Goal: Task Accomplishment & Management: Use online tool/utility

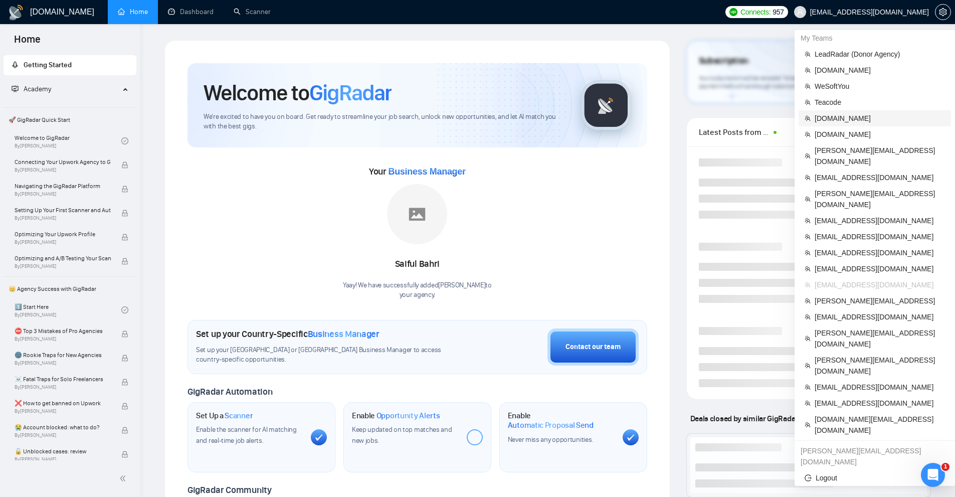
click at [843, 116] on span "[DOMAIN_NAME]" at bounding box center [879, 118] width 130 height 11
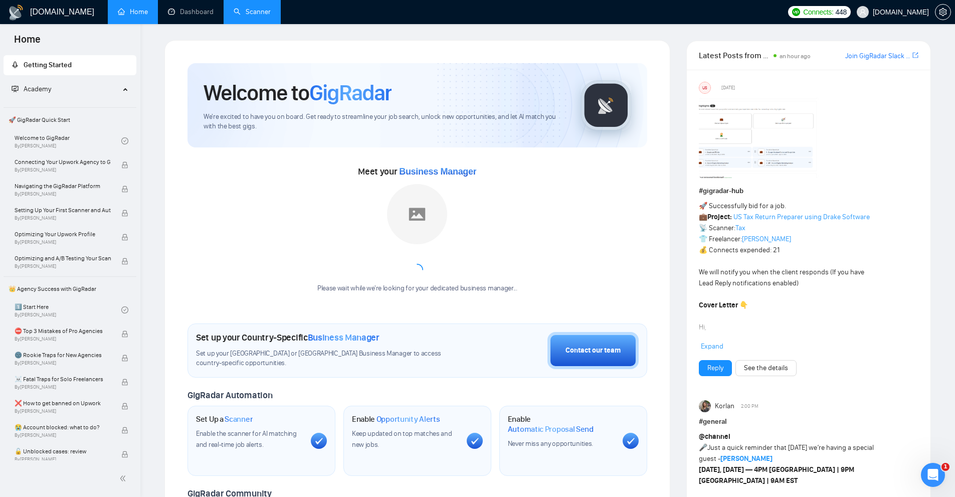
click at [234, 9] on link "Scanner" at bounding box center [252, 12] width 37 height 9
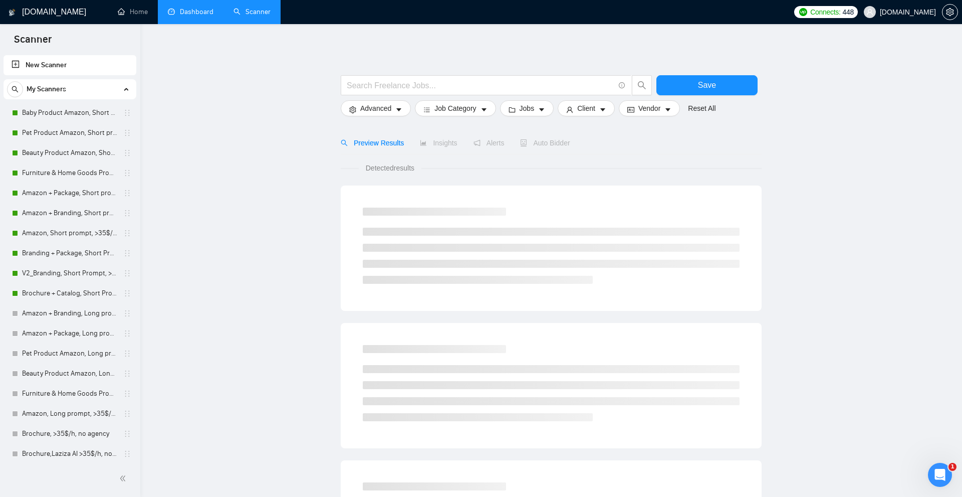
click at [210, 9] on link "Dashboard" at bounding box center [191, 12] width 46 height 9
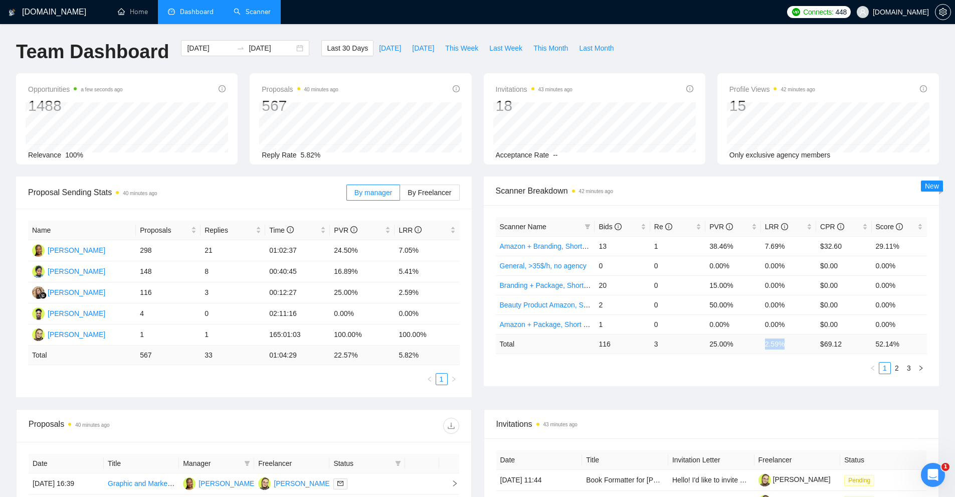
drag, startPoint x: 774, startPoint y: 347, endPoint x: 752, endPoint y: 347, distance: 22.6
click at [752, 347] on tr "Total 116 3 25.00 % 2.59 % $ 69.12 52.14 %" at bounding box center [712, 344] width 432 height 20
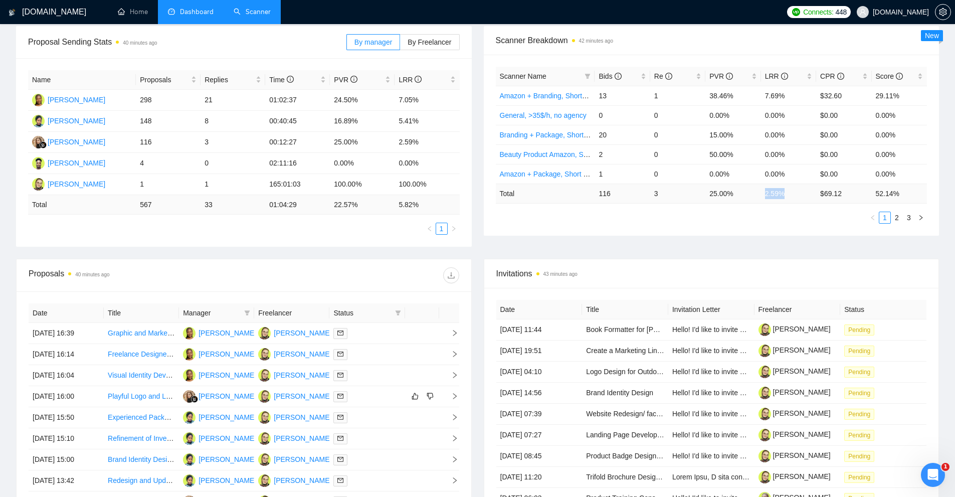
scroll to position [100, 0]
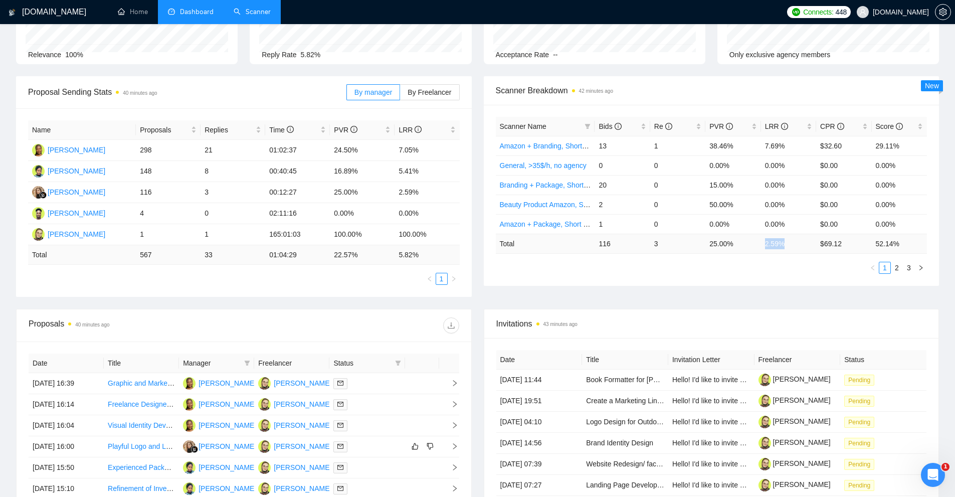
click at [271, 8] on link "Scanner" at bounding box center [252, 12] width 37 height 9
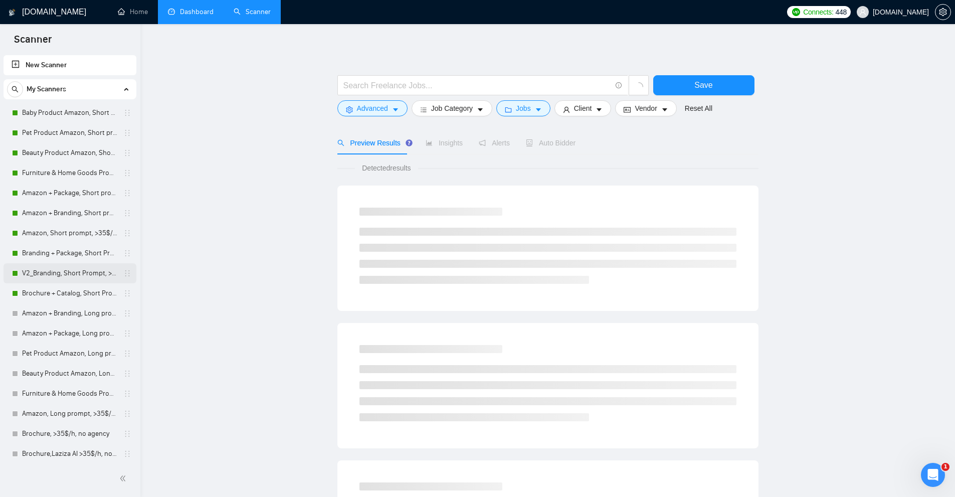
click at [59, 270] on link "V2_Branding, Short Prompt, >36$/h, no agency" at bounding box center [69, 273] width 95 height 20
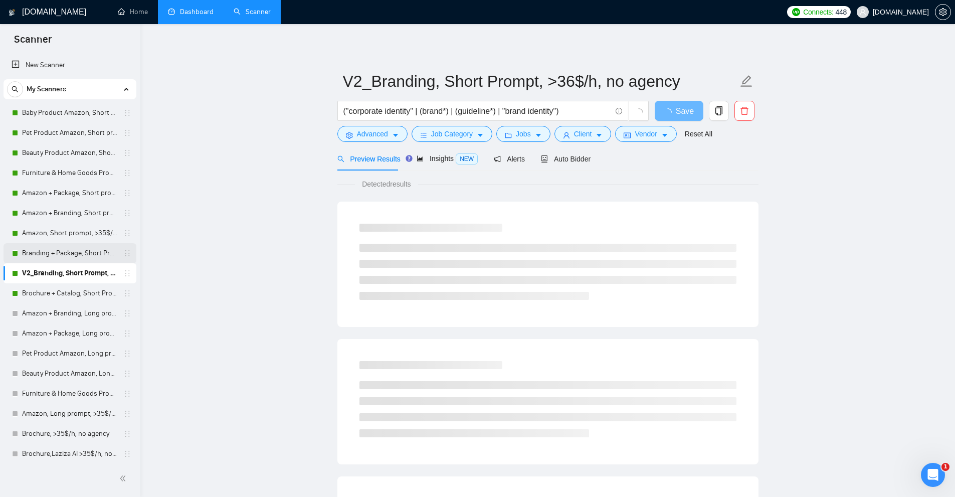
click at [42, 254] on link "Branding + Package, Short Prompt, >36$/h, no agency" at bounding box center [69, 253] width 95 height 20
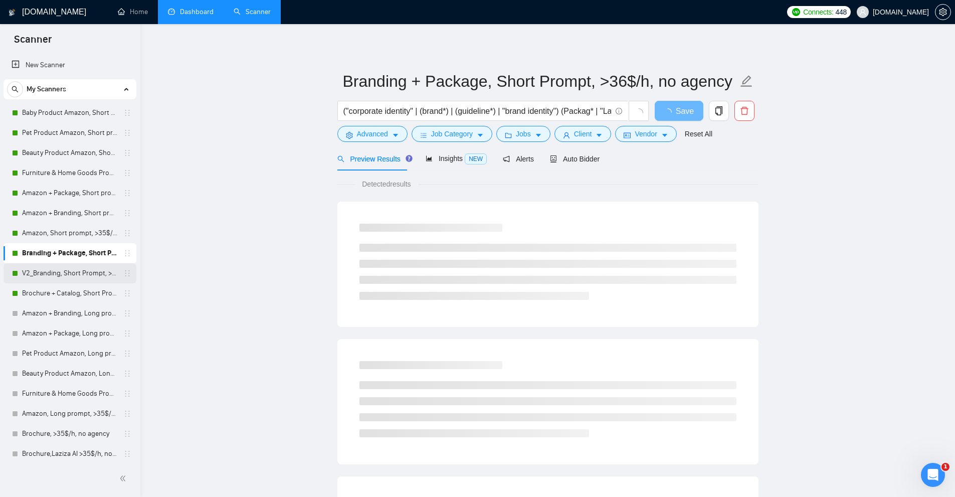
click at [60, 270] on link "V2_Branding, Short Prompt, >36$/h, no agency" at bounding box center [69, 273] width 95 height 20
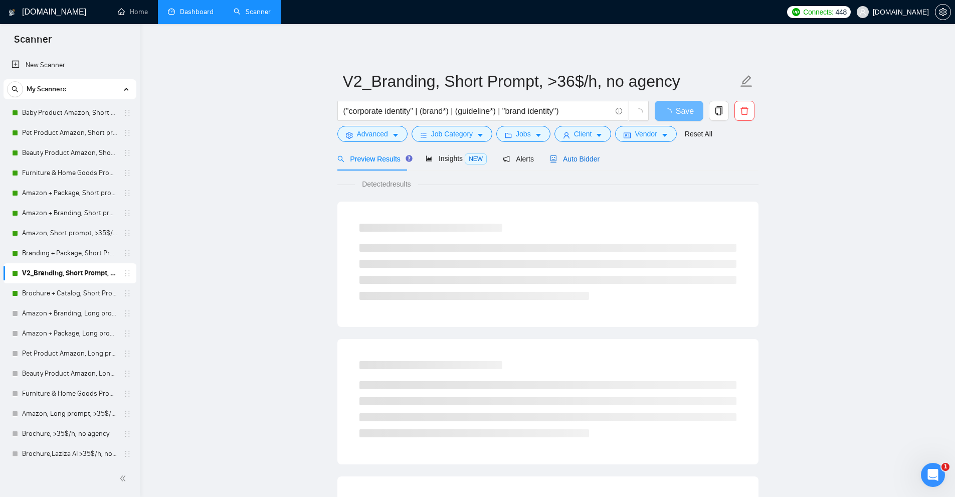
click at [552, 158] on icon "robot" at bounding box center [553, 158] width 7 height 7
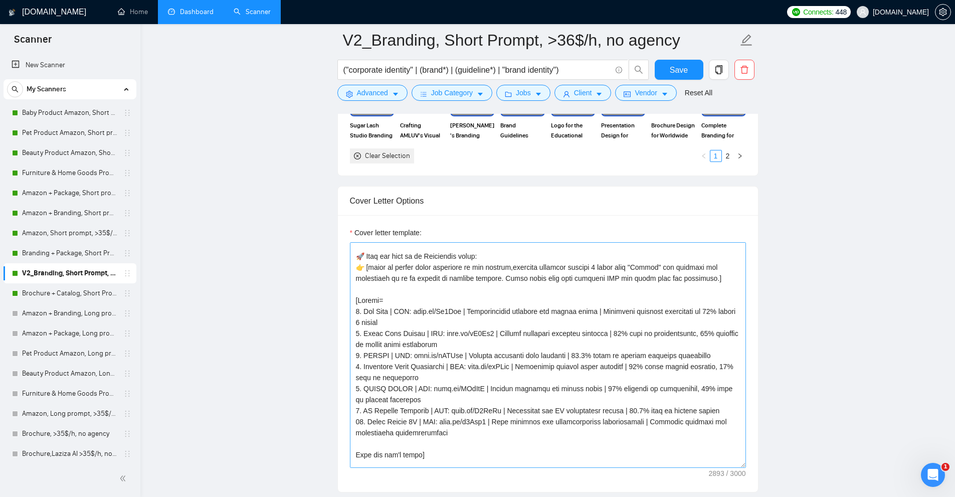
scroll to position [298, 0]
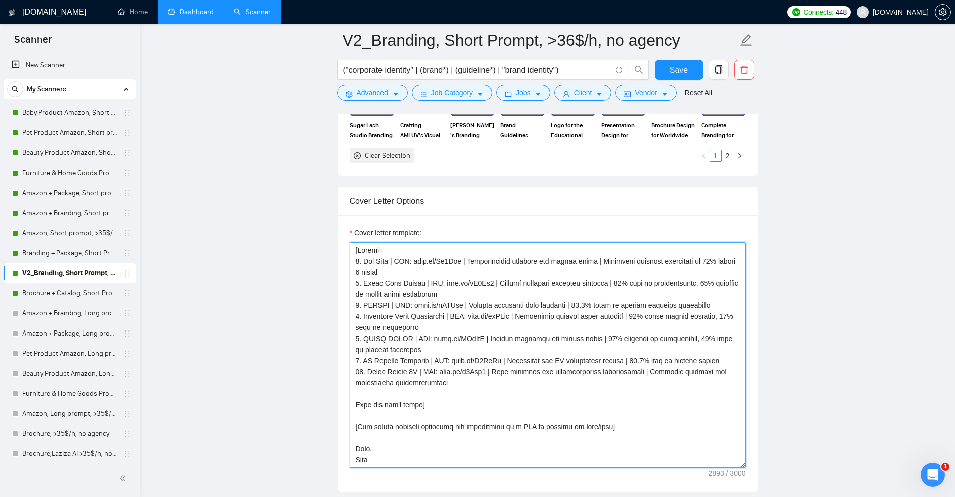
click at [507, 300] on textarea "Cover letter template:" at bounding box center [548, 355] width 396 height 226
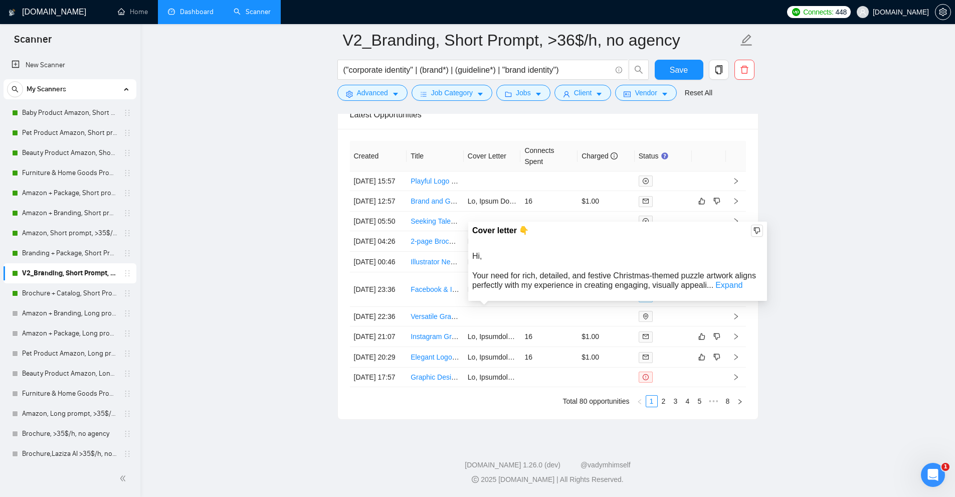
scroll to position [2560, 0]
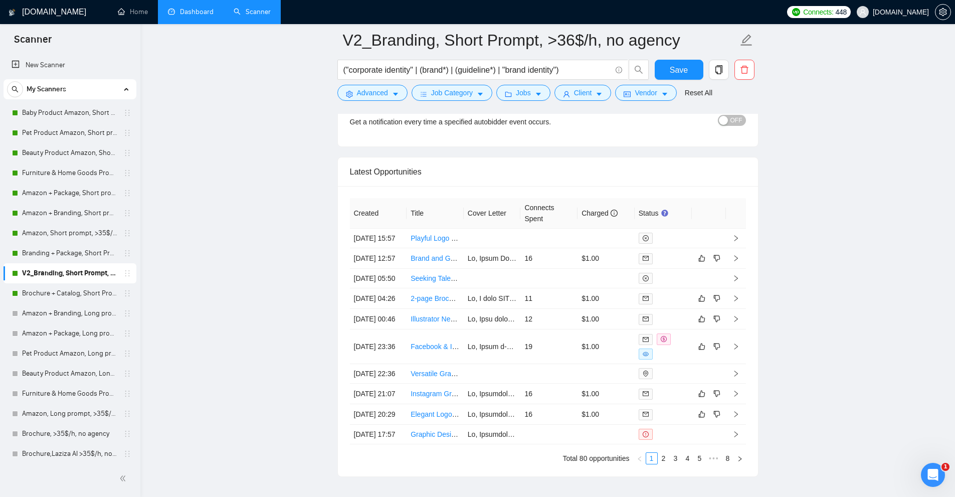
click at [52, 256] on link "Branding + Package, Short Prompt, >36$/h, no agency" at bounding box center [69, 253] width 95 height 20
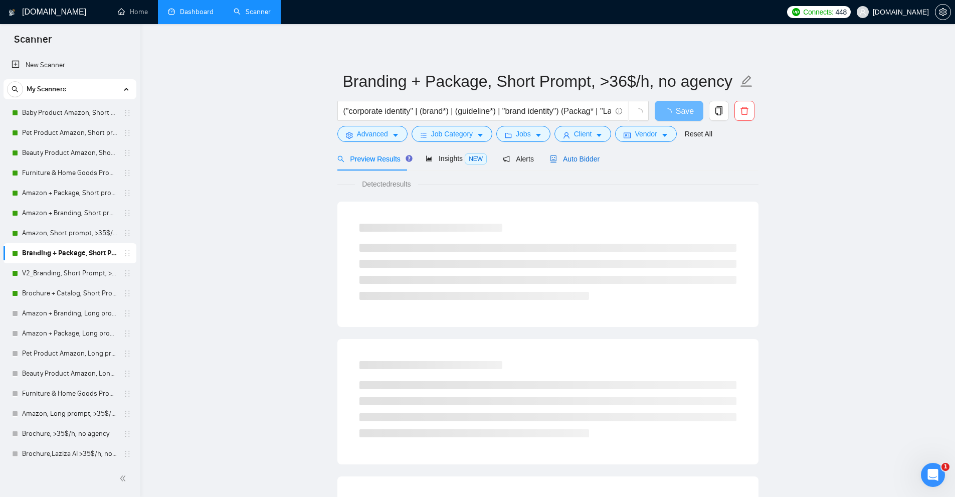
click at [571, 160] on span "Auto Bidder" at bounding box center [575, 159] width 50 height 8
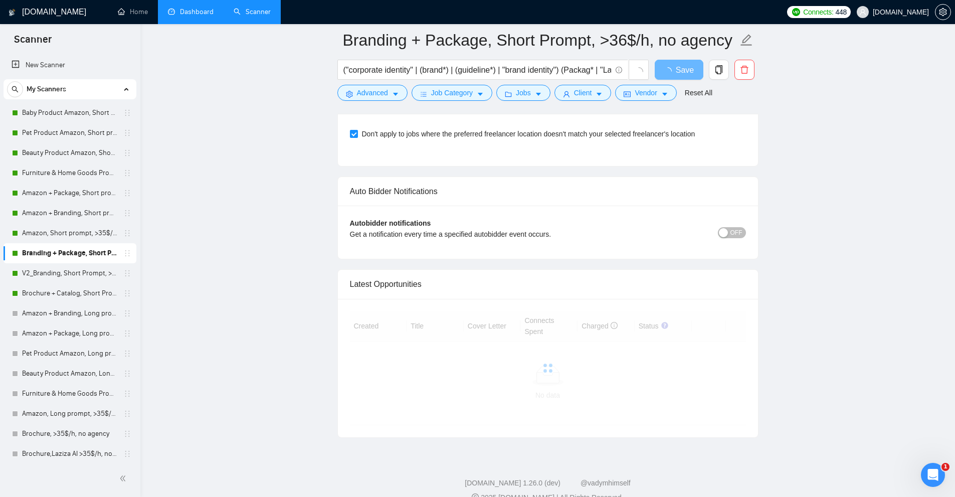
scroll to position [2223, 0]
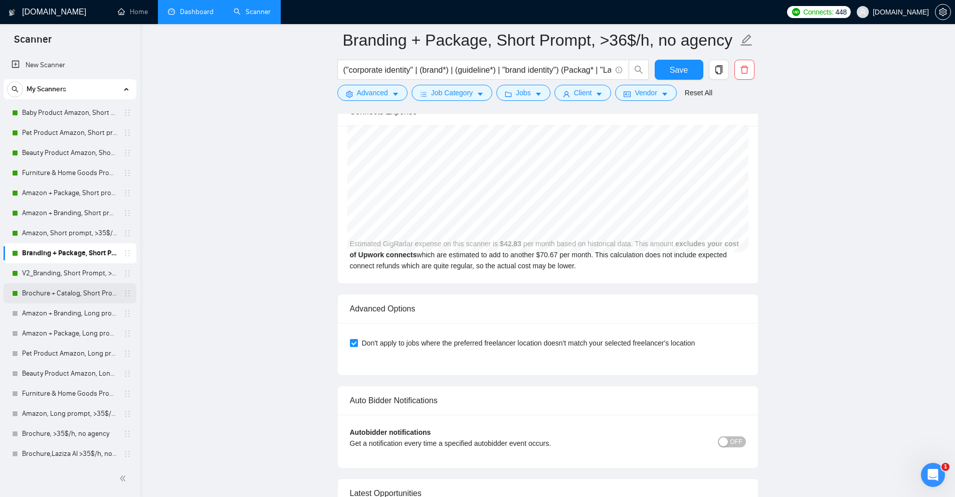
click at [39, 297] on link "Brochure + Catalog, Short Prompt, >36$/h, no agency" at bounding box center [69, 293] width 95 height 20
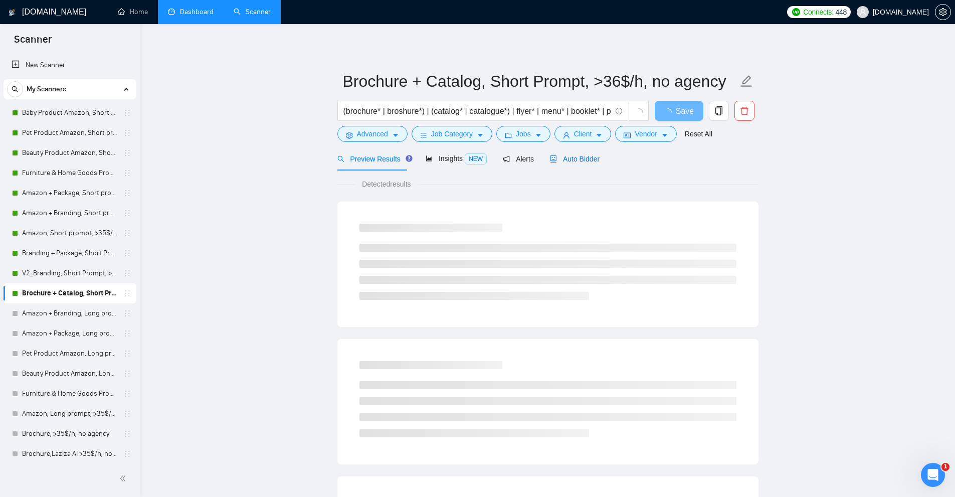
click at [585, 157] on span "Auto Bidder" at bounding box center [575, 159] width 50 height 8
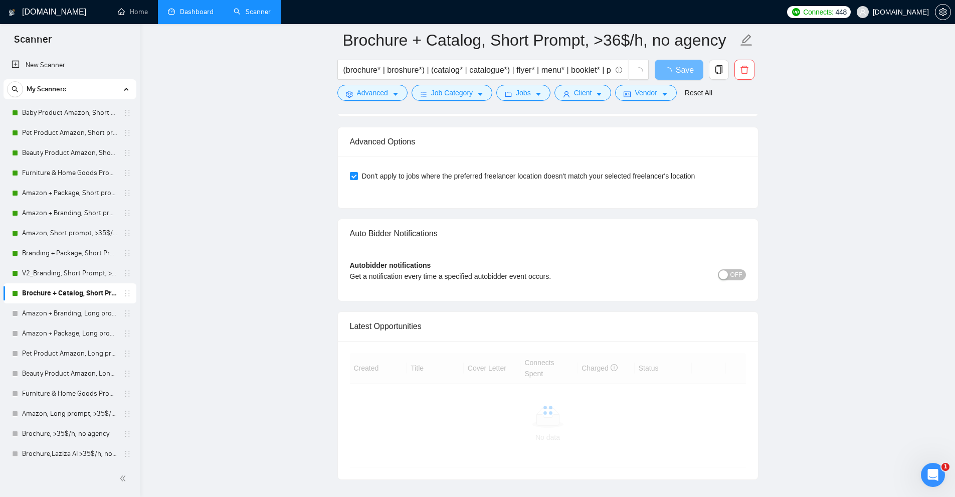
scroll to position [2223, 0]
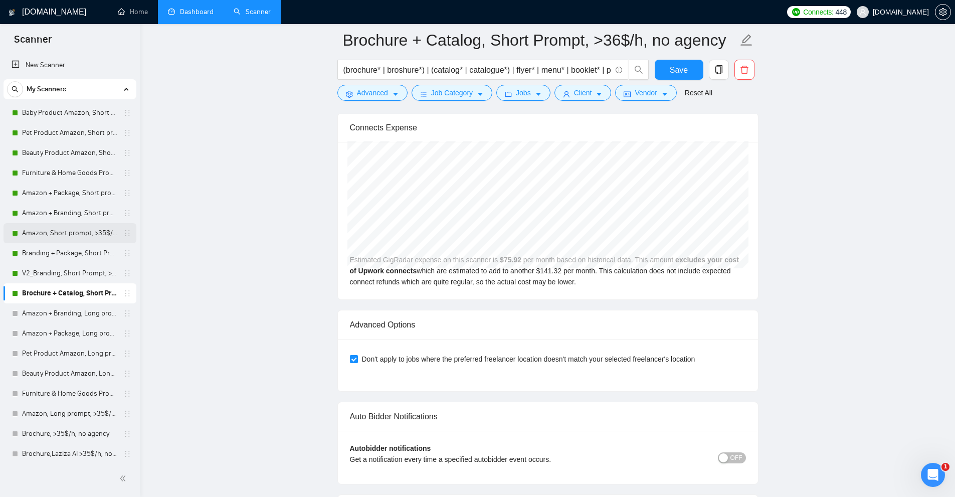
click at [39, 237] on link "Amazon, Short prompt, >35$/h, no agency" at bounding box center [69, 233] width 95 height 20
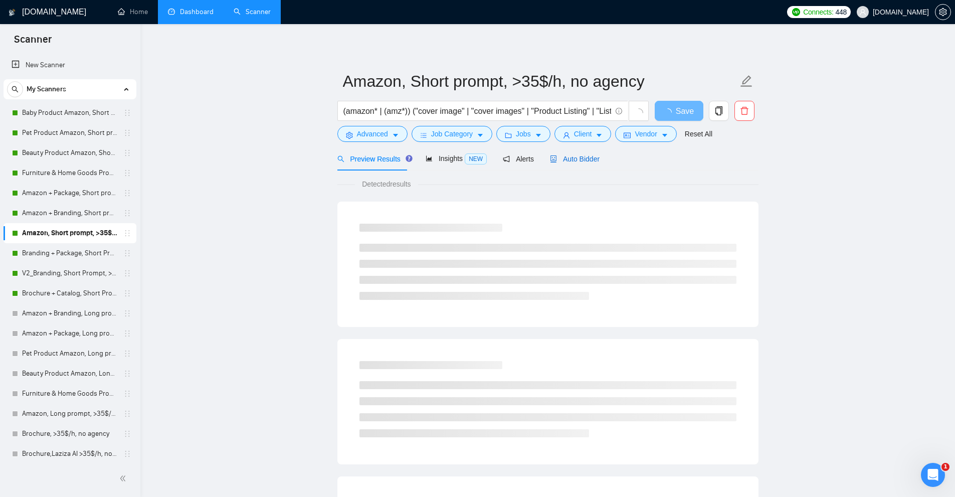
click at [571, 158] on span "Auto Bidder" at bounding box center [575, 159] width 50 height 8
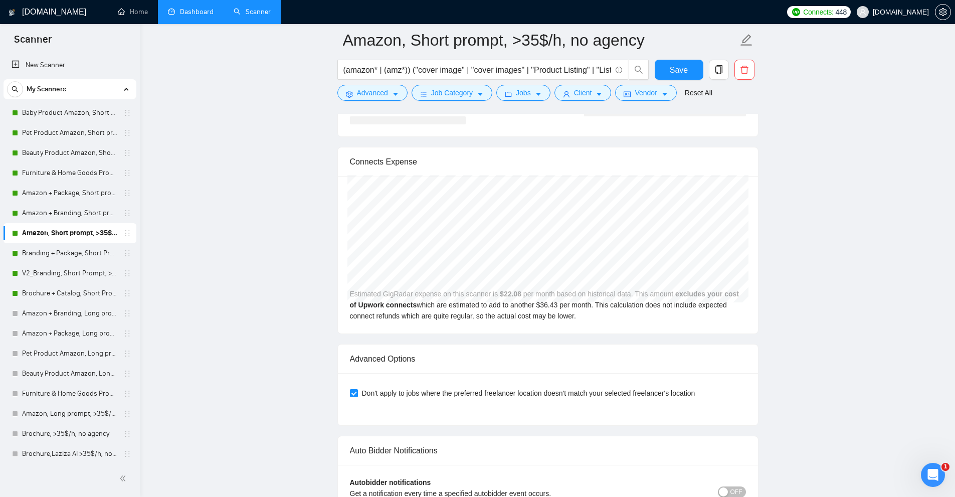
scroll to position [2423, 0]
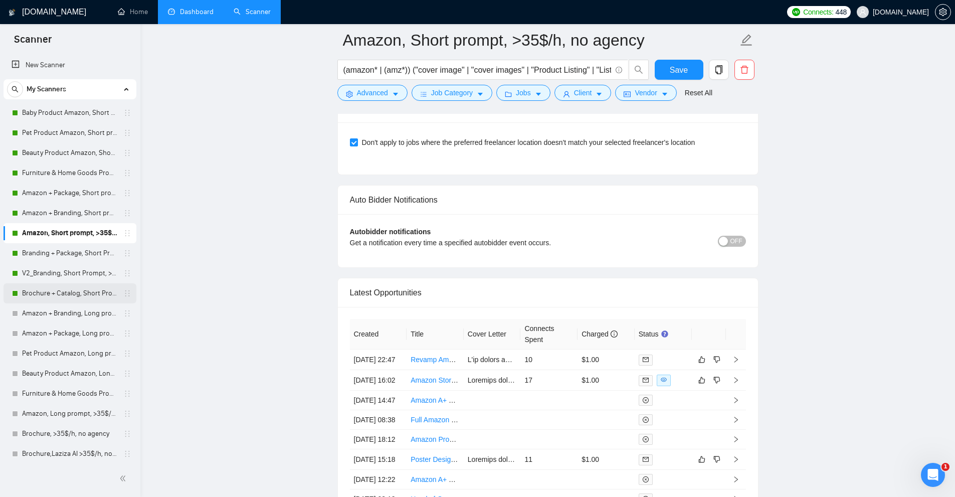
click at [42, 297] on link "Brochure + Catalog, Short Prompt, >36$/h, no agency" at bounding box center [69, 293] width 95 height 20
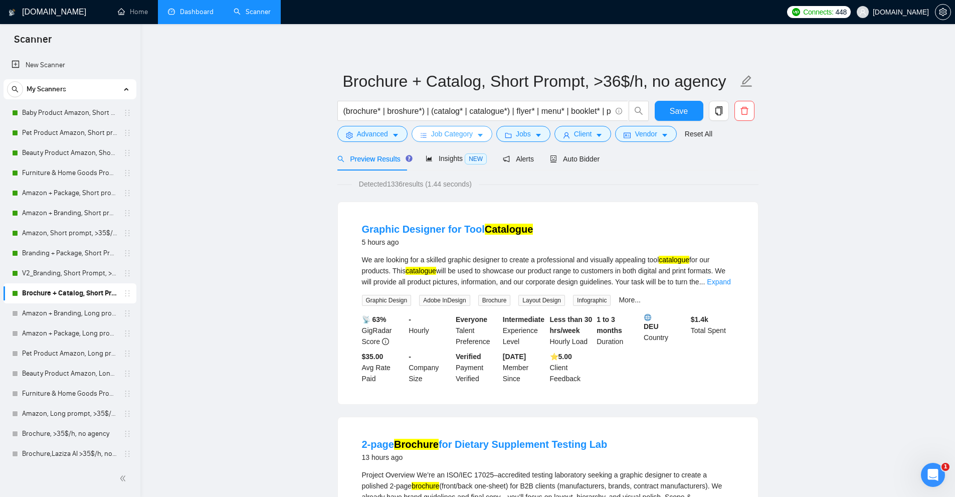
click at [448, 134] on span "Job Category" at bounding box center [452, 133] width 42 height 11
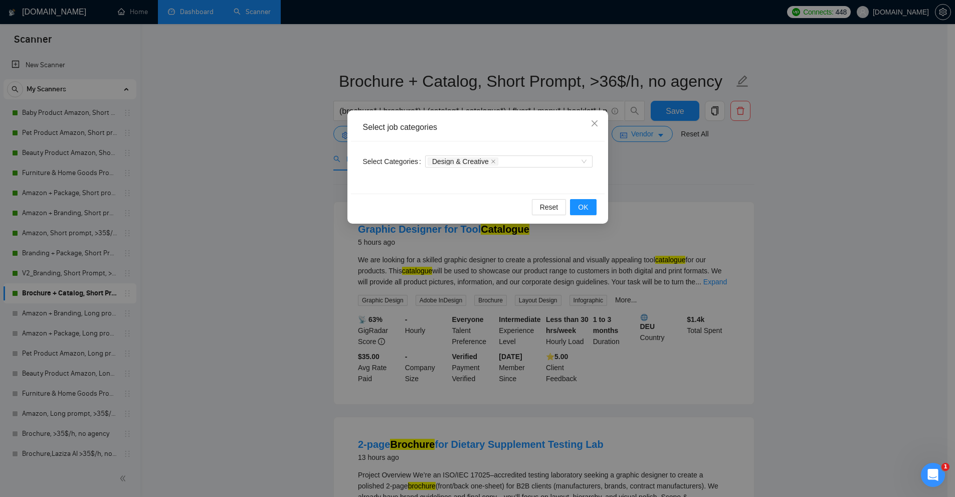
click at [262, 101] on div "Select job categories Select Categories Design & Creative Reset OK" at bounding box center [477, 248] width 955 height 497
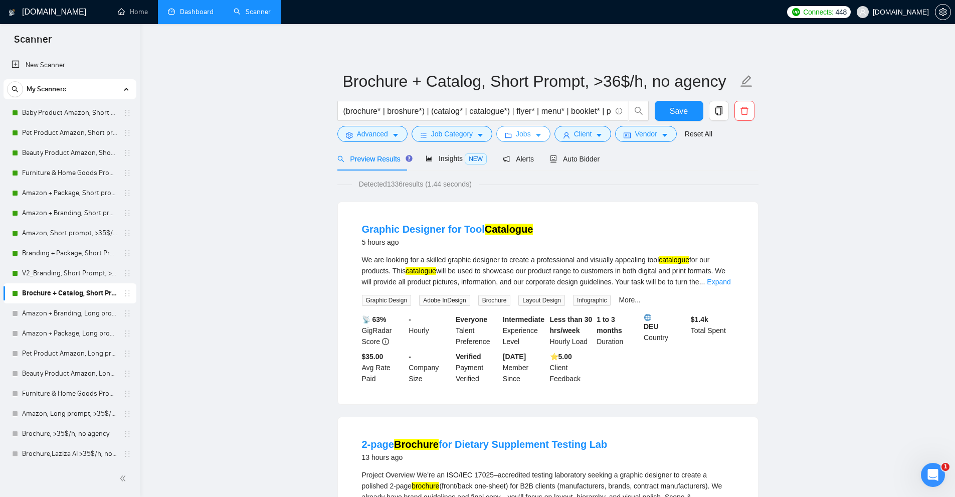
click at [507, 136] on icon "folder" at bounding box center [508, 135] width 7 height 7
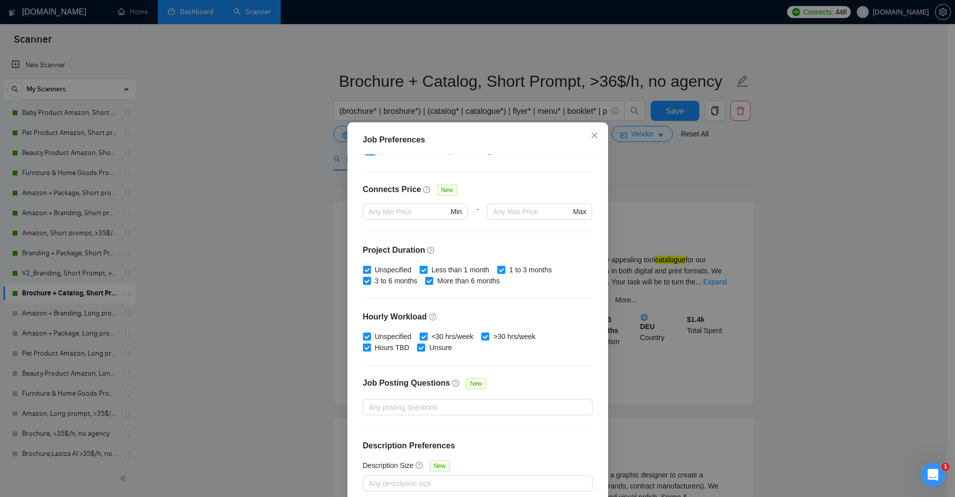
scroll to position [100, 0]
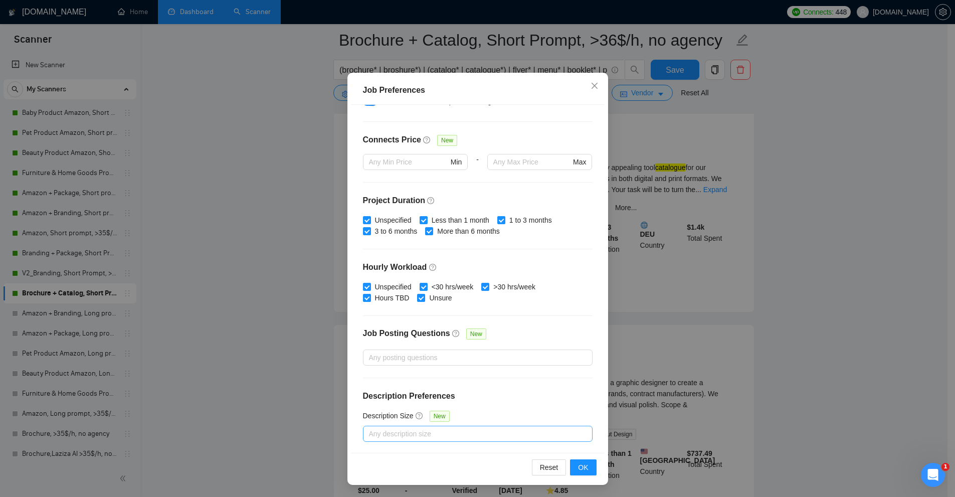
click at [408, 432] on div at bounding box center [472, 434] width 215 height 12
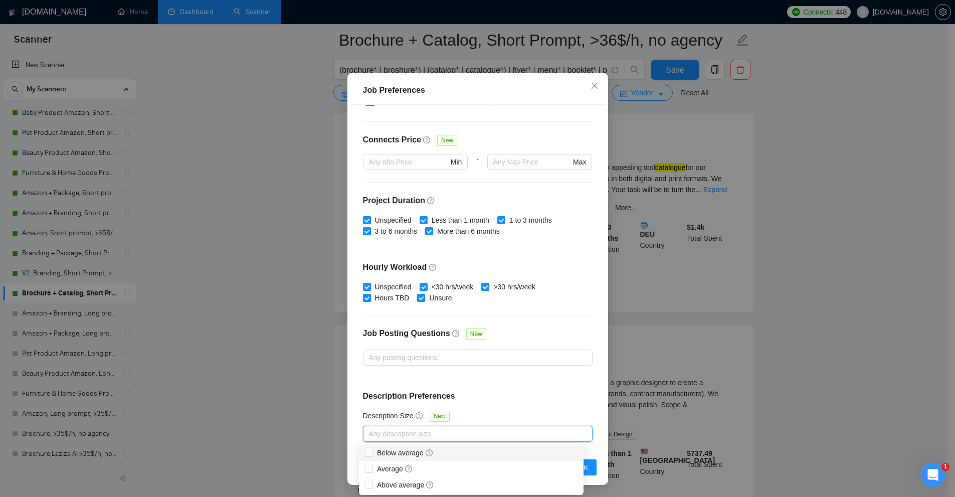
click at [392, 447] on div "Below average" at bounding box center [471, 453] width 225 height 16
checkbox input "true"
click at [754, 324] on div "Job Preferences Budget Project Type All Fixed Price Hourly Rate Fixed Price Bud…" at bounding box center [477, 248] width 955 height 497
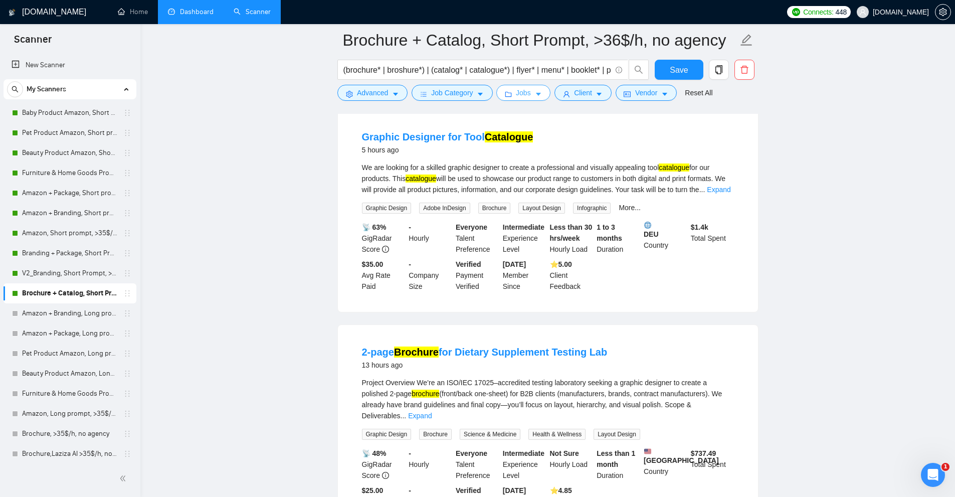
scroll to position [0, 0]
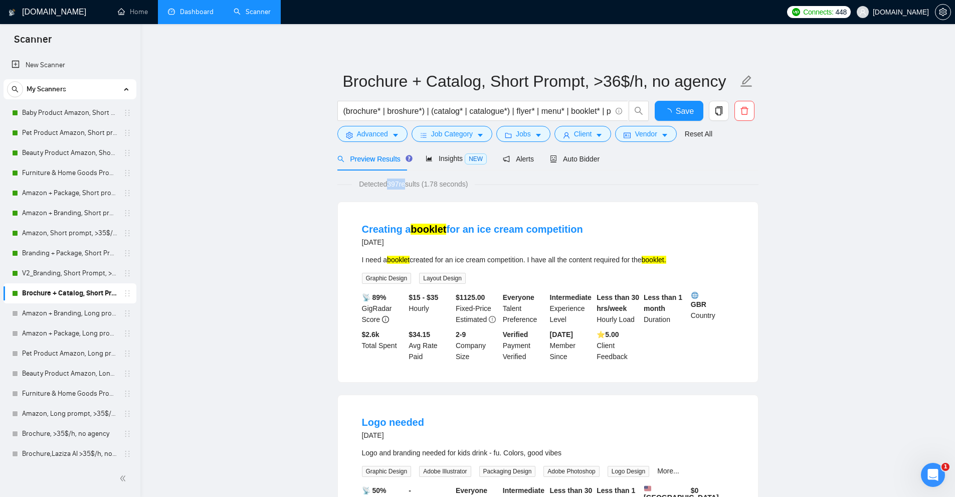
drag, startPoint x: 393, startPoint y: 180, endPoint x: 403, endPoint y: 180, distance: 10.0
click at [403, 180] on span "Detected 397 results (1.78 seconds)" at bounding box center [413, 183] width 123 height 11
click at [406, 180] on span "Detected 397 results (1.78 seconds)" at bounding box center [413, 183] width 123 height 11
click at [570, 157] on span "Auto Bidder" at bounding box center [575, 159] width 50 height 8
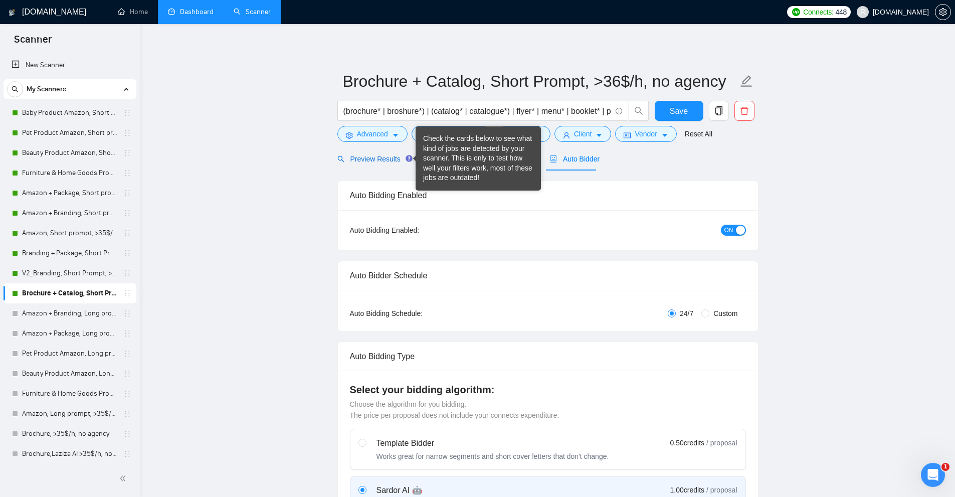
click at [375, 162] on span "Preview Results" at bounding box center [373, 159] width 72 height 8
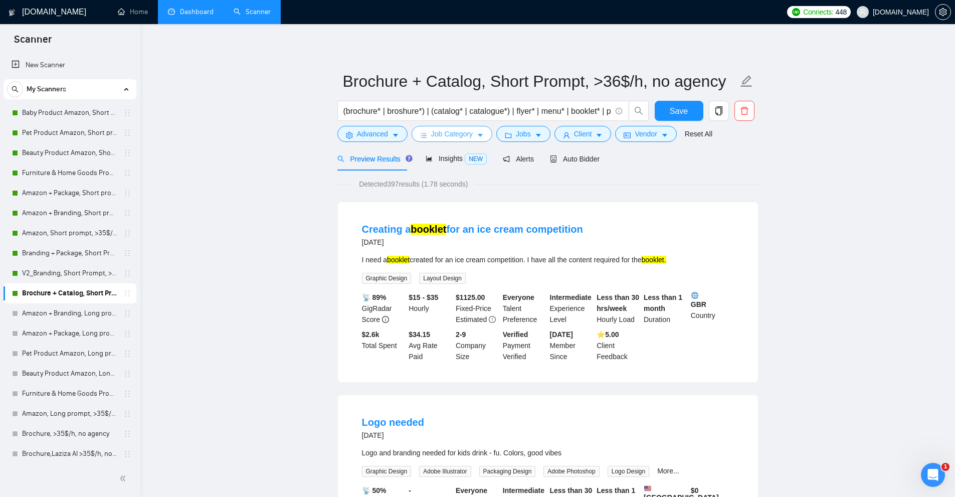
click at [468, 129] on span "Job Category" at bounding box center [452, 133] width 42 height 11
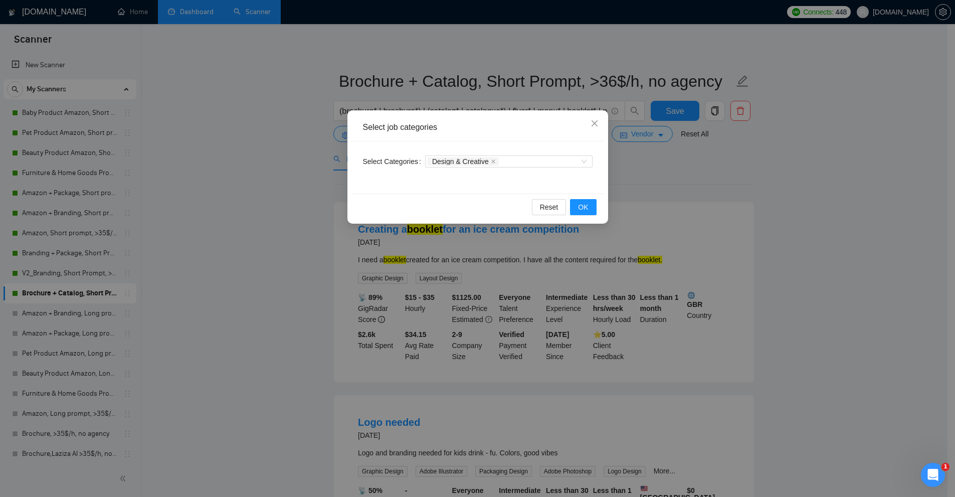
click at [506, 90] on div "Select job categories Select Categories Design & Creative Reset OK" at bounding box center [477, 248] width 955 height 497
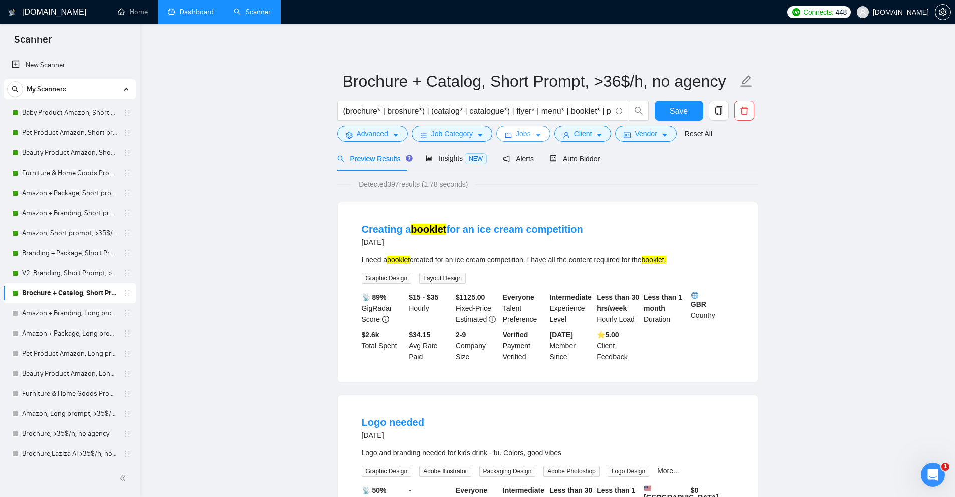
click at [511, 133] on button "Jobs" at bounding box center [523, 134] width 54 height 16
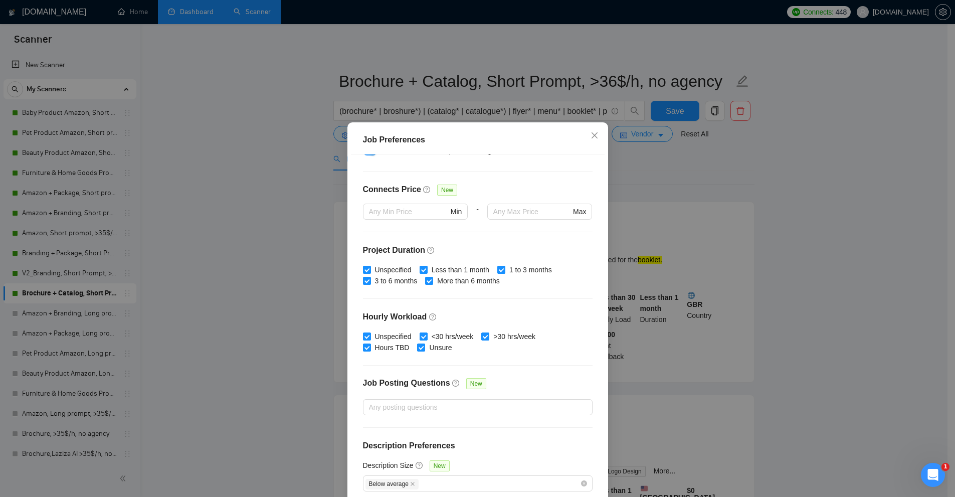
scroll to position [50, 0]
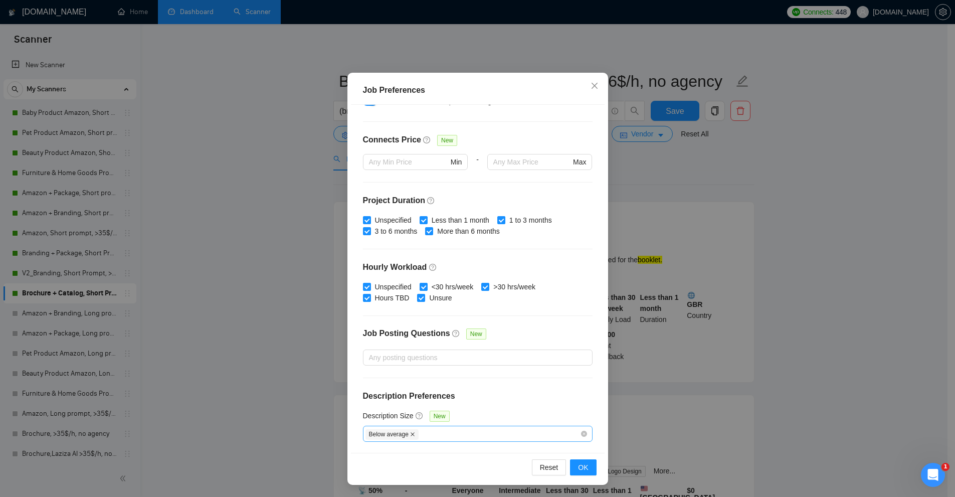
click at [410, 432] on icon "close" at bounding box center [412, 434] width 4 height 4
click at [685, 338] on div "Job Preferences Budget Project Type All Fixed Price Hourly Rate Fixed Price Bud…" at bounding box center [477, 248] width 955 height 497
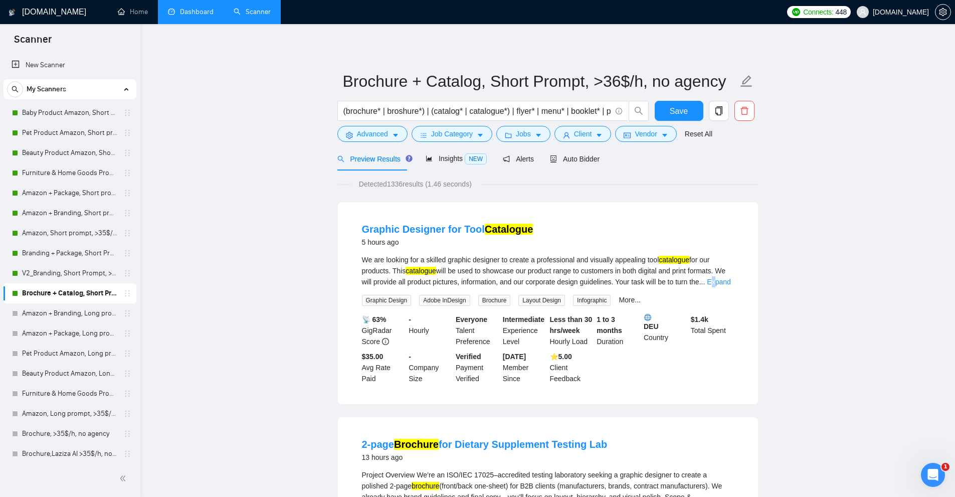
click at [715, 281] on link "Expand" at bounding box center [719, 282] width 24 height 8
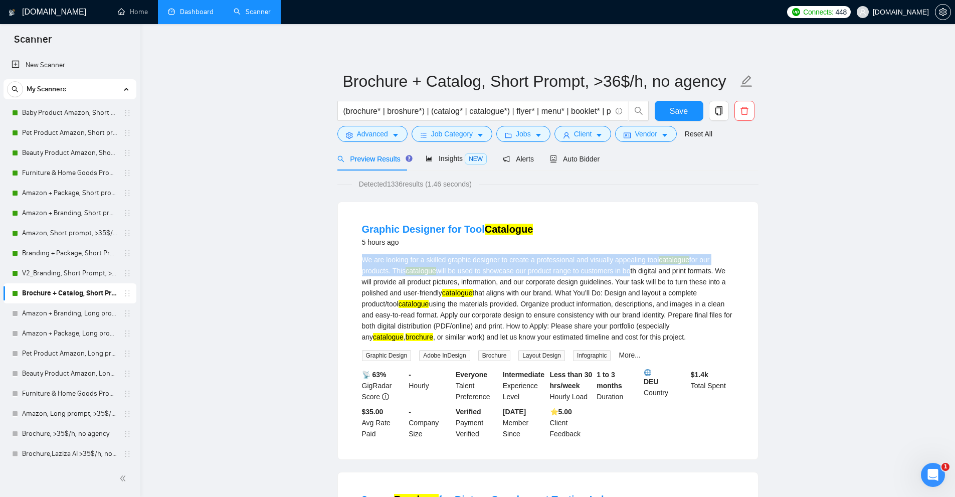
drag, startPoint x: 361, startPoint y: 260, endPoint x: 631, endPoint y: 272, distance: 269.9
click at [631, 272] on div "We are looking for a skilled graphic designer to create a professional and visu…" at bounding box center [548, 298] width 372 height 88
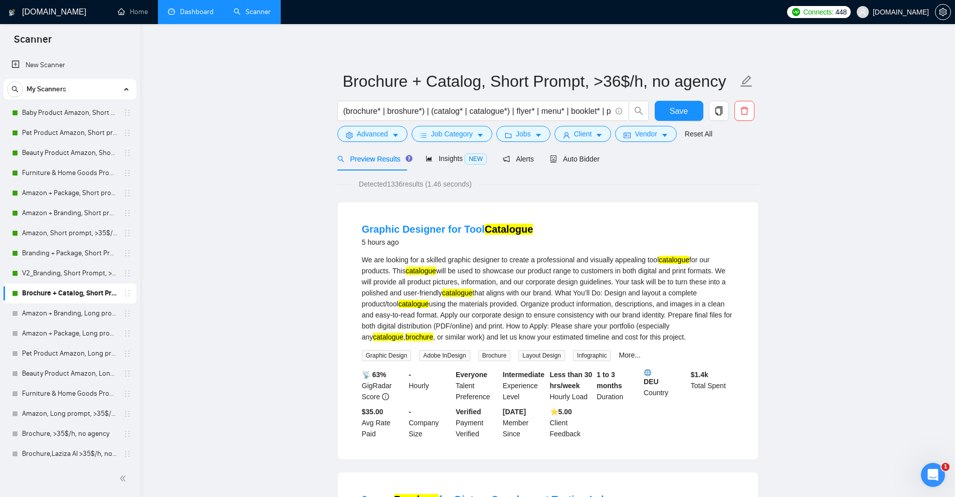
click at [621, 288] on div "We are looking for a skilled graphic designer to create a professional and visu…" at bounding box center [548, 298] width 372 height 88
click at [543, 158] on div "Preview Results Insights NEW Alerts Auto Bidder" at bounding box center [468, 159] width 263 height 24
click at [555, 160] on span "Auto Bidder" at bounding box center [575, 159] width 50 height 8
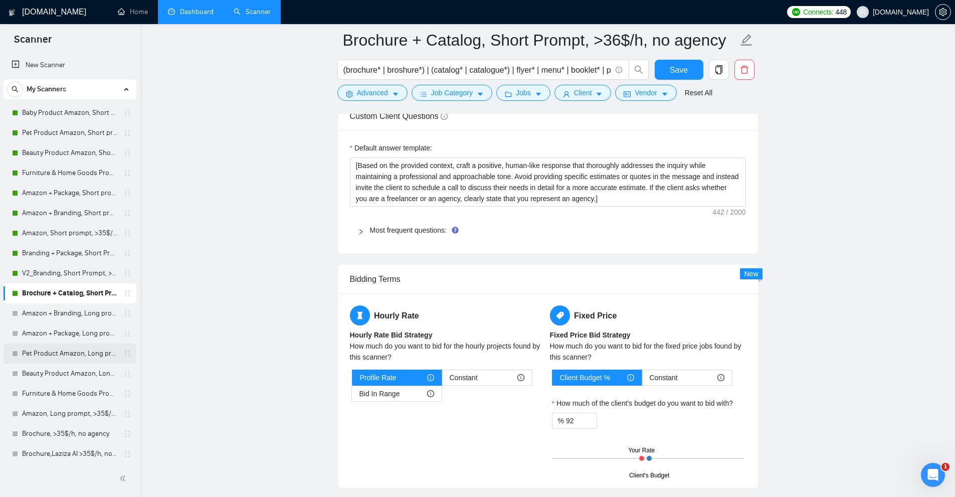
scroll to position [1253, 0]
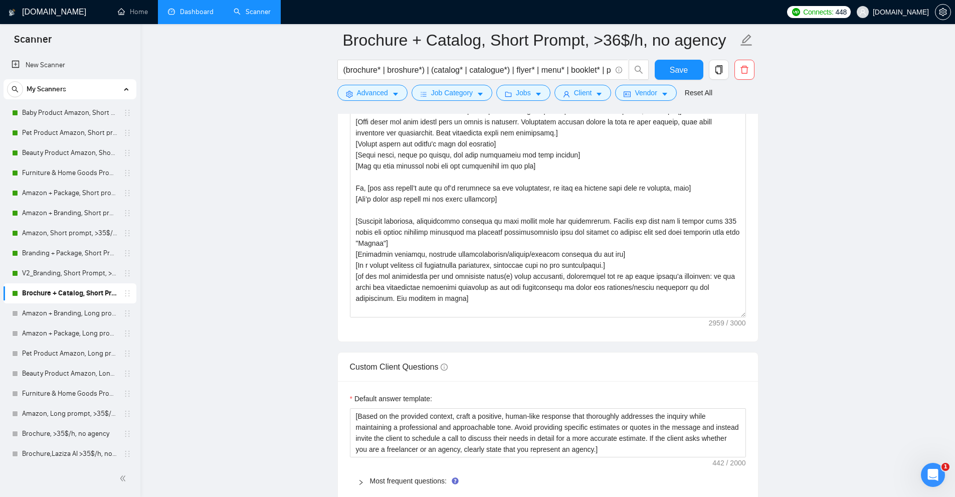
click at [73, 294] on link "Brochure + Catalog, Short Prompt, >36$/h, no agency" at bounding box center [69, 293] width 95 height 20
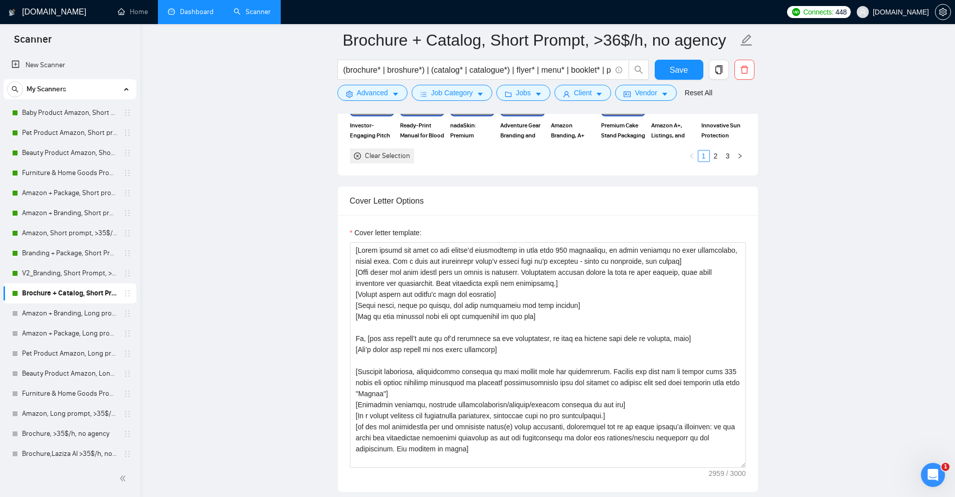
scroll to position [1153, 0]
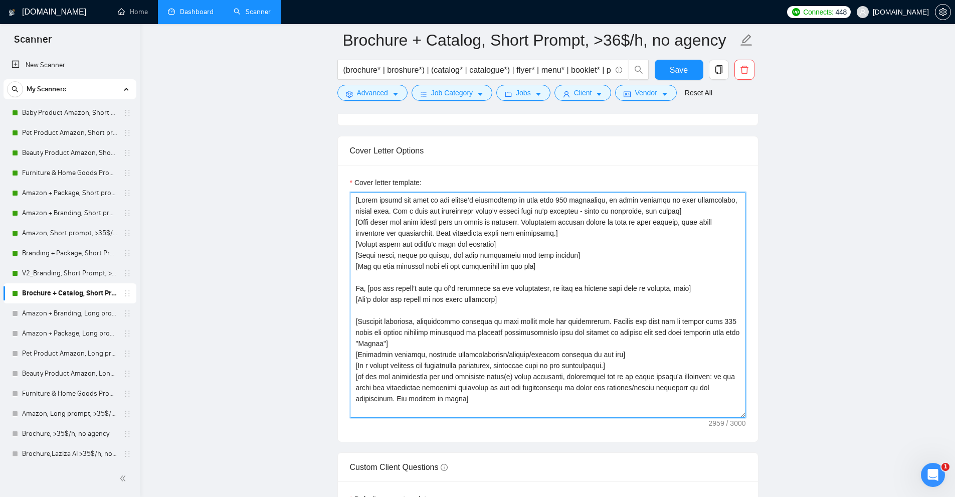
click at [517, 200] on textarea "Cover letter template:" at bounding box center [548, 305] width 396 height 226
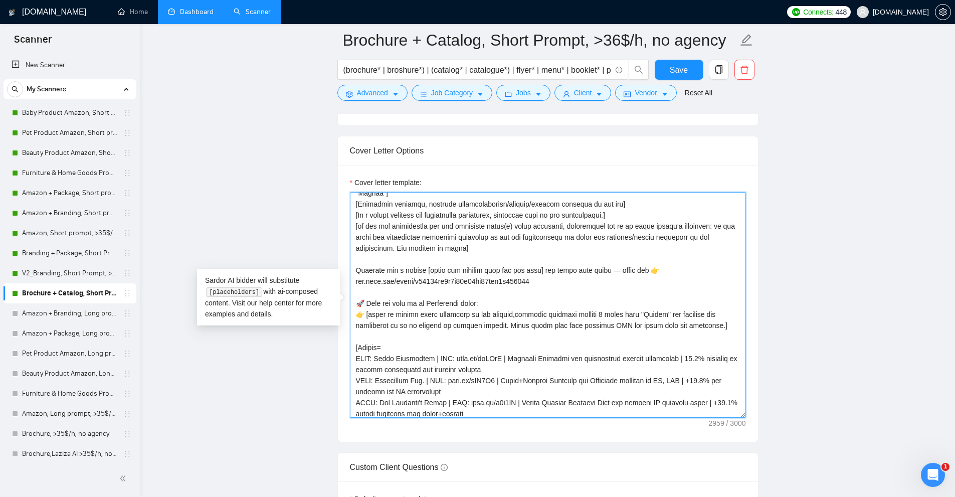
scroll to position [298, 0]
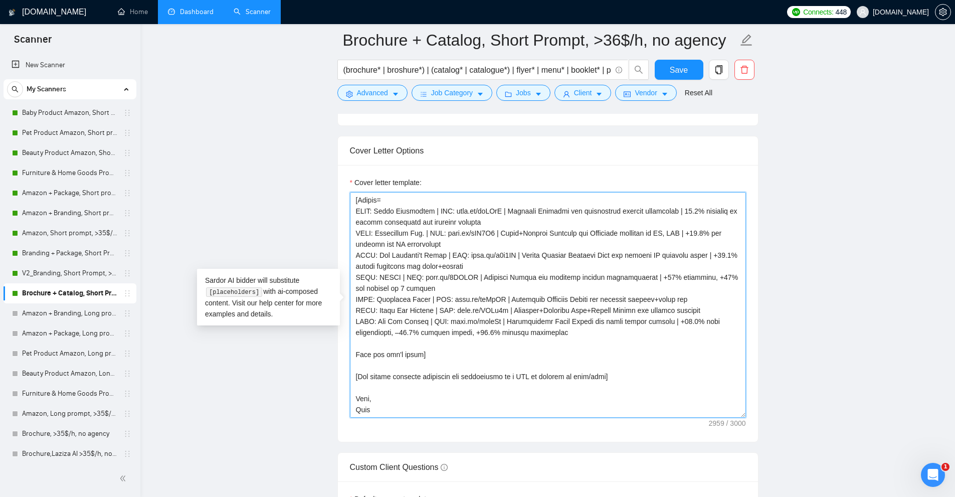
drag, startPoint x: 517, startPoint y: 200, endPoint x: 567, endPoint y: 405, distance: 211.5
click at [567, 405] on textarea "Cover letter template:" at bounding box center [548, 305] width 396 height 226
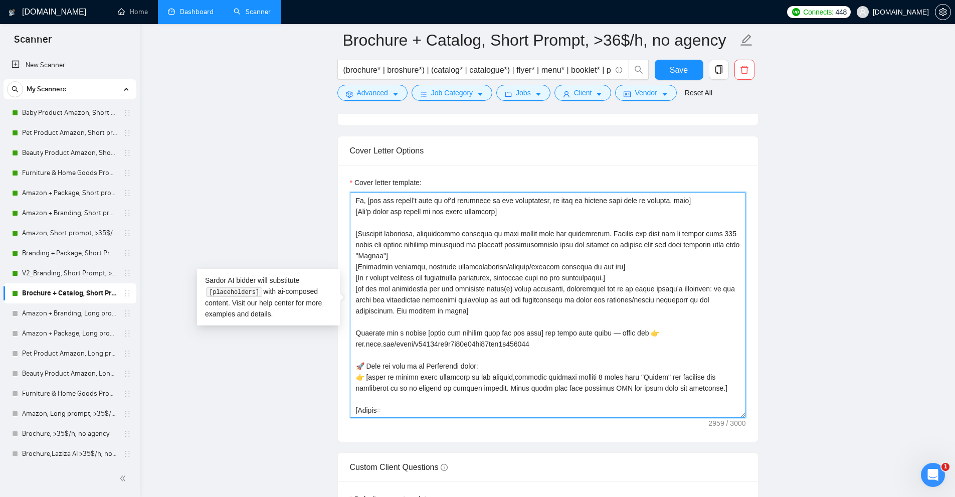
scroll to position [74, 0]
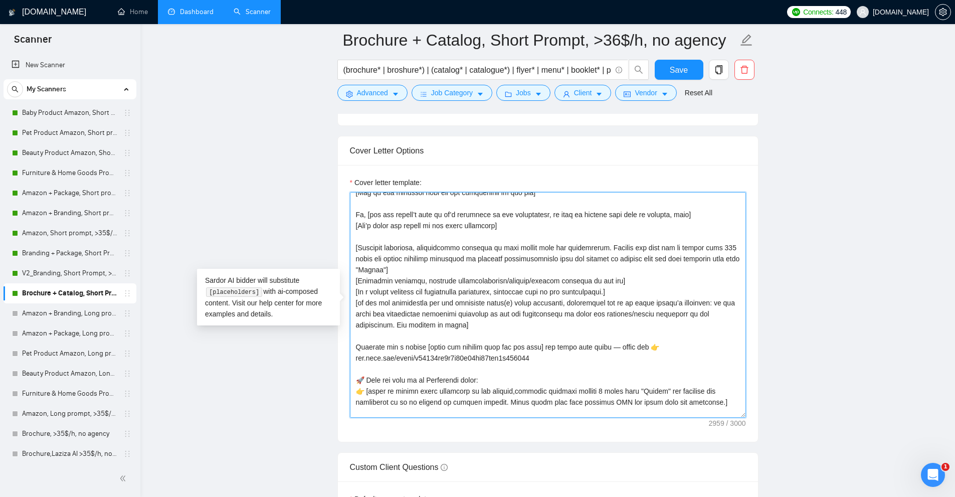
drag, startPoint x: 475, startPoint y: 409, endPoint x: 421, endPoint y: 224, distance: 193.7
click at [421, 224] on textarea "Cover letter template:" at bounding box center [548, 305] width 396 height 226
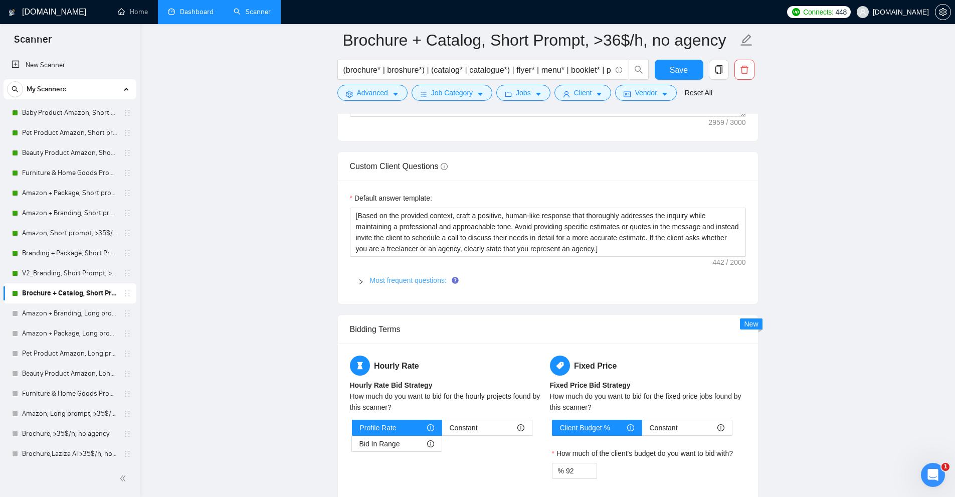
click at [388, 277] on link "Most frequent questions:" at bounding box center [408, 280] width 77 height 8
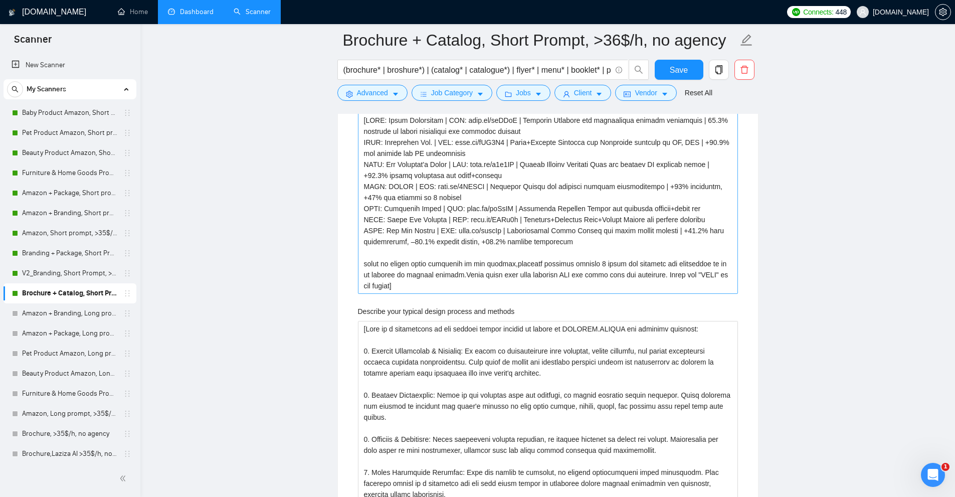
scroll to position [1554, 0]
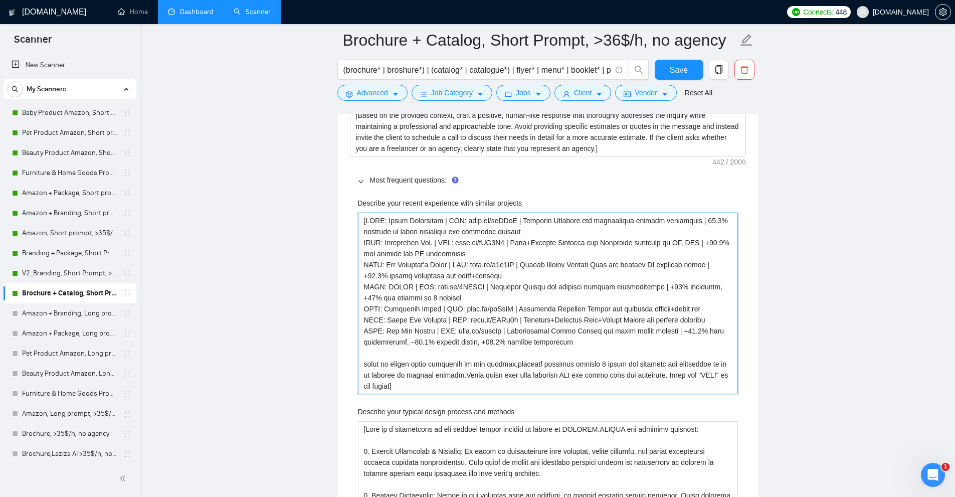
click at [597, 318] on projects "Describe your recent experience with similar projects" at bounding box center [548, 303] width 380 height 181
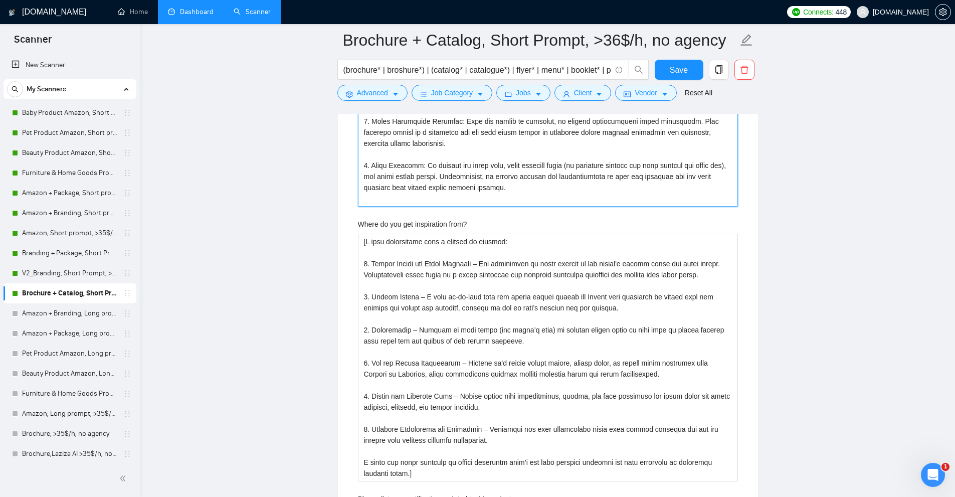
click at [735, 203] on methods "Describe your typical design process and methods" at bounding box center [548, 88] width 380 height 237
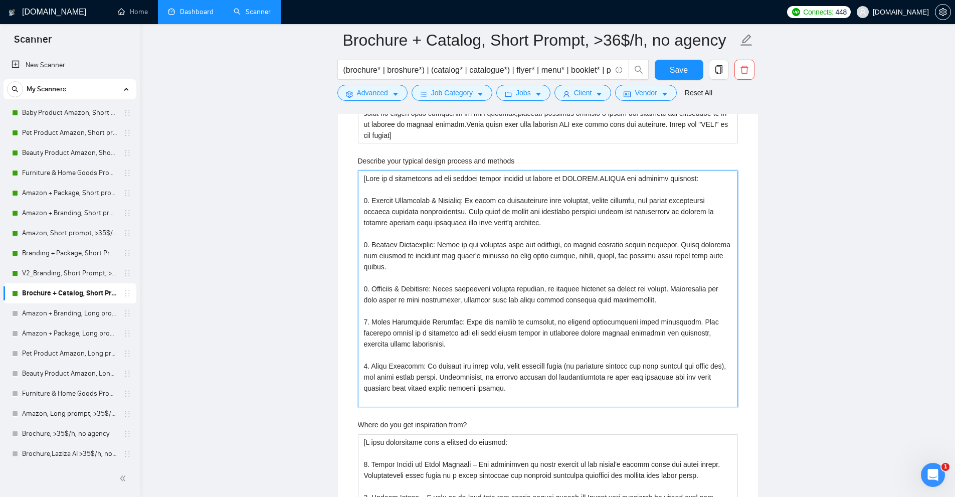
click at [632, 209] on methods "Describe your typical design process and methods" at bounding box center [548, 288] width 380 height 237
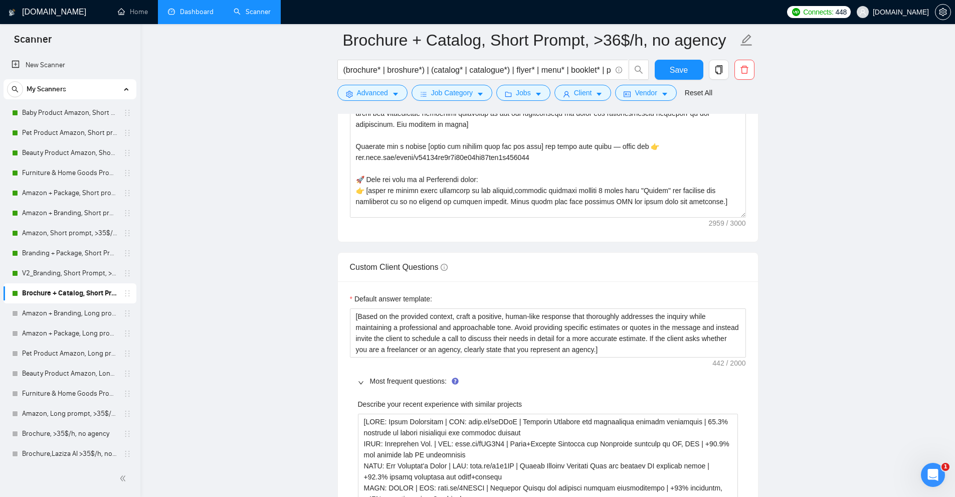
scroll to position [16, 0]
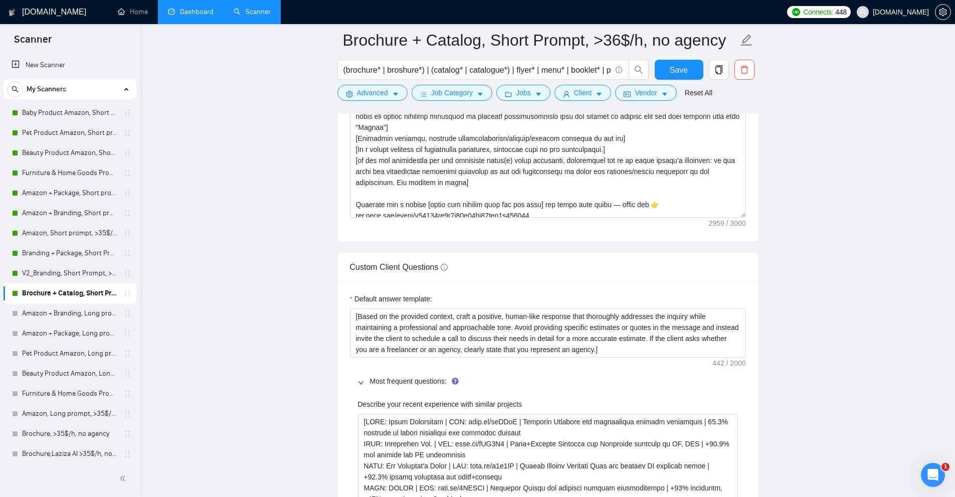
drag, startPoint x: 744, startPoint y: 215, endPoint x: 756, endPoint y: 497, distance: 282.4
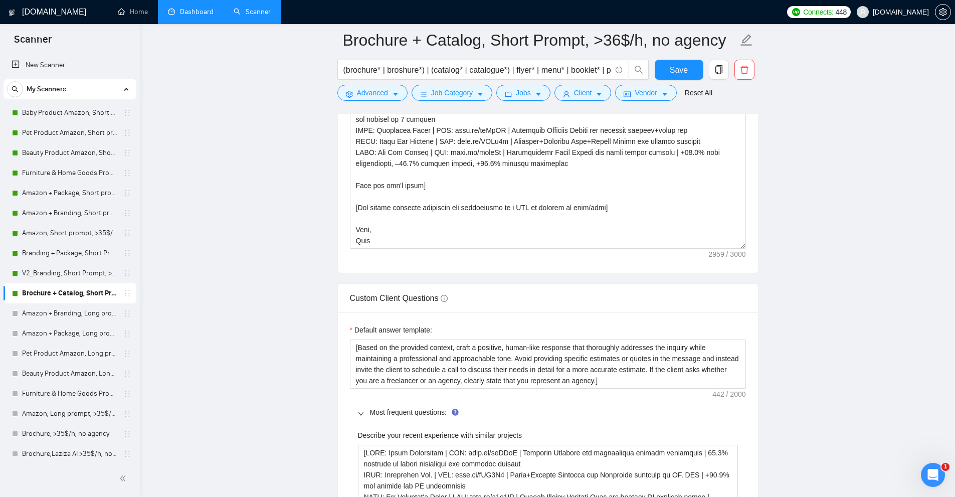
scroll to position [0, 0]
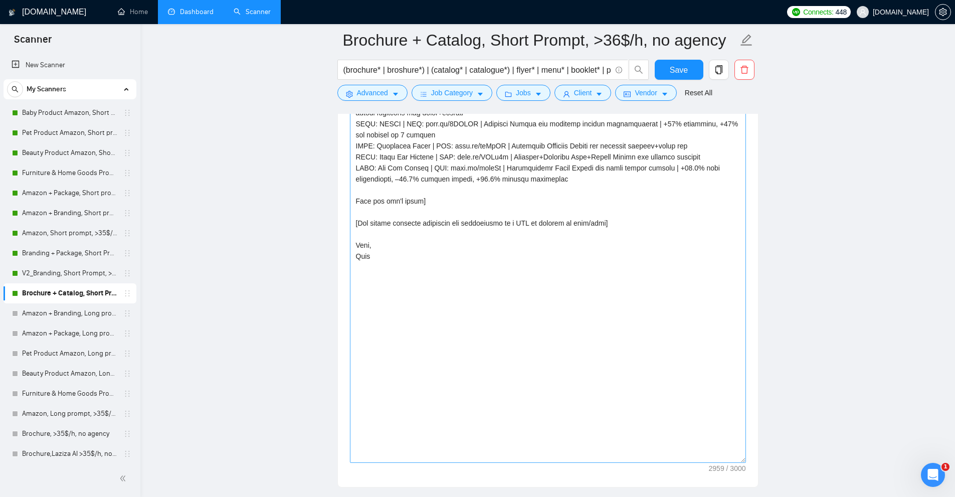
drag, startPoint x: 742, startPoint y: 244, endPoint x: 740, endPoint y: 461, distance: 217.0
click at [740, 461] on textarea "Cover letter template:" at bounding box center [548, 102] width 396 height 722
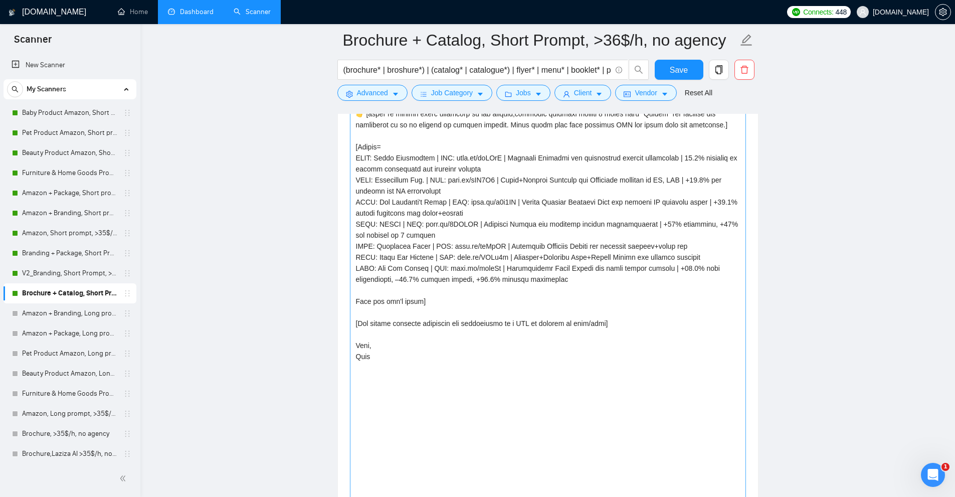
scroll to position [1403, 0]
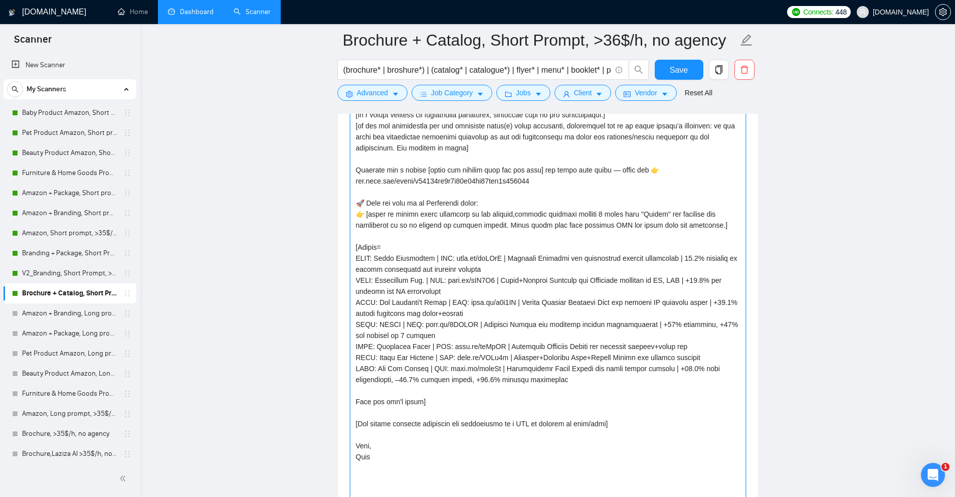
click at [625, 306] on textarea "Cover letter template:" at bounding box center [548, 303] width 396 height 725
click at [613, 249] on textarea "Cover letter template:" at bounding box center [548, 303] width 396 height 725
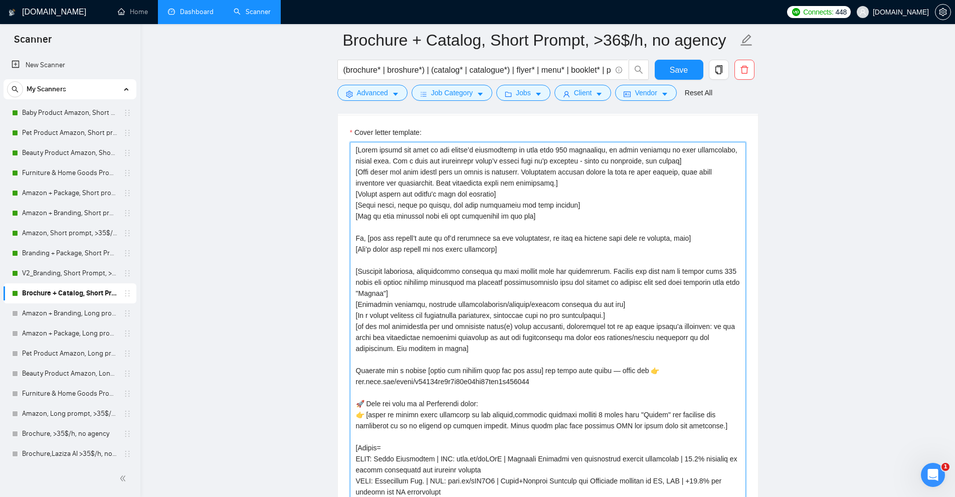
scroll to position [1153, 0]
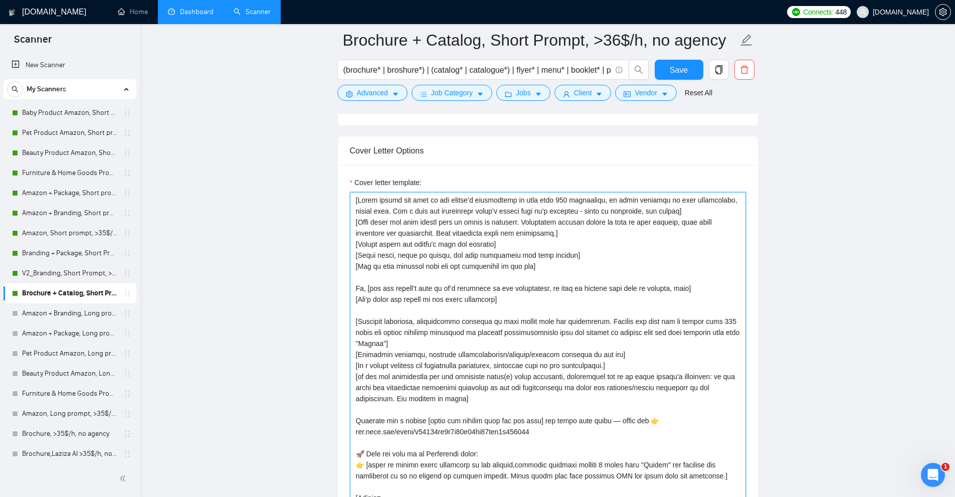
drag, startPoint x: 360, startPoint y: 199, endPoint x: 450, endPoint y: 198, distance: 89.7
drag, startPoint x: 672, startPoint y: 210, endPoint x: 254, endPoint y: 180, distance: 418.5
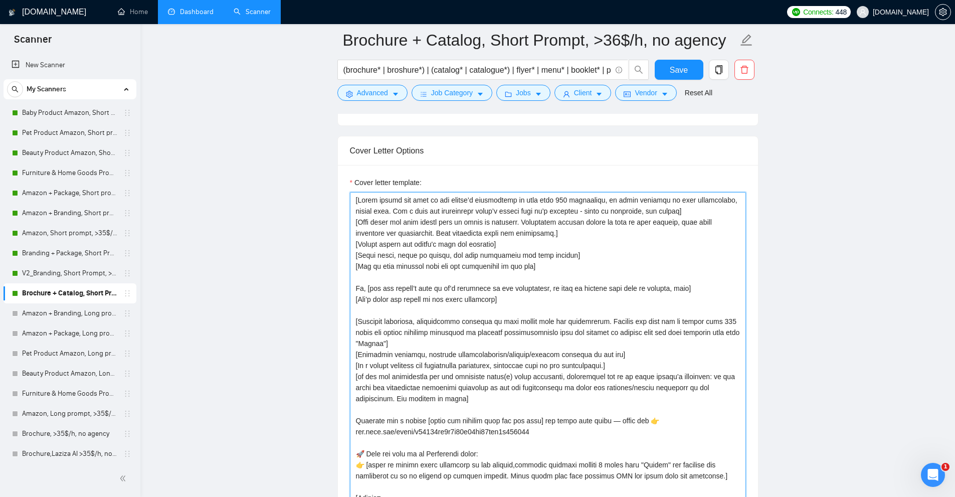
drag, startPoint x: 571, startPoint y: 235, endPoint x: 320, endPoint y: 225, distance: 251.3
drag, startPoint x: 354, startPoint y: 232, endPoint x: 609, endPoint y: 232, distance: 254.6
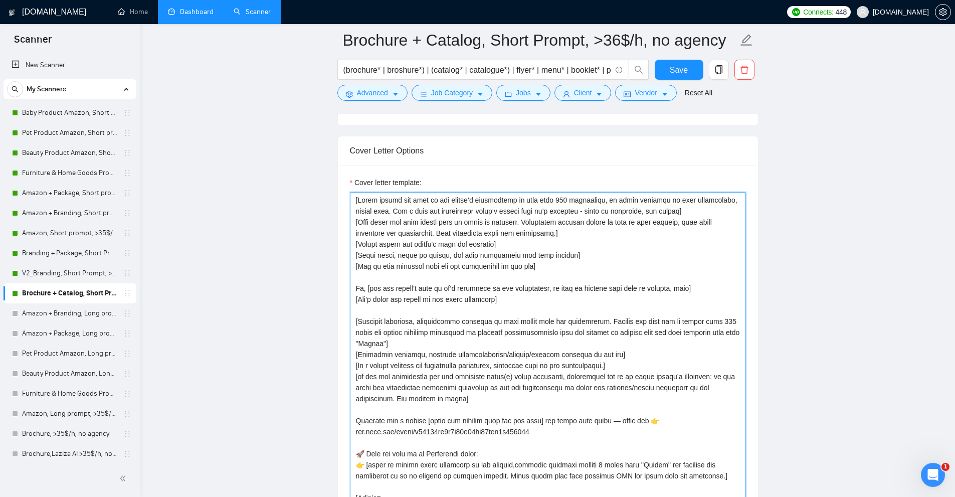
drag, startPoint x: 571, startPoint y: 232, endPoint x: 322, endPoint y: 224, distance: 248.7
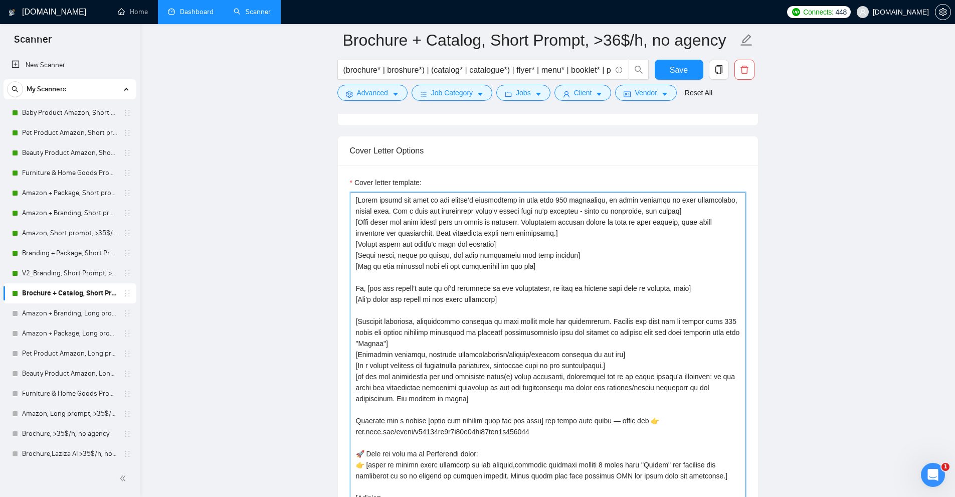
drag, startPoint x: 515, startPoint y: 244, endPoint x: 308, endPoint y: 246, distance: 206.5
drag, startPoint x: 592, startPoint y: 252, endPoint x: 325, endPoint y: 258, distance: 266.7
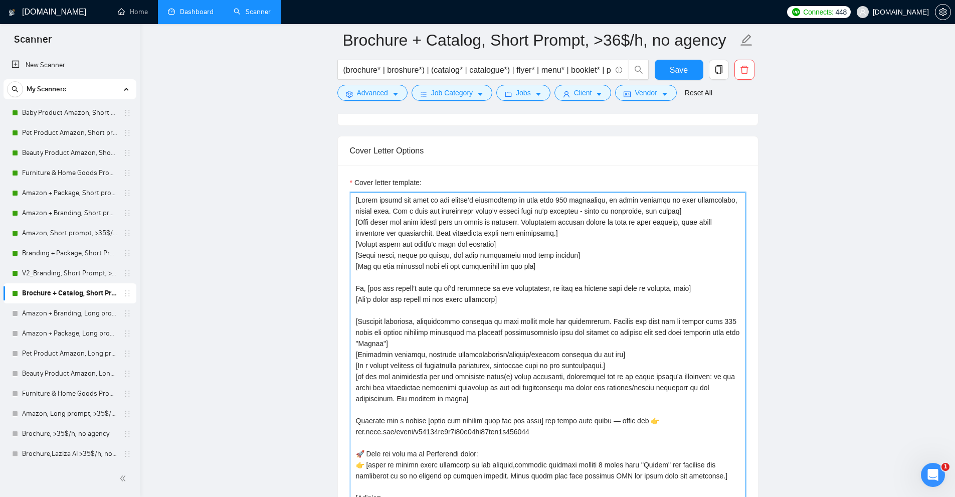
drag, startPoint x: 557, startPoint y: 266, endPoint x: 256, endPoint y: 183, distance: 312.5
click at [57, 248] on link "Branding + Package, Short Prompt, >36$/h, no agency" at bounding box center [69, 253] width 95 height 20
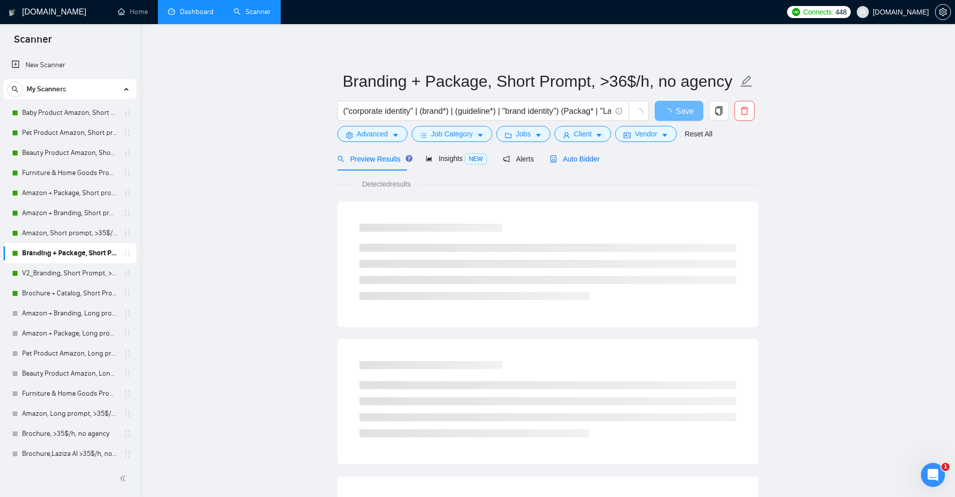
click at [589, 156] on span "Auto Bidder" at bounding box center [575, 159] width 50 height 8
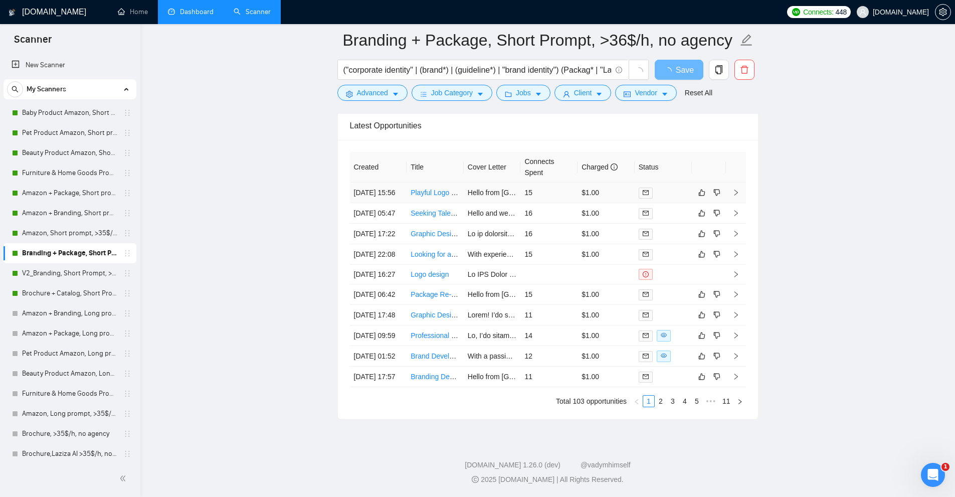
scroll to position [2365, 0]
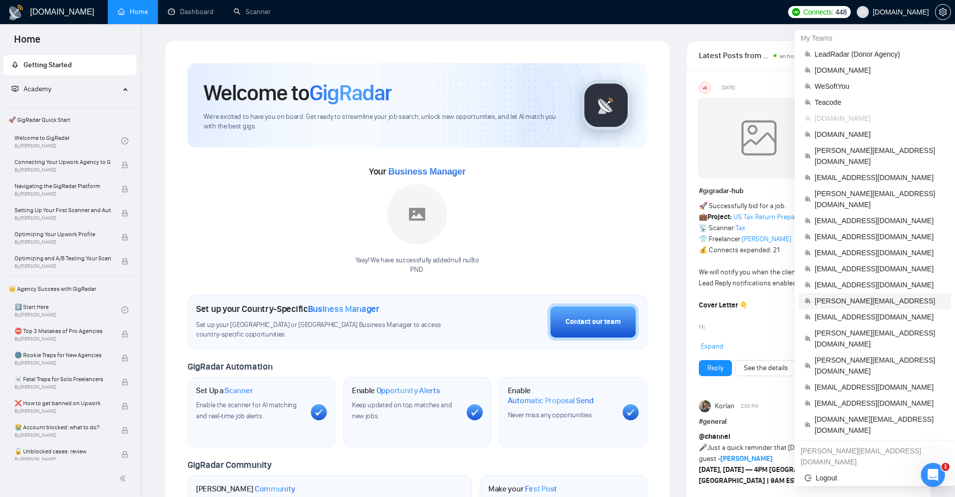
click at [840, 295] on span "toby@ashgrove.ai" at bounding box center [879, 300] width 130 height 11
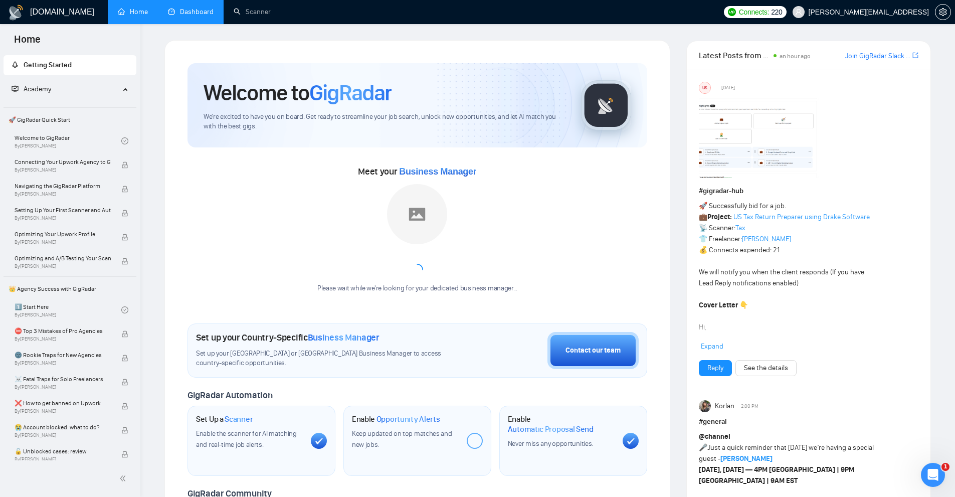
click at [202, 16] on link "Dashboard" at bounding box center [191, 12] width 46 height 9
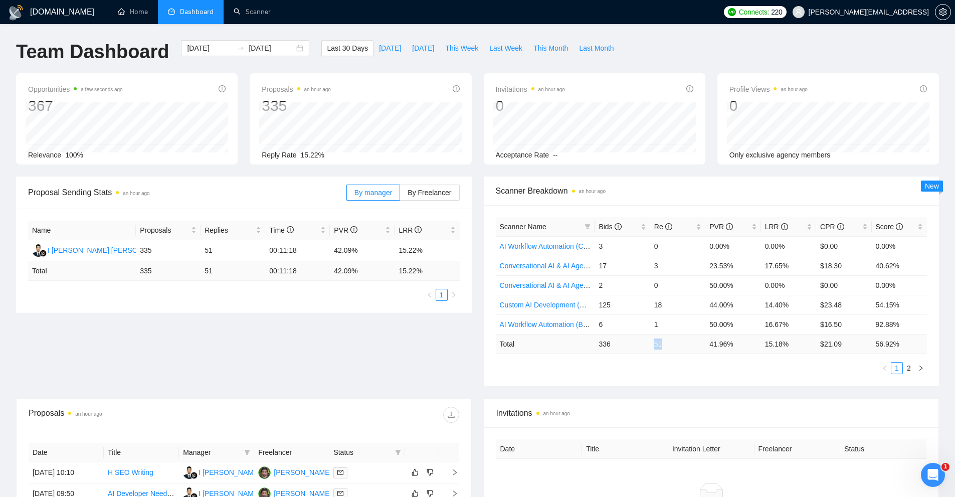
drag, startPoint x: 651, startPoint y: 342, endPoint x: 671, endPoint y: 348, distance: 20.8
click at [670, 343] on td "51" at bounding box center [677, 344] width 55 height 20
click at [672, 360] on div "Scanner Name Bids Re PVR LRR CPR Score AI Workflow Automation (Client Filters) …" at bounding box center [712, 295] width 432 height 157
click at [806, 225] on div "LRR" at bounding box center [788, 226] width 47 height 11
click at [809, 225] on div "LRR" at bounding box center [788, 226] width 47 height 11
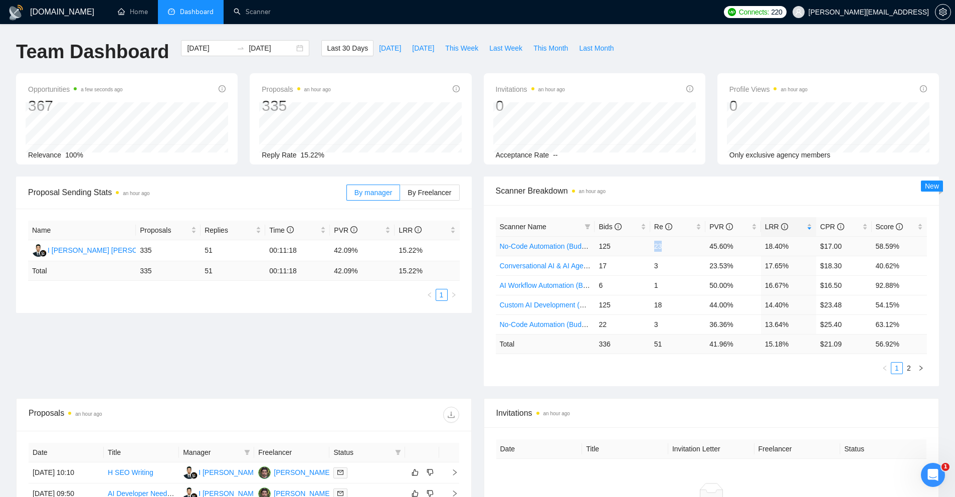
drag, startPoint x: 646, startPoint y: 248, endPoint x: 683, endPoint y: 245, distance: 37.2
click at [683, 245] on tr "No-Code Automation (Budget Filters W4, Aug) 125 23 45.60% 18.40% $17.00 58.59%" at bounding box center [712, 246] width 432 height 20
click at [573, 247] on link "No-Code Automation (Budget Filters W4, Aug)" at bounding box center [571, 246] width 143 height 8
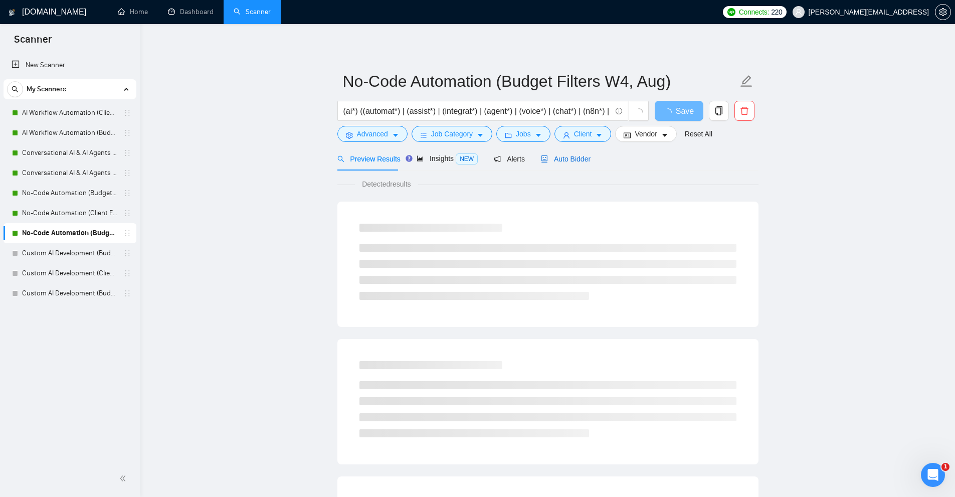
click at [556, 155] on span "Auto Bidder" at bounding box center [566, 159] width 50 height 8
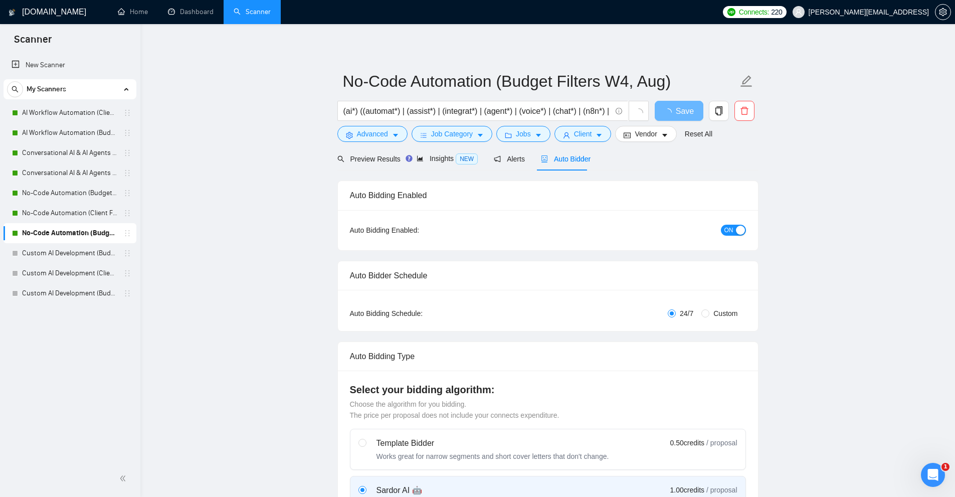
checkbox input "true"
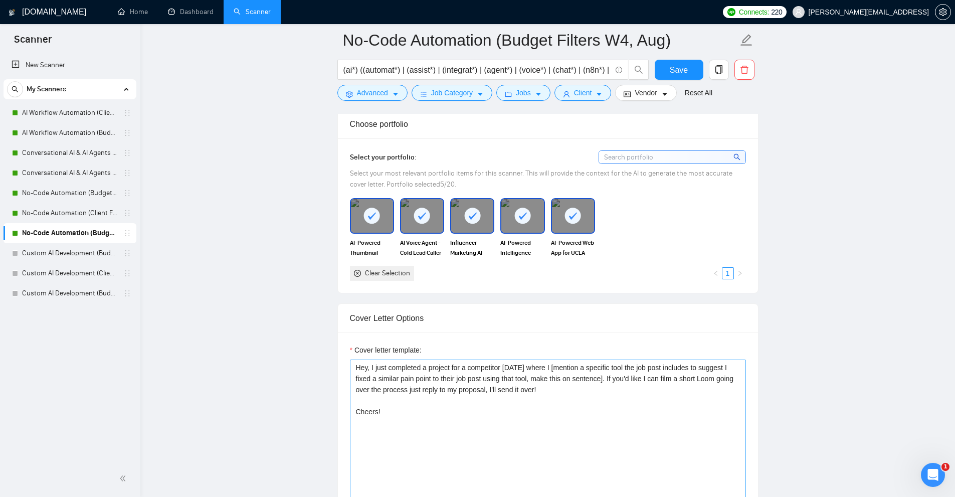
scroll to position [1002, 0]
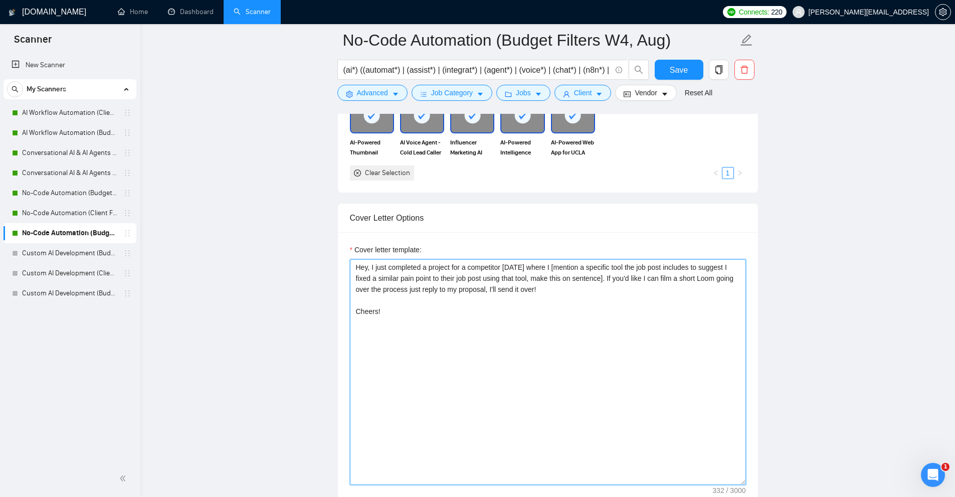
click at [522, 341] on textarea "Hey, I just completed a project for a competitor two weeks ago where I [mention…" at bounding box center [548, 372] width 396 height 226
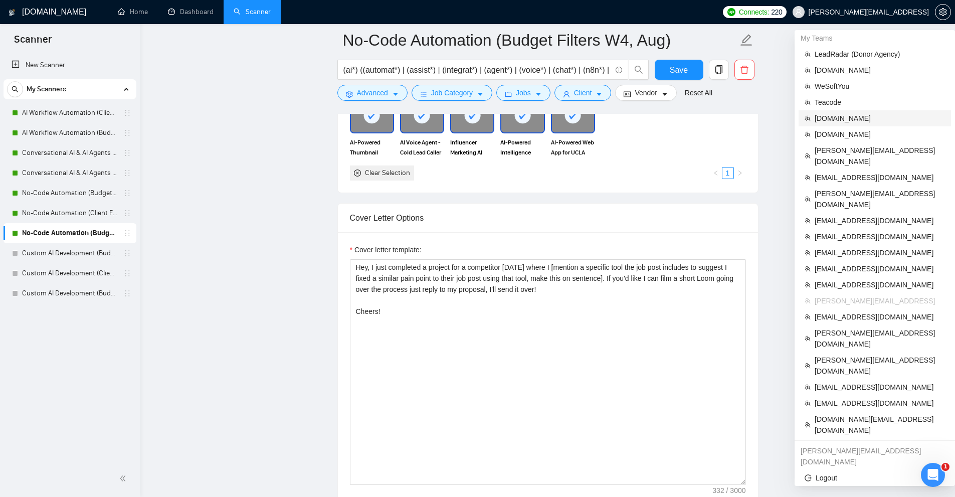
drag, startPoint x: 842, startPoint y: 120, endPoint x: 418, endPoint y: 12, distance: 437.3
click at [842, 120] on span "[DOMAIN_NAME]" at bounding box center [879, 118] width 130 height 11
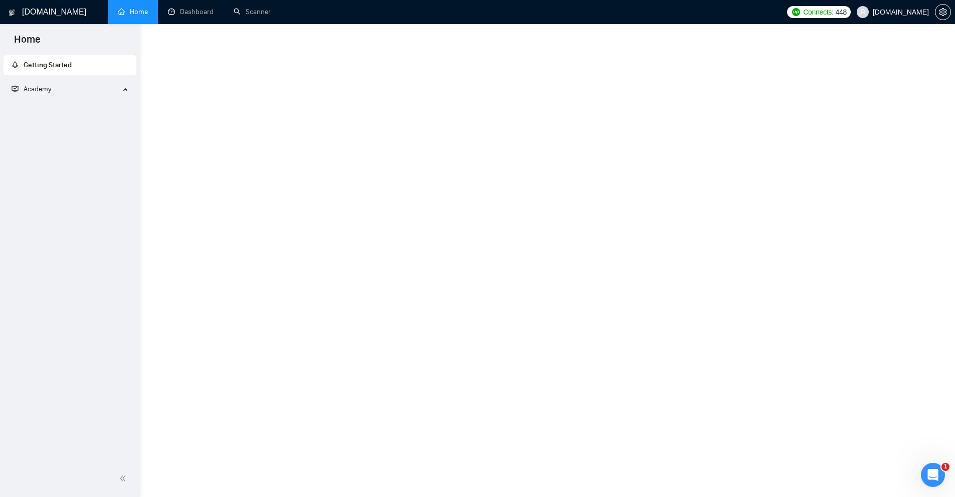
scroll to position [927, 0]
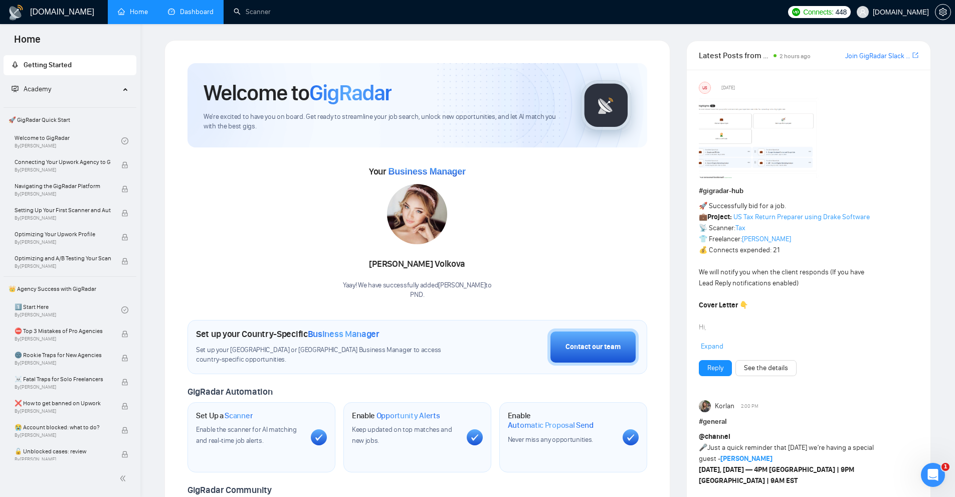
click at [196, 16] on link "Dashboard" at bounding box center [191, 12] width 46 height 9
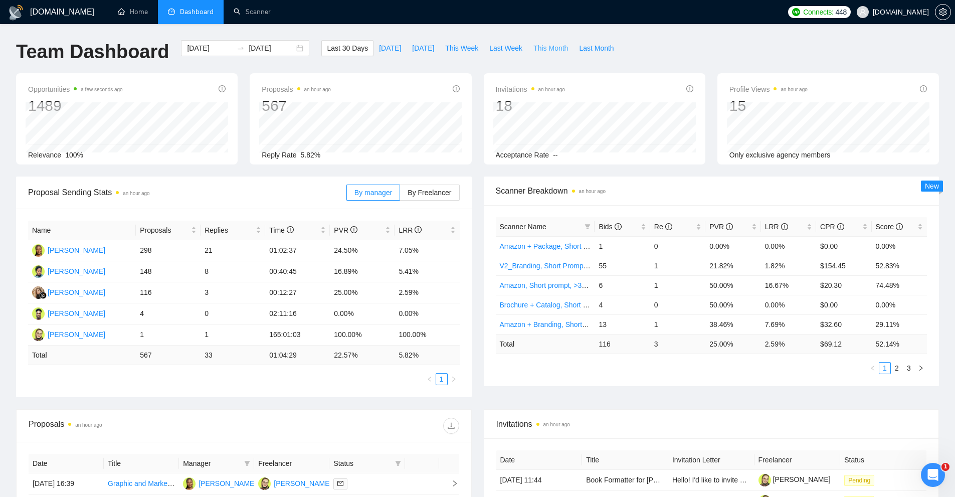
click at [533, 53] on span "This Month" at bounding box center [550, 48] width 35 height 11
type input "2025-09-01"
type input "2025-09-30"
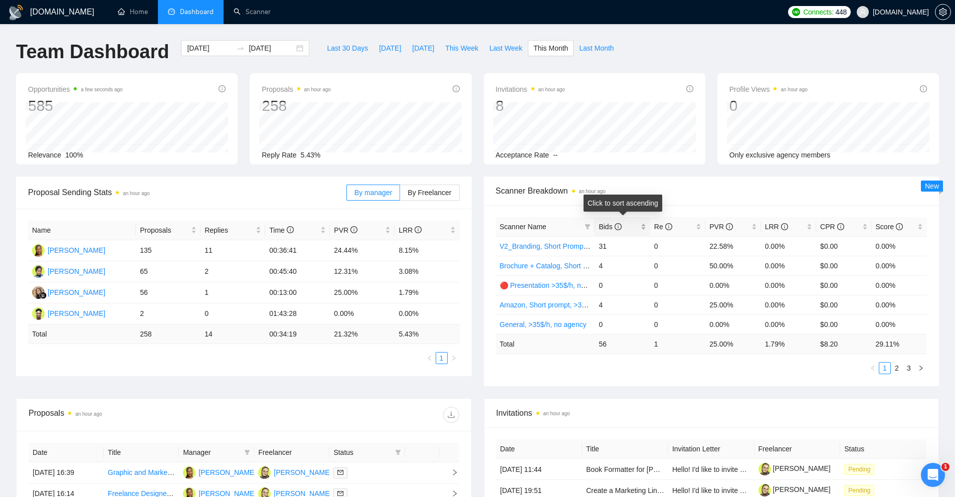
click at [638, 226] on span "Bids" at bounding box center [618, 226] width 40 height 11
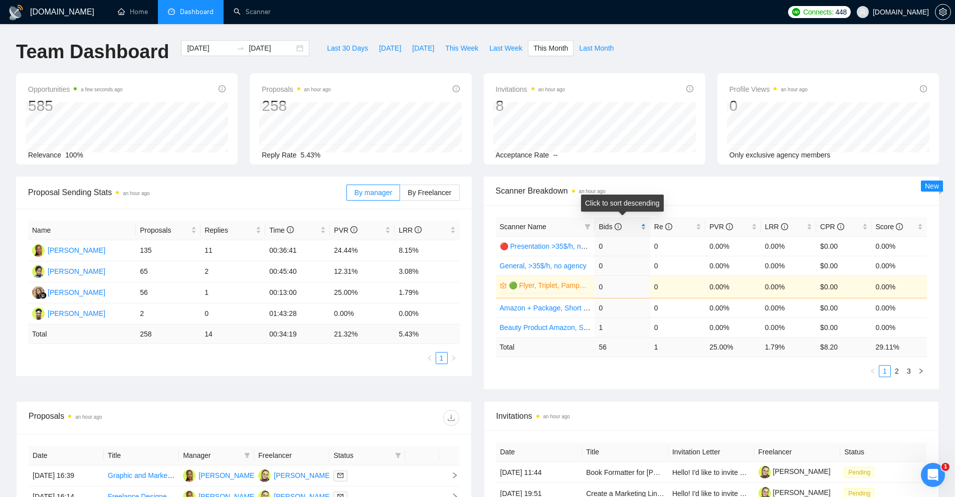
click at [638, 226] on span "Bids" at bounding box center [618, 226] width 40 height 11
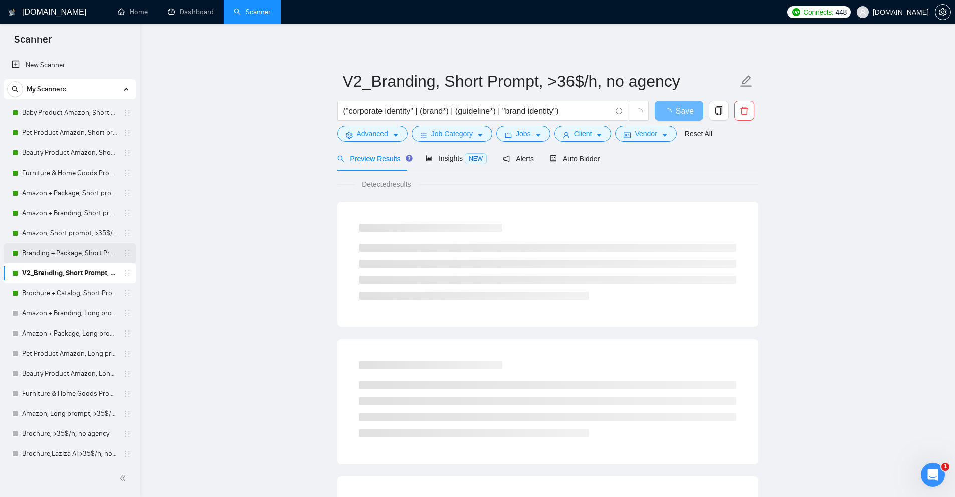
click at [72, 253] on link "Branding + Package, Short Prompt, >36$/h, no agency" at bounding box center [69, 253] width 95 height 20
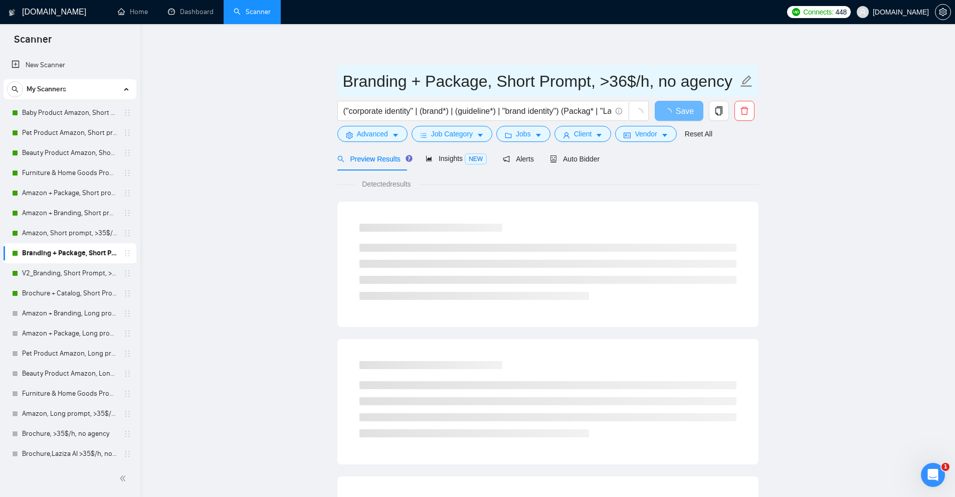
click at [344, 76] on input "Branding + Package, Short Prompt, >36$/h, no agency" at bounding box center [540, 81] width 395 height 25
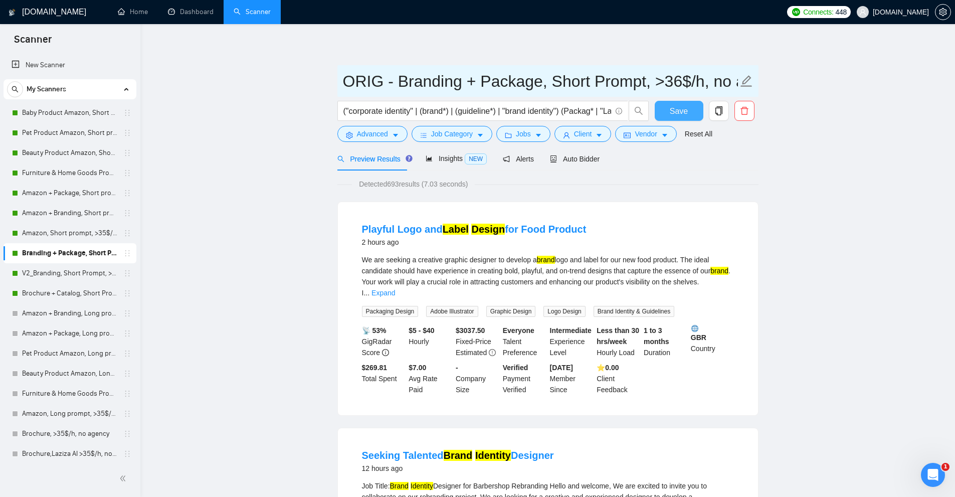
type input "ORIG - Branding + Package, Short Prompt, >36$/h, no agency"
click at [683, 108] on span "Save" at bounding box center [679, 111] width 18 height 13
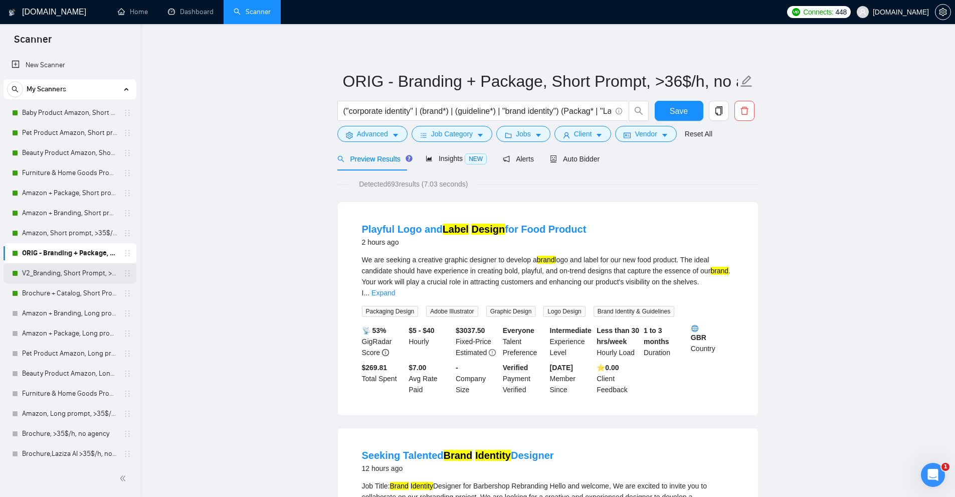
click at [47, 268] on link "V2_Branding, Short Prompt, >36$/h, no agency" at bounding box center [69, 273] width 95 height 20
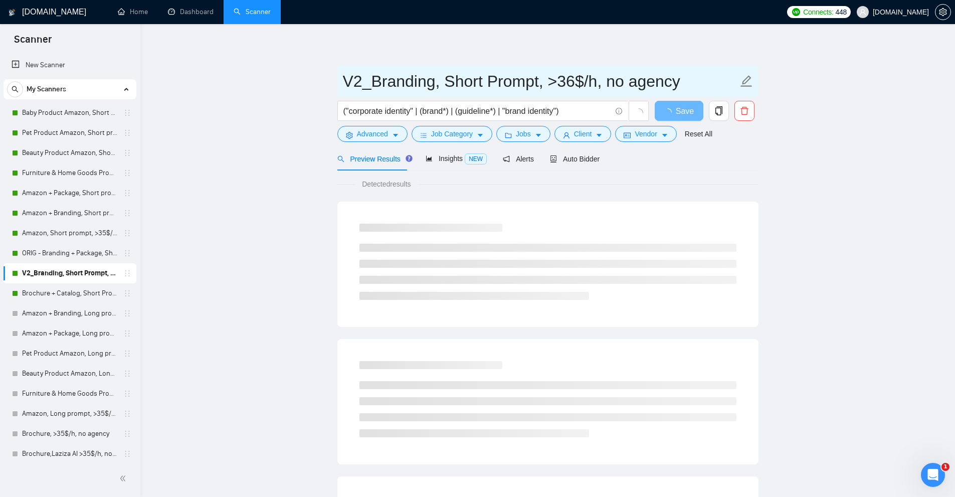
click at [346, 78] on input "V2_Branding, Short Prompt, >36$/h, no agency" at bounding box center [540, 81] width 395 height 25
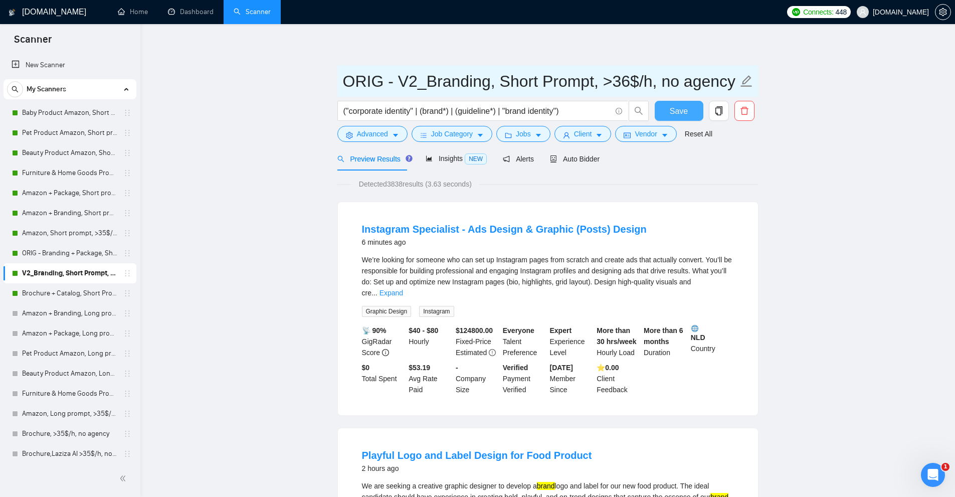
type input "ORIG - V2_Branding, Short Prompt, >36$/h, no agency"
click at [672, 111] on span "Save" at bounding box center [679, 111] width 18 height 13
click at [667, 216] on li "Instagram Specialist - Ads Design & Graphic (Posts) Design 6 minutes ago We’re …" at bounding box center [548, 308] width 396 height 189
click at [69, 252] on link "ORIG - Branding + Package, Short Prompt, >36$/h, no agency" at bounding box center [69, 253] width 95 height 20
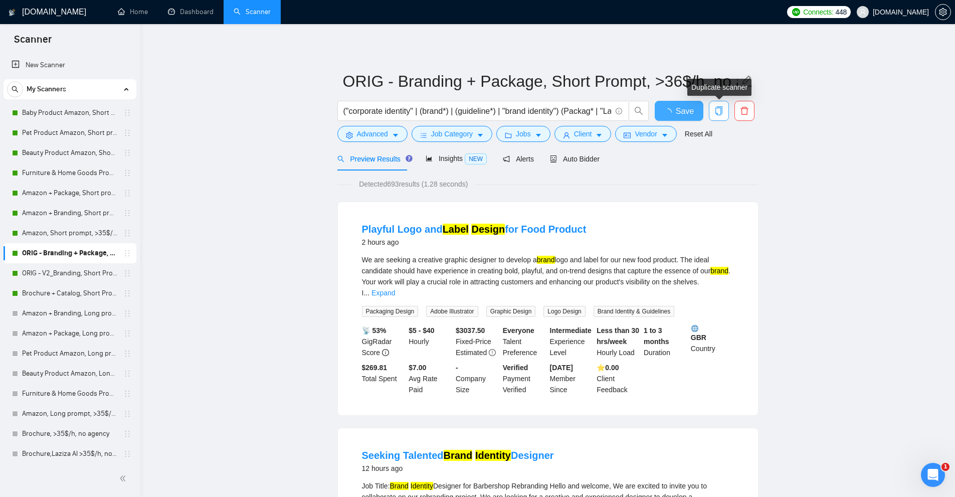
click at [721, 113] on icon "copy" at bounding box center [718, 110] width 9 height 9
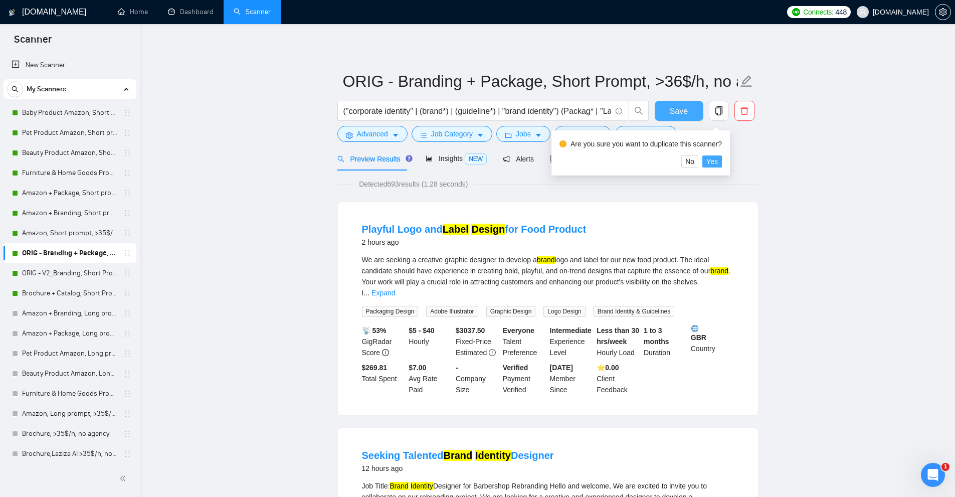
click at [711, 159] on span "Yes" at bounding box center [712, 161] width 12 height 11
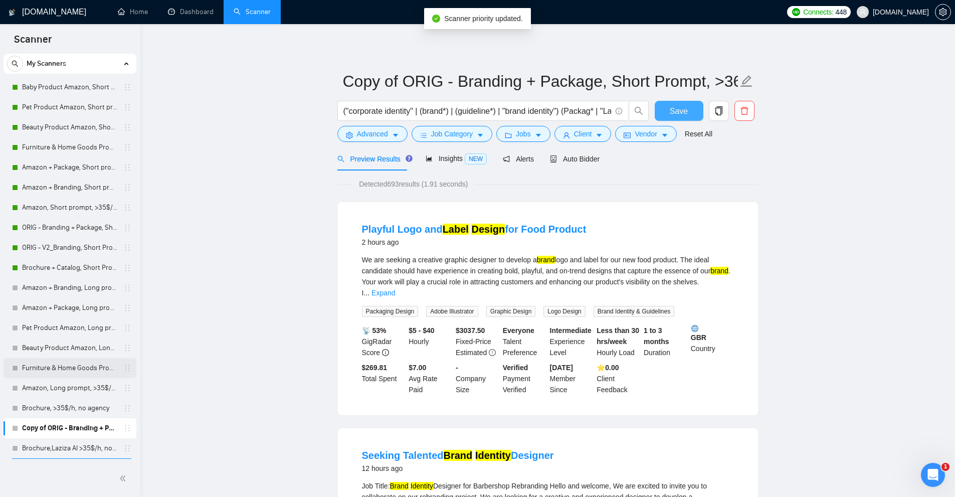
scroll to position [22, 0]
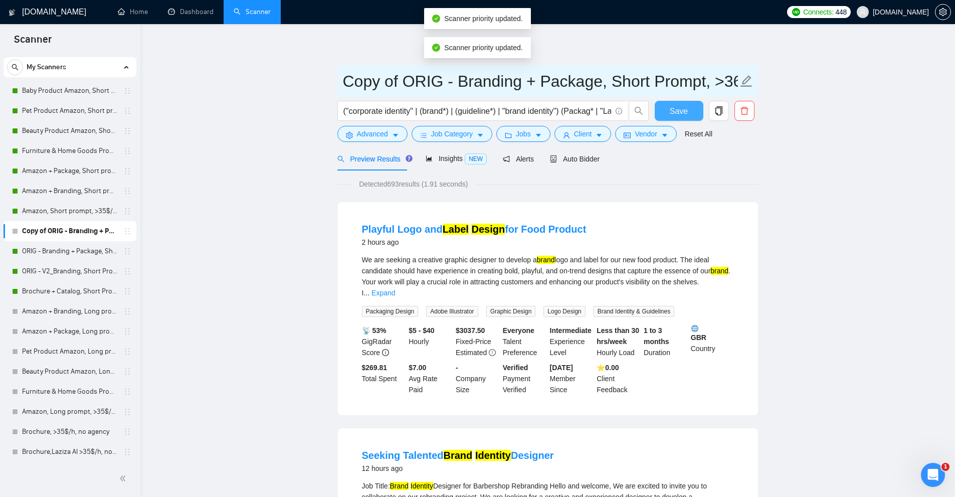
drag, startPoint x: 440, startPoint y: 79, endPoint x: 284, endPoint y: 85, distance: 155.5
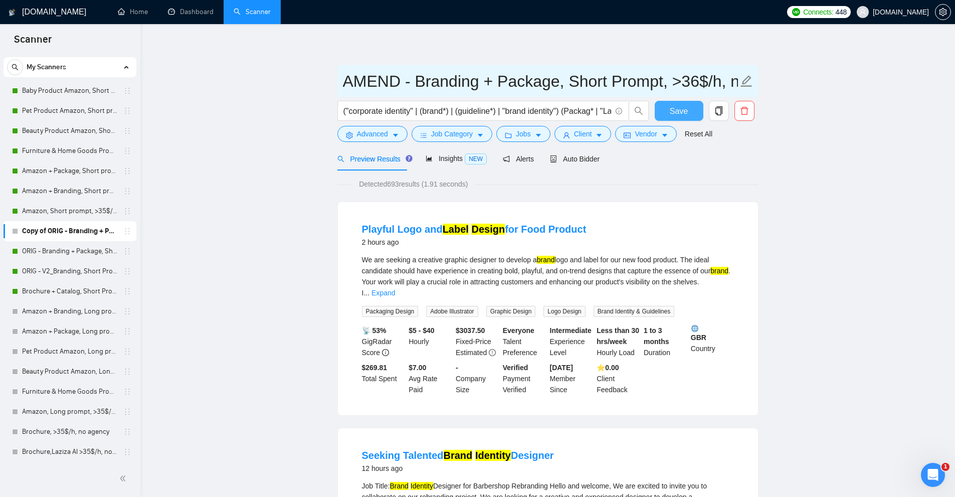
drag, startPoint x: 356, startPoint y: 78, endPoint x: 377, endPoint y: 81, distance: 21.3
click at [377, 81] on input "AMEND - Branding + Package, Short Prompt, >36$/h, no agency" at bounding box center [540, 81] width 395 height 25
click at [382, 80] on input "AND - Branding + Package, Short Prompt, >36$/h, no agency" at bounding box center [540, 81] width 395 height 25
drag, startPoint x: 374, startPoint y: 80, endPoint x: 316, endPoint y: 80, distance: 58.6
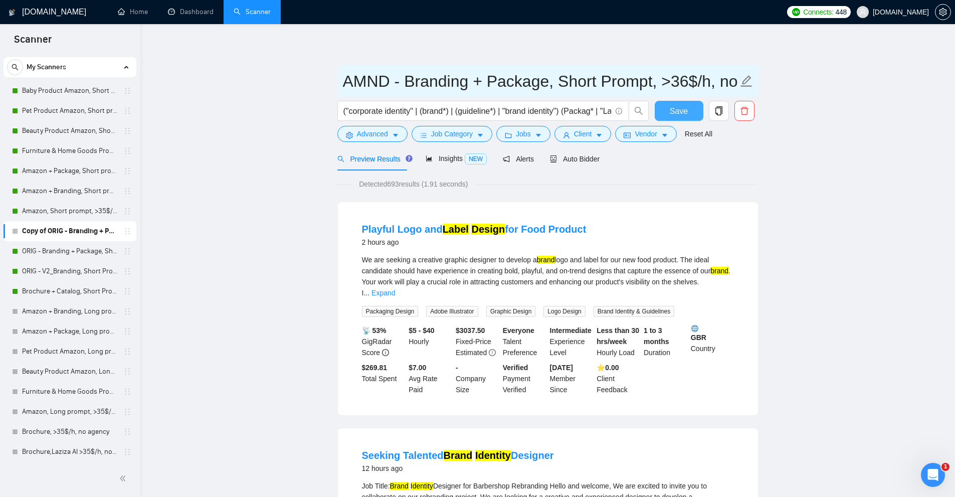
drag, startPoint x: 393, startPoint y: 82, endPoint x: 330, endPoint y: 81, distance: 63.2
click at [375, 78] on input "AMND - Branding + Package, Short Prompt, >36$/h, no agency" at bounding box center [540, 81] width 395 height 25
drag, startPoint x: 391, startPoint y: 77, endPoint x: 333, endPoint y: 77, distance: 58.6
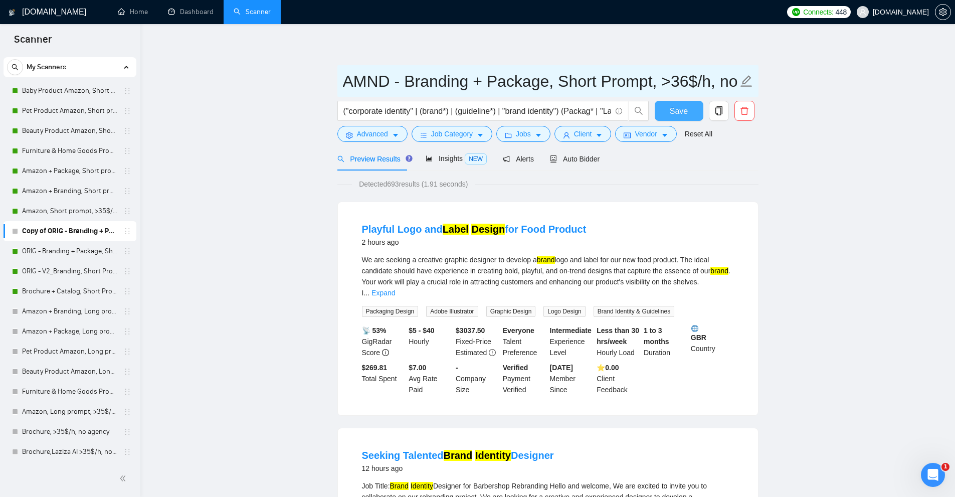
click at [374, 77] on input "AMND - Branding + Package, Short Prompt, >36$/h, no agency" at bounding box center [540, 81] width 395 height 25
click at [389, 80] on input "AMND - Branding + Package, Short Prompt, >36$/h, no agency" at bounding box center [540, 81] width 395 height 25
drag, startPoint x: 505, startPoint y: 81, endPoint x: 486, endPoint y: 81, distance: 19.5
click at [486, 81] on input "AMND - Short ver test - Branding + Package, Short Prompt, >36$/h, no agency" at bounding box center [540, 81] width 395 height 25
drag, startPoint x: 467, startPoint y: 78, endPoint x: 219, endPoint y: 71, distance: 247.7
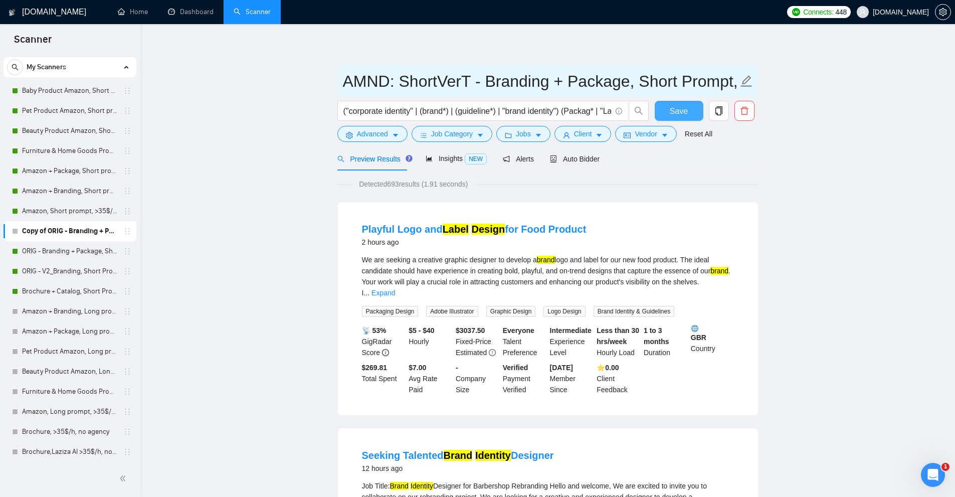
type input "AMND: ShortVerT - Branding + Package, Short Prompt, >36$/h, no agency"
click at [680, 112] on span "Save" at bounding box center [679, 111] width 18 height 13
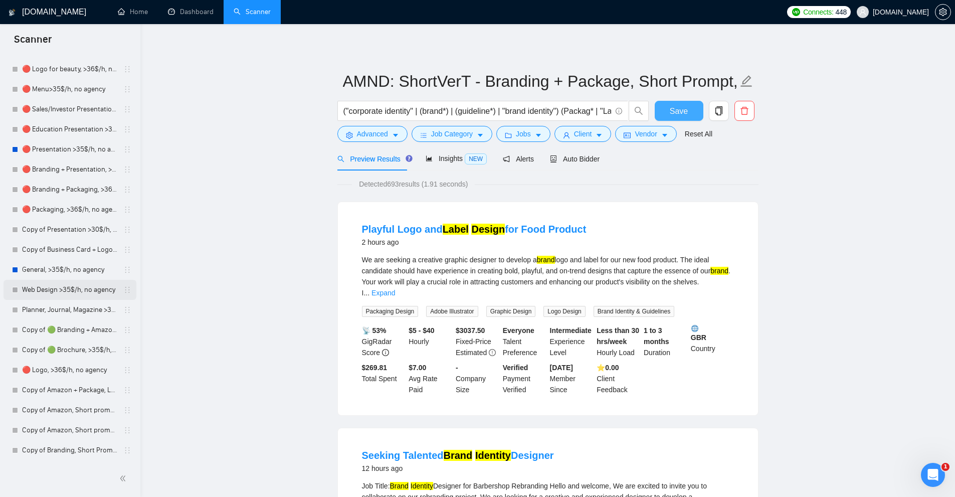
scroll to position [0, 0]
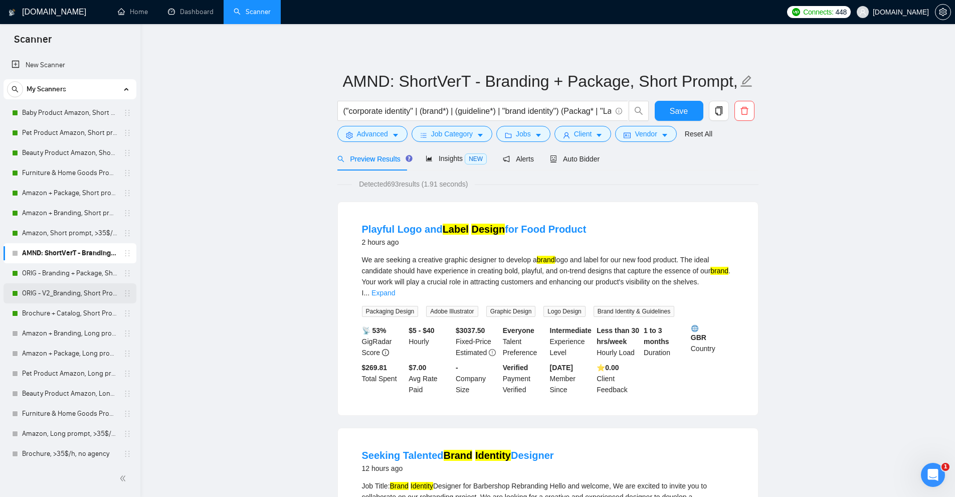
click at [95, 292] on link "ORIG - V2_Branding, Short Prompt, >36$/h, no agency" at bounding box center [69, 293] width 95 height 20
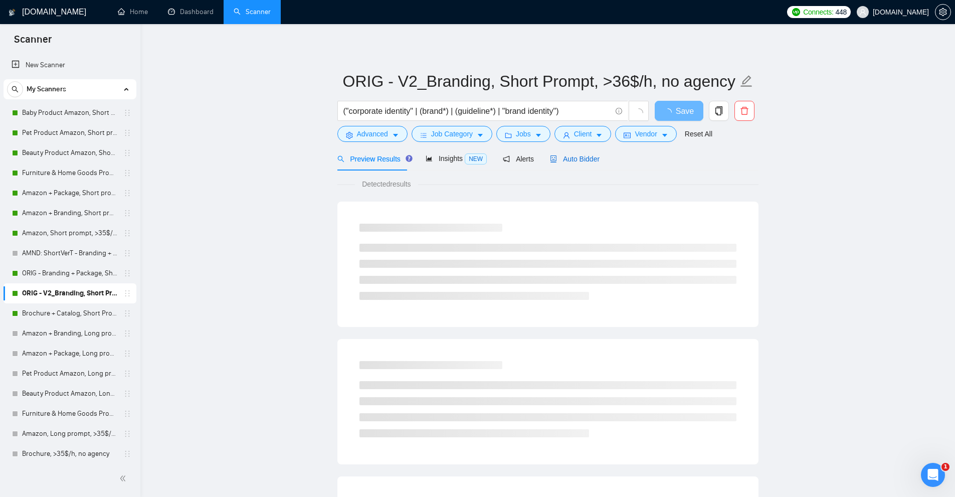
click at [588, 158] on span "Auto Bidder" at bounding box center [575, 159] width 50 height 8
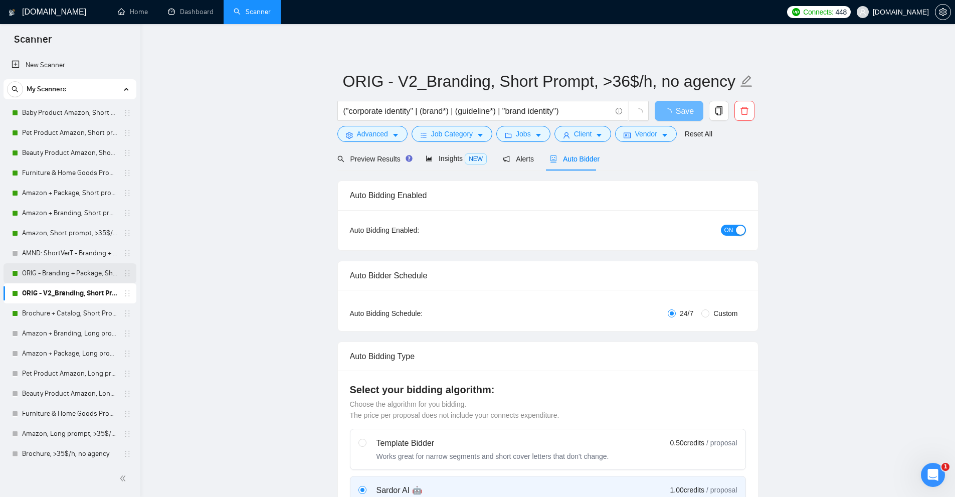
click at [50, 268] on link "ORIG - Branding + Package, Short Prompt, >36$/h, no agency" at bounding box center [69, 273] width 95 height 20
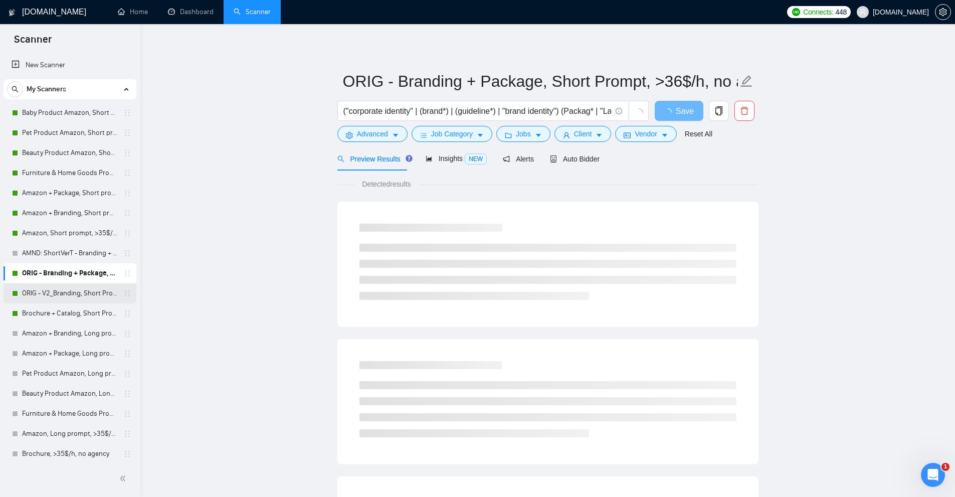
click at [55, 289] on link "ORIG - V2_Branding, Short Prompt, >36$/h, no agency" at bounding box center [69, 293] width 95 height 20
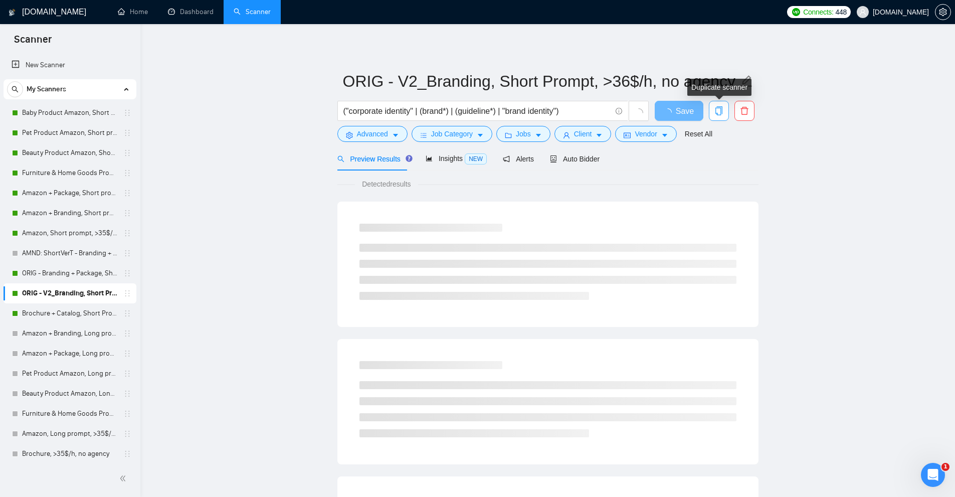
click at [725, 109] on span "copy" at bounding box center [718, 110] width 19 height 9
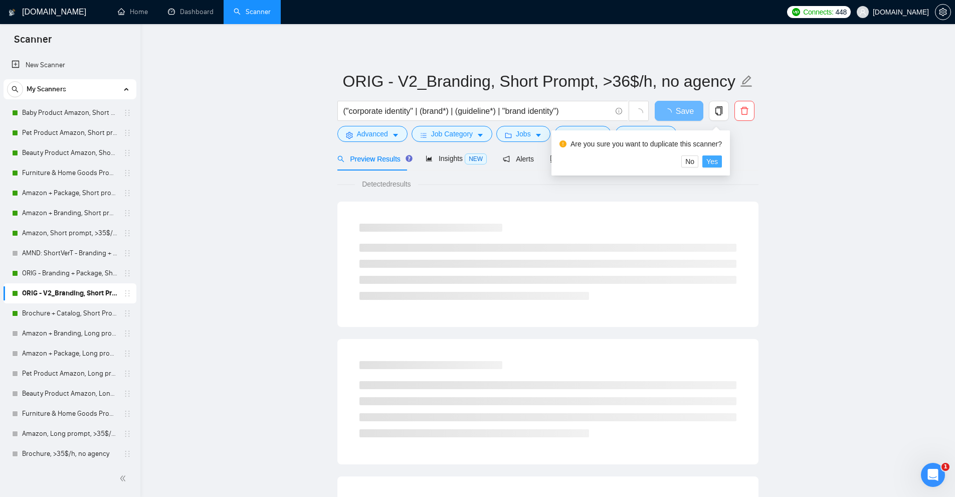
click at [714, 161] on span "Yes" at bounding box center [712, 161] width 12 height 11
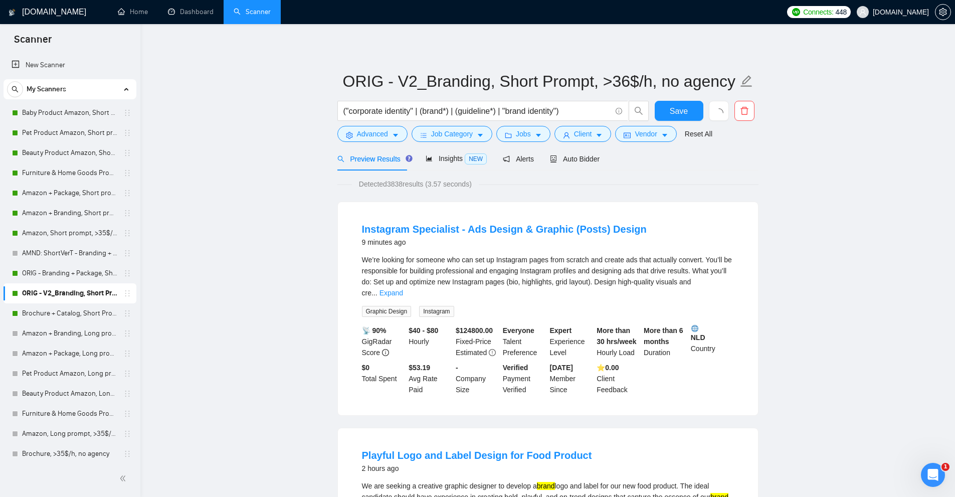
scroll to position [805, 0]
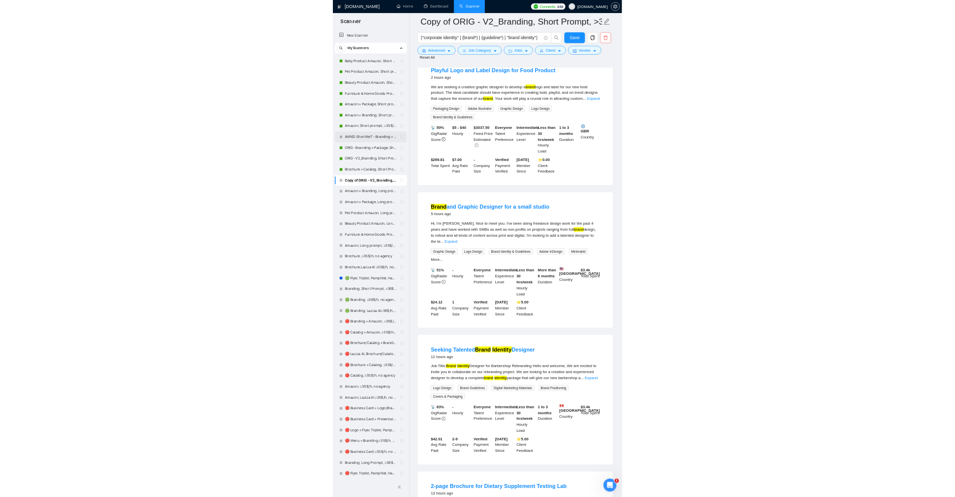
scroll to position [116, 0]
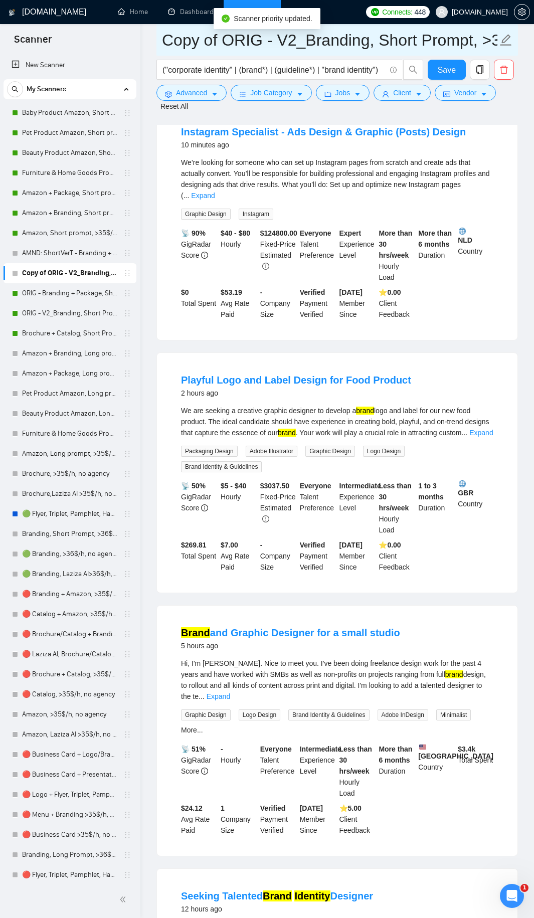
drag, startPoint x: 229, startPoint y: 44, endPoint x: 96, endPoint y: 50, distance: 133.5
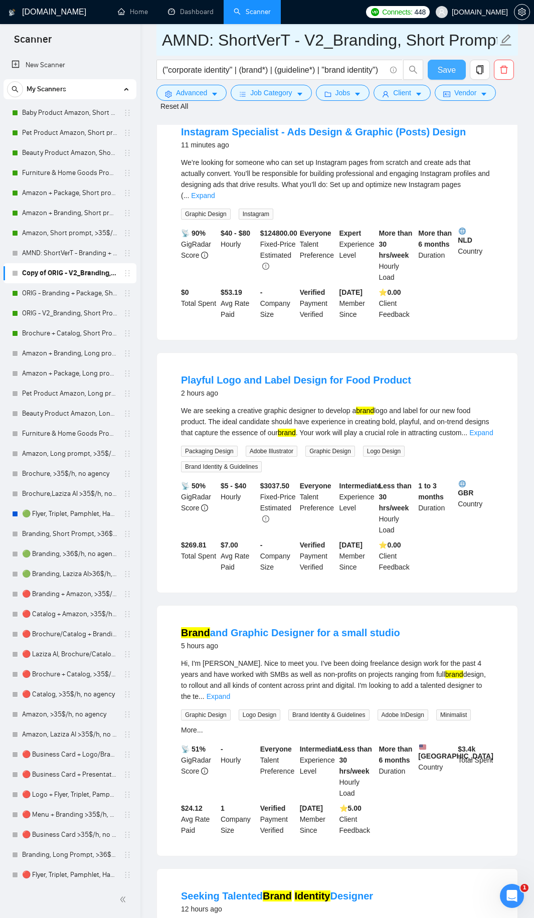
type input "AMND: ShortVerT - V2_Branding, Short Prompt, >36$/h, no agency"
click at [451, 71] on span "Save" at bounding box center [447, 70] width 18 height 13
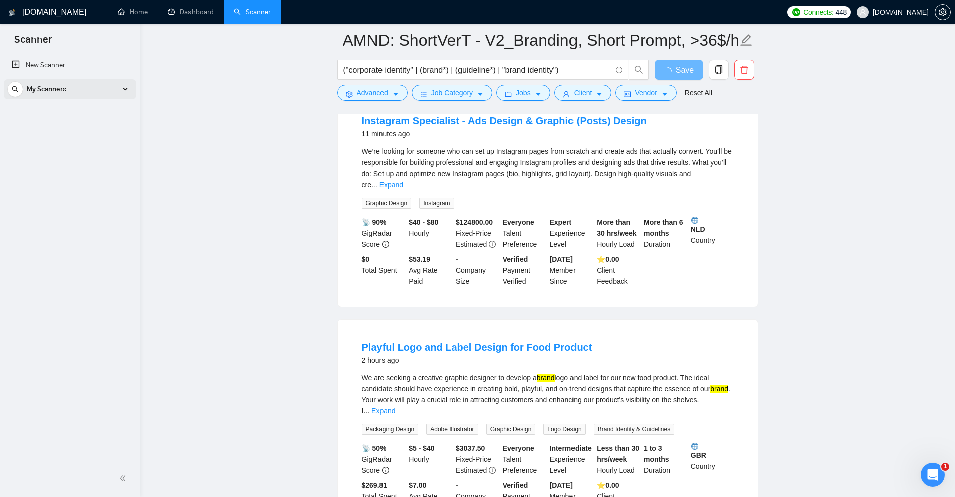
click at [131, 90] on div "My Scanners" at bounding box center [70, 89] width 126 height 20
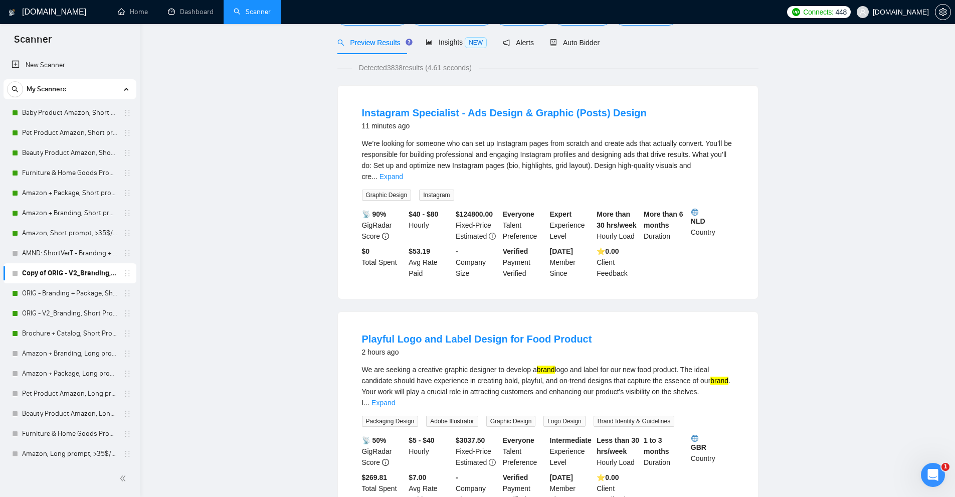
scroll to position [0, 0]
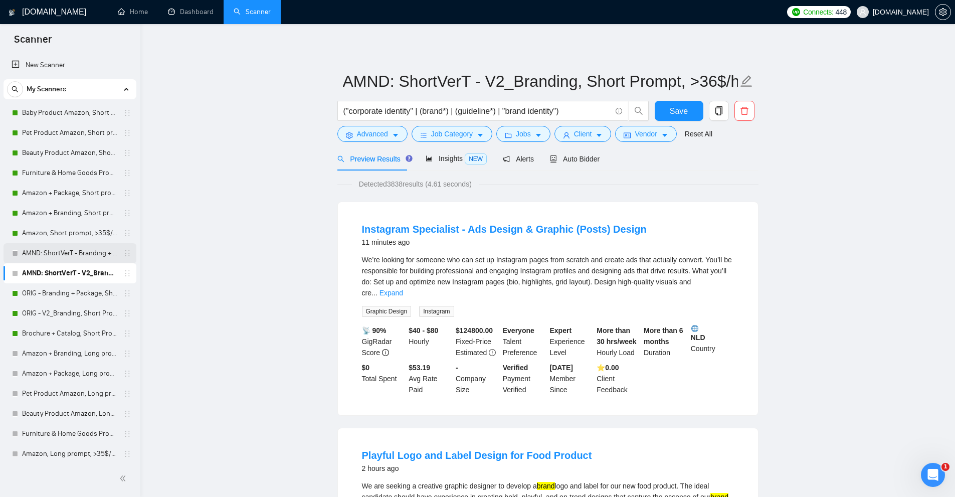
click at [104, 258] on link "AMND: ShortVerT - Branding + Package, Short Prompt, >36$/h, no agency" at bounding box center [69, 253] width 95 height 20
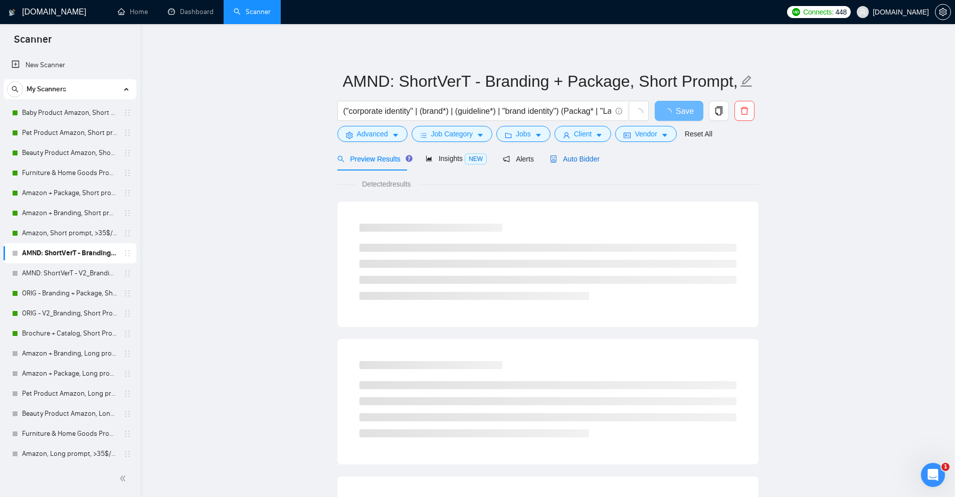
click at [591, 155] on span "Auto Bidder" at bounding box center [575, 159] width 50 height 8
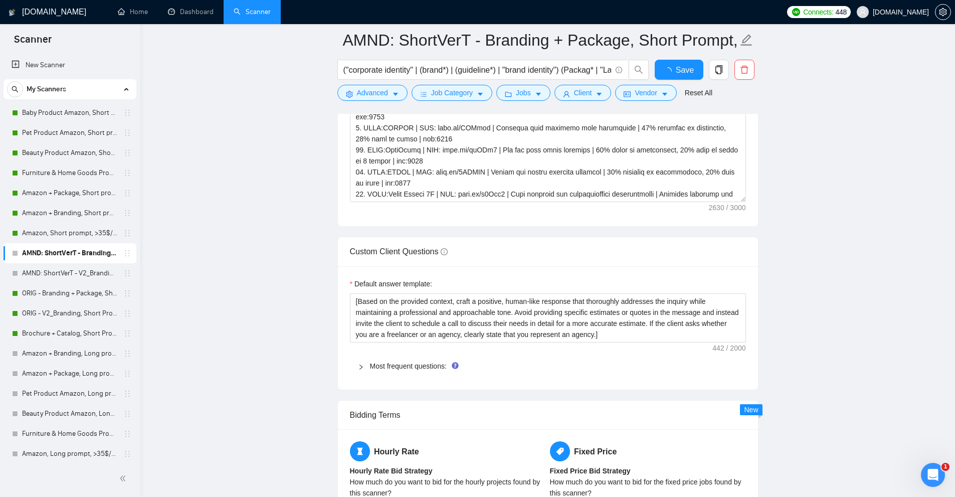
scroll to position [1403, 0]
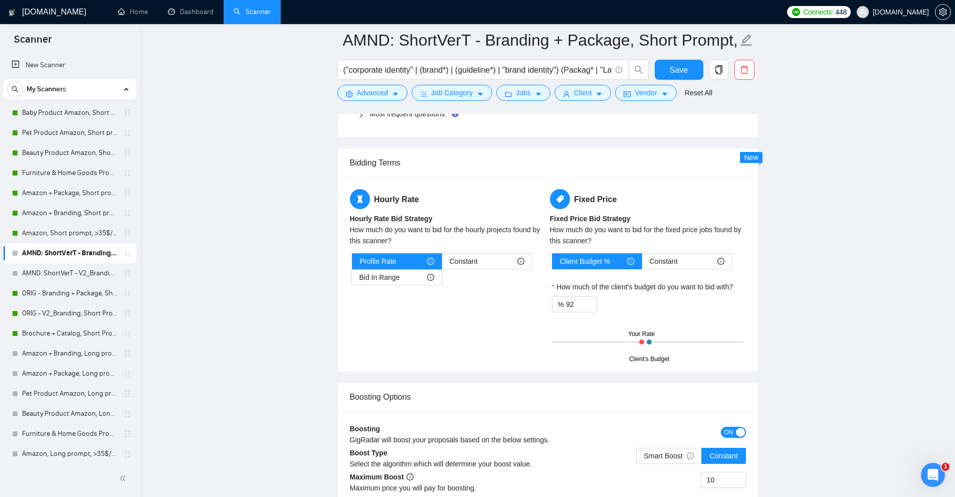
scroll to position [1504, 0]
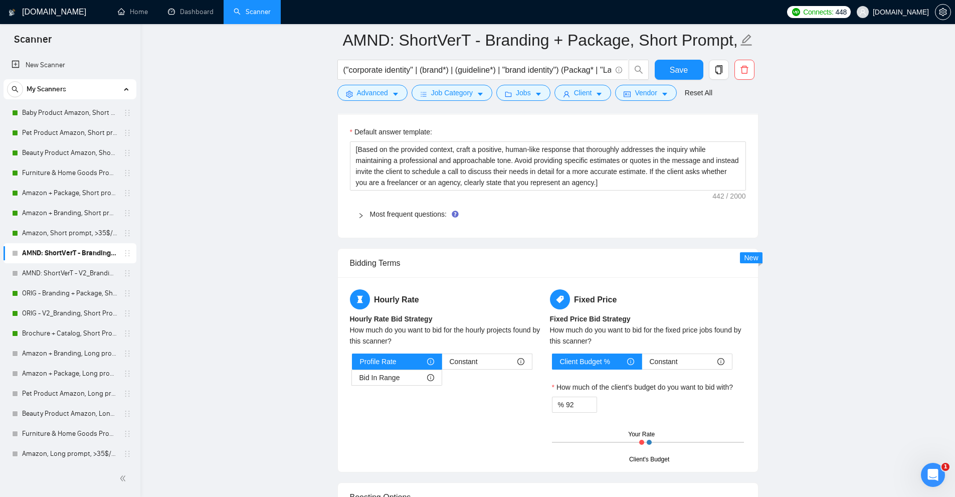
click at [393, 220] on div "Most frequent questions:" at bounding box center [548, 213] width 396 height 23
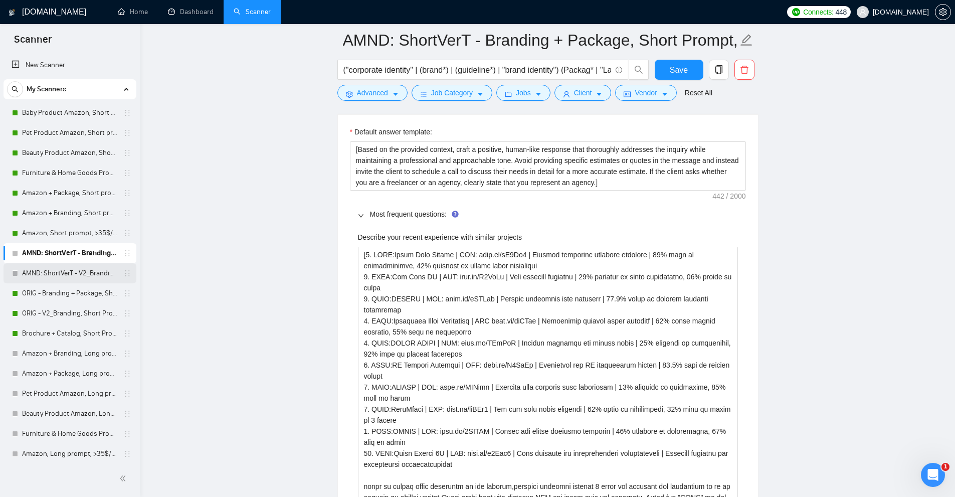
click at [69, 269] on link "AMND: ShortVerT - V2_Branding, Short Prompt, >36$/h, no agency" at bounding box center [69, 273] width 95 height 20
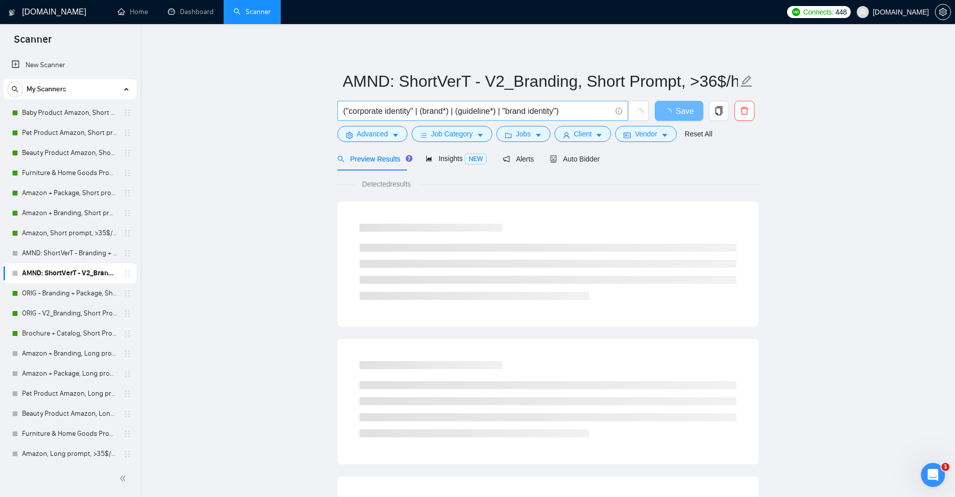
click at [555, 106] on input "("corporate identity" | (brand*) | (guideline*) | "brand identity")" at bounding box center [477, 111] width 268 height 13
click at [43, 261] on link "AMND: ShortVerT - Branding + Package, Short Prompt, >36$/h, no agency" at bounding box center [69, 253] width 95 height 20
click at [475, 110] on input "("corporate identity" | (brand*) | (guideline*) | "brand identity") (Packag* | …" at bounding box center [477, 111] width 268 height 13
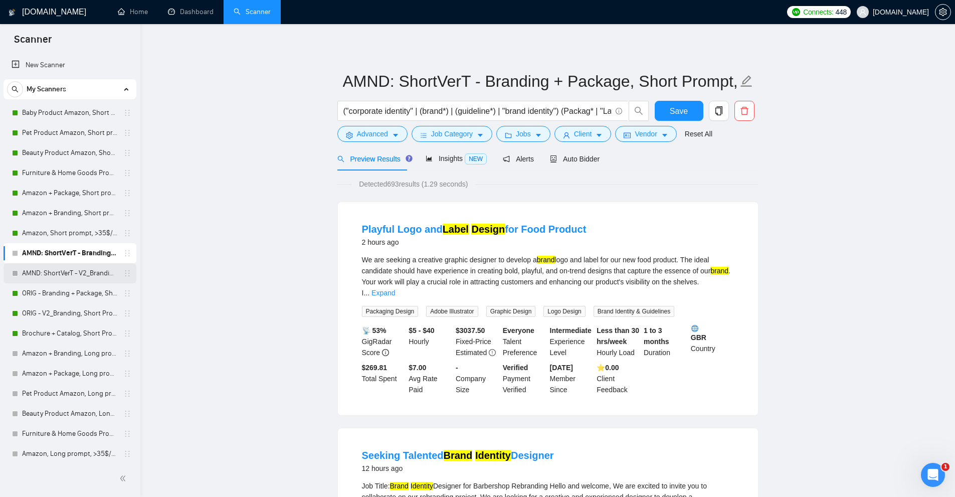
click at [74, 274] on link "AMND: ShortVerT - V2_Branding, Short Prompt, >36$/h, no agency" at bounding box center [69, 273] width 95 height 20
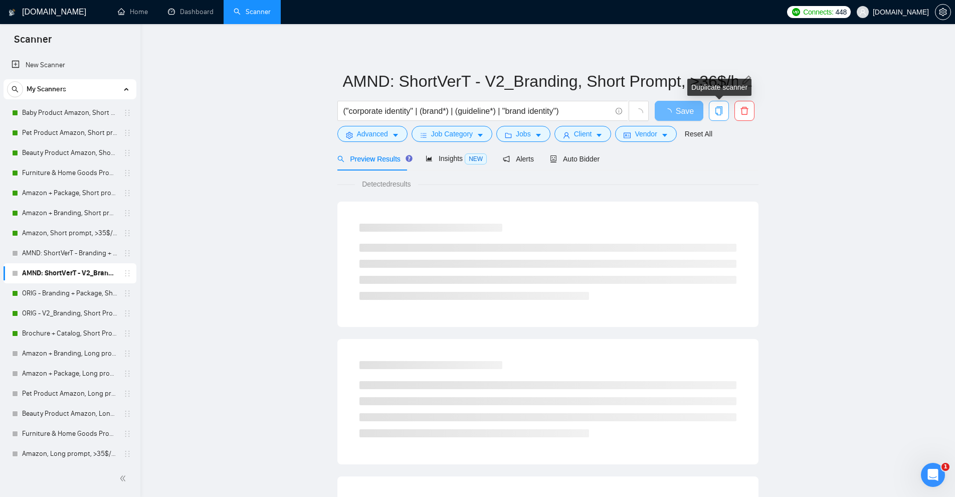
click at [718, 108] on icon "copy" at bounding box center [718, 110] width 7 height 9
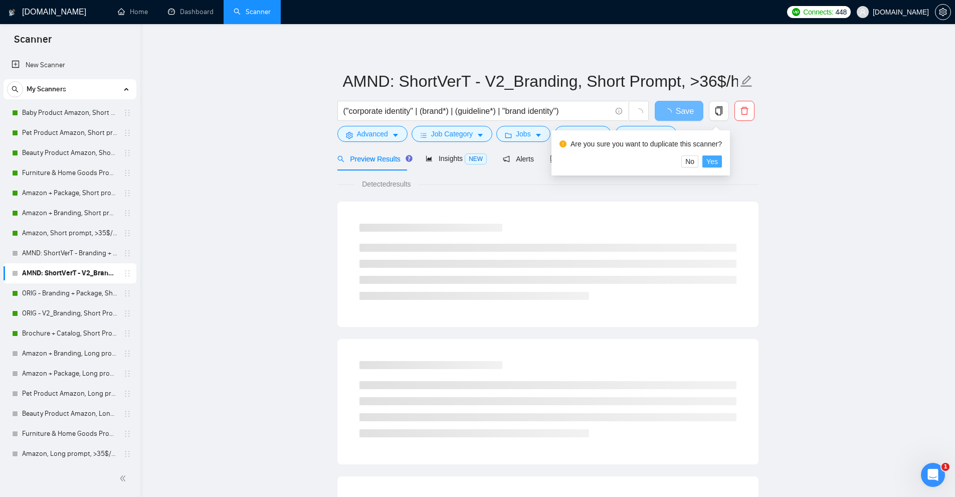
click at [713, 160] on span "Yes" at bounding box center [712, 161] width 12 height 11
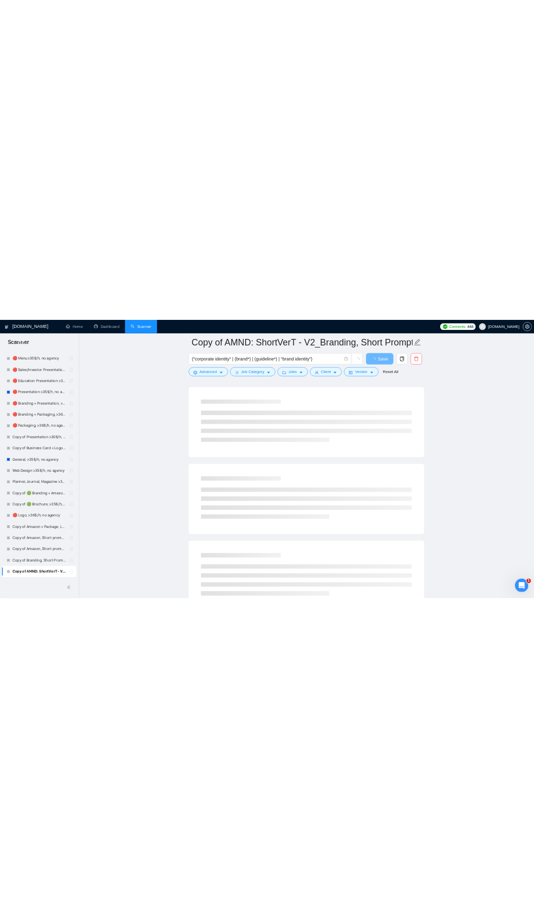
scroll to position [314, 0]
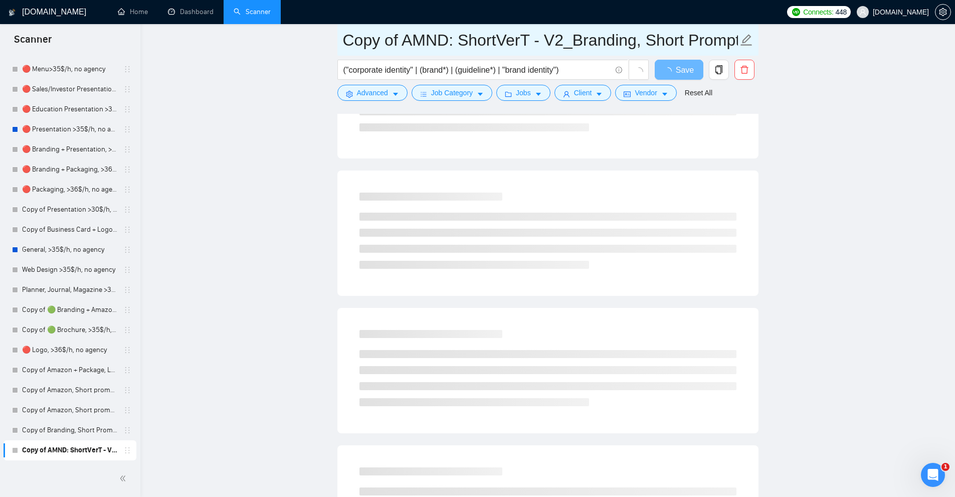
drag, startPoint x: 405, startPoint y: 39, endPoint x: 283, endPoint y: 38, distance: 121.8
click at [283, 38] on main "Copy of AMND: ShortVerT - V2_Branding, Short Prompt, >36$/h, no agency ("corpor…" at bounding box center [547, 148] width 782 height 844
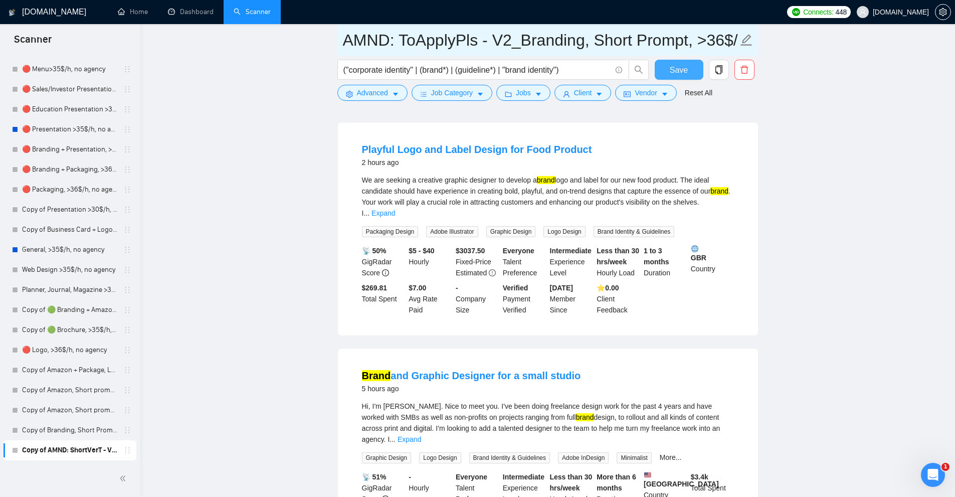
type input "AMND: ToApplyPls - V2_Branding, Short Prompt, >36$/h, no agency"
click at [690, 67] on button "Save" at bounding box center [679, 70] width 49 height 20
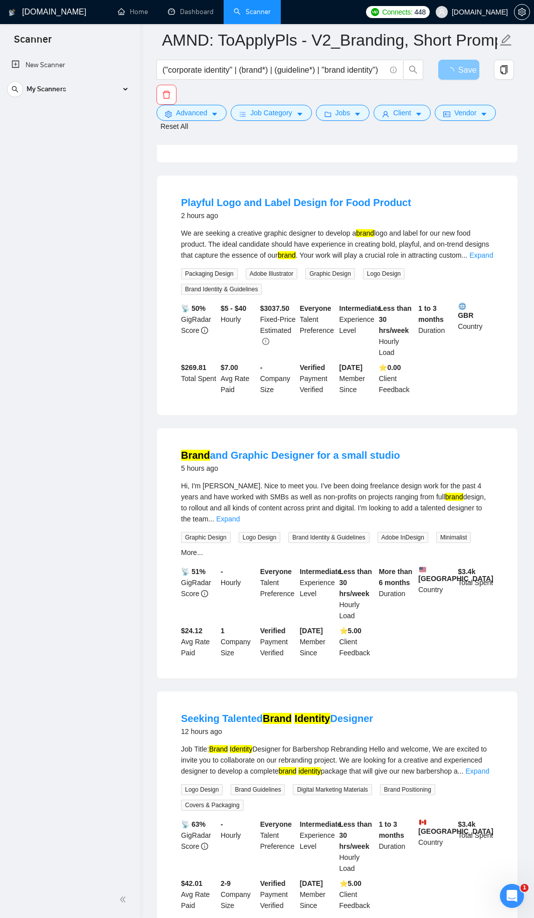
scroll to position [0, 0]
click at [124, 86] on div "My Scanners" at bounding box center [70, 89] width 126 height 20
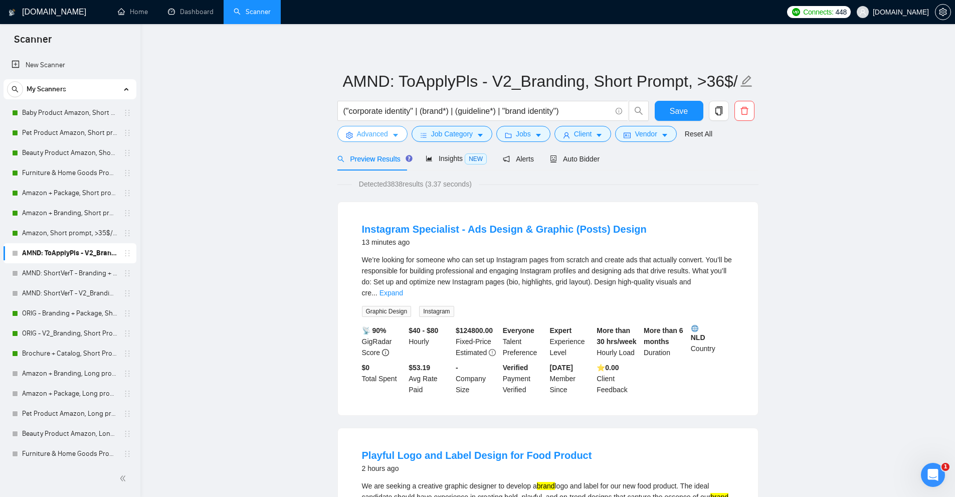
click at [368, 137] on span "Advanced" at bounding box center [372, 133] width 31 height 11
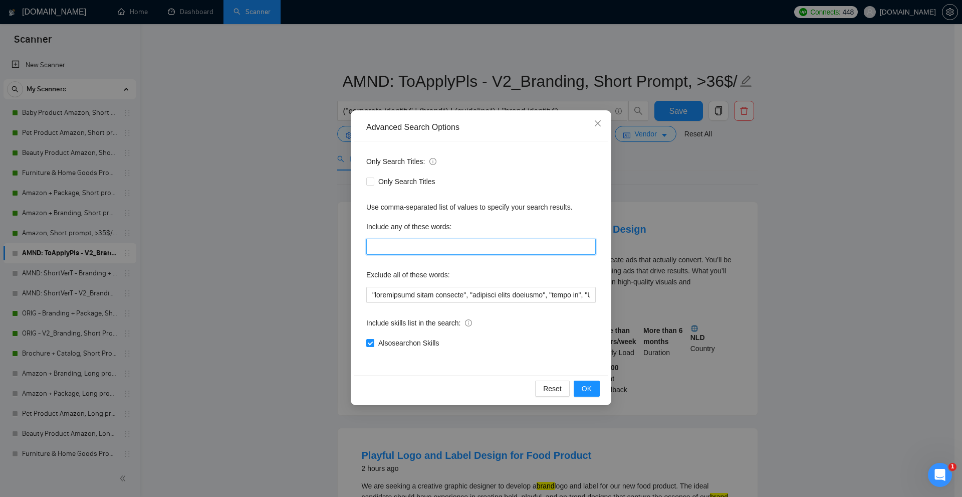
click at [421, 251] on input "text" at bounding box center [481, 247] width 230 height 16
paste input ""to apply", "please include", "please\, include", "if you are interested", "ple…"
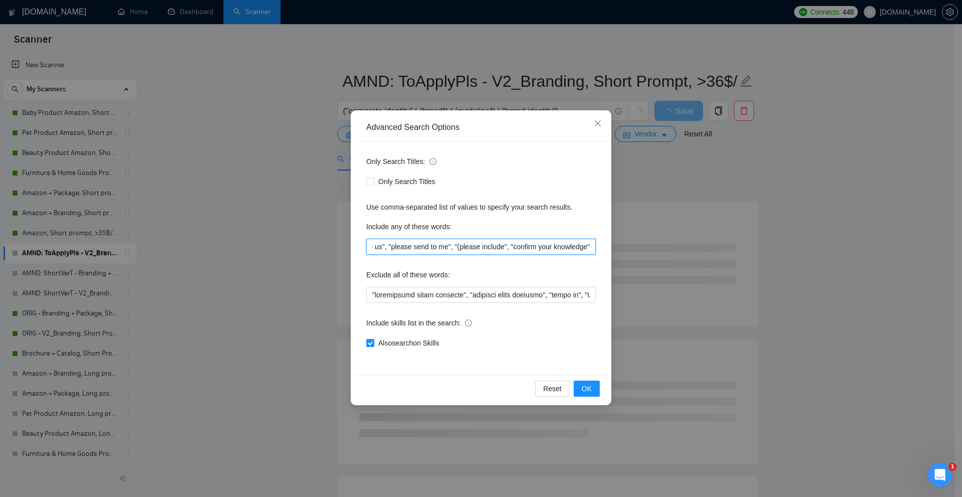
type input ""to apply", "please include", "please\, include", "if you are interested", "ple…"
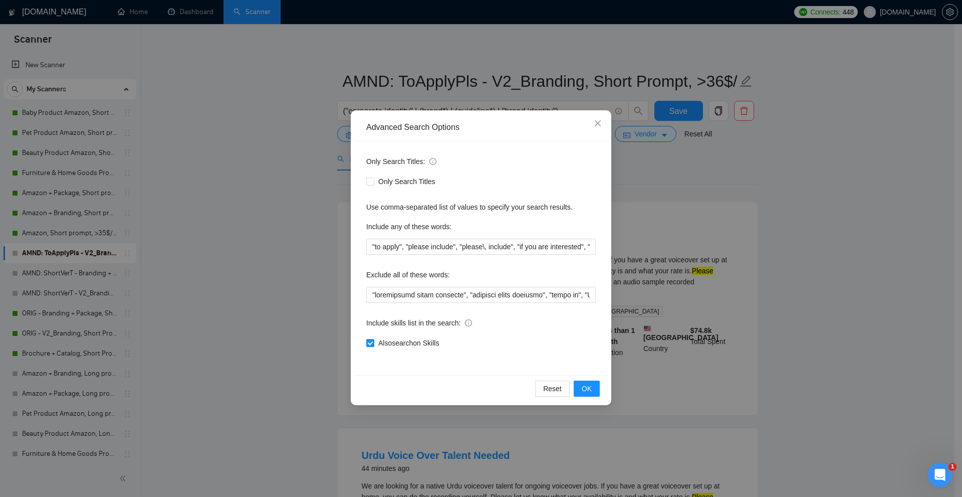
click at [747, 228] on div "Advanced Search Options Only Search Titles: Only Search Titles Use comma-separa…" at bounding box center [481, 248] width 962 height 497
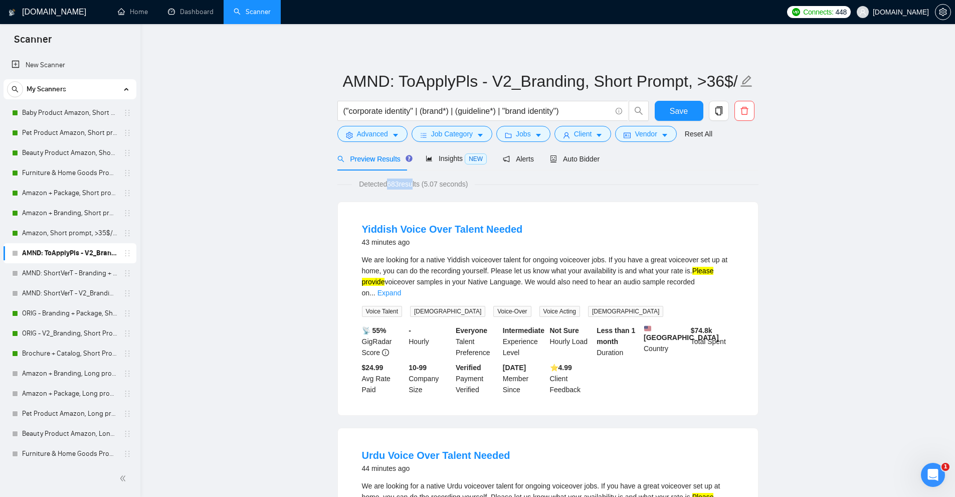
drag, startPoint x: 385, startPoint y: 178, endPoint x: 413, endPoint y: 180, distance: 27.7
click at [413, 180] on span "Detected 683 results (5.07 seconds)" at bounding box center [413, 183] width 123 height 11
click at [415, 180] on span "Detected 683 results (5.07 seconds)" at bounding box center [413, 183] width 123 height 11
click at [401, 289] on link "Expand" at bounding box center [389, 293] width 24 height 8
click at [399, 284] on div "We are looking for a native Yiddish voiceover talent for ongoing voiceover jobs…" at bounding box center [548, 276] width 372 height 44
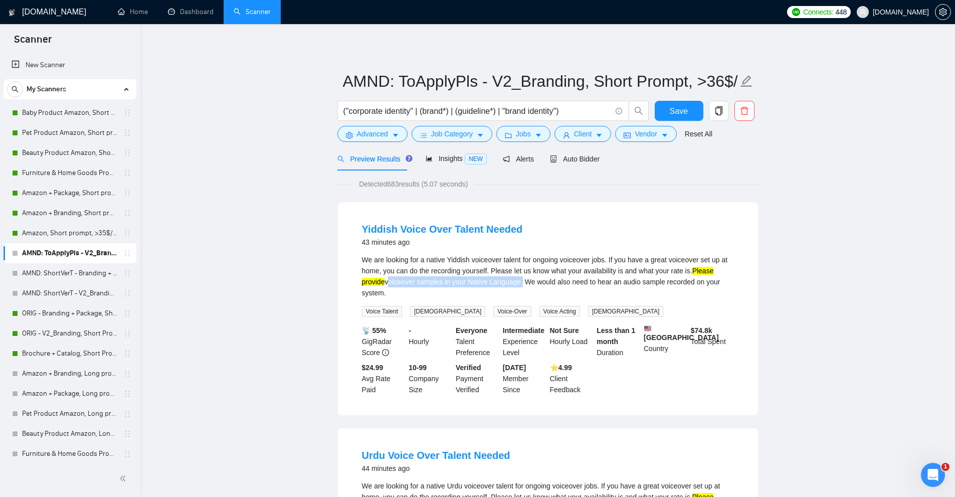
drag, startPoint x: 399, startPoint y: 284, endPoint x: 510, endPoint y: 282, distance: 110.3
click at [510, 282] on div "We are looking for a native Yiddish voiceover talent for ongoing voiceover jobs…" at bounding box center [548, 276] width 372 height 44
click at [524, 282] on div "We are looking for a native Yiddish voiceover talent for ongoing voiceover jobs…" at bounding box center [548, 276] width 372 height 44
click at [372, 136] on span "Advanced" at bounding box center [372, 133] width 31 height 11
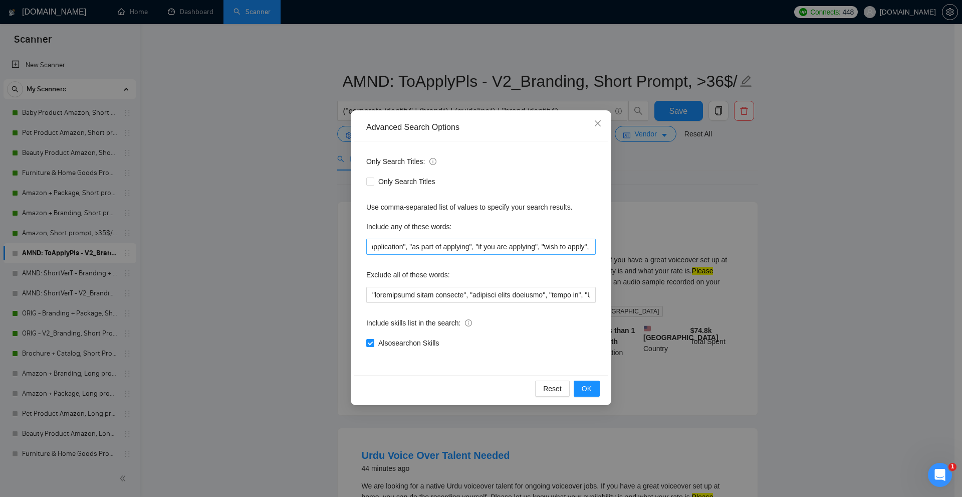
scroll to position [0, 1654]
click at [727, 242] on div "Advanced Search Options Only Search Titles: Only Search Titles Use comma-separa…" at bounding box center [481, 248] width 962 height 497
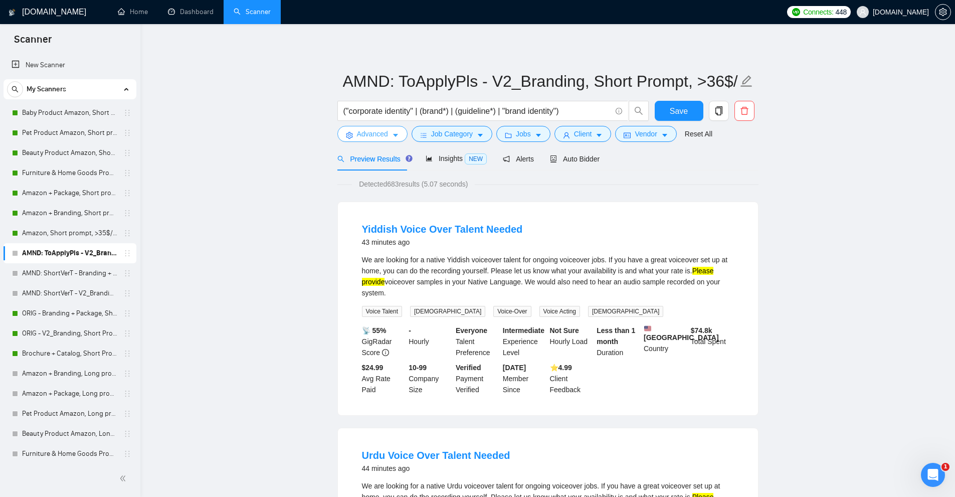
click at [390, 132] on button "Advanced" at bounding box center [372, 134] width 70 height 16
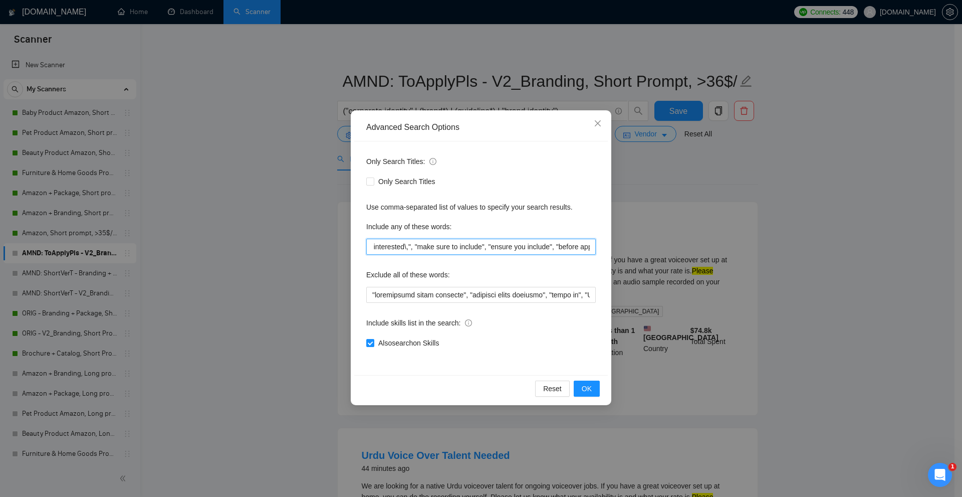
click at [437, 251] on input ""to apply", "please include", "please\, include", "if you are interested", "ple…" at bounding box center [481, 247] width 230 height 16
paste input ""to apply", "please include", "please\, include", "if you are interested", "ple…"
click at [598, 120] on icon "close" at bounding box center [598, 123] width 8 height 8
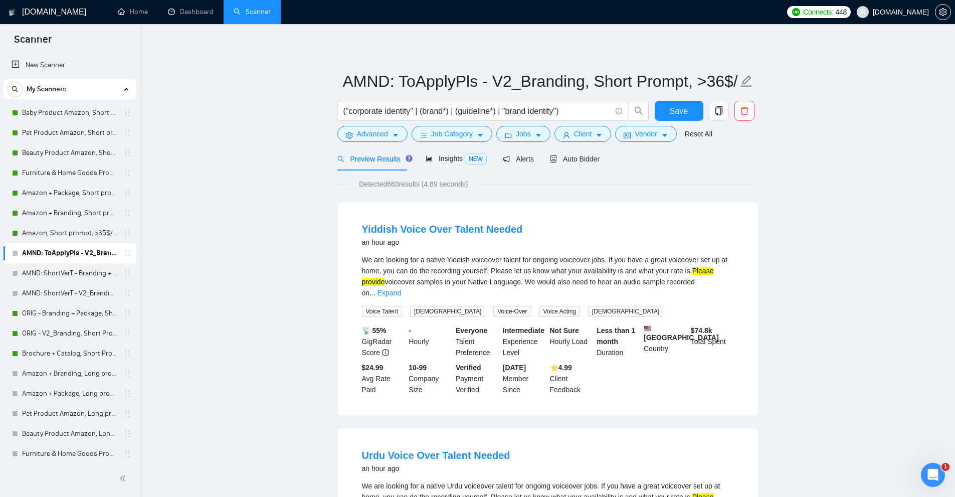
click at [726, 288] on div "We are looking for a native Yiddish voiceover talent for ongoing voiceover jobs…" at bounding box center [548, 285] width 372 height 63
click at [734, 287] on li "Yiddish Voice Over Talent Needed an hour ago We are looking for a native Yiddis…" at bounding box center [548, 308] width 396 height 189
click at [721, 276] on div "We are looking for a native Yiddish voiceover talent for ongoing voiceover jobs…" at bounding box center [548, 276] width 372 height 44
click at [401, 289] on link "Expand" at bounding box center [389, 293] width 24 height 8
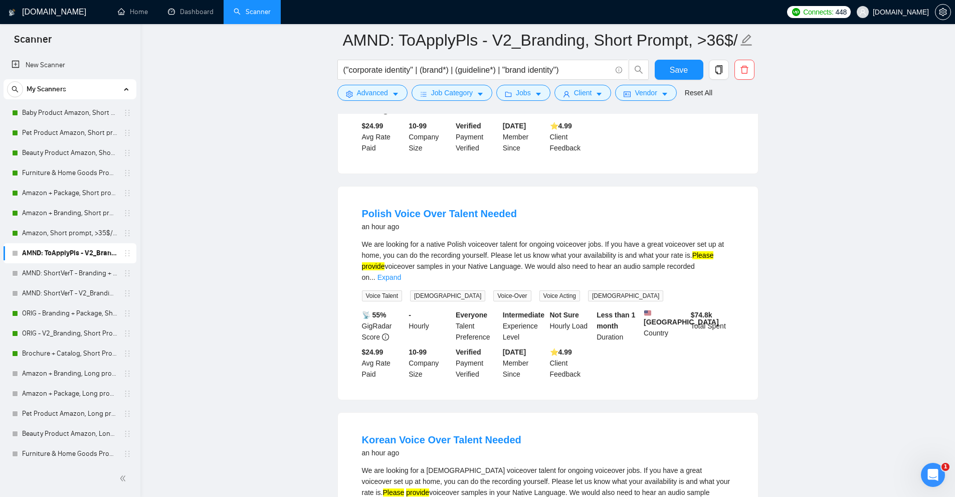
scroll to position [752, 0]
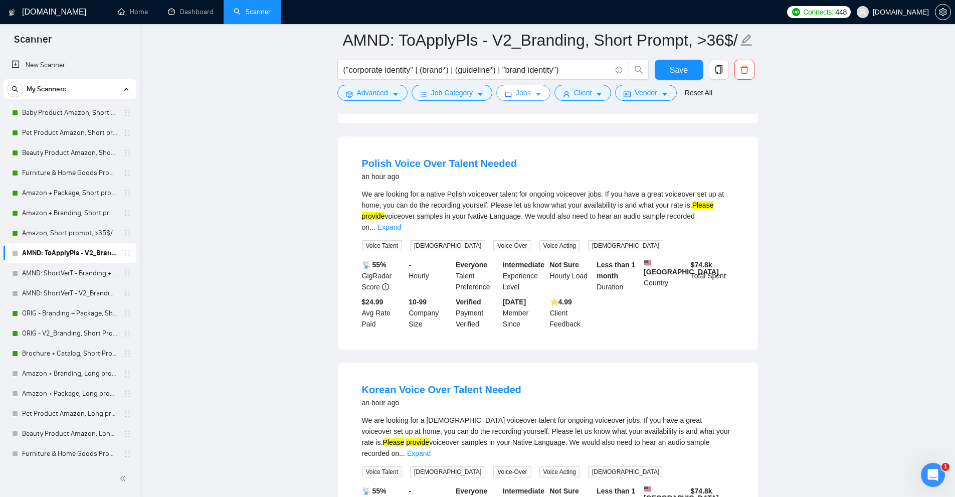
click at [505, 93] on icon "folder" at bounding box center [508, 94] width 7 height 7
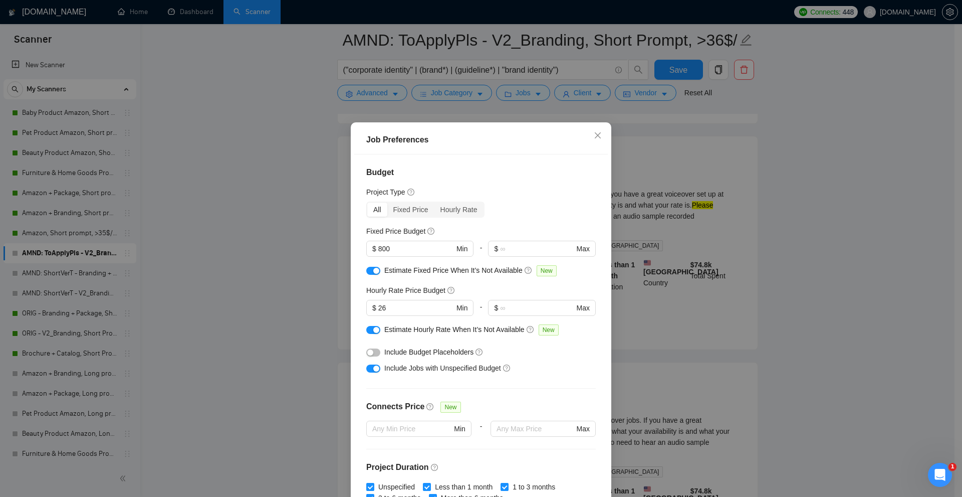
drag, startPoint x: 477, startPoint y: 96, endPoint x: 472, endPoint y: 96, distance: 5.0
click at [476, 96] on div "Job Preferences Budget Project Type All Fixed Price Hourly Rate Fixed Price Bud…" at bounding box center [481, 248] width 962 height 497
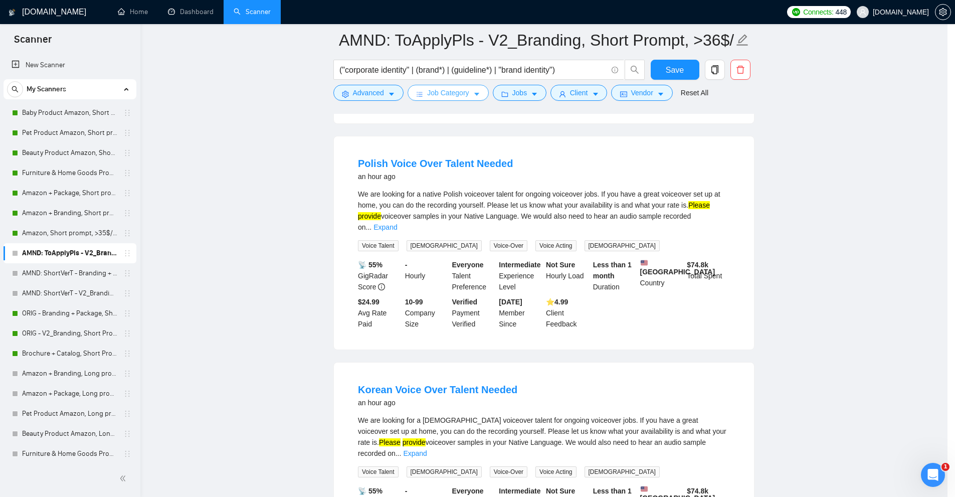
click at [462, 96] on span "Job Category" at bounding box center [448, 92] width 42 height 11
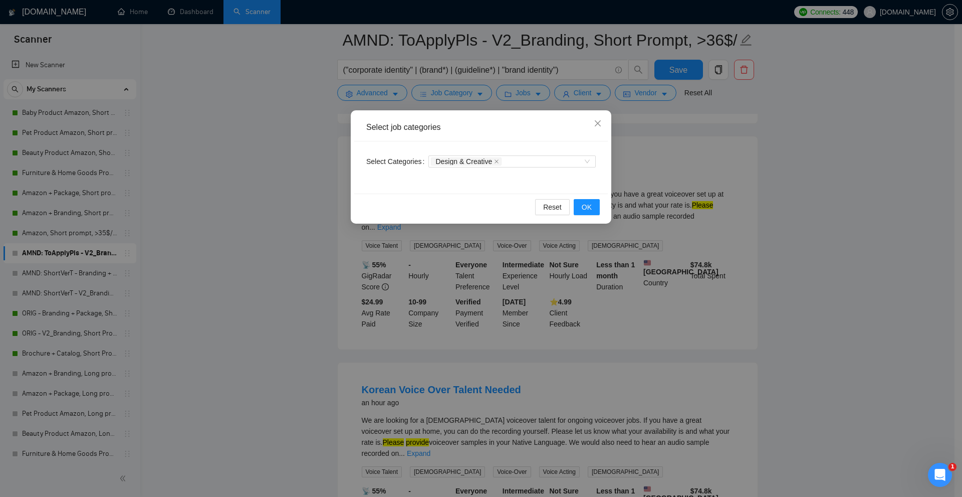
click at [755, 156] on div "Select job categories Select Categories Design & Creative Reset OK" at bounding box center [481, 248] width 962 height 497
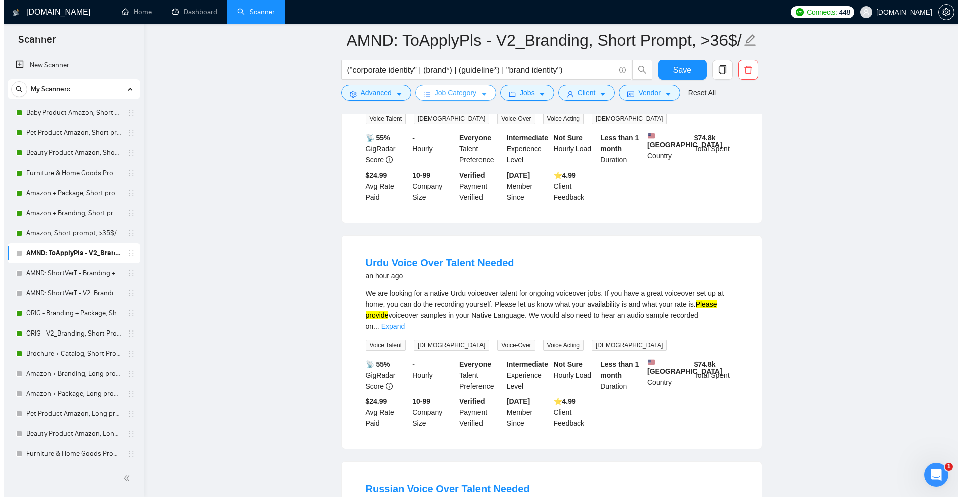
scroll to position [0, 0]
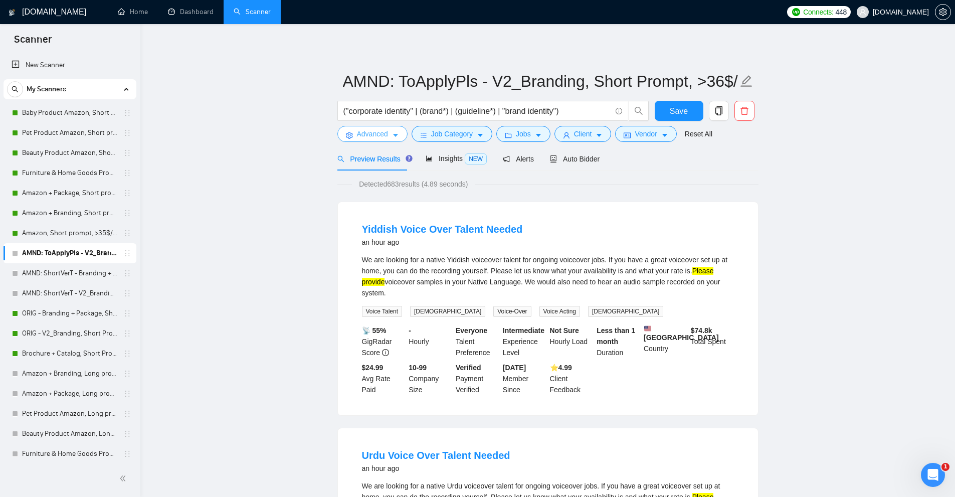
click at [384, 131] on span "Advanced" at bounding box center [372, 133] width 31 height 11
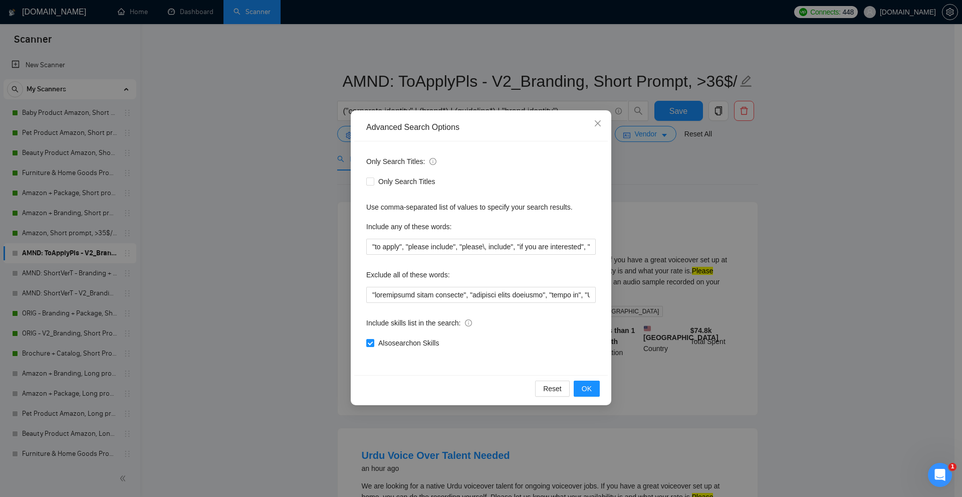
click at [308, 158] on div "Advanced Search Options Only Search Titles: Only Search Titles Use comma-separa…" at bounding box center [481, 248] width 962 height 497
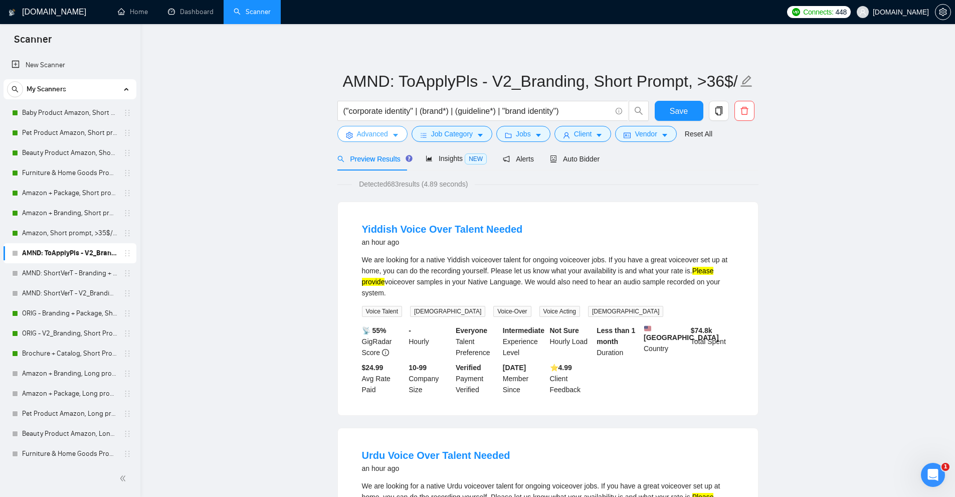
click at [376, 129] on span "Advanced" at bounding box center [372, 133] width 31 height 11
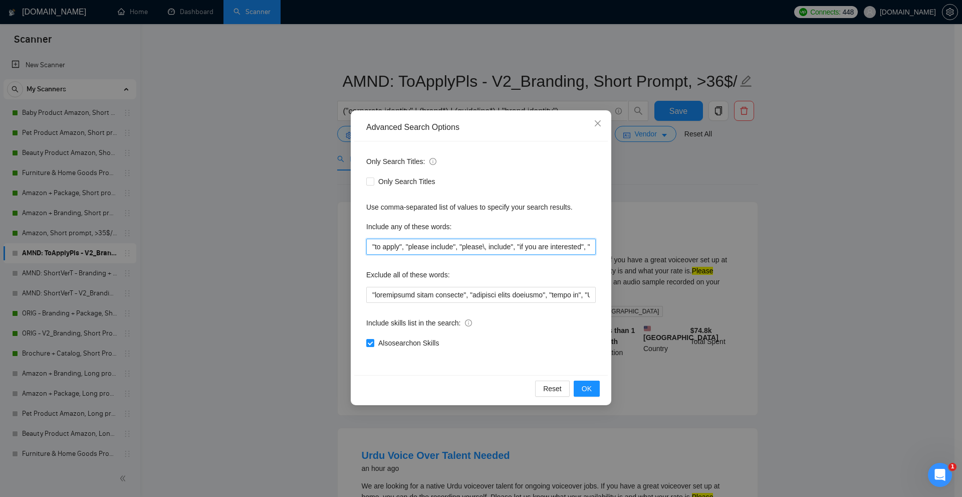
click at [449, 245] on input ""to apply", "please include", "please\, include", "if you are interested", "ple…" at bounding box center [481, 247] width 230 height 16
click at [437, 239] on input ""to apply", "please include", "please\, include", "if you are interested", "ple…" at bounding box center [481, 247] width 230 height 16
paste input "text"
type input ""to apply", "please include", "if you are interested", "please provide", "to be…"
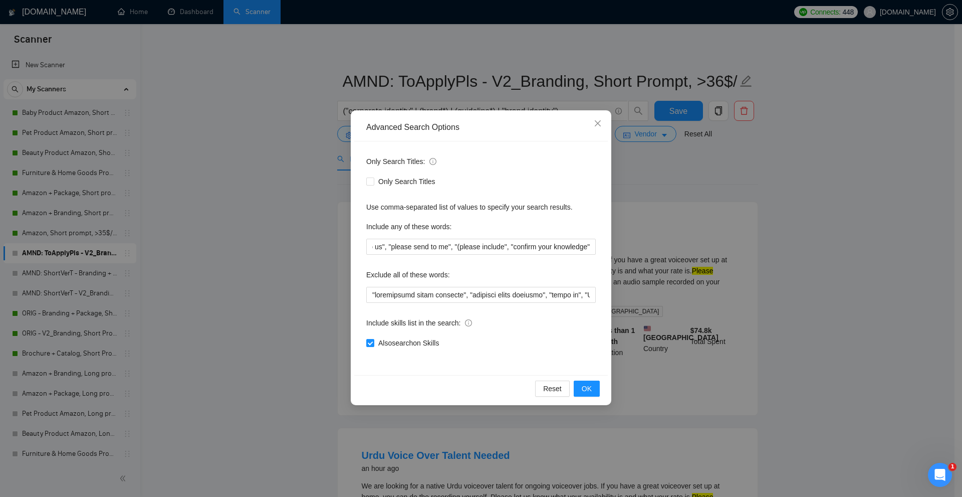
click at [743, 238] on div "Advanced Search Options Only Search Titles: Only Search Titles Use comma-separa…" at bounding box center [481, 248] width 962 height 497
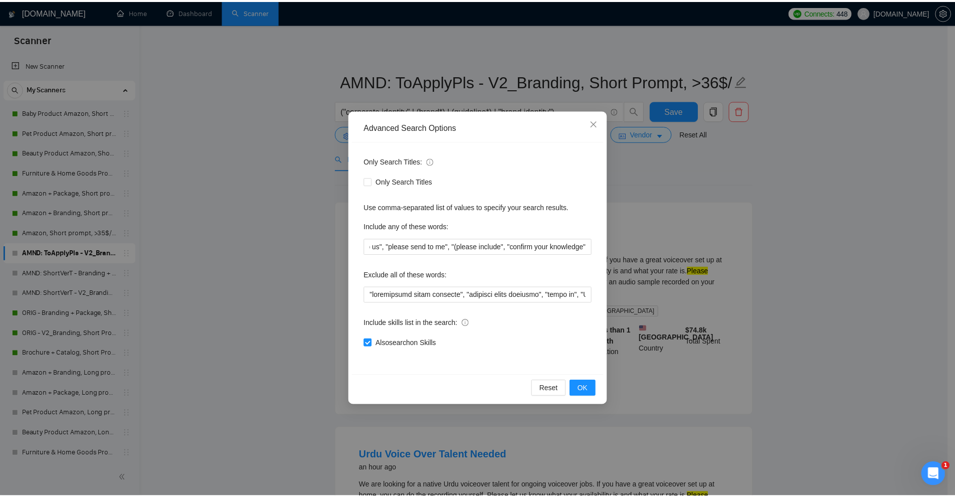
scroll to position [0, 0]
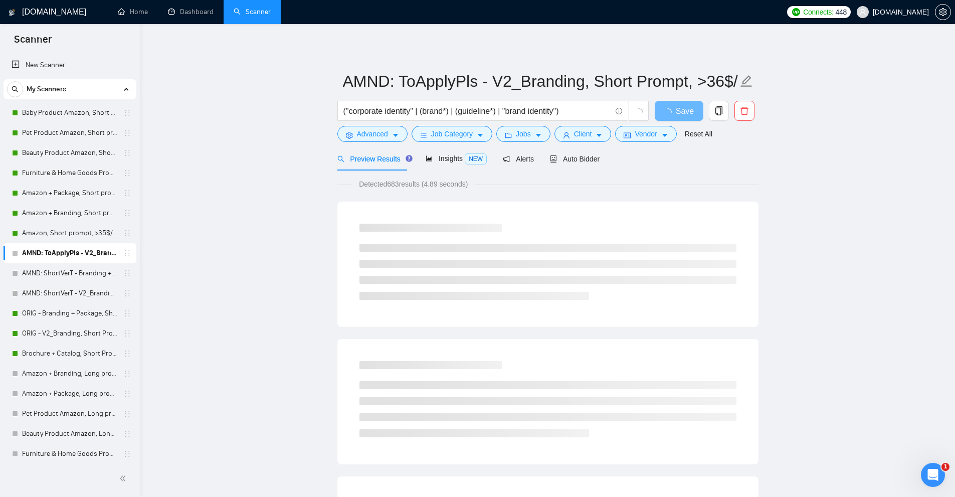
drag, startPoint x: 389, startPoint y: 186, endPoint x: 399, endPoint y: 185, distance: 9.5
click at [399, 185] on span "Detected 683 results (4.89 seconds)" at bounding box center [413, 183] width 123 height 11
click at [506, 184] on div "Detected 683 results (4.89 seconds)" at bounding box center [547, 183] width 421 height 11
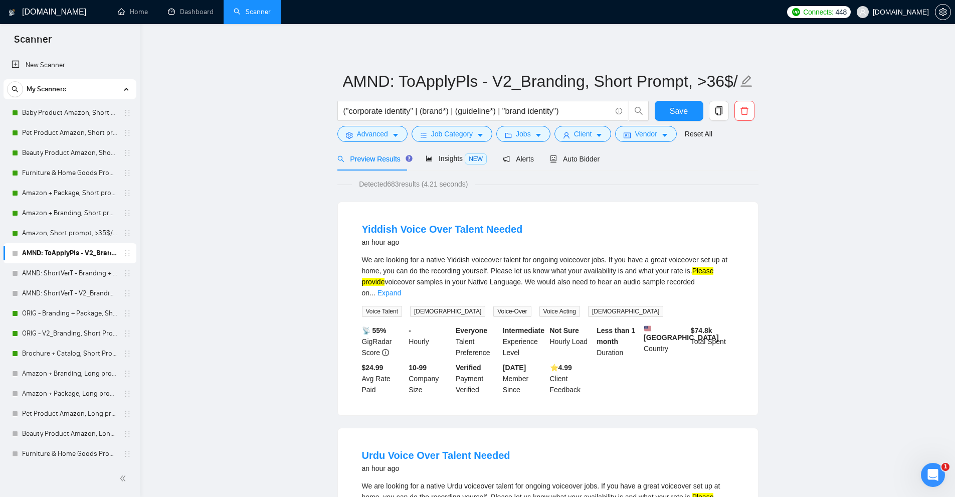
click at [712, 275] on div "We are looking for a native Yiddish voiceover talent for ongoing voiceover jobs…" at bounding box center [548, 276] width 372 height 44
click at [720, 275] on div "We are looking for a native Yiddish voiceover talent for ongoing voiceover jobs…" at bounding box center [548, 276] width 372 height 44
click at [401, 289] on link "Expand" at bounding box center [389, 293] width 24 height 8
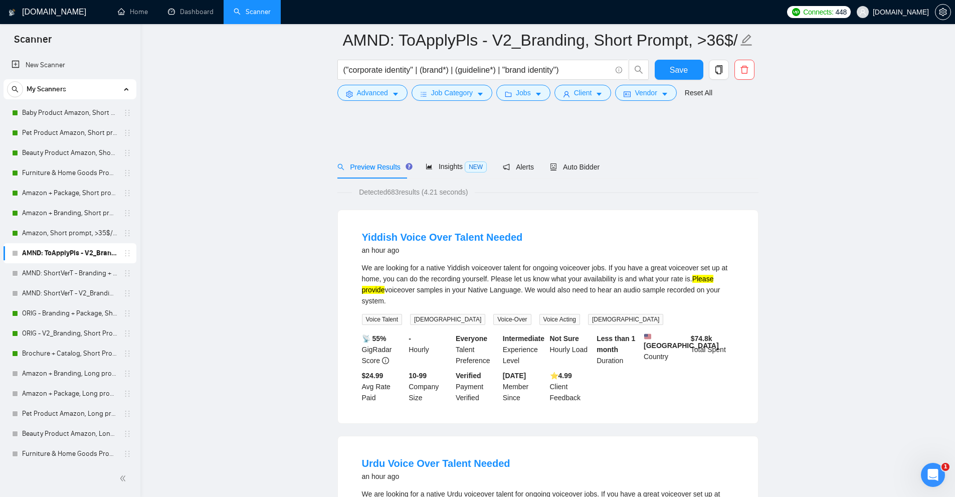
scroll to position [301, 0]
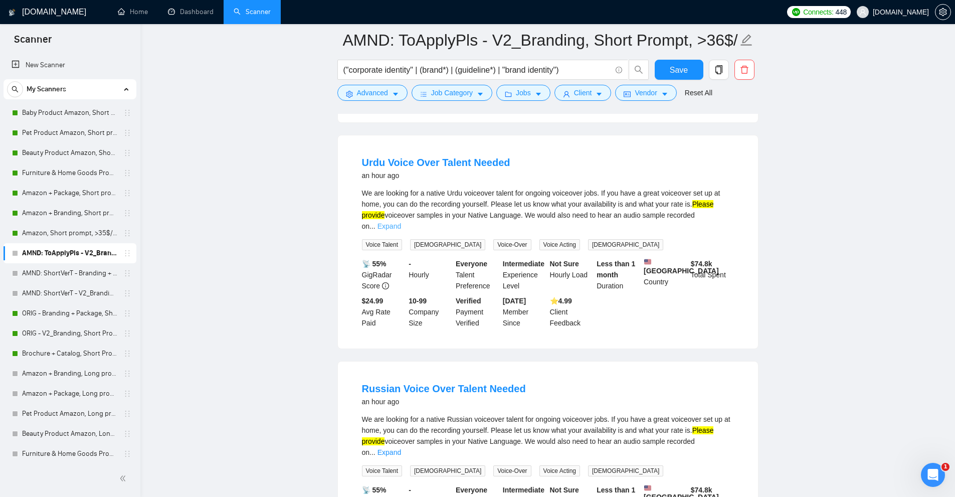
click at [401, 222] on link "Expand" at bounding box center [389, 226] width 24 height 8
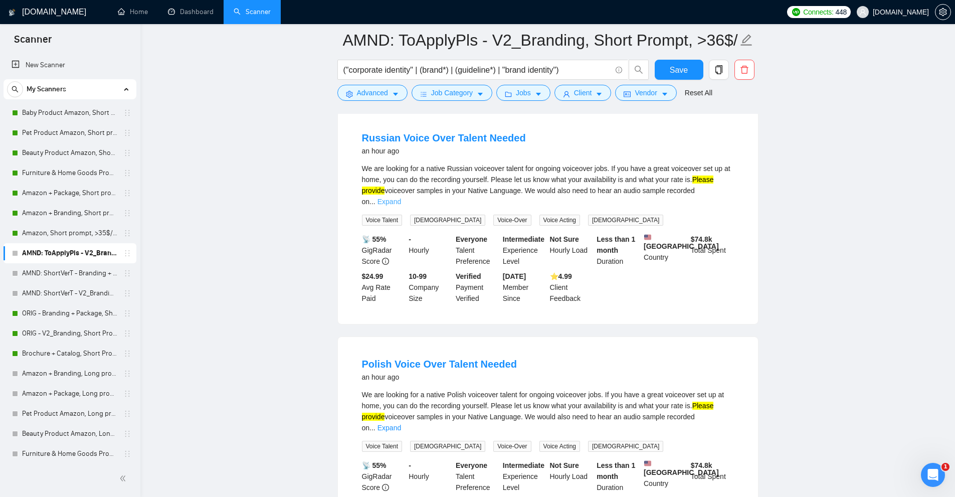
click at [401, 202] on link "Expand" at bounding box center [389, 201] width 24 height 8
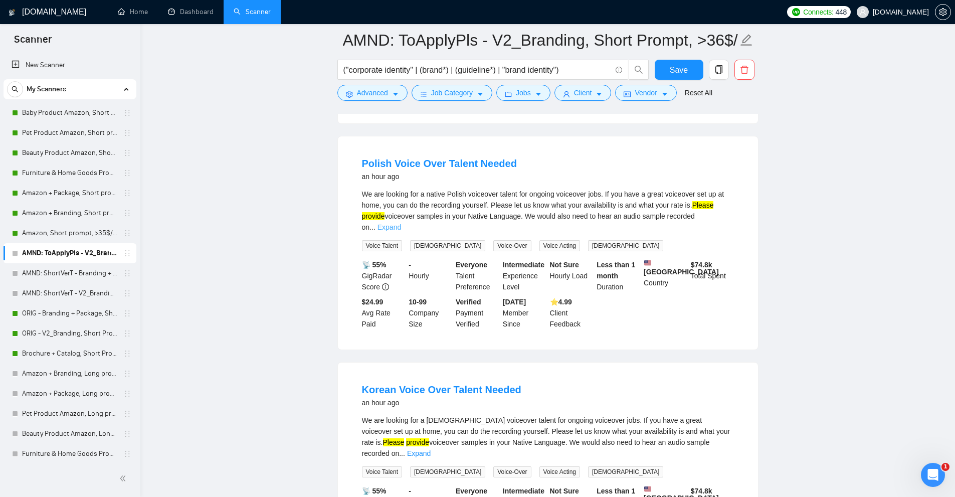
click at [401, 231] on link "Expand" at bounding box center [389, 227] width 24 height 8
drag, startPoint x: 691, startPoint y: 222, endPoint x: 707, endPoint y: 242, distance: 25.3
click at [707, 233] on div "We are looking for a native Polish voiceover talent for ongoing voiceover jobs.…" at bounding box center [548, 210] width 372 height 44
click at [700, 233] on div "We are looking for a native Polish voiceover talent for ongoing voiceover jobs.…" at bounding box center [548, 210] width 372 height 44
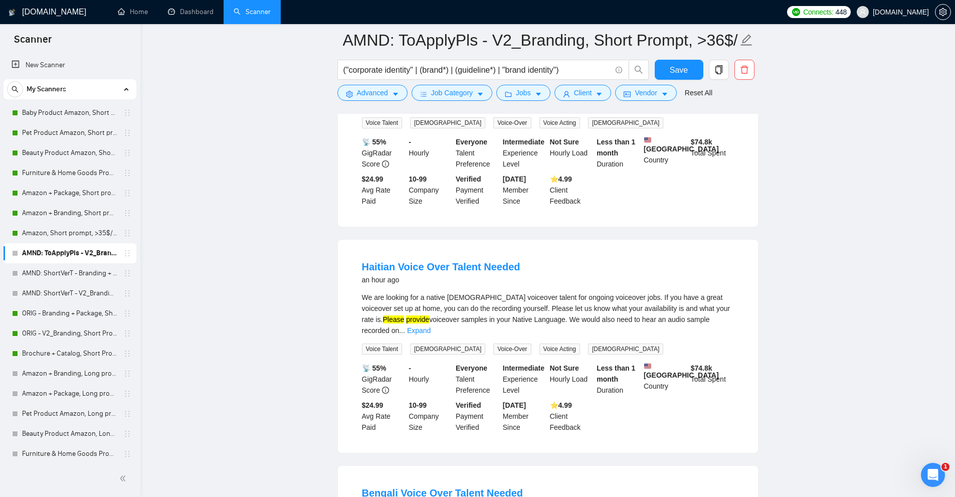
scroll to position [1452, 0]
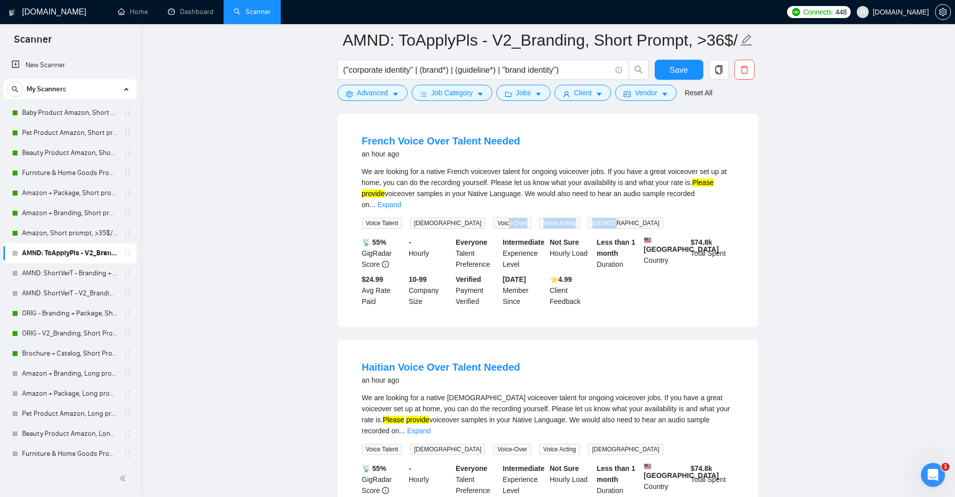
drag, startPoint x: 551, startPoint y: 227, endPoint x: 391, endPoint y: 205, distance: 161.3
click at [445, 226] on div "Voice Talent Male Voice-Over Voice Acting Female" at bounding box center [515, 223] width 310 height 12
drag, startPoint x: 359, startPoint y: 187, endPoint x: 625, endPoint y: 189, distance: 265.6
click at [625, 189] on li "French Voice Over Talent Needed an hour ago We are looking for a native French …" at bounding box center [548, 220] width 396 height 189
click at [571, 189] on div "We are looking for a native French voiceover talent for ongoing voiceover jobs.…" at bounding box center [548, 188] width 372 height 44
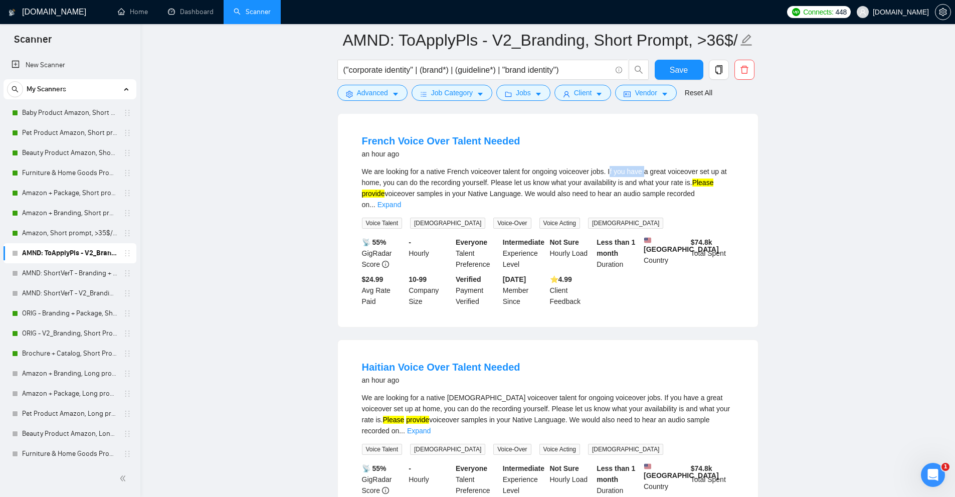
drag, startPoint x: 609, startPoint y: 184, endPoint x: 649, endPoint y: 189, distance: 39.4
click at [646, 188] on div "We are looking for a native French voiceover talent for ongoing voiceover jobs.…" at bounding box center [548, 188] width 372 height 44
click at [401, 205] on link "Expand" at bounding box center [389, 204] width 24 height 8
drag, startPoint x: 531, startPoint y: 206, endPoint x: 615, endPoint y: 214, distance: 85.0
click at [615, 210] on div "We are looking for a native French voiceover talent for ongoing voiceover jobs.…" at bounding box center [548, 188] width 372 height 44
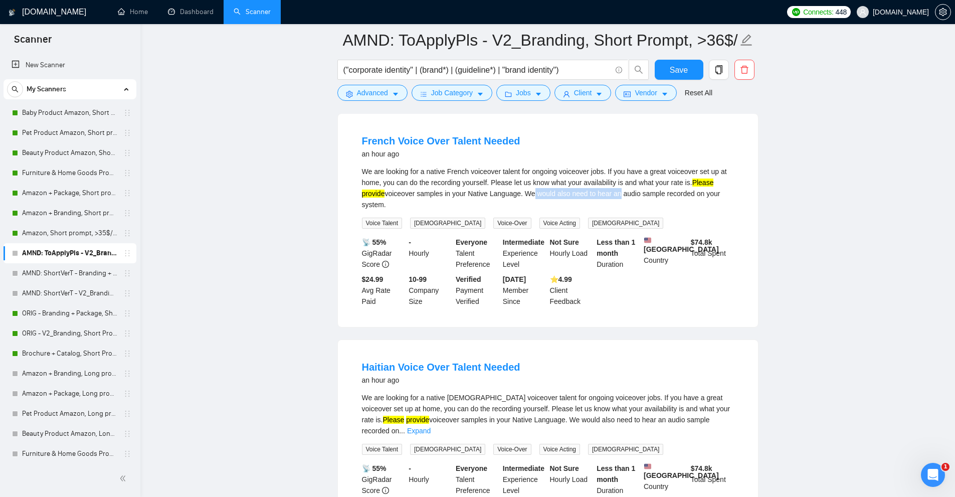
click at [615, 210] on div "We are looking for a native French voiceover talent for ongoing voiceover jobs.…" at bounding box center [548, 188] width 372 height 44
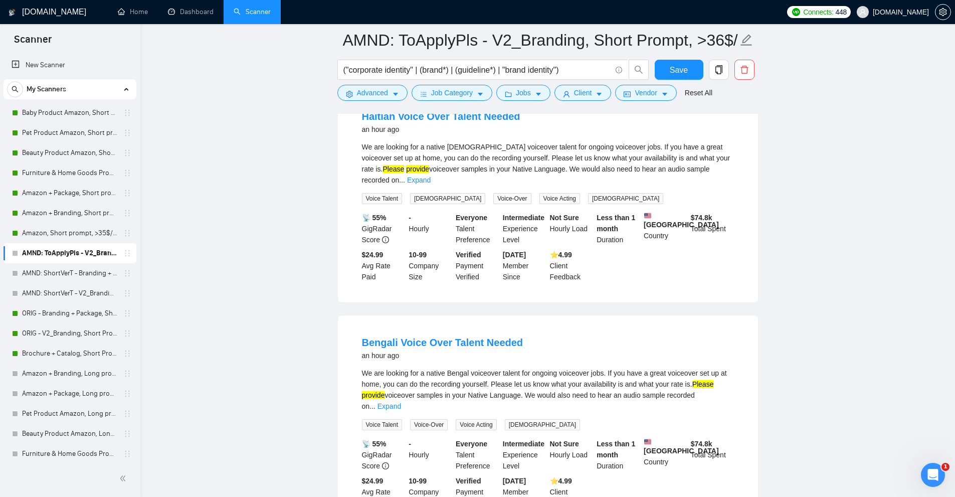
scroll to position [2004, 0]
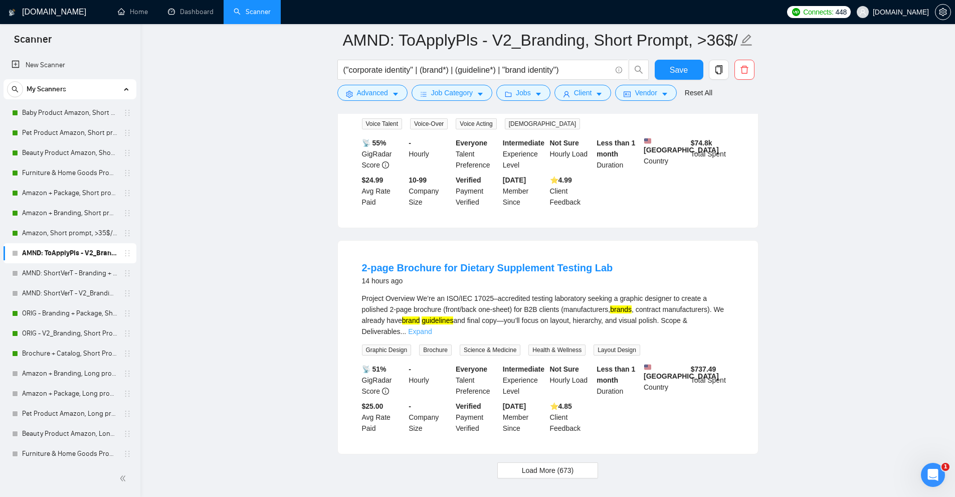
click at [432, 335] on link "Expand" at bounding box center [420, 331] width 24 height 8
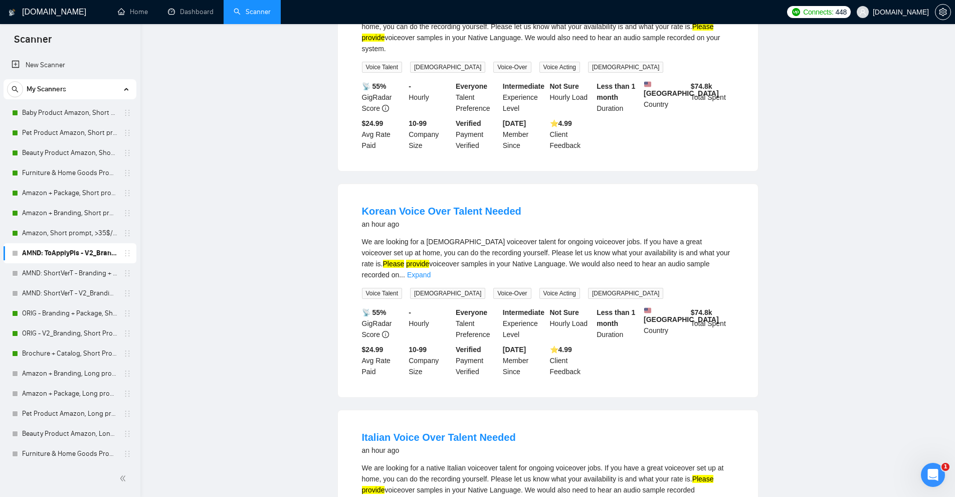
scroll to position [0, 0]
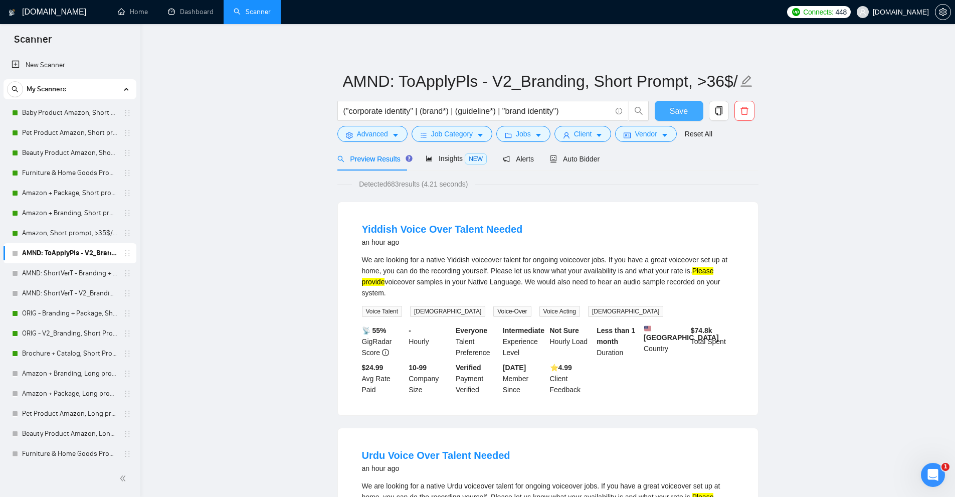
click at [680, 111] on span "Save" at bounding box center [679, 111] width 18 height 13
drag, startPoint x: 566, startPoint y: 111, endPoint x: 505, endPoint y: 122, distance: 62.1
click at [505, 122] on div "("corporate identity" | (brand*) | (guideline*) | "brand identity")" at bounding box center [493, 113] width 316 height 25
click at [504, 109] on input "("corporate identity" | (brand*) | (guideline*) | "brand identity")" at bounding box center [477, 111] width 268 height 13
drag, startPoint x: 514, startPoint y: 113, endPoint x: 559, endPoint y: 116, distance: 45.2
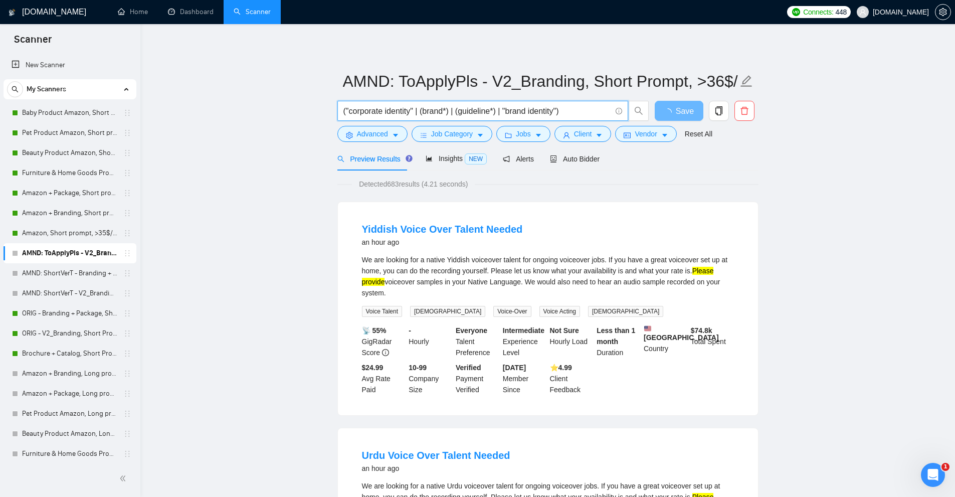
click at [559, 116] on input "("corporate identity" | (brand*) | (guideline*) | "brand identity")" at bounding box center [477, 111] width 268 height 13
click at [560, 113] on input "("corporate identity" | (brand*) | (guideline*) | "brand identity")" at bounding box center [477, 111] width 268 height 13
paste input ""brand identity""
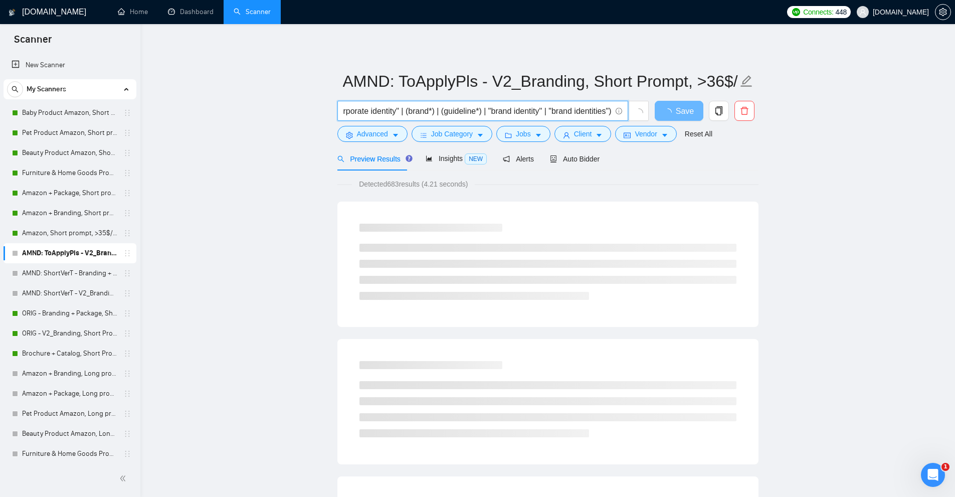
click at [478, 112] on input "("corporate identity" | (brand*) | (guideline*) | "brand identity" | "brand ide…" at bounding box center [477, 111] width 268 height 13
click at [424, 113] on input "("corporate identity" | (brand*) | (guideline*) | "brand identity" | "brand ide…" at bounding box center [477, 111] width 268 height 13
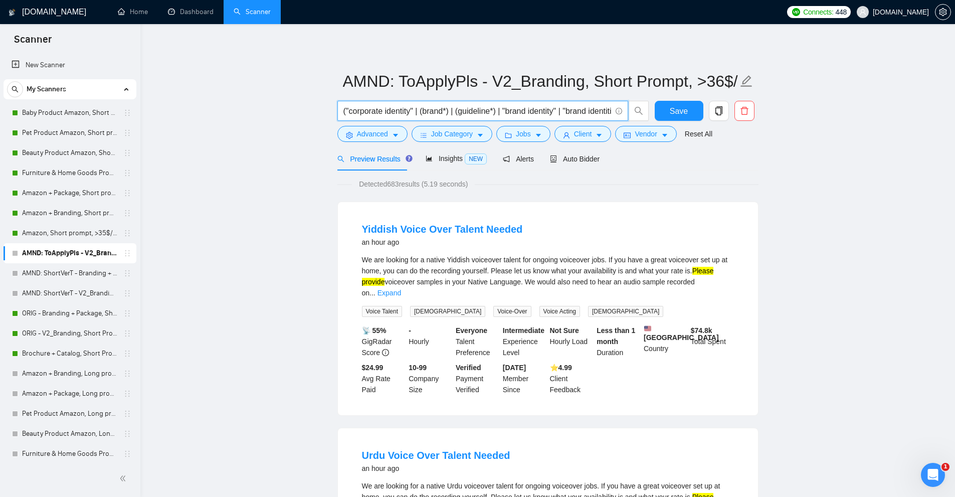
click at [405, 110] on input "("corporate identity" | (brand*) | (guideline*) | "brand identity" | "brand ide…" at bounding box center [477, 111] width 268 height 13
type input "("corporate identity" | (brand*) | (guideline*) | "brand identity" | "brand ide…"
click at [619, 218] on li "Yiddish Voice Over Talent Needed an hour ago We are looking for a native Yiddis…" at bounding box center [548, 308] width 396 height 189
click at [401, 289] on link "Expand" at bounding box center [389, 293] width 24 height 8
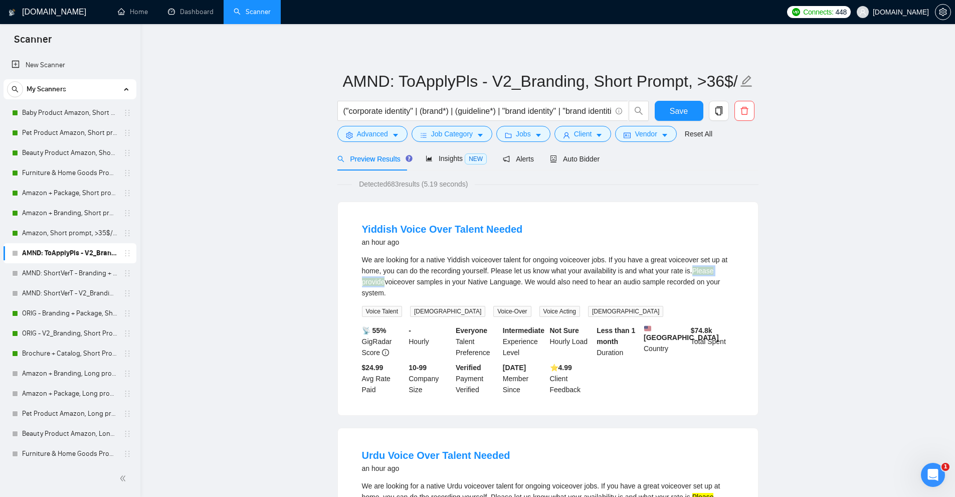
drag, startPoint x: 385, startPoint y: 282, endPoint x: 690, endPoint y: 270, distance: 305.5
click at [690, 270] on div "We are looking for a native Yiddish voiceover talent for ongoing voiceover jobs…" at bounding box center [548, 276] width 372 height 44
click at [392, 135] on icon "caret-down" at bounding box center [395, 135] width 7 height 7
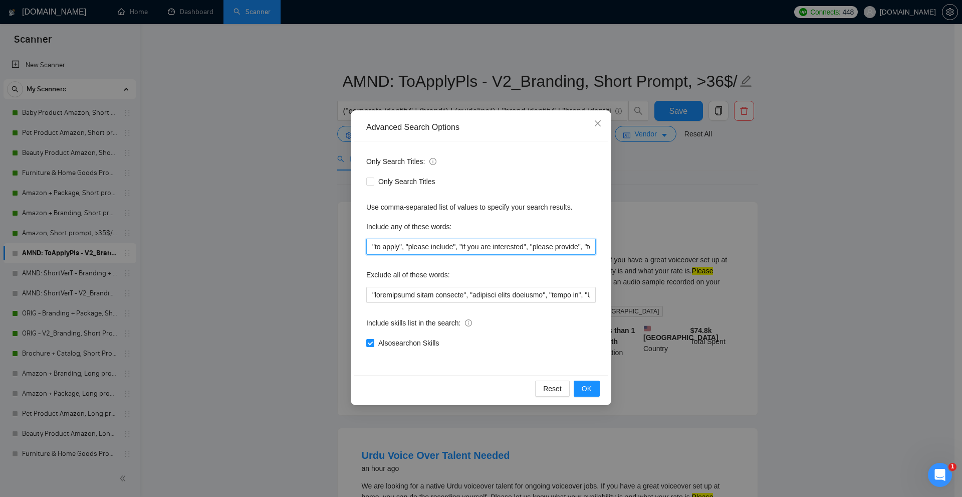
click at [450, 250] on input ""to apply", "please include", "if you are interested", "please provide", "to be…" at bounding box center [481, 247] width 230 height 16
click at [688, 238] on div "Advanced Search Options Only Search Titles: Only Search Titles Use comma-separa…" at bounding box center [481, 248] width 962 height 497
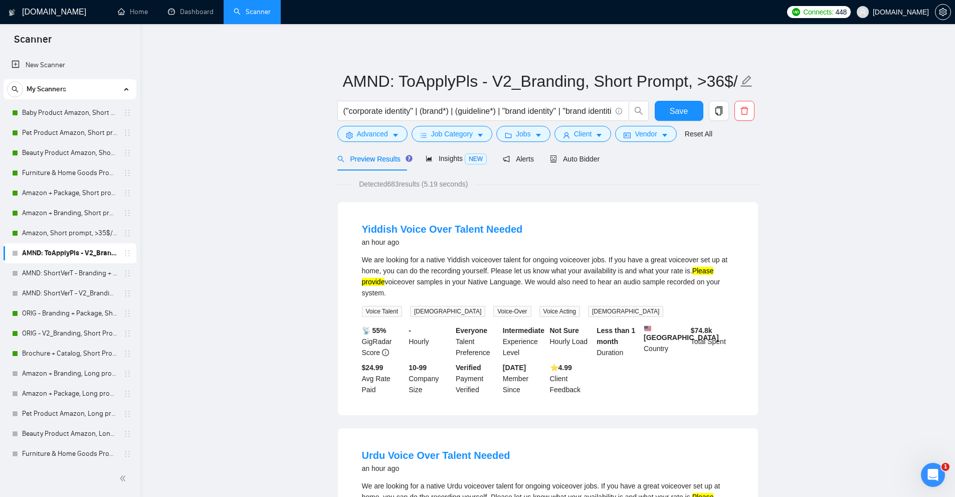
drag, startPoint x: 391, startPoint y: 293, endPoint x: 359, endPoint y: 262, distance: 44.7
click at [359, 262] on li "Yiddish Voice Over Talent Needed an hour ago We are looking for a native Yiddis…" at bounding box center [548, 308] width 396 height 189
copy div "We are looking for a native Yiddish voiceover talent for ongoing voiceover jobs…"
click at [518, 112] on input "("corporate identity" | (brand*) | (guideline*) | "brand identity" | "brand ide…" at bounding box center [477, 111] width 268 height 13
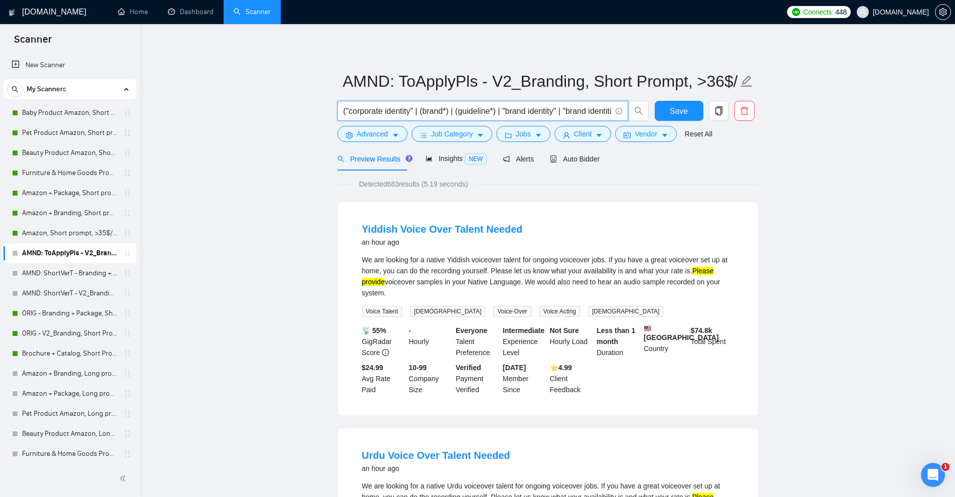
click at [518, 112] on input "("corporate identity" | (brand*) | (guideline*) | "brand identity" | "brand ide…" at bounding box center [477, 111] width 268 height 13
click at [391, 129] on button "Advanced" at bounding box center [372, 134] width 70 height 16
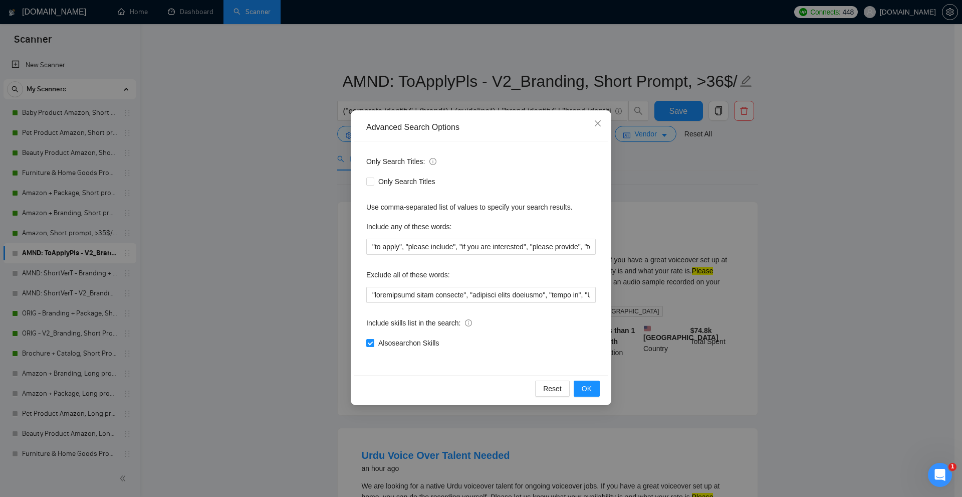
click at [805, 263] on div "Advanced Search Options Only Search Titles: Only Search Titles Use comma-separa…" at bounding box center [481, 248] width 962 height 497
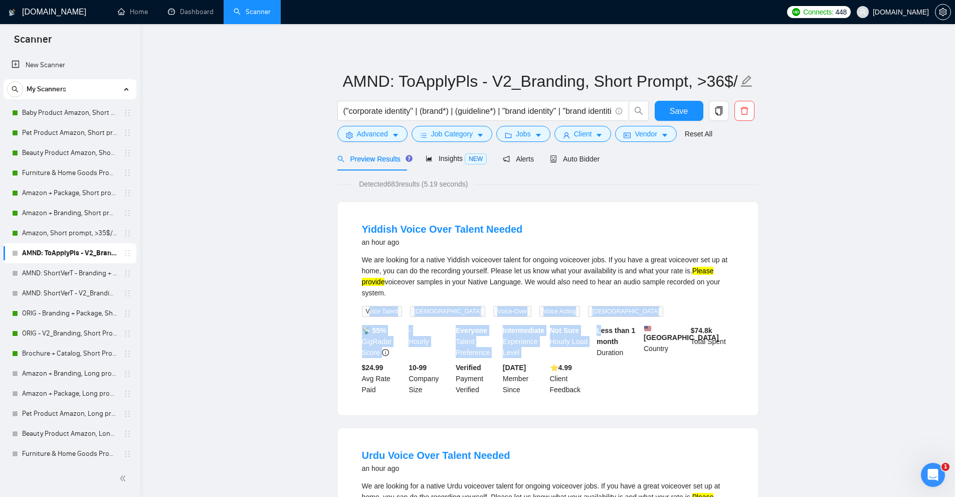
drag, startPoint x: 369, startPoint y: 309, endPoint x: 603, endPoint y: 316, distance: 233.7
click at [602, 317] on li "Yiddish Voice Over Talent Needed an hour ago We are looking for a native Yiddis…" at bounding box center [548, 308] width 396 height 189
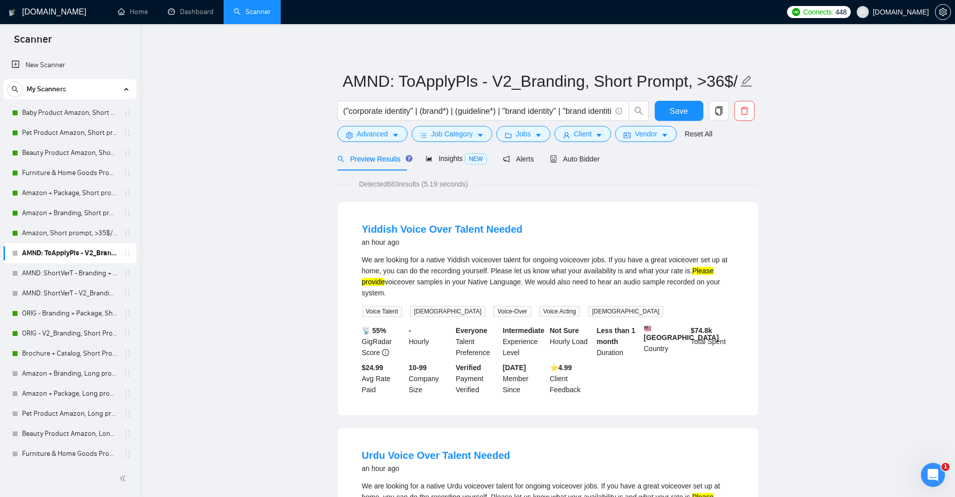
click at [603, 316] on li "Yiddish Voice Over Talent Needed an hour ago We are looking for a native Yiddis…" at bounding box center [548, 308] width 396 height 189
drag, startPoint x: 555, startPoint y: 309, endPoint x: 372, endPoint y: 308, distance: 182.9
click at [372, 308] on div "Voice Talent Male Voice-Over Voice Acting Female" at bounding box center [515, 311] width 310 height 12
drag, startPoint x: 363, startPoint y: 307, endPoint x: 571, endPoint y: 311, distance: 208.0
click at [571, 311] on div "We are looking for a native Yiddish voiceover talent for ongoing voiceover jobs…" at bounding box center [548, 285] width 372 height 63
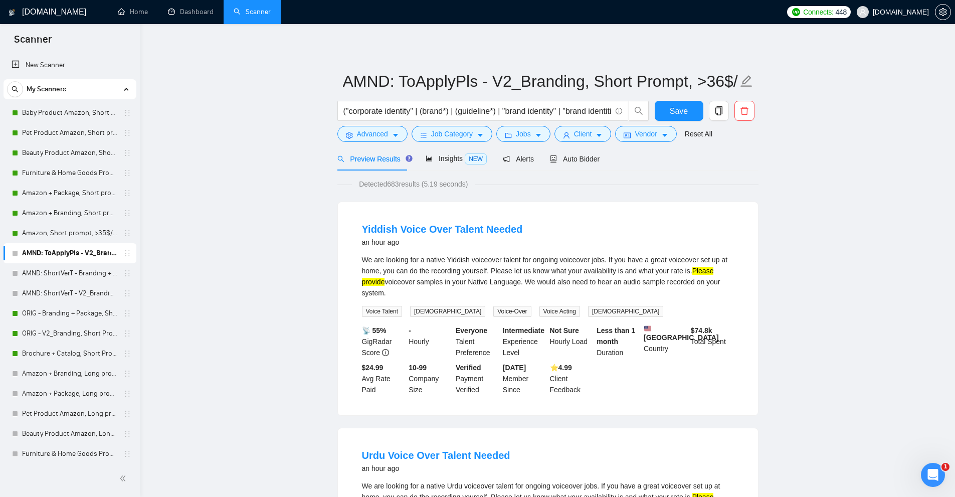
click at [601, 304] on div "We are looking for a native Yiddish voiceover talent for ongoing voiceover jobs…" at bounding box center [548, 285] width 372 height 63
drag, startPoint x: 558, startPoint y: 309, endPoint x: 531, endPoint y: 312, distance: 27.2
click at [586, 312] on div "Female" at bounding box center [627, 311] width 83 height 12
drag, startPoint x: 523, startPoint y: 313, endPoint x: 479, endPoint y: 315, distance: 44.2
click at [539, 313] on span "Voice Acting" at bounding box center [559, 311] width 41 height 11
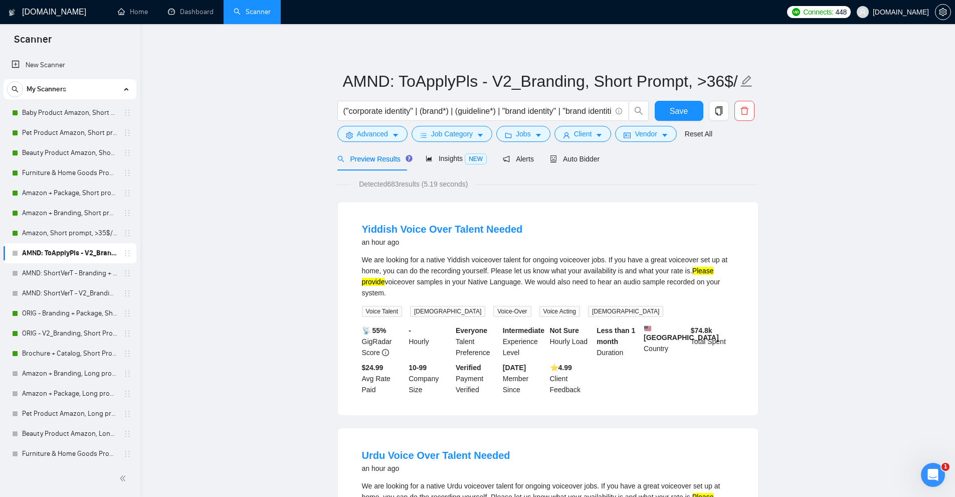
drag, startPoint x: 412, startPoint y: 312, endPoint x: 400, endPoint y: 310, distance: 12.2
click at [412, 312] on span "Male" at bounding box center [447, 311] width 75 height 11
click at [363, 278] on mark "provide" at bounding box center [373, 282] width 23 height 8
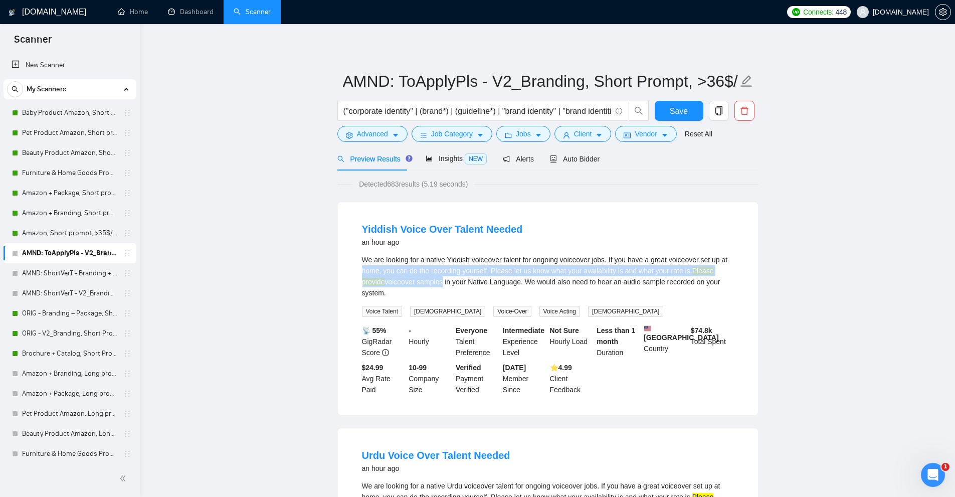
drag, startPoint x: 351, startPoint y: 272, endPoint x: 440, endPoint y: 285, distance: 89.2
click at [440, 285] on li "Yiddish Voice Over Talent Needed an hour ago We are looking for a native Yiddis…" at bounding box center [548, 308] width 396 height 189
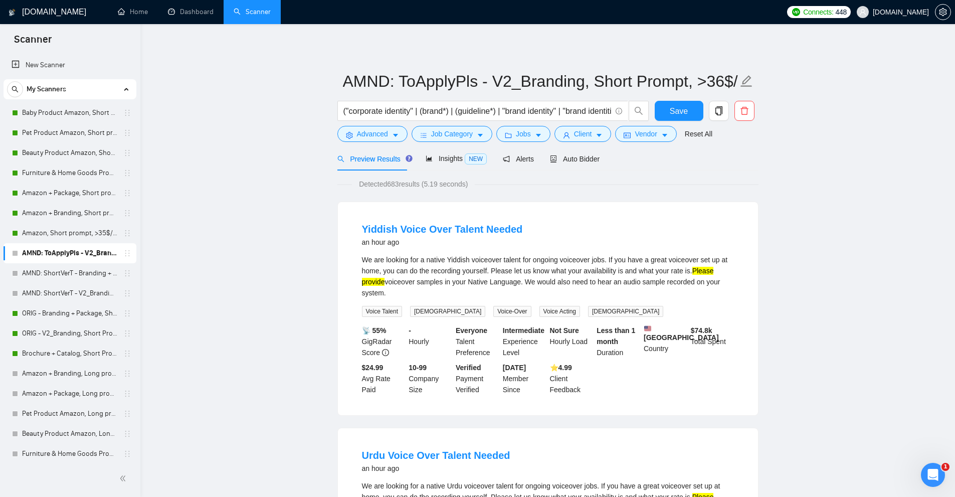
click at [443, 285] on div "We are looking for a native Yiddish voiceover talent for ongoing voiceover jobs…" at bounding box center [548, 276] width 372 height 44
drag, startPoint x: 530, startPoint y: 282, endPoint x: 676, endPoint y: 289, distance: 146.5
click at [676, 289] on div "We are looking for a native Yiddish voiceover talent for ongoing voiceover jobs…" at bounding box center [548, 276] width 372 height 44
click at [388, 125] on div "("corporate identity" | (brand*) | (guideline*) | "brand identity" | "brand ide…" at bounding box center [493, 113] width 316 height 25
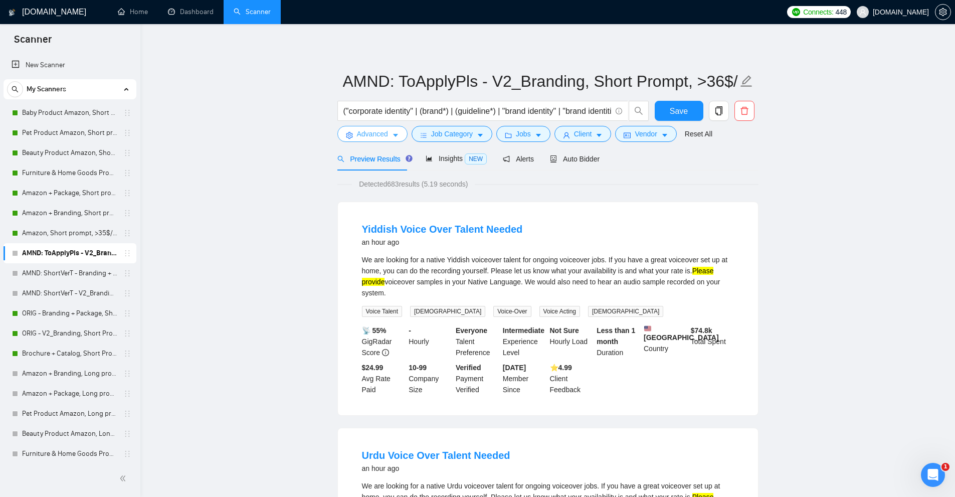
click at [385, 129] on span "Advanced" at bounding box center [372, 133] width 31 height 11
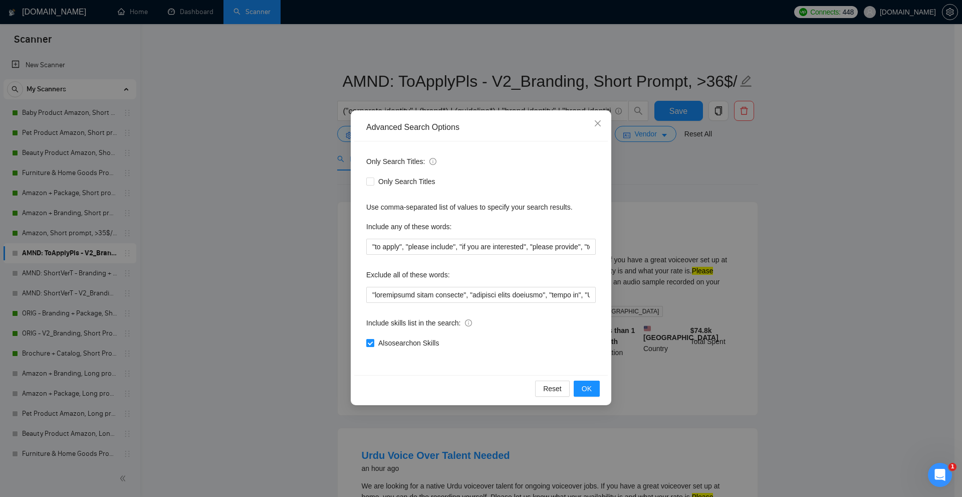
click at [375, 341] on span "Also search on Skills" at bounding box center [408, 342] width 69 height 11
click at [373, 341] on input "Also search on Skills" at bounding box center [369, 342] width 7 height 7
click at [802, 271] on div "Advanced Search Options Only Search Titles: Only Search Titles Use comma-separa…" at bounding box center [481, 248] width 962 height 497
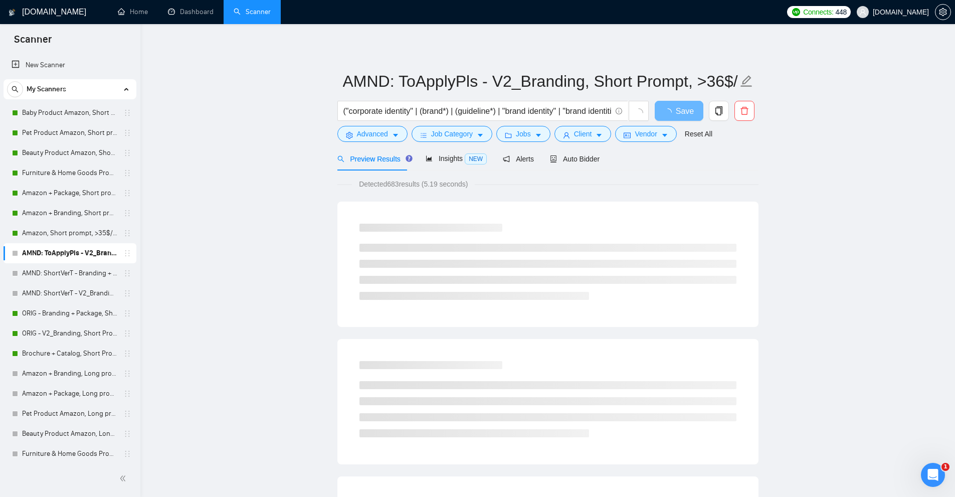
drag, startPoint x: 389, startPoint y: 184, endPoint x: 400, endPoint y: 184, distance: 11.0
click at [400, 184] on span "Detected 683 results (5.19 seconds)" at bounding box center [413, 183] width 123 height 11
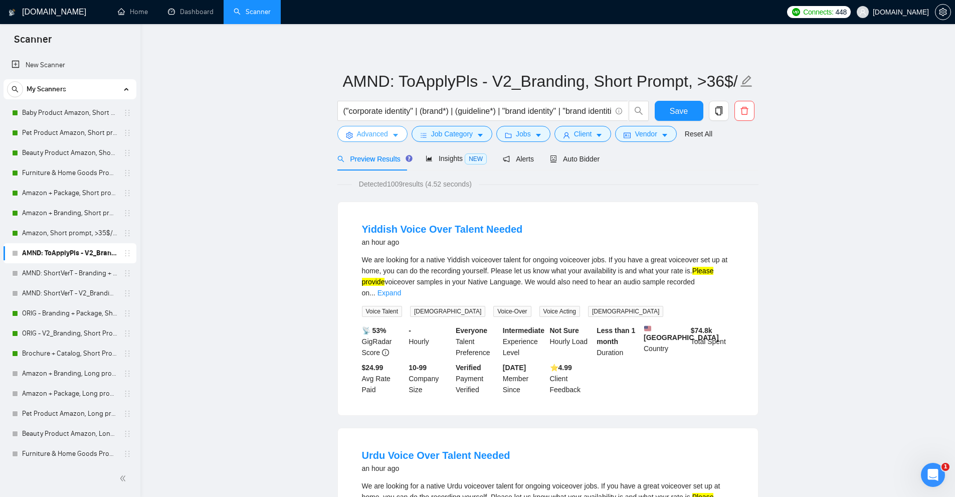
click at [377, 134] on span "Advanced" at bounding box center [372, 133] width 31 height 11
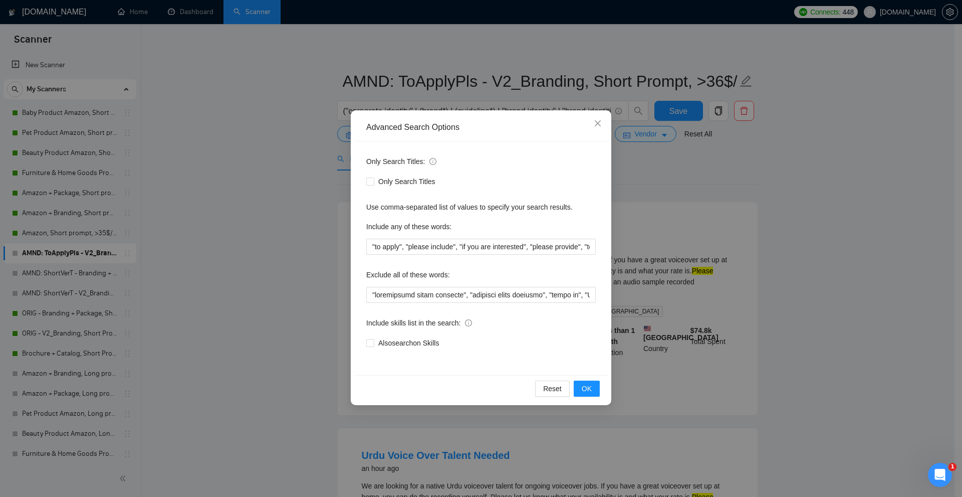
click at [747, 223] on div "Advanced Search Options Only Search Titles: Only Search Titles Use comma-separa…" at bounding box center [481, 248] width 962 height 497
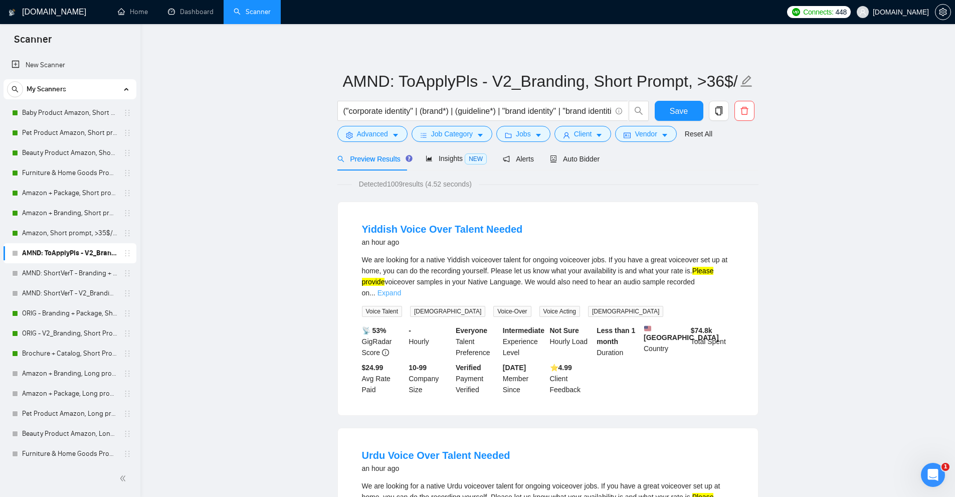
click at [401, 289] on link "Expand" at bounding box center [389, 293] width 24 height 8
click at [732, 280] on div "We are looking for a native Yiddish voiceover talent for ongoing voiceover jobs…" at bounding box center [548, 276] width 372 height 44
click at [363, 125] on div "("corporate identity" | (brand*) | (guideline*) | "brand identity" | "brand ide…" at bounding box center [493, 113] width 316 height 25
click at [361, 131] on span "Advanced" at bounding box center [372, 133] width 31 height 11
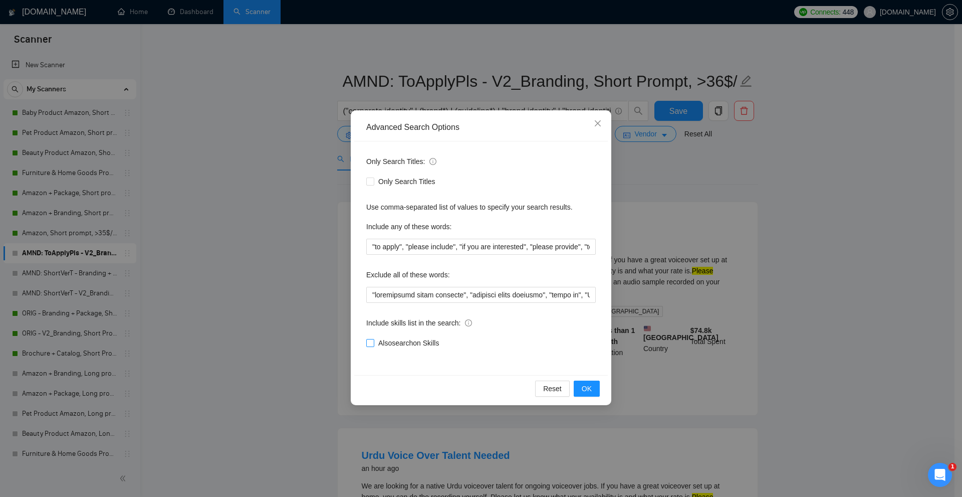
click at [418, 341] on span "Also search on Skills" at bounding box center [408, 342] width 69 height 11
click at [373, 341] on input "Also search on Skills" at bounding box center [369, 342] width 7 height 7
click at [737, 294] on div "Advanced Search Options Only Search Titles: Only Search Titles Use comma-separa…" at bounding box center [481, 248] width 962 height 497
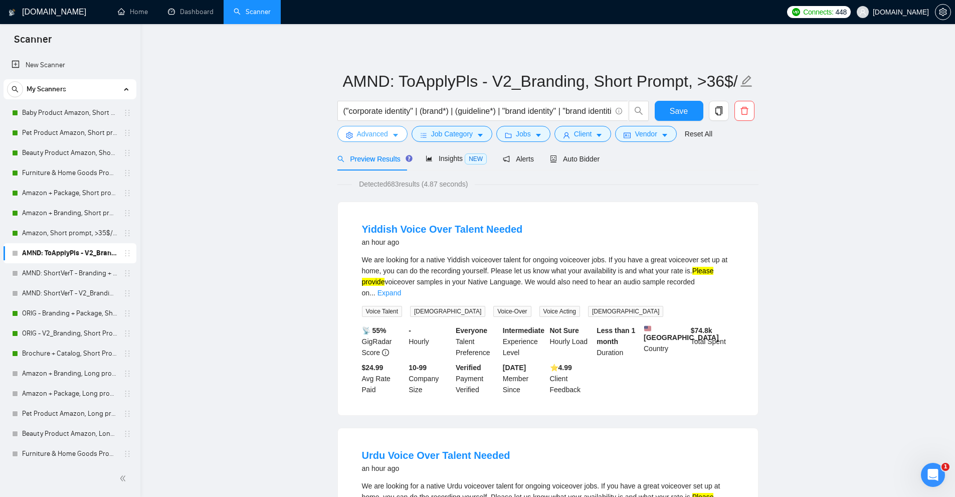
click at [384, 134] on span "Advanced" at bounding box center [372, 133] width 31 height 11
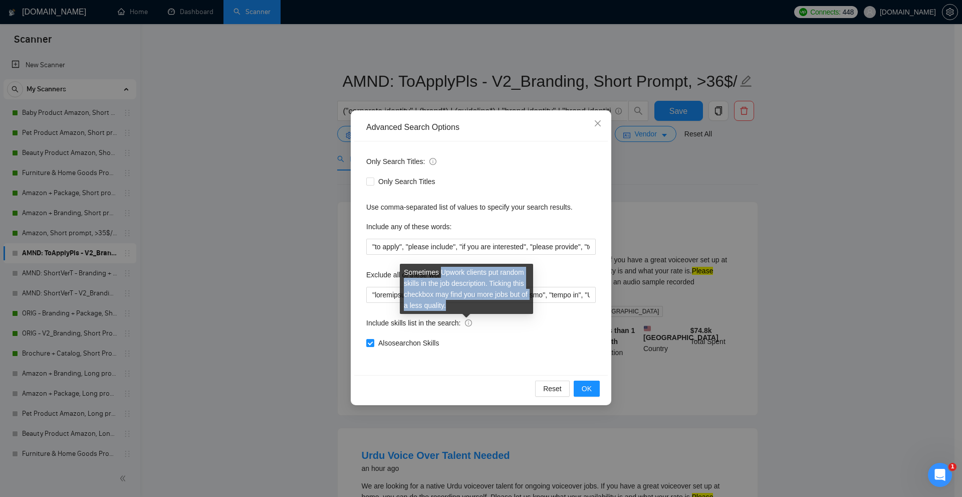
drag, startPoint x: 440, startPoint y: 273, endPoint x: 477, endPoint y: 304, distance: 48.1
click at [482, 305] on div "Sometimes Upwork clients put random skills in the job description. Ticking this…" at bounding box center [466, 289] width 133 height 50
click at [477, 303] on div "Sometimes Upwork clients put random skills in the job description. Ticking this…" at bounding box center [466, 289] width 133 height 50
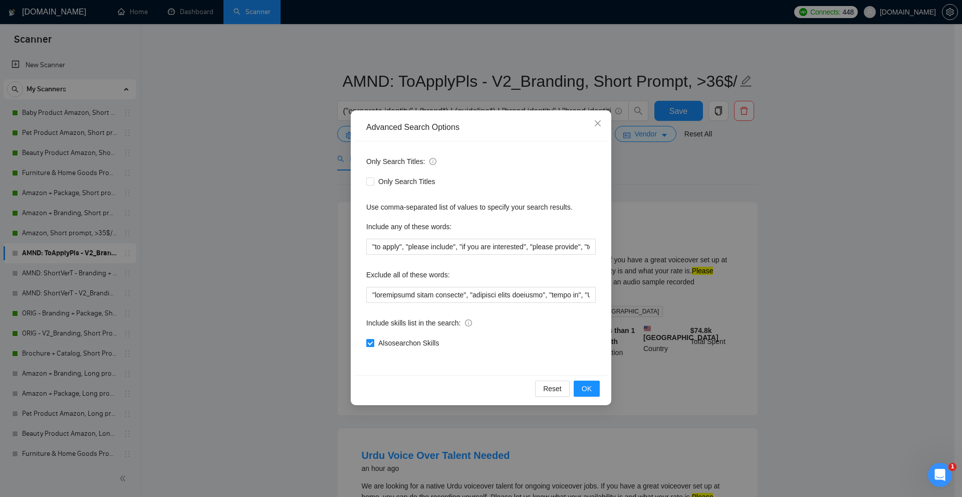
click at [378, 346] on span "Also search on Skills" at bounding box center [408, 342] width 69 height 11
click at [373, 346] on input "Also search on Skills" at bounding box center [369, 342] width 7 height 7
checkbox input "false"
click at [739, 294] on div "Advanced Search Options Only Search Titles: Only Search Titles Use comma-separa…" at bounding box center [481, 248] width 962 height 497
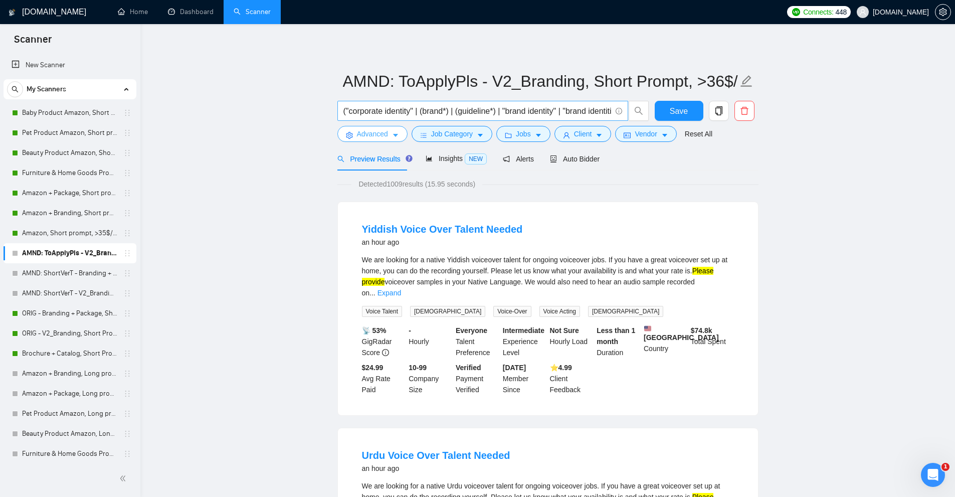
scroll to position [0, 19]
click at [385, 136] on span "Advanced" at bounding box center [372, 133] width 31 height 11
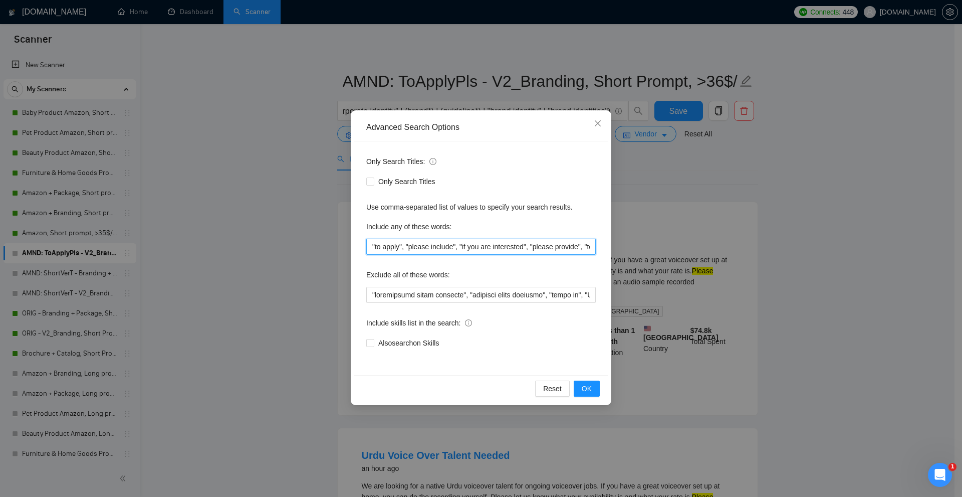
click at [442, 240] on input ""to apply", "please include", "if you are interested", "please provide", "to be…" at bounding box center [481, 247] width 230 height 16
click at [697, 250] on div "Advanced Search Options Only Search Titles: Only Search Titles Use comma-separa…" at bounding box center [481, 248] width 962 height 497
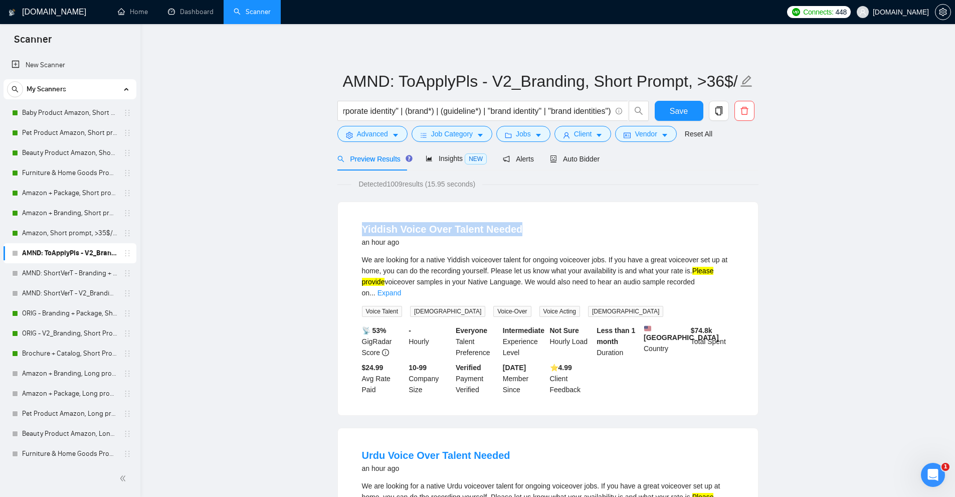
drag, startPoint x: 325, startPoint y: 221, endPoint x: 561, endPoint y: 222, distance: 236.1
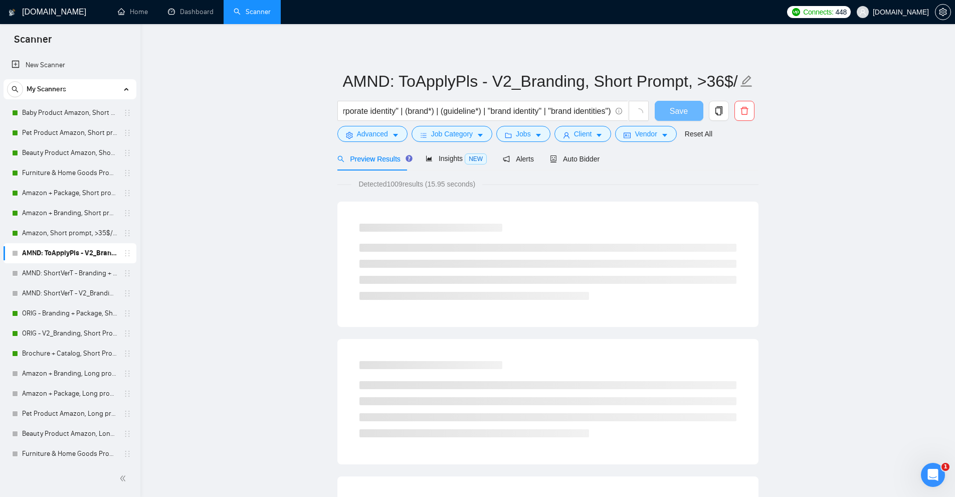
click at [376, 137] on span "Advanced" at bounding box center [372, 133] width 31 height 11
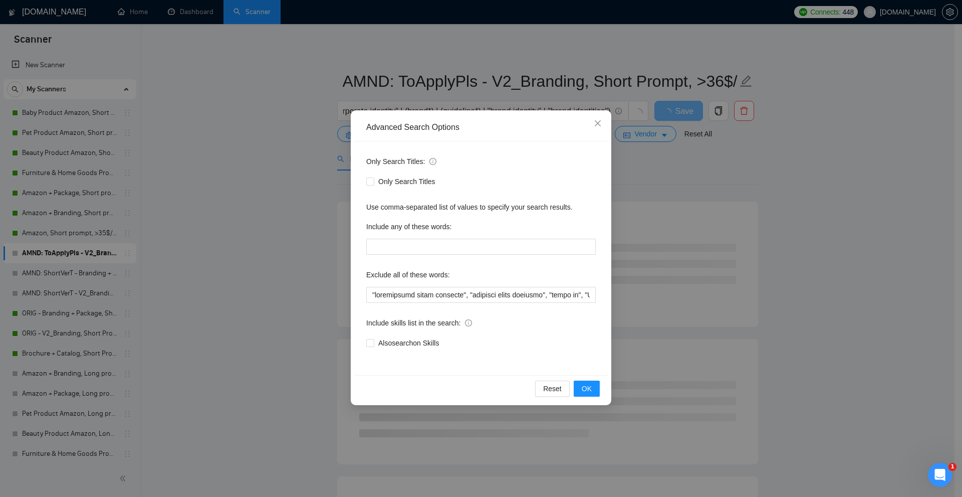
click at [728, 205] on div "Advanced Search Options Only Search Titles: Only Search Titles Use comma-separa…" at bounding box center [481, 248] width 962 height 497
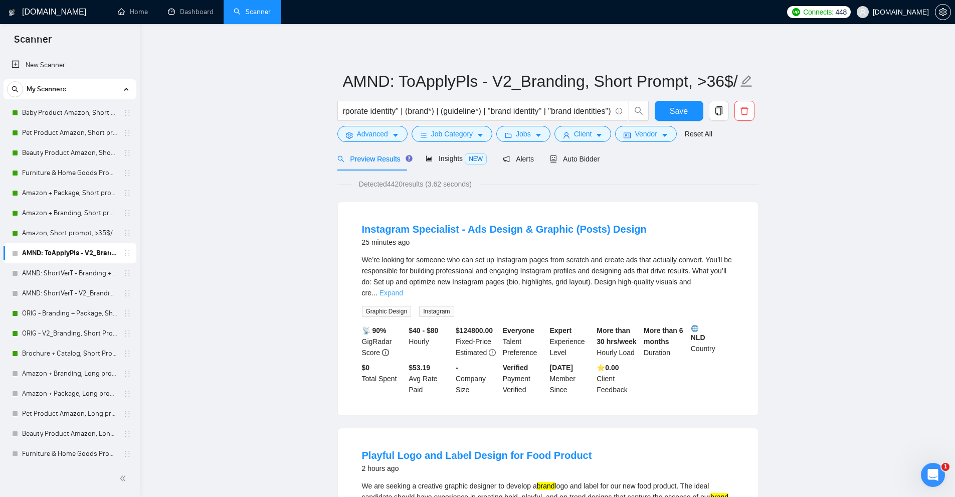
click at [403, 289] on link "Expand" at bounding box center [391, 293] width 24 height 8
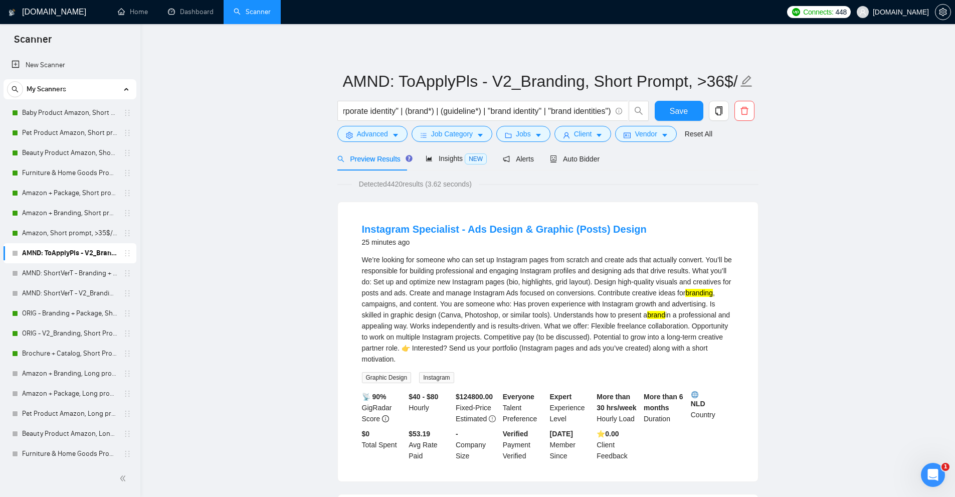
click at [719, 277] on div "We’re looking for someone who can set up Instagram pages from scratch and creat…" at bounding box center [548, 309] width 372 height 110
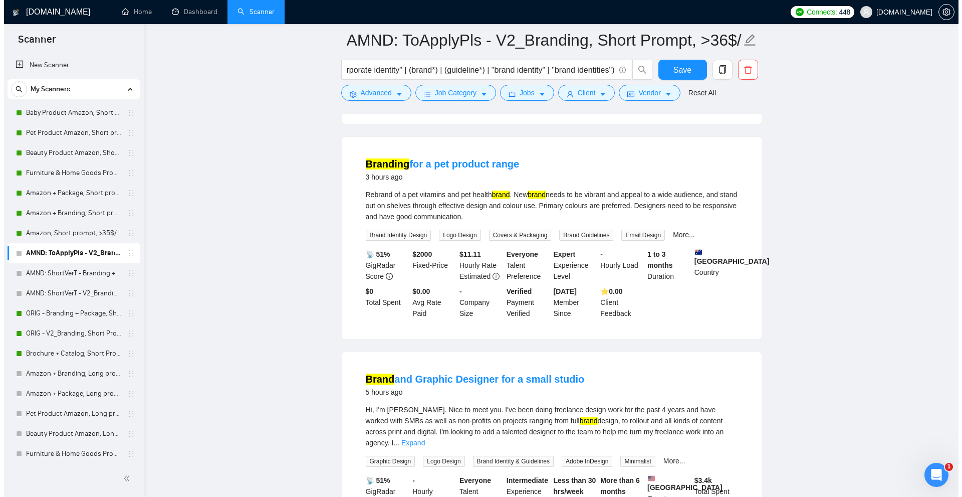
scroll to position [0, 0]
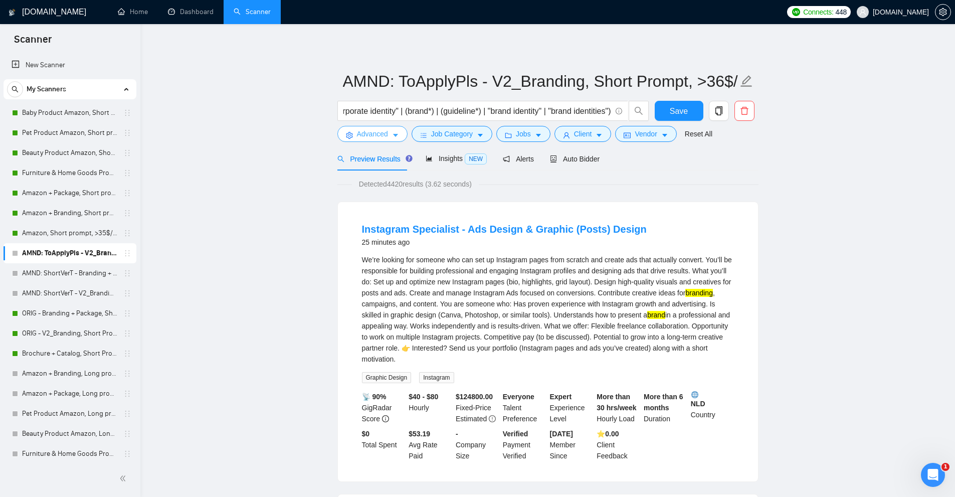
click at [392, 137] on icon "caret-down" at bounding box center [395, 135] width 7 height 7
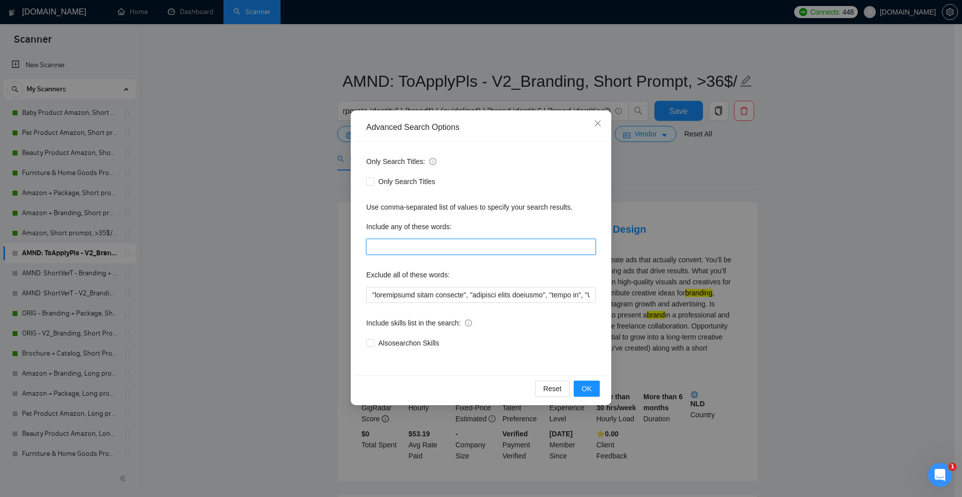
click at [419, 245] on input "text" at bounding box center [481, 247] width 230 height 16
paste input ""to apply", "please include", "if you are interested", "please provide", "to be…"
type input ""to apply", "please include", "if you are interested", "please provide", "to be…"
click at [768, 221] on div "Advanced Search Options Only Search Titles: Only Search Titles Use comma-separa…" at bounding box center [481, 248] width 962 height 497
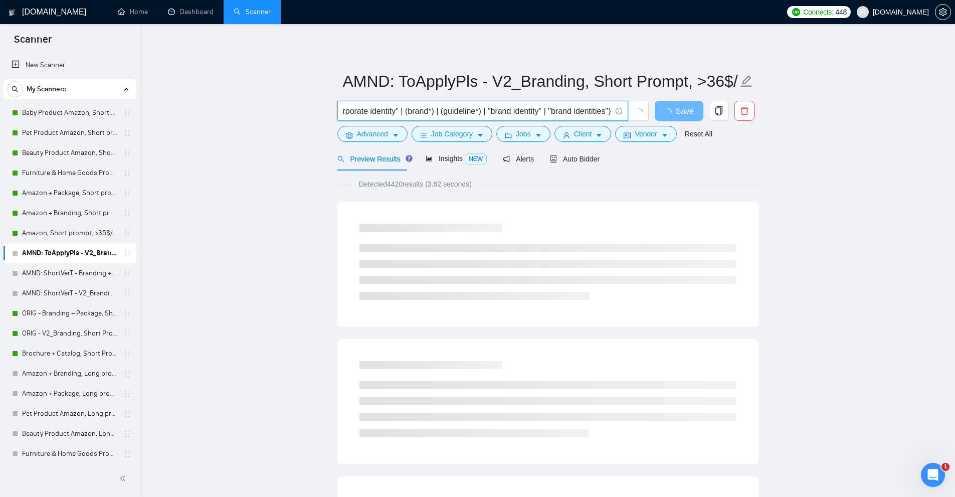
drag, startPoint x: 367, startPoint y: 112, endPoint x: 394, endPoint y: 111, distance: 27.1
click at [394, 111] on input "("corporate identity" | (brand*) | (guideline*) | "brand identity" | "brand ide…" at bounding box center [477, 111] width 268 height 13
drag, startPoint x: 388, startPoint y: 182, endPoint x: 404, endPoint y: 183, distance: 16.1
click at [404, 183] on span "Detected 4420 results (3.62 seconds)" at bounding box center [415, 183] width 127 height 11
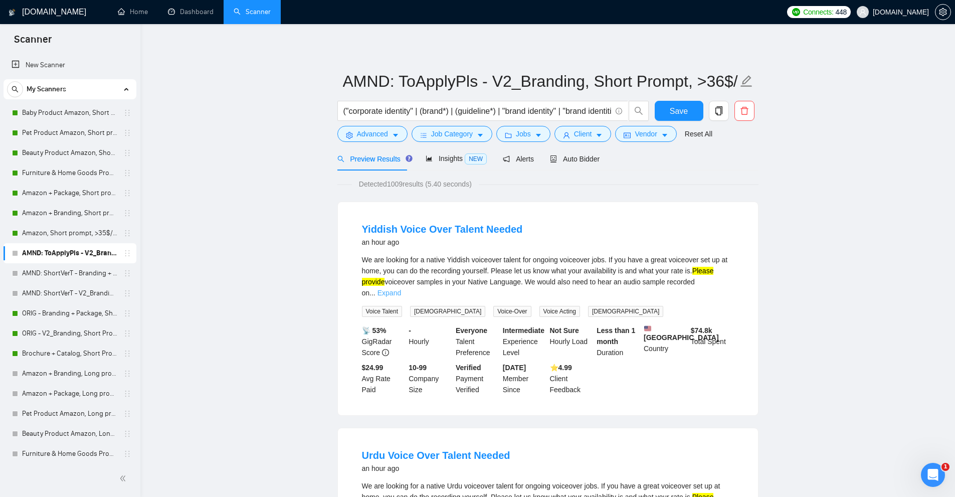
click at [401, 289] on link "Expand" at bounding box center [389, 293] width 24 height 8
click at [398, 131] on span "caret-down" at bounding box center [395, 135] width 7 height 8
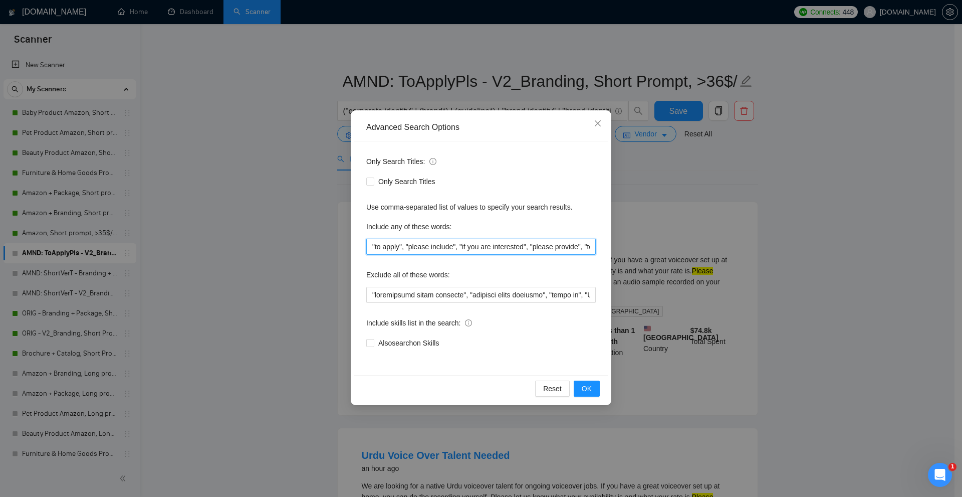
click at [434, 246] on input ""to apply", "please include", "if you are interested", "please provide", "to be…" at bounding box center [481, 247] width 230 height 16
click at [320, 152] on div "Advanced Search Options Only Search Titles: Only Search Titles Use comma-separa…" at bounding box center [481, 248] width 962 height 497
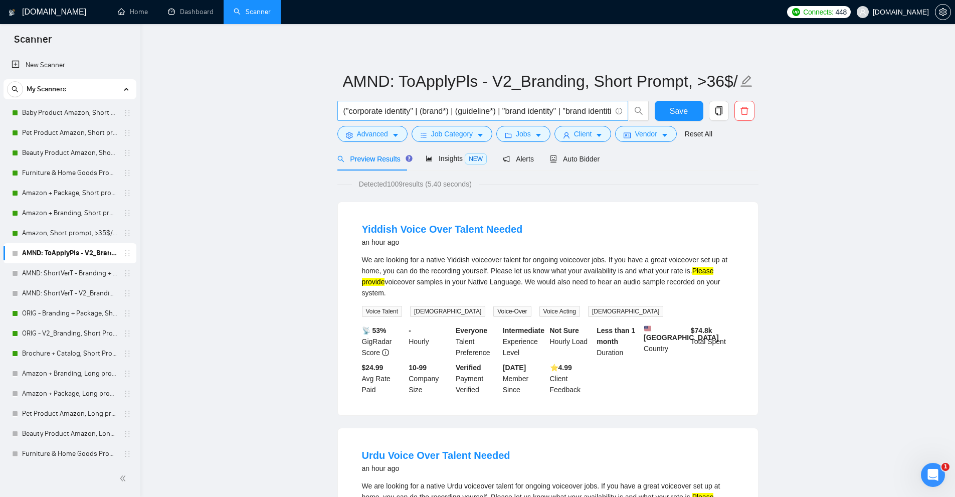
click at [425, 103] on span "("corporate identity" | (brand*) | (guideline*) | "brand identity" | "brand ide…" at bounding box center [482, 111] width 291 height 20
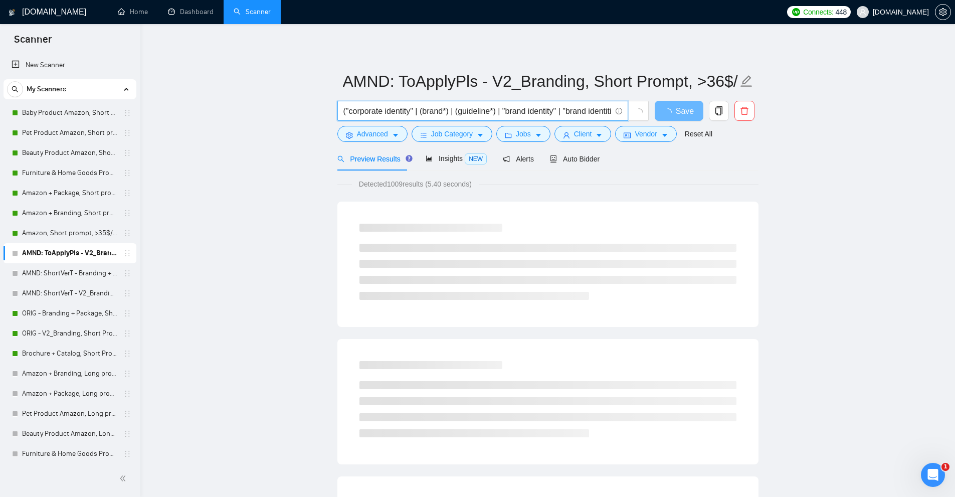
click at [424, 115] on input "("corporate identity" | (brand*) | (guideline*) | "brand identity" | "brand ide…" at bounding box center [477, 111] width 268 height 13
paste input "("to apply" | "please include" | "if you are interested" | "please provide" | "…"
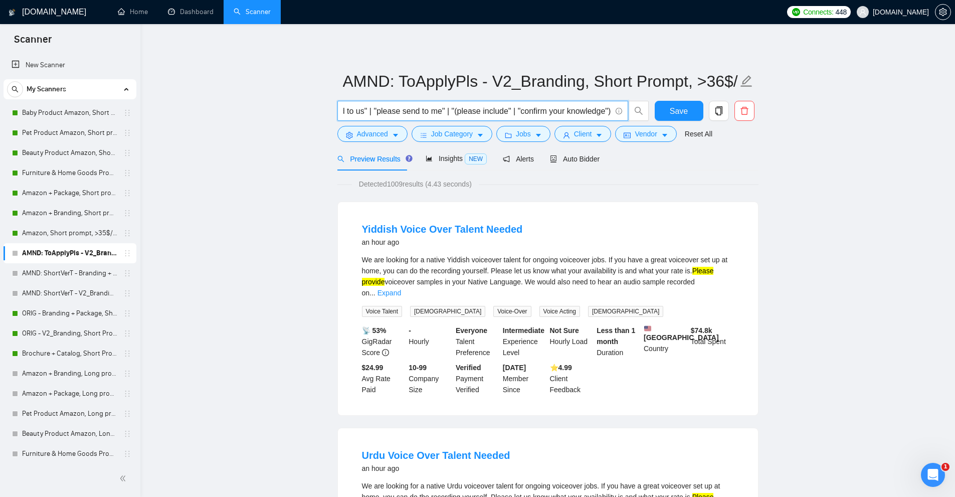
click at [496, 111] on input "("corporate identity" | (brand*) | (guideline*) | "brand identity" | "brand ide…" at bounding box center [477, 111] width 268 height 13
click at [381, 109] on input "("corporate identity" | (brand*) | (guideline*) | "brand identity" | "brand ide…" at bounding box center [477, 111] width 268 height 13
paste input ""(please include""
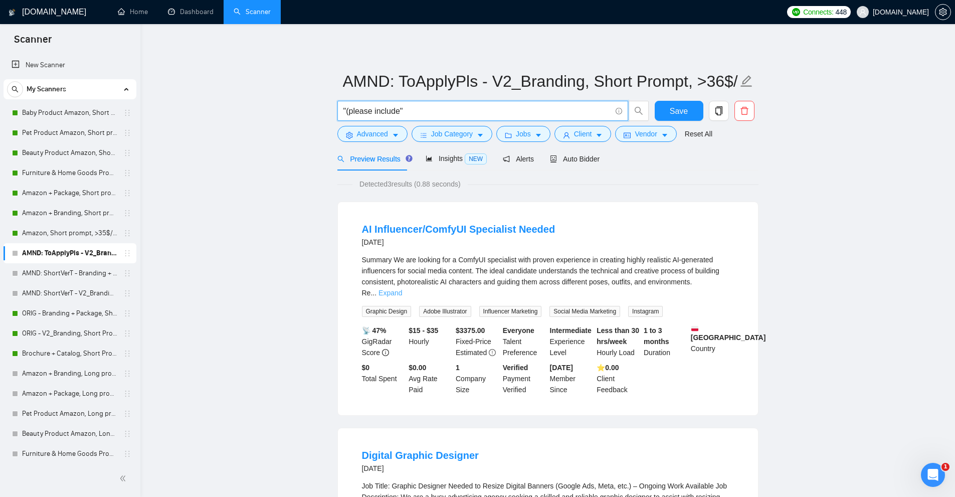
click at [402, 289] on link "Expand" at bounding box center [390, 293] width 24 height 8
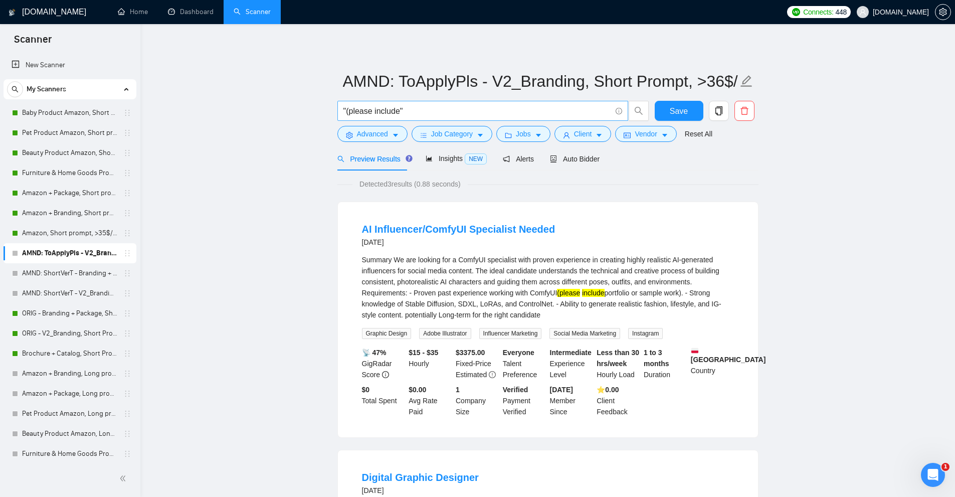
click at [412, 112] on input ""(please include"" at bounding box center [477, 111] width 268 height 13
type input "("corporate identity" | (brand*) | (guideline*) | "brand identity" | "brand ide…"
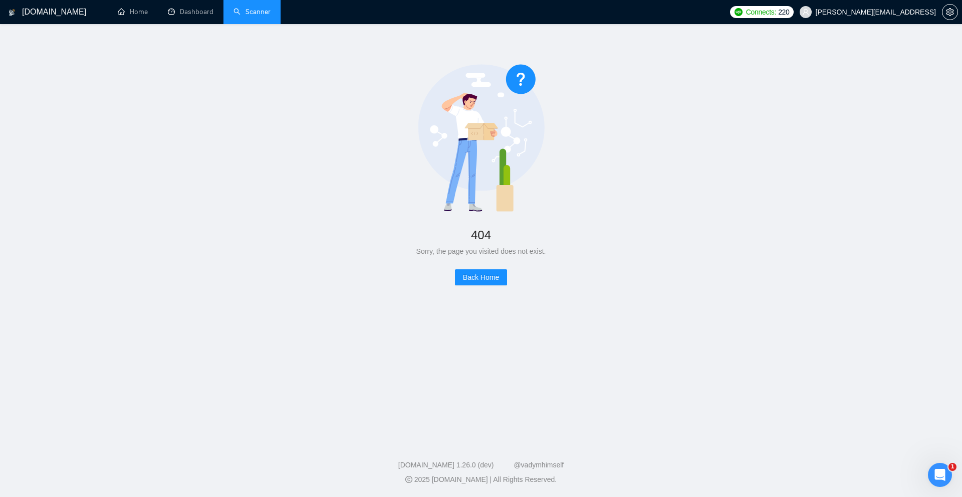
click at [247, 13] on link "Scanner" at bounding box center [252, 12] width 37 height 9
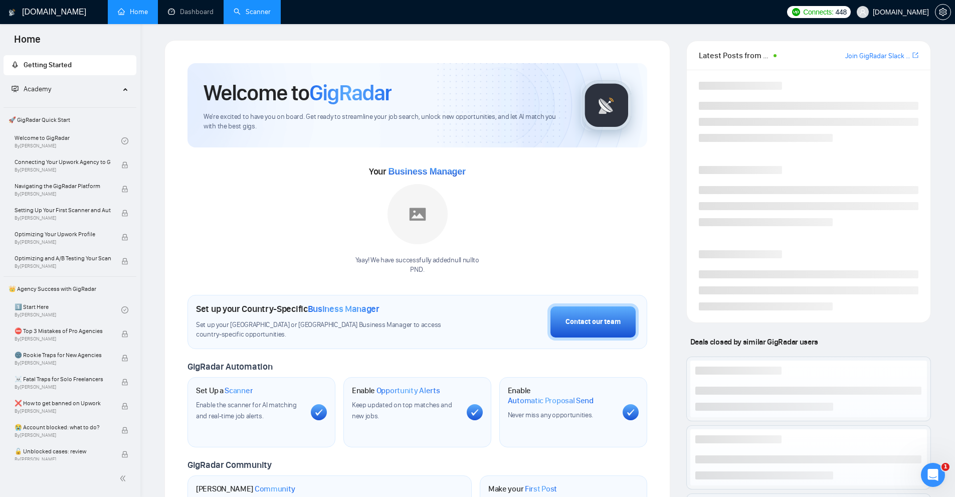
click at [242, 16] on link "Scanner" at bounding box center [252, 12] width 37 height 9
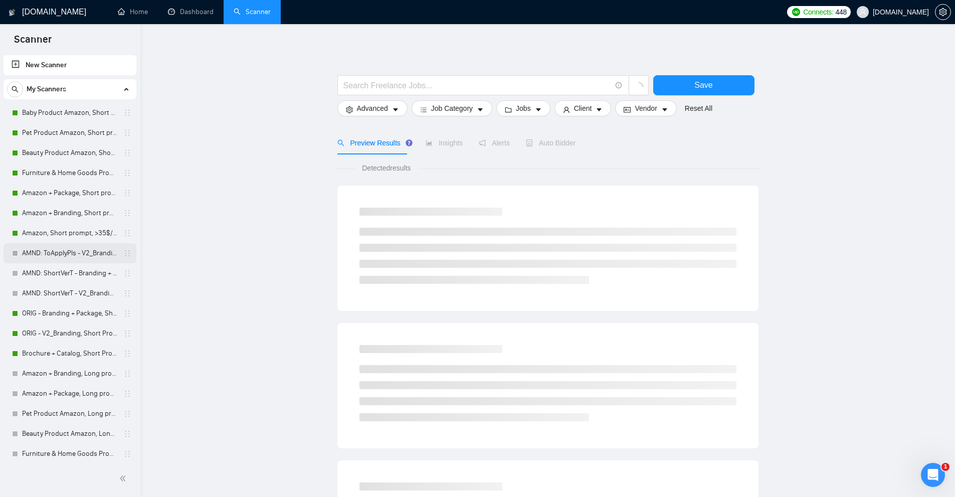
click at [45, 255] on link "AMND: ToApplyPls - V2_Branding, Short Prompt, >36$/h, no agency" at bounding box center [69, 253] width 95 height 20
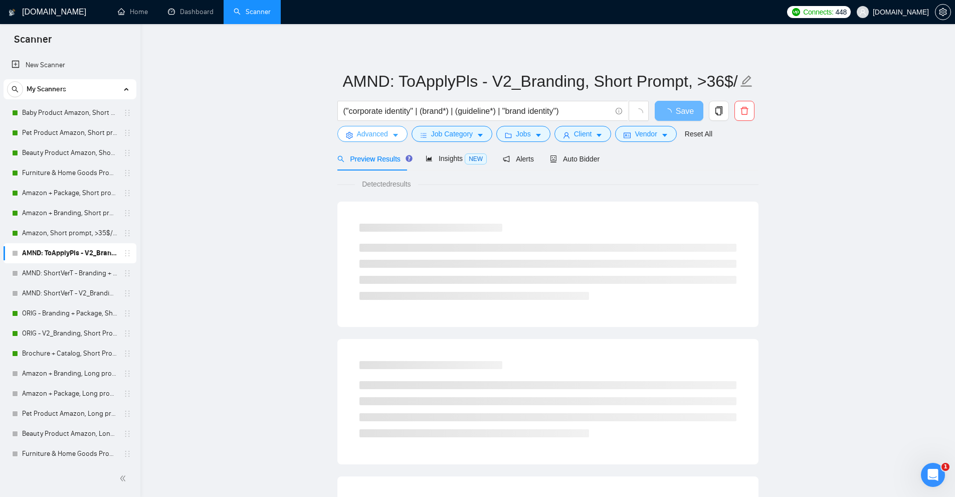
click at [377, 129] on span "Advanced" at bounding box center [372, 133] width 31 height 11
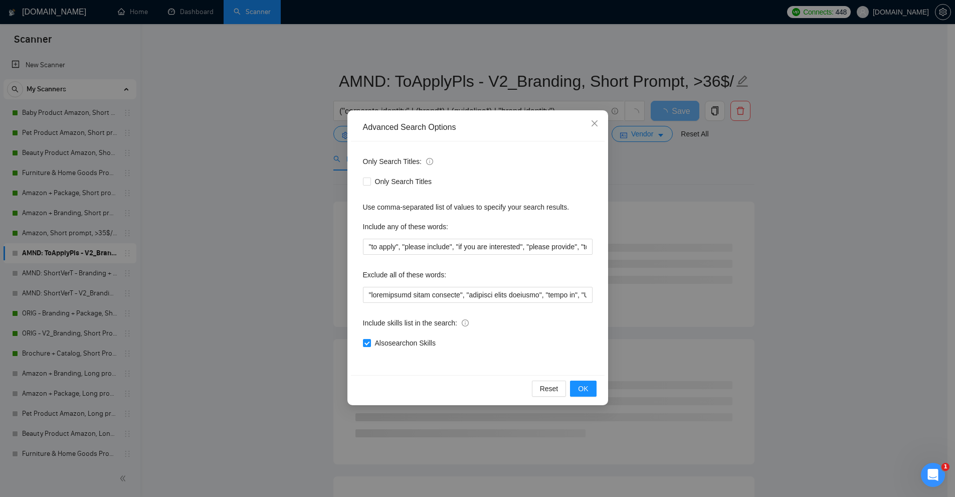
click at [295, 165] on div "Advanced Search Options Only Search Titles: Only Search Titles Use comma-separa…" at bounding box center [477, 248] width 955 height 497
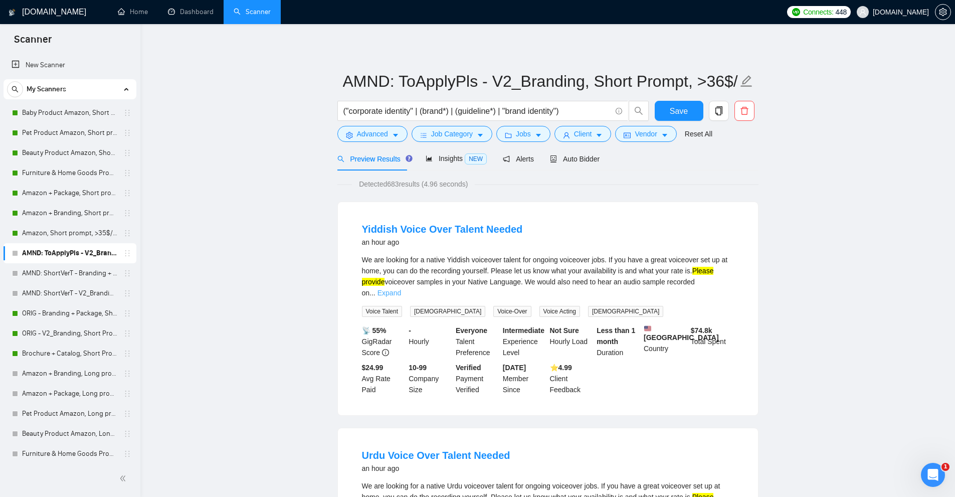
click at [401, 289] on link "Expand" at bounding box center [389, 293] width 24 height 8
drag, startPoint x: 343, startPoint y: 112, endPoint x: 744, endPoint y: 112, distance: 401.0
click at [744, 112] on div "("corporate identity" | (brand*) | (guideline*) | "brand identity") Save" at bounding box center [545, 113] width 421 height 25
click at [386, 141] on button "Advanced" at bounding box center [372, 134] width 70 height 16
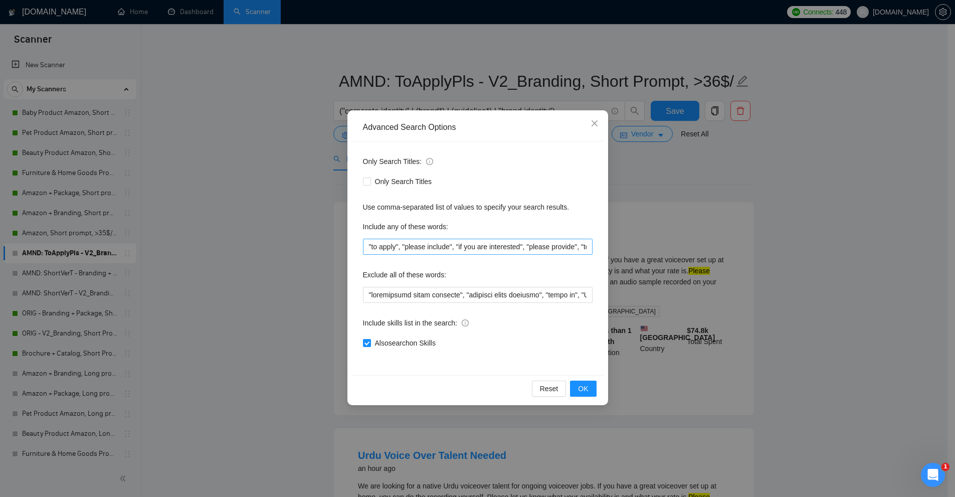
scroll to position [0, 50]
click at [377, 247] on input ""to apply", "please include", "if you are interested", "please provide", "to be…" at bounding box center [478, 247] width 230 height 16
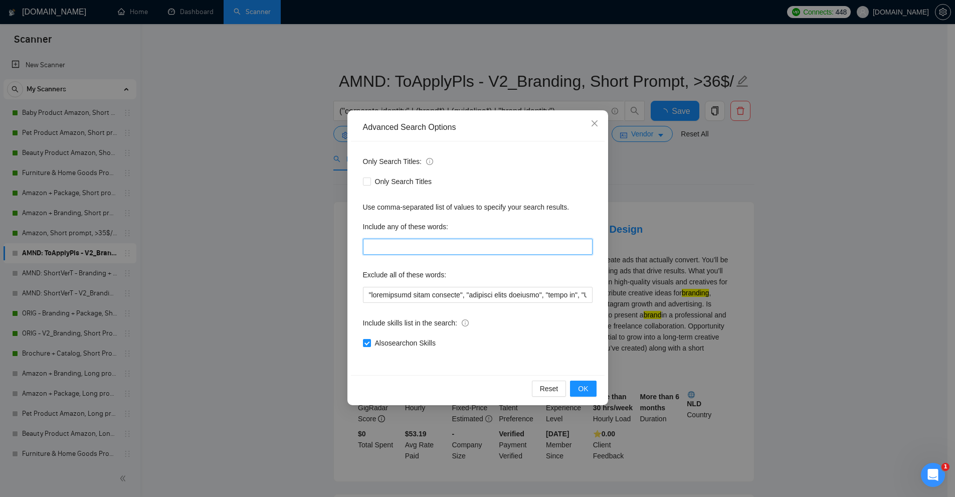
scroll to position [0, 0]
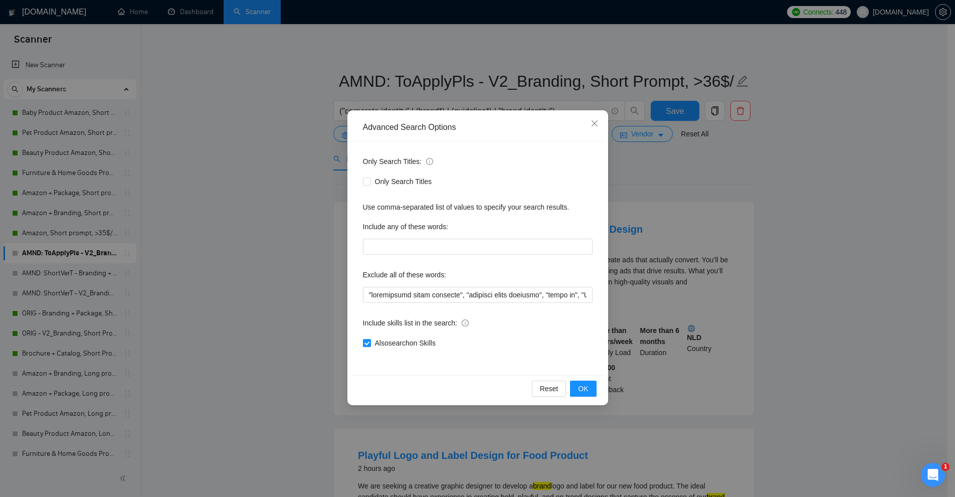
click at [115, 152] on div "Advanced Search Options Only Search Titles: Only Search Titles Use comma-separa…" at bounding box center [477, 248] width 955 height 497
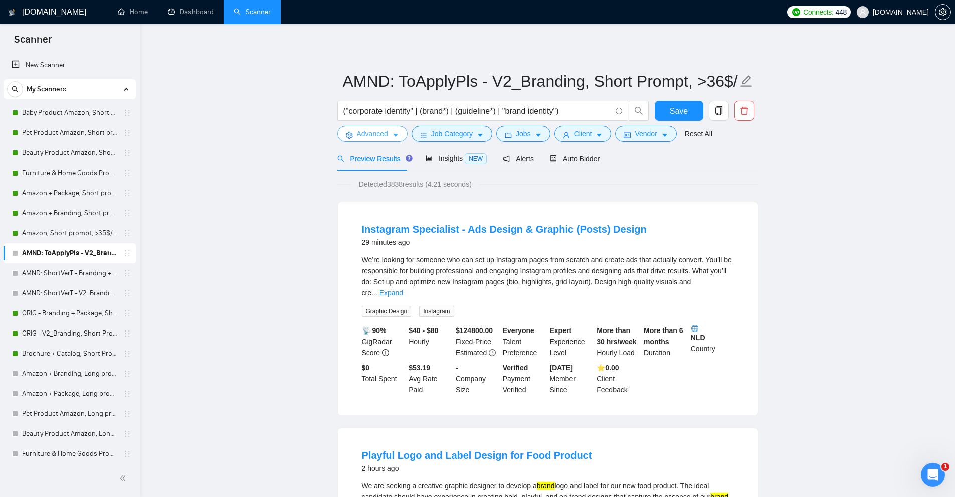
click at [388, 126] on button "Advanced" at bounding box center [372, 134] width 70 height 16
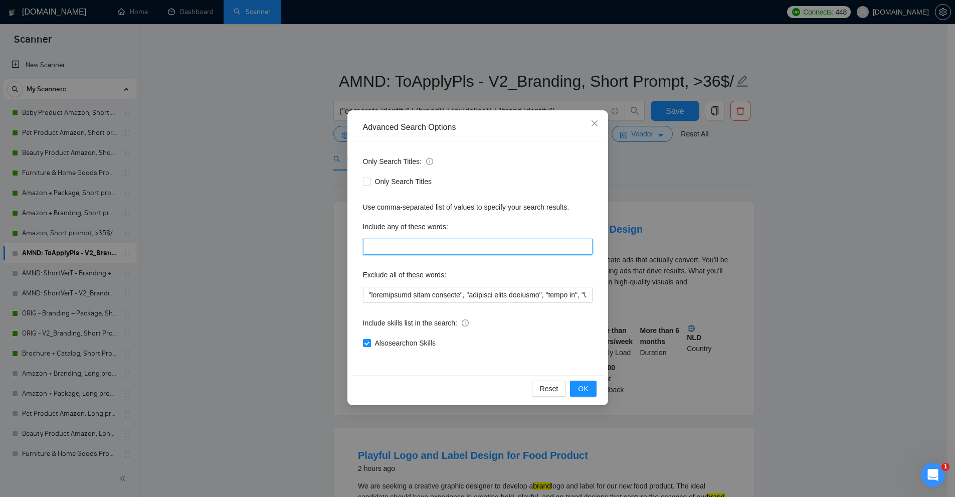
click at [449, 248] on input "text" at bounding box center [478, 247] width 230 height 16
paste input ""to apply", "please include", "if you are interested", "please provide", "to be…"
type input ""to apply", "please include", "if you are interested", "please provide", "to be…"
click at [742, 218] on div "Advanced Search Options Only Search Titles: Only Search Titles Use comma-separa…" at bounding box center [477, 248] width 955 height 497
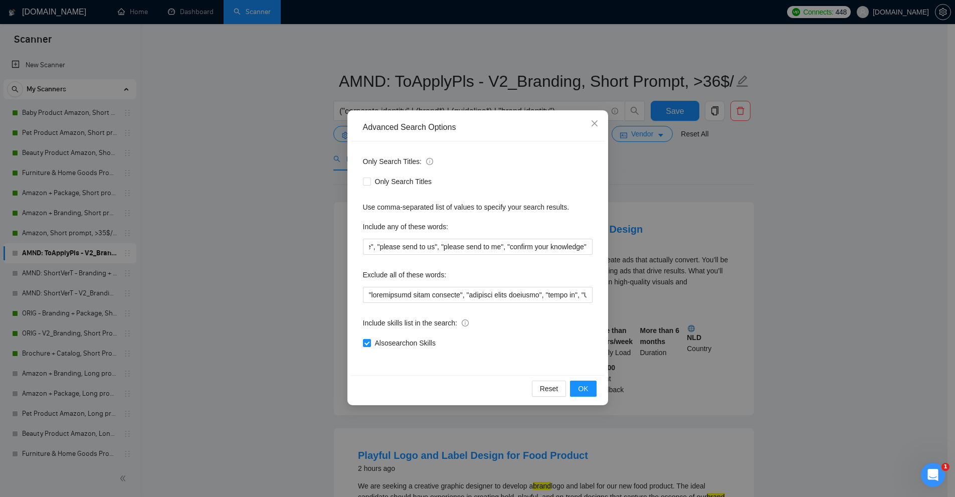
scroll to position [0, 0]
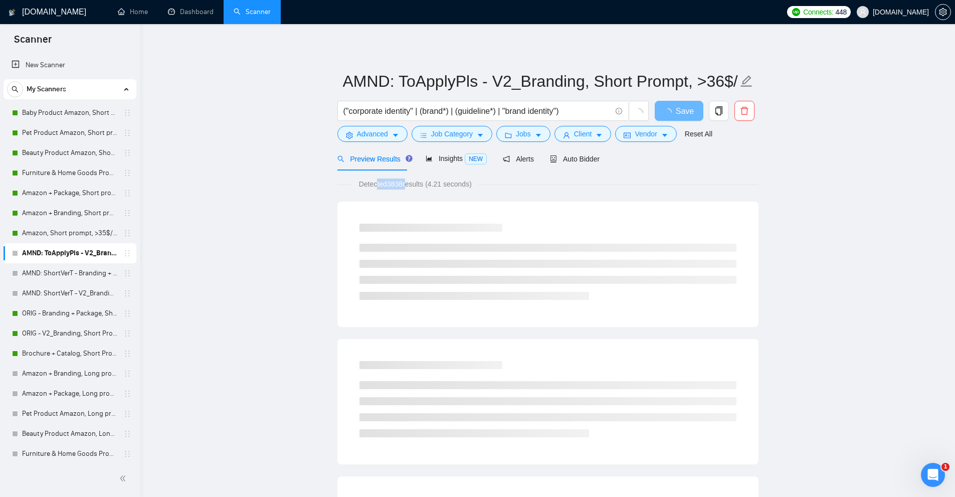
drag, startPoint x: 379, startPoint y: 184, endPoint x: 407, endPoint y: 187, distance: 28.2
click at [407, 187] on span "Detected 3838 results (4.21 seconds)" at bounding box center [415, 183] width 127 height 11
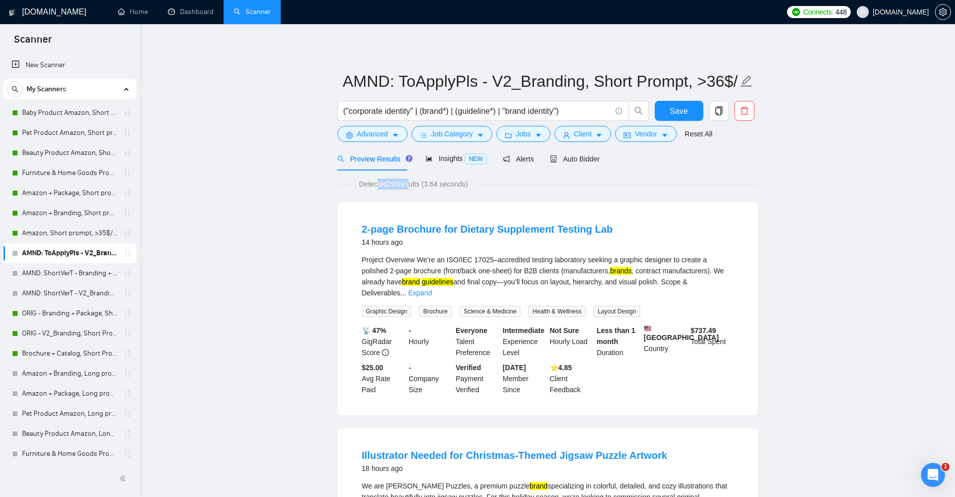
click at [407, 187] on span "Detected 293 results (3.64 seconds)" at bounding box center [413, 183] width 123 height 11
click at [737, 285] on li "2-page Brochure for Dietary Supplement Testing Lab 14 hours ago Project Overvie…" at bounding box center [548, 308] width 396 height 189
click at [432, 289] on link "Expand" at bounding box center [420, 293] width 24 height 8
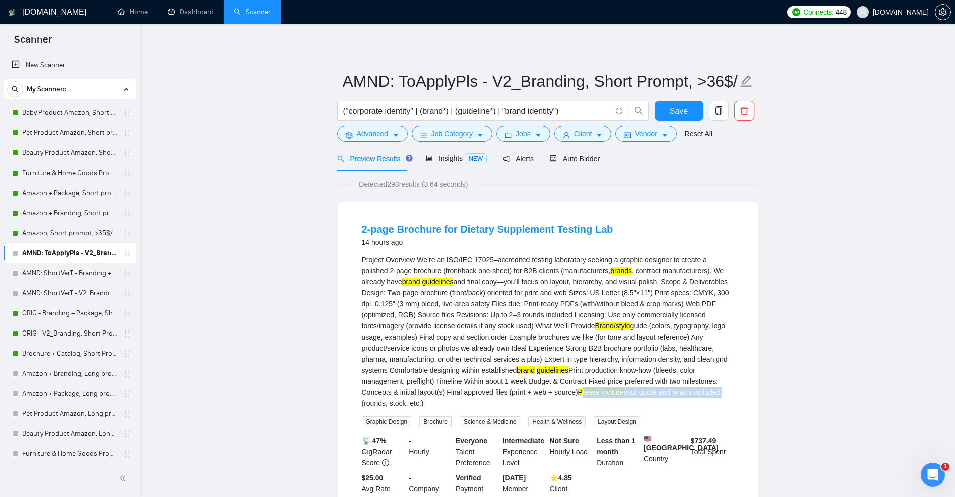
drag, startPoint x: 464, startPoint y: 390, endPoint x: 624, endPoint y: 388, distance: 159.9
click at [611, 390] on div "Project Overview We’re an ISO/IEC 17025–accredited testing laboratory seeking a…" at bounding box center [548, 331] width 372 height 154
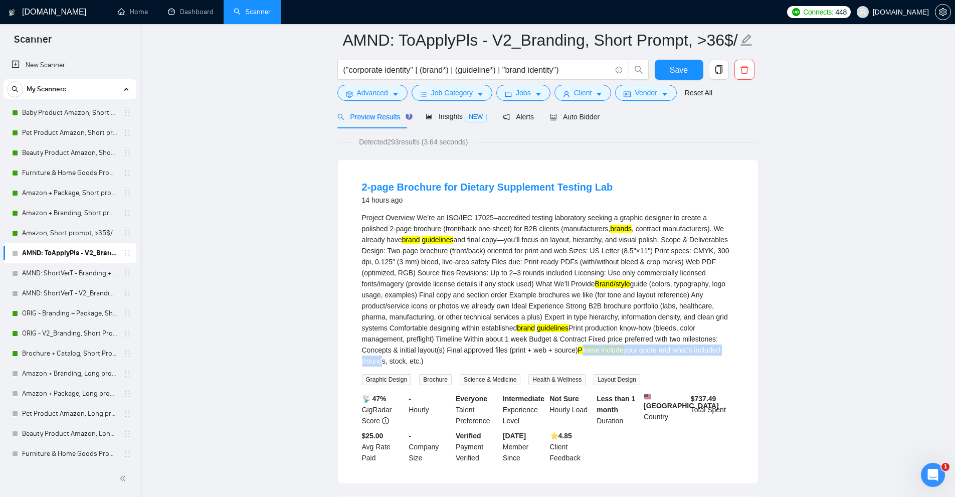
scroll to position [301, 0]
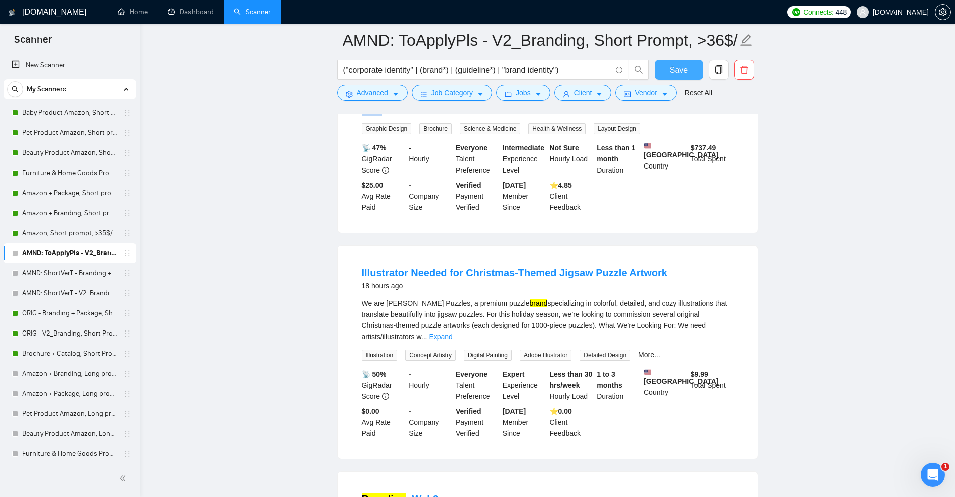
click at [671, 71] on span "Save" at bounding box center [679, 70] width 18 height 13
click at [452, 332] on link "Expand" at bounding box center [441, 336] width 24 height 8
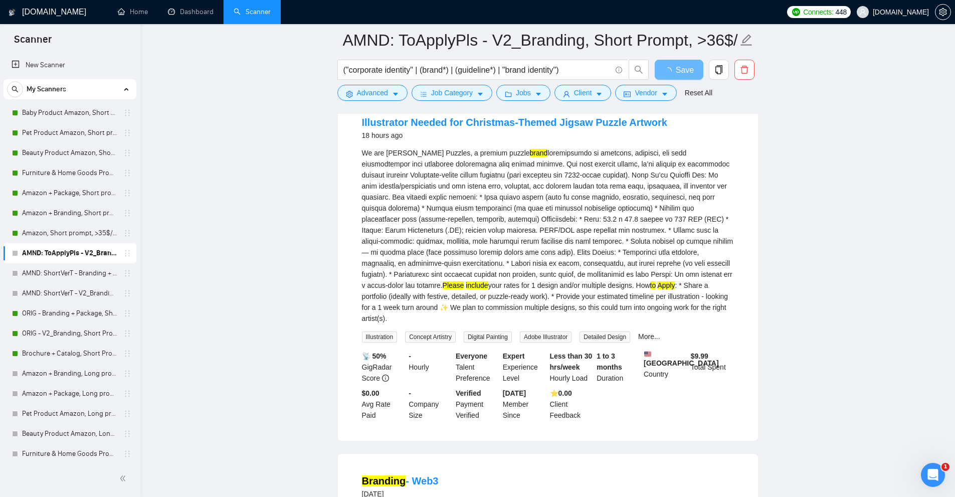
scroll to position [401, 0]
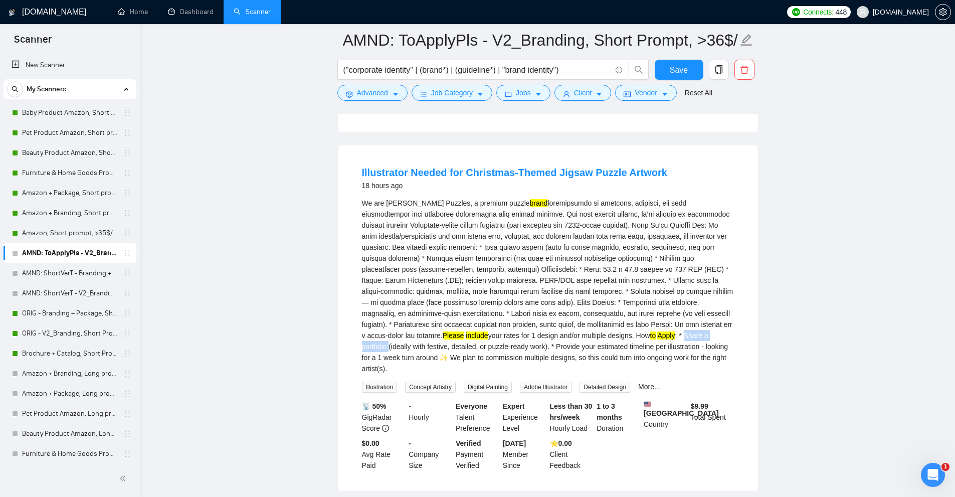
drag, startPoint x: 413, startPoint y: 323, endPoint x: 466, endPoint y: 325, distance: 52.2
click at [466, 325] on div "We are [PERSON_NAME] Puzzles, a premium puzzle brand Please include your rates …" at bounding box center [548, 285] width 372 height 176
click at [475, 326] on div "We are [PERSON_NAME] Puzzles, a premium puzzle brand Please include your rates …" at bounding box center [548, 285] width 372 height 176
drag, startPoint x: 467, startPoint y: 324, endPoint x: 624, endPoint y: 325, distance: 156.9
click at [624, 325] on div "We are [PERSON_NAME] Puzzles, a premium puzzle brand Please include your rates …" at bounding box center [548, 285] width 372 height 176
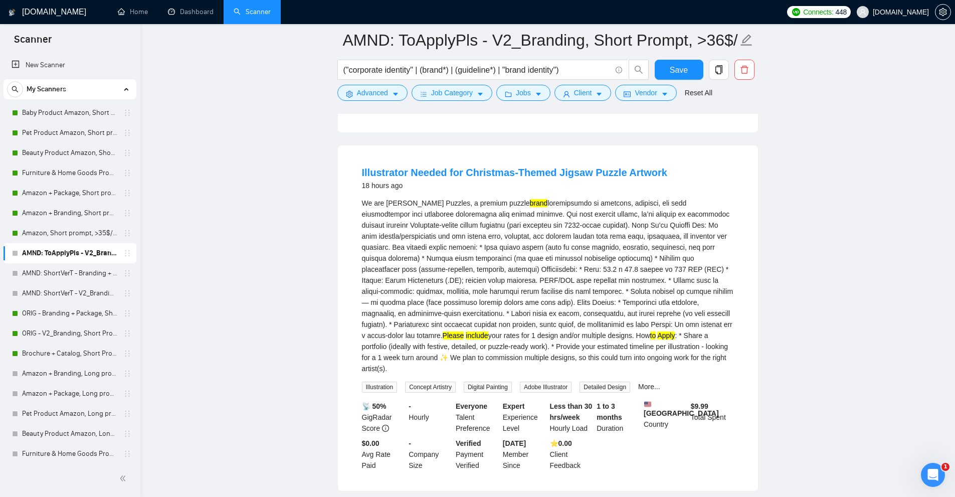
click at [629, 327] on div "We are [PERSON_NAME] Puzzles, a premium puzzle brand Please include your rates …" at bounding box center [548, 285] width 372 height 176
drag, startPoint x: 632, startPoint y: 323, endPoint x: 402, endPoint y: 332, distance: 229.7
click at [402, 332] on div "We are [PERSON_NAME] Puzzles, a premium puzzle brand Please include your rates …" at bounding box center [548, 285] width 372 height 176
click at [464, 341] on div "We are [PERSON_NAME] Puzzles, a premium puzzle brand Please include your rates …" at bounding box center [548, 285] width 372 height 176
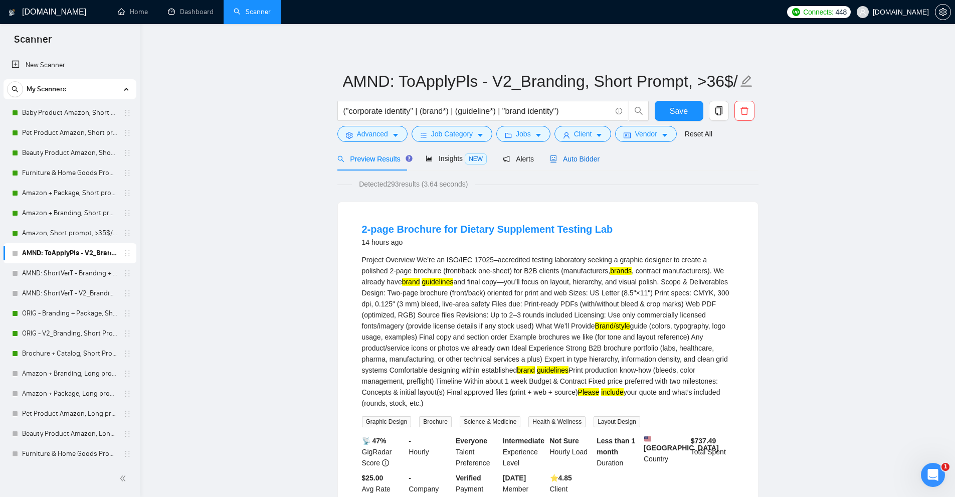
click at [586, 161] on span "Auto Bidder" at bounding box center [575, 159] width 50 height 8
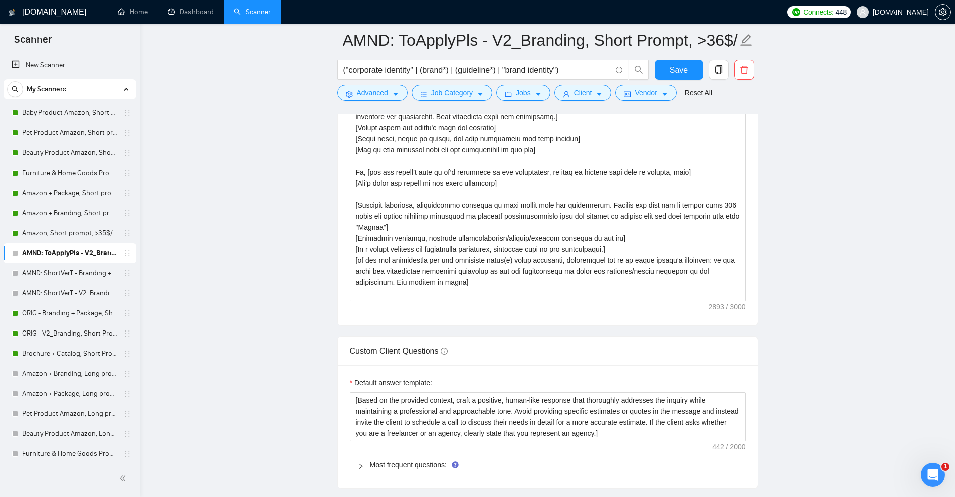
scroll to position [1403, 0]
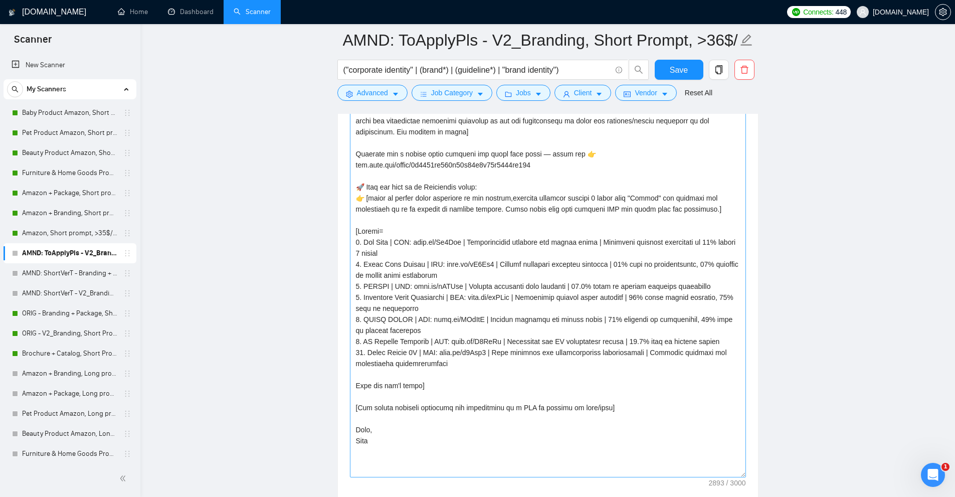
drag, startPoint x: 741, startPoint y: 151, endPoint x: 701, endPoint y: 473, distance: 323.8
click at [701, 473] on textarea "Cover letter template:" at bounding box center [548, 201] width 396 height 552
click at [544, 374] on textarea "Cover letter template:" at bounding box center [548, 201] width 396 height 552
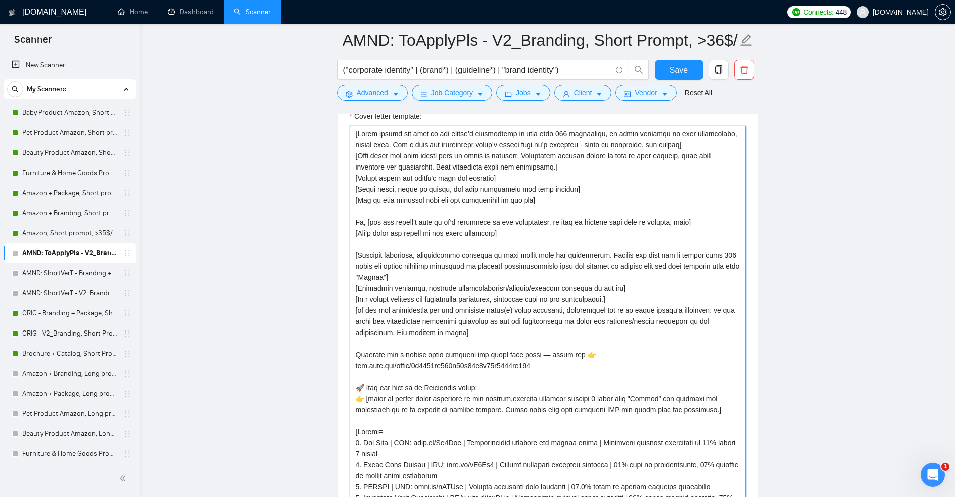
scroll to position [1153, 0]
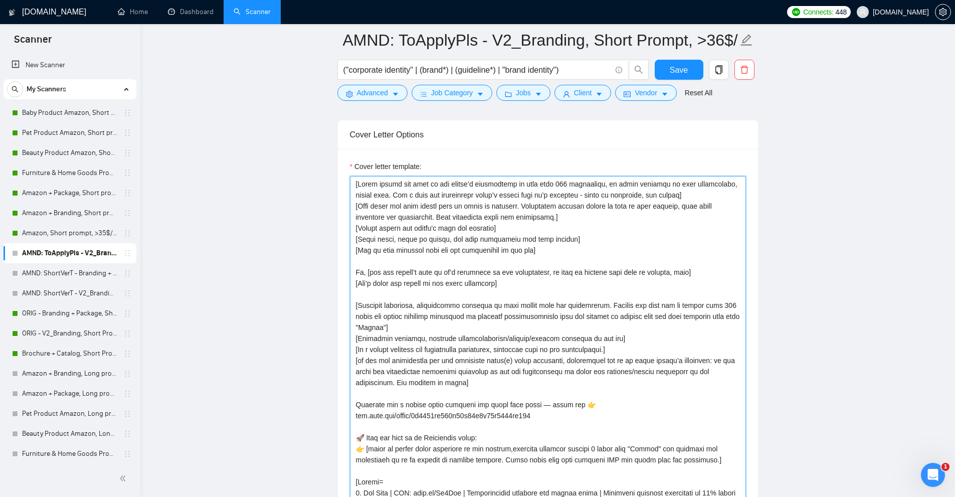
drag, startPoint x: 354, startPoint y: 181, endPoint x: 559, endPoint y: 262, distance: 220.1
click at [559, 262] on textarea "Cover letter template:" at bounding box center [548, 452] width 396 height 552
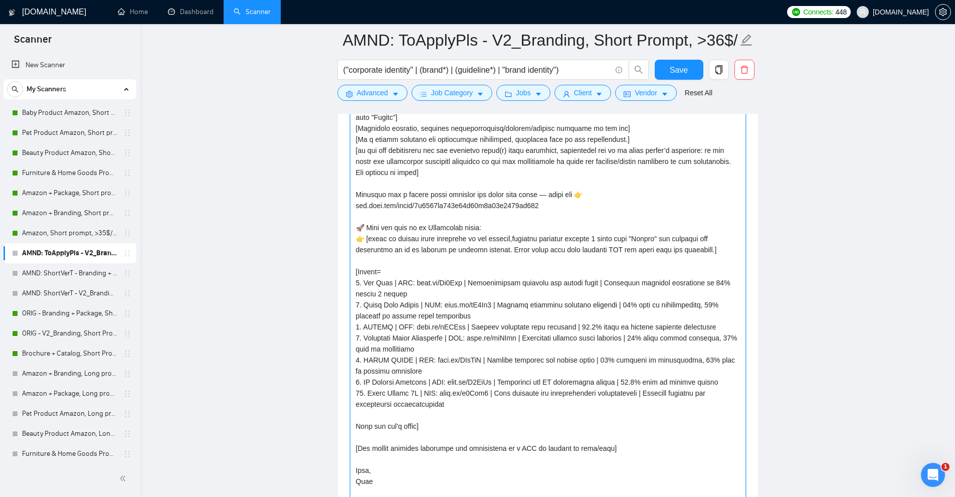
paste textarea "[Never exceed the size of the client’s description by more than 200 characters,…"
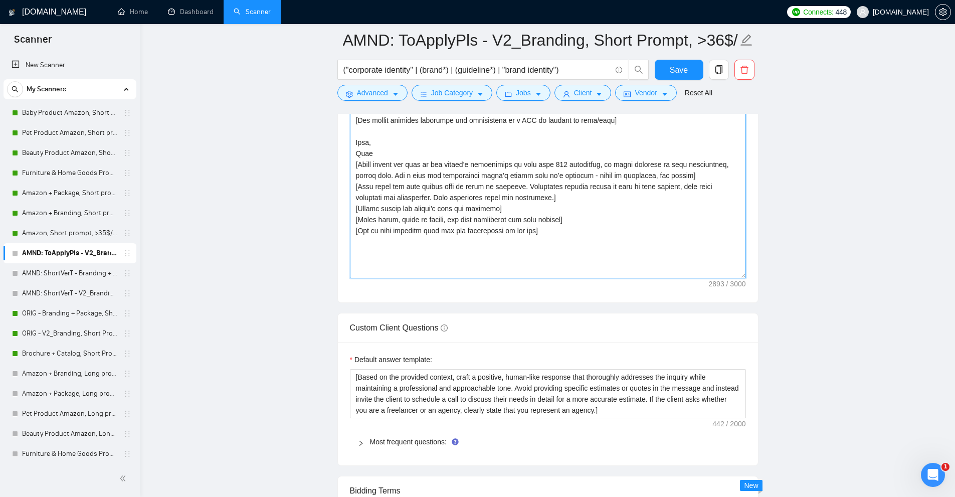
scroll to position [1452, 0]
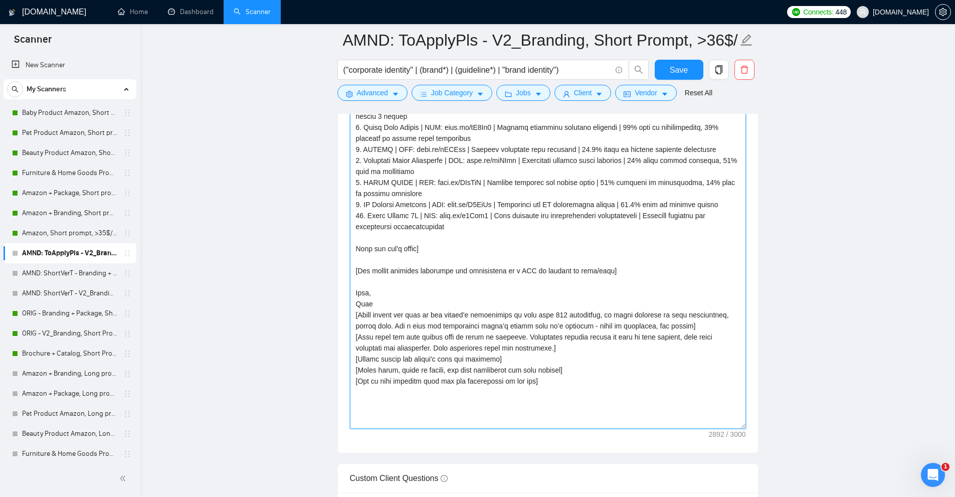
click at [401, 302] on textarea "Cover letter template:" at bounding box center [548, 153] width 396 height 552
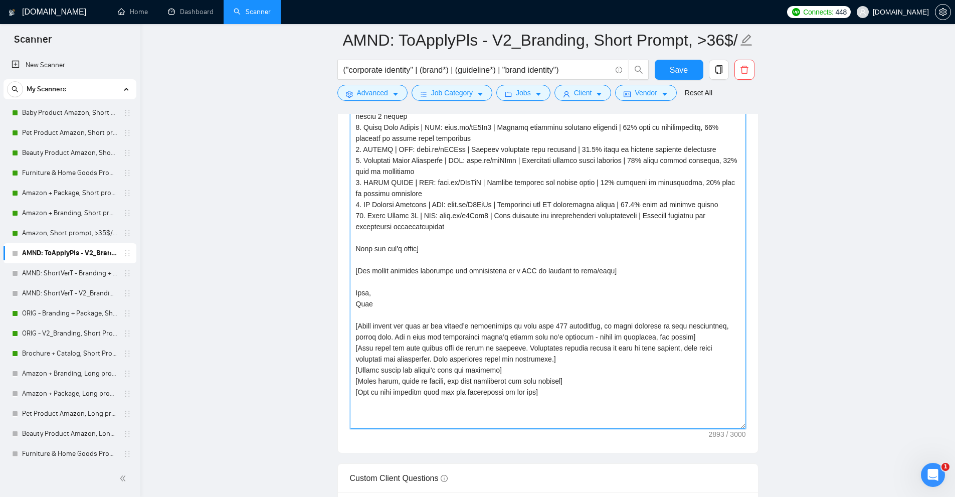
click at [376, 282] on textarea "Cover letter template:" at bounding box center [548, 153] width 396 height 552
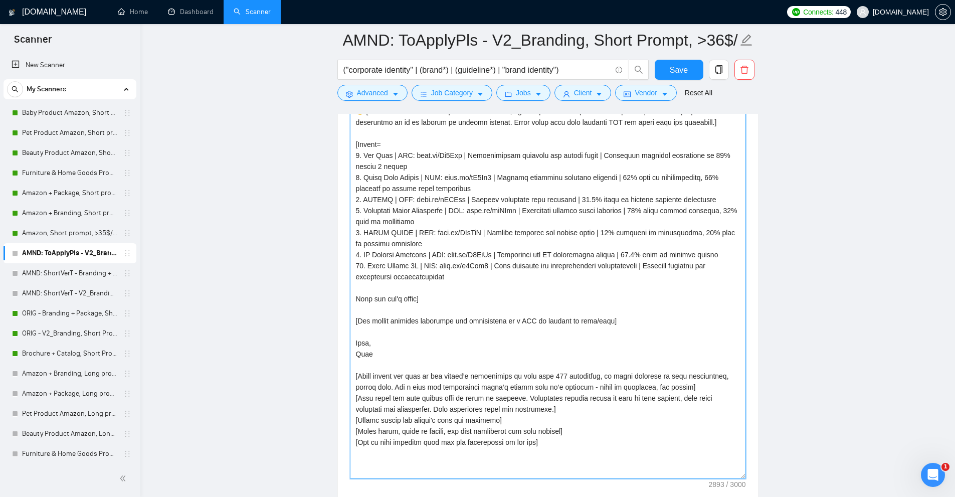
click at [405, 307] on textarea "Cover letter template:" at bounding box center [548, 203] width 396 height 552
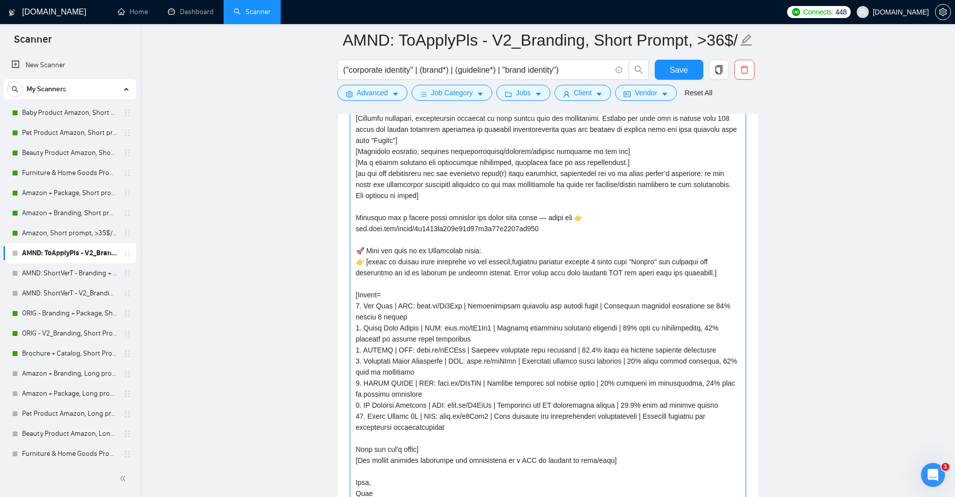
scroll to position [1201, 0]
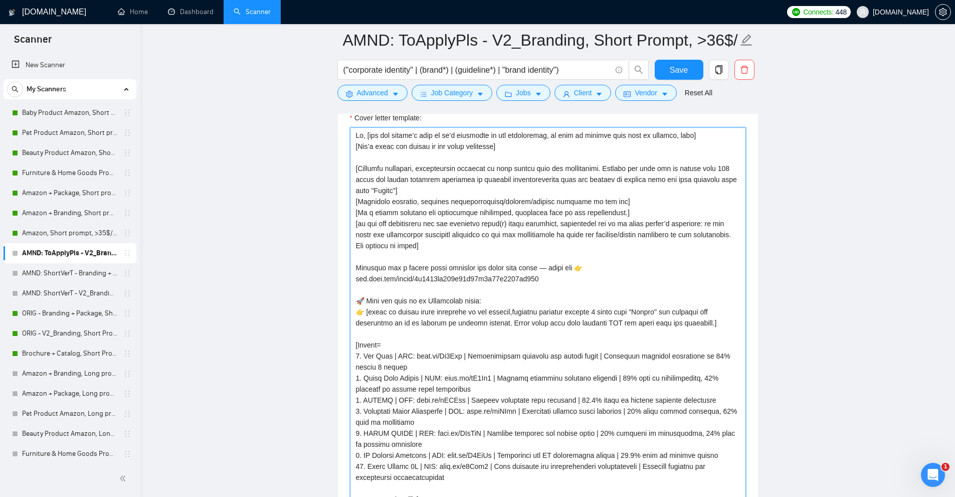
drag, startPoint x: 370, startPoint y: 311, endPoint x: 715, endPoint y: 310, distance: 344.3
click at [715, 310] on textarea "Cover letter template:" at bounding box center [548, 403] width 396 height 552
click at [596, 325] on textarea "Cover letter template:" at bounding box center [548, 403] width 396 height 552
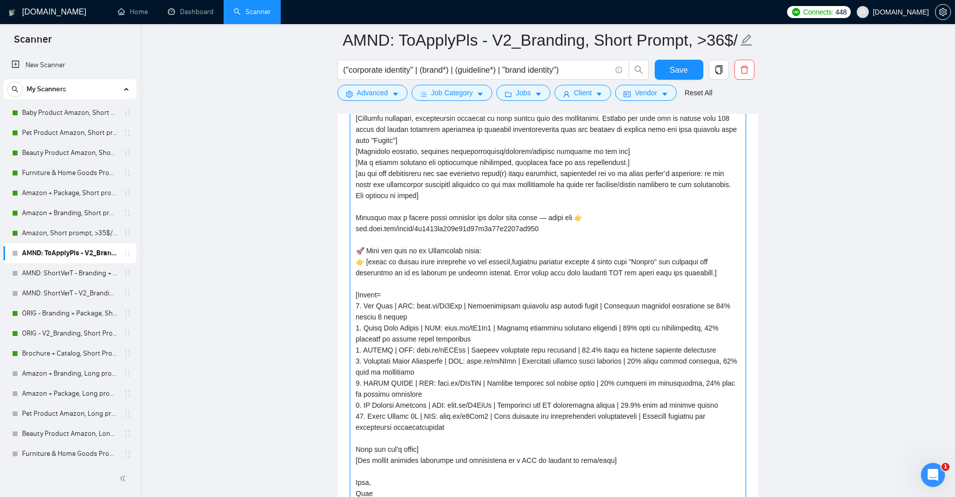
scroll to position [1302, 0]
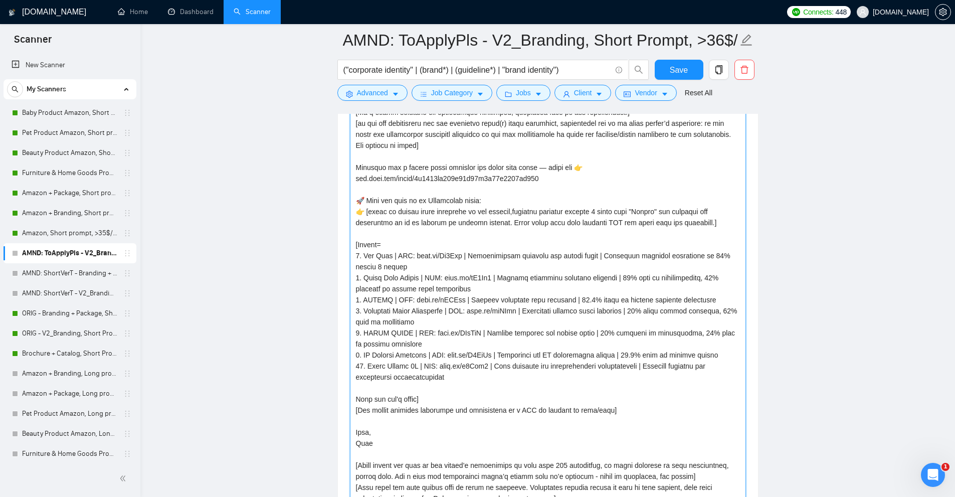
drag, startPoint x: 357, startPoint y: 310, endPoint x: 431, endPoint y: 398, distance: 114.9
click at [431, 398] on textarea "Cover letter template:" at bounding box center [548, 303] width 396 height 552
click at [471, 348] on textarea "Cover letter template:" at bounding box center [548, 303] width 396 height 552
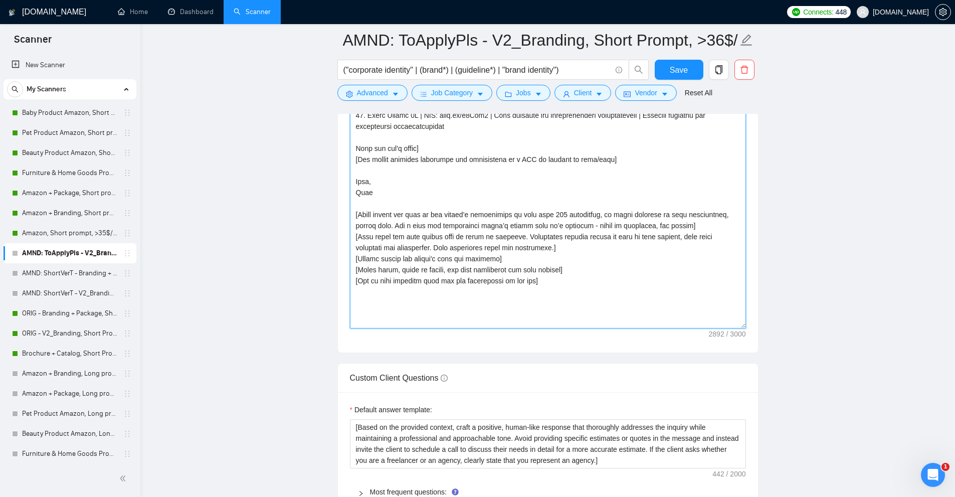
scroll to position [1803, 0]
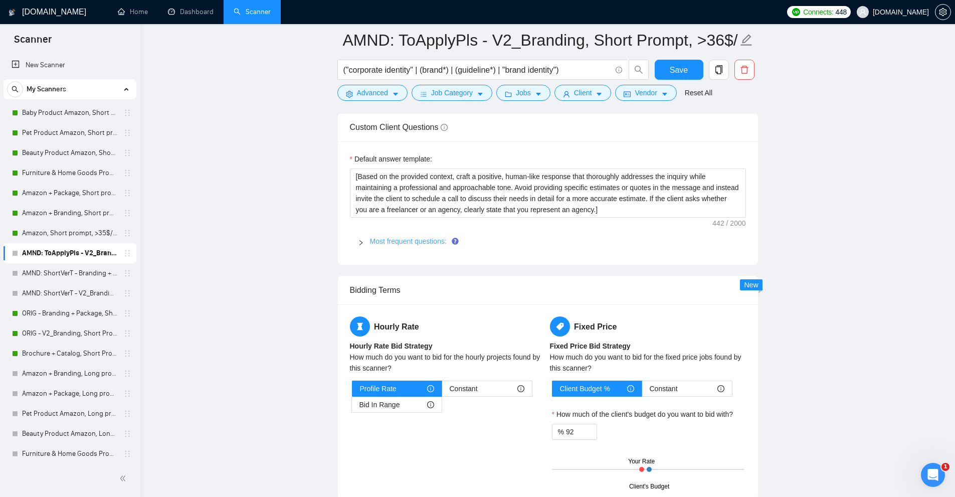
type textarea "Lo, [ips dol sitame’c adip el se’d eiusmodte in utl etdoloremag, al enim ad min…"
click at [417, 239] on link "Most frequent questions:" at bounding box center [408, 241] width 77 height 8
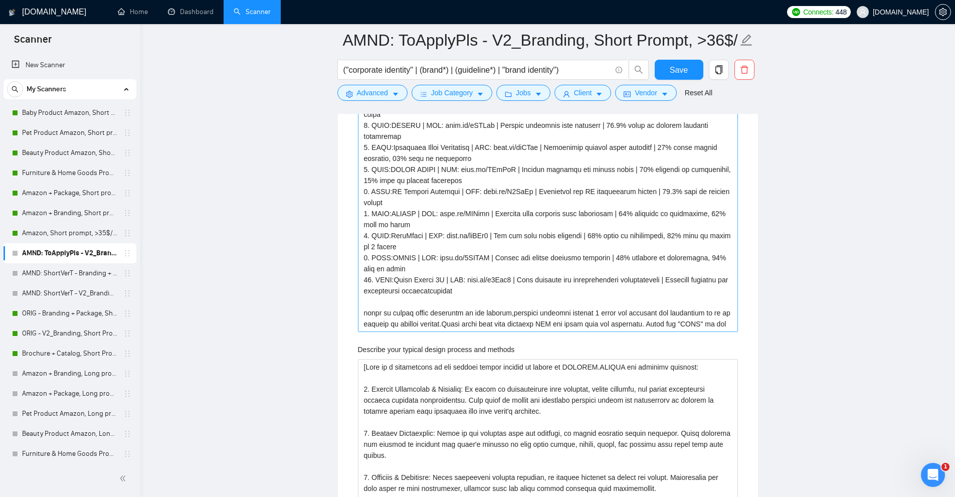
scroll to position [1853, 0]
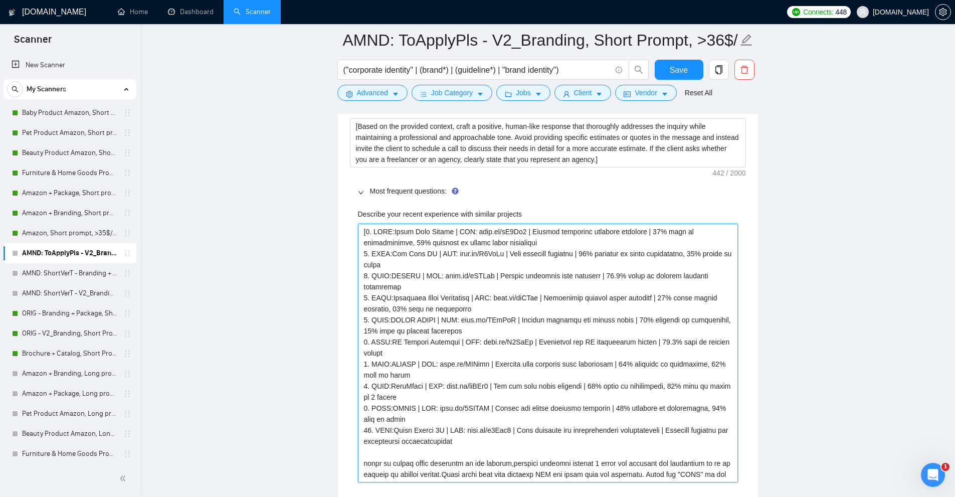
click at [392, 241] on projects "Describe your recent experience with similar projects" at bounding box center [548, 353] width 380 height 259
drag, startPoint x: 374, startPoint y: 230, endPoint x: 388, endPoint y: 237, distance: 15.7
click at [452, 287] on projects "Describe your recent experience with similar projects" at bounding box center [548, 353] width 380 height 259
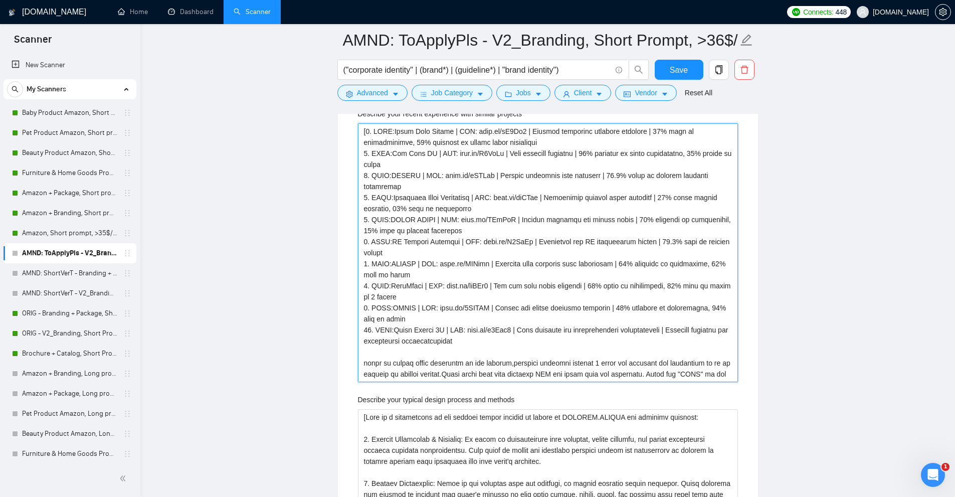
drag, startPoint x: 367, startPoint y: 230, endPoint x: 459, endPoint y: 327, distance: 134.0
click at [459, 327] on projects "Describe your recent experience with similar projects" at bounding box center [548, 252] width 380 height 259
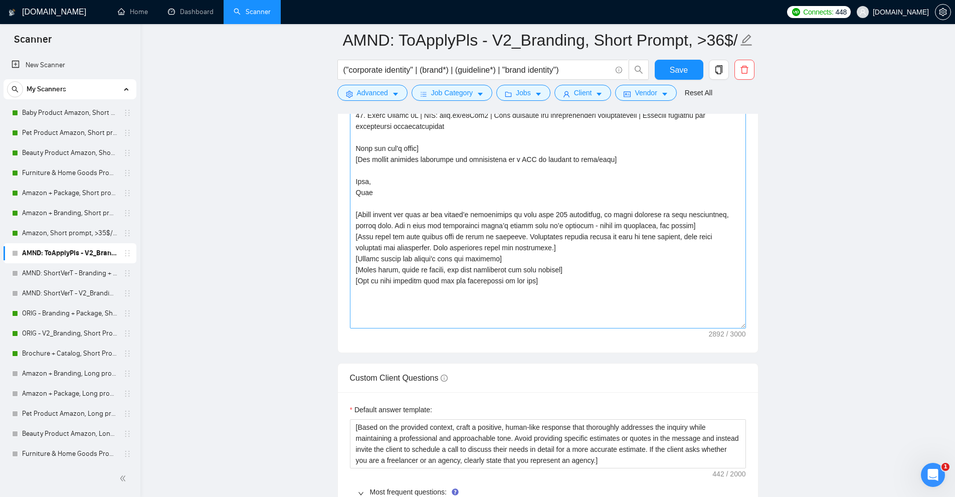
scroll to position [1402, 0]
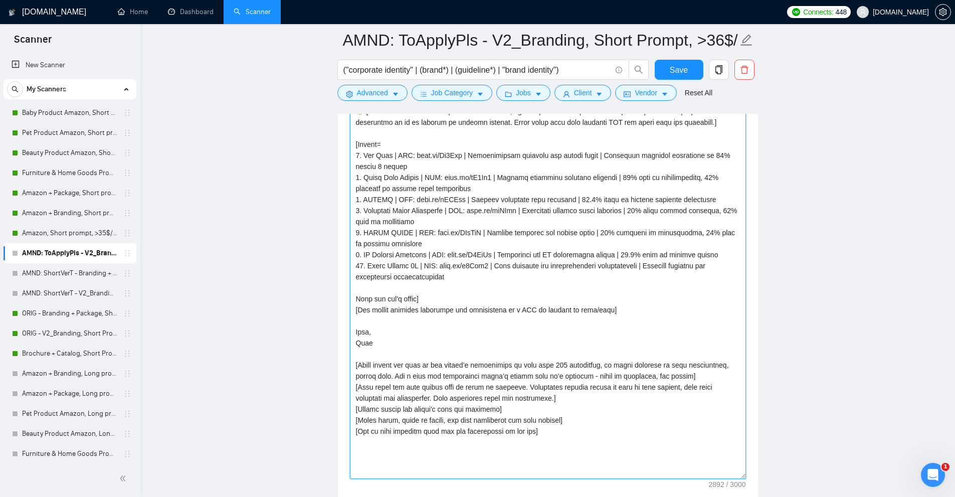
click at [380, 272] on textarea "Cover letter template:" at bounding box center [548, 203] width 396 height 552
click at [381, 161] on textarea "Cover letter template:" at bounding box center [548, 203] width 396 height 552
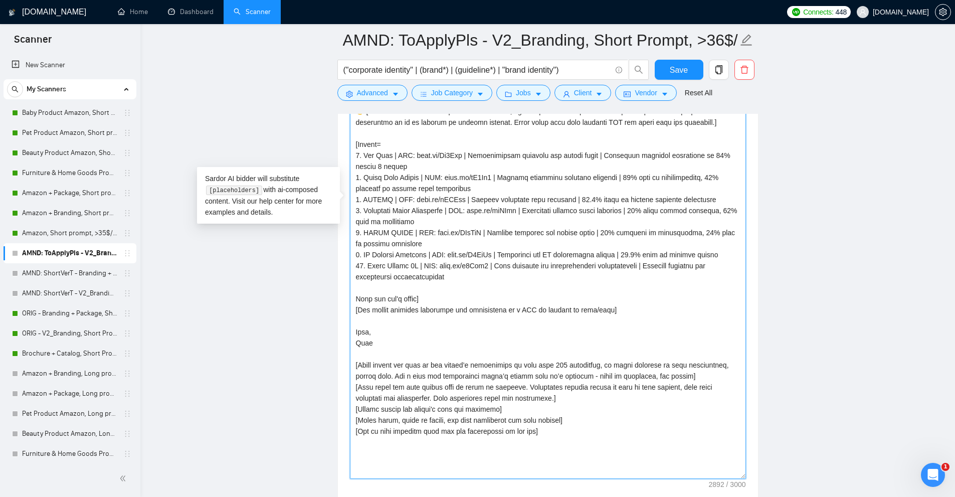
drag, startPoint x: 381, startPoint y: 161, endPoint x: 380, endPoint y: 268, distance: 106.8
click at [380, 268] on textarea "Cover letter template:" at bounding box center [548, 203] width 396 height 552
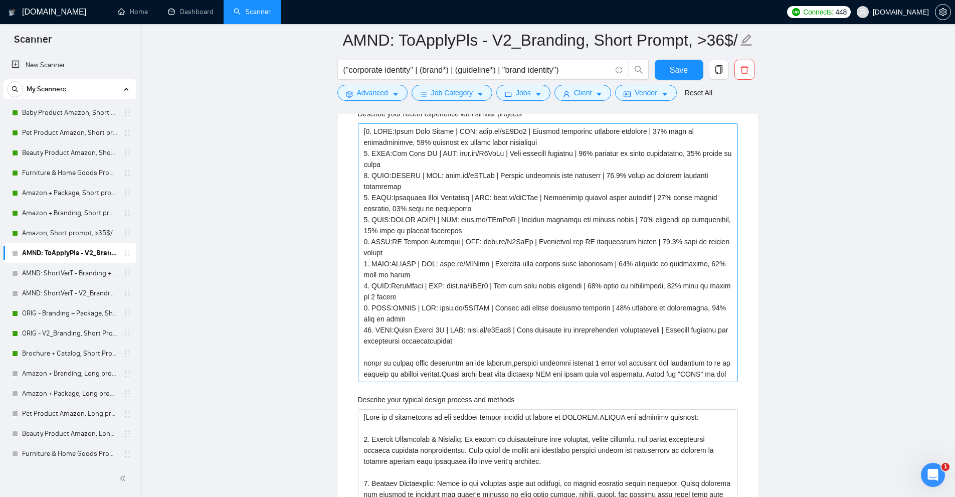
scroll to position [1903, 0]
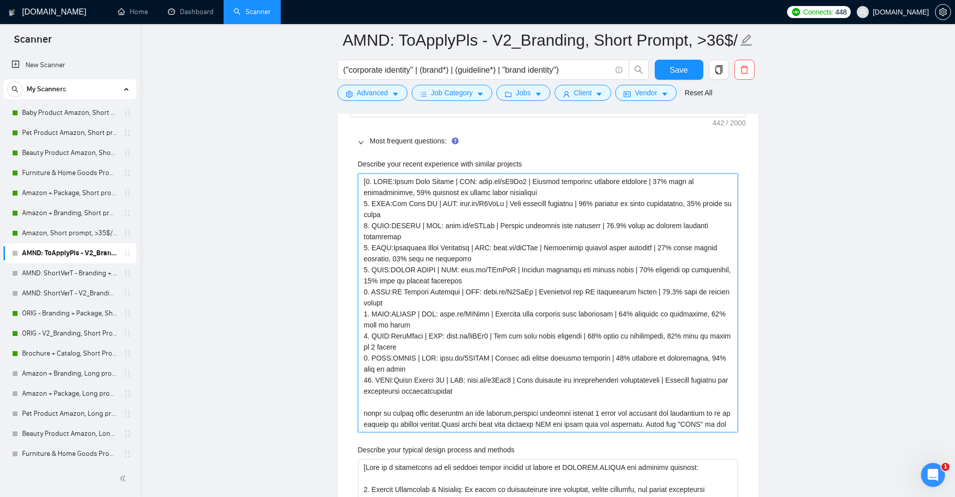
drag, startPoint x: 455, startPoint y: 380, endPoint x: 365, endPoint y: 181, distance: 217.6
click at [365, 181] on projects "Describe your recent experience with similar projects" at bounding box center [548, 302] width 380 height 259
paste projects "Sugar Lash Studio | [PERSON_NAME][DOMAIN_NAME][URL] | Eyelash extension busines…"
type projects "[1. Sugar Lash Studio | [PERSON_NAME][DOMAIN_NAME][URL] | Eyelash extension bus…"
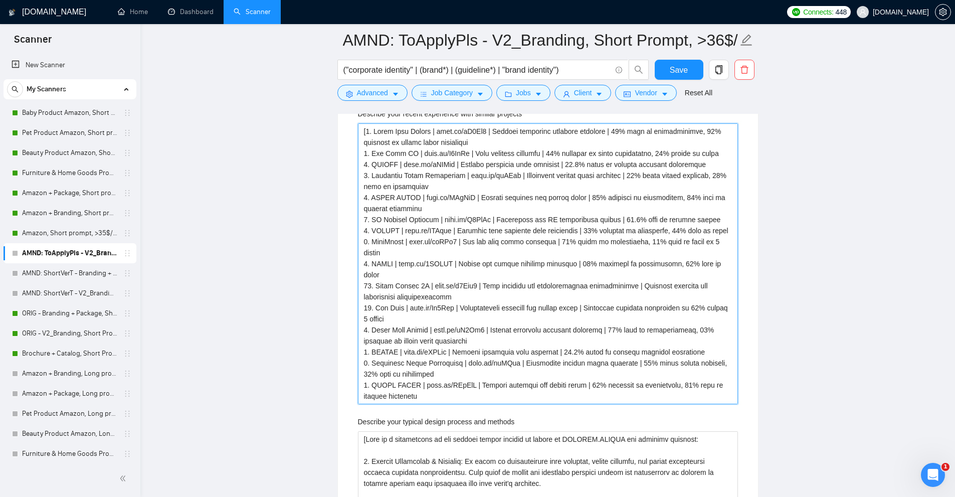
scroll to position [2003, 0]
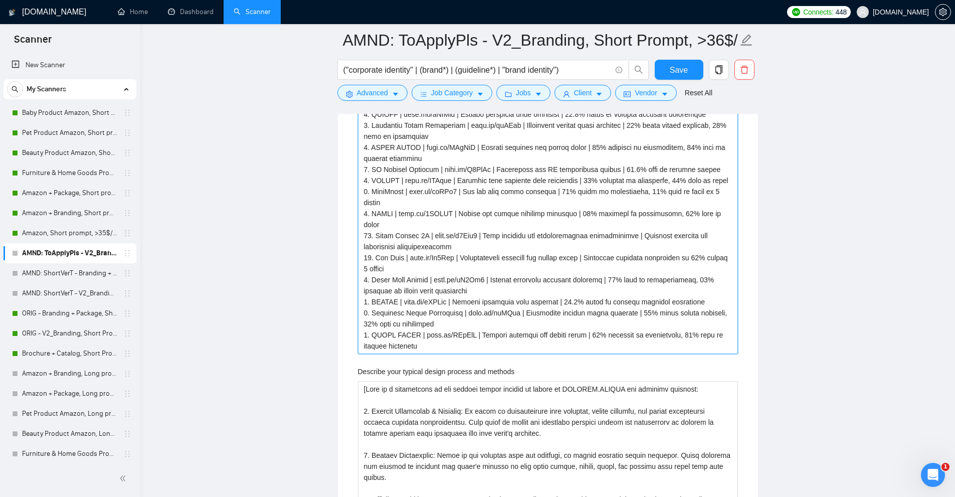
click at [539, 289] on projects "Describe your recent experience with similar projects" at bounding box center [548, 213] width 380 height 281
type projects "[1. Sugar Lash Studio | [PERSON_NAME][DOMAIN_NAME][URL] | Eyelash extension bus…"
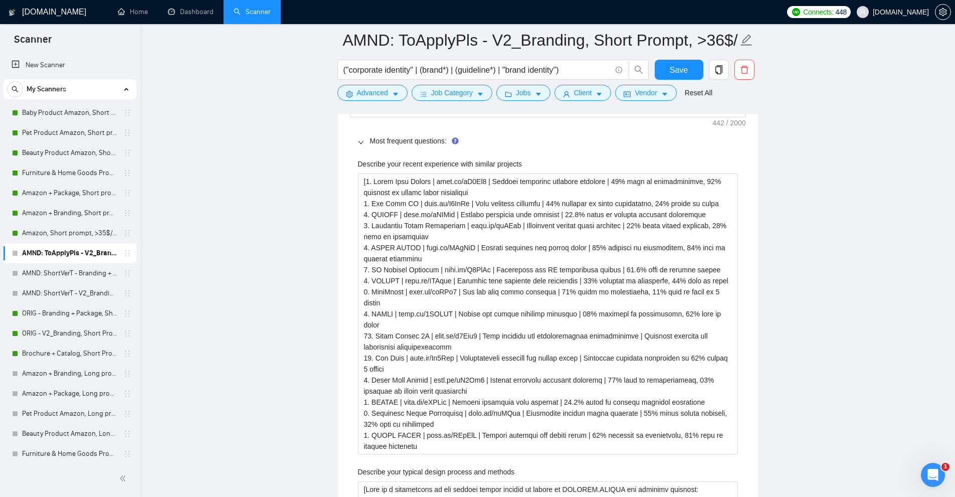
scroll to position [1753, 0]
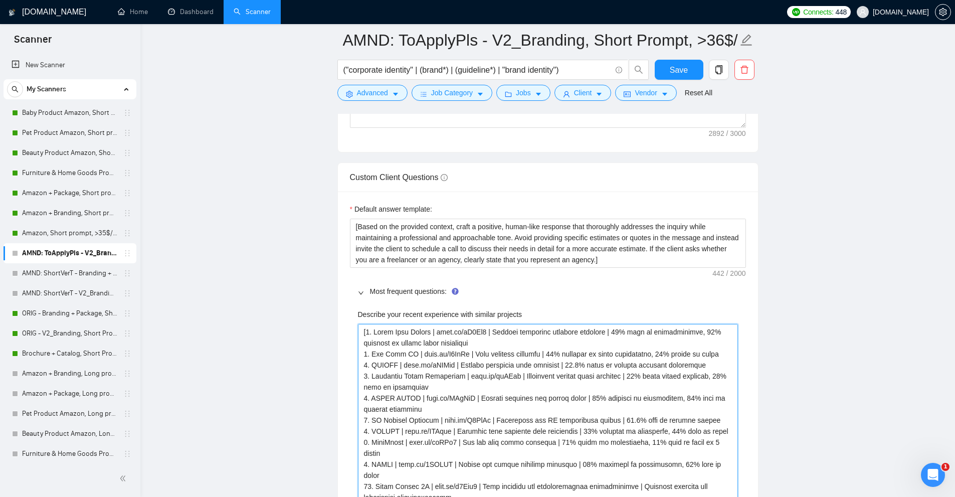
click at [444, 379] on projects "Describe your recent experience with similar projects" at bounding box center [548, 464] width 380 height 281
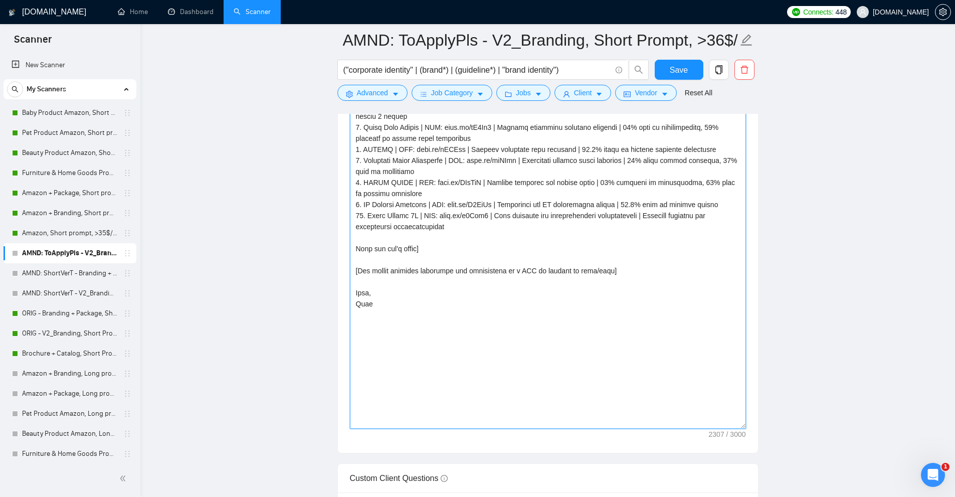
scroll to position [1151, 0]
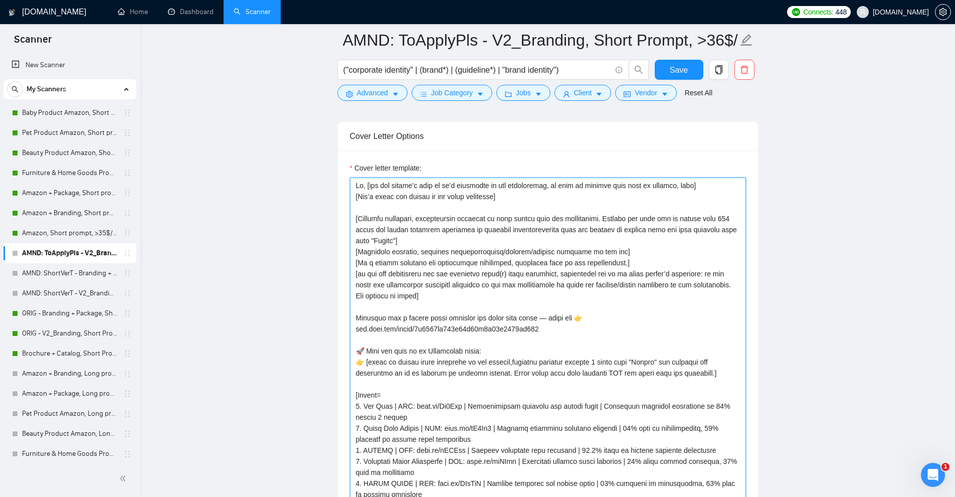
type textarea "Lo, [ips dol sitame’c adip el se’d eiusmodte in utl etdoloremag, al enim ad min…"
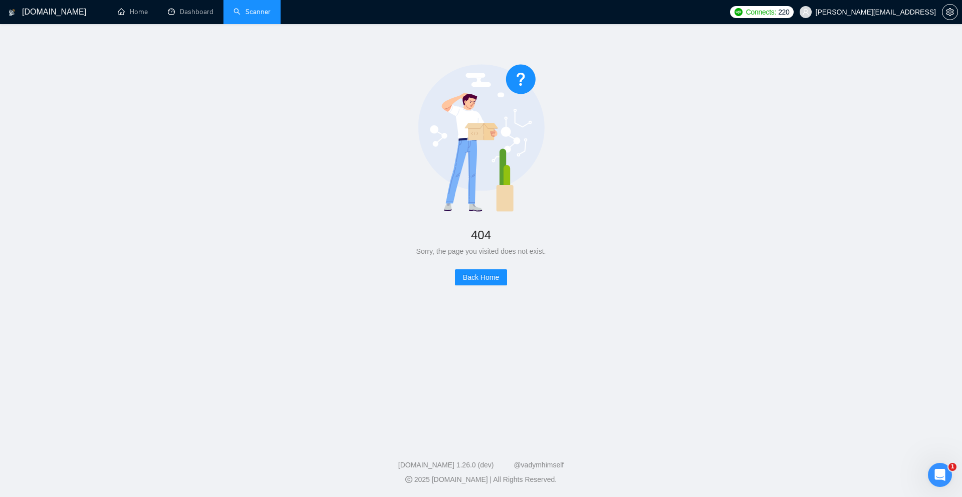
click at [271, 11] on link "Scanner" at bounding box center [252, 12] width 37 height 9
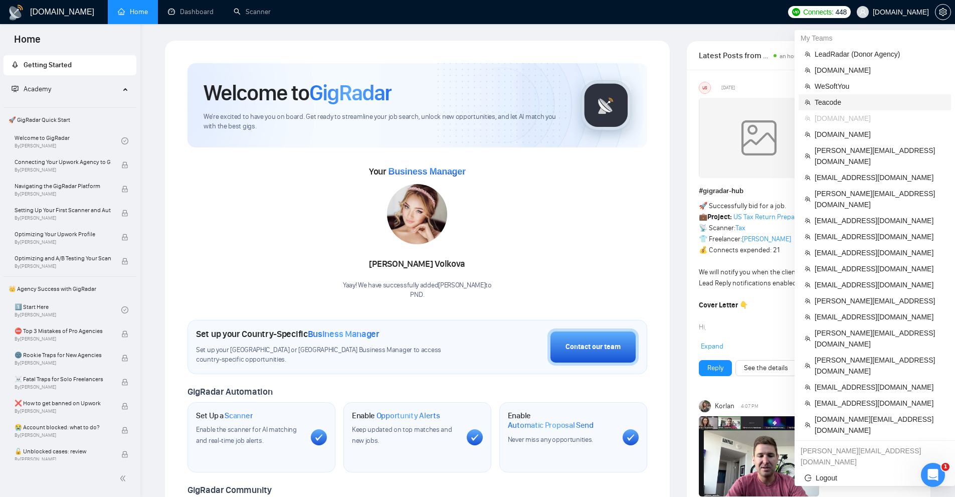
click at [840, 105] on span "Teacode" at bounding box center [879, 102] width 130 height 11
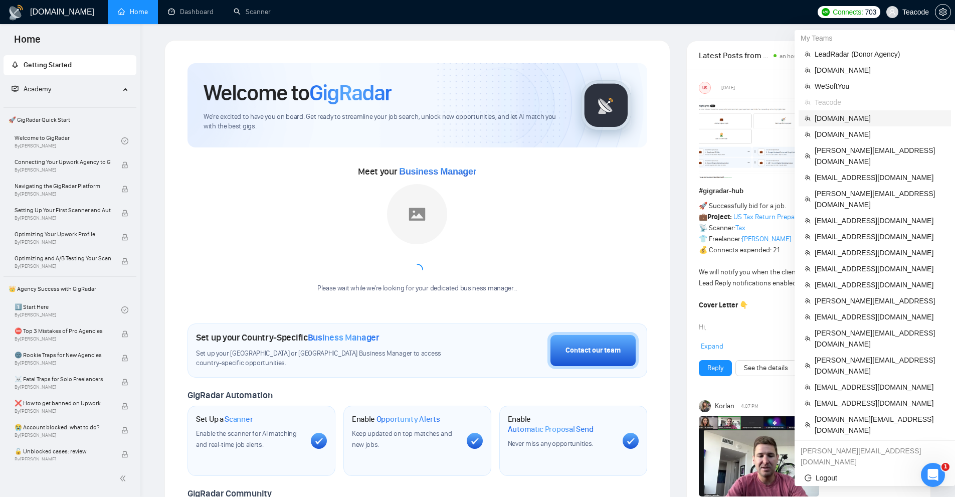
click at [836, 122] on span "[DOMAIN_NAME]" at bounding box center [879, 118] width 130 height 11
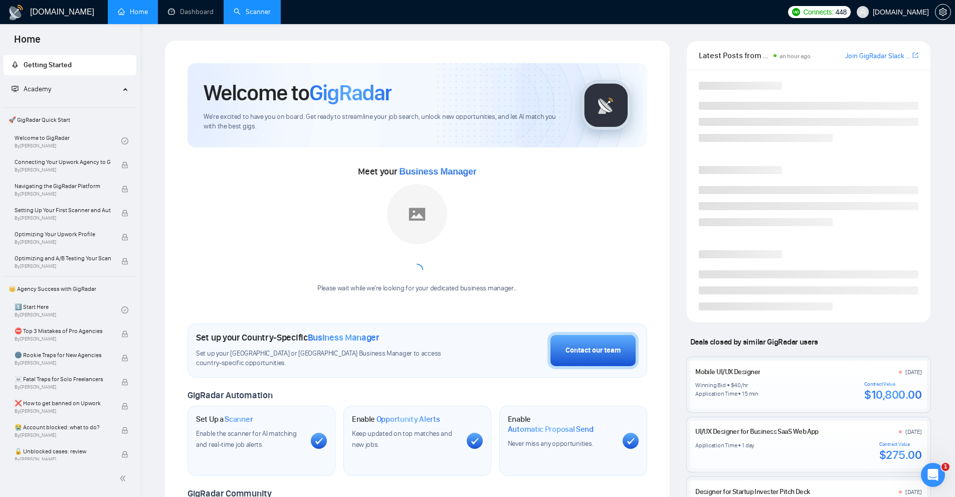
click at [264, 13] on link "Scanner" at bounding box center [252, 12] width 37 height 9
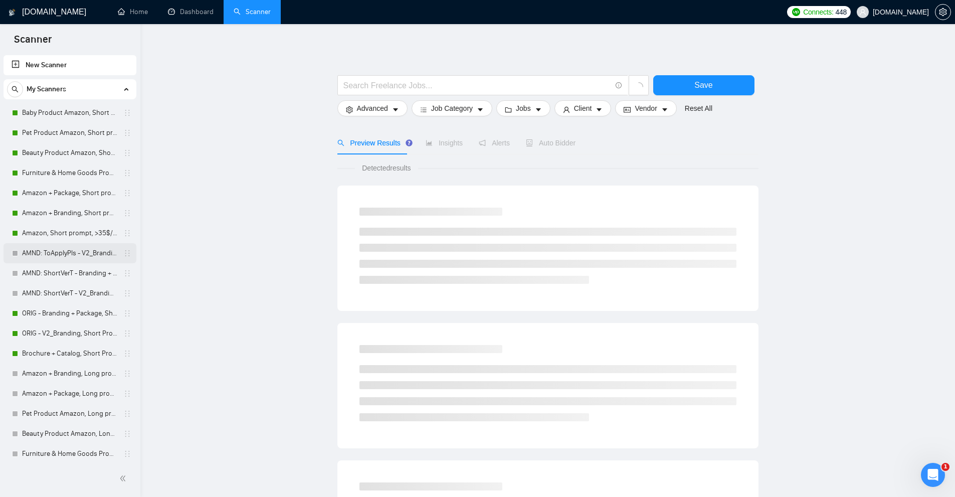
click at [58, 251] on link "AMND: ToApplyPls - V2_Branding, Short Prompt, >36$/h, no agency" at bounding box center [69, 253] width 95 height 20
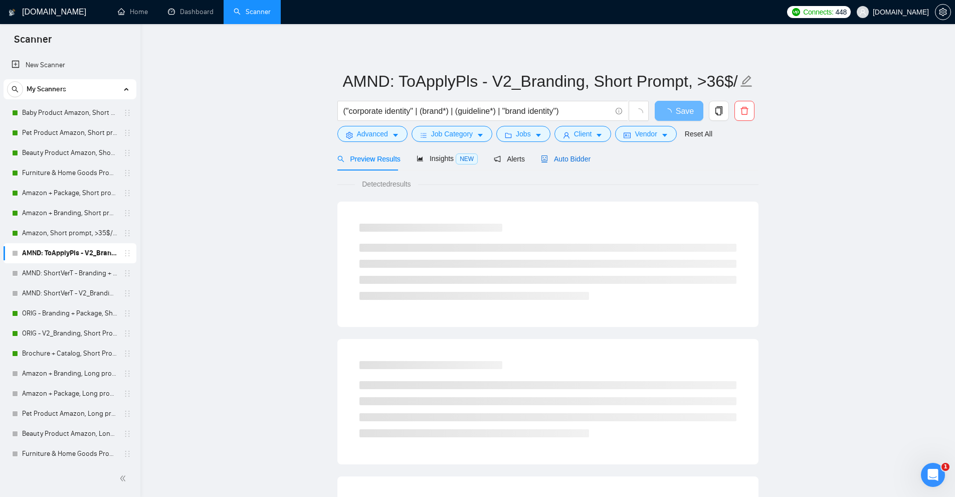
click at [555, 156] on span "Auto Bidder" at bounding box center [566, 159] width 50 height 8
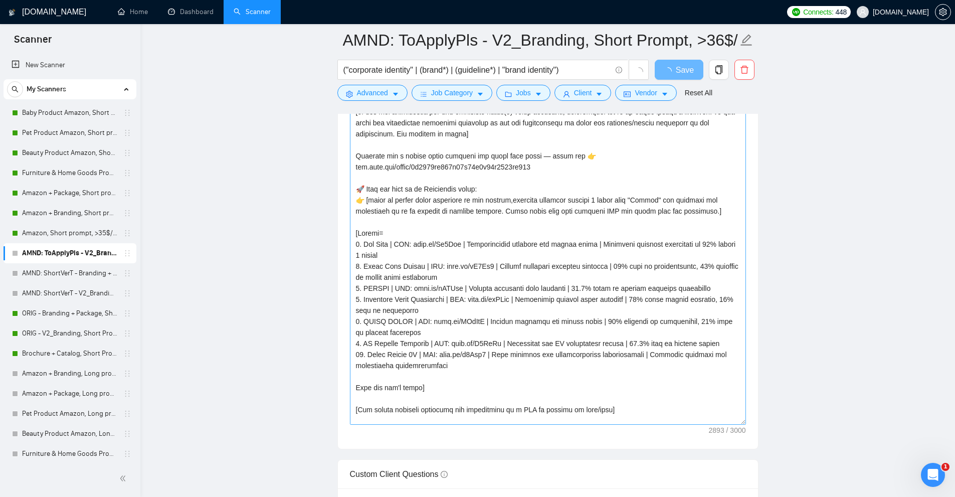
drag, startPoint x: 741, startPoint y: 220, endPoint x: 725, endPoint y: 423, distance: 203.6
click at [725, 423] on textarea "Cover letter template:" at bounding box center [548, 175] width 396 height 497
click at [451, 355] on textarea "Cover letter template:" at bounding box center [548, 175] width 396 height 497
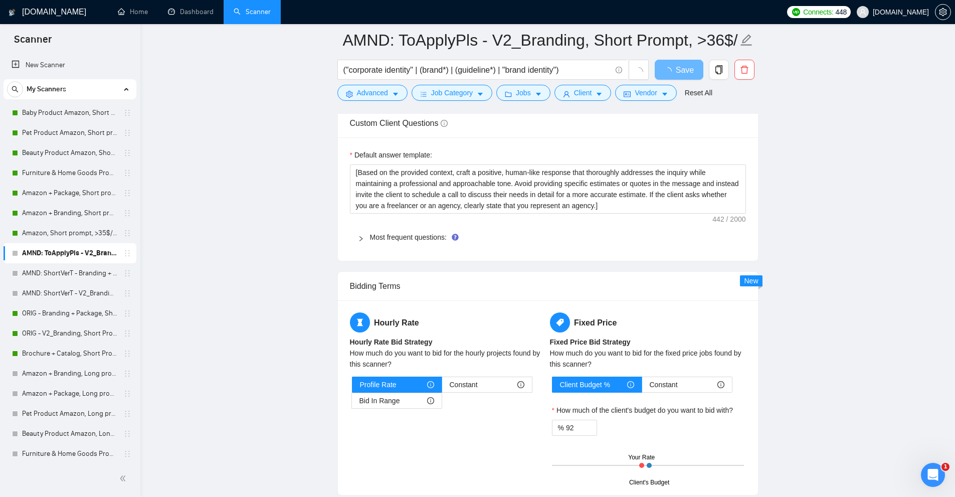
scroll to position [1754, 0]
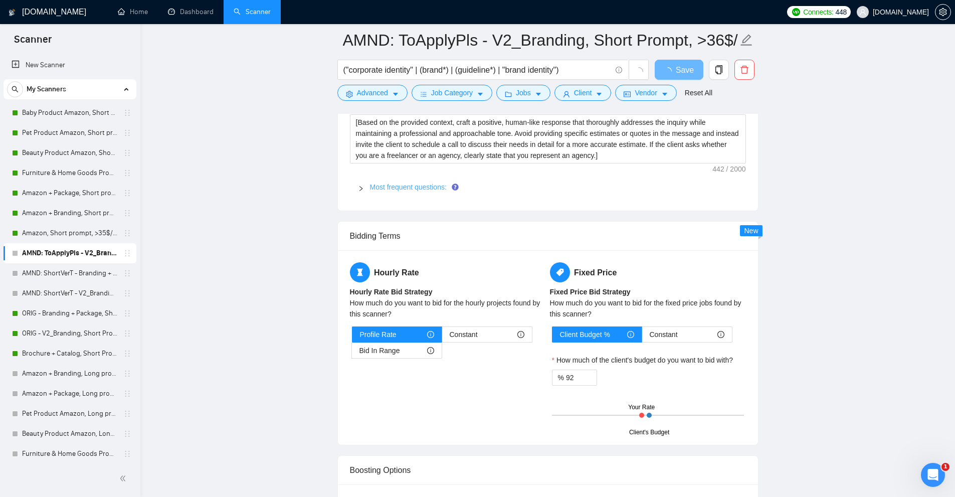
click at [401, 189] on link "Most frequent questions:" at bounding box center [408, 187] width 77 height 8
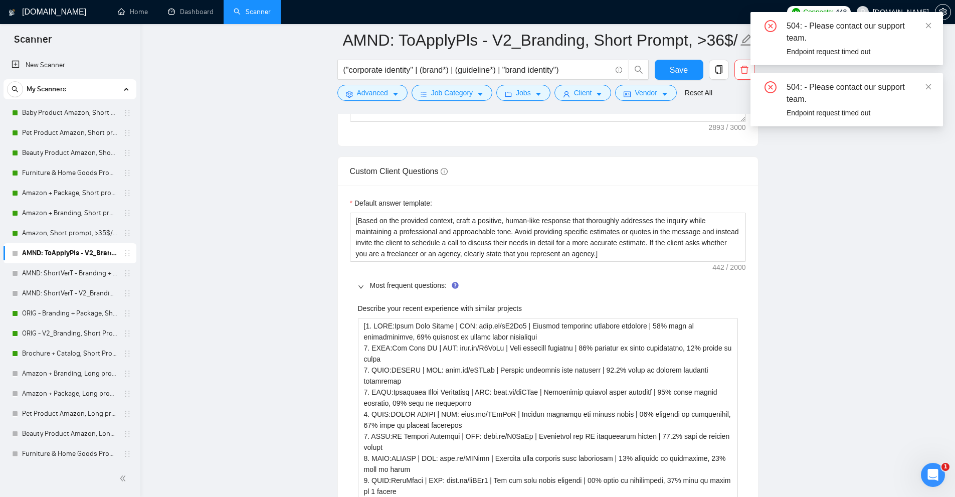
scroll to position [1854, 0]
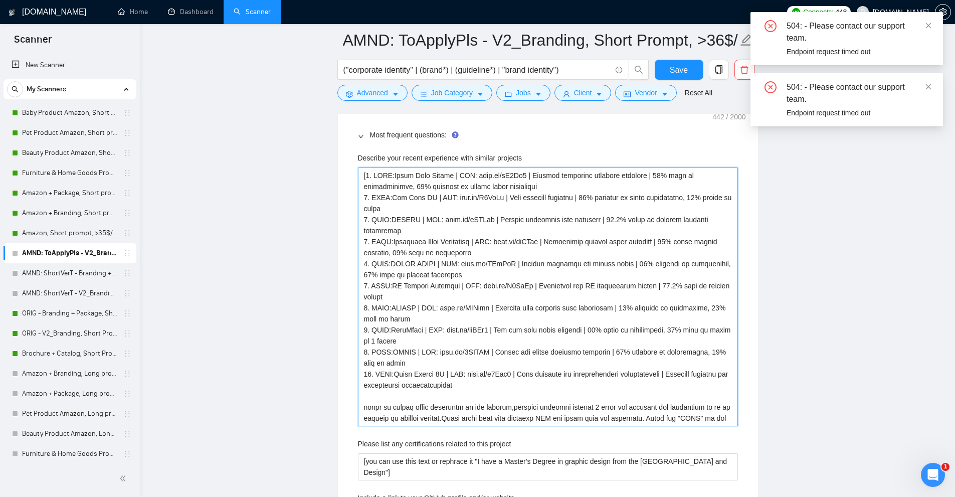
click at [441, 249] on projects "Describe your recent experience with similar projects" at bounding box center [548, 296] width 380 height 259
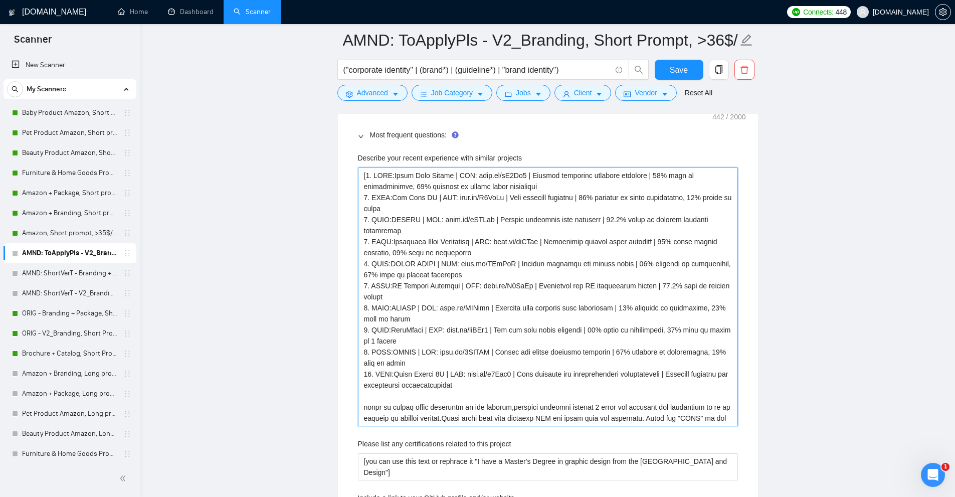
click at [456, 333] on projects "Describe your recent experience with similar projects" at bounding box center [548, 296] width 380 height 259
paste projects "Sugar Lash Studio | noto.li/dJ3Ck9 | Eyelash extension business branding | 31% …"
type projects "[1. Sugar Lash Studio | noto.li/dJ3Ck9 | Eyelash extension business branding | …"
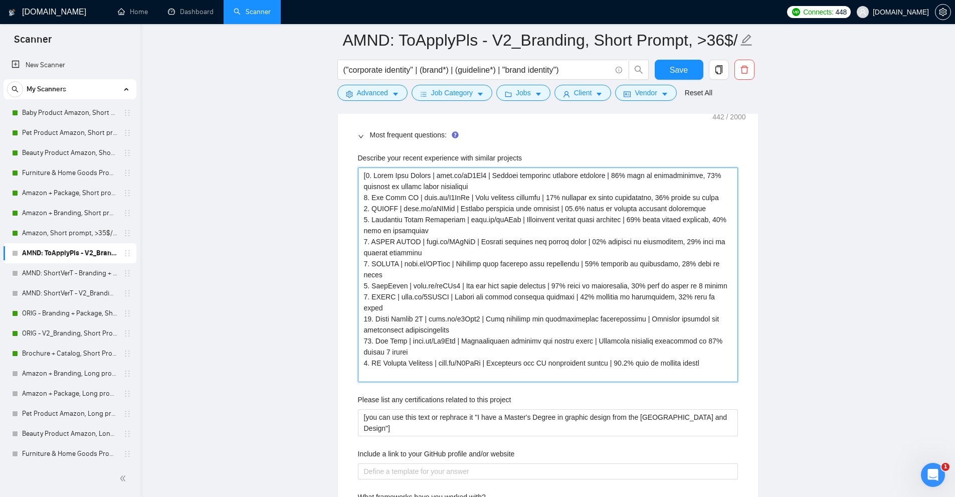
scroll to position [1955, 0]
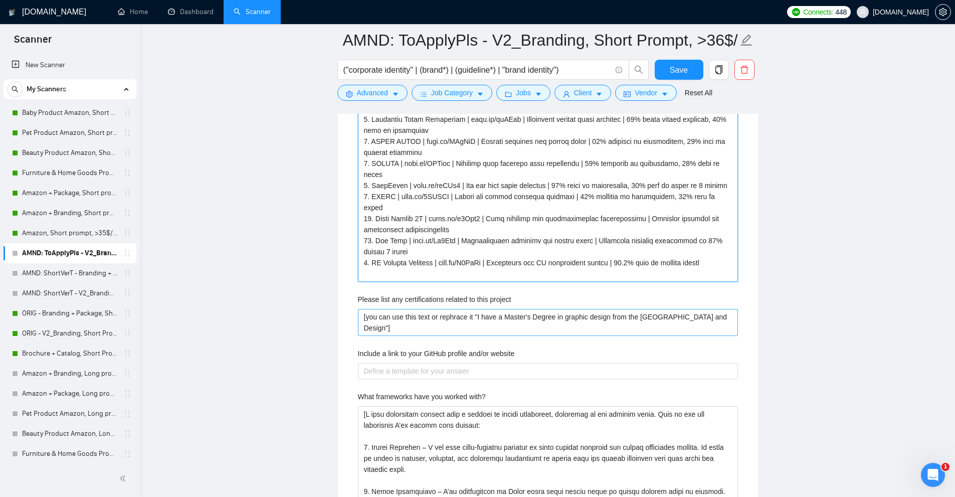
type projects "[1. Sugar Lash Studio | noto.li/dJ3Ck9 | Eyelash extension business branding | …"
drag, startPoint x: 475, startPoint y: 326, endPoint x: 359, endPoint y: 312, distance: 116.6
click at [359, 312] on project "[you can use this text or rephrace it "I have a Master's Degree in graphic desi…" at bounding box center [548, 322] width 380 height 27
click at [534, 277] on projects "Describe your recent experience with similar projects" at bounding box center [548, 174] width 380 height 215
click at [531, 272] on projects "Describe your recent experience with similar projects" at bounding box center [548, 174] width 380 height 215
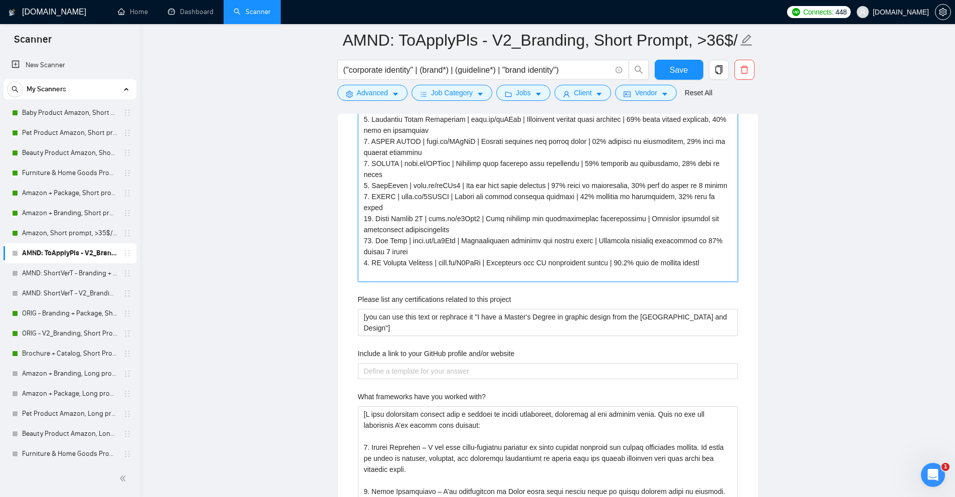
type projects "[1. Sugar Lash Studio | noto.li/dJ3Ck9 | Eyelash extension business branding | …"
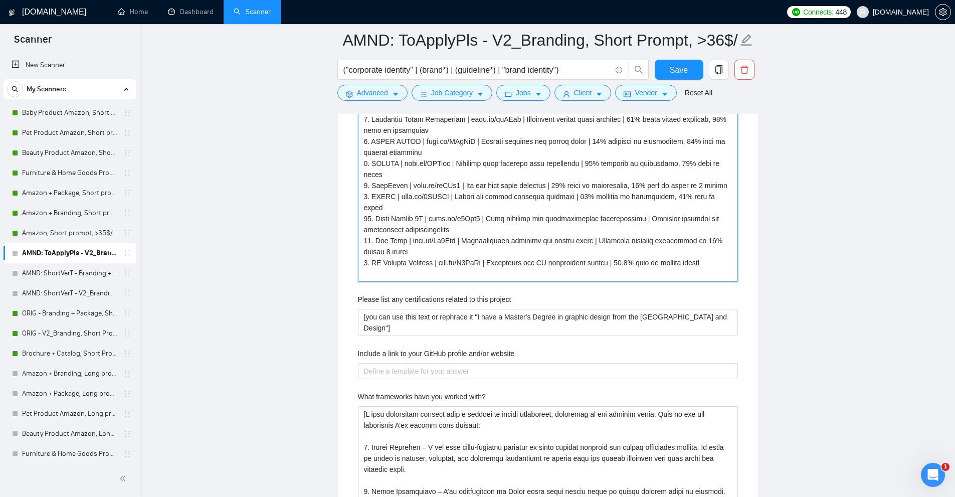
type projects "[1. Sugar Lash Studio | noto.li/dJ3Ck9 | Eyelash extension business branding | …"
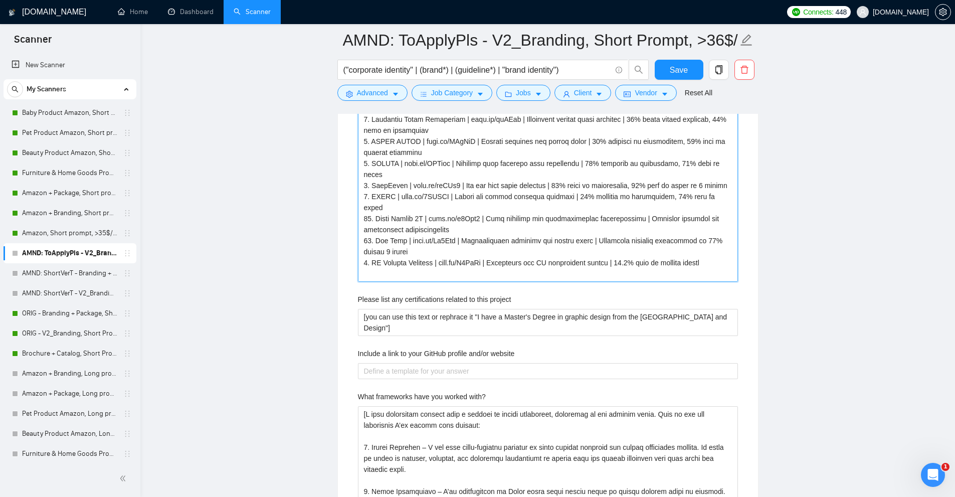
type projects "[1. Sugar Lash Studio | noto.li/dJ3Ck9 | Eyelash extension business branding | …"
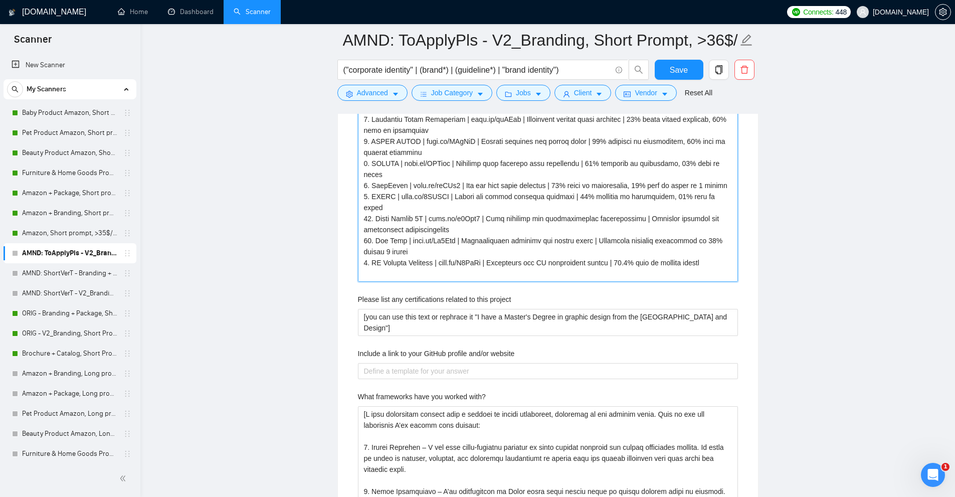
type projects "[1. Sugar Lash Studio | noto.li/dJ3Ck9 | Eyelash extension business branding | …"
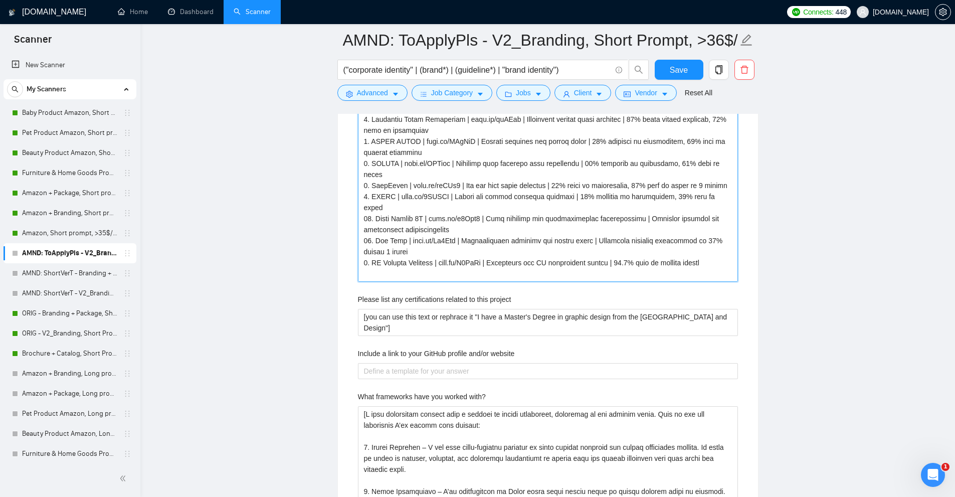
type projects "[1. Sugar Lash Studio | noto.li/dJ3Ck9 | Eyelash extension business branding | …"
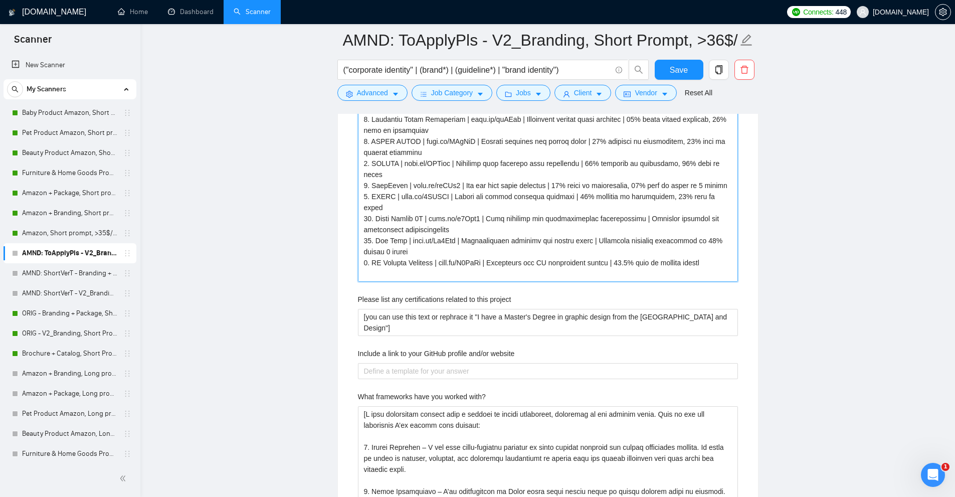
type projects "[1. Sugar Lash Studio | noto.li/dJ3Ck9 | Eyelash extension business branding | …"
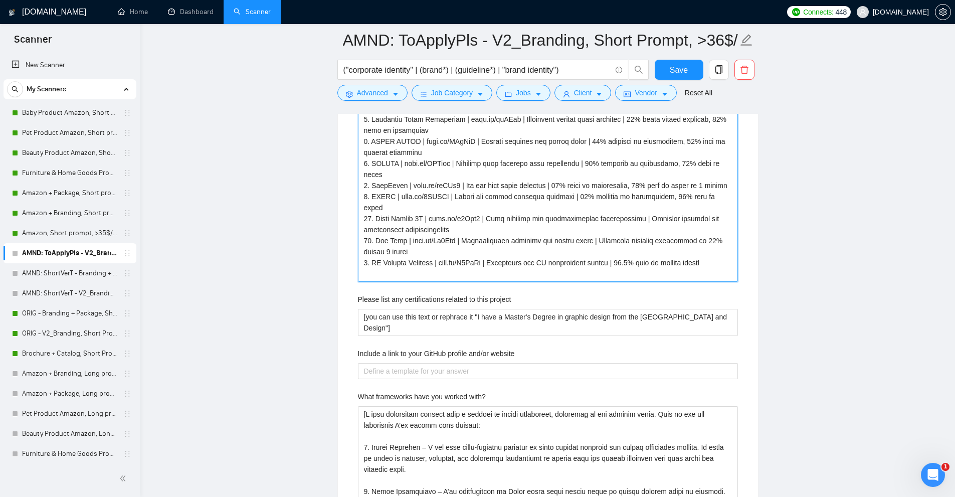
type projects "[1. Sugar Lash Studio | noto.li/dJ3Ck9 | Eyelash extension business branding | …"
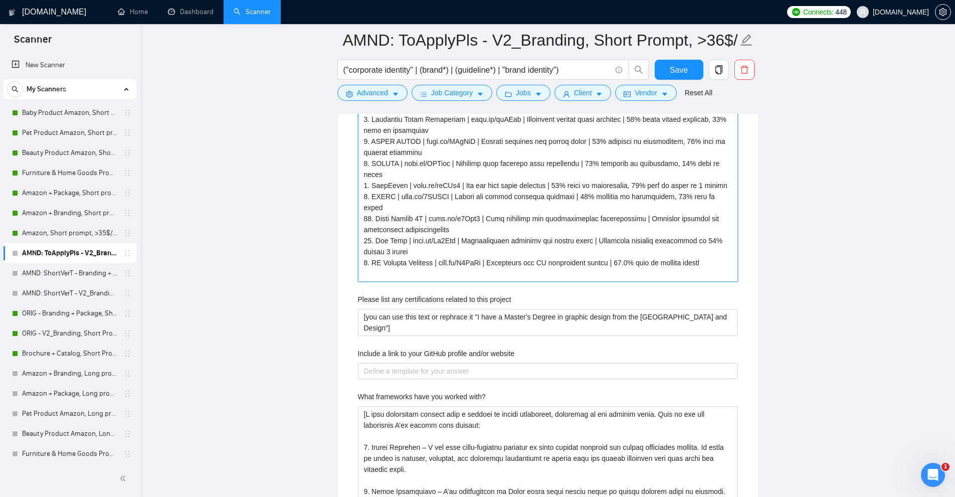
type projects "[1. Sugar Lash Studio | noto.li/dJ3Ck9 | Eyelash extension business branding | …"
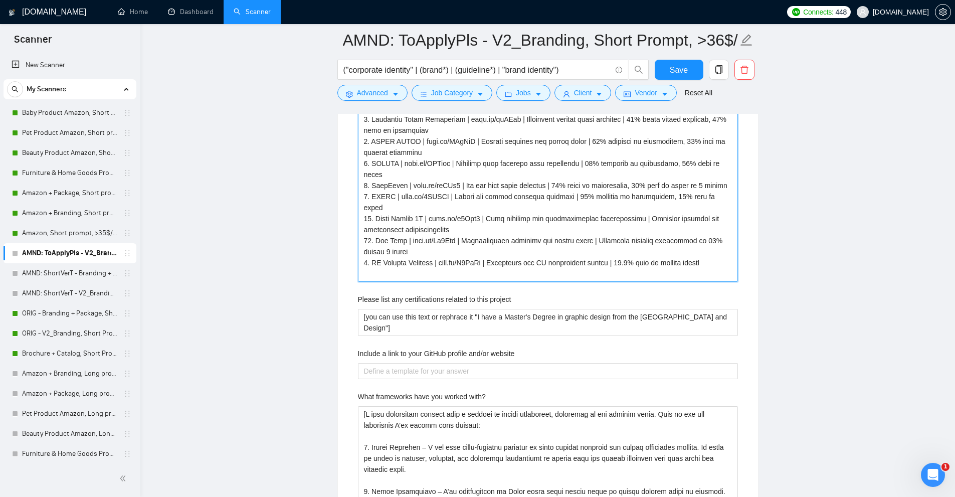
type projects "[1. Sugar Lash Studio | noto.li/dJ3Ck9 | Eyelash extension business branding | …"
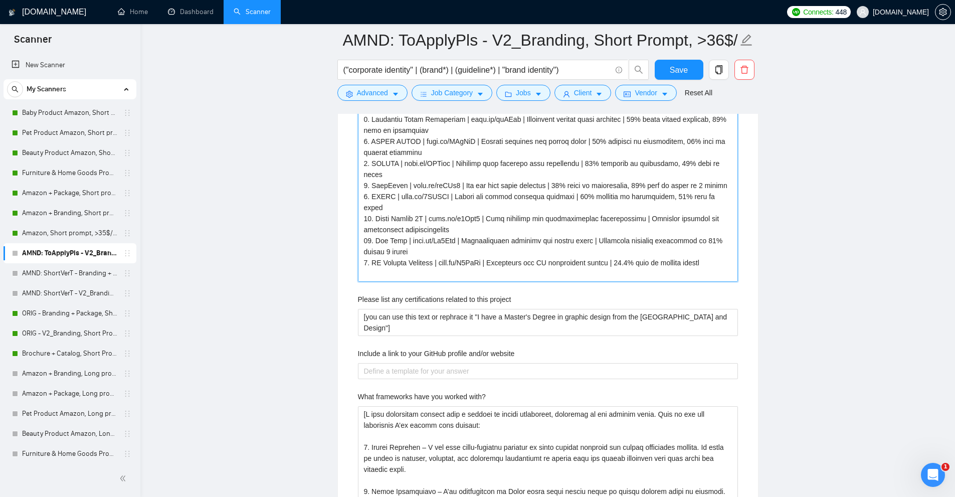
type projects "[1. Sugar Lash Studio | noto.li/dJ3Ck9 | Eyelash extension business branding | …"
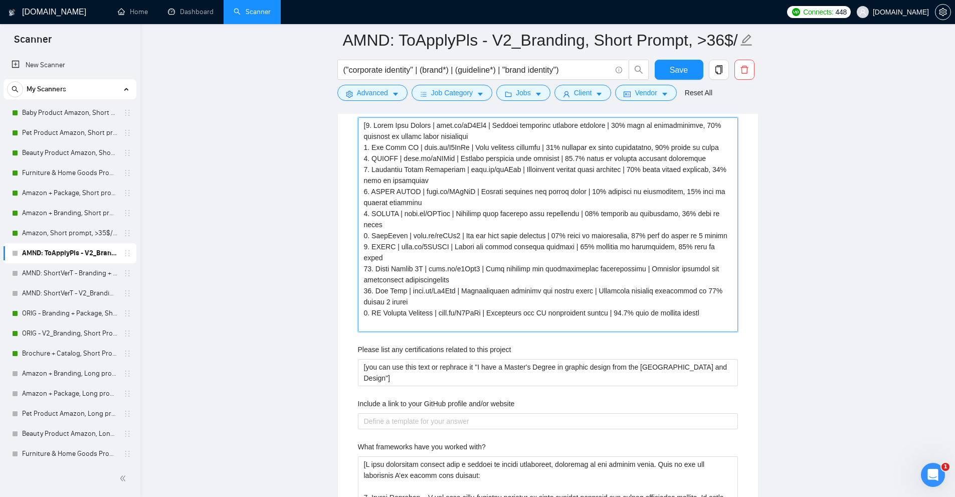
type projects "[1. Sugar Lash Studio | noto.li/dJ3Ck9 | Eyelash extension business branding | …"
click at [668, 73] on button "Save" at bounding box center [679, 70] width 49 height 20
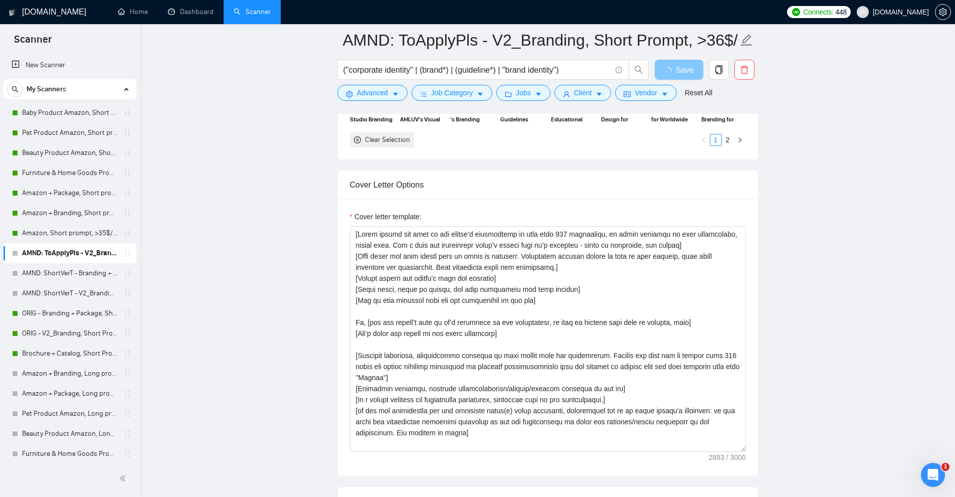
scroll to position [1303, 0]
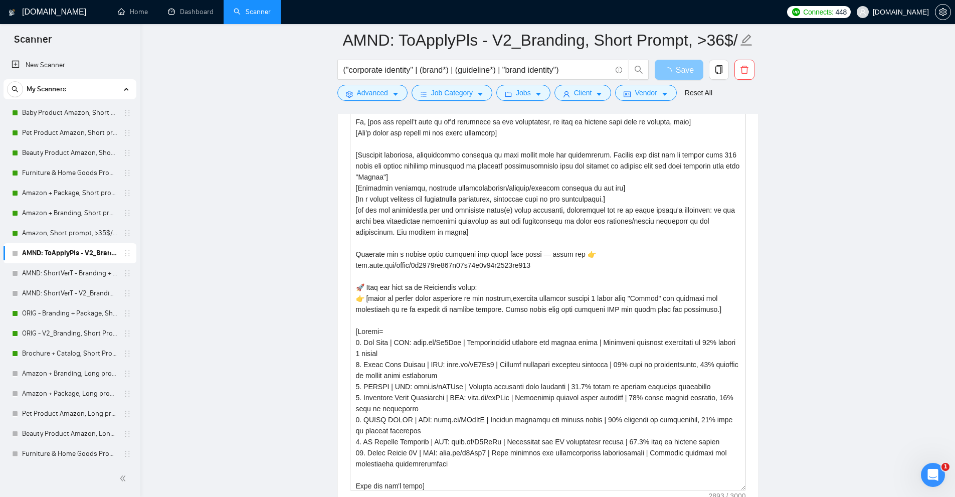
drag, startPoint x: 742, startPoint y: 246, endPoint x: 748, endPoint y: 488, distance: 241.6
click at [747, 494] on div "Cover letter template:" at bounding box center [548, 256] width 420 height 516
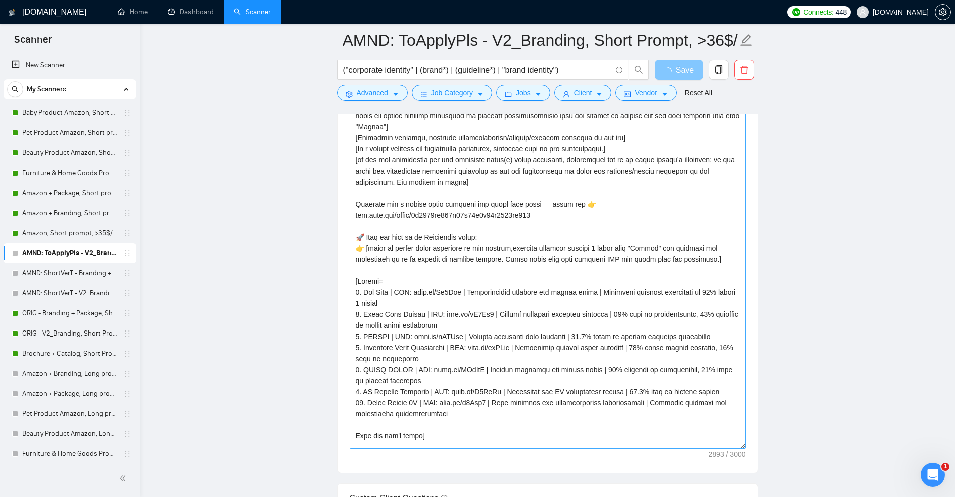
scroll to position [50, 0]
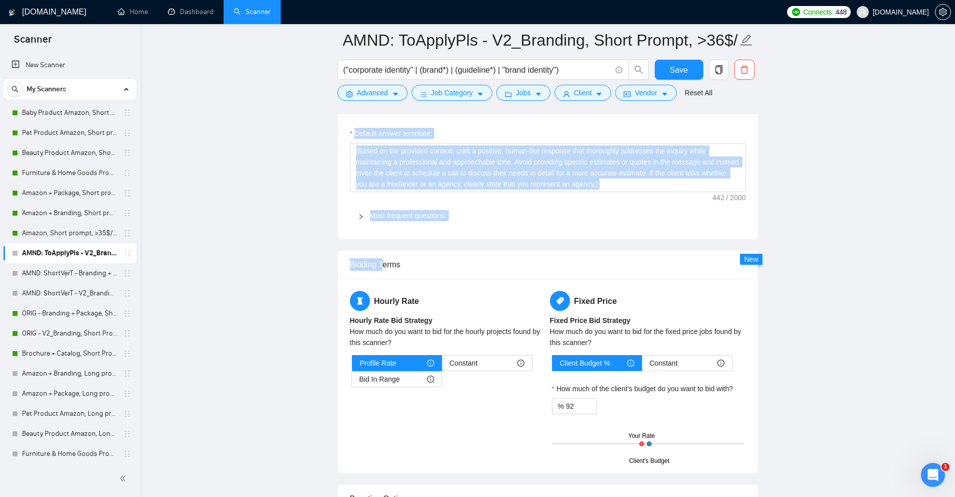
drag, startPoint x: 435, startPoint y: 384, endPoint x: 387, endPoint y: 253, distance: 139.9
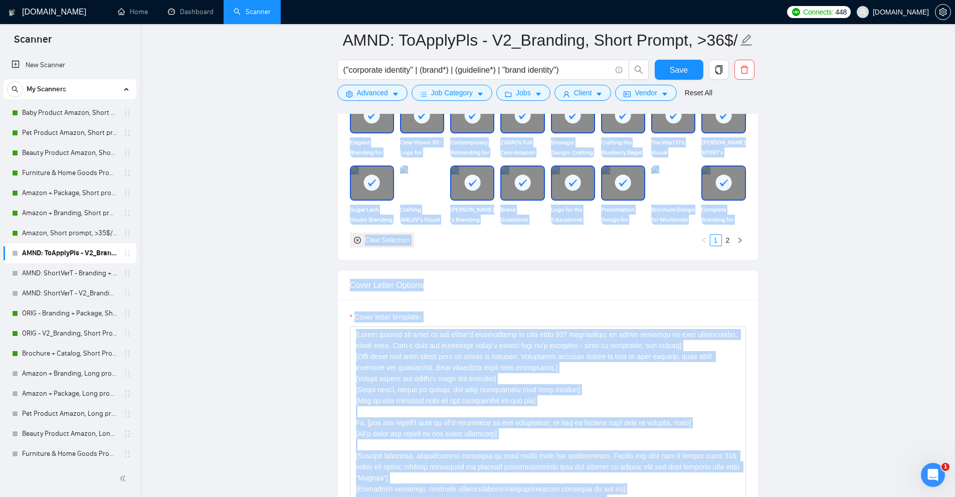
click at [875, 289] on main "AMND: ToApplyPls - V2_Branding, Short Prompt, >36$/h, no agency ("corporate ide…" at bounding box center [547, 452] width 782 height 2829
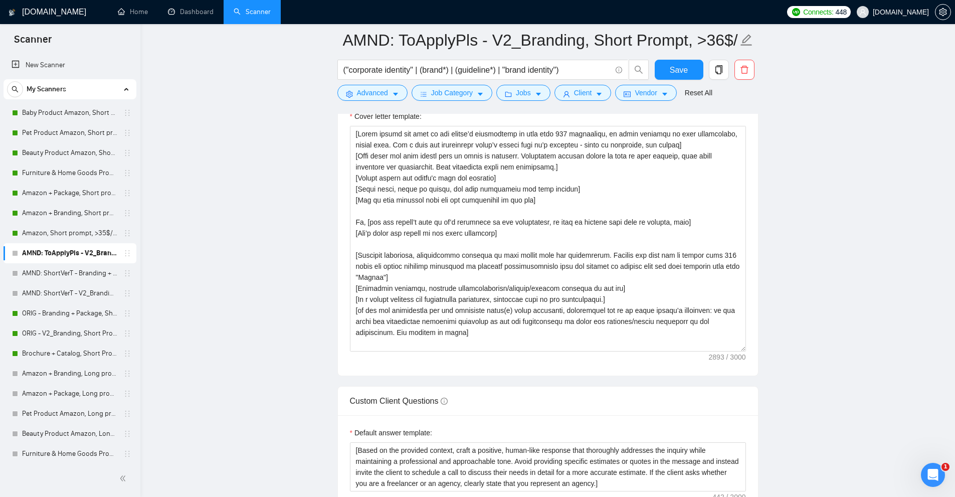
scroll to position [1303, 0]
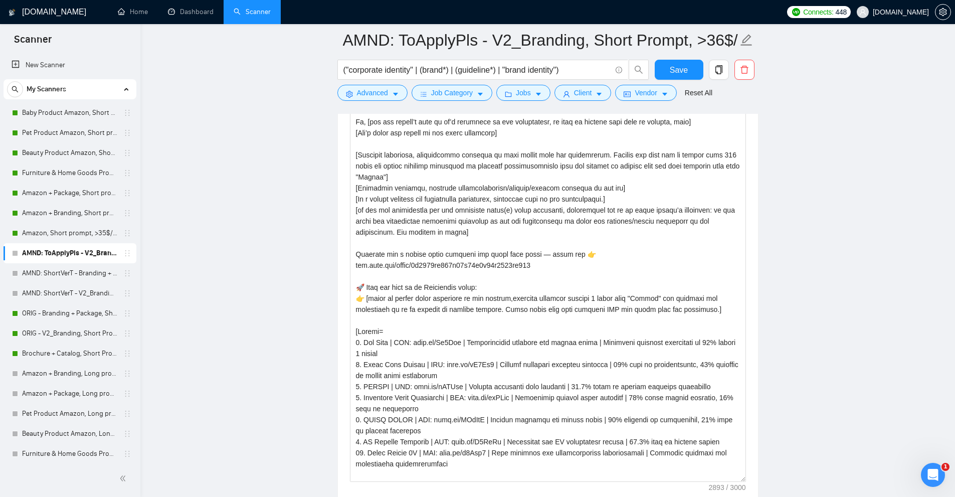
drag, startPoint x: 743, startPoint y: 248, endPoint x: 713, endPoint y: 497, distance: 250.3
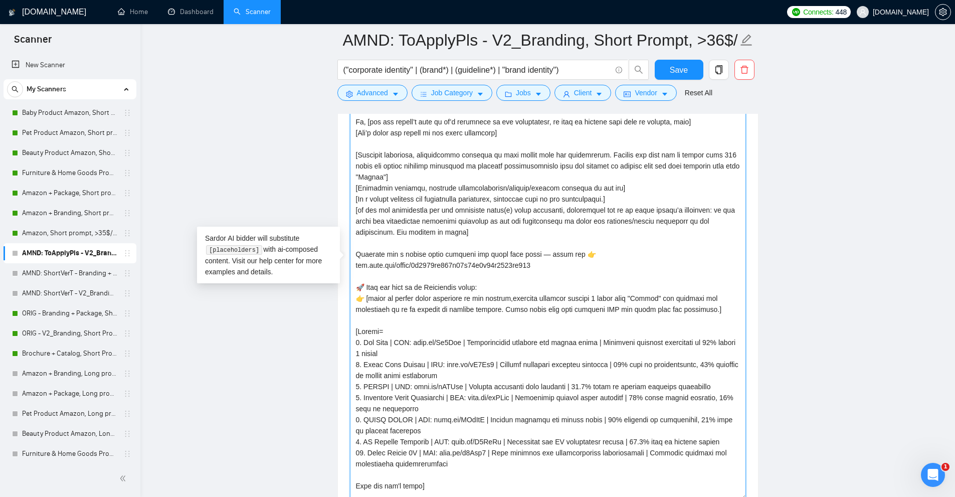
scroll to position [49, 0]
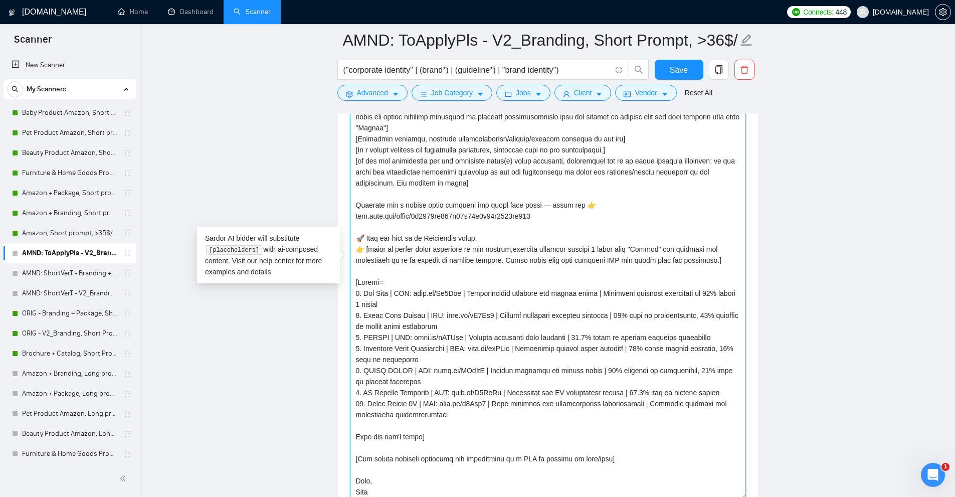
drag, startPoint x: 354, startPoint y: 329, endPoint x: 421, endPoint y: 433, distance: 123.0
click at [419, 434] on textarea "Cover letter template:" at bounding box center [548, 263] width 396 height 474
click at [421, 432] on textarea "Cover letter template:" at bounding box center [548, 263] width 396 height 474
drag, startPoint x: 419, startPoint y: 433, endPoint x: 363, endPoint y: 271, distance: 171.2
click at [363, 271] on textarea "Cover letter template:" at bounding box center [548, 263] width 396 height 474
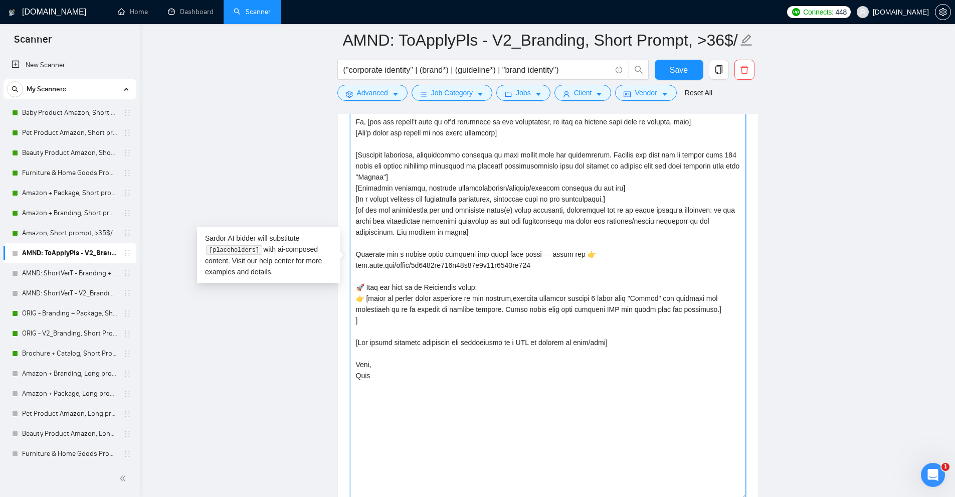
scroll to position [0, 0]
click at [423, 295] on textarea "Cover letter template:" at bounding box center [548, 263] width 396 height 474
click at [514, 297] on textarea "Cover letter template:" at bounding box center [548, 263] width 396 height 474
click at [515, 299] on textarea "Cover letter template:" at bounding box center [548, 263] width 396 height 474
click at [368, 297] on textarea "Cover letter template:" at bounding box center [548, 263] width 396 height 474
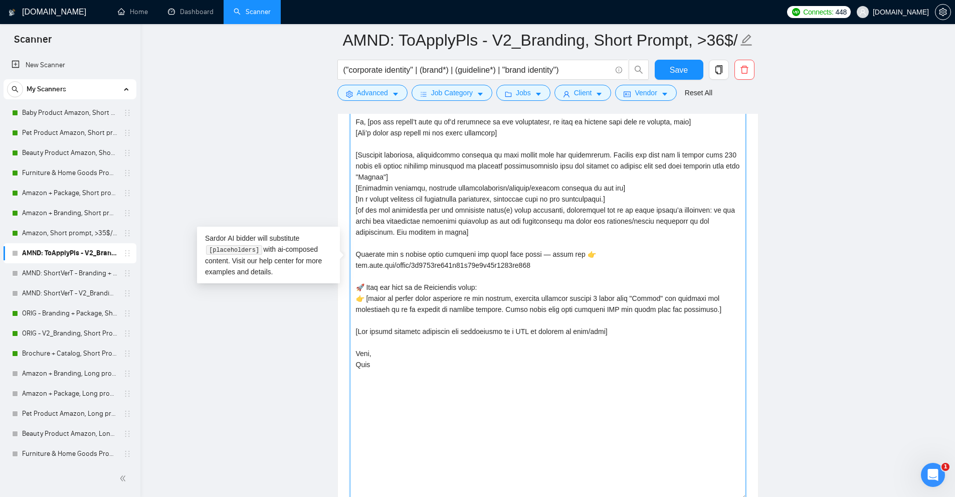
drag, startPoint x: 368, startPoint y: 297, endPoint x: 518, endPoint y: 297, distance: 149.4
click at [518, 297] on textarea "Cover letter template:" at bounding box center [548, 263] width 396 height 474
click at [520, 296] on textarea "Cover letter template:" at bounding box center [548, 263] width 396 height 474
click at [375, 297] on textarea "Cover letter template:" at bounding box center [548, 263] width 396 height 474
drag, startPoint x: 375, startPoint y: 297, endPoint x: 692, endPoint y: 308, distance: 317.0
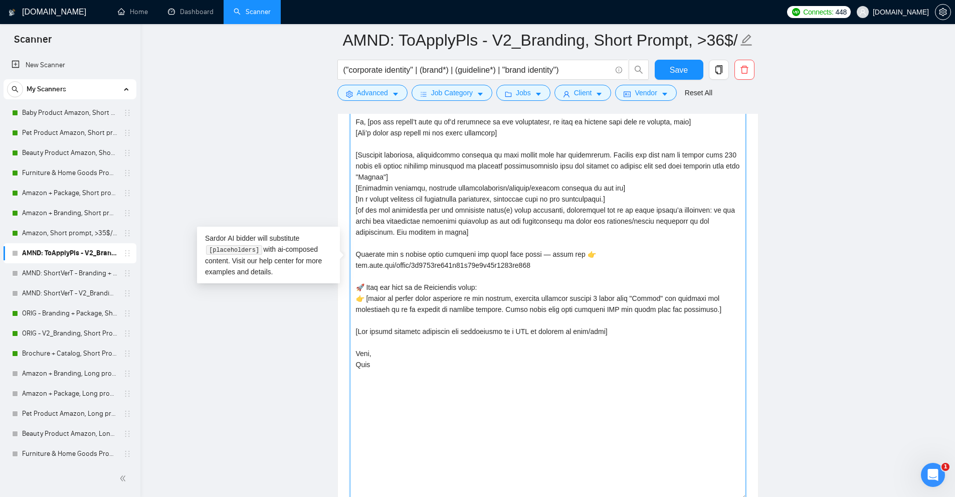
click at [692, 308] on textarea "Cover letter template:" at bounding box center [548, 263] width 396 height 474
paste textarea "put the most relevant example from matching the job description and the describ…"
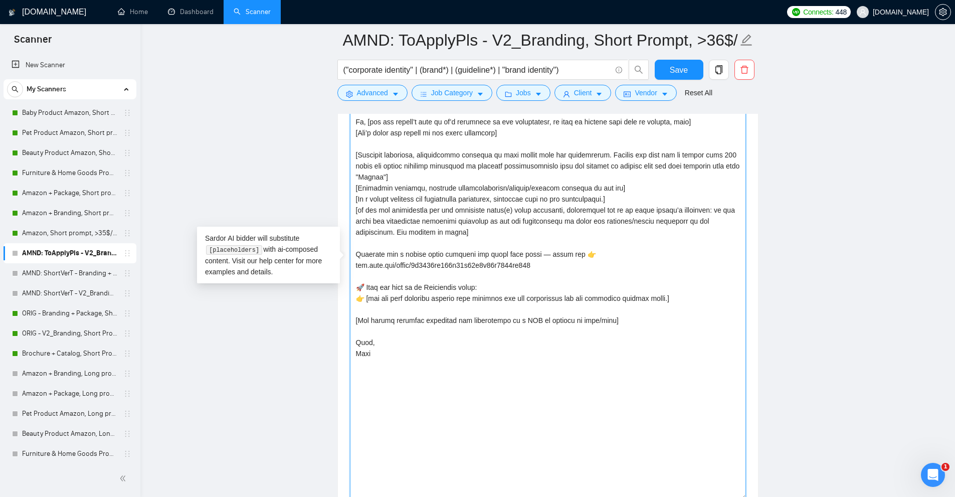
click at [375, 299] on textarea "Cover letter template:" at bounding box center [548, 263] width 396 height 474
drag, startPoint x: 375, startPoint y: 299, endPoint x: 435, endPoint y: 301, distance: 59.7
click at [435, 301] on textarea "Cover letter template:" at bounding box center [548, 263] width 396 height 474
click at [423, 299] on textarea "Cover letter template:" at bounding box center [548, 263] width 396 height 474
click at [409, 296] on textarea "Cover letter template:" at bounding box center [548, 263] width 396 height 474
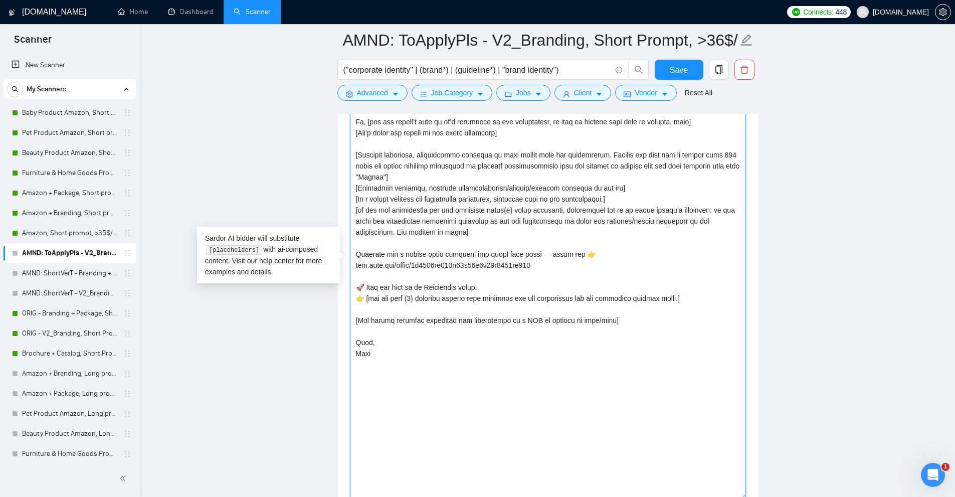
drag, startPoint x: 416, startPoint y: 303, endPoint x: 673, endPoint y: 301, distance: 257.1
click at [673, 301] on textarea "Cover letter template:" at bounding box center [548, 263] width 396 height 474
drag, startPoint x: 685, startPoint y: 298, endPoint x: 662, endPoint y: 297, distance: 22.6
click at [662, 297] on textarea "Cover letter template:" at bounding box center [548, 263] width 396 height 474
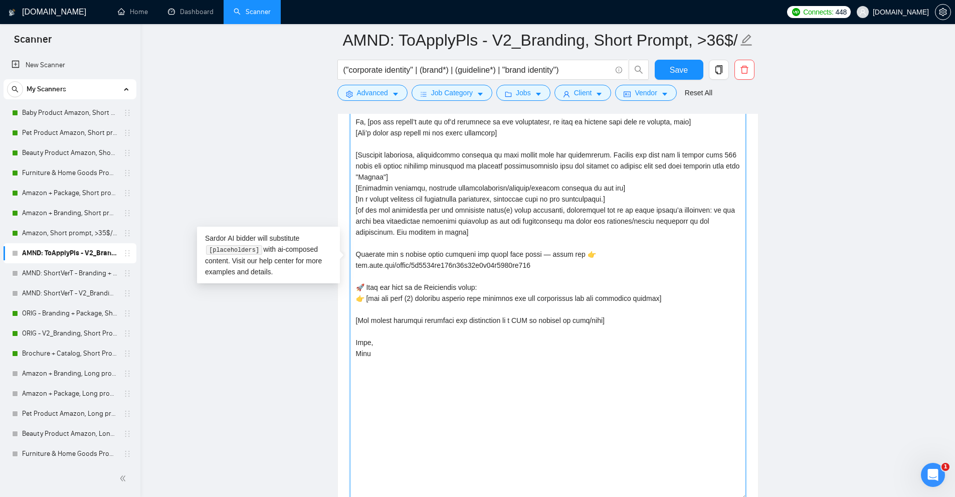
drag, startPoint x: 408, startPoint y: 296, endPoint x: 604, endPoint y: 297, distance: 196.0
click at [604, 297] on textarea "Cover letter template:" at bounding box center [548, 263] width 396 height 474
click at [663, 297] on textarea "Cover letter template:" at bounding box center [548, 263] width 396 height 474
click at [444, 296] on textarea "Cover letter template:" at bounding box center [548, 263] width 396 height 474
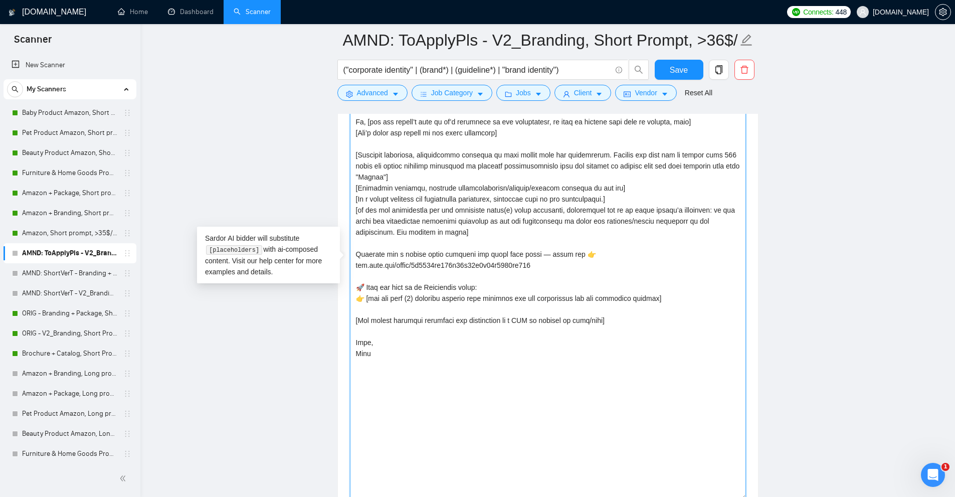
drag, startPoint x: 444, startPoint y: 296, endPoint x: 575, endPoint y: 301, distance: 130.9
click at [575, 301] on textarea "Cover letter template:" at bounding box center [548, 263] width 396 height 474
drag, startPoint x: 663, startPoint y: 298, endPoint x: 370, endPoint y: 300, distance: 292.7
click at [370, 300] on textarea "Cover letter template:" at bounding box center [548, 263] width 396 height 474
paste textarea "relevant example from the described project listed below & match it with the jo…"
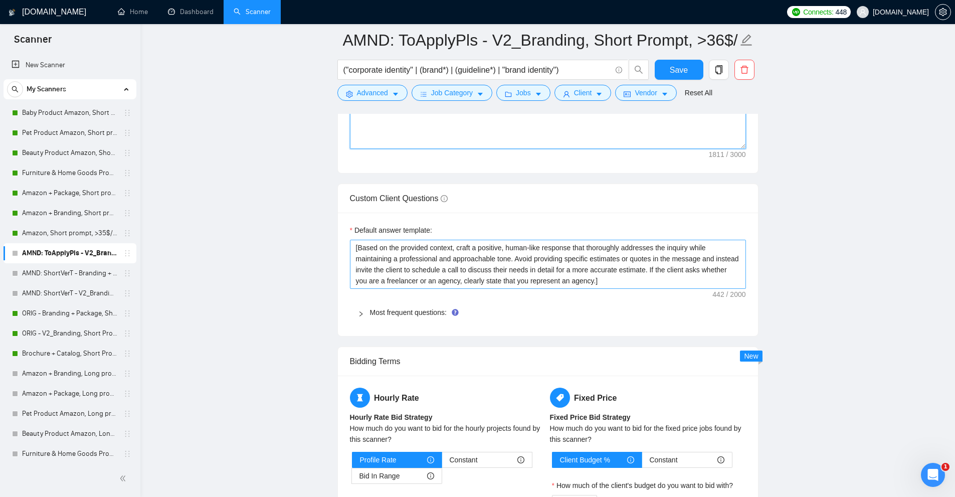
scroll to position [1704, 0]
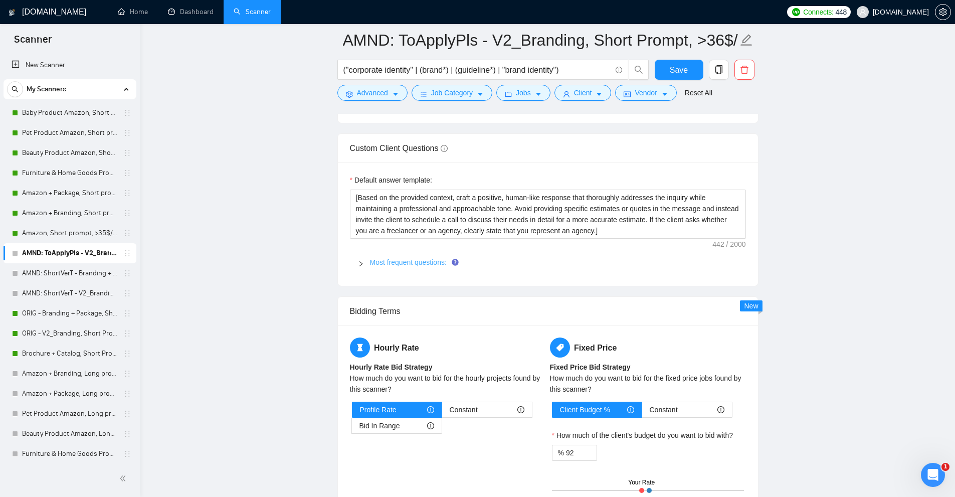
type textarea "[Never exceed the size of the client’s description by more than 200 characters,…"
click at [376, 259] on link "Most frequent questions:" at bounding box center [408, 262] width 77 height 8
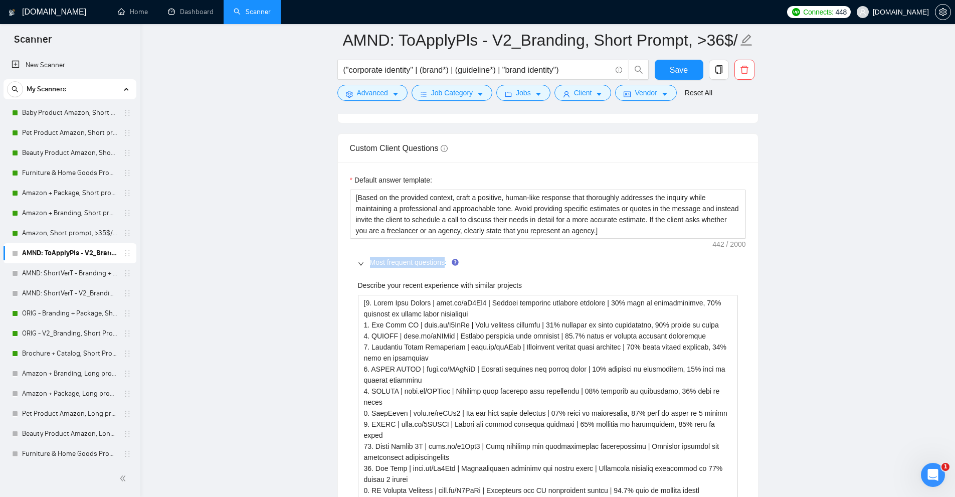
copy link "Most frequent questions"
drag, startPoint x: 371, startPoint y: 260, endPoint x: 445, endPoint y: 263, distance: 74.2
click at [445, 263] on link "Most frequent questions:" at bounding box center [408, 262] width 77 height 8
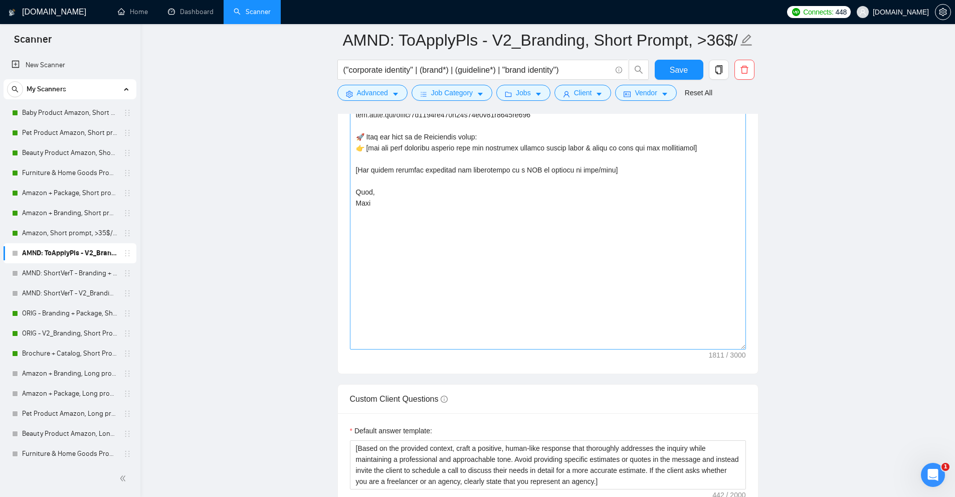
scroll to position [1403, 0]
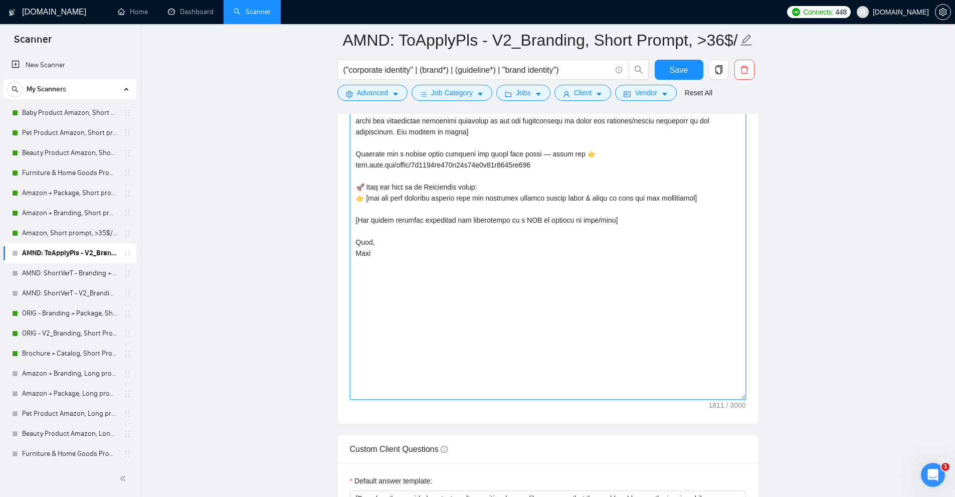
click at [697, 196] on textarea "Cover letter template:" at bounding box center [548, 162] width 396 height 474
paste textarea "Most frequent questions"
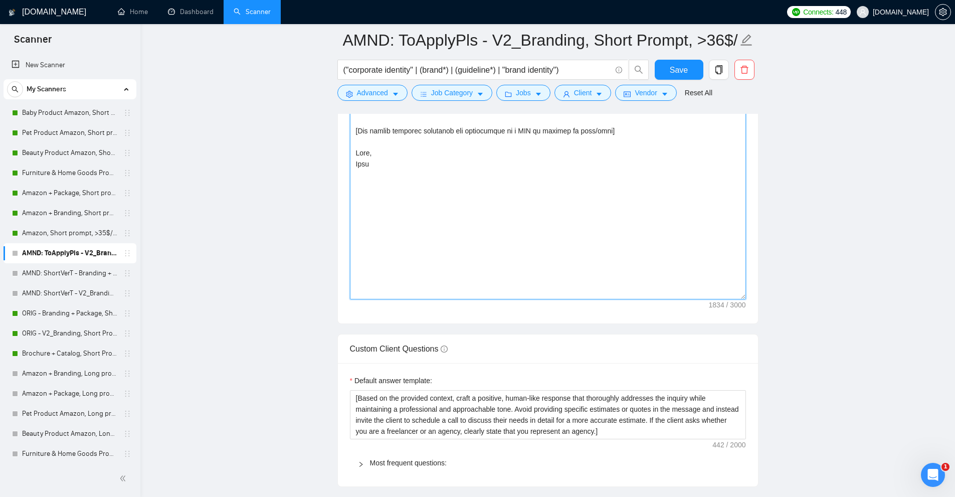
scroll to position [1353, 0]
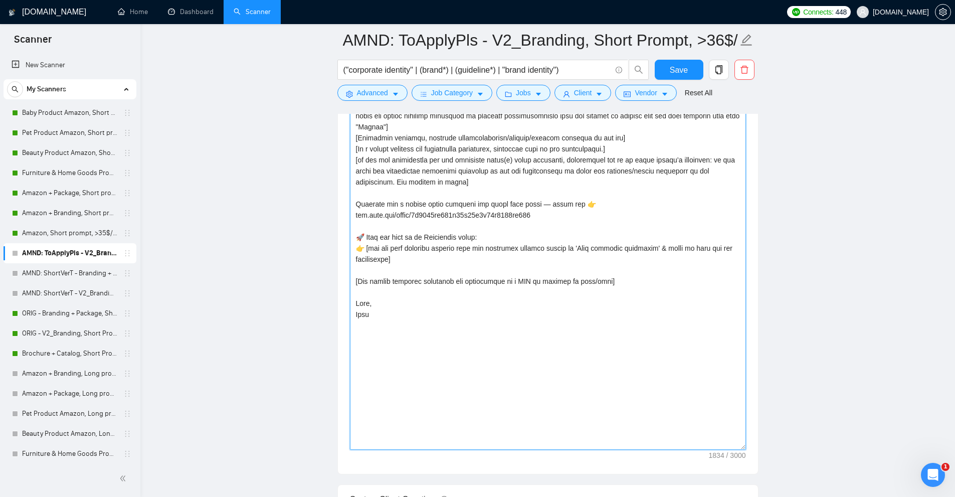
drag, startPoint x: 353, startPoint y: 280, endPoint x: 646, endPoint y: 277, distance: 293.2
click at [646, 277] on textarea "Cover letter template:" at bounding box center [548, 212] width 396 height 474
click at [370, 235] on textarea "Cover letter template:" at bounding box center [548, 212] width 396 height 474
drag, startPoint x: 370, startPoint y: 235, endPoint x: 489, endPoint y: 235, distance: 118.3
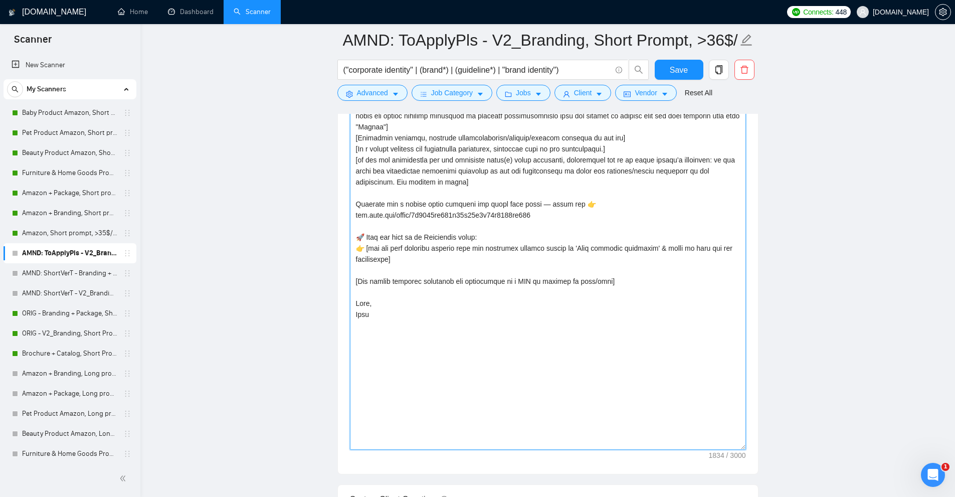
click at [489, 235] on textarea "Cover letter template:" at bounding box center [548, 212] width 396 height 474
click at [499, 235] on textarea "Cover letter template:" at bounding box center [548, 212] width 396 height 474
drag, startPoint x: 499, startPoint y: 234, endPoint x: 326, endPoint y: 237, distance: 173.0
click at [326, 237] on main "AMND: ToApplyPls - V2_Branding, Short Prompt, >36$/h, no agency ("corporate ide…" at bounding box center [547, 225] width 782 height 3077
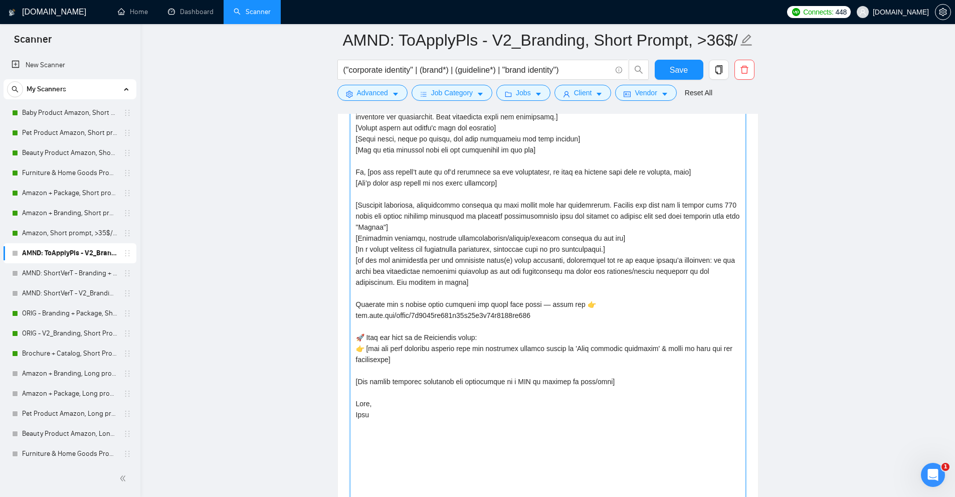
click at [427, 352] on textarea "Cover letter template:" at bounding box center [548, 313] width 396 height 474
drag, startPoint x: 356, startPoint y: 335, endPoint x: 506, endPoint y: 338, distance: 150.4
click at [506, 338] on textarea "Cover letter template:" at bounding box center [548, 313] width 396 height 474
click at [450, 202] on textarea "Cover letter template:" at bounding box center [548, 313] width 396 height 474
click at [462, 202] on textarea "Cover letter template:" at bounding box center [548, 313] width 396 height 474
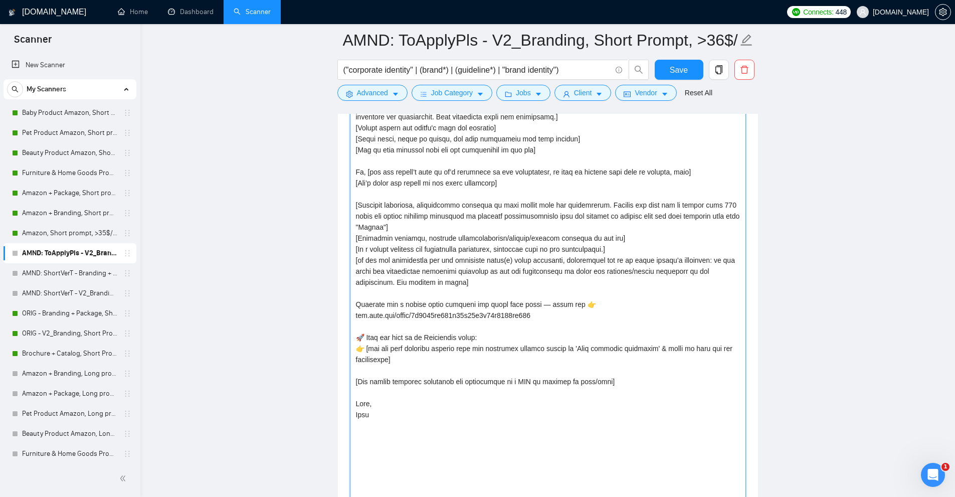
click at [462, 202] on textarea "Cover letter template:" at bounding box center [548, 313] width 396 height 474
drag, startPoint x: 462, startPoint y: 202, endPoint x: 454, endPoint y: 216, distance: 15.3
click at [454, 216] on textarea "Cover letter template:" at bounding box center [548, 313] width 396 height 474
drag, startPoint x: 605, startPoint y: 203, endPoint x: 507, endPoint y: 226, distance: 100.8
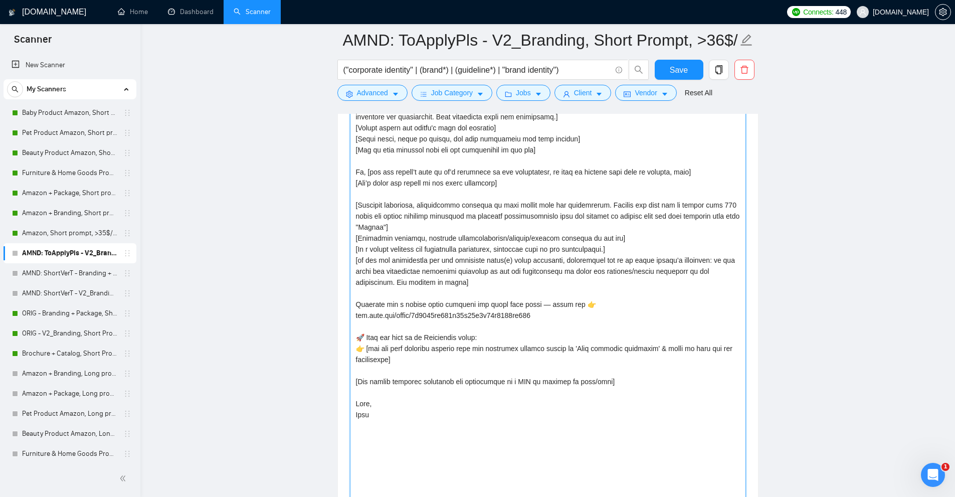
click at [507, 226] on textarea "Cover letter template:" at bounding box center [548, 313] width 396 height 474
click at [365, 204] on textarea "Cover letter template:" at bounding box center [548, 313] width 396 height 474
drag, startPoint x: 365, startPoint y: 204, endPoint x: 508, endPoint y: 207, distance: 142.9
click at [508, 207] on textarea "Cover letter template:" at bounding box center [548, 313] width 396 height 474
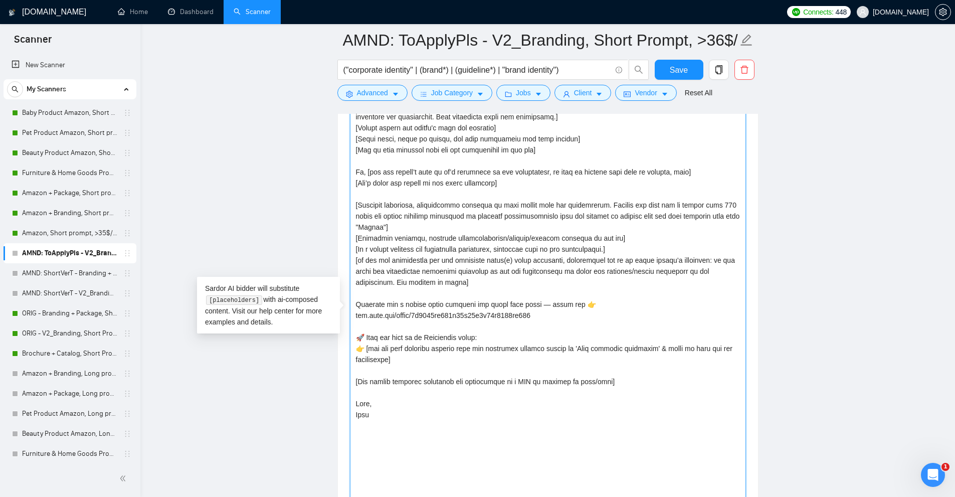
scroll to position [1153, 0]
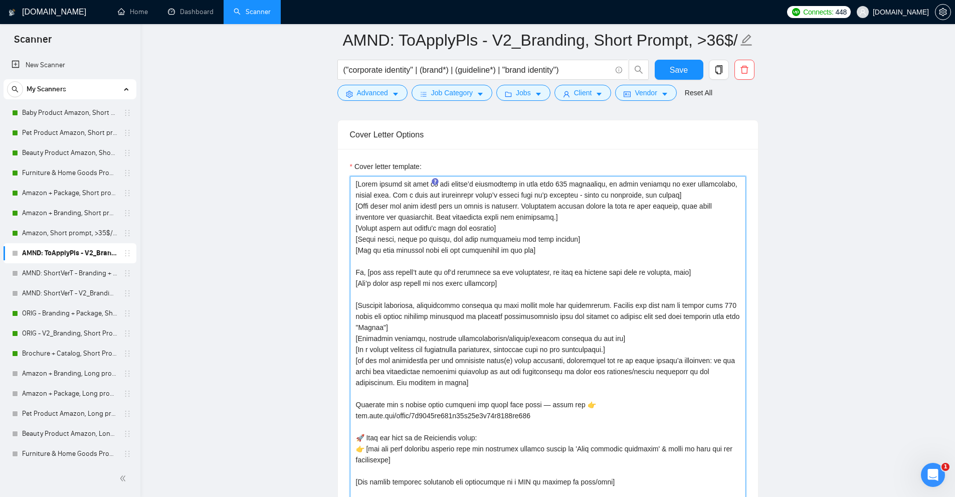
click at [415, 240] on textarea "Cover letter template:" at bounding box center [548, 413] width 396 height 474
click at [385, 208] on textarea "Cover letter template:" at bounding box center [548, 413] width 396 height 474
click at [392, 295] on textarea "Cover letter template:" at bounding box center [548, 413] width 396 height 474
click at [393, 290] on textarea "Cover letter template:" at bounding box center [548, 413] width 396 height 474
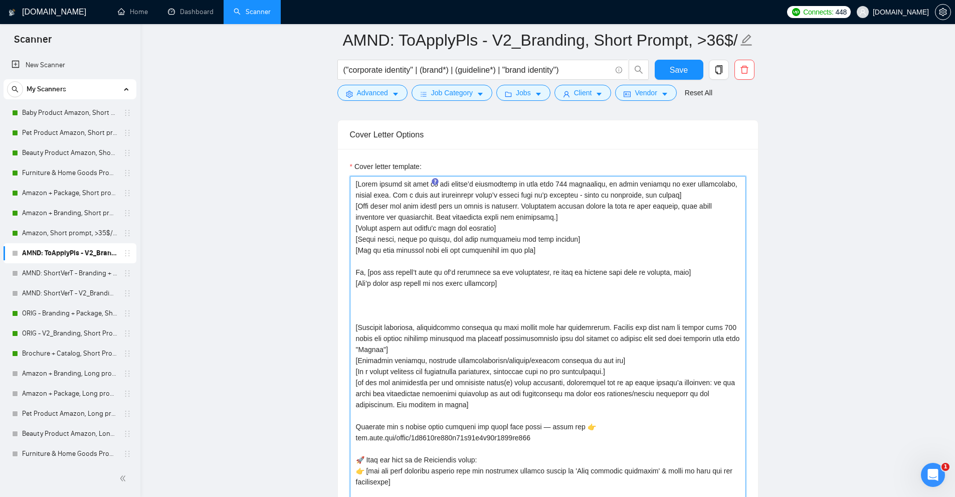
paste textarea "[if the job post has the client's website/competitor's website/inspirational ex…"
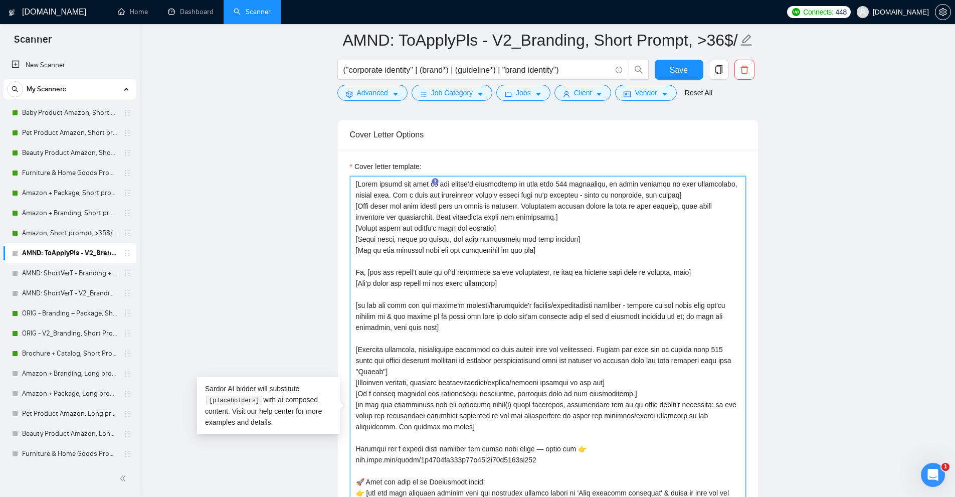
drag, startPoint x: 503, startPoint y: 283, endPoint x: 319, endPoint y: 282, distance: 183.9
click at [319, 282] on main "AMND: ToApplyPls - V2_Branding, Short Prompt, >36$/h, no agency ("corporate ide…" at bounding box center [547, 425] width 782 height 3077
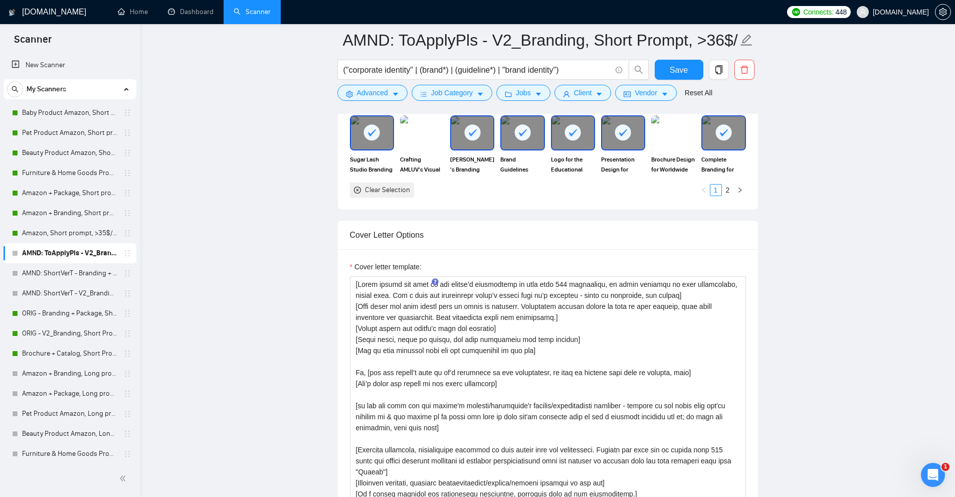
click at [546, 263] on div "Cover letter template:" at bounding box center [548, 268] width 396 height 15
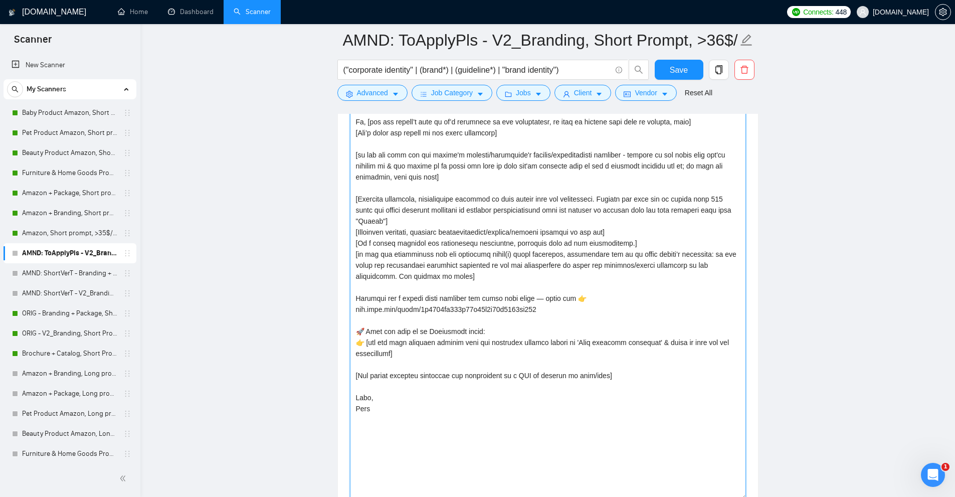
scroll to position [1153, 0]
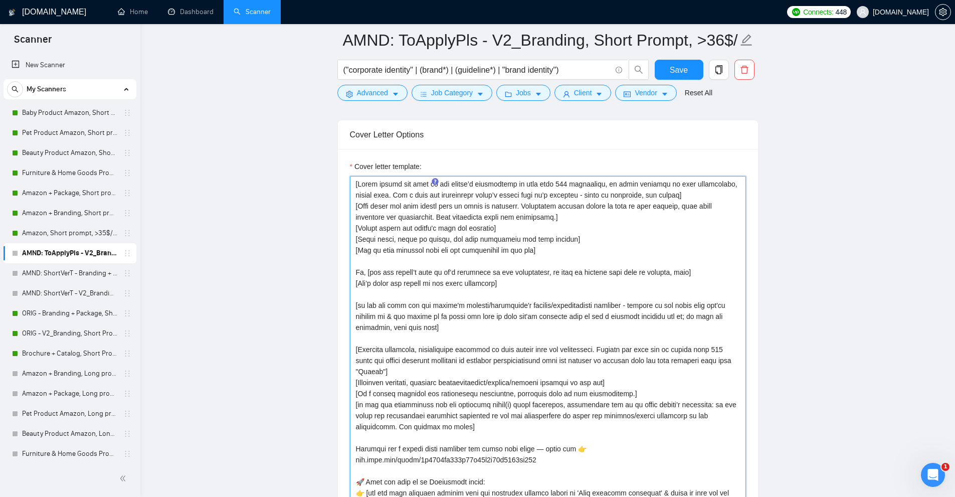
drag, startPoint x: 512, startPoint y: 284, endPoint x: 323, endPoint y: 282, distance: 189.0
click at [323, 282] on main "AMND: ToApplyPls - V2_Branding, Short Prompt, >36$/h, no agency ("corporate ide…" at bounding box center [547, 425] width 782 height 3077
click at [398, 258] on textarea "Cover letter template:" at bounding box center [548, 413] width 396 height 474
paste textarea "[Don’t thank the client in the first paragraph]"
drag, startPoint x: 489, startPoint y: 259, endPoint x: 298, endPoint y: 138, distance: 225.5
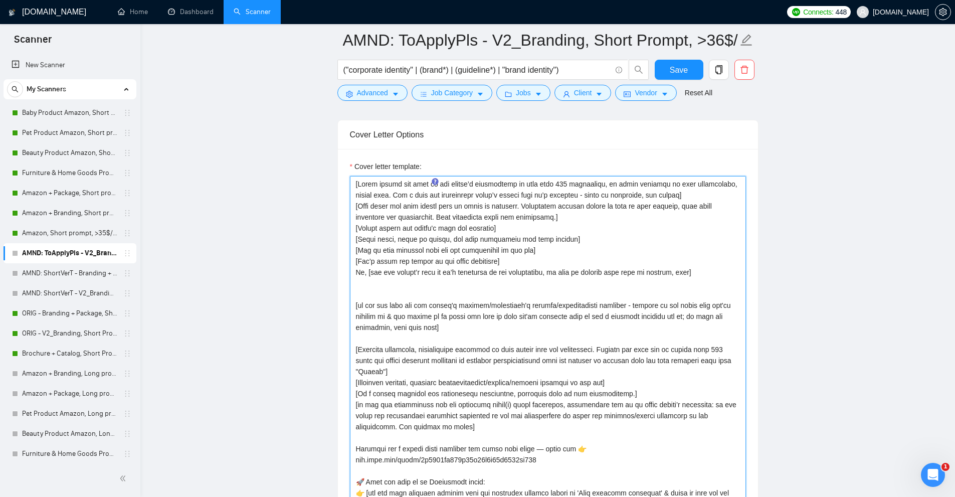
click at [298, 138] on main "AMND: ToApplyPls - V2_Branding, Short Prompt, >36$/h, no agency ("corporate ide…" at bounding box center [547, 425] width 782 height 3077
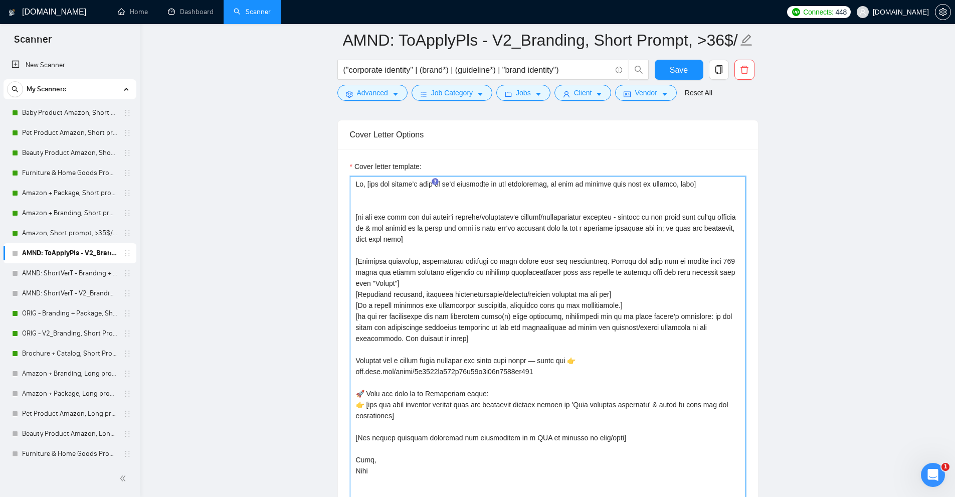
scroll to position [1453, 0]
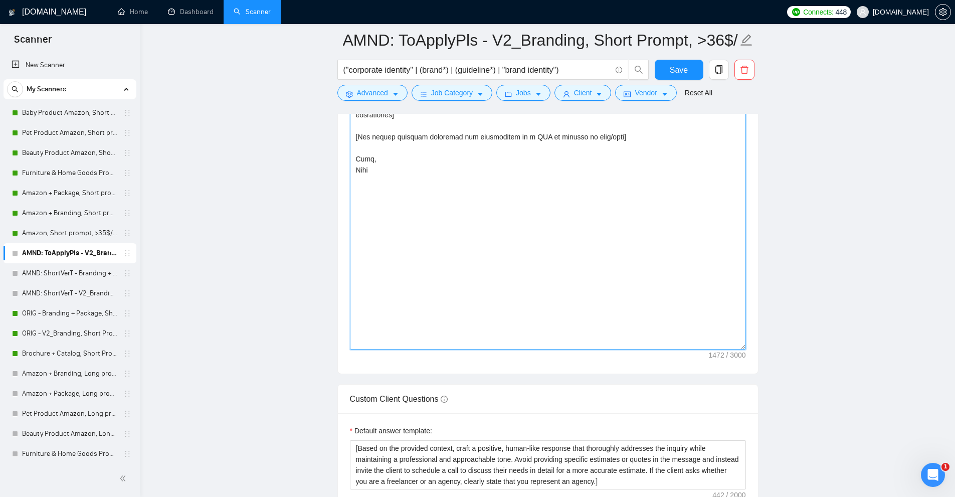
click at [436, 261] on textarea "Cover letter template:" at bounding box center [548, 112] width 396 height 474
paste textarea "[Never exceed the size of the client’s description by more than 200 characters,…"
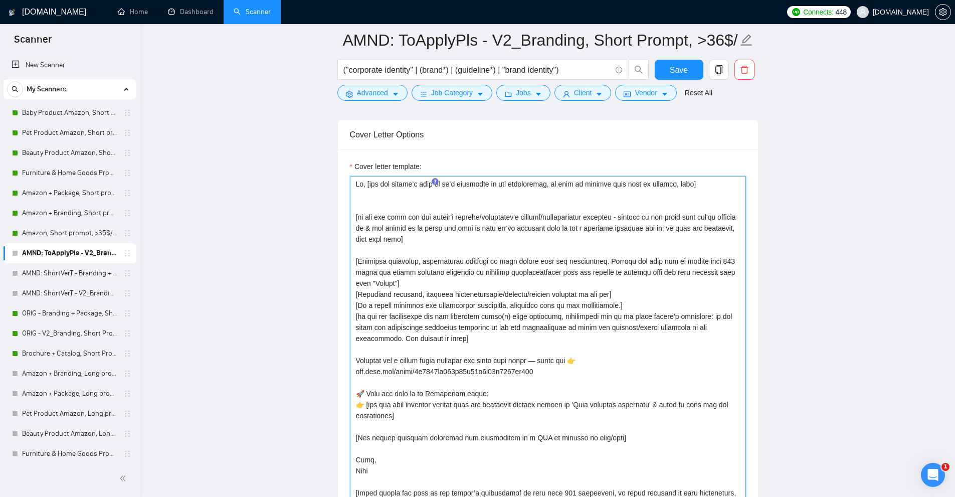
scroll to position [1103, 0]
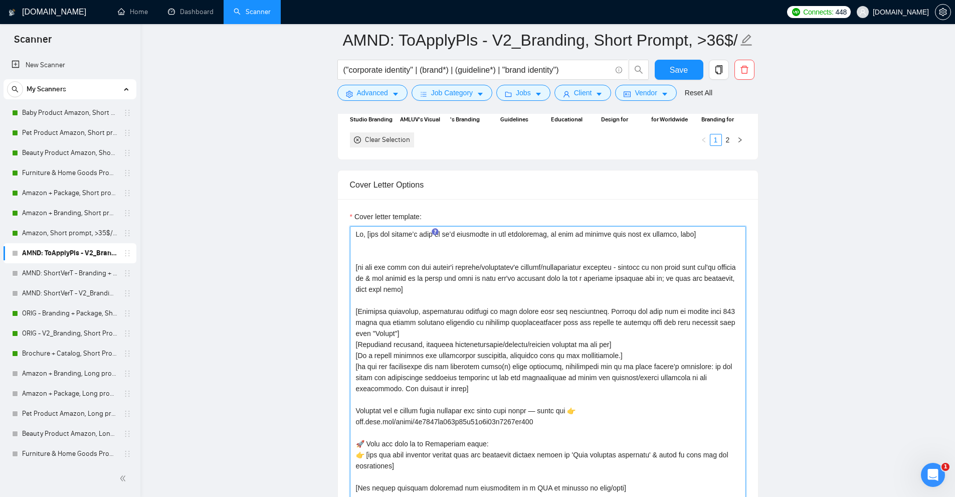
click at [397, 235] on textarea "Cover letter template:" at bounding box center [548, 463] width 396 height 474
click at [438, 248] on textarea "Cover letter template:" at bounding box center [548, 463] width 396 height 474
click at [376, 232] on textarea "Cover letter template:" at bounding box center [548, 463] width 396 height 474
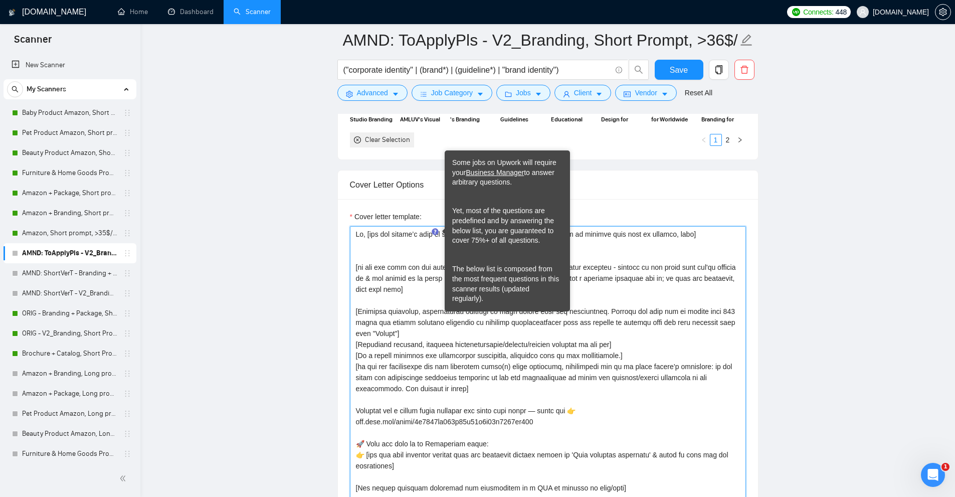
drag, startPoint x: 376, startPoint y: 232, endPoint x: 435, endPoint y: 232, distance: 58.1
click at [435, 232] on div at bounding box center [548, 463] width 396 height 474
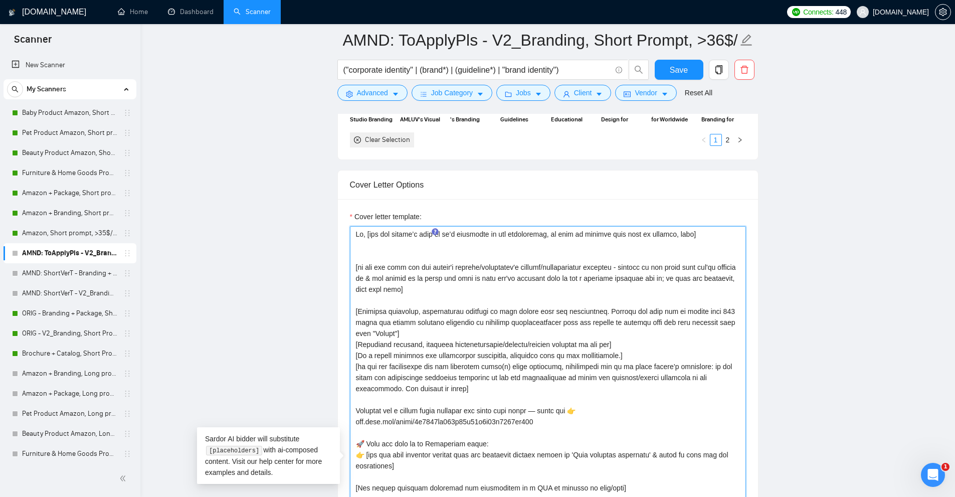
click at [377, 239] on textarea "Cover letter template:" at bounding box center [548, 463] width 396 height 474
drag, startPoint x: 365, startPoint y: 233, endPoint x: 784, endPoint y: 225, distance: 419.1
click at [784, 225] on main "AMND: ToApplyPls - V2_Branding, Short Prompt, >36$/h, no agency ("corporate ide…" at bounding box center [547, 475] width 782 height 3077
paste textarea "client’s name if it’s mentioned, don’t use company name; otherwise say there"
click at [578, 260] on textarea "Cover letter template:" at bounding box center [548, 463] width 396 height 474
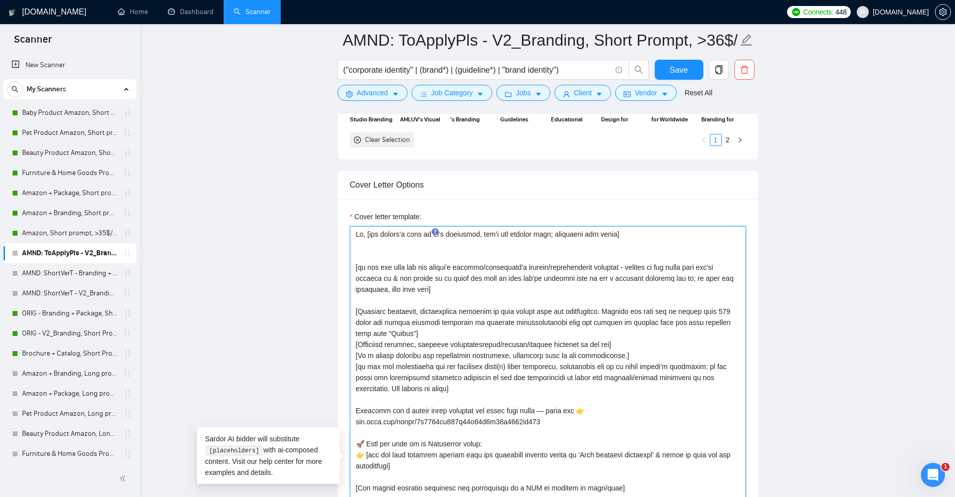
click at [365, 233] on textarea "Cover letter template:" at bounding box center [548, 463] width 396 height 474
click at [610, 233] on textarea "Cover letter template:" at bounding box center [548, 463] width 396 height 474
click at [531, 251] on textarea "Cover letter template:" at bounding box center [548, 463] width 396 height 474
click at [542, 245] on textarea "Cover letter template:" at bounding box center [548, 463] width 396 height 474
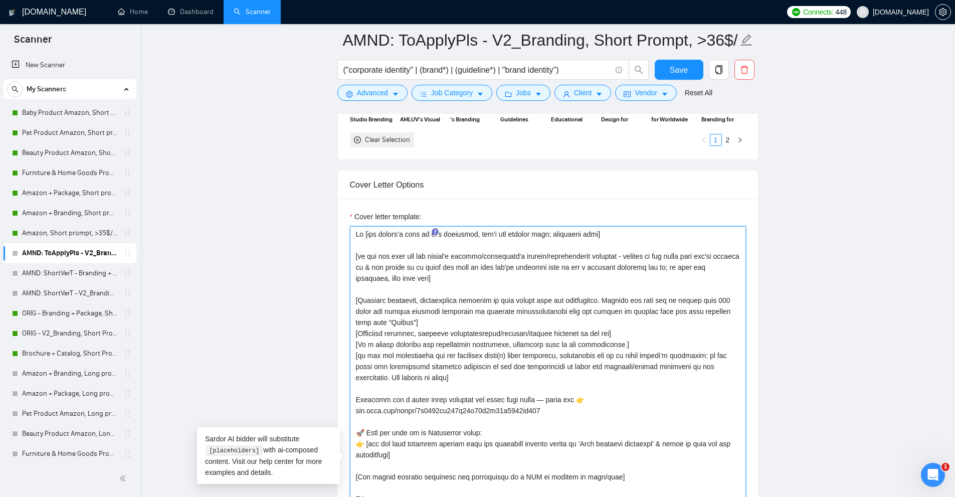
click at [424, 332] on textarea "Cover letter template:" at bounding box center [548, 463] width 396 height 474
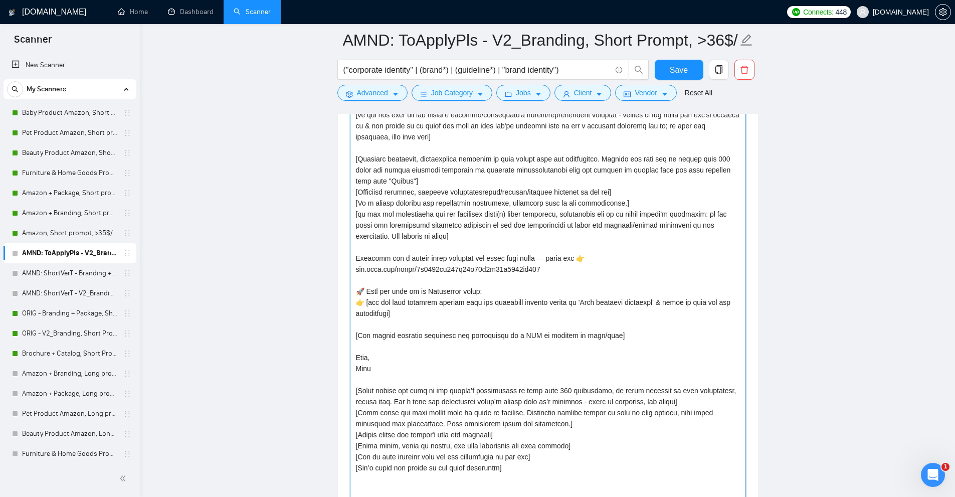
scroll to position [1194, 0]
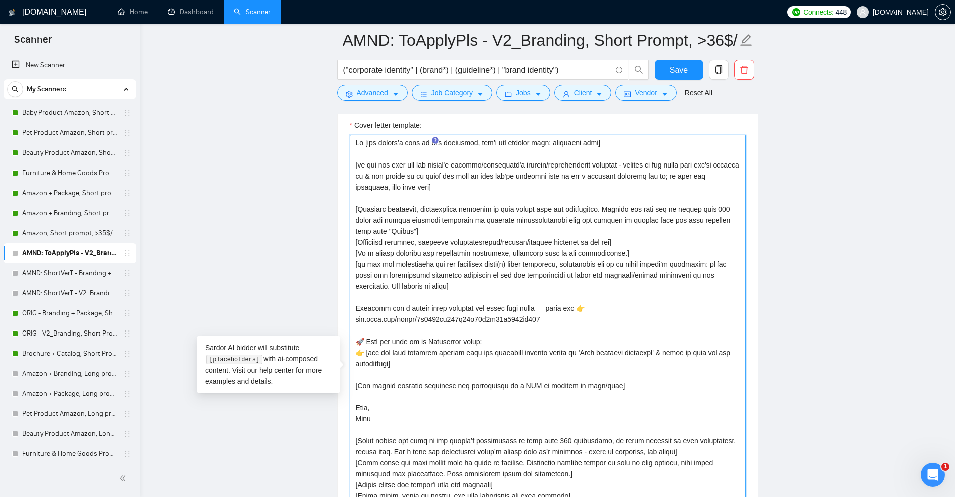
click at [456, 210] on textarea "Cover letter template:" at bounding box center [548, 372] width 396 height 474
click at [406, 150] on textarea "Cover letter template:" at bounding box center [548, 372] width 396 height 474
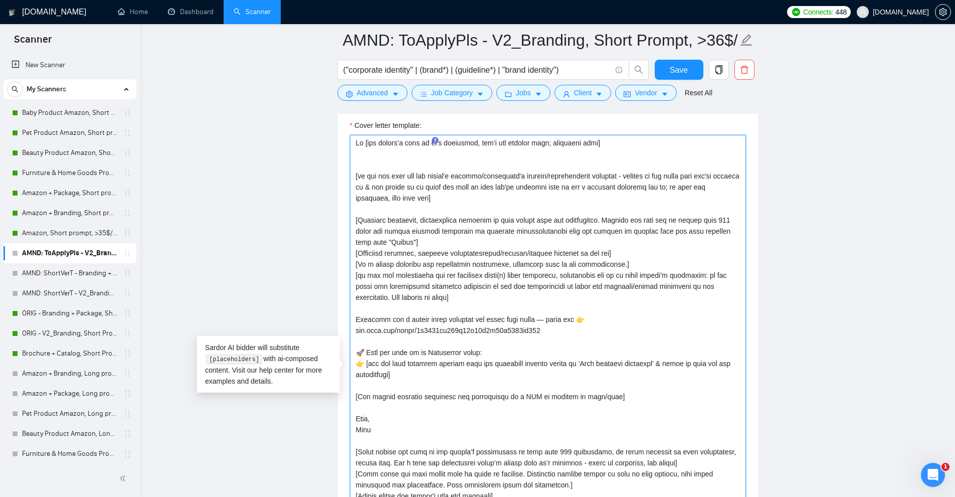
paste textarea "I’ve just completed [put ‘an exact project’ or ‘a very similar project’ dependi…"
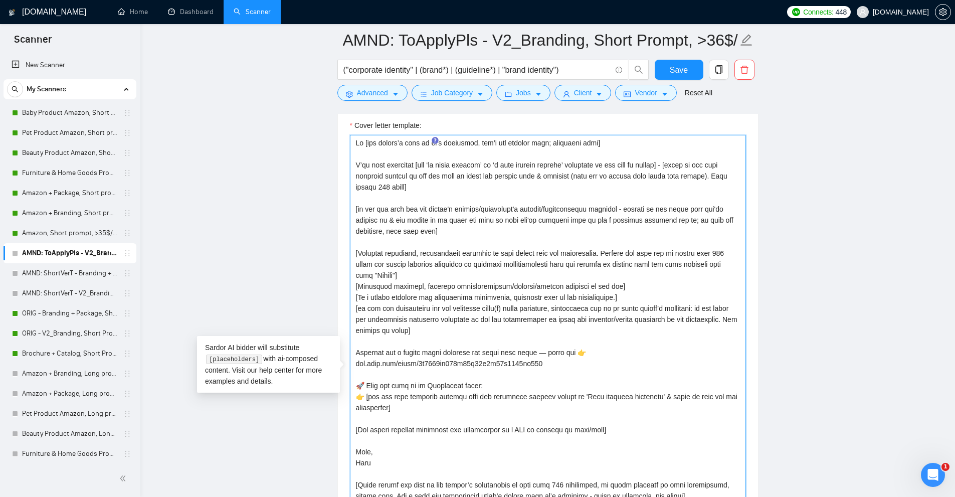
click at [377, 162] on textarea "Cover letter template:" at bounding box center [548, 372] width 396 height 474
click at [404, 164] on textarea "Cover letter template:" at bounding box center [548, 372] width 396 height 474
click at [393, 163] on textarea "Cover letter template:" at bounding box center [548, 372] width 396 height 474
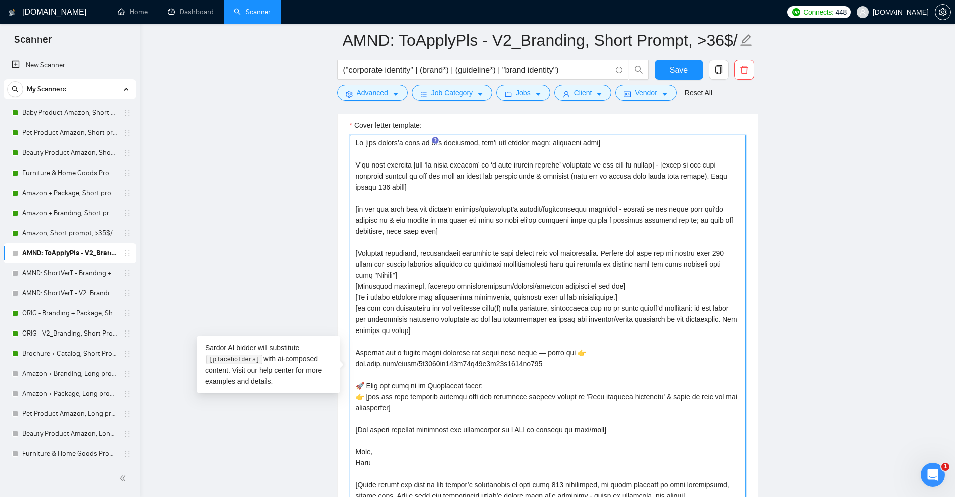
drag, startPoint x: 406, startPoint y: 161, endPoint x: 487, endPoint y: 160, distance: 80.7
click at [487, 160] on textarea "Cover letter template:" at bounding box center [548, 372] width 396 height 474
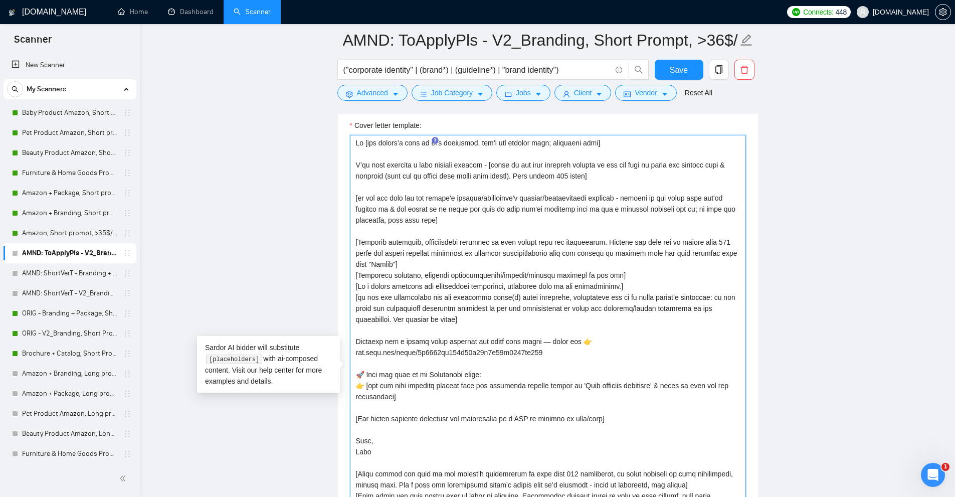
click at [485, 164] on textarea "Cover letter template:" at bounding box center [548, 372] width 396 height 474
drag, startPoint x: 485, startPoint y: 164, endPoint x: 585, endPoint y: 163, distance: 99.7
click at [585, 163] on textarea "Cover letter template:" at bounding box center [548, 372] width 396 height 474
click at [483, 164] on textarea "Cover letter template:" at bounding box center [548, 372] width 396 height 474
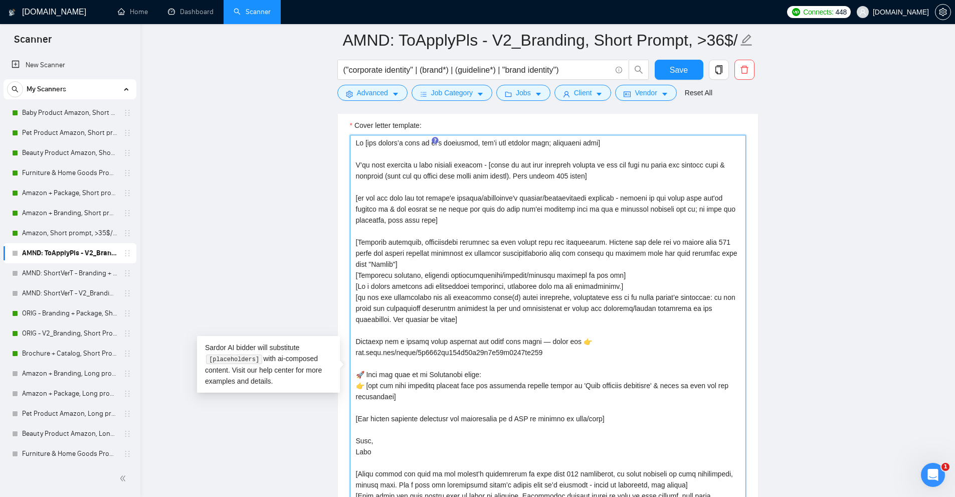
drag, startPoint x: 483, startPoint y: 164, endPoint x: 678, endPoint y: 160, distance: 194.5
click at [678, 160] on textarea "Cover letter template:" at bounding box center [548, 372] width 396 height 474
click at [616, 165] on textarea "Cover letter template:" at bounding box center [548, 372] width 396 height 474
drag, startPoint x: 616, startPoint y: 165, endPoint x: 681, endPoint y: 163, distance: 64.7
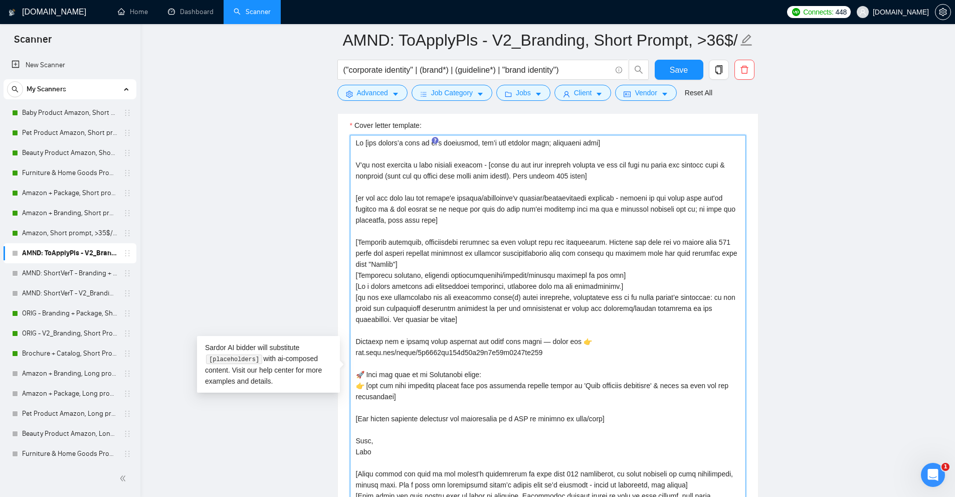
click at [680, 163] on textarea "Cover letter template:" at bounding box center [548, 372] width 396 height 474
click at [681, 163] on textarea "Cover letter template:" at bounding box center [548, 372] width 396 height 474
click at [679, 166] on textarea "Cover letter template:" at bounding box center [548, 372] width 396 height 474
drag, startPoint x: 679, startPoint y: 166, endPoint x: 382, endPoint y: 172, distance: 296.8
click at [382, 172] on textarea "Cover letter template:" at bounding box center [548, 372] width 396 height 474
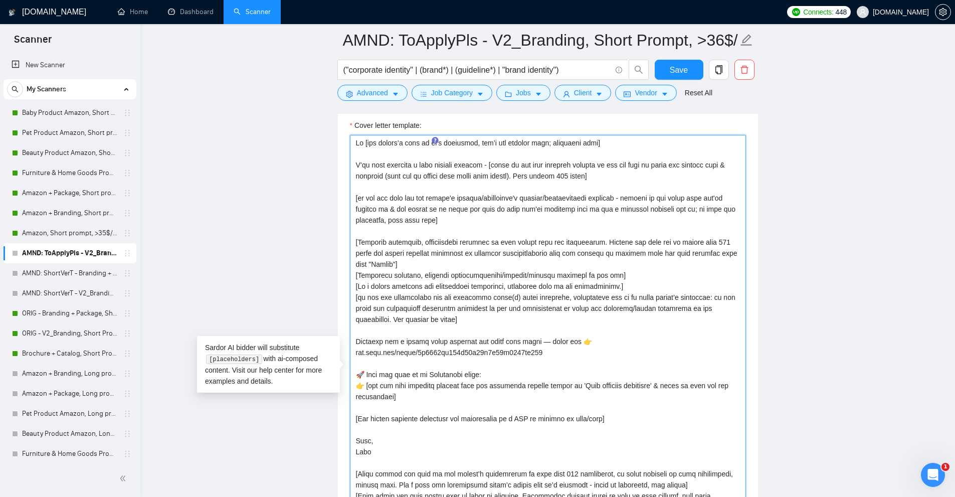
click at [376, 172] on textarea "Cover letter template:" at bounding box center [548, 372] width 396 height 474
drag, startPoint x: 388, startPoint y: 173, endPoint x: 505, endPoint y: 174, distance: 116.8
click at [505, 174] on textarea "Cover letter template:" at bounding box center [548, 372] width 396 height 474
click at [506, 174] on textarea "Cover letter template:" at bounding box center [548, 372] width 396 height 474
drag, startPoint x: 510, startPoint y: 173, endPoint x: 581, endPoint y: 175, distance: 70.7
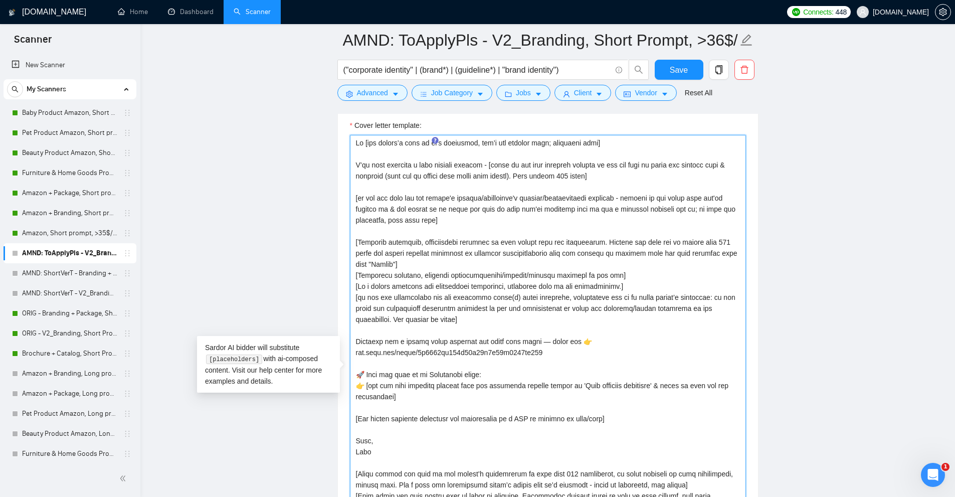
click at [581, 175] on textarea "Cover letter template:" at bounding box center [548, 372] width 396 height 474
click at [503, 197] on textarea "Cover letter template:" at bounding box center [548, 372] width 396 height 474
drag, startPoint x: 415, startPoint y: 215, endPoint x: 361, endPoint y: 201, distance: 55.9
click at [361, 201] on textarea "Cover letter template:" at bounding box center [548, 372] width 396 height 474
click at [404, 201] on textarea "Cover letter template:" at bounding box center [548, 372] width 396 height 474
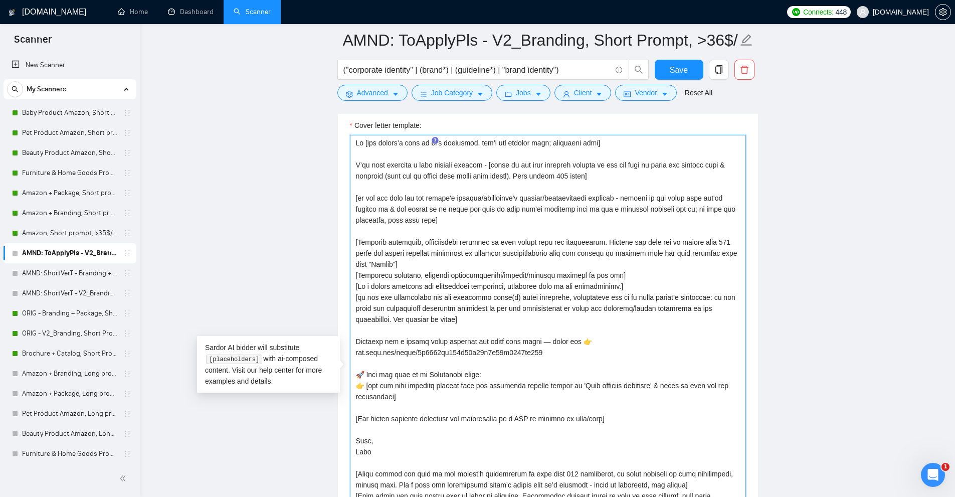
click at [404, 201] on textarea "Cover letter template:" at bounding box center [548, 372] width 396 height 474
click at [503, 221] on textarea "Cover letter template:" at bounding box center [548, 372] width 396 height 474
click at [402, 243] on textarea "Cover letter template:" at bounding box center [548, 372] width 396 height 474
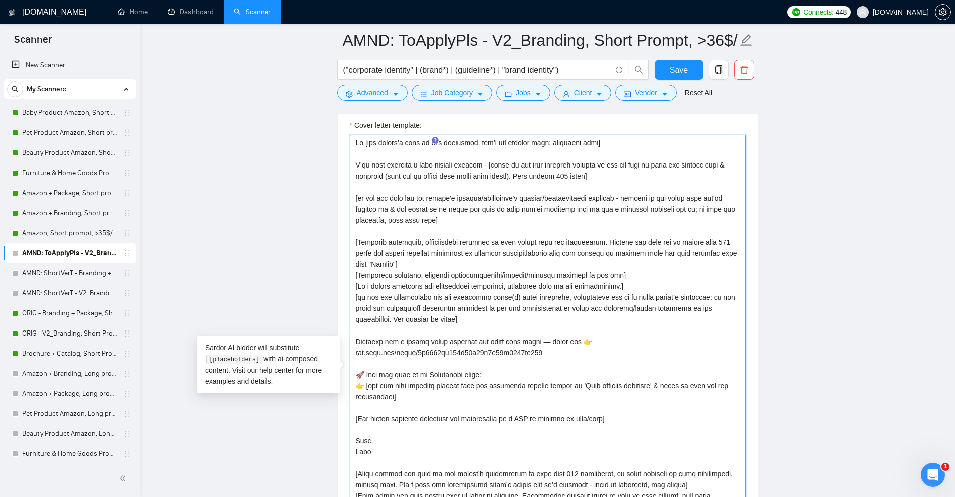
click at [402, 243] on textarea "Cover letter template:" at bounding box center [548, 372] width 396 height 474
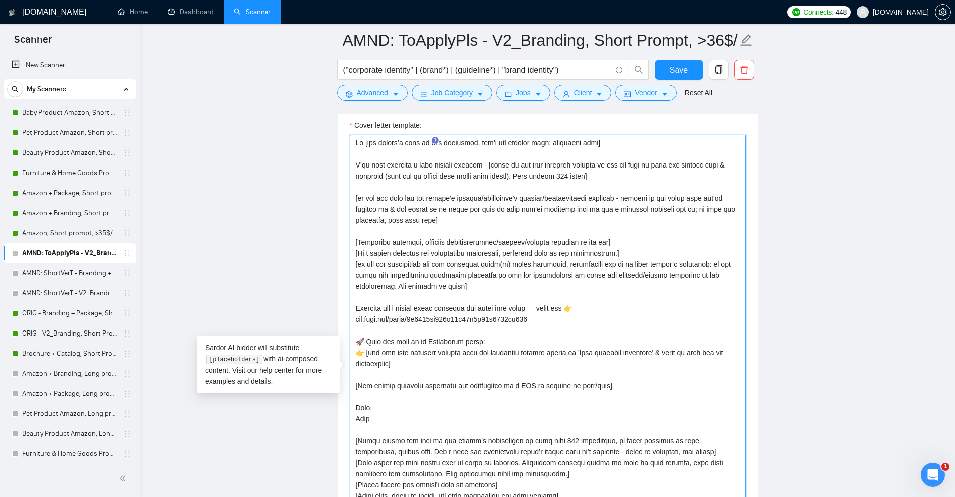
click at [614, 240] on textarea "Cover letter template:" at bounding box center [548, 372] width 396 height 474
click at [599, 240] on textarea "Cover letter template:" at bounding box center [548, 372] width 396 height 474
click at [421, 239] on textarea "Cover letter template:" at bounding box center [548, 372] width 396 height 474
click at [380, 242] on textarea "Cover letter template:" at bounding box center [548, 372] width 396 height 474
drag, startPoint x: 380, startPoint y: 242, endPoint x: 594, endPoint y: 243, distance: 214.0
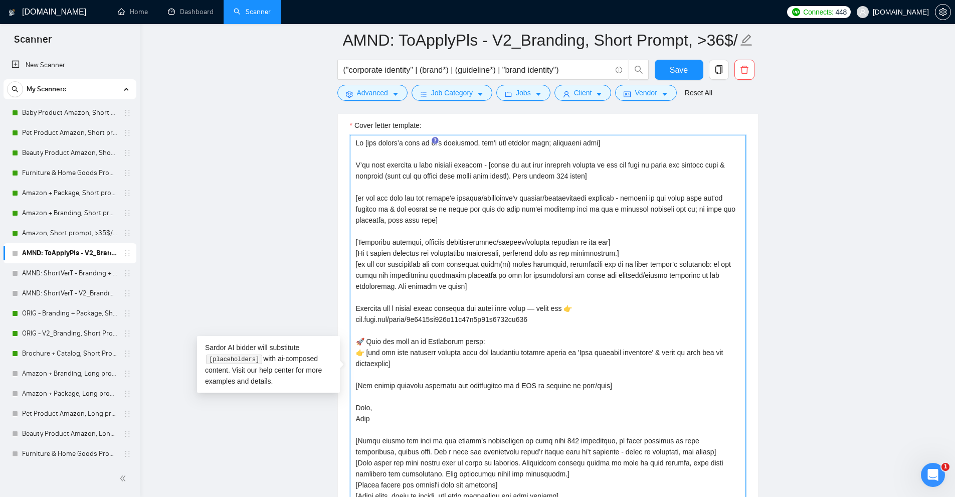
click at [594, 243] on textarea "Cover letter template:" at bounding box center [548, 372] width 396 height 474
click at [506, 173] on textarea "Cover letter template:" at bounding box center [548, 372] width 396 height 474
paste textarea "Highlight specific, tangible accomplishments/results/metrics relevant to the job"
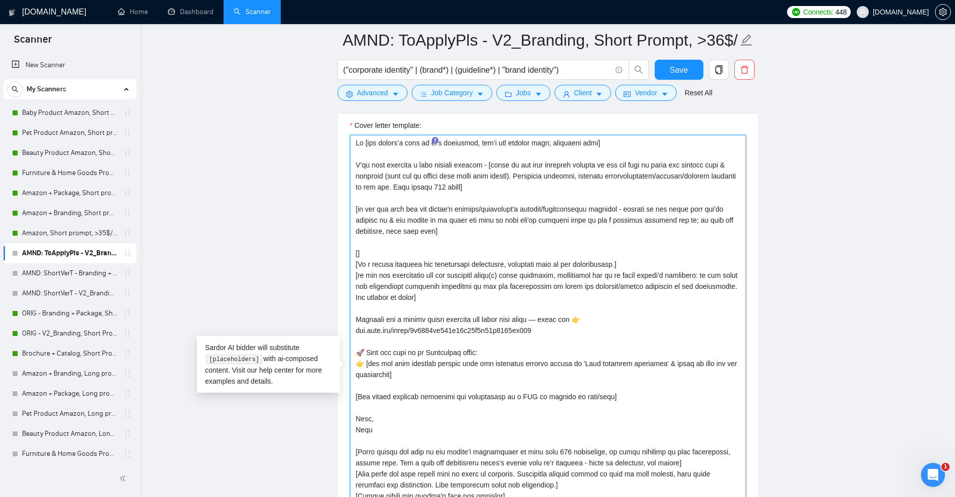
drag, startPoint x: 362, startPoint y: 245, endPoint x: 374, endPoint y: 254, distance: 14.6
click at [374, 254] on textarea "Cover letter template:" at bounding box center [548, 372] width 396 height 474
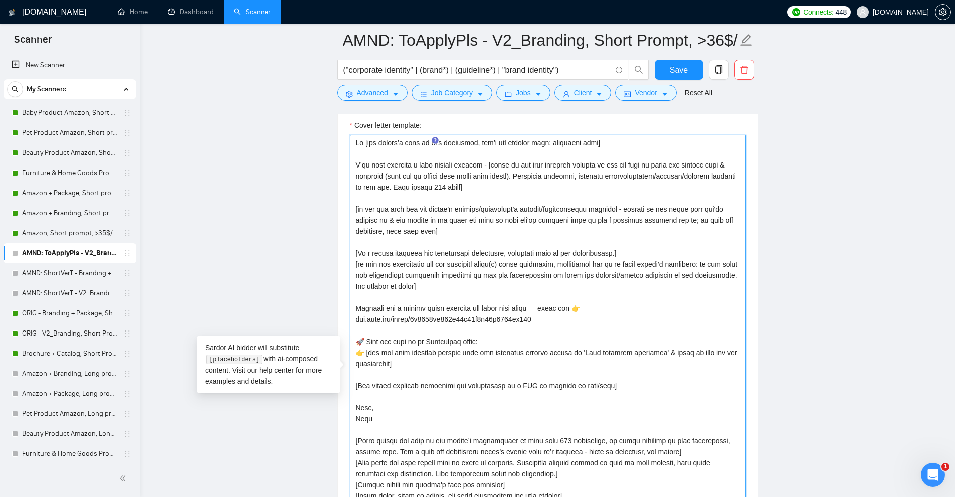
drag, startPoint x: 628, startPoint y: 252, endPoint x: 327, endPoint y: 254, distance: 300.7
click at [327, 254] on main "AMND: ToApplyPls - V2_Branding, Short Prompt, >36$/h, no agency ("corporate ide…" at bounding box center [547, 384] width 782 height 3077
click at [566, 260] on textarea "Cover letter template:" at bounding box center [548, 372] width 396 height 474
drag, startPoint x: 545, startPoint y: 253, endPoint x: 611, endPoint y: 250, distance: 65.8
click at [611, 250] on textarea "Cover letter template:" at bounding box center [548, 372] width 396 height 474
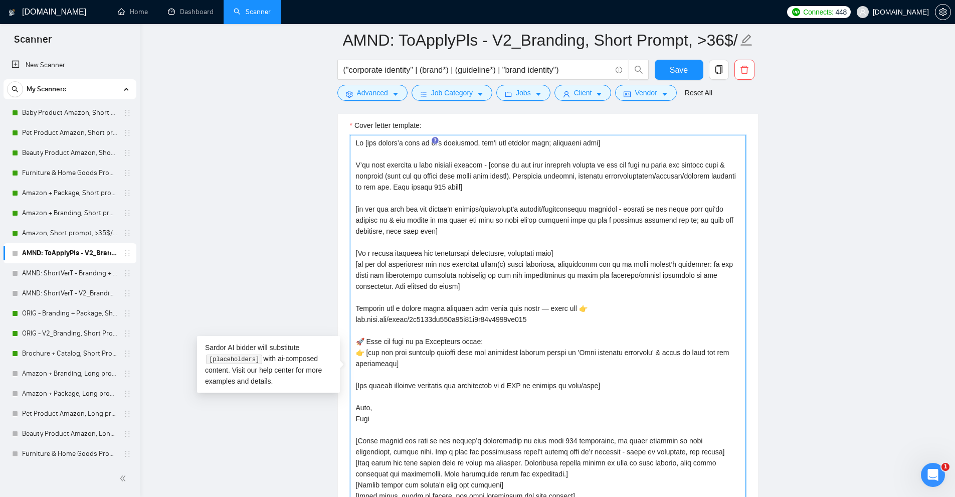
click at [498, 255] on textarea "Cover letter template:" at bounding box center [548, 372] width 396 height 474
paste textarea "in the requirements."
click at [511, 257] on textarea "Cover letter template:" at bounding box center [548, 372] width 396 height 474
drag, startPoint x: 612, startPoint y: 251, endPoint x: 347, endPoint y: 250, distance: 265.6
click at [347, 250] on div "Cover letter template:" at bounding box center [548, 370] width 420 height 525
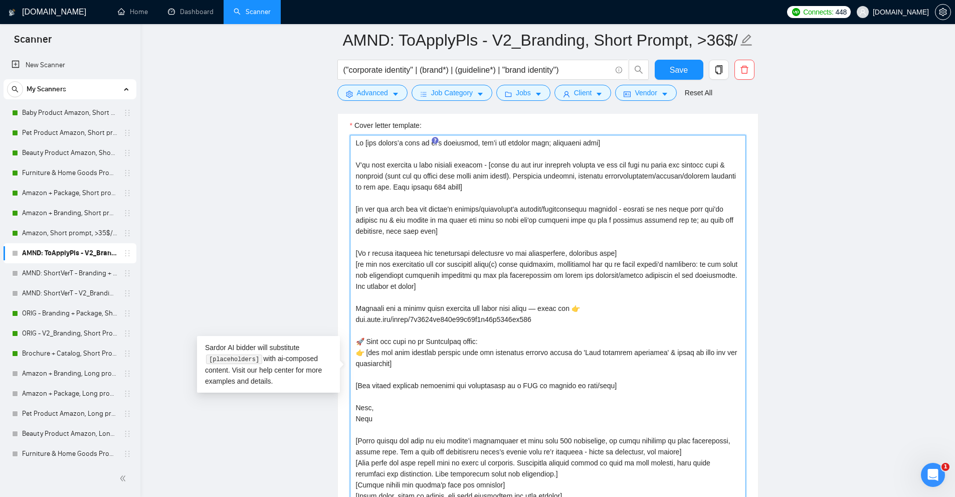
click at [665, 255] on textarea "Cover letter template:" at bounding box center [548, 372] width 396 height 474
click at [428, 263] on textarea "Cover letter template:" at bounding box center [548, 372] width 396 height 474
drag, startPoint x: 452, startPoint y: 287, endPoint x: 343, endPoint y: 265, distance: 111.0
click at [343, 265] on div "Cover letter template:" at bounding box center [548, 370] width 420 height 525
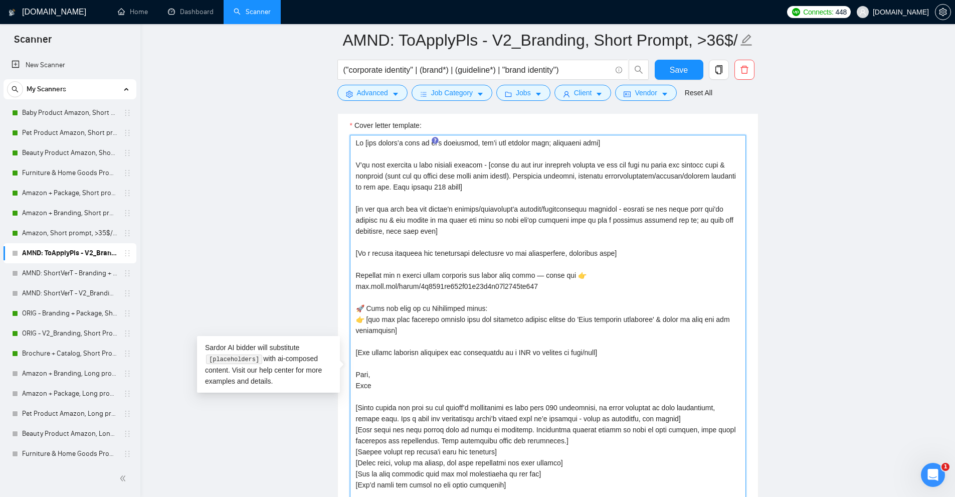
drag, startPoint x: 518, startPoint y: 284, endPoint x: 344, endPoint y: 282, distance: 174.4
click at [344, 282] on div "Cover letter template:" at bounding box center [548, 370] width 420 height 525
click at [485, 285] on textarea "Cover letter template:" at bounding box center [548, 372] width 396 height 474
drag, startPoint x: 353, startPoint y: 251, endPoint x: 634, endPoint y: 261, distance: 281.4
click at [634, 261] on textarea "Cover letter template:" at bounding box center [548, 372] width 396 height 474
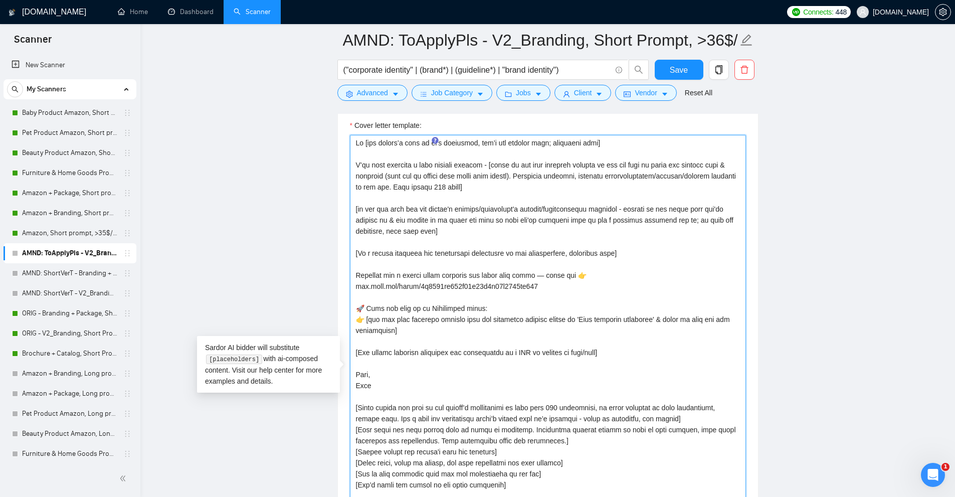
click at [634, 261] on textarea "Cover letter template:" at bounding box center [548, 372] width 396 height 474
click at [376, 278] on textarea "Cover letter template:" at bounding box center [548, 372] width 396 height 474
drag, startPoint x: 376, startPoint y: 278, endPoint x: 590, endPoint y: 279, distance: 214.5
click at [588, 279] on textarea "Cover letter template:" at bounding box center [548, 372] width 396 height 474
click at [597, 279] on textarea "Cover letter template:" at bounding box center [548, 372] width 396 height 474
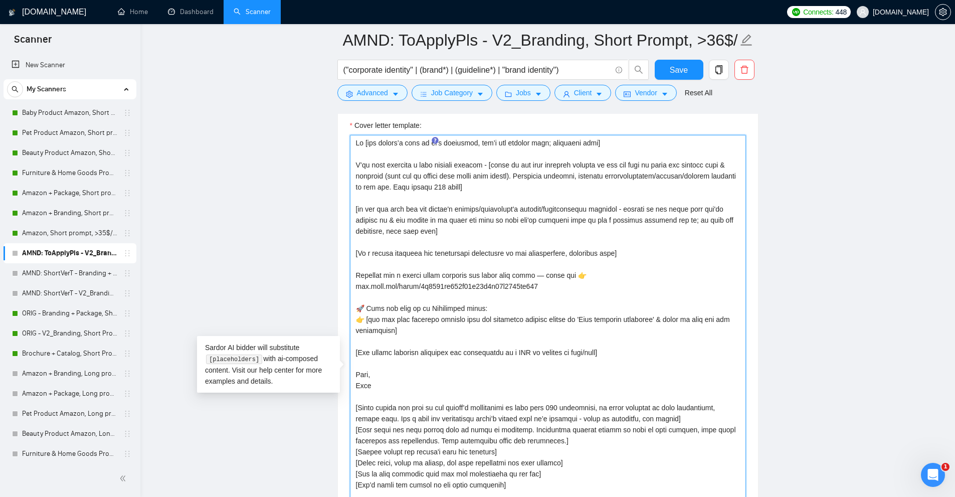
drag, startPoint x: 468, startPoint y: 185, endPoint x: 339, endPoint y: 161, distance: 130.5
click at [339, 161] on div "Cover letter template:" at bounding box center [548, 370] width 420 height 525
click at [458, 175] on textarea "Cover letter template:" at bounding box center [548, 372] width 396 height 474
click at [464, 186] on textarea "Cover letter template:" at bounding box center [548, 372] width 396 height 474
click at [354, 274] on textarea "Cover letter template:" at bounding box center [548, 372] width 396 height 474
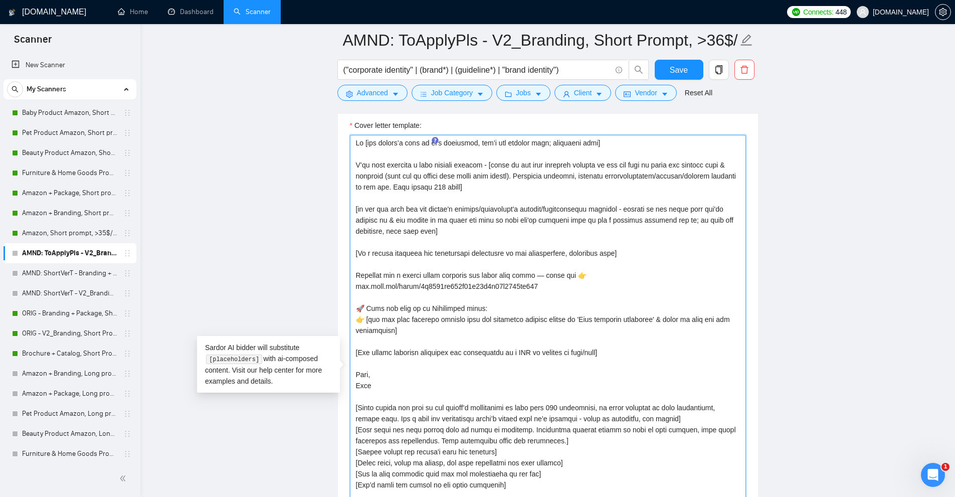
drag, startPoint x: 354, startPoint y: 274, endPoint x: 361, endPoint y: 274, distance: 7.0
click at [361, 274] on textarea "Cover letter template:" at bounding box center [548, 372] width 396 height 474
drag, startPoint x: 357, startPoint y: 306, endPoint x: 447, endPoint y: 327, distance: 92.2
click at [447, 327] on textarea "Cover letter template:" at bounding box center [548, 372] width 396 height 474
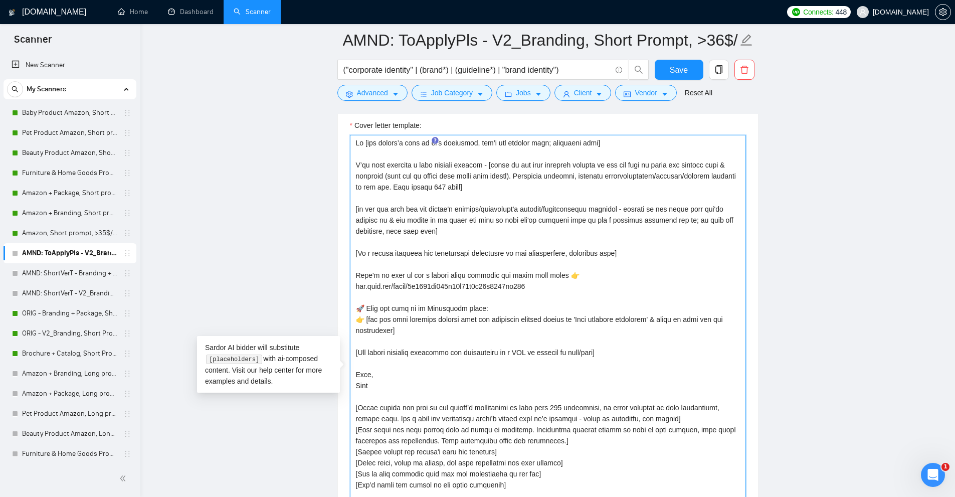
click at [422, 362] on textarea "Cover letter template:" at bounding box center [548, 372] width 396 height 474
click at [625, 352] on textarea "Cover letter template:" at bounding box center [548, 372] width 396 height 474
click at [480, 366] on textarea "Cover letter template:" at bounding box center [548, 372] width 396 height 474
paste textarea "[add an open-ended question relevant to the job description starting w/ wh-word…"
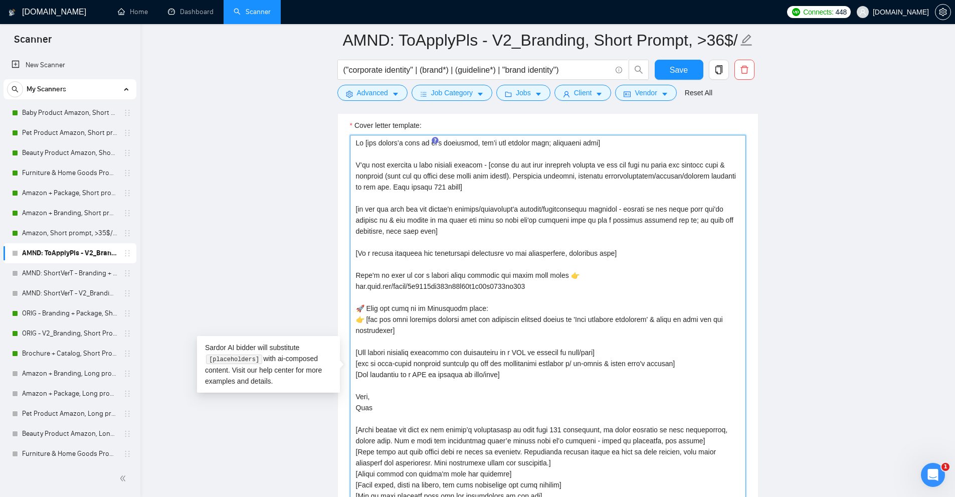
click at [685, 363] on textarea "Cover letter template:" at bounding box center [548, 372] width 396 height 474
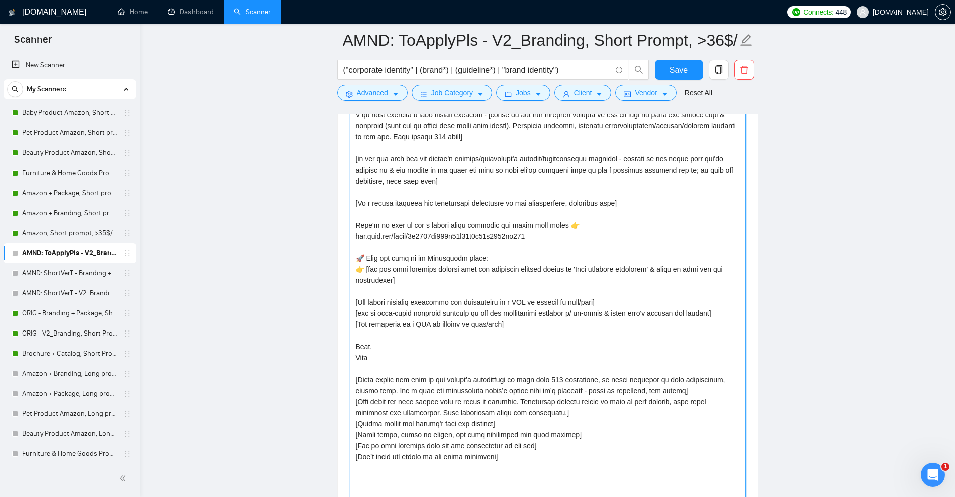
scroll to position [1294, 0]
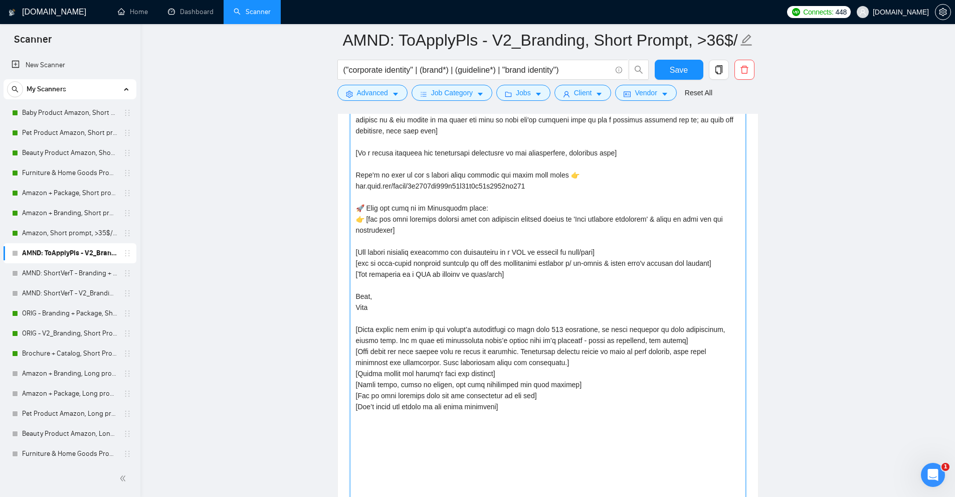
click at [423, 272] on textarea "Cover letter template:" at bounding box center [548, 272] width 396 height 474
drag, startPoint x: 511, startPoint y: 277, endPoint x: 353, endPoint y: 276, distance: 157.9
click at [353, 276] on textarea "Cover letter template:" at bounding box center [548, 272] width 396 height 474
paste textarea "Continue with an engaging CTA that offers value and ensure it transitions natur…"
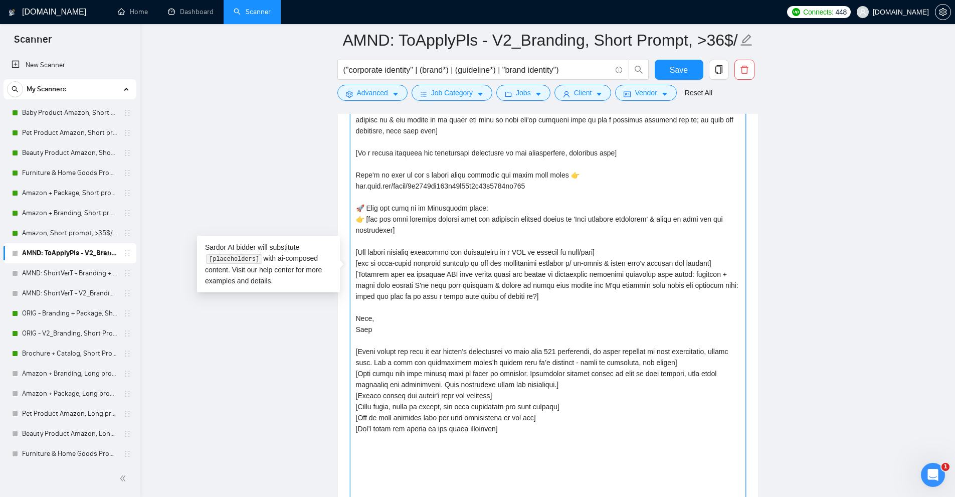
click at [369, 263] on textarea "Cover letter template:" at bounding box center [548, 272] width 396 height 474
drag, startPoint x: 369, startPoint y: 263, endPoint x: 374, endPoint y: 256, distance: 8.6
click at [374, 256] on textarea "Cover letter template:" at bounding box center [548, 272] width 396 height 474
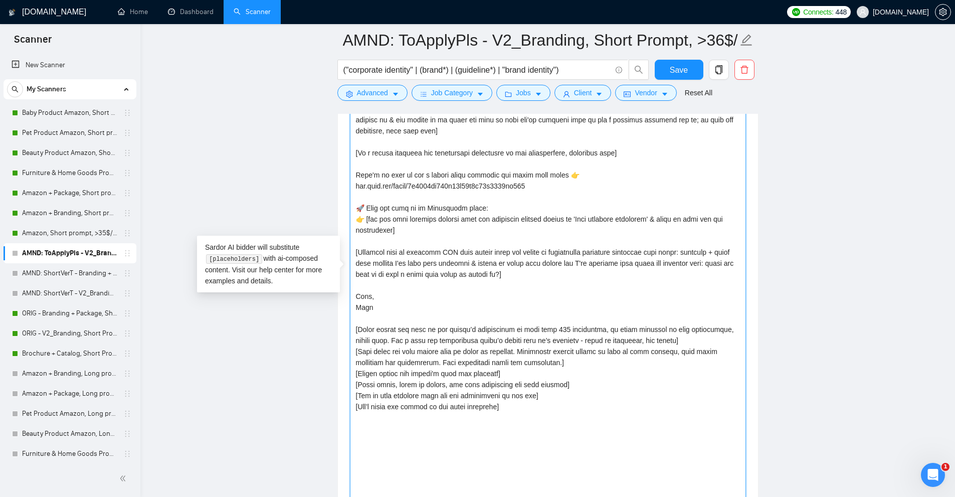
click at [382, 293] on textarea "Cover letter template:" at bounding box center [548, 272] width 396 height 474
click at [367, 298] on textarea "Cover letter template:" at bounding box center [548, 272] width 396 height 474
drag, startPoint x: 367, startPoint y: 298, endPoint x: 392, endPoint y: 295, distance: 25.2
click at [392, 295] on textarea "Cover letter template:" at bounding box center [548, 272] width 396 height 474
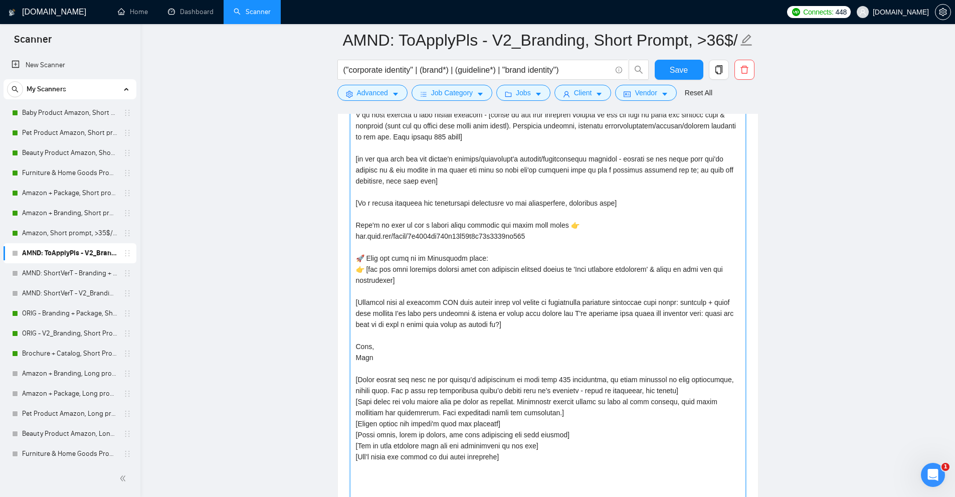
scroll to position [1194, 0]
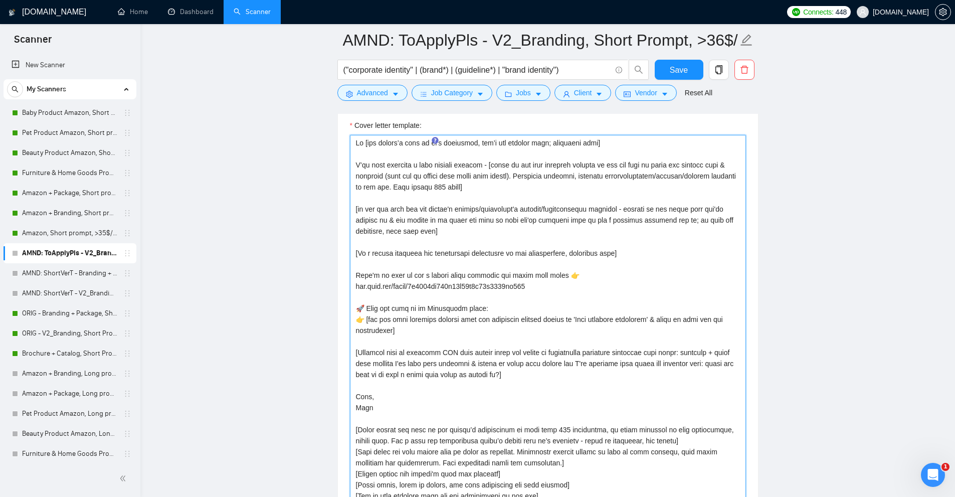
drag, startPoint x: 559, startPoint y: 284, endPoint x: 335, endPoint y: 272, distance: 223.8
click at [335, 272] on main "AMND: ToApplyPls - V2_Branding, Short Prompt, >36$/h, no agency ("corporate ide…" at bounding box center [547, 384] width 782 height 3077
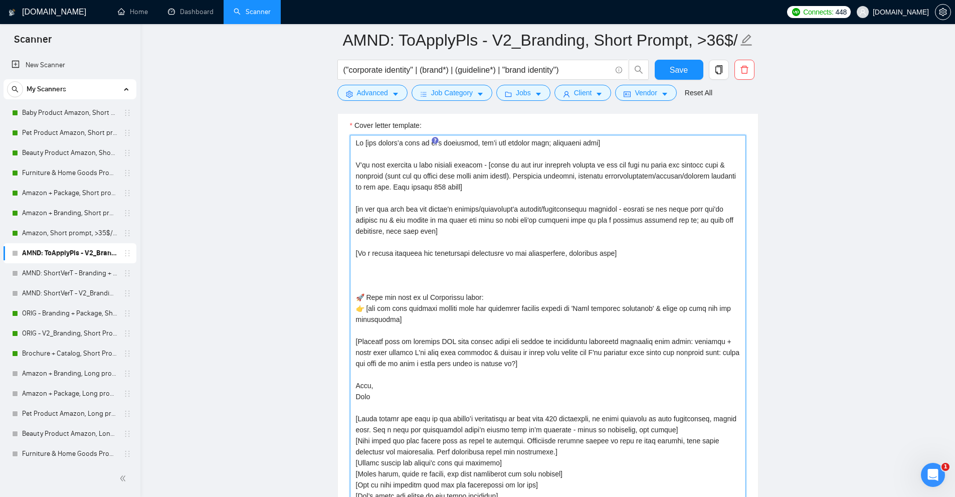
drag, startPoint x: 375, startPoint y: 393, endPoint x: 348, endPoint y: 380, distance: 30.0
click at [348, 380] on div "Cover letter template:" at bounding box center [548, 370] width 420 height 525
paste textarea "Here's my loom on how a strong brand identity can boost your sales 👉 www.loom.c…"
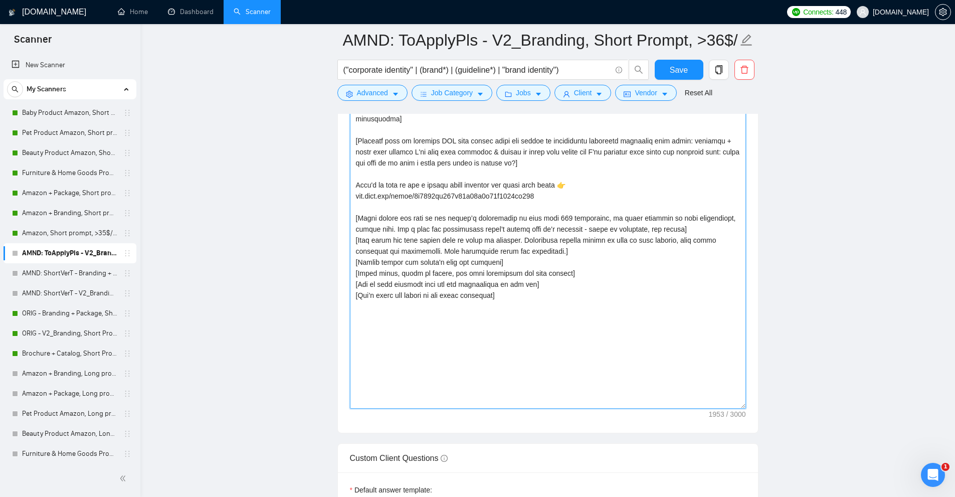
click at [358, 215] on textarea "Cover letter template:" at bounding box center [548, 171] width 396 height 474
drag, startPoint x: 354, startPoint y: 215, endPoint x: 622, endPoint y: 318, distance: 288.0
click at [622, 318] on textarea "Cover letter template:" at bounding box center [548, 171] width 396 height 474
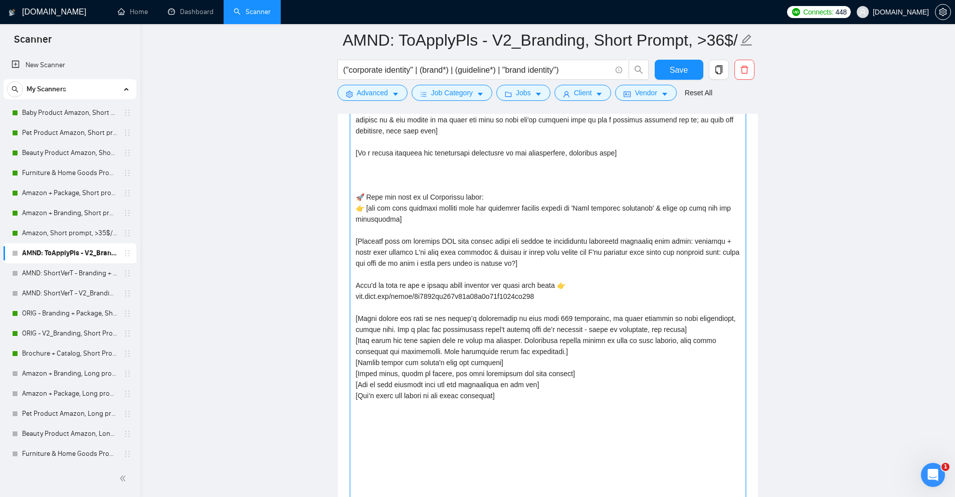
click at [617, 309] on textarea "Cover letter template:" at bounding box center [548, 272] width 396 height 474
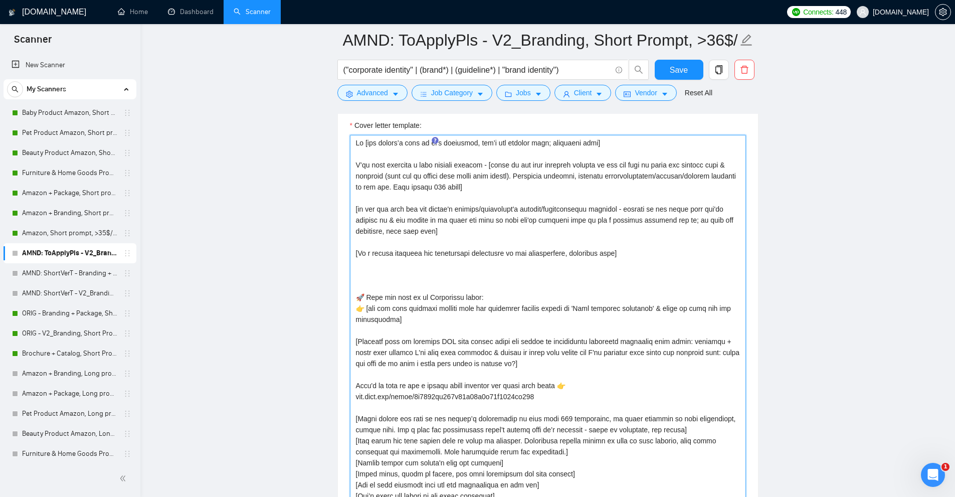
drag, startPoint x: 374, startPoint y: 268, endPoint x: 373, endPoint y: 281, distance: 13.0
click at [373, 281] on textarea "Cover letter template:" at bounding box center [548, 372] width 396 height 474
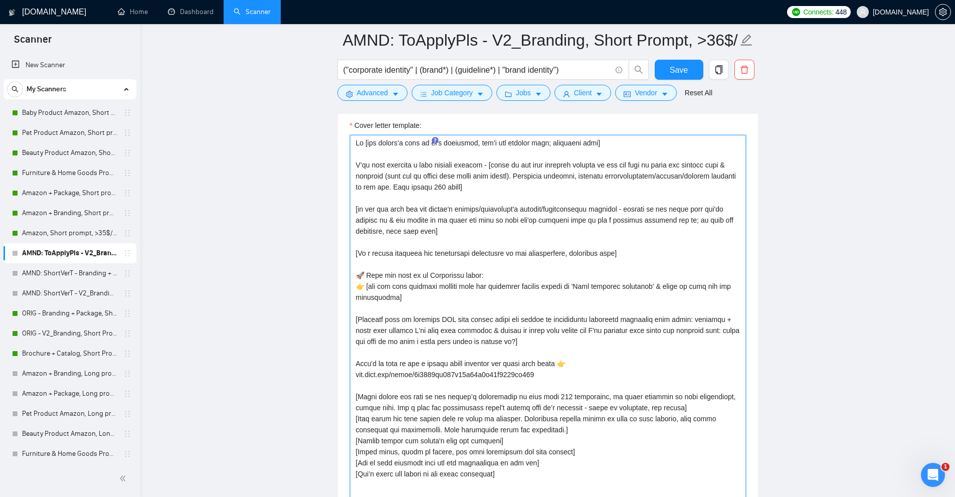
drag, startPoint x: 412, startPoint y: 261, endPoint x: 427, endPoint y: 296, distance: 38.6
click at [427, 296] on textarea "Cover letter template:" at bounding box center [548, 372] width 396 height 474
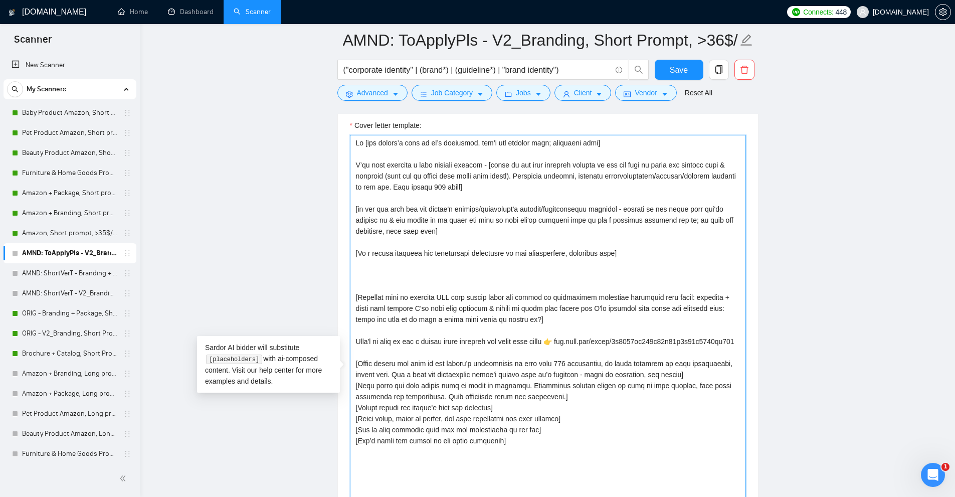
click at [380, 271] on textarea "Cover letter template:" at bounding box center [548, 372] width 396 height 474
click at [370, 274] on textarea "Cover letter template:" at bounding box center [548, 372] width 396 height 474
paste textarea "[instr: IFF means ‘if and only if asked’ i.e. if client doesn't mention anythin…"
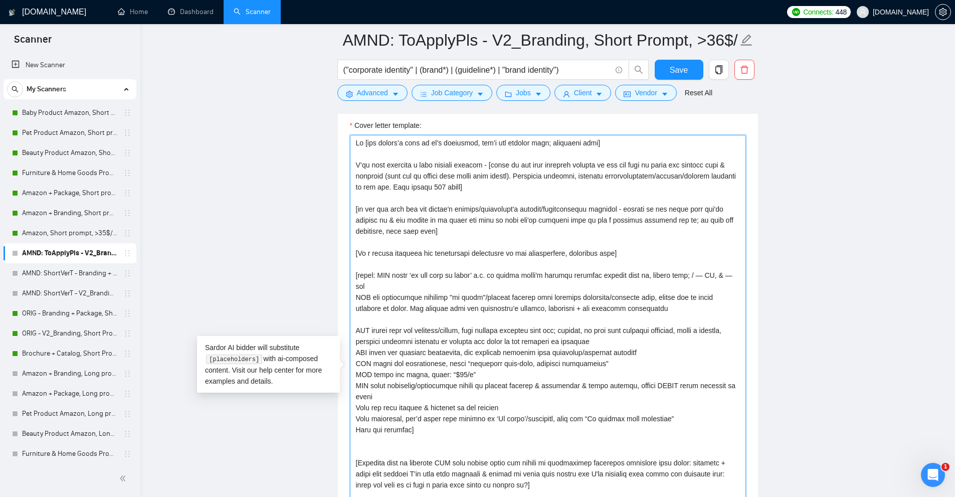
drag, startPoint x: 362, startPoint y: 273, endPoint x: 478, endPoint y: 286, distance: 116.5
click at [477, 286] on textarea "Cover letter template:" at bounding box center [548, 372] width 396 height 474
click at [480, 285] on textarea "Cover letter template:" at bounding box center [548, 372] width 396 height 474
click at [358, 284] on textarea "Cover letter template:" at bounding box center [548, 372] width 396 height 474
drag, startPoint x: 358, startPoint y: 284, endPoint x: 688, endPoint y: 300, distance: 330.2
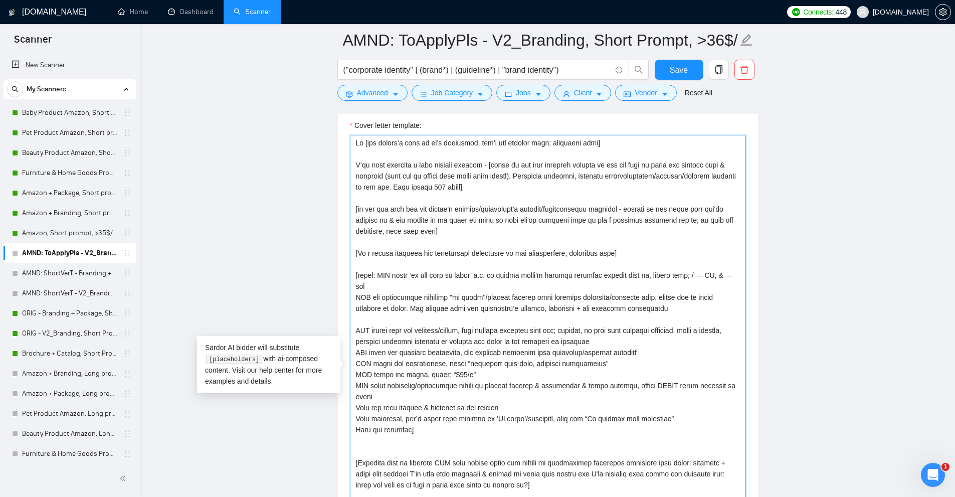
click at [688, 300] on textarea "Cover letter template:" at bounding box center [548, 372] width 396 height 474
click at [358, 320] on textarea "Cover letter template:" at bounding box center [548, 372] width 396 height 474
drag, startPoint x: 358, startPoint y: 320, endPoint x: 649, endPoint y: 328, distance: 290.3
click at [649, 328] on textarea "Cover letter template:" at bounding box center [548, 372] width 396 height 474
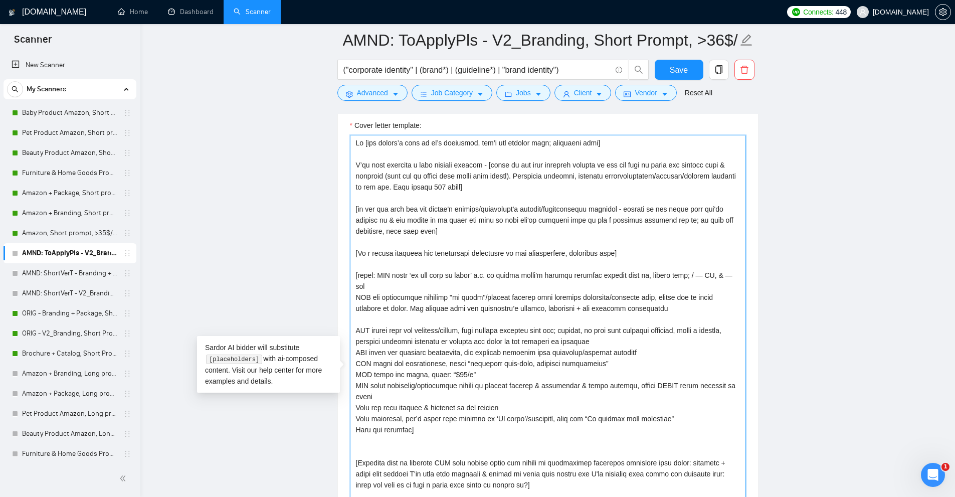
click at [649, 328] on textarea "Cover letter template:" at bounding box center [548, 372] width 396 height 474
drag, startPoint x: 587, startPoint y: 331, endPoint x: 333, endPoint y: 322, distance: 254.8
click at [333, 322] on main "AMND: ToApplyPls - V2_Branding, Short Prompt, >36$/h, no agency ("corporate ide…" at bounding box center [547, 384] width 782 height 3077
click at [389, 335] on textarea "Cover letter template:" at bounding box center [548, 372] width 396 height 474
click at [358, 339] on textarea "Cover letter template:" at bounding box center [548, 372] width 396 height 474
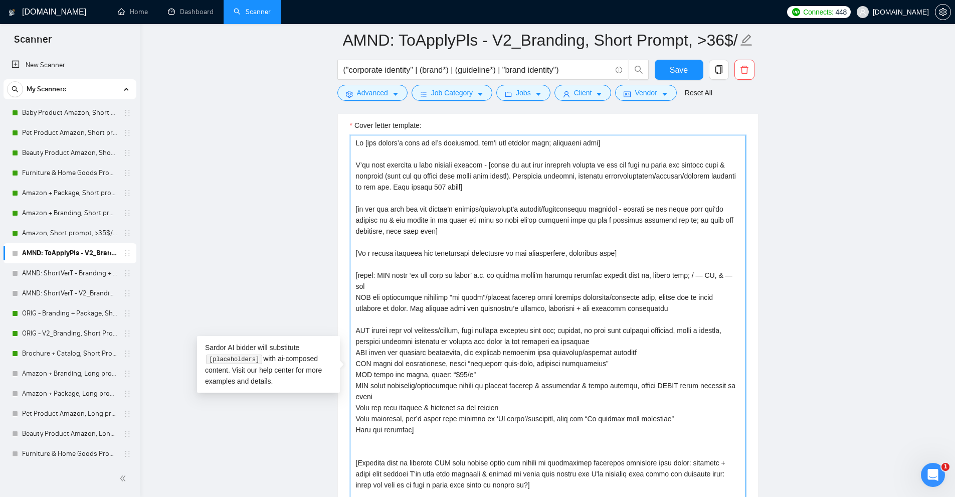
drag, startPoint x: 358, startPoint y: 339, endPoint x: 641, endPoint y: 341, distance: 282.7
click at [639, 342] on textarea "Cover letter template:" at bounding box center [548, 372] width 396 height 474
click at [651, 340] on textarea "Cover letter template:" at bounding box center [548, 372] width 396 height 474
drag, startPoint x: 668, startPoint y: 337, endPoint x: 334, endPoint y: 339, distance: 333.8
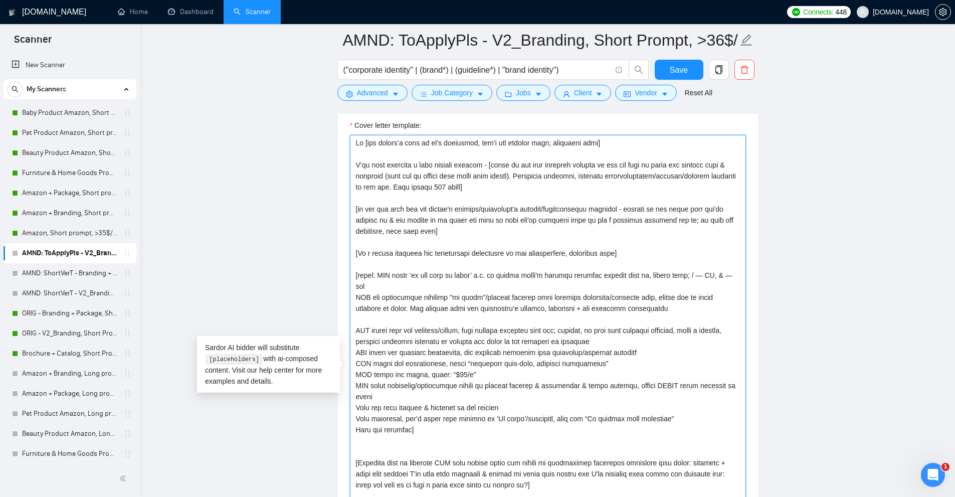
click at [542, 351] on textarea "Cover letter template:" at bounding box center [548, 372] width 396 height 474
click at [589, 338] on textarea "Cover letter template:" at bounding box center [548, 372] width 396 height 474
click at [370, 352] on textarea "Cover letter template:" at bounding box center [548, 372] width 396 height 474
drag, startPoint x: 370, startPoint y: 352, endPoint x: 576, endPoint y: 356, distance: 206.0
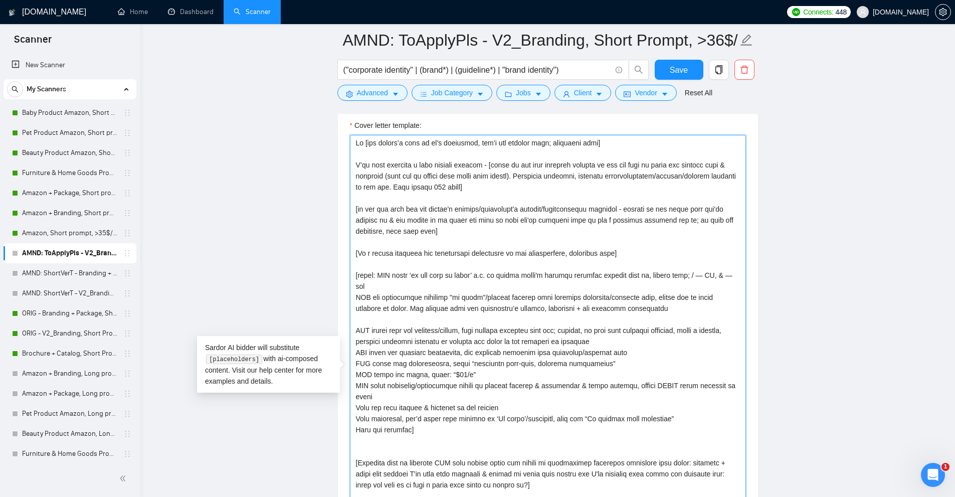
click at [576, 356] on textarea "Cover letter template:" at bounding box center [548, 372] width 396 height 474
click at [578, 356] on textarea "Cover letter template:" at bounding box center [548, 372] width 396 height 474
drag, startPoint x: 590, startPoint y: 350, endPoint x: 326, endPoint y: 351, distance: 264.6
click at [555, 345] on textarea "Cover letter template:" at bounding box center [548, 372] width 396 height 474
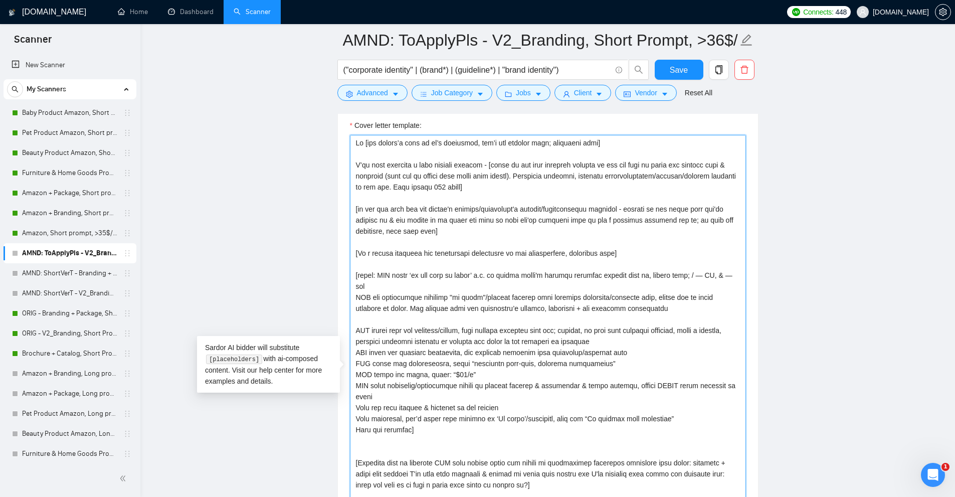
click at [555, 345] on textarea "Cover letter template:" at bounding box center [548, 372] width 396 height 474
click at [547, 349] on textarea "Cover letter template:" at bounding box center [548, 372] width 396 height 474
drag, startPoint x: 469, startPoint y: 363, endPoint x: 568, endPoint y: 366, distance: 99.3
click at [568, 366] on textarea "Cover letter template:" at bounding box center [548, 372] width 396 height 474
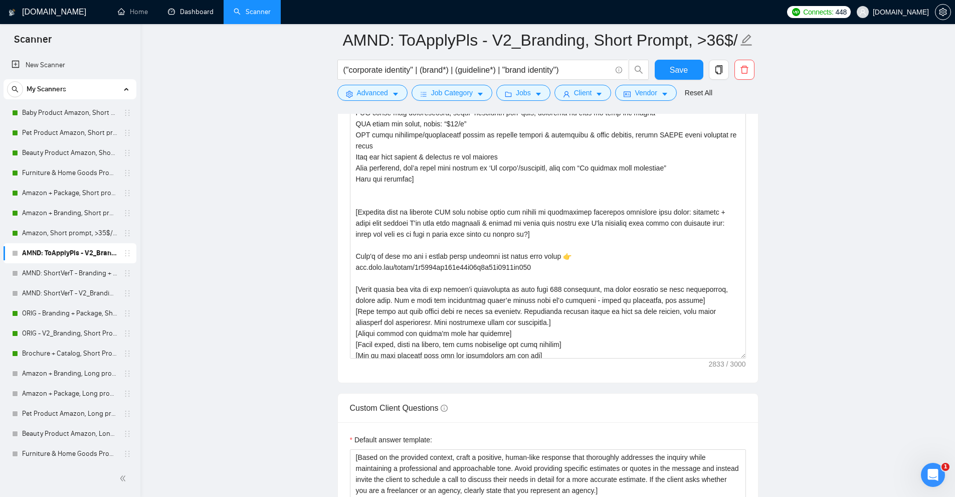
scroll to position [1294, 0]
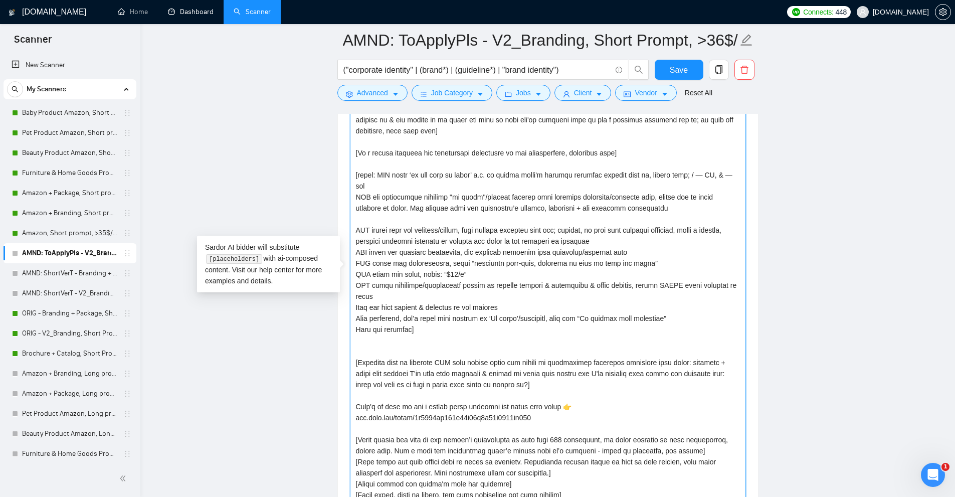
drag, startPoint x: 442, startPoint y: 262, endPoint x: 449, endPoint y: 262, distance: 7.0
click at [449, 262] on textarea "Cover letter template:" at bounding box center [548, 272] width 396 height 474
paste textarea "35"
click at [519, 271] on textarea "Cover letter template:" at bounding box center [548, 272] width 396 height 474
click at [517, 272] on textarea "Cover letter template:" at bounding box center [548, 272] width 396 height 474
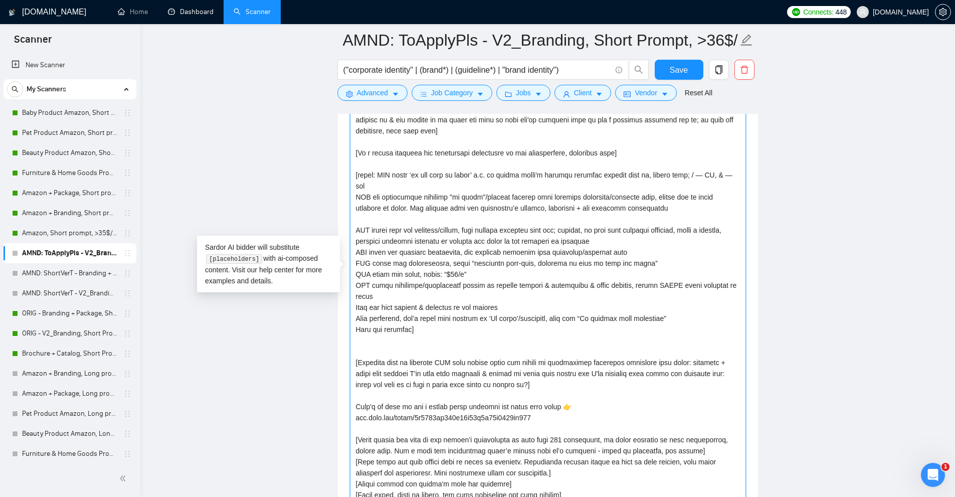
click at [517, 272] on textarea "Cover letter template:" at bounding box center [548, 272] width 396 height 474
click at [467, 292] on textarea "Cover letter template:" at bounding box center [548, 272] width 396 height 474
click at [459, 297] on textarea "Cover letter template:" at bounding box center [548, 272] width 396 height 474
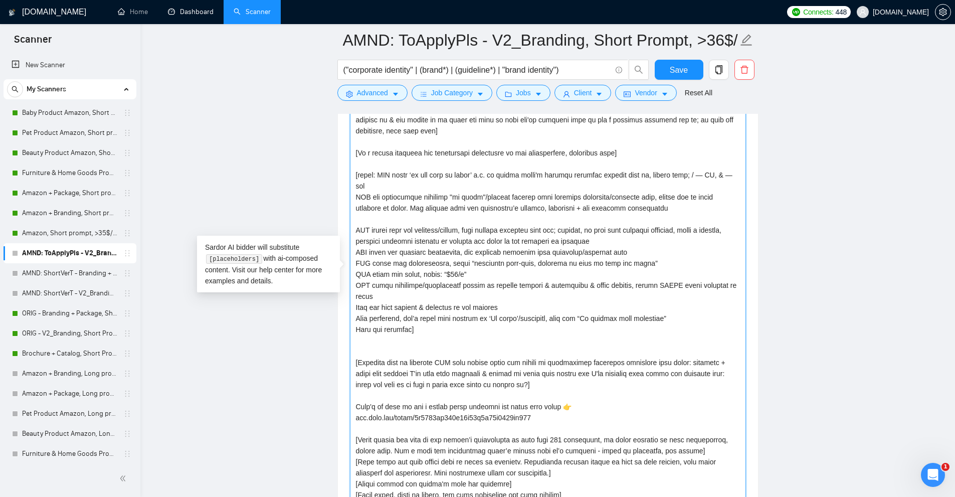
click at [459, 297] on textarea "Cover letter template:" at bounding box center [548, 272] width 396 height 474
click at [470, 313] on textarea "Cover letter template:" at bounding box center [548, 272] width 396 height 474
click at [477, 306] on textarea "Cover letter template:" at bounding box center [548, 272] width 396 height 474
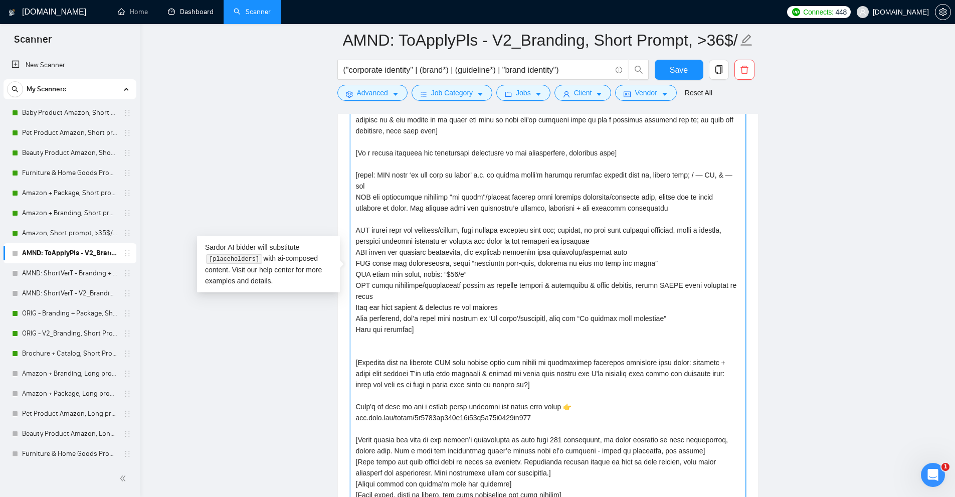
click at [477, 306] on textarea "Cover letter template:" at bounding box center [548, 272] width 396 height 474
click at [543, 303] on textarea "Cover letter template:" at bounding box center [548, 272] width 396 height 474
click at [477, 318] on textarea "Cover letter template:" at bounding box center [548, 272] width 396 height 474
click at [418, 337] on textarea "Cover letter template:" at bounding box center [548, 272] width 396 height 474
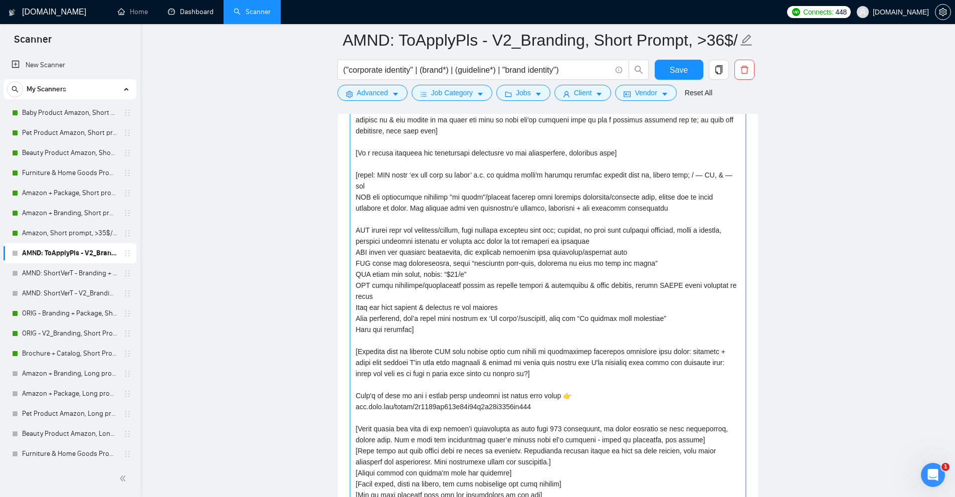
scroll to position [1595, 0]
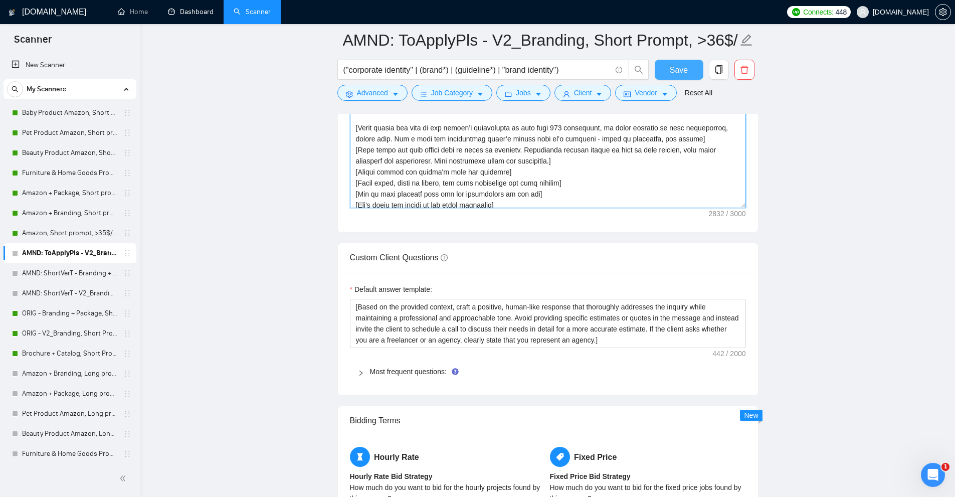
type textarea "Hi [use client’s name if it’s mentioned, don’t use company name; otherwise skip…"
click at [678, 69] on span "Save" at bounding box center [679, 70] width 18 height 13
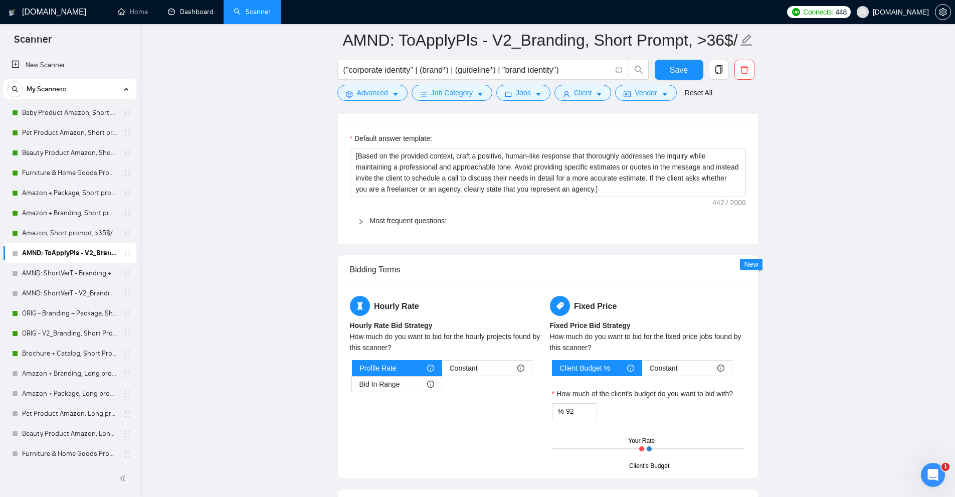
scroll to position [1296, 0]
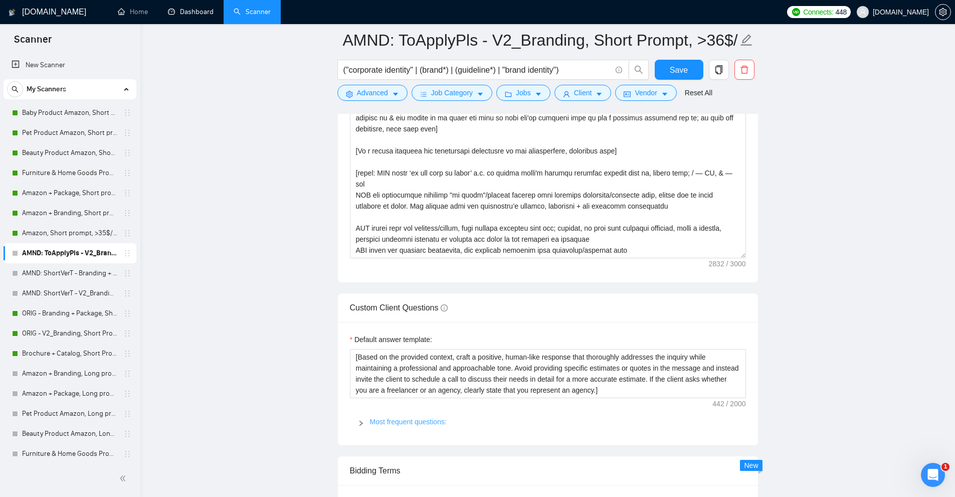
click at [420, 422] on link "Most frequent questions:" at bounding box center [408, 422] width 77 height 8
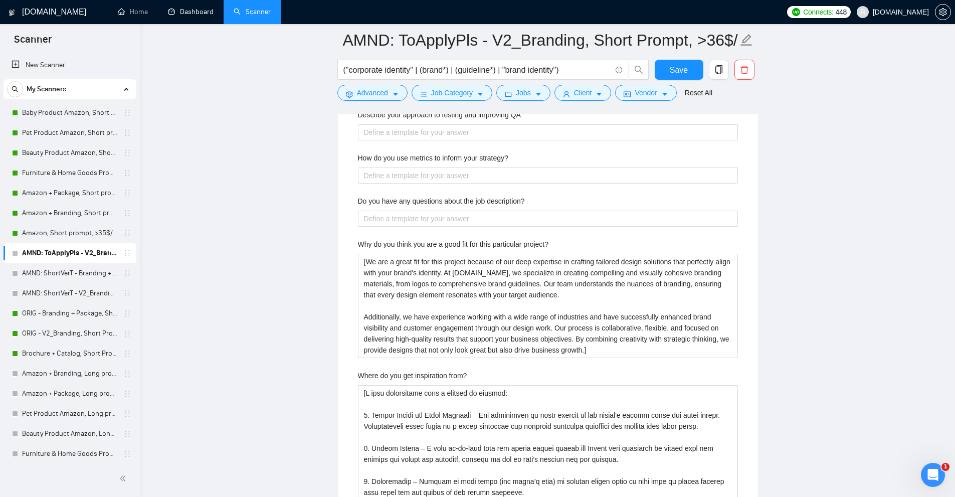
scroll to position [2499, 0]
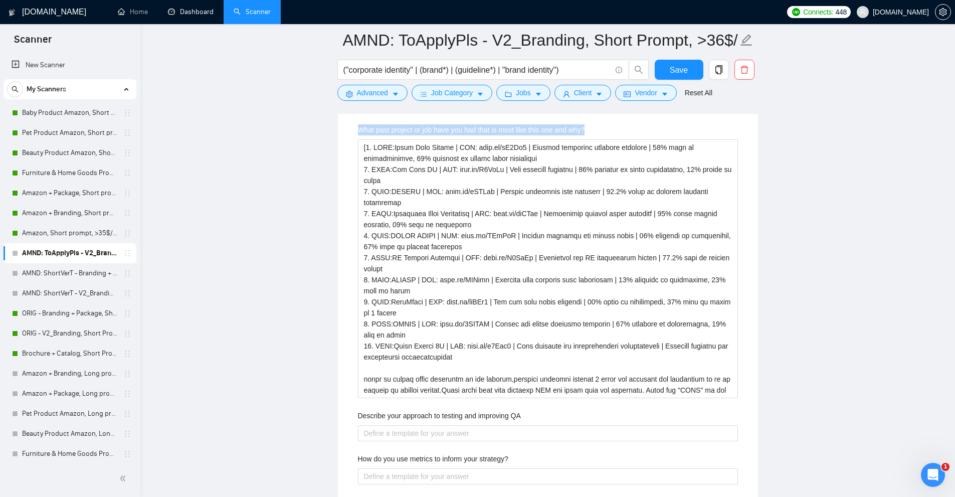
drag, startPoint x: 389, startPoint y: 128, endPoint x: 605, endPoint y: 124, distance: 215.5
click at [605, 124] on div "Describe your recent experience with similar projects Please list any certifica…" at bounding box center [548, 255] width 396 height 2051
click at [605, 124] on div "What past project or job have you had that is most like this one and why?" at bounding box center [548, 131] width 380 height 15
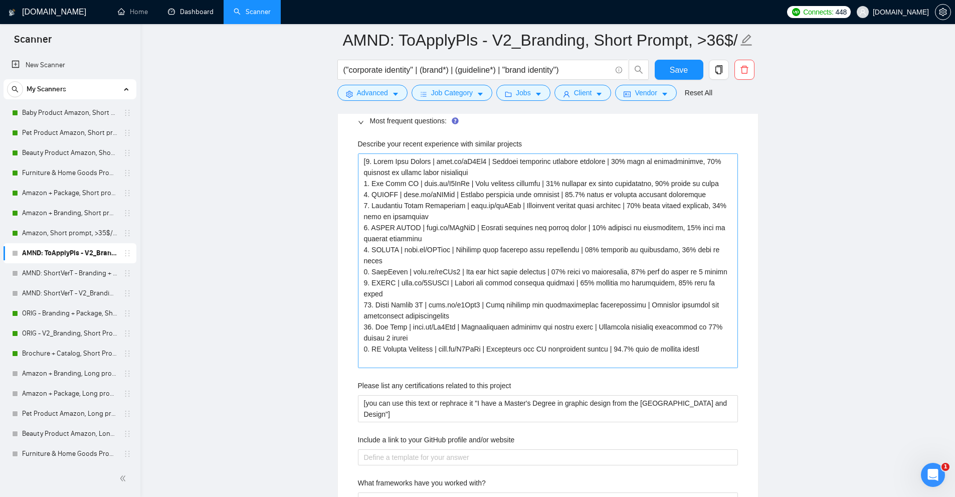
scroll to position [1547, 0]
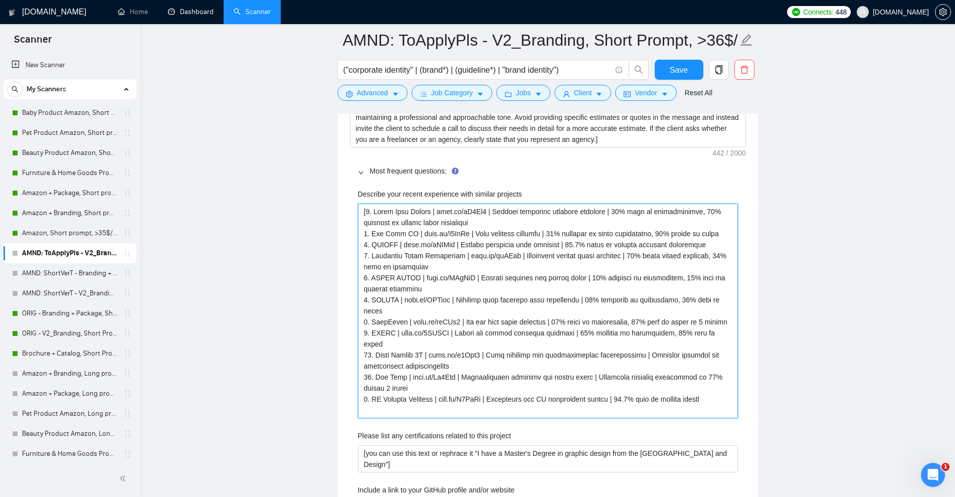
click at [458, 256] on projects "Describe your recent experience with similar projects" at bounding box center [548, 310] width 380 height 215
click at [584, 323] on projects "Describe your recent experience with similar projects" at bounding box center [548, 310] width 380 height 215
click at [521, 308] on projects "Describe your recent experience with similar projects" at bounding box center [548, 310] width 380 height 215
drag, startPoint x: 369, startPoint y: 376, endPoint x: 361, endPoint y: 374, distance: 8.2
click at [361, 376] on projects "Describe your recent experience with similar projects" at bounding box center [548, 310] width 380 height 215
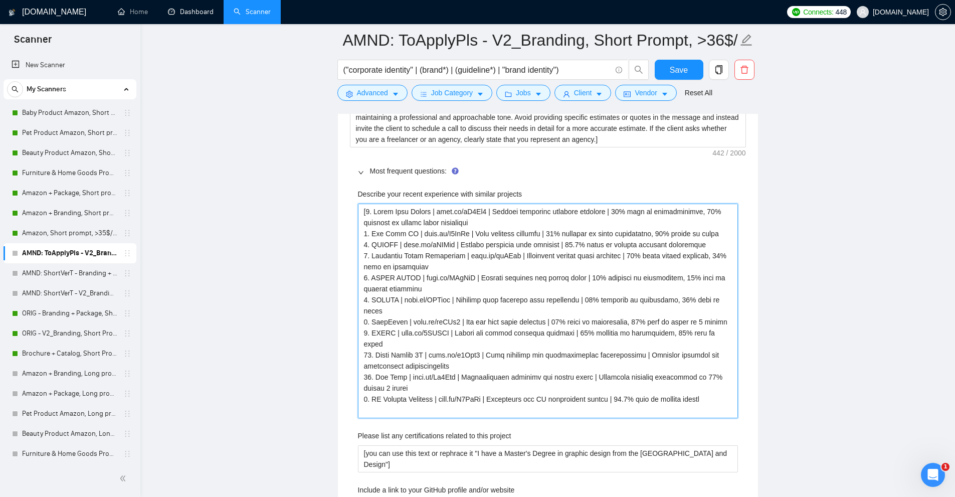
type projects "[1. Sugar Lash Studio | noto.li/dJ3Ck9 | Eyelash extension business branding | …"
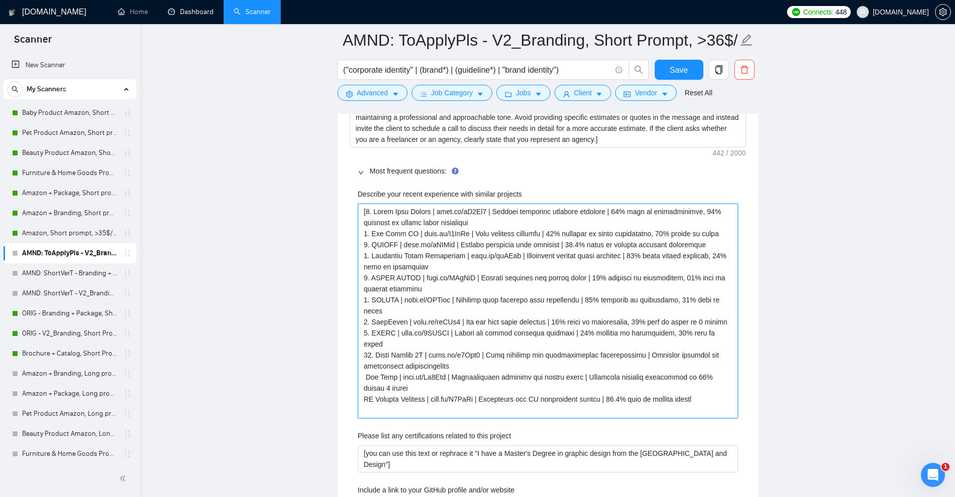
type projects "[1. Sugar Lash Studio | noto.li/dJ3Ck9 | Eyelash extension business branding | …"
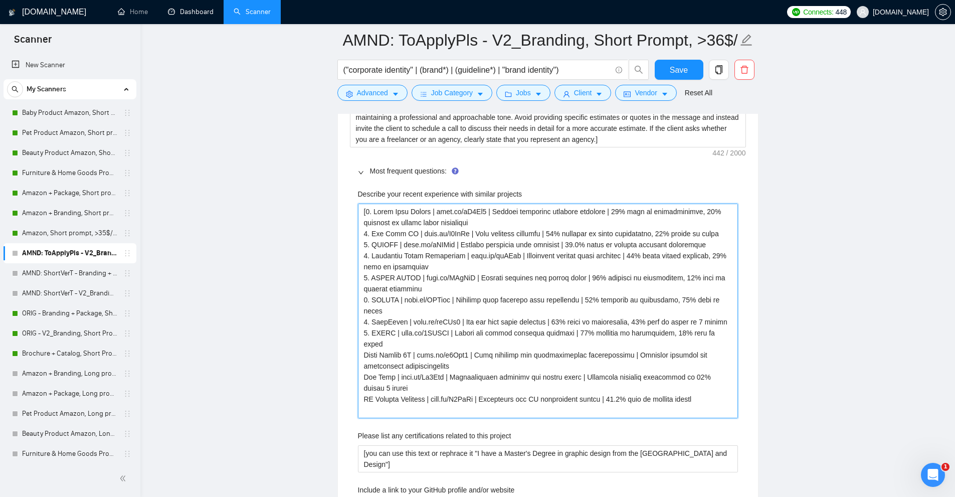
type projects "[1. Sugar Lash Studio | noto.li/dJ3Ck9 | Eyelash extension business branding | …"
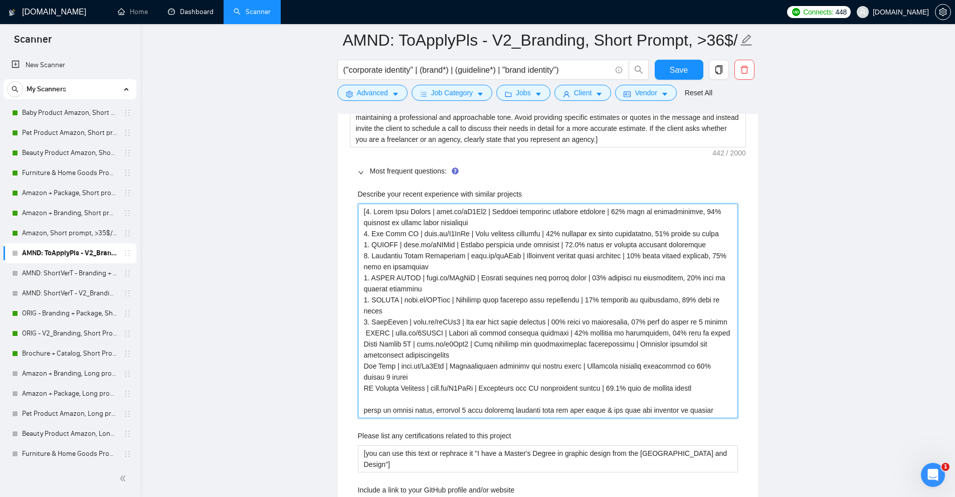
type projects "[1. Sugar Lash Studio | noto.li/dJ3Ck9 | Eyelash extension business branding | …"
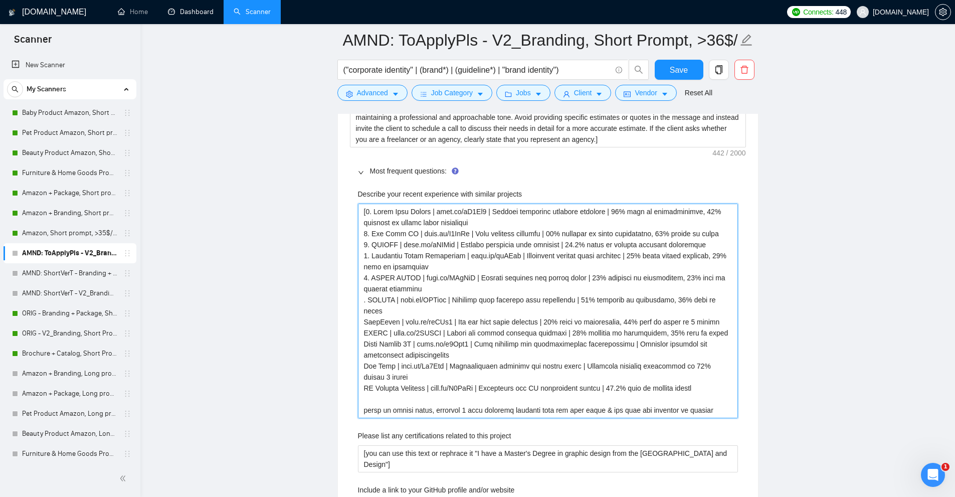
type projects "[1. Sugar Lash Studio | noto.li/dJ3Ck9 | Eyelash extension business branding | …"
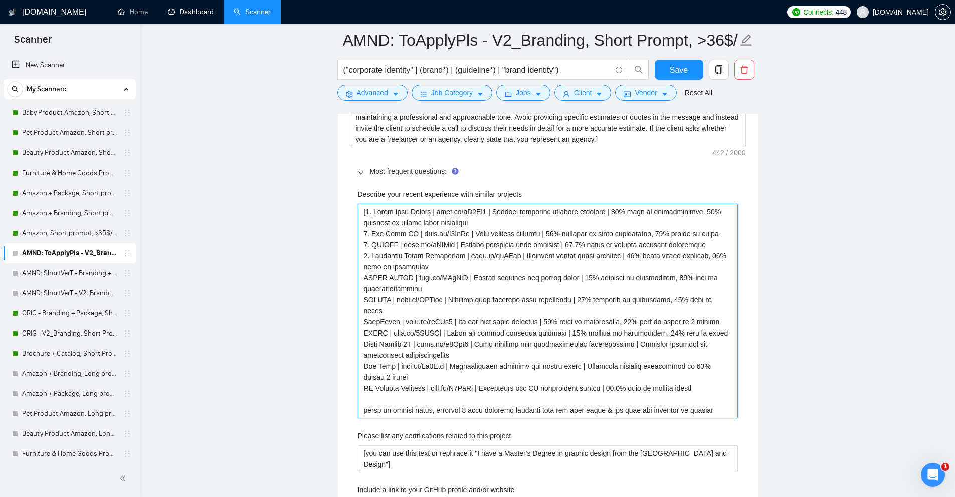
type projects "[1. Sugar Lash Studio | noto.li/dJ3Ck9 | Eyelash extension business branding | …"
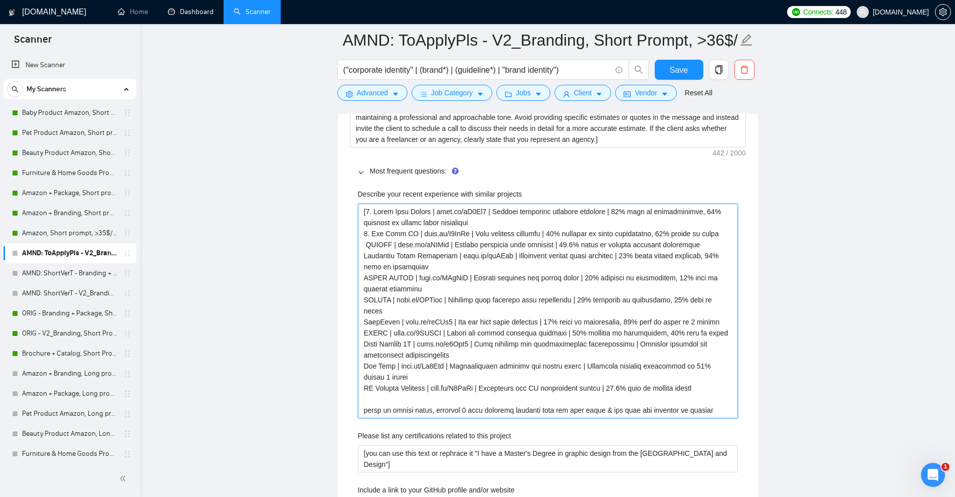
type projects "[1. Sugar Lash Studio | noto.li/dJ3Ck9 | Eyelash extension business branding | …"
type projects "[. Sugar Lash Studio | noto.li/dJ3Ck9 | Eyelash extension business branding | 3…"
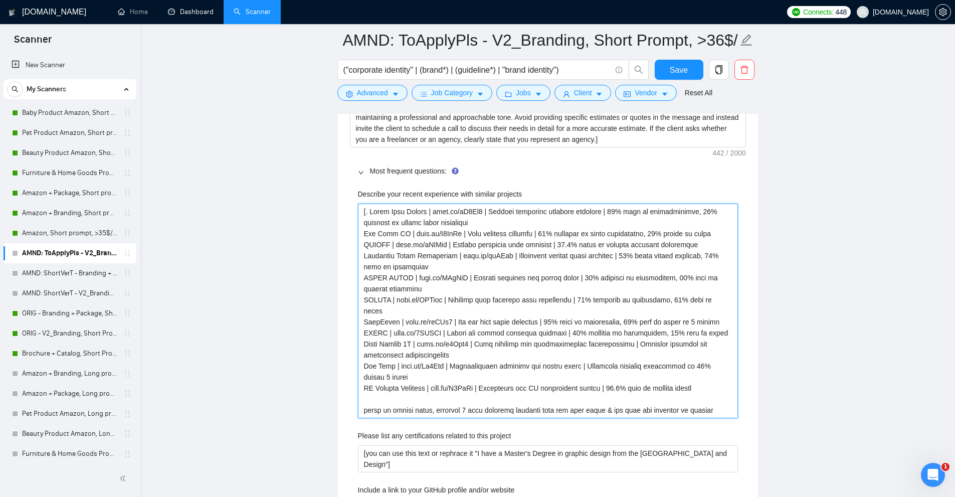
type projects "[ Sugar Lash Studio | noto.li/dJ3Ck9 | Eyelash extension business branding | 31…"
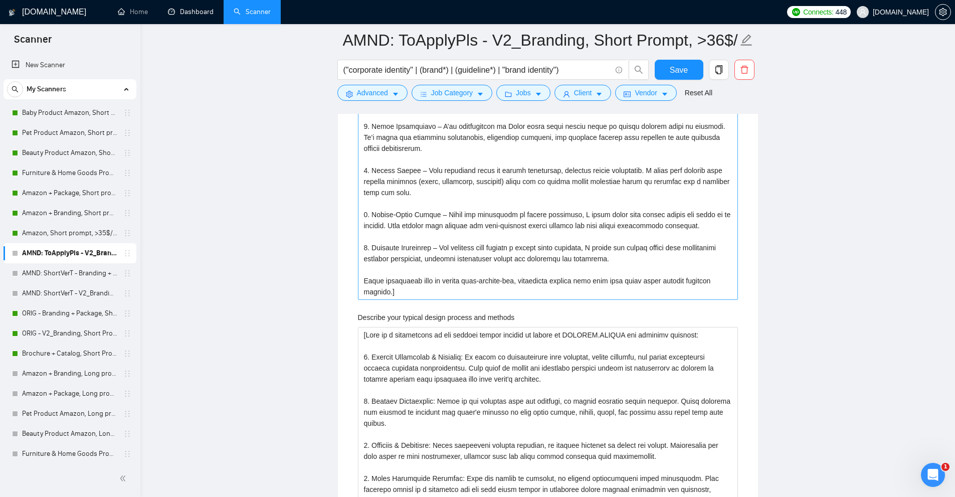
scroll to position [1797, 0]
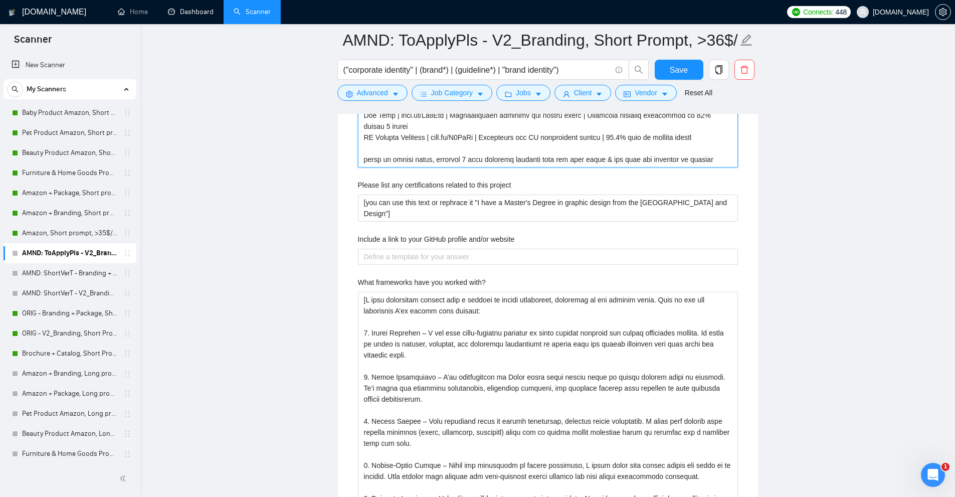
click at [449, 148] on projects "Describe your recent experience with similar projects" at bounding box center [548, 60] width 380 height 215
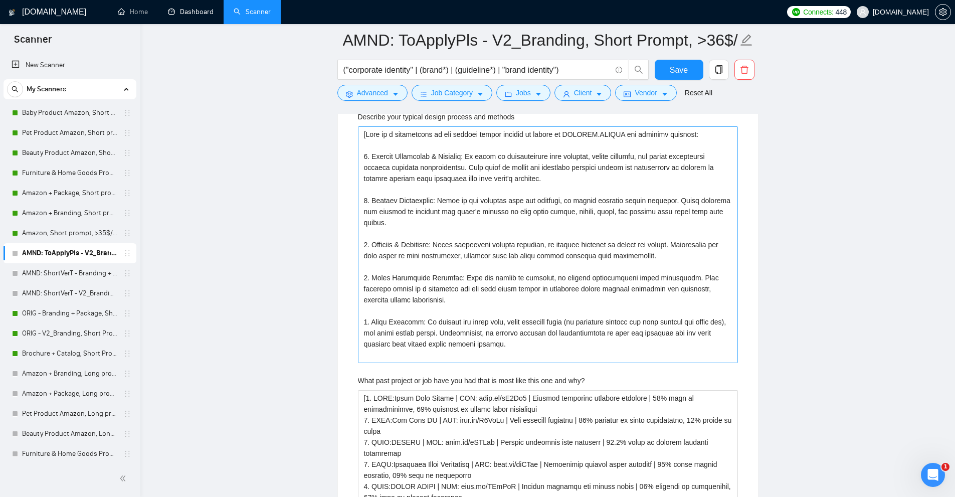
scroll to position [2449, 0]
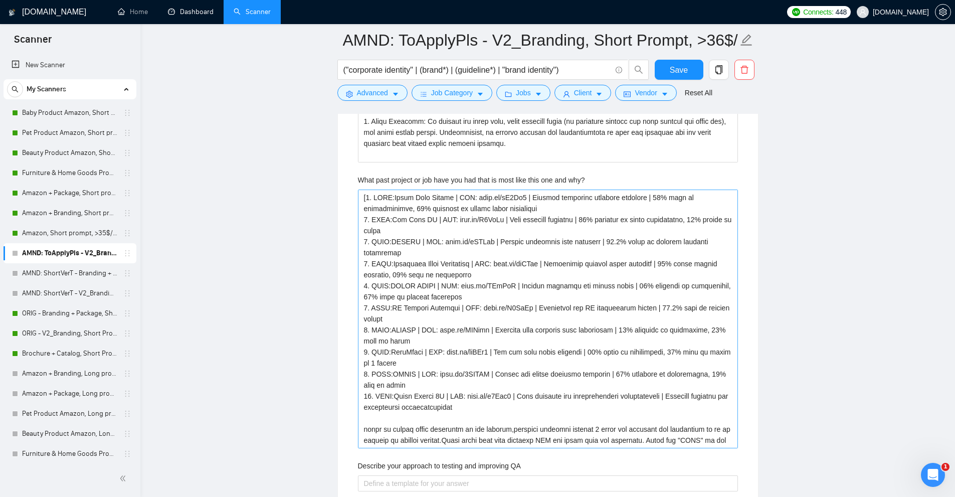
type projects "[Sugar Lash Studio | noto.li/dJ3Ck9 | Eyelash extension business branding | 31%…"
click at [456, 298] on why\? "What past project or job have you had that is most like this one and why?" at bounding box center [548, 318] width 380 height 259
paste why\? "Sugar Lash Studio | noto.li/dJ3Ck9 | Eyelash extension business branding | 31% …"
type why\? "[Sugar Lash Studio | noto.li/dJ3Ck9 | Eyelash extension business branding | 31%…"
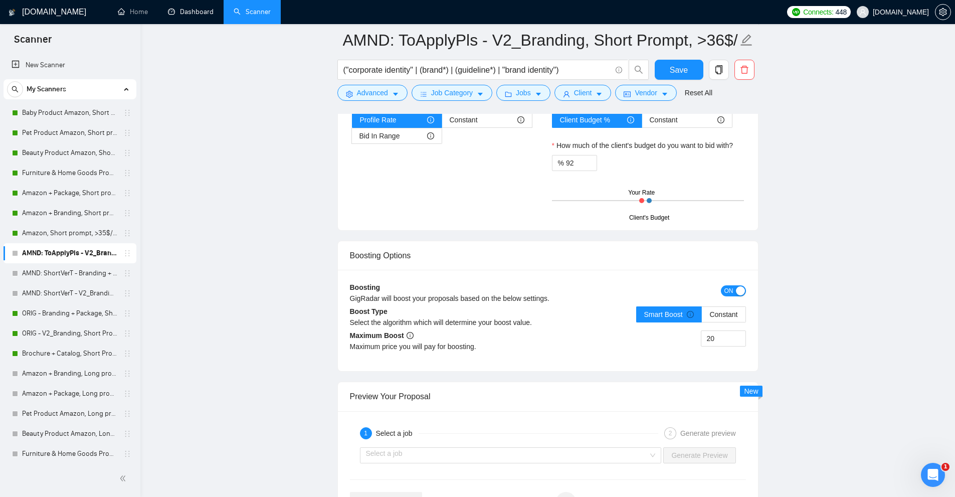
scroll to position [4003, 0]
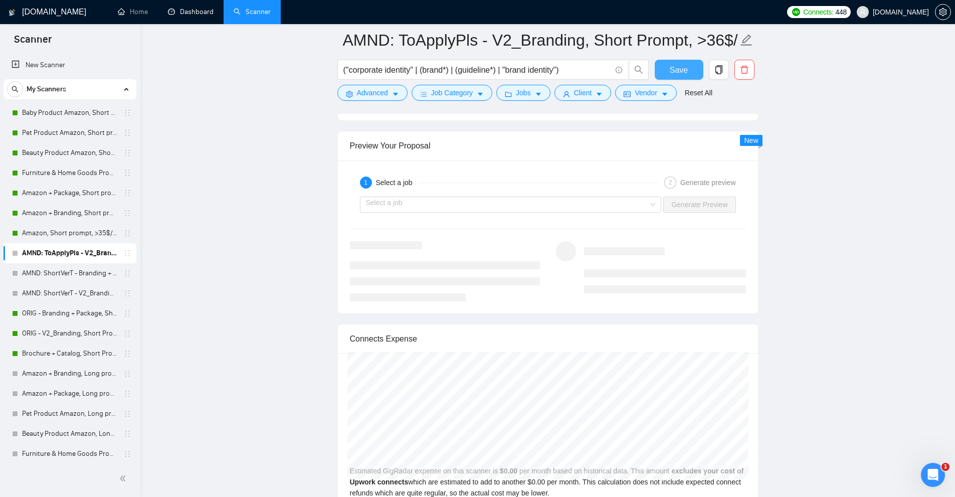
type why\? "[Sugar Lash Studio | noto.li/dJ3Ck9 | Eyelash extension business branding | 31%…"
click at [685, 68] on span "Save" at bounding box center [679, 70] width 18 height 13
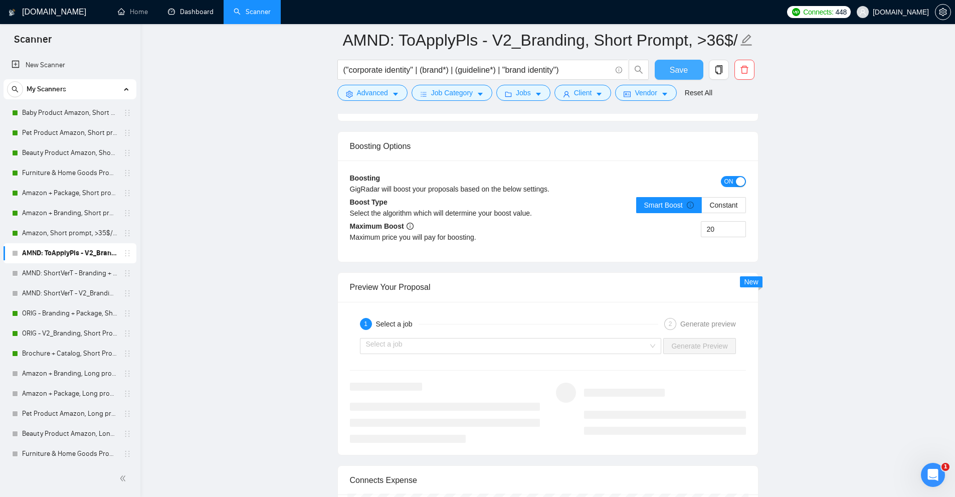
scroll to position [2005, 0]
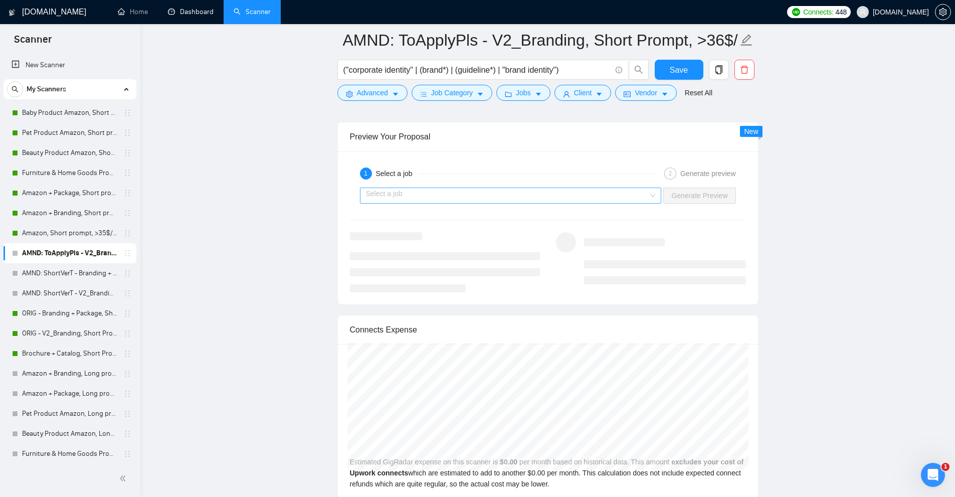
click at [571, 189] on input "search" at bounding box center [507, 195] width 283 height 15
click at [540, 174] on div "1 Select a job" at bounding box center [509, 173] width 298 height 12
click at [552, 200] on input "search" at bounding box center [507, 195] width 283 height 15
drag, startPoint x: 512, startPoint y: 208, endPoint x: 541, endPoint y: 181, distance: 39.7
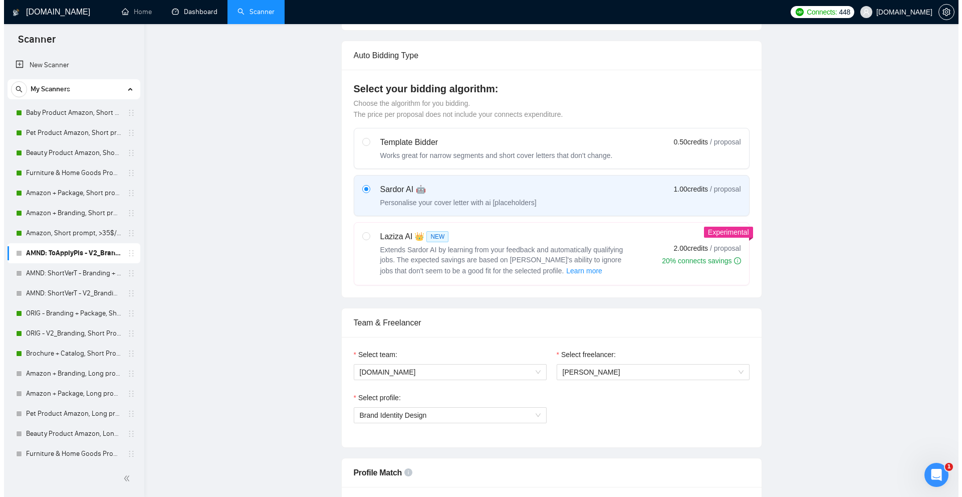
scroll to position [0, 0]
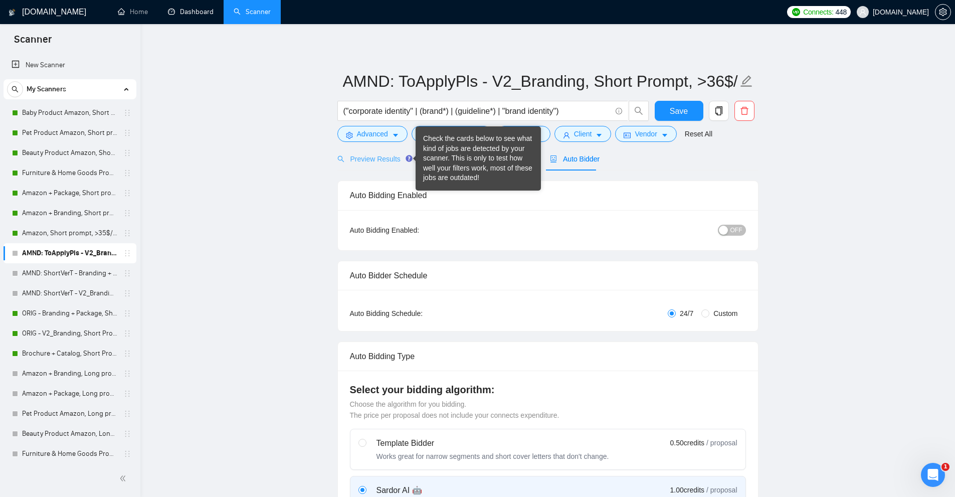
click at [405, 157] on icon "Tooltip anchor" at bounding box center [408, 158] width 7 height 7
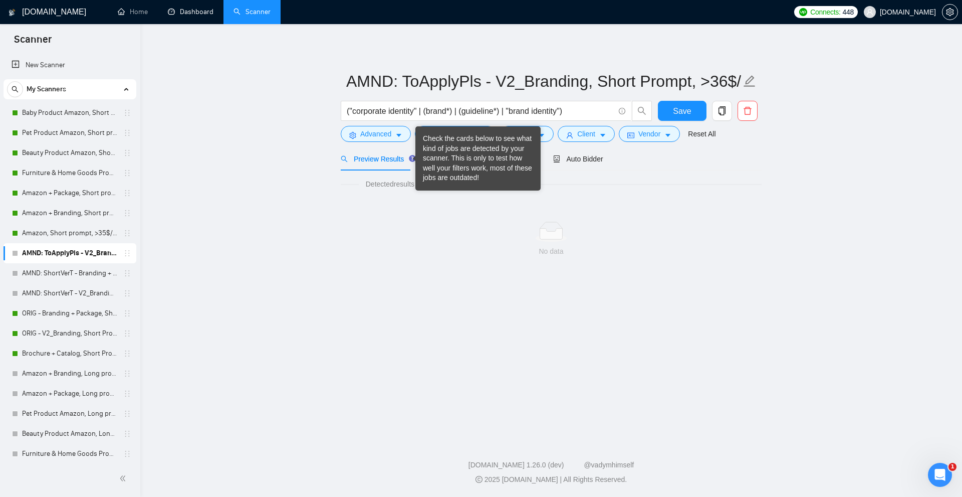
click at [361, 162] on span "Preview Results" at bounding box center [377, 159] width 72 height 8
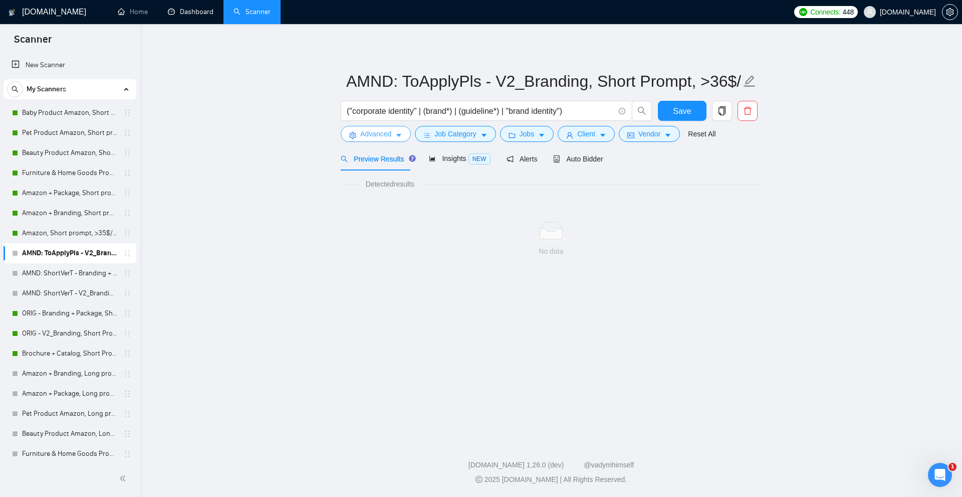
click at [391, 135] on span "Advanced" at bounding box center [375, 133] width 31 height 11
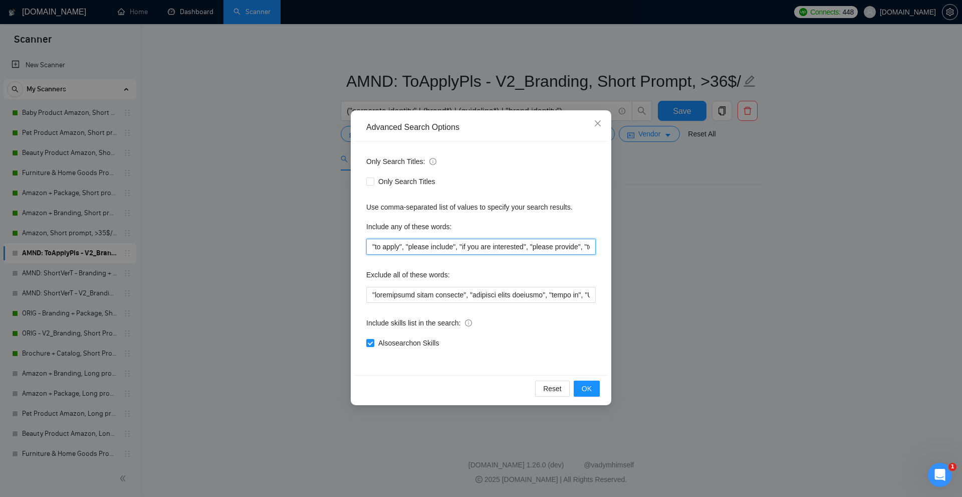
click at [497, 251] on input ""to apply", "please include", "if you are interested", "please provide", "to be…" at bounding box center [481, 247] width 230 height 16
click at [499, 249] on input ""to apply", "please include", "if you are interested", "please provide", "to be…" at bounding box center [481, 247] width 230 height 16
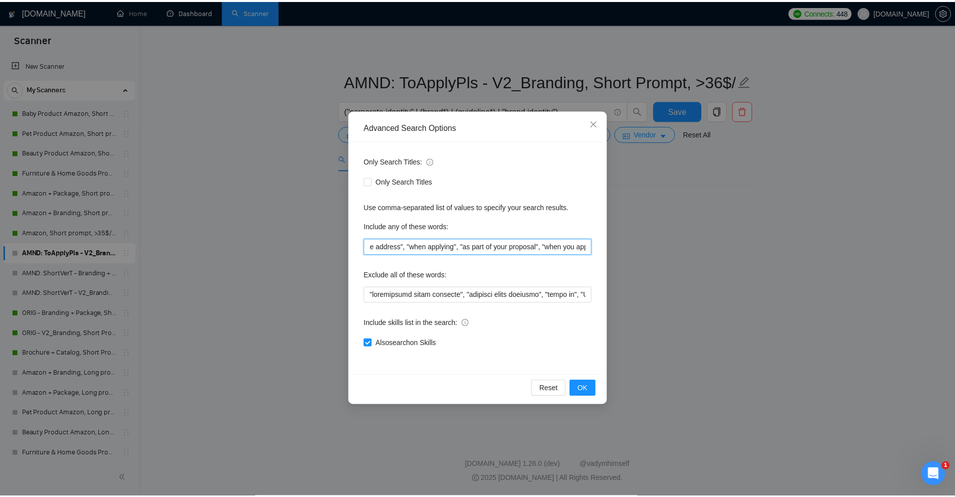
scroll to position [0, 0]
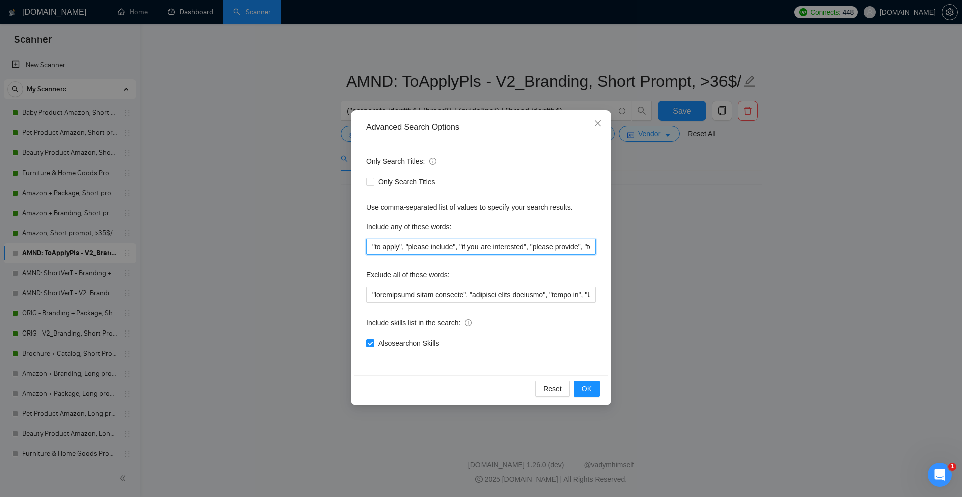
click at [459, 254] on input ""to apply", "please include", "if you are interested", "please provide", "to be…" at bounding box center [481, 247] width 230 height 16
click at [720, 258] on div "Advanced Search Options Only Search Titles: Only Search Titles Use comma-separa…" at bounding box center [481, 248] width 962 height 497
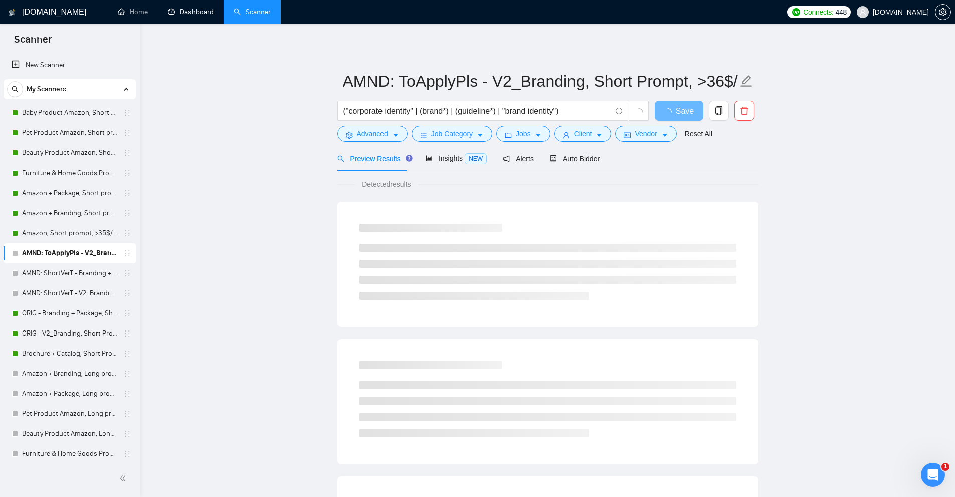
drag, startPoint x: 347, startPoint y: 184, endPoint x: 429, endPoint y: 184, distance: 81.7
click at [428, 184] on div "Detected results" at bounding box center [547, 183] width 421 height 11
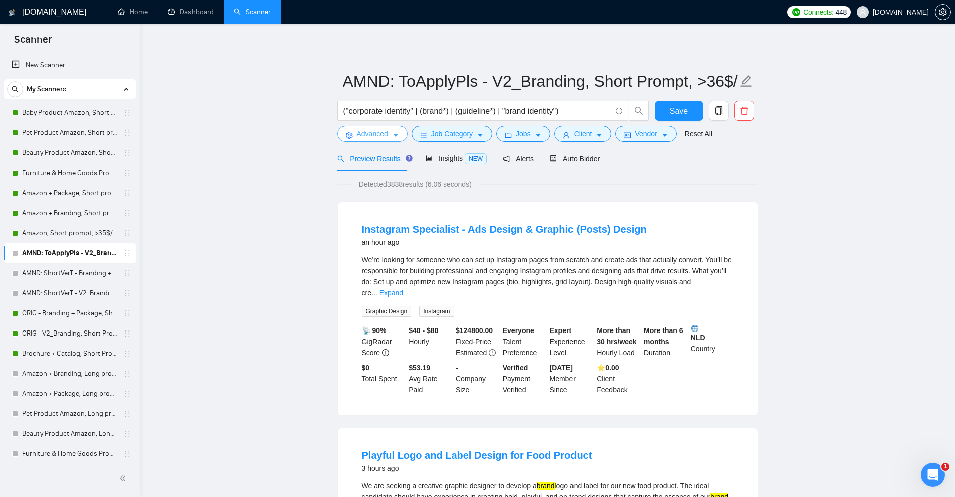
click at [364, 139] on span "Advanced" at bounding box center [372, 133] width 31 height 11
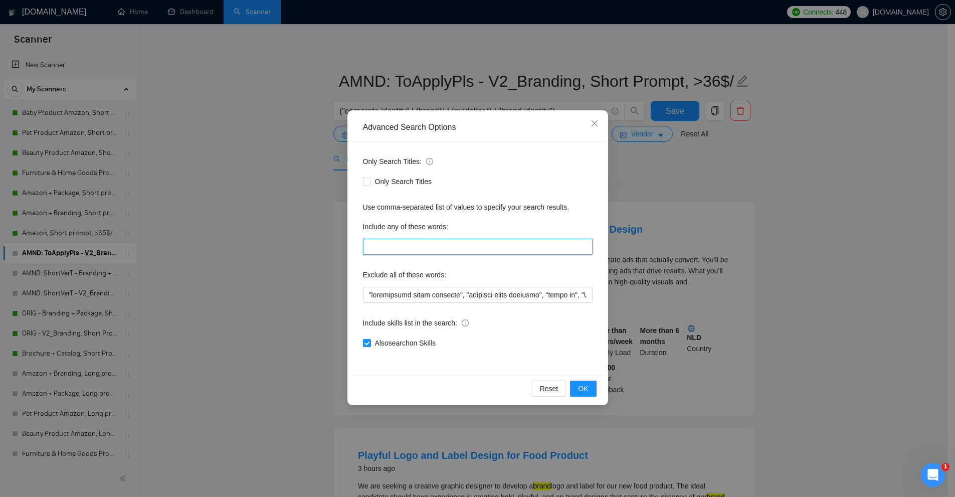
click at [399, 242] on input "text" at bounding box center [478, 247] width 230 height 16
paste input ""to apply", "please include", "if you are interested", "please provide", "to be…"
type input ""to apply", "please include", "if you are interested", "please provide", "to be…"
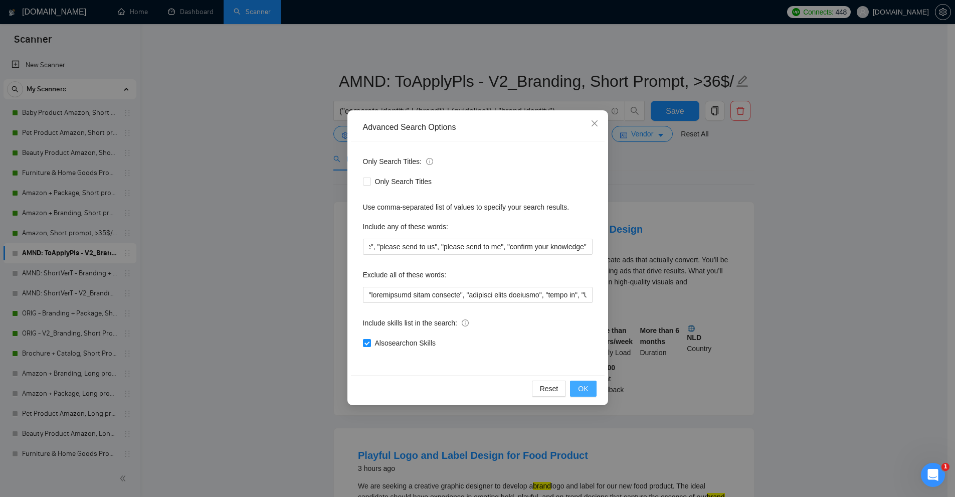
click at [585, 390] on span "OK" at bounding box center [583, 388] width 10 height 11
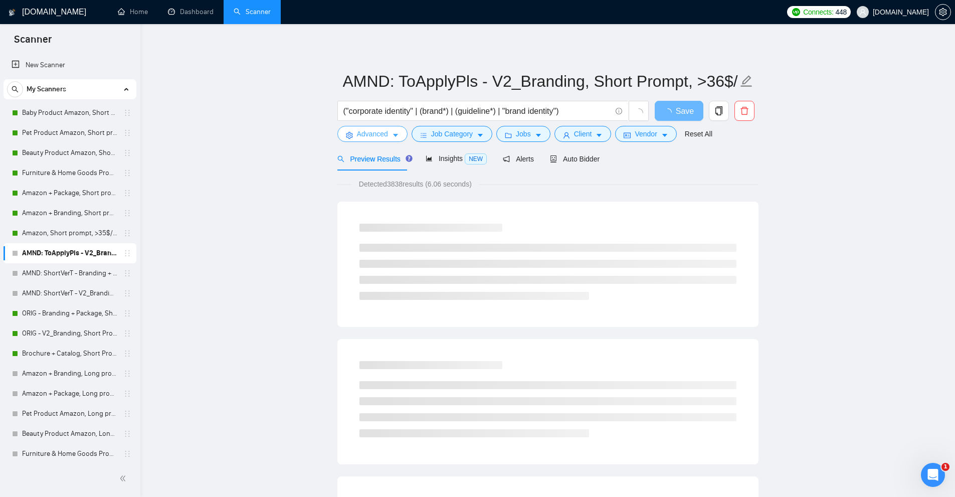
click at [394, 134] on icon "caret-down" at bounding box center [395, 135] width 5 height 3
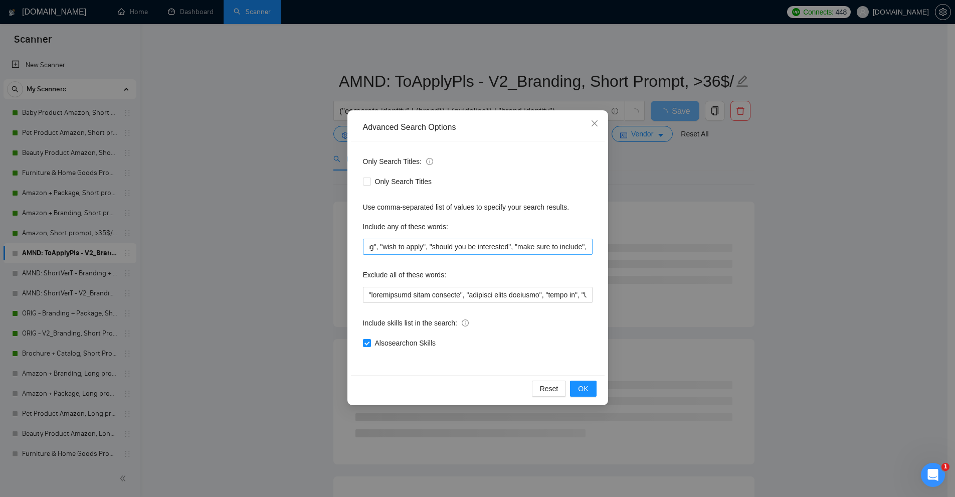
scroll to position [0, 1804]
click at [700, 229] on div "Advanced Search Options Only Search Titles: Only Search Titles Use comma-separa…" at bounding box center [477, 248] width 955 height 497
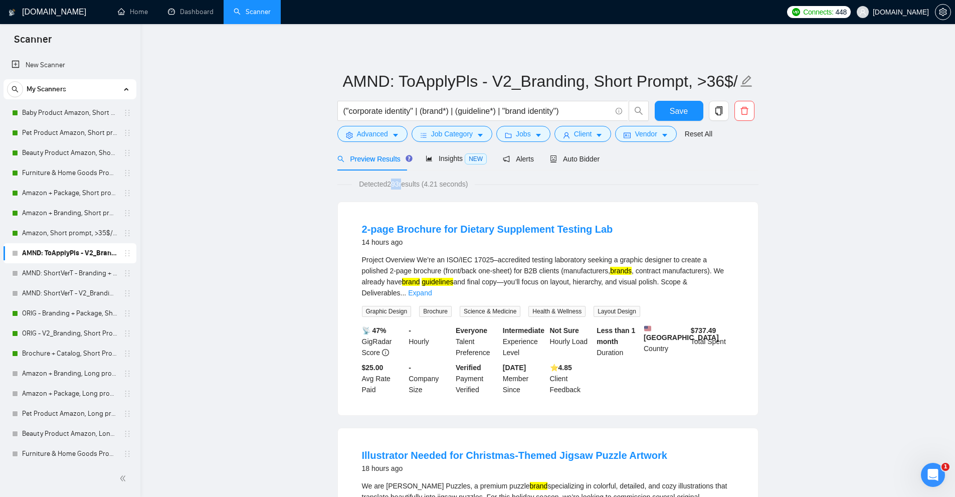
drag, startPoint x: 390, startPoint y: 183, endPoint x: 401, endPoint y: 183, distance: 11.0
click at [401, 183] on span "Detected 293 results (4.21 seconds)" at bounding box center [413, 183] width 123 height 11
click at [676, 107] on span "Save" at bounding box center [679, 111] width 18 height 13
click at [432, 289] on link "Expand" at bounding box center [420, 293] width 24 height 8
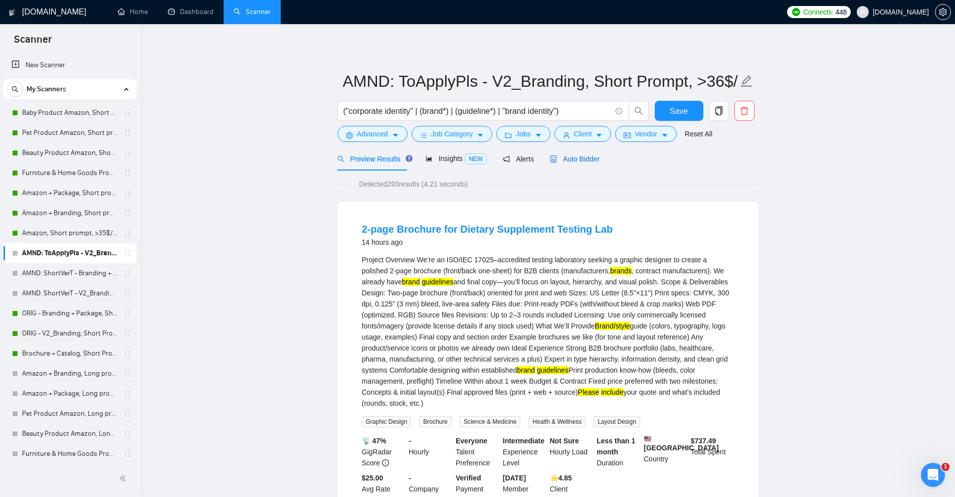
click at [558, 159] on span "Auto Bidder" at bounding box center [575, 159] width 50 height 8
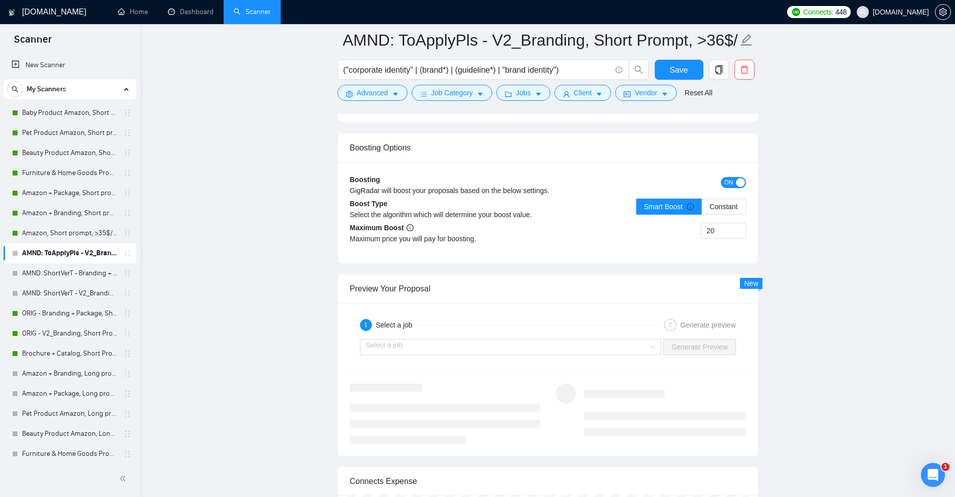
scroll to position [1905, 0]
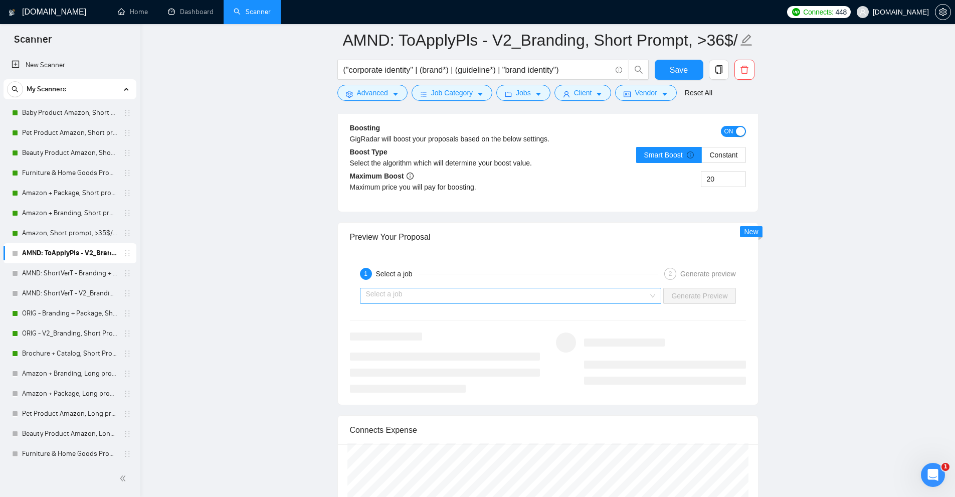
click at [446, 292] on input "search" at bounding box center [507, 295] width 283 height 15
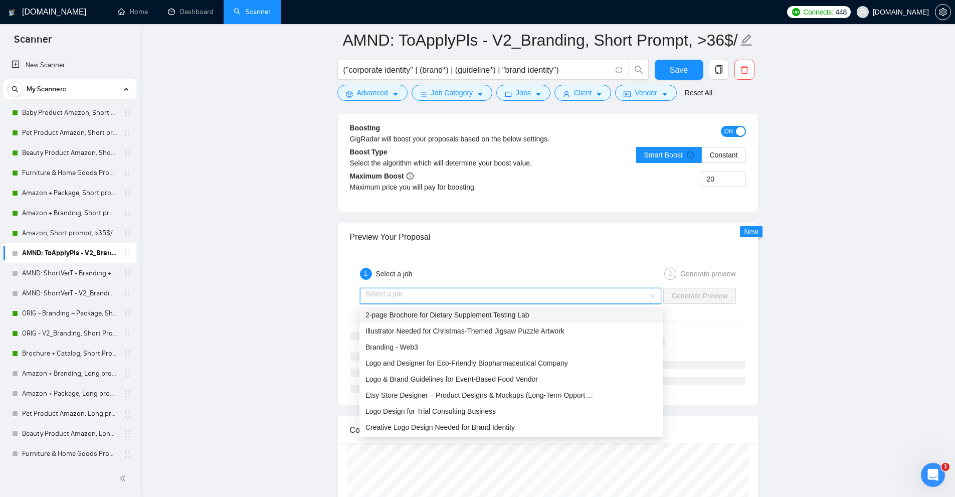
click at [412, 316] on span "2-page Brochure for Dietary Supplement Testing Lab" at bounding box center [447, 315] width 164 height 8
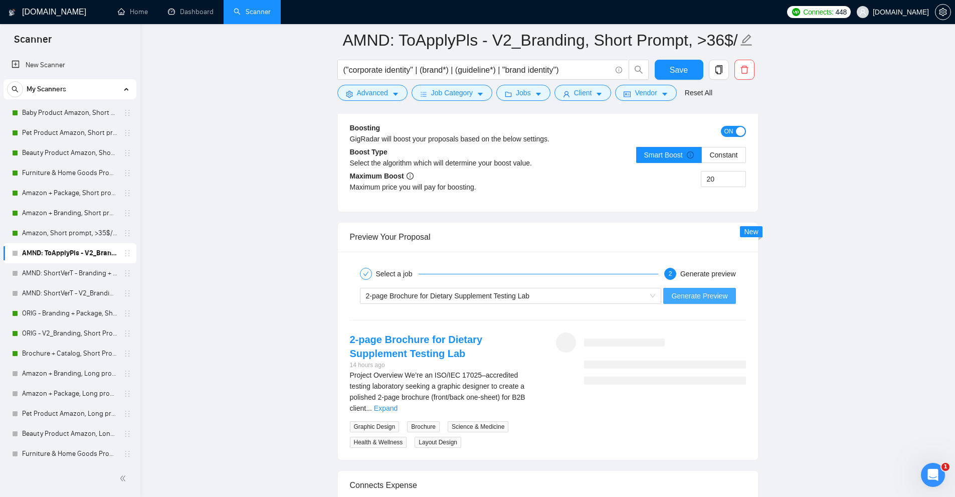
click at [710, 296] on span "Generate Preview" at bounding box center [699, 295] width 56 height 11
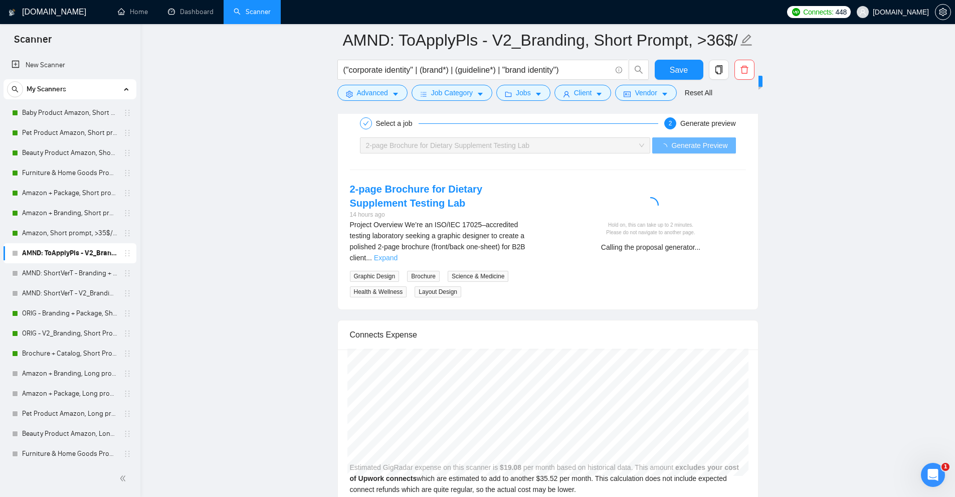
click at [397, 254] on link "Expand" at bounding box center [386, 258] width 24 height 8
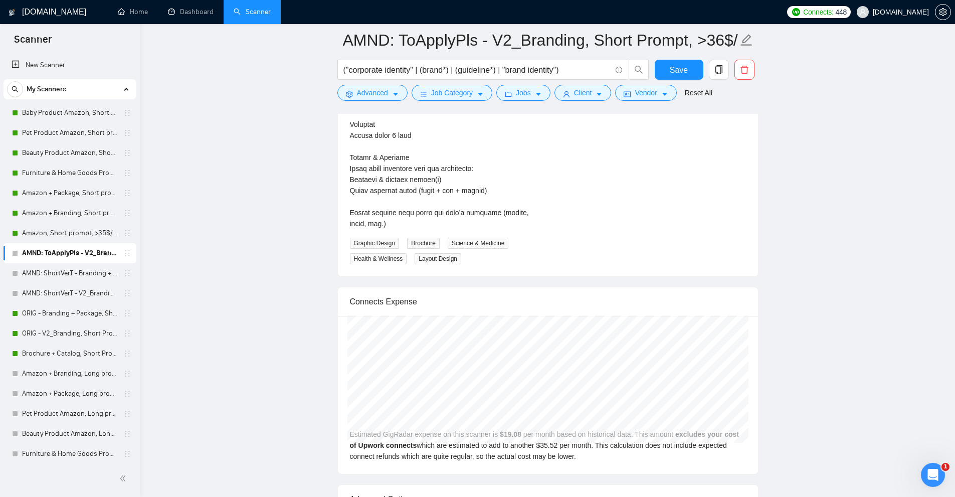
scroll to position [2556, 0]
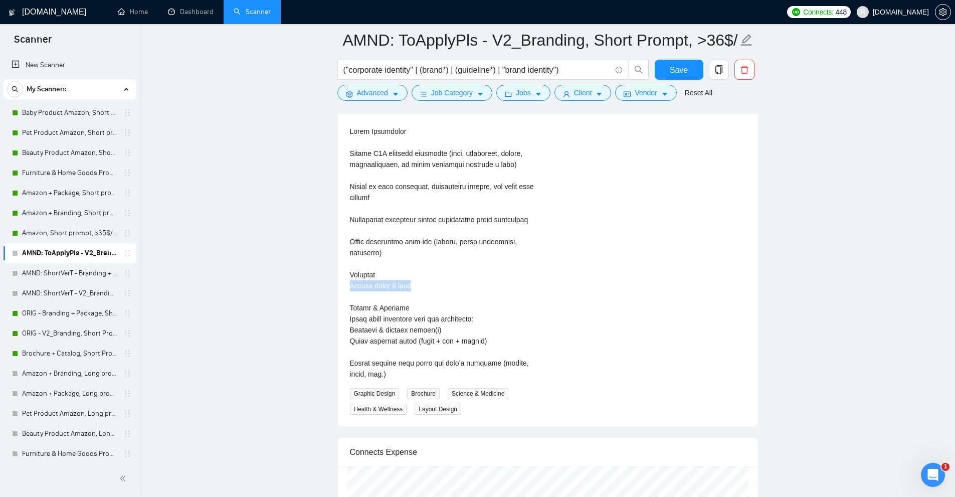
drag, startPoint x: 346, startPoint y: 285, endPoint x: 422, endPoint y: 283, distance: 76.2
click at [422, 283] on div "2-page Brochure for Dietary Supplement Testing Lab 14 hours ago Graphic Design …" at bounding box center [445, 48] width 206 height 734
click at [422, 283] on div at bounding box center [445, 49] width 190 height 662
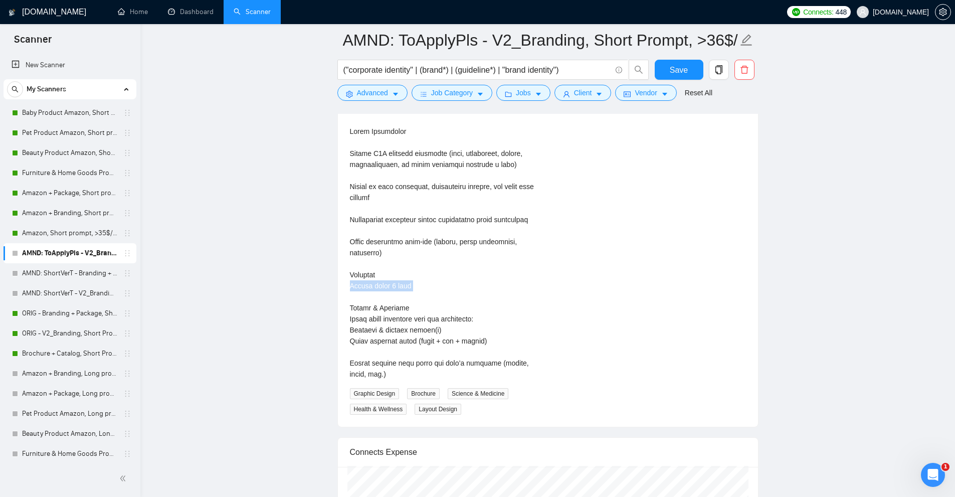
click at [428, 288] on div at bounding box center [445, 49] width 190 height 662
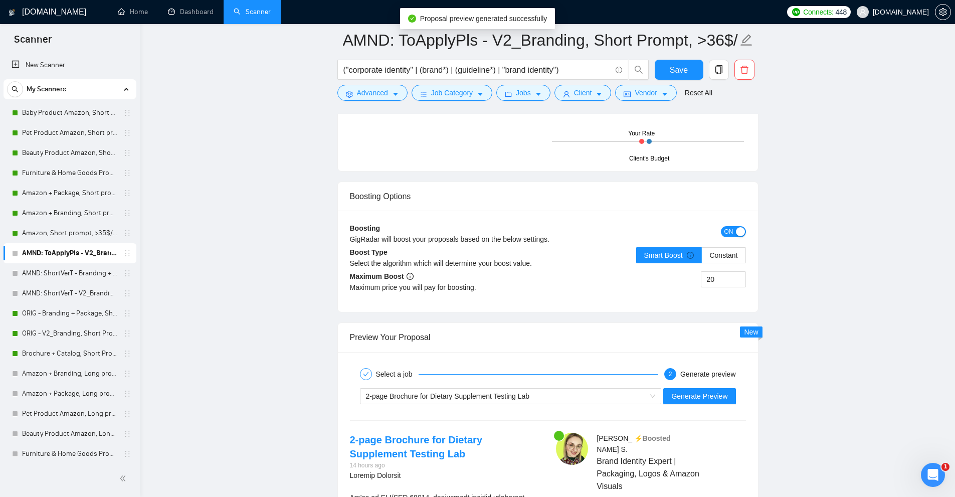
scroll to position [2055, 0]
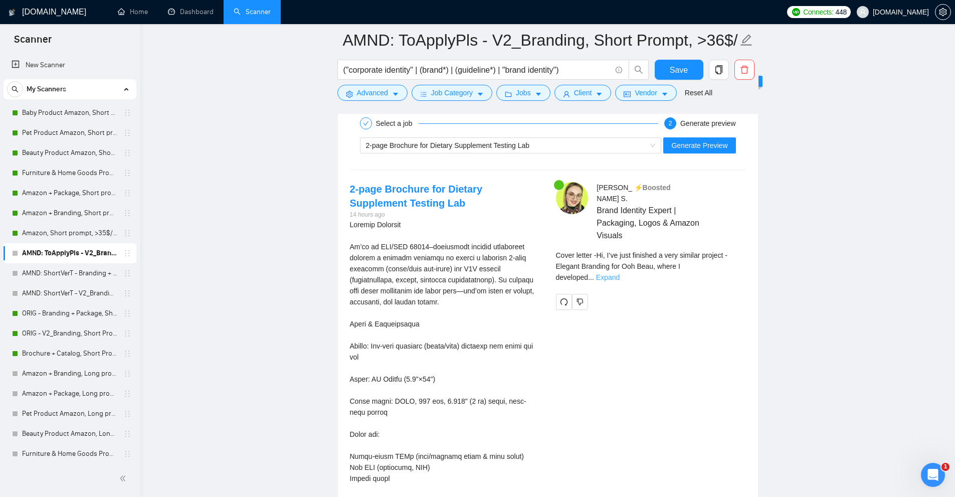
click at [619, 273] on link "Expand" at bounding box center [608, 277] width 24 height 8
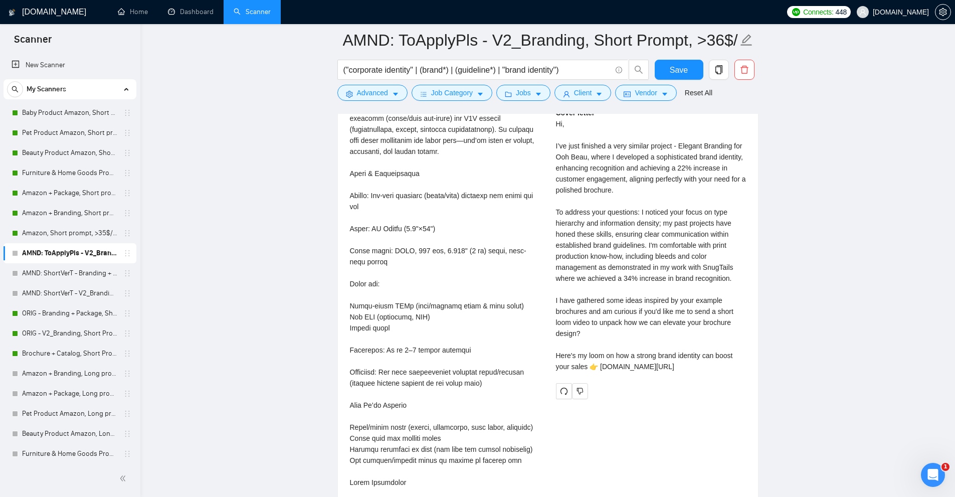
scroll to position [2105, 0]
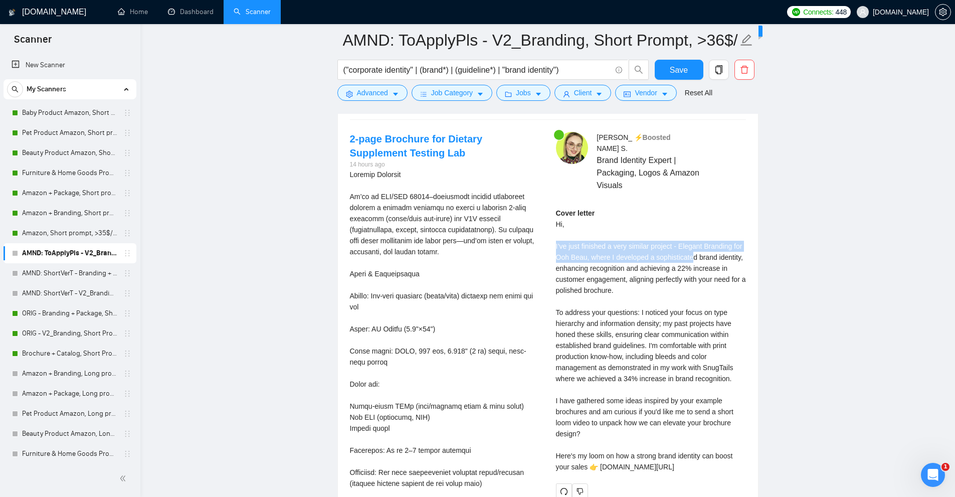
drag, startPoint x: 555, startPoint y: 237, endPoint x: 692, endPoint y: 242, distance: 136.4
click at [692, 242] on div "Cover letter Hi, I’ve just finished a very similar project - Elegant Branding f…" at bounding box center [651, 339] width 190 height 265
click at [693, 271] on div "Cover letter Hi, I’ve just finished a very similar project - Elegant Branding f…" at bounding box center [651, 339] width 190 height 265
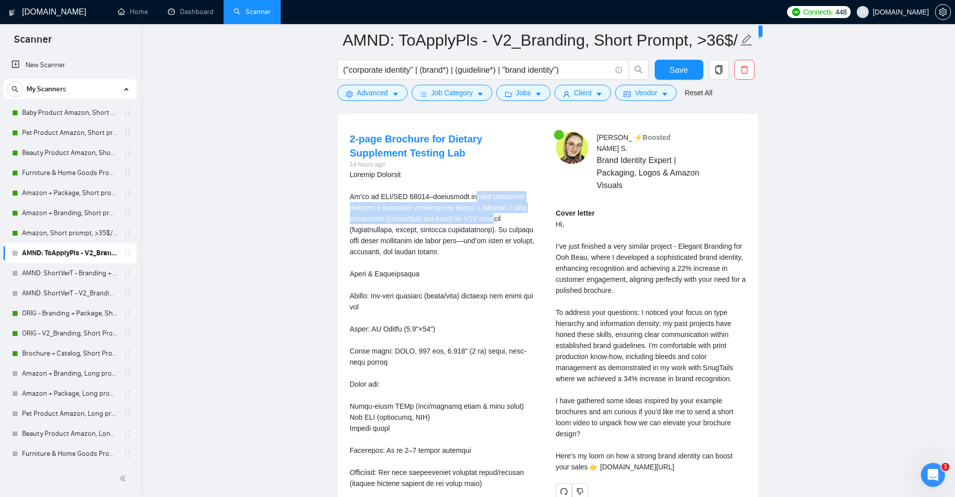
drag, startPoint x: 465, startPoint y: 194, endPoint x: 486, endPoint y: 215, distance: 29.4
click at [486, 215] on div at bounding box center [445, 500] width 190 height 662
click at [474, 219] on div at bounding box center [445, 500] width 190 height 662
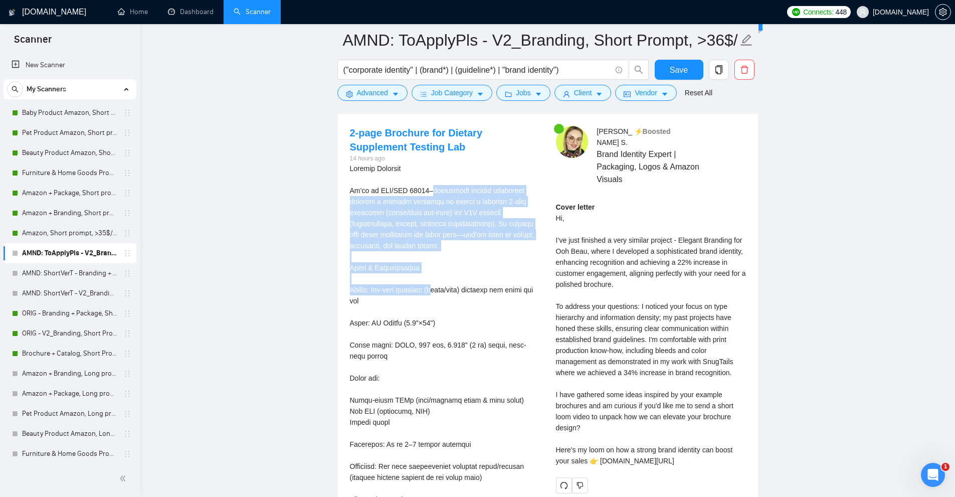
drag, startPoint x: 427, startPoint y: 188, endPoint x: 442, endPoint y: 293, distance: 105.8
click at [442, 293] on div at bounding box center [445, 494] width 190 height 662
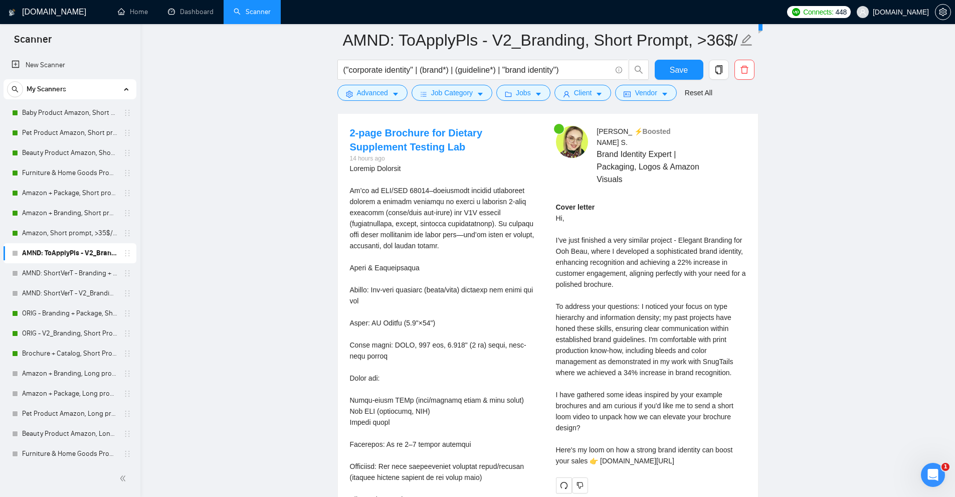
click at [448, 290] on div at bounding box center [445, 494] width 190 height 662
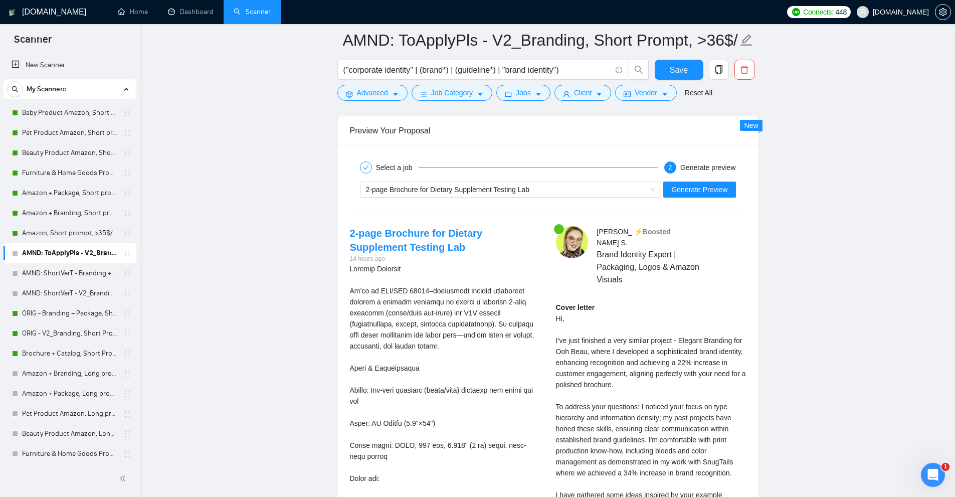
scroll to position [2161, 0]
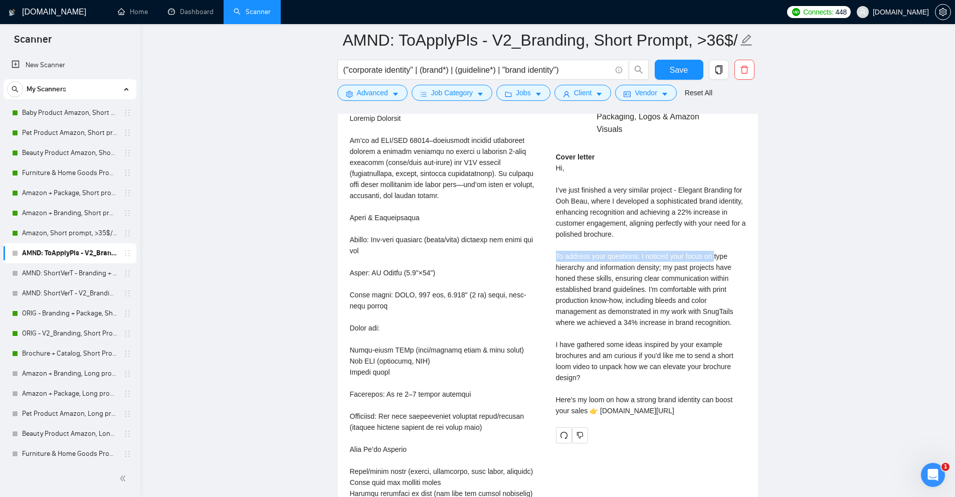
drag, startPoint x: 554, startPoint y: 240, endPoint x: 713, endPoint y: 243, distance: 158.9
click at [713, 243] on div "Anna S . ⚡️Boosted Brand Identity Expert | Packaging, Logos & Amazon Visuals Co…" at bounding box center [651, 259] width 206 height 367
click at [713, 243] on div "Cover letter Hi, I’ve just finished a very similar project - Elegant Branding f…" at bounding box center [651, 283] width 190 height 265
drag, startPoint x: 672, startPoint y: 269, endPoint x: 737, endPoint y: 268, distance: 65.2
click at [737, 268] on div "Cover letter Hi, I’ve just finished a very similar project - Elegant Branding f…" at bounding box center [651, 283] width 190 height 265
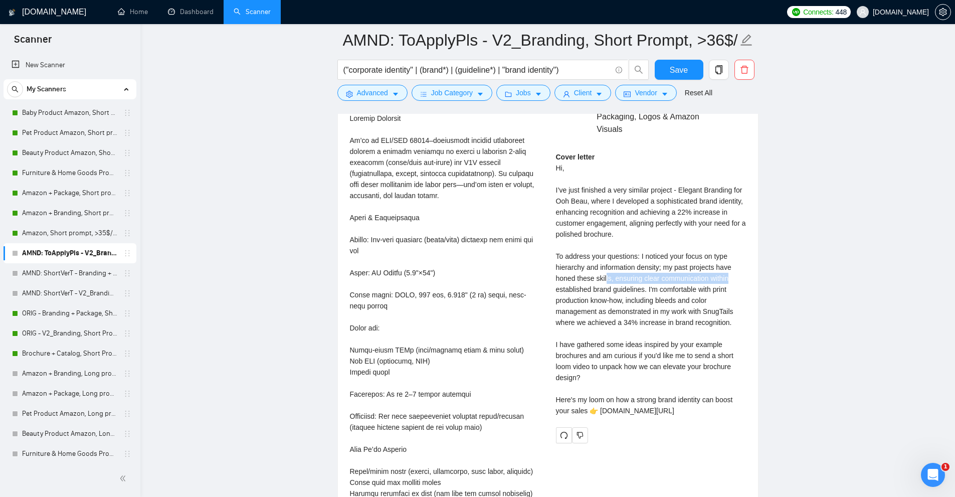
click at [718, 269] on div "Cover letter Hi, I’ve just finished a very similar project - Elegant Branding f…" at bounding box center [651, 283] width 190 height 265
drag, startPoint x: 650, startPoint y: 274, endPoint x: 718, endPoint y: 296, distance: 72.1
click at [718, 296] on div "Cover letter Hi, I’ve just finished a very similar project - Elegant Branding f…" at bounding box center [651, 283] width 190 height 265
click at [729, 291] on div "Cover letter Hi, I’ve just finished a very similar project - Elegant Branding f…" at bounding box center [651, 283] width 190 height 265
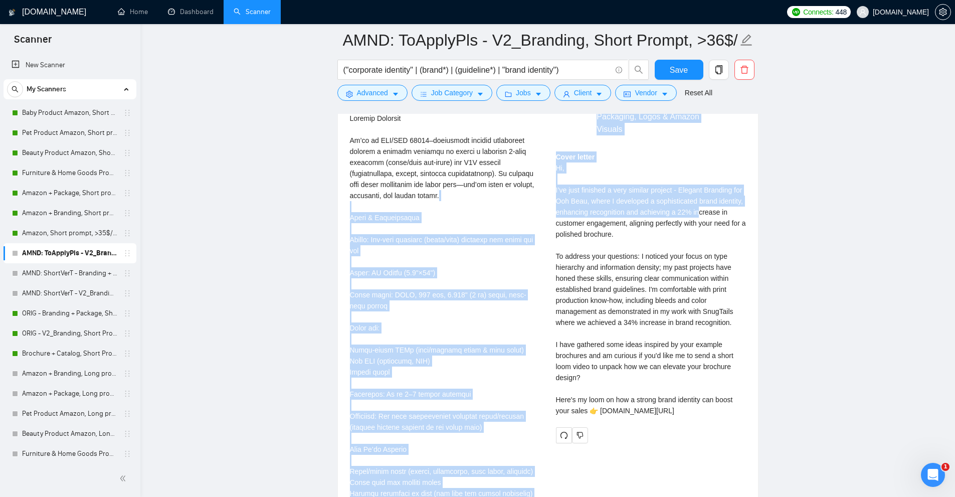
drag, startPoint x: 542, startPoint y: 200, endPoint x: 707, endPoint y: 199, distance: 164.4
click at [704, 200] on div "2-page Brochure for Dietary Supplement Testing Lab 14 hours ago Graphic Design …" at bounding box center [548, 443] width 412 height 734
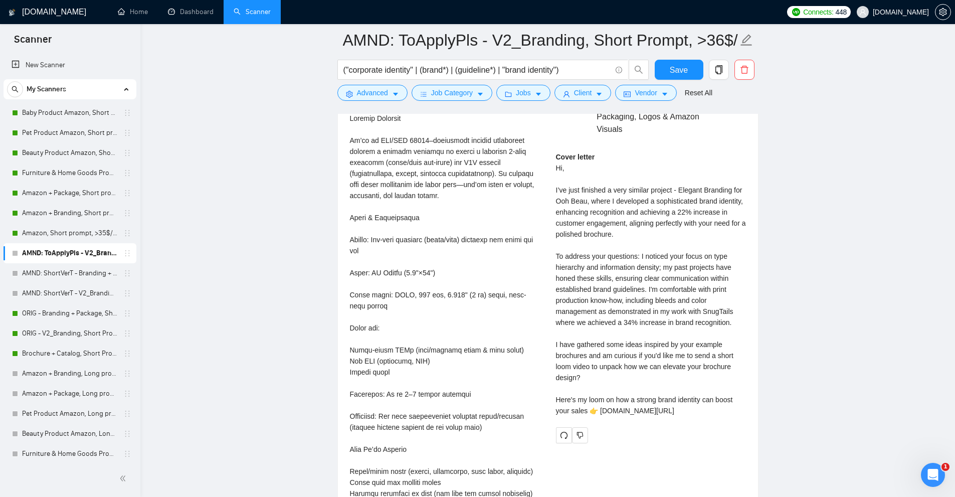
click at [707, 199] on div "Cover letter Hi, I’ve just finished a very similar project - Elegant Branding f…" at bounding box center [651, 283] width 190 height 265
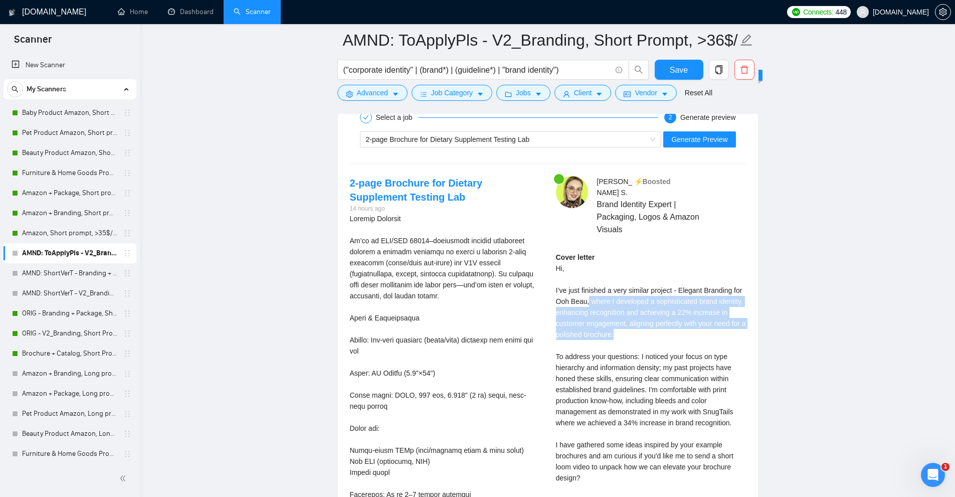
drag, startPoint x: 588, startPoint y: 291, endPoint x: 648, endPoint y: 322, distance: 66.8
click at [648, 322] on div "Cover letter Hi, I’ve just finished a very similar project - Elegant Branding f…" at bounding box center [651, 384] width 190 height 265
drag, startPoint x: 630, startPoint y: 323, endPoint x: 676, endPoint y: 282, distance: 61.7
click at [676, 282] on div "Cover letter Hi, I’ve just finished a very similar project - Elegant Branding f…" at bounding box center [651, 384] width 190 height 265
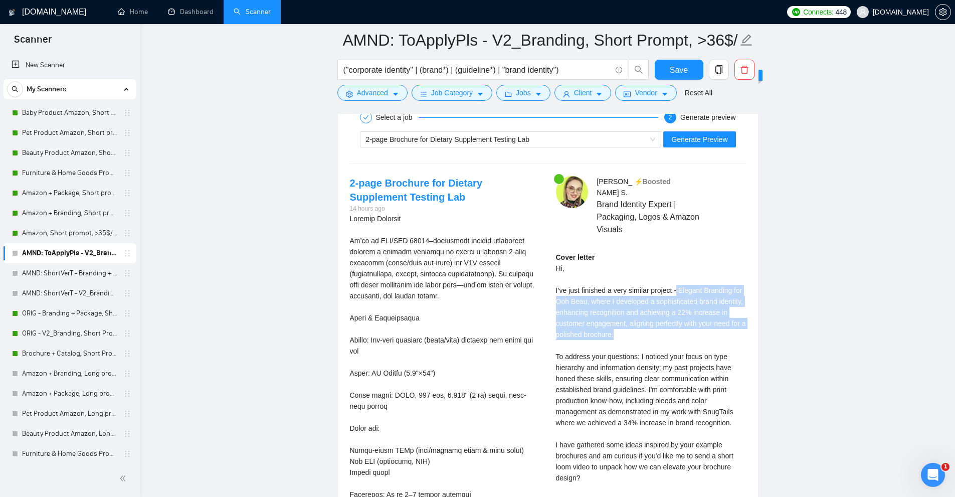
click at [676, 282] on div "Cover letter Hi, I’ve just finished a very similar project - Elegant Branding f…" at bounding box center [651, 384] width 190 height 265
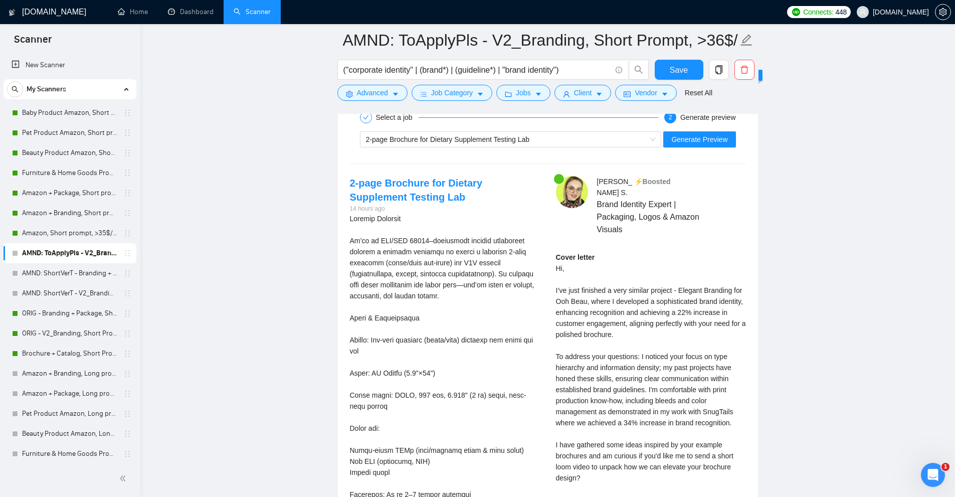
click at [576, 290] on div "Cover letter Hi, I’ve just finished a very similar project - Elegant Branding f…" at bounding box center [651, 384] width 190 height 265
drag, startPoint x: 576, startPoint y: 290, endPoint x: 690, endPoint y: 280, distance: 114.3
click at [690, 280] on div "Cover letter Hi, I’ve just finished a very similar project - Elegant Branding f…" at bounding box center [651, 384] width 190 height 265
click at [687, 288] on div "Cover letter Hi, I’ve just finished a very similar project - Elegant Branding f…" at bounding box center [651, 384] width 190 height 265
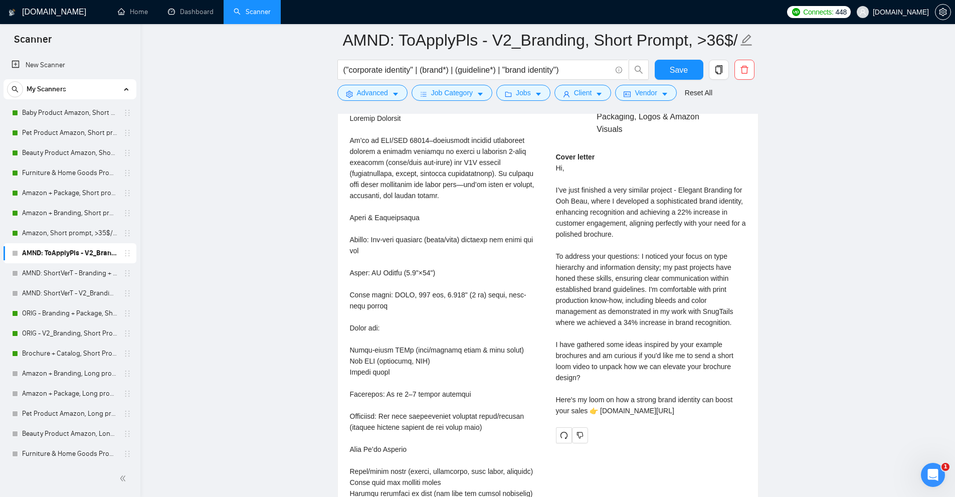
click at [579, 186] on div "Cover letter Hi, I’ve just finished a very similar project - Elegant Branding f…" at bounding box center [651, 283] width 190 height 265
drag, startPoint x: 579, startPoint y: 186, endPoint x: 557, endPoint y: 188, distance: 22.6
click at [557, 188] on div "Cover letter Hi, I’ve just finished a very similar project - Elegant Branding f…" at bounding box center [651, 283] width 190 height 265
copy div "Ooh Beau"
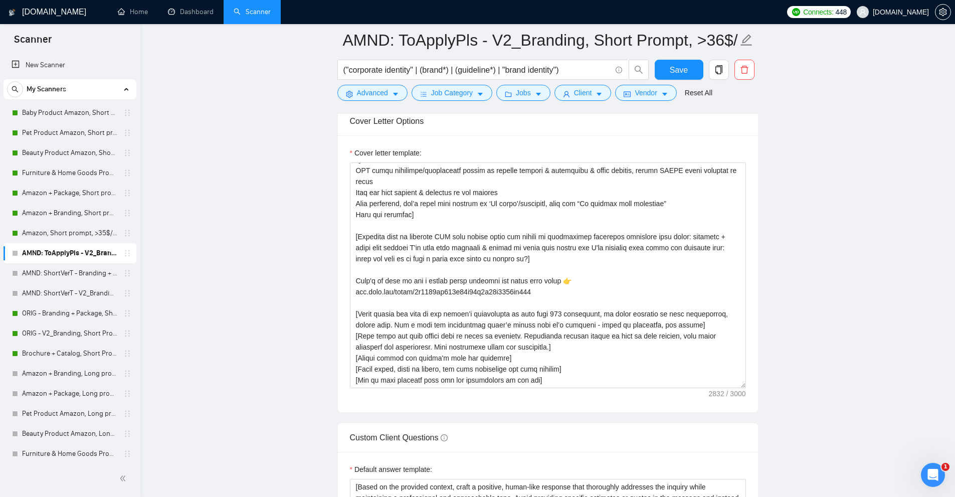
scroll to position [1467, 0]
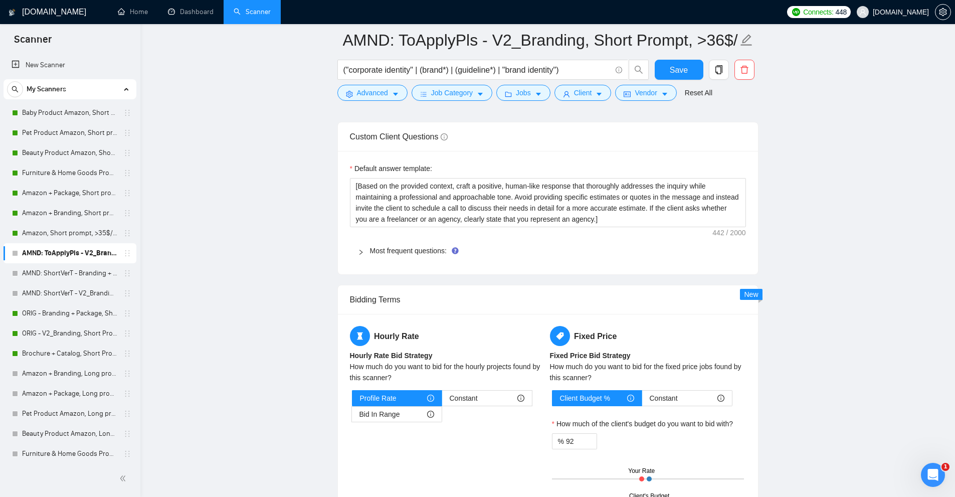
click at [398, 239] on div "Most frequent questions:" at bounding box center [548, 250] width 396 height 23
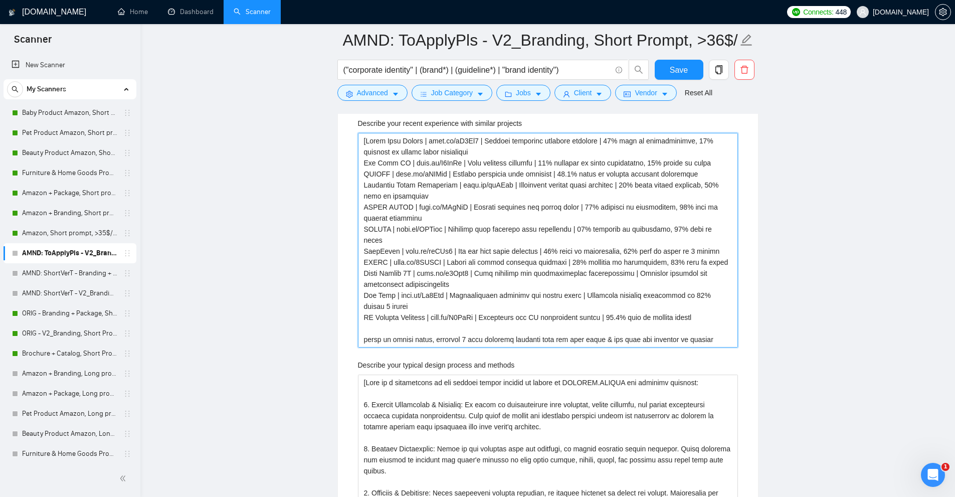
scroll to position [1668, 0]
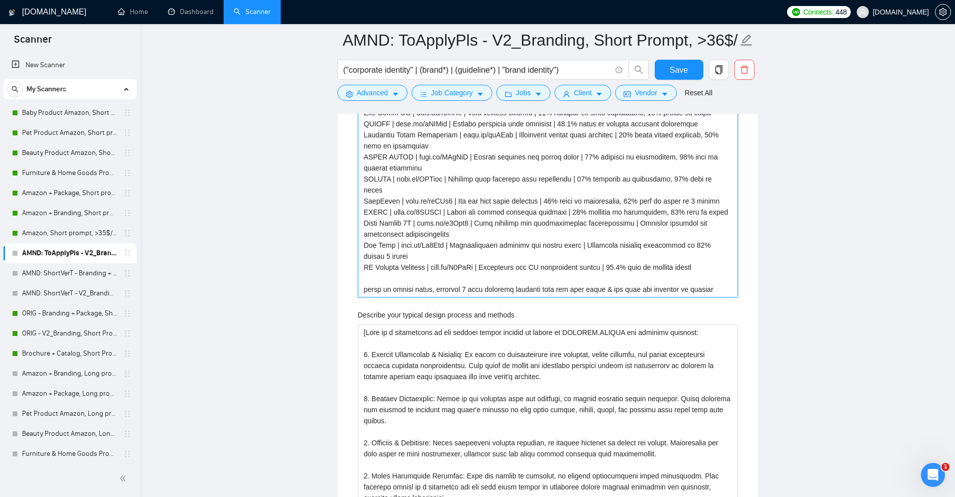
drag, startPoint x: 367, startPoint y: 279, endPoint x: 607, endPoint y: 273, distance: 240.2
click at [607, 273] on projects "Describe your recent experience with similar projects" at bounding box center [548, 190] width 380 height 215
drag, startPoint x: 555, startPoint y: 277, endPoint x: 572, endPoint y: 275, distance: 17.2
click at [570, 275] on projects "Describe your recent experience with similar projects" at bounding box center [548, 190] width 380 height 215
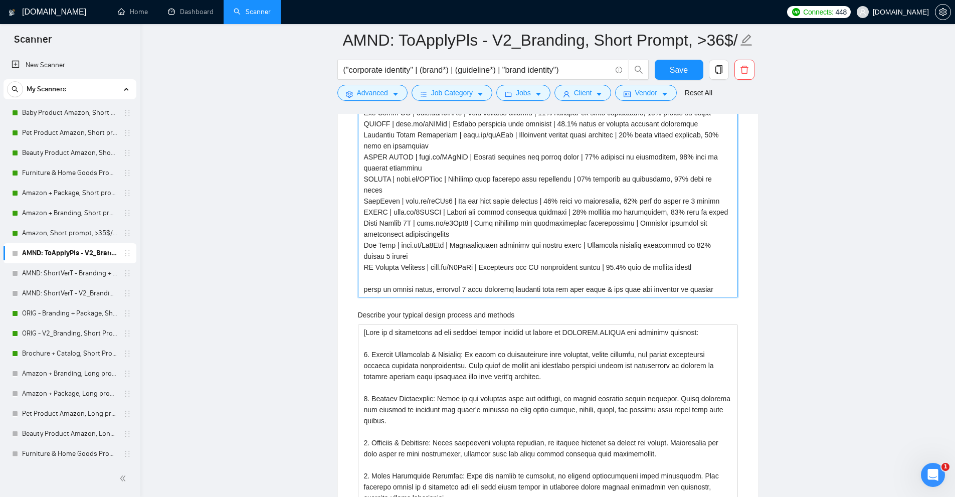
type projects "[Sugar Lash Studio | noto.li/dJ3Ck9 | Eyelash extension business branding | 31%…"
click at [376, 278] on projects "Describe your recent experience with similar projects" at bounding box center [548, 190] width 380 height 215
drag, startPoint x: 376, startPoint y: 278, endPoint x: 503, endPoint y: 277, distance: 126.8
click at [503, 277] on projects "Describe your recent experience with similar projects" at bounding box center [548, 190] width 380 height 215
click at [514, 277] on projects "Describe your recent experience with similar projects" at bounding box center [548, 190] width 380 height 215
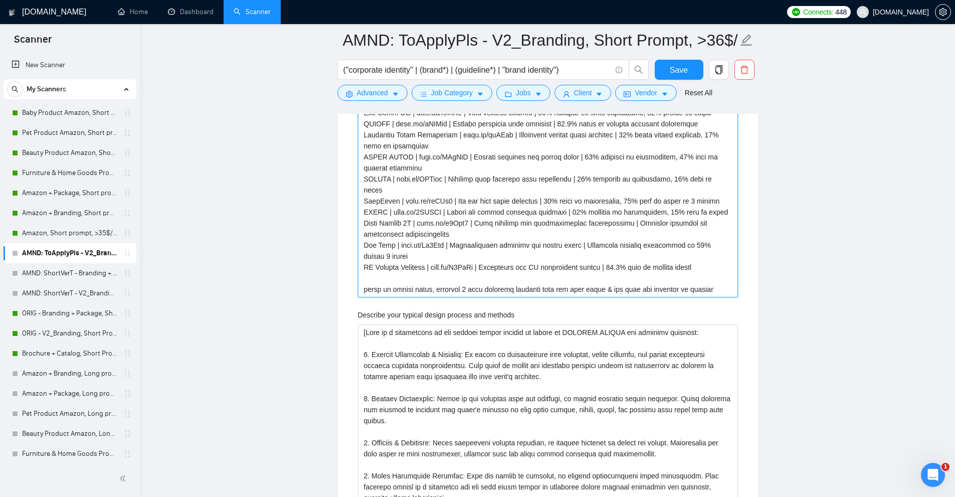
click at [596, 277] on projects "Describe your recent experience with similar projects" at bounding box center [548, 190] width 380 height 215
type projects "[Sugar Lash Studio | noto.li/dJ3Ck9 | Eyelash extension business branding | 31%…"
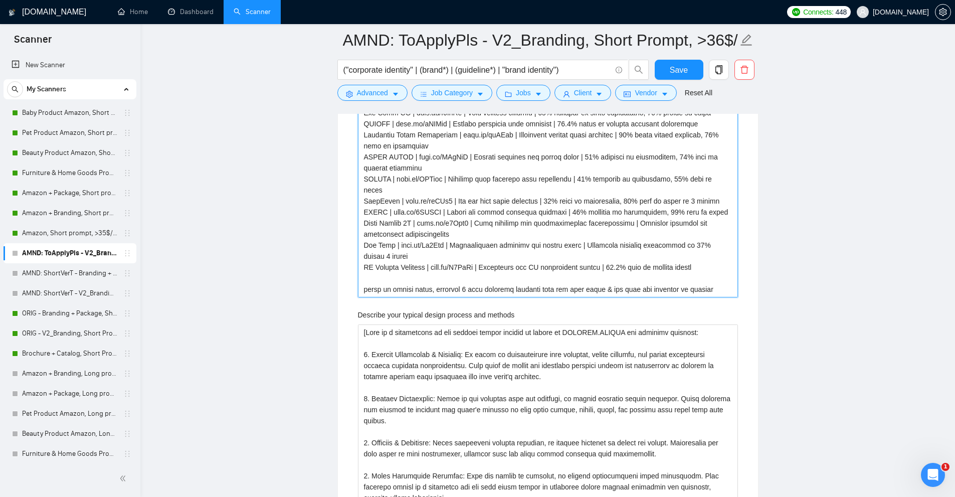
type projects "[Sugar Lash Studio | noto.li/dJ3Ck9 | Eyelash extension business branding | 31%…"
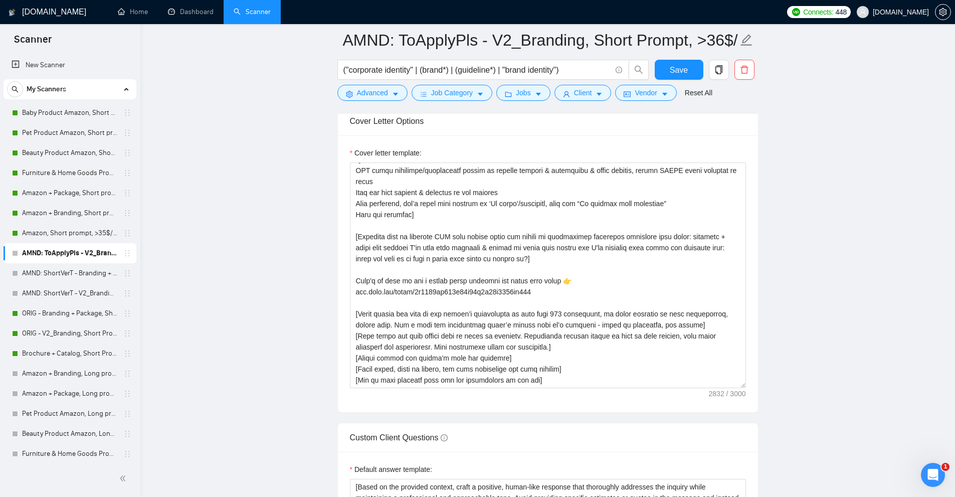
scroll to position [1116, 0]
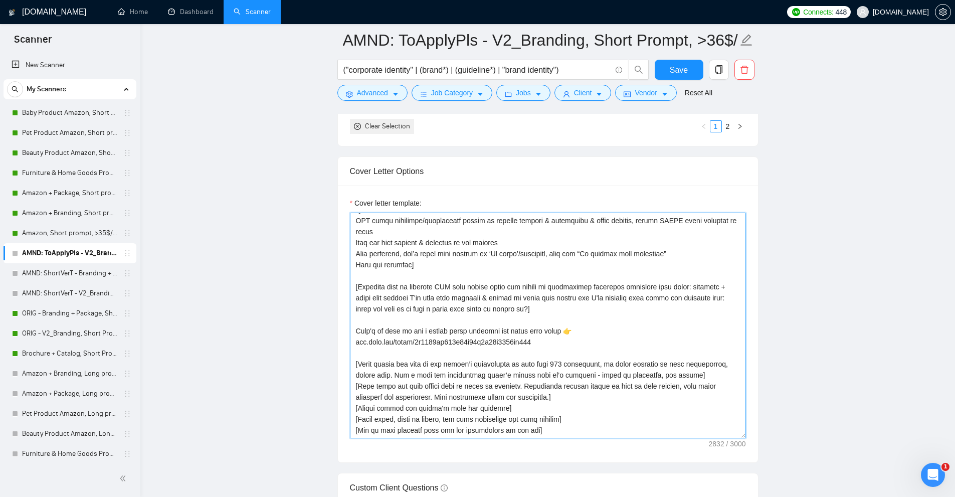
click at [527, 289] on textarea "Cover letter template:" at bounding box center [548, 326] width 396 height 226
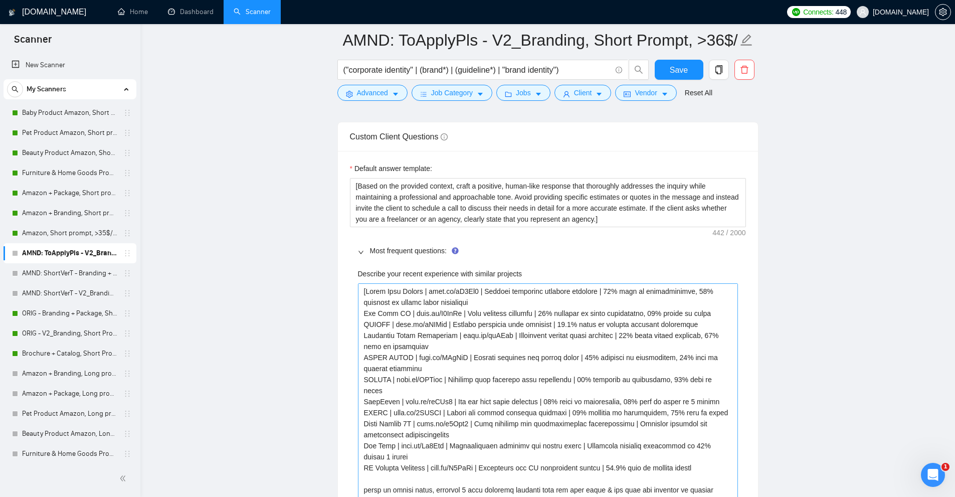
scroll to position [1567, 0]
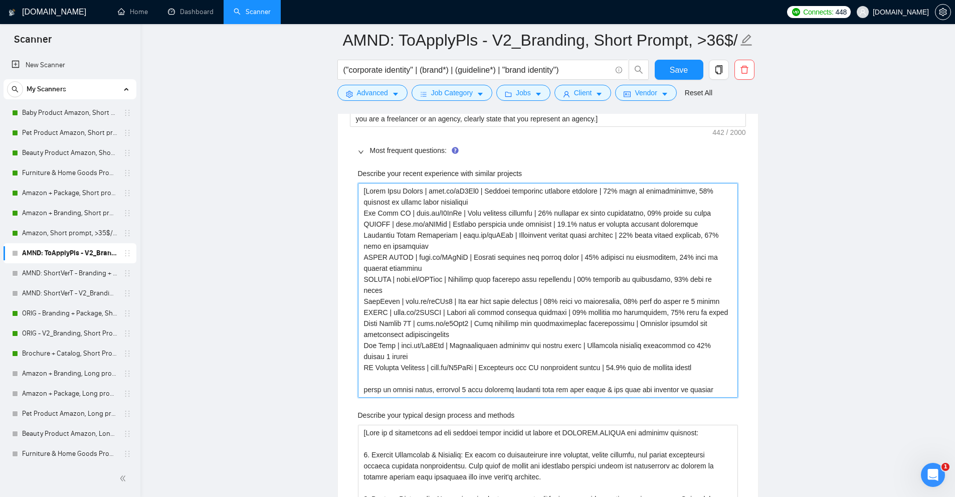
click at [513, 294] on projects "Describe your recent experience with similar projects" at bounding box center [548, 290] width 380 height 215
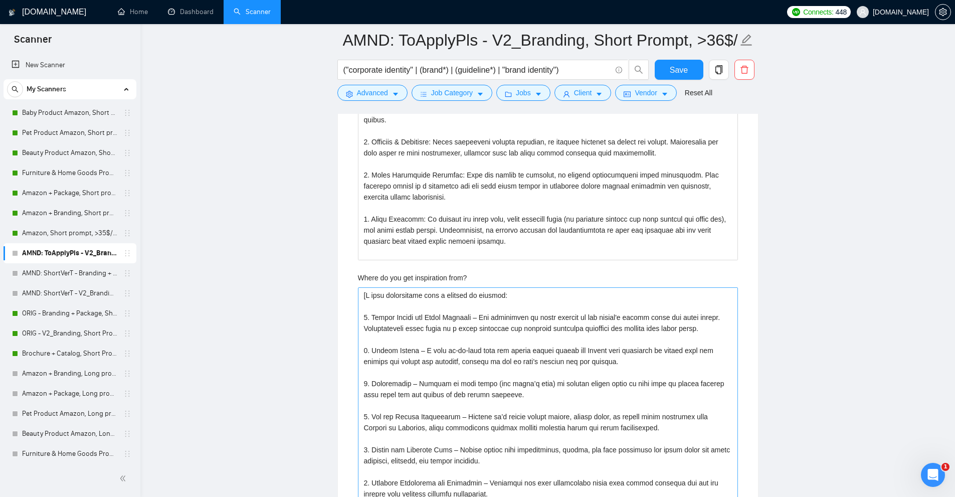
scroll to position [2068, 0]
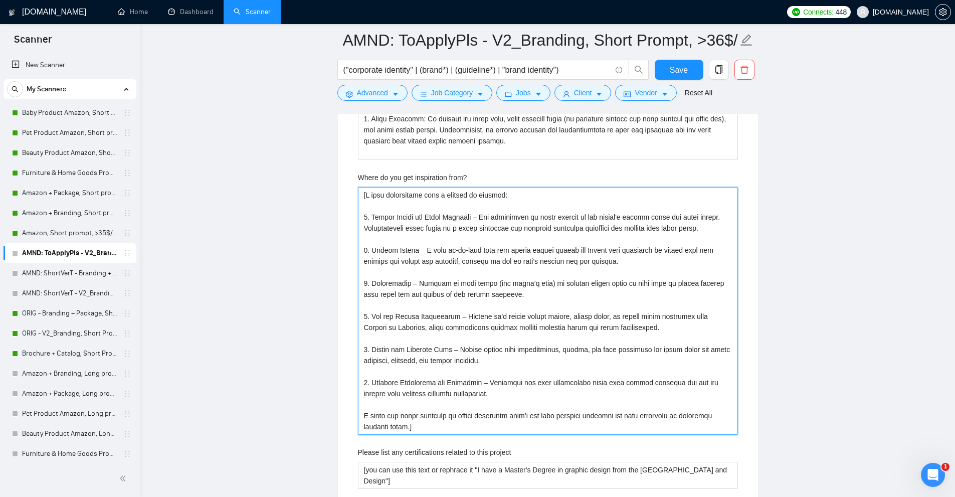
click at [519, 267] on from\? "Where do you get inspiration from?" at bounding box center [548, 311] width 380 height 248
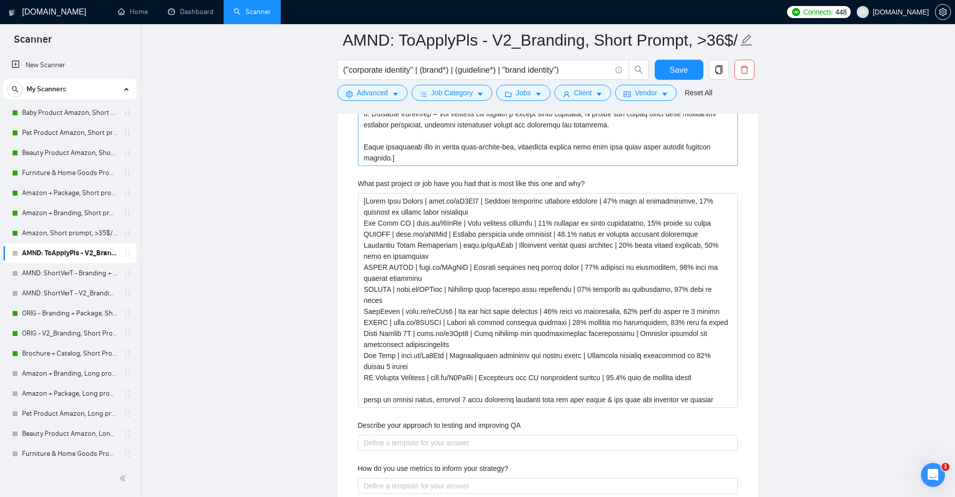
scroll to position [2770, 0]
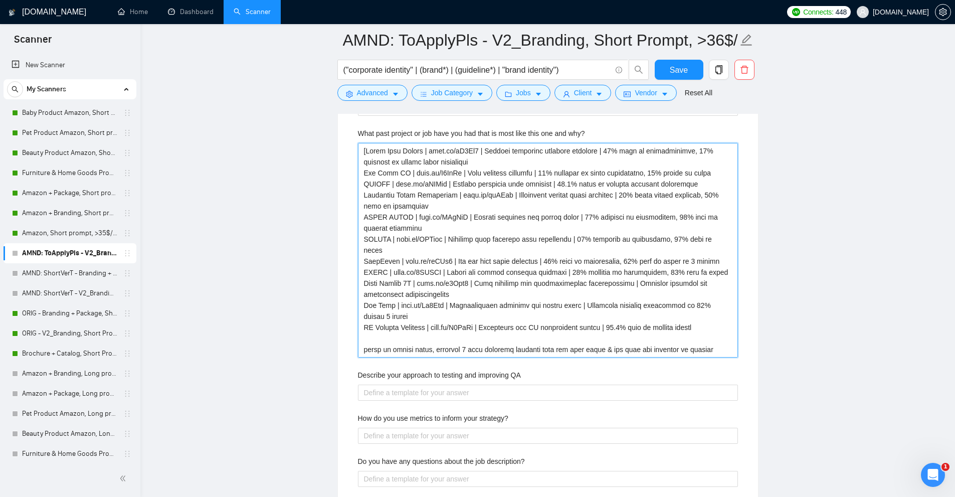
click at [520, 256] on why\? "What past project or job have you had that is most like this one and why?" at bounding box center [548, 250] width 380 height 215
paste why\? "vant to clients project and put a respective link"
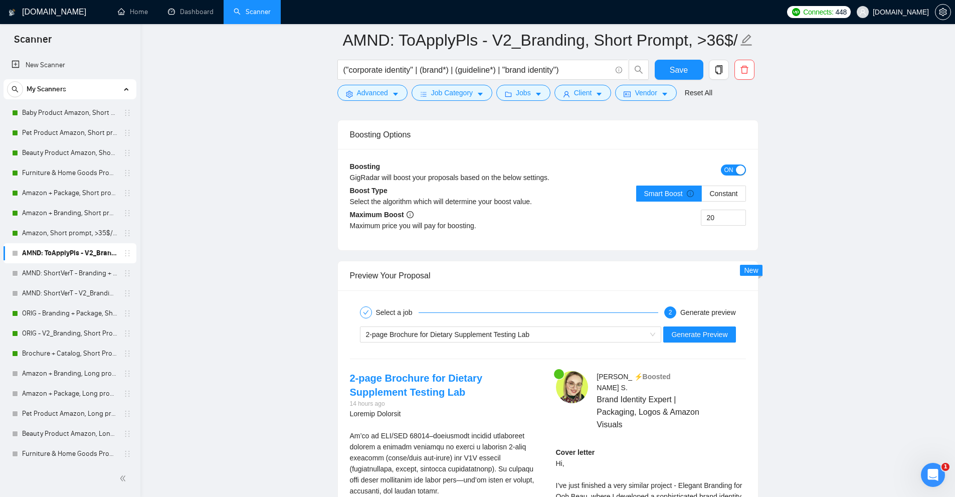
scroll to position [3923, 0]
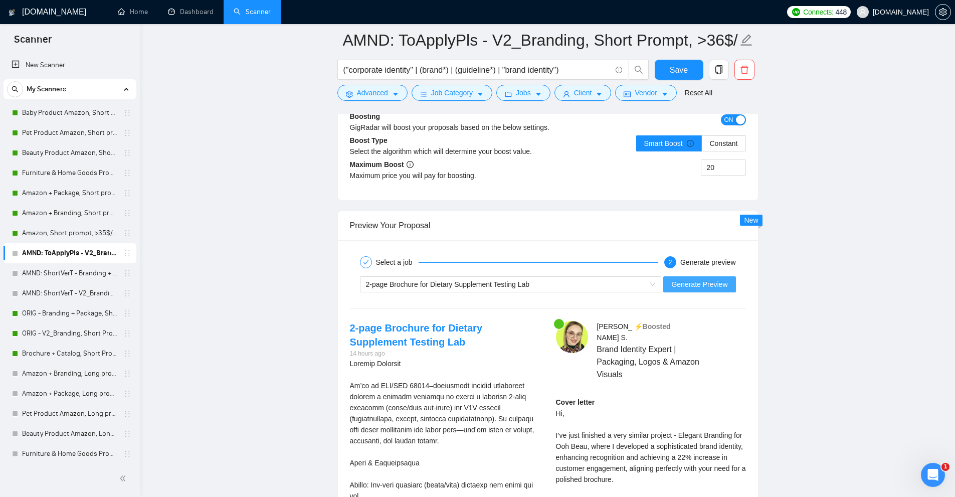
click at [689, 283] on span "Generate Preview" at bounding box center [699, 284] width 56 height 11
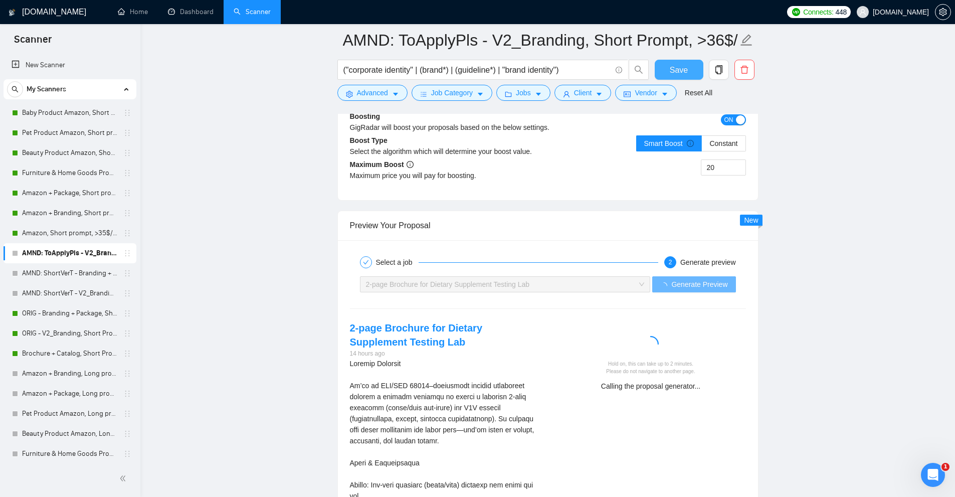
click at [679, 70] on span "Save" at bounding box center [679, 70] width 18 height 13
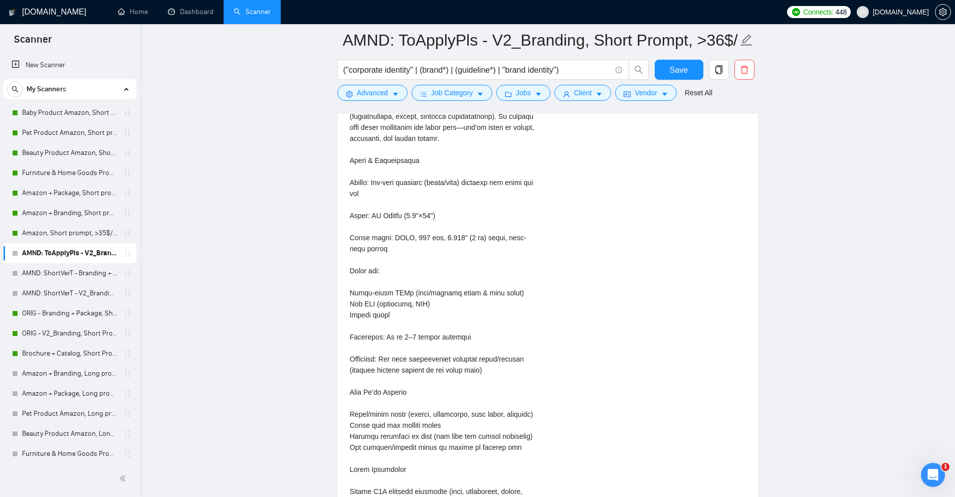
scroll to position [1869, 0]
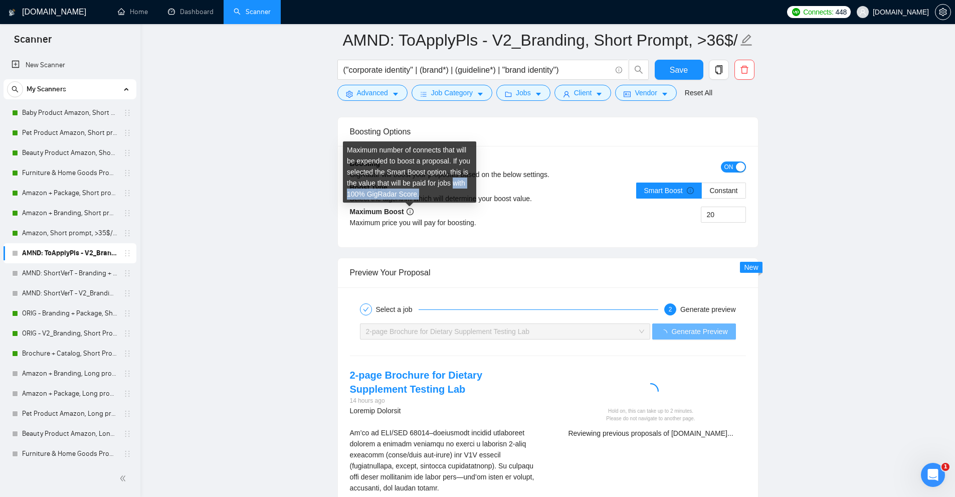
drag, startPoint x: 419, startPoint y: 192, endPoint x: 456, endPoint y: 182, distance: 38.4
click at [456, 182] on div "Maximum number of connects that will be expended to boost a proposal. If you se…" at bounding box center [409, 171] width 133 height 61
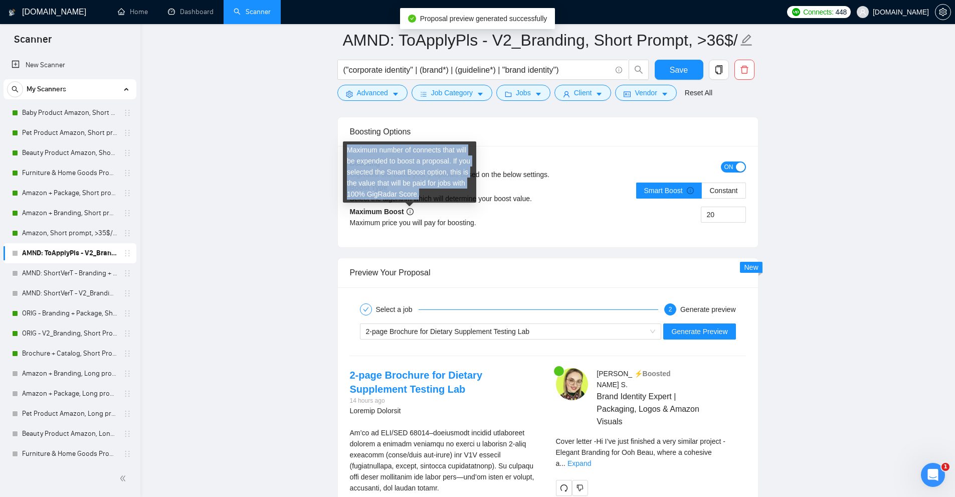
drag, startPoint x: 428, startPoint y: 194, endPoint x: 350, endPoint y: 153, distance: 88.1
click at [350, 153] on div "Maximum number of connects that will be expended to boost a proposal. If you se…" at bounding box center [409, 171] width 133 height 61
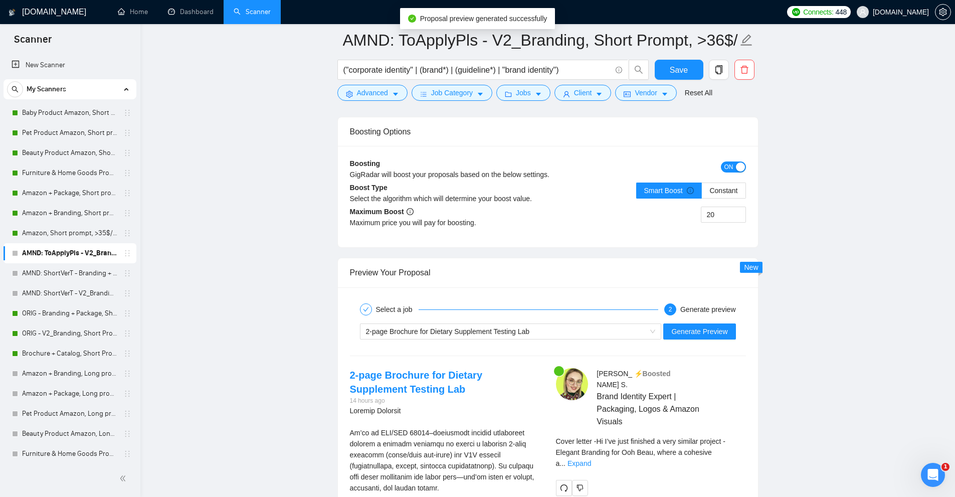
click at [541, 242] on div "Boosting GigRadar will boost your proposals based on the below settings. ON Boo…" at bounding box center [548, 196] width 420 height 101
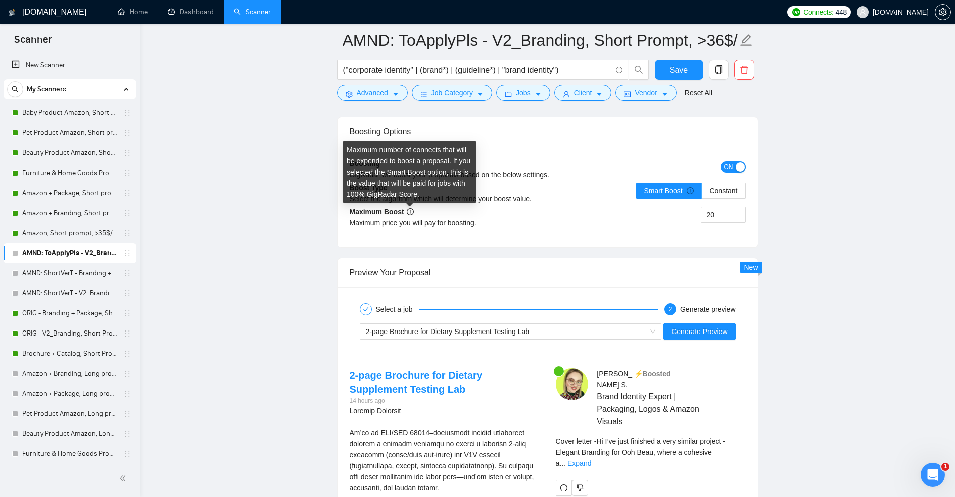
scroll to position [2069, 0]
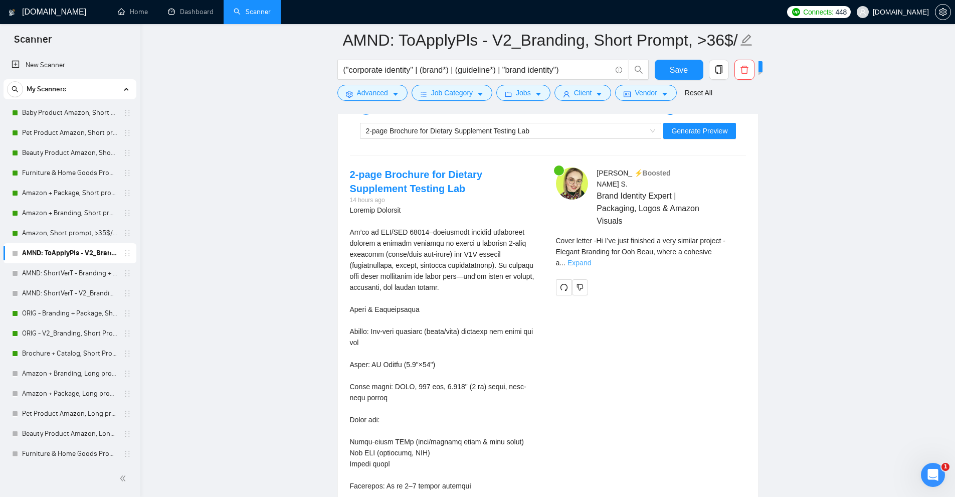
click at [591, 259] on link "Expand" at bounding box center [579, 263] width 24 height 8
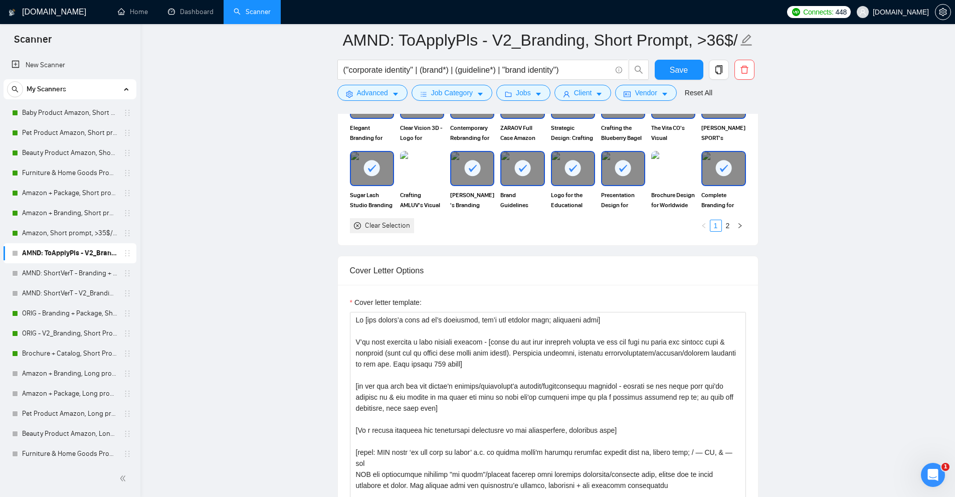
scroll to position [1268, 0]
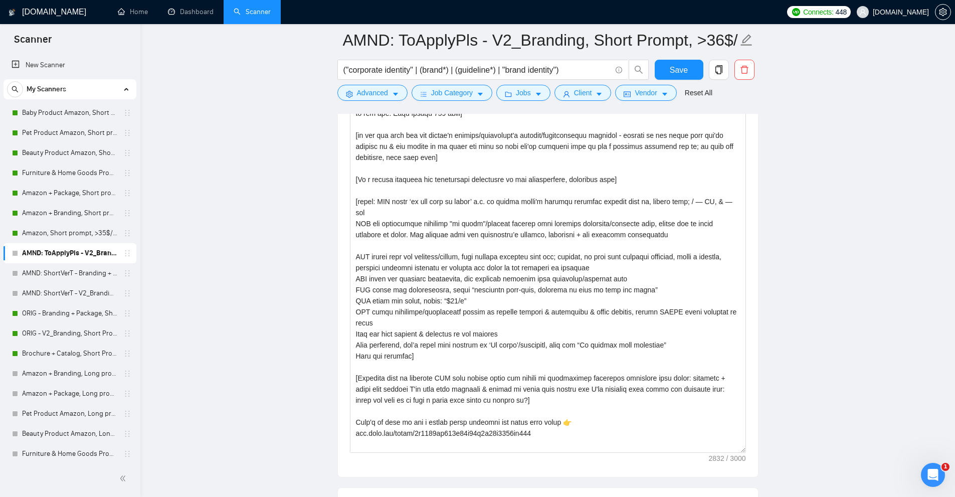
drag, startPoint x: 741, startPoint y: 282, endPoint x: 768, endPoint y: 468, distance: 188.0
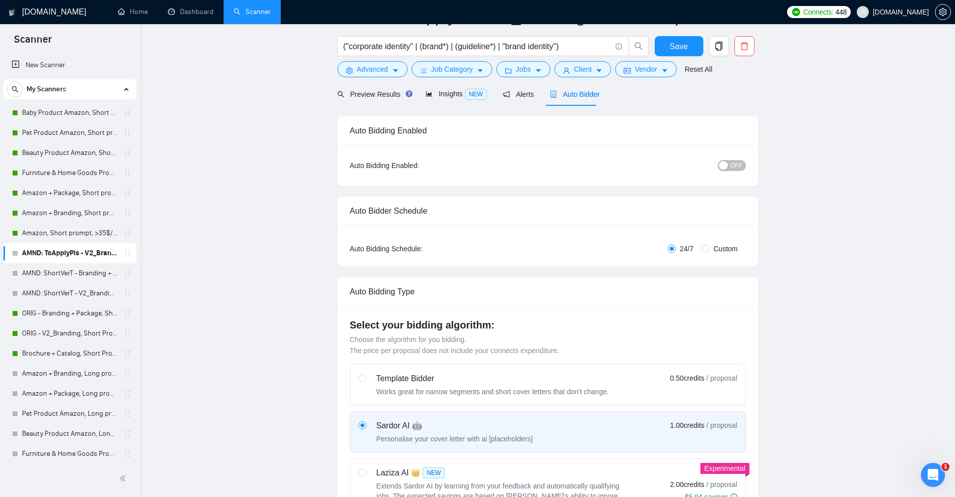
scroll to position [0, 0]
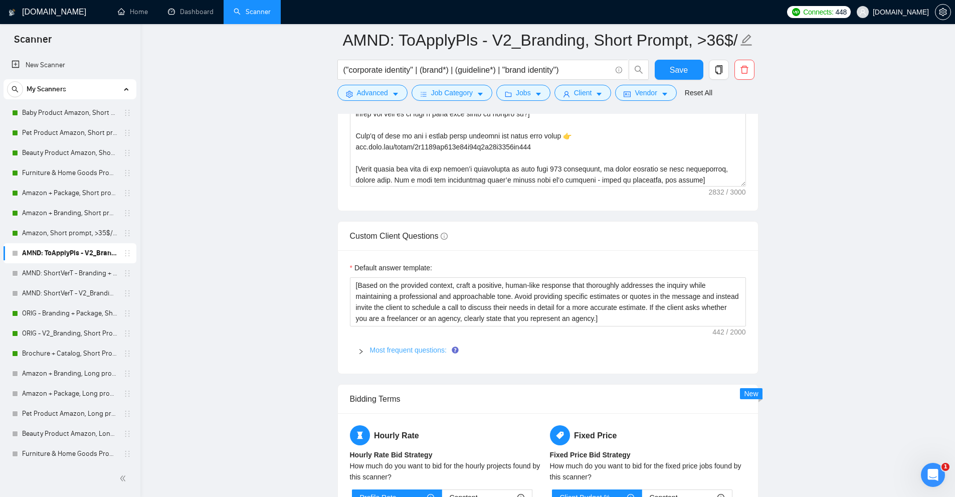
click at [371, 351] on link "Most frequent questions:" at bounding box center [408, 350] width 77 height 8
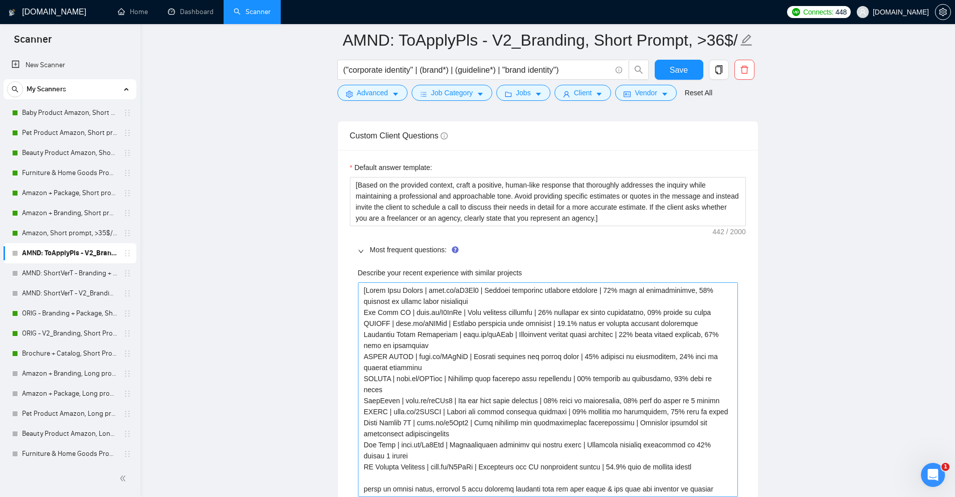
scroll to position [1754, 0]
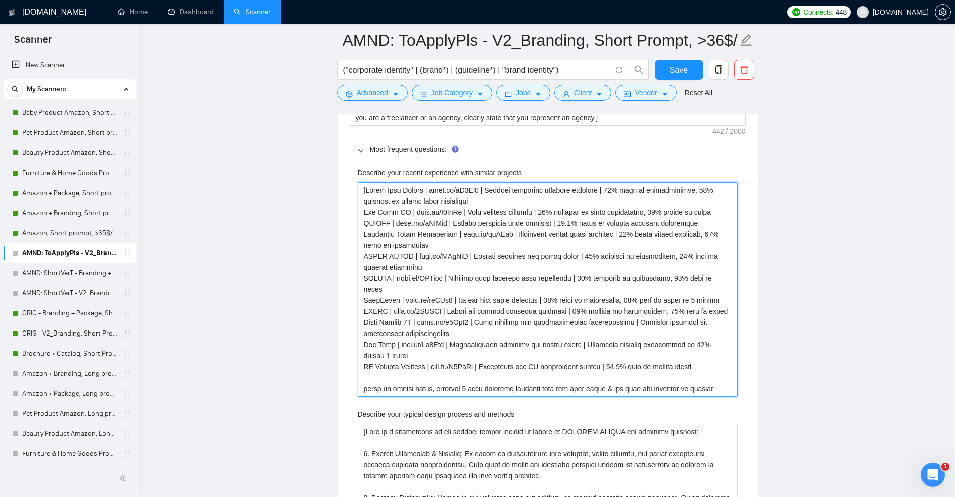
drag, startPoint x: 427, startPoint y: 191, endPoint x: 446, endPoint y: 188, distance: 19.7
click at [446, 188] on projects "Describe your recent experience with similar projects" at bounding box center [548, 289] width 380 height 215
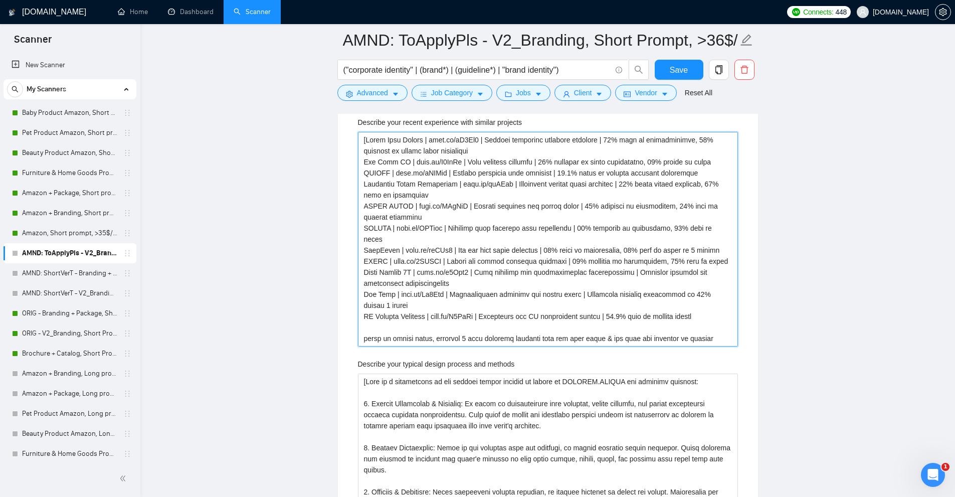
click at [380, 337] on projects "Describe your recent experience with similar projects" at bounding box center [548, 239] width 380 height 215
click at [394, 341] on projects "Describe your recent experience with similar projects" at bounding box center [548, 239] width 380 height 215
click at [430, 335] on projects "Describe your recent experience with similar projects" at bounding box center [548, 239] width 380 height 215
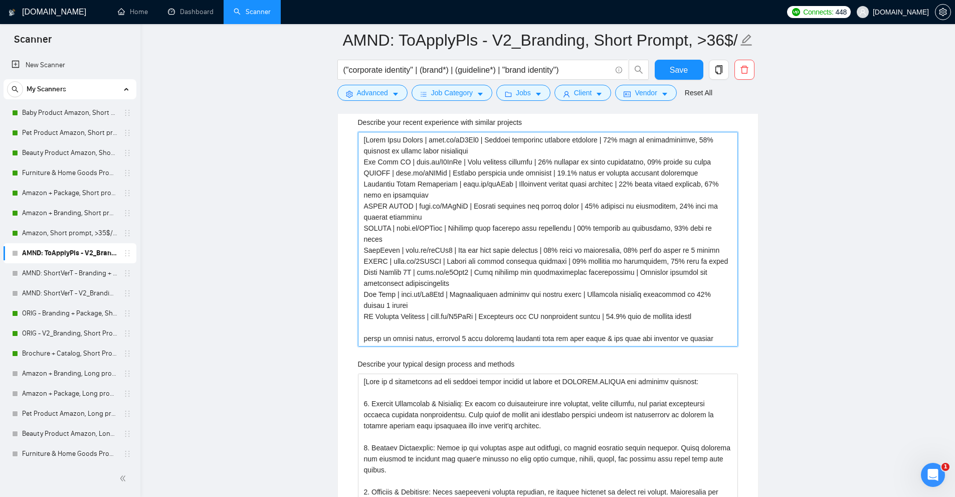
paste projects "noto.li"
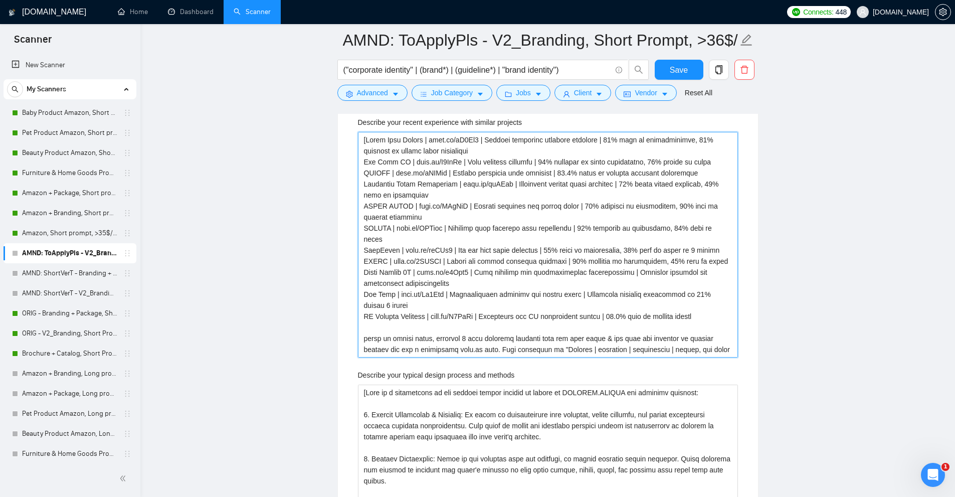
click at [479, 332] on projects "Describe your recent experience with similar projects" at bounding box center [548, 245] width 380 height 226
click at [510, 342] on projects "Describe your recent experience with similar projects" at bounding box center [548, 245] width 380 height 226
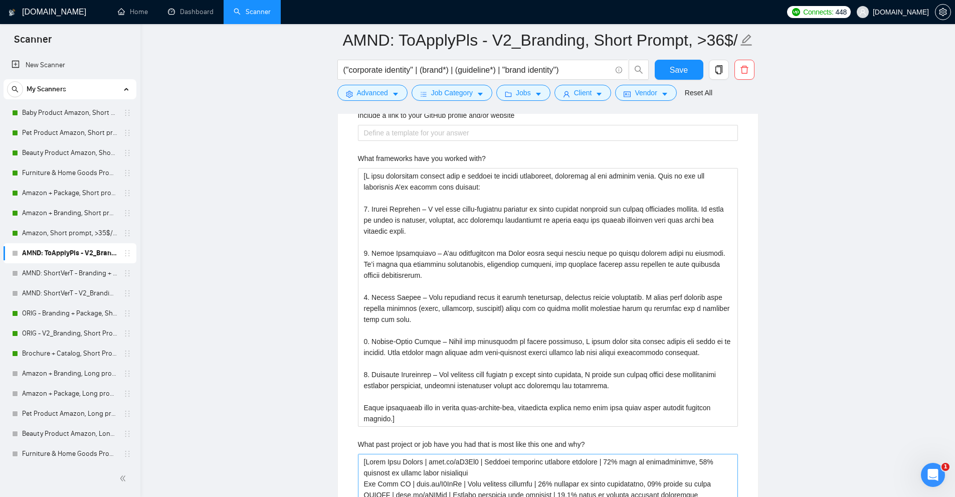
scroll to position [2907, 0]
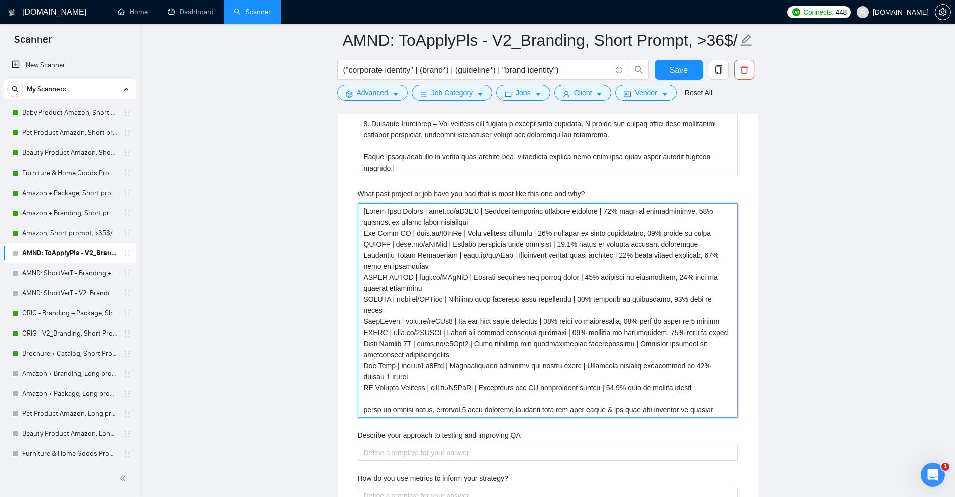
click at [542, 273] on why\? "What past project or job have you had that is most like this one and why?" at bounding box center [548, 310] width 380 height 215
paste why\? "noto.li"
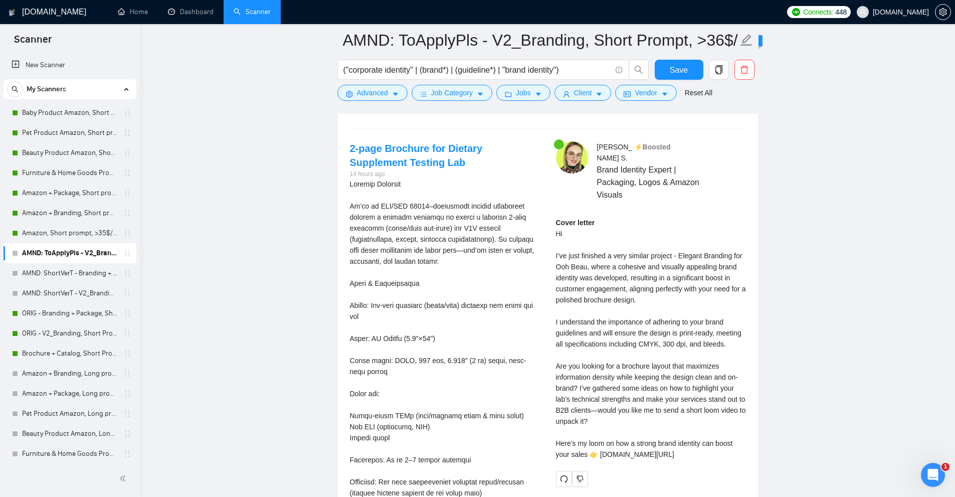
scroll to position [4160, 0]
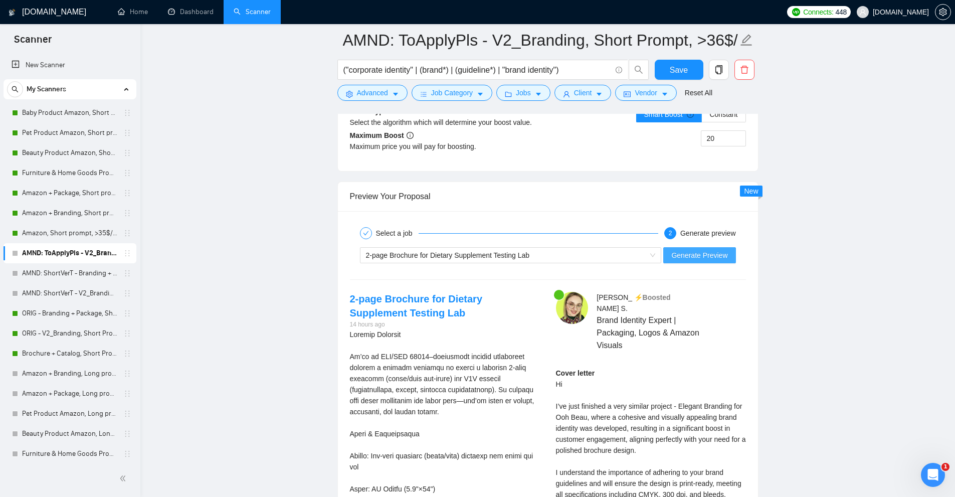
click at [691, 260] on button "Generate Preview" at bounding box center [699, 255] width 72 height 16
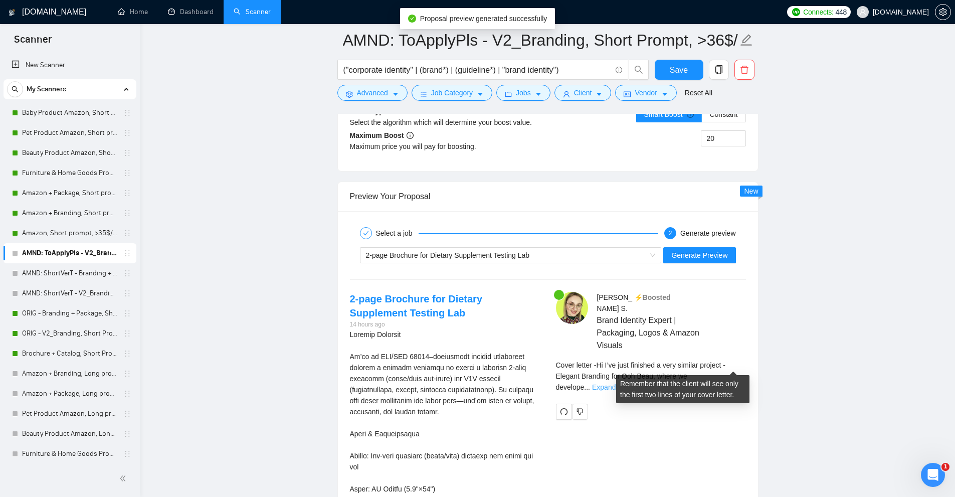
click at [615, 383] on link "Expand" at bounding box center [604, 387] width 24 height 8
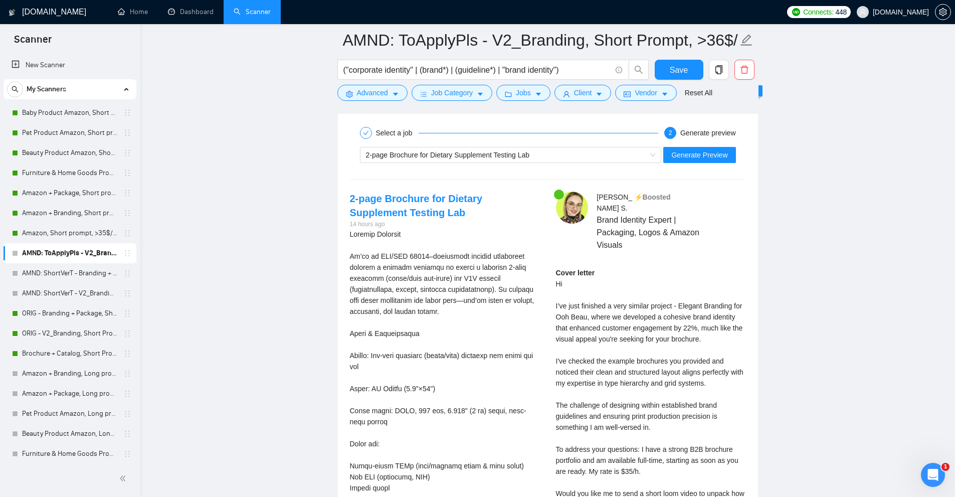
scroll to position [4461, 0]
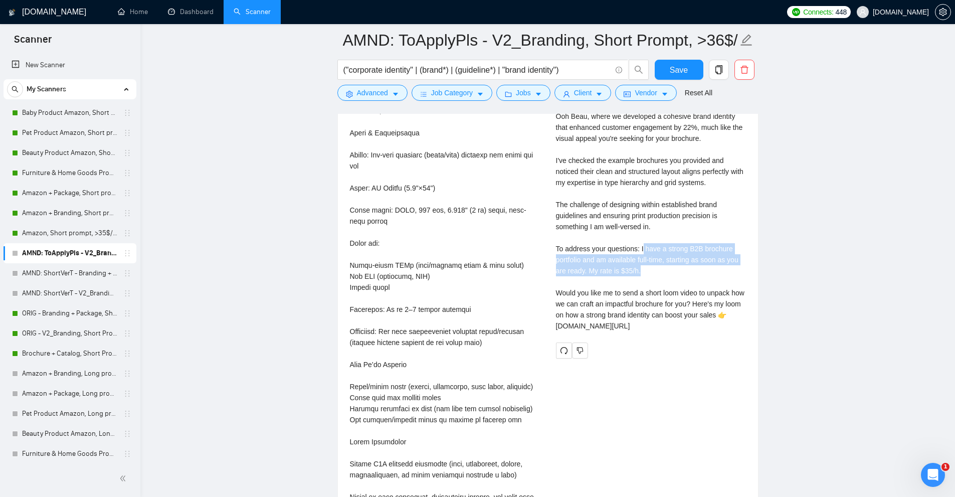
drag, startPoint x: 641, startPoint y: 240, endPoint x: 685, endPoint y: 262, distance: 49.8
click at [685, 262] on div "Cover letter Hi I’ve just finished a very similar project - Elegant Branding fo…" at bounding box center [651, 199] width 190 height 265
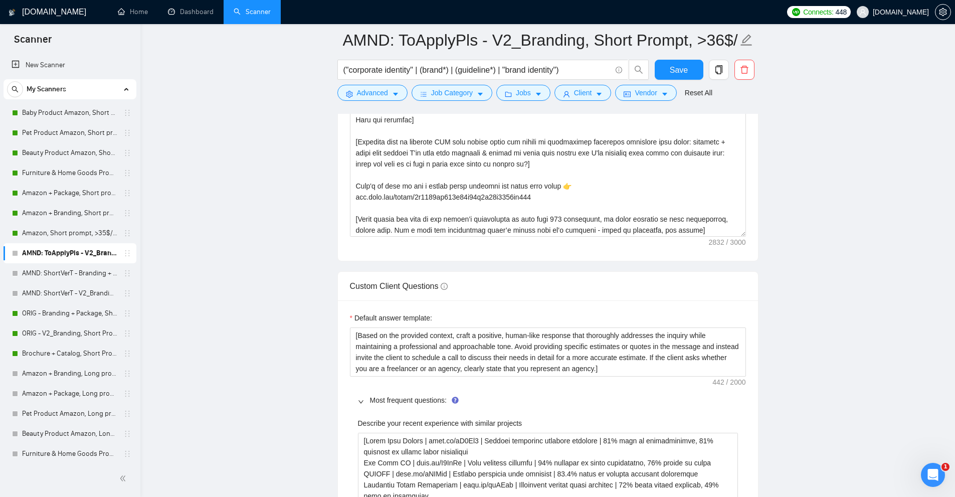
scroll to position [1554, 0]
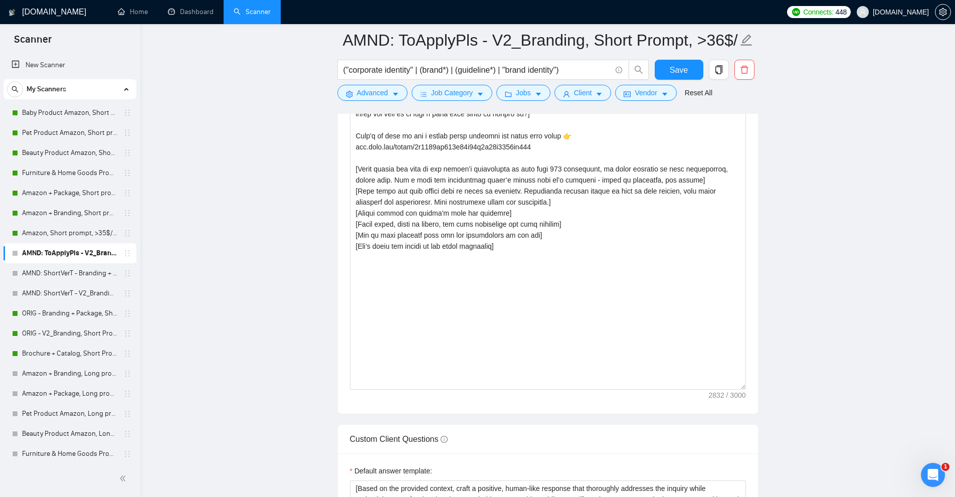
drag, startPoint x: 744, startPoint y: 189, endPoint x: 789, endPoint y: 450, distance: 264.1
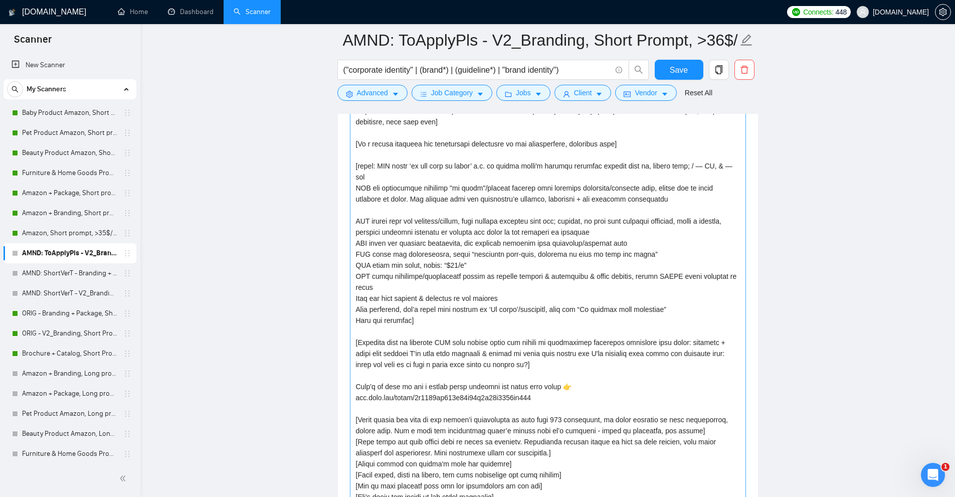
scroll to position [1203, 0]
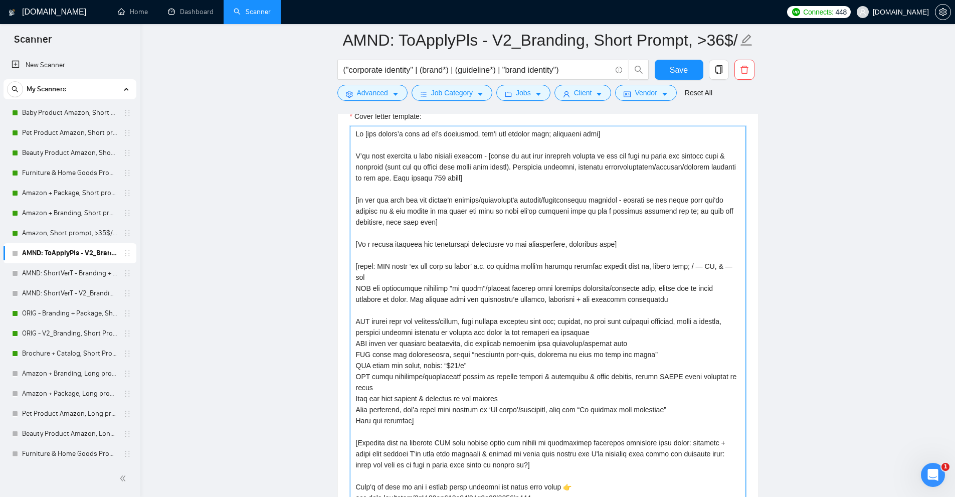
click at [386, 278] on textarea "Cover letter template:" at bounding box center [548, 471] width 396 height 691
drag, startPoint x: 386, startPoint y: 278, endPoint x: 398, endPoint y: 283, distance: 13.0
click at [398, 283] on textarea "Cover letter template:" at bounding box center [548, 471] width 396 height 691
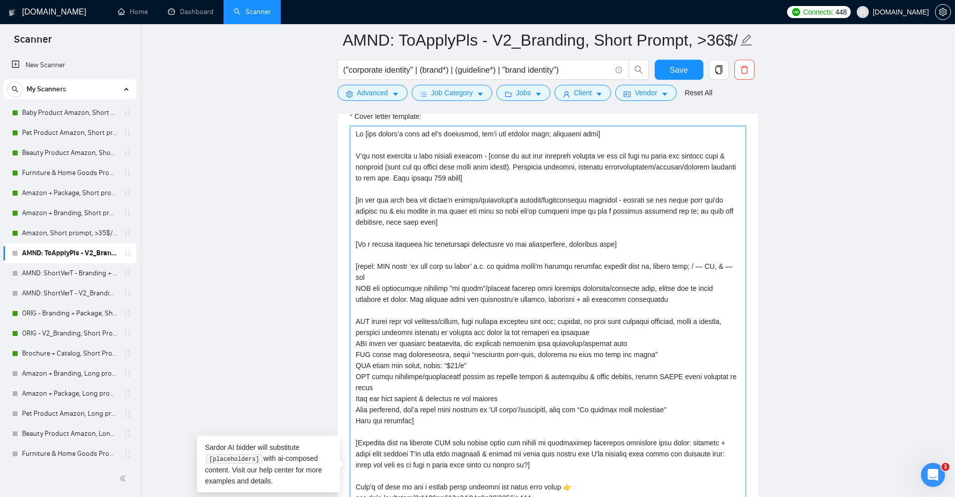
click at [398, 283] on textarea "Cover letter template:" at bounding box center [548, 471] width 396 height 691
click at [439, 319] on textarea "Cover letter template:" at bounding box center [548, 471] width 396 height 691
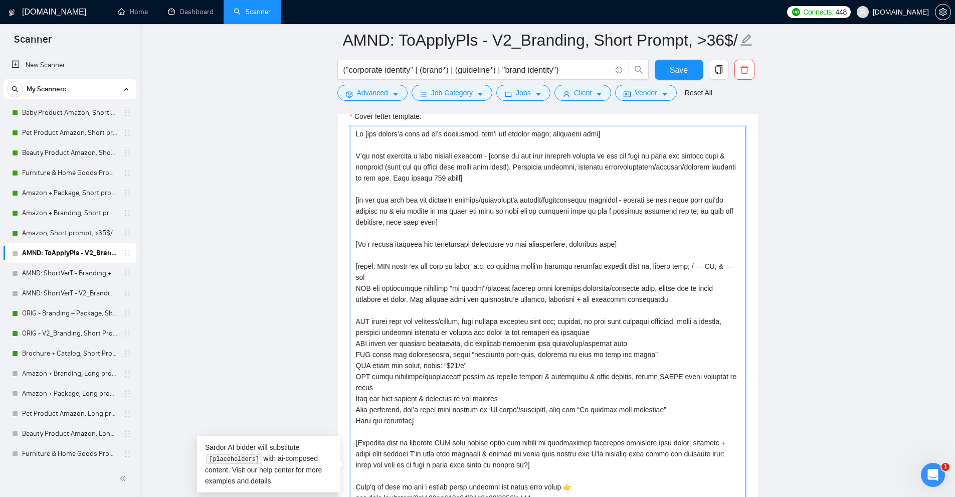
click at [415, 333] on textarea "Cover letter template:" at bounding box center [548, 471] width 396 height 691
click at [387, 267] on textarea "Cover letter template:" at bounding box center [548, 471] width 396 height 691
drag, startPoint x: 388, startPoint y: 265, endPoint x: 493, endPoint y: 263, distance: 105.3
click at [493, 263] on textarea "Cover letter template:" at bounding box center [548, 471] width 396 height 691
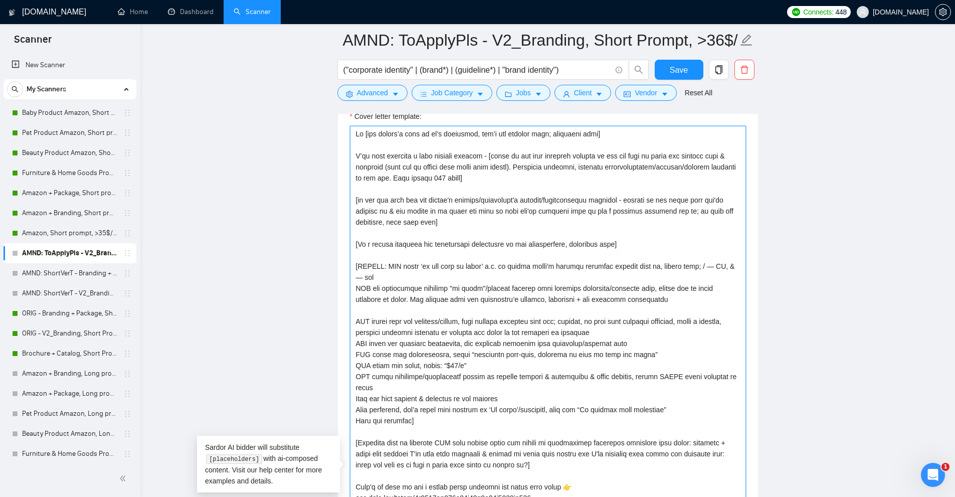
click at [368, 265] on textarea "Cover letter template:" at bounding box center [548, 471] width 396 height 691
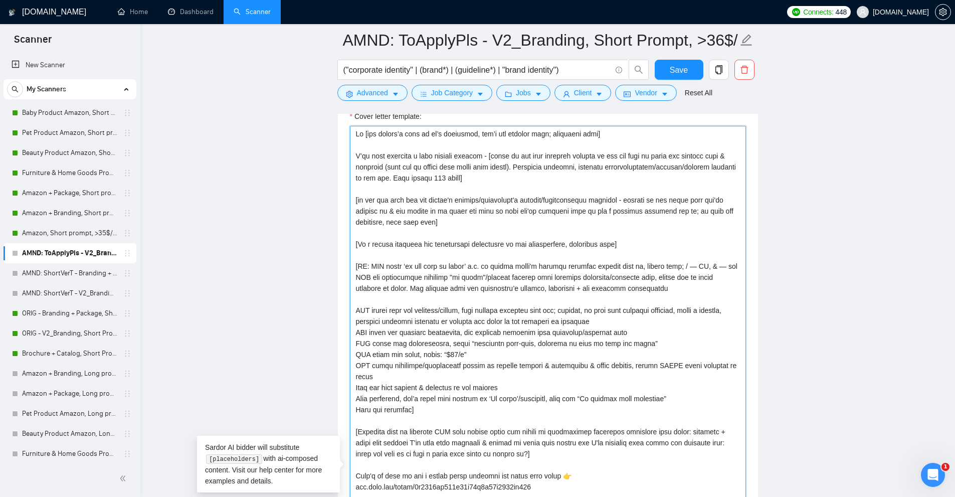
drag, startPoint x: 357, startPoint y: 265, endPoint x: 468, endPoint y: 270, distance: 110.9
click at [468, 270] on textarea "Cover letter template:" at bounding box center [548, 471] width 396 height 691
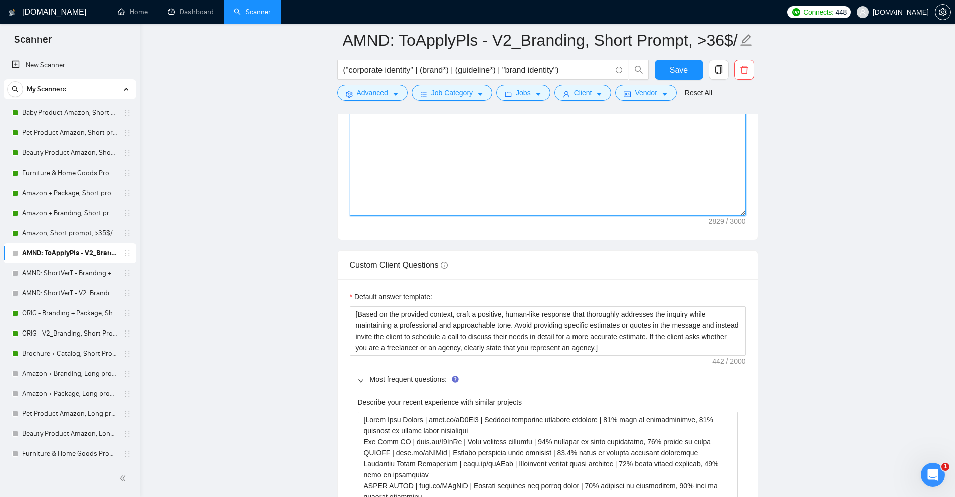
scroll to position [1854, 0]
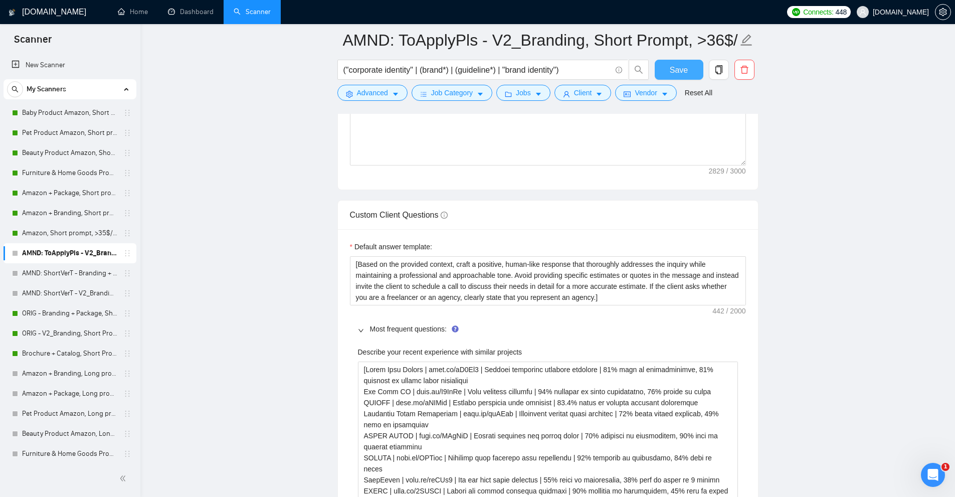
click at [678, 73] on span "Save" at bounding box center [679, 70] width 18 height 13
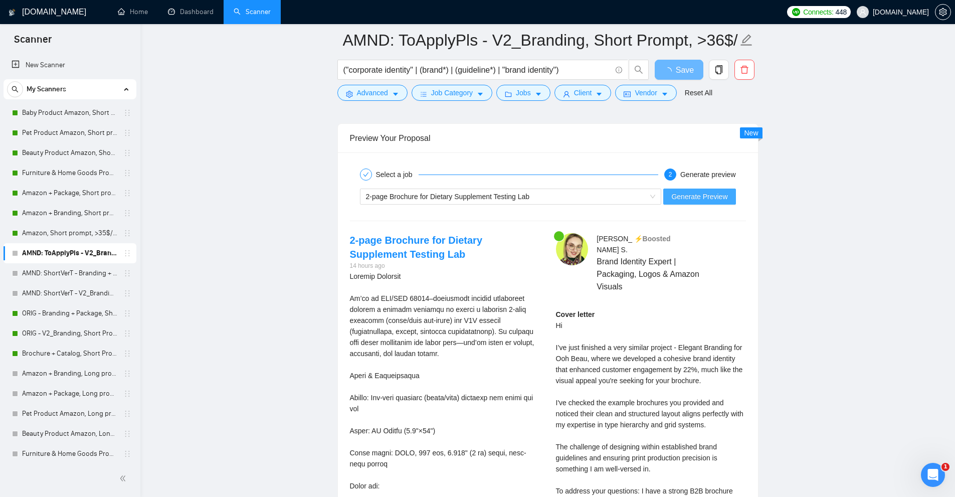
click at [694, 193] on span "Generate Preview" at bounding box center [699, 196] width 56 height 11
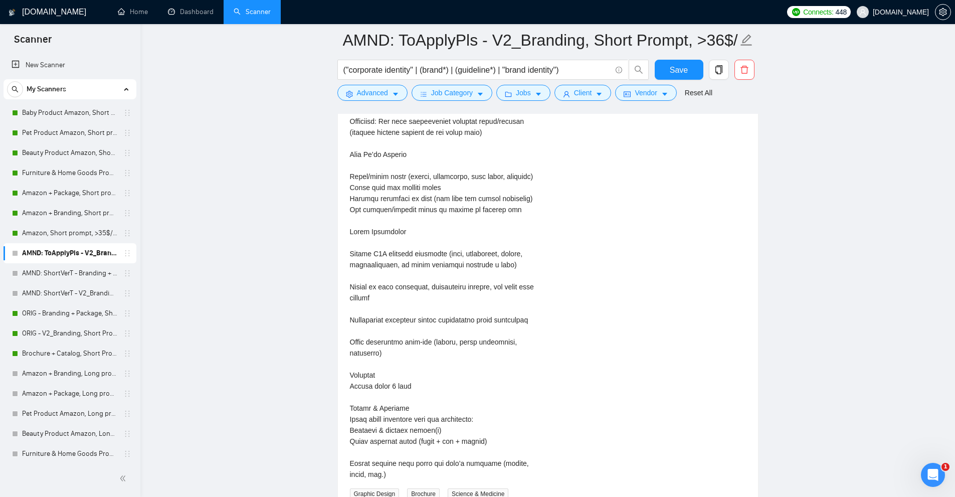
scroll to position [2105, 0]
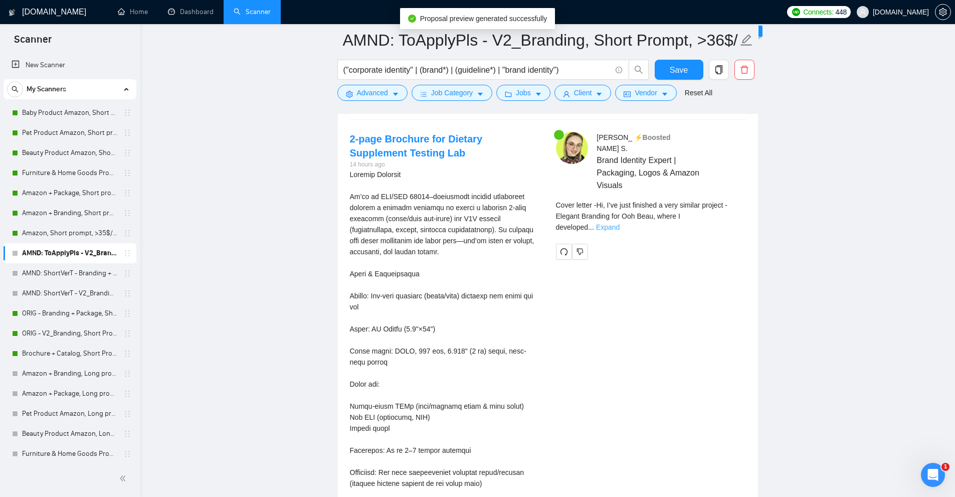
click at [619, 223] on link "Expand" at bounding box center [608, 227] width 24 height 8
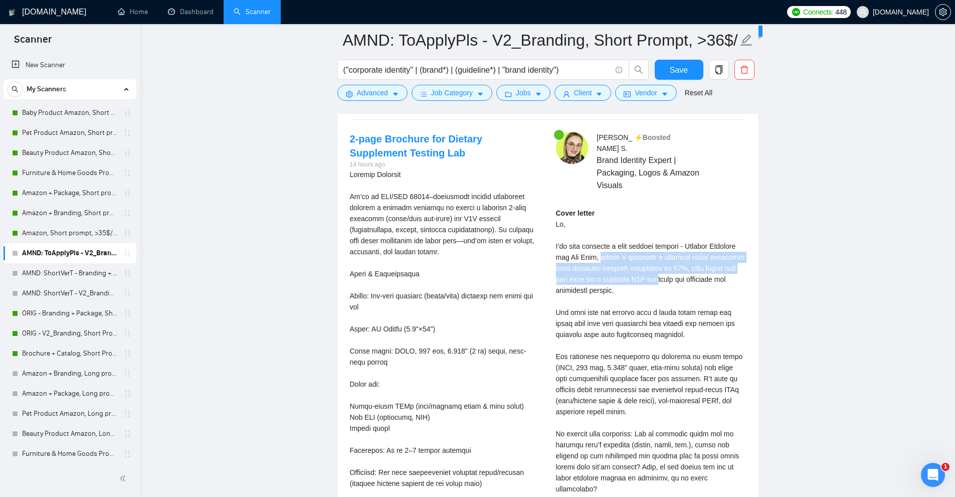
drag, startPoint x: 598, startPoint y: 241, endPoint x: 658, endPoint y: 273, distance: 68.2
click at [658, 273] on div "Cover letter" at bounding box center [651, 394] width 190 height 375
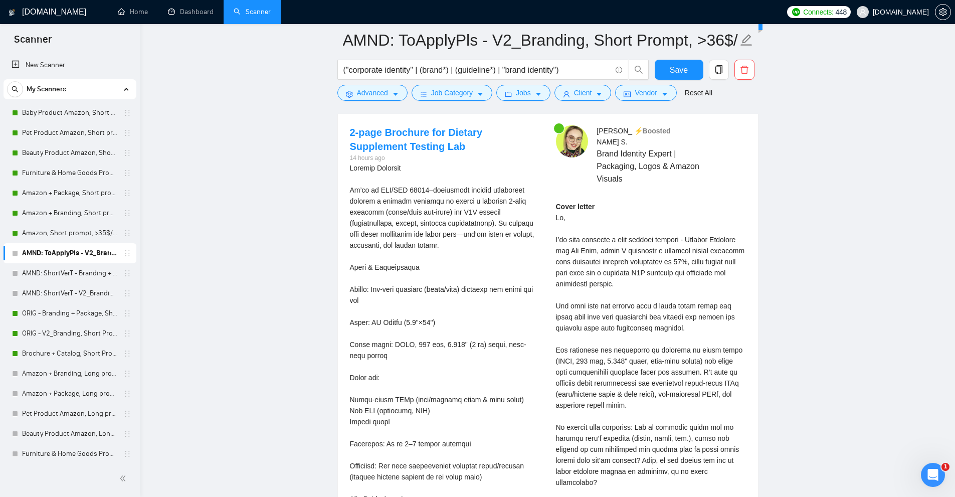
scroll to position [2114, 0]
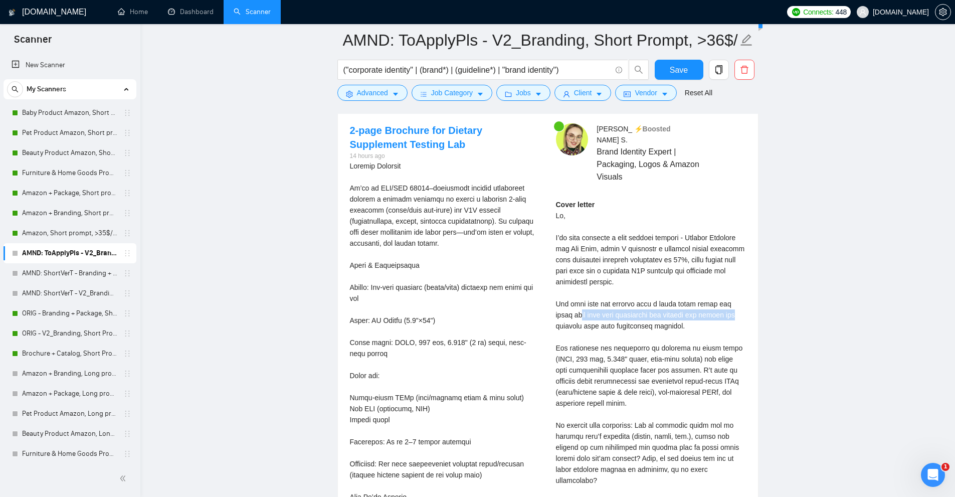
drag, startPoint x: 564, startPoint y: 301, endPoint x: 723, endPoint y: 310, distance: 159.1
click at [722, 309] on div "Cover letter" at bounding box center [651, 386] width 190 height 375
click at [727, 311] on div "Cover letter" at bounding box center [651, 386] width 190 height 375
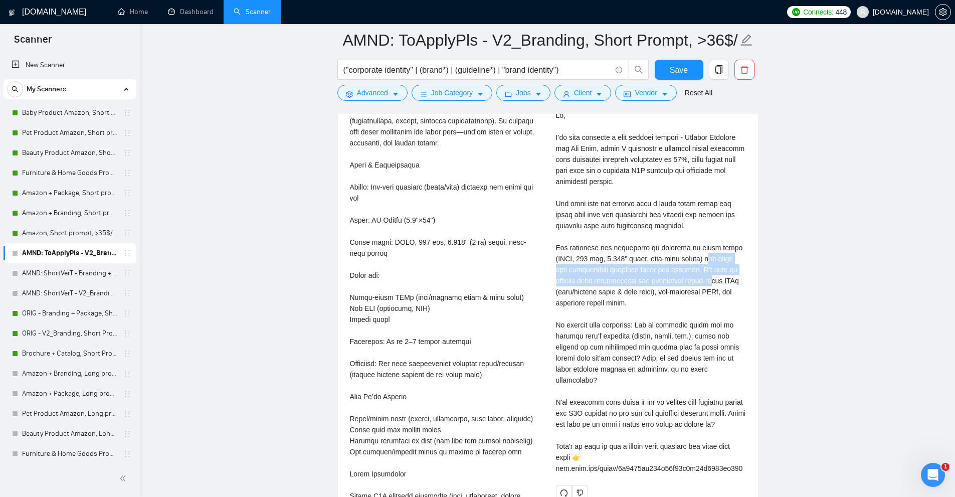
drag, startPoint x: 702, startPoint y: 248, endPoint x: 715, endPoint y: 264, distance: 21.1
click at [715, 264] on div "Cover letter" at bounding box center [651, 286] width 190 height 375
click at [705, 269] on div "Cover letter" at bounding box center [651, 286] width 190 height 375
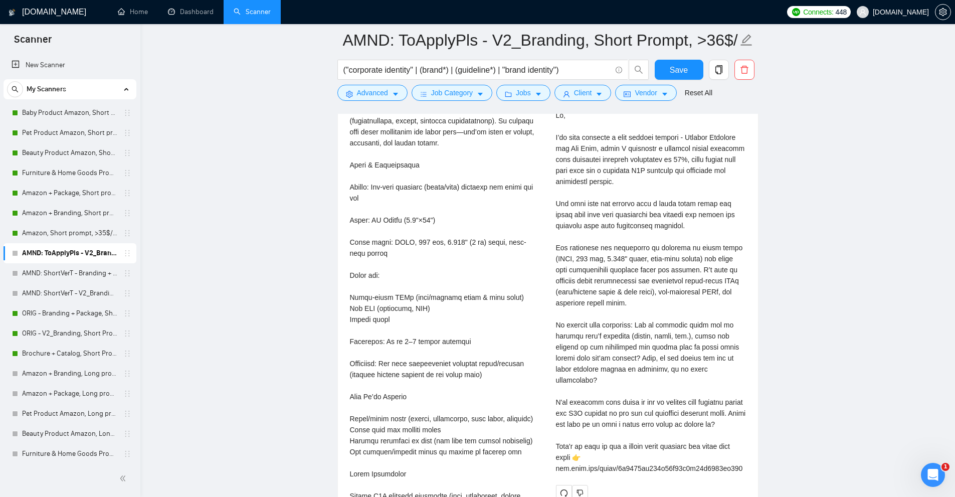
scroll to position [2164, 0]
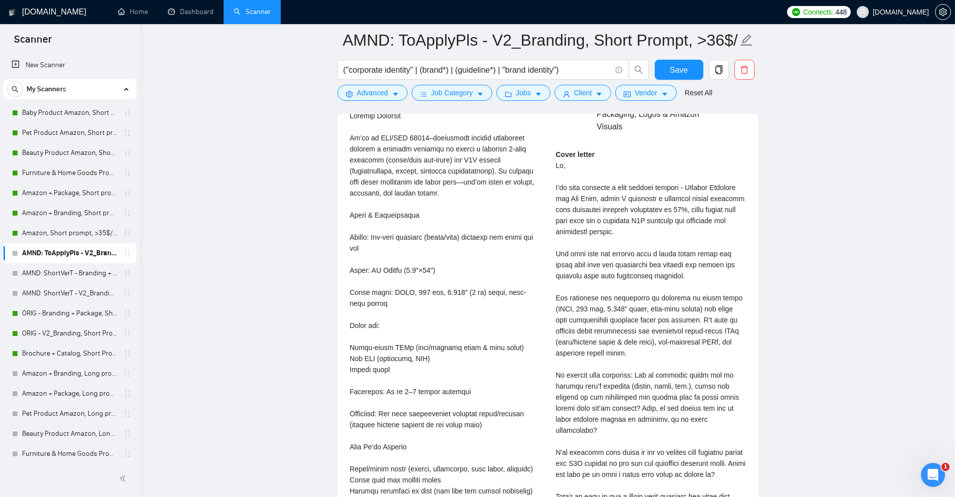
click at [689, 298] on div "Cover letter" at bounding box center [651, 336] width 190 height 375
drag, startPoint x: 689, startPoint y: 298, endPoint x: 651, endPoint y: 297, distance: 38.6
click at [651, 297] on div "Cover letter" at bounding box center [651, 336] width 190 height 375
copy div "live-area safety"
click at [651, 297] on div "Cover letter" at bounding box center [651, 336] width 190 height 375
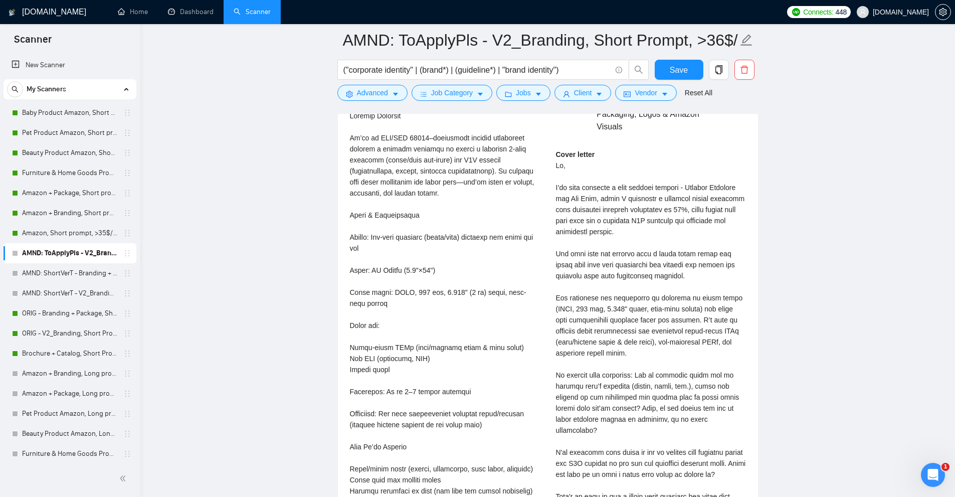
click at [651, 294] on div "Cover letter" at bounding box center [651, 336] width 190 height 375
drag, startPoint x: 709, startPoint y: 296, endPoint x: 663, endPoint y: 313, distance: 48.5
click at [684, 310] on div "Cover letter" at bounding box center [651, 336] width 190 height 375
click at [641, 313] on div "Cover letter" at bounding box center [651, 336] width 190 height 375
drag, startPoint x: 602, startPoint y: 309, endPoint x: 699, endPoint y: 308, distance: 96.2
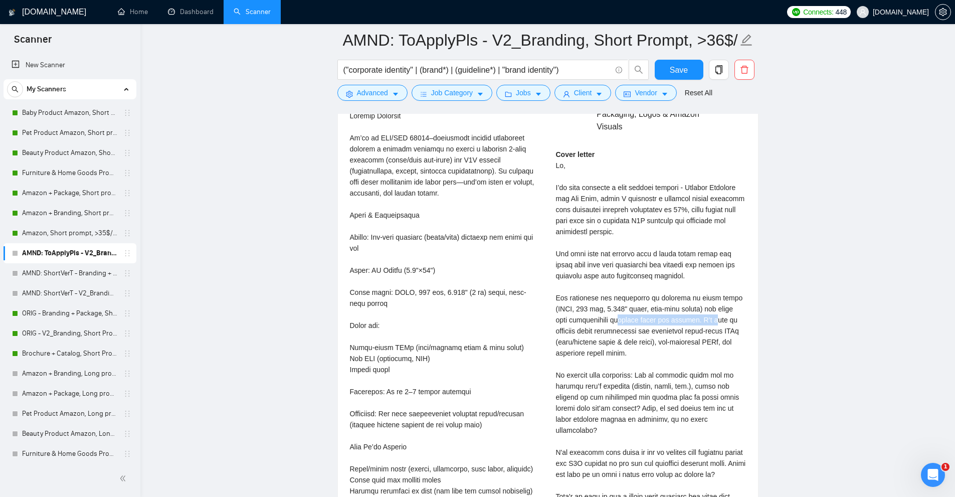
click at [699, 308] on div "Cover letter" at bounding box center [651, 336] width 190 height 375
click at [695, 322] on div "Cover letter" at bounding box center [651, 336] width 190 height 375
drag, startPoint x: 552, startPoint y: 318, endPoint x: 741, endPoint y: 321, distance: 188.5
click at [741, 321] on div "Anna S . ⚡️Boosted Brand Identity Expert | Packaging, Logos & Amazon Visuals Co…" at bounding box center [651, 312] width 206 height 478
click at [714, 334] on div "Cover letter" at bounding box center [651, 336] width 190 height 375
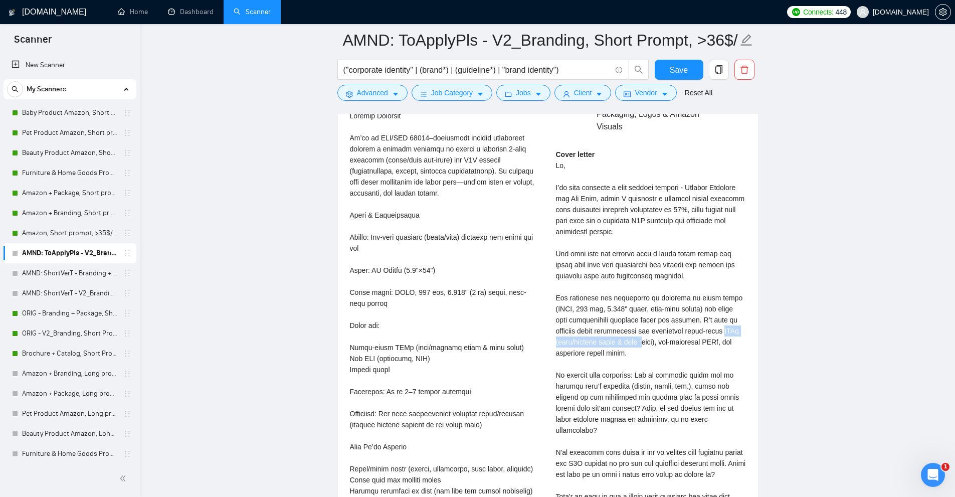
drag, startPoint x: 730, startPoint y: 318, endPoint x: 641, endPoint y: 332, distance: 90.2
click at [642, 332] on div "Cover letter" at bounding box center [651, 336] width 190 height 375
click at [641, 332] on div "Cover letter" at bounding box center [651, 336] width 190 height 375
drag, startPoint x: 594, startPoint y: 329, endPoint x: 682, endPoint y: 325, distance: 87.8
click at [680, 325] on div "Cover letter" at bounding box center [651, 336] width 190 height 375
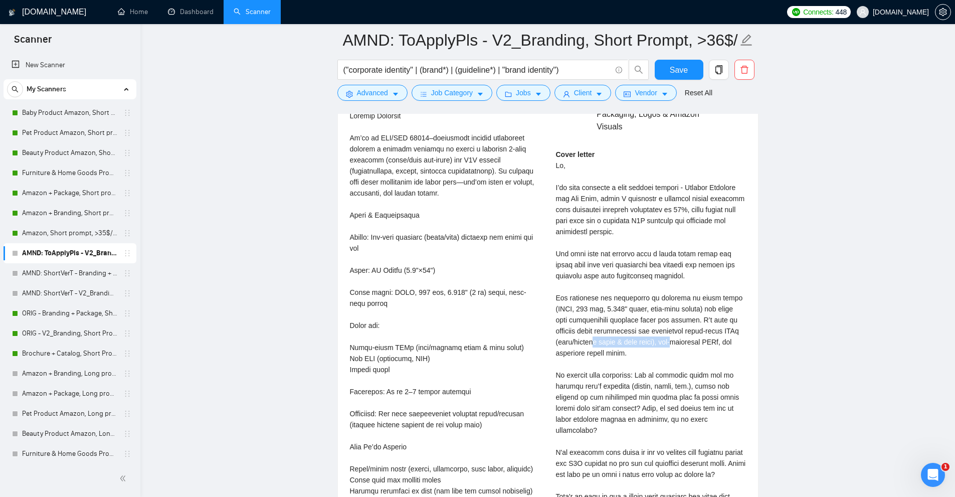
click at [683, 325] on div "Cover letter" at bounding box center [651, 336] width 190 height 375
drag, startPoint x: 664, startPoint y: 330, endPoint x: 712, endPoint y: 342, distance: 49.5
click at [712, 342] on div "Cover letter" at bounding box center [651, 336] width 190 height 375
drag, startPoint x: 551, startPoint y: 364, endPoint x: 710, endPoint y: 365, distance: 158.9
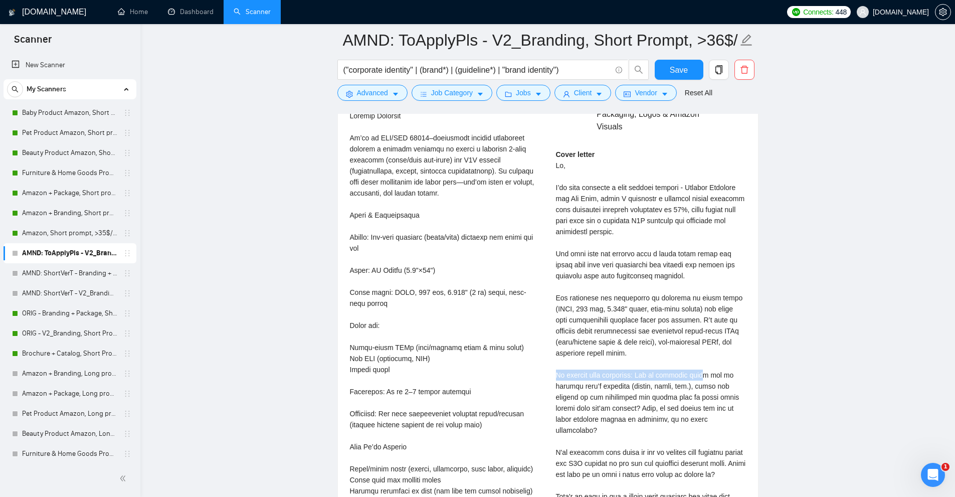
click at [709, 365] on div "Anna S . ⚡️Boosted Brand Identity Expert | Packaging, Logos & Amazon Visuals Co…" at bounding box center [651, 312] width 206 height 478
click at [712, 365] on div "Cover letter" at bounding box center [651, 336] width 190 height 375
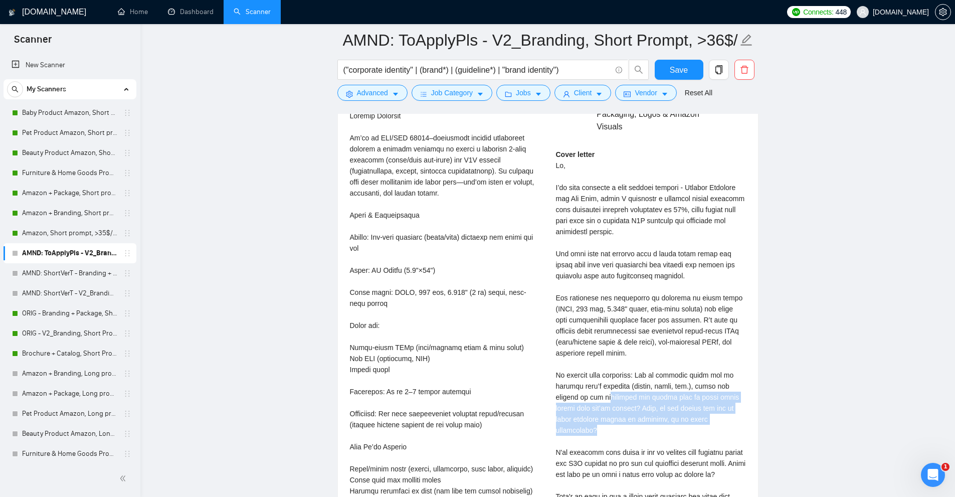
drag, startPoint x: 584, startPoint y: 387, endPoint x: 738, endPoint y: 410, distance: 155.7
click at [738, 410] on div "Cover letter" at bounding box center [651, 336] width 190 height 375
click at [719, 408] on div "Cover letter" at bounding box center [651, 336] width 190 height 375
drag, startPoint x: 724, startPoint y: 406, endPoint x: 729, endPoint y: 381, distance: 26.0
click at [729, 381] on div "Cover letter" at bounding box center [651, 336] width 190 height 375
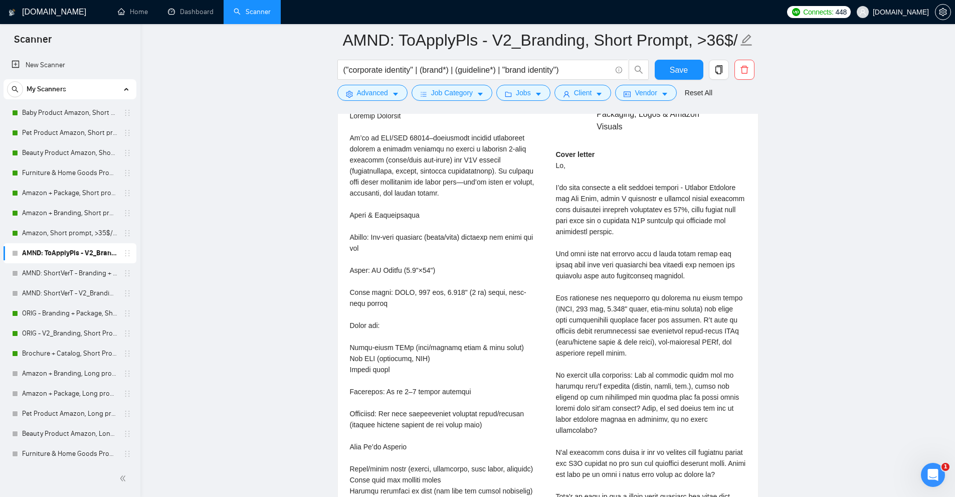
click at [723, 380] on div "Cover letter" at bounding box center [651, 336] width 190 height 375
drag, startPoint x: 560, startPoint y: 388, endPoint x: 724, endPoint y: 384, distance: 164.5
click at [718, 384] on div "Cover letter" at bounding box center [651, 336] width 190 height 375
click at [730, 384] on div "Cover letter" at bounding box center [651, 336] width 190 height 375
drag, startPoint x: 689, startPoint y: 386, endPoint x: 741, endPoint y: 395, distance: 52.4
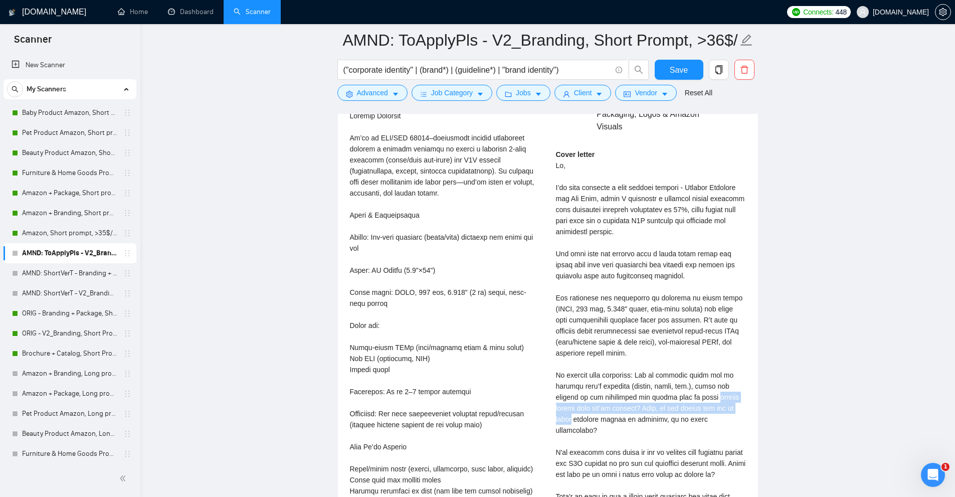
click at [741, 395] on div "Cover letter" at bounding box center [651, 336] width 190 height 375
click at [731, 403] on div "Cover letter" at bounding box center [651, 336] width 190 height 375
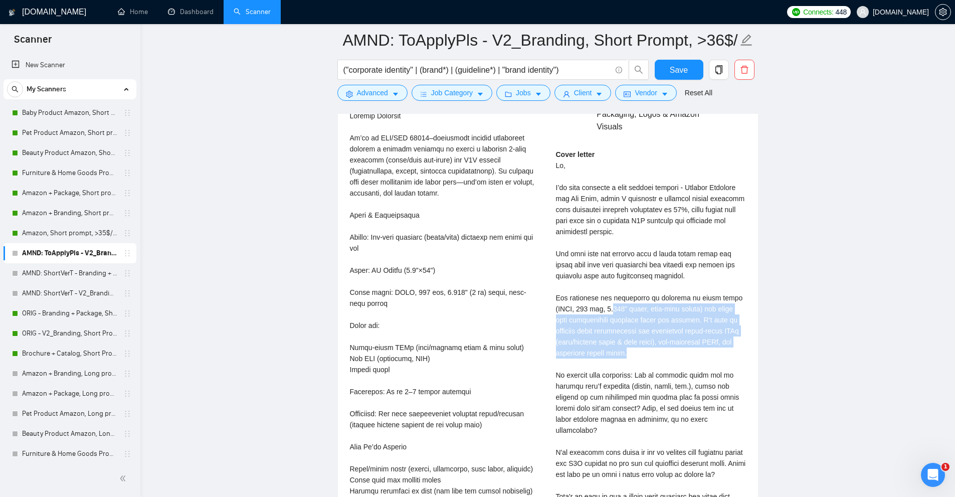
drag, startPoint x: 614, startPoint y: 309, endPoint x: 651, endPoint y: 342, distance: 48.6
click at [651, 342] on div "Cover letter" at bounding box center [651, 336] width 190 height 375
drag, startPoint x: 633, startPoint y: 340, endPoint x: 570, endPoint y: 295, distance: 77.6
click at [570, 295] on div "Cover letter" at bounding box center [651, 336] width 190 height 375
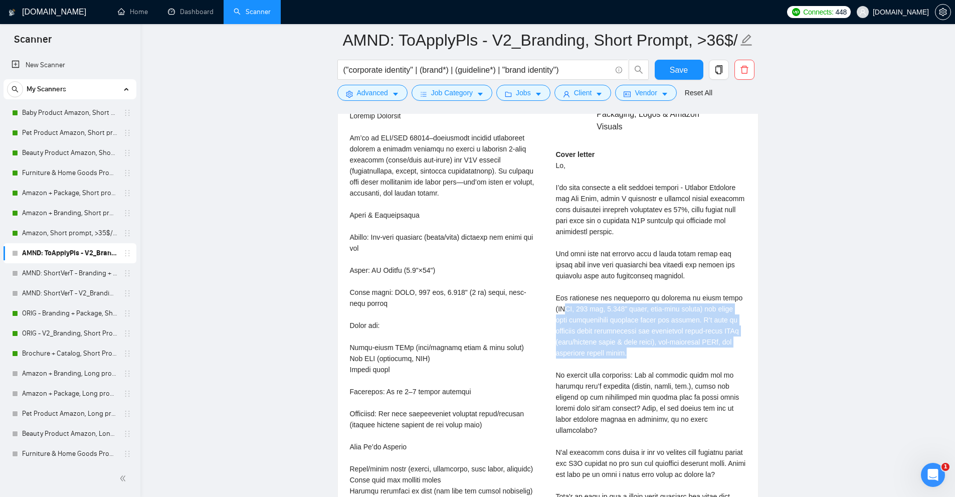
click at [572, 297] on div "Cover letter" at bounding box center [651, 336] width 190 height 375
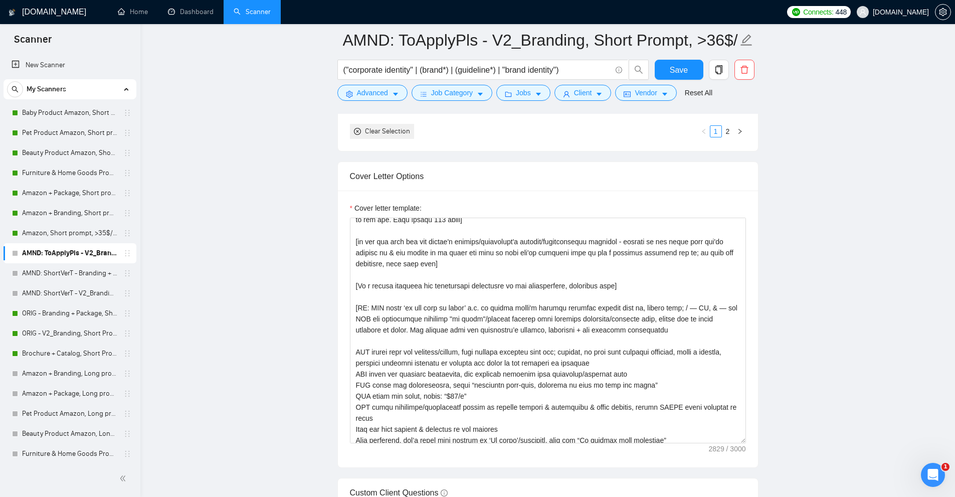
scroll to position [100, 0]
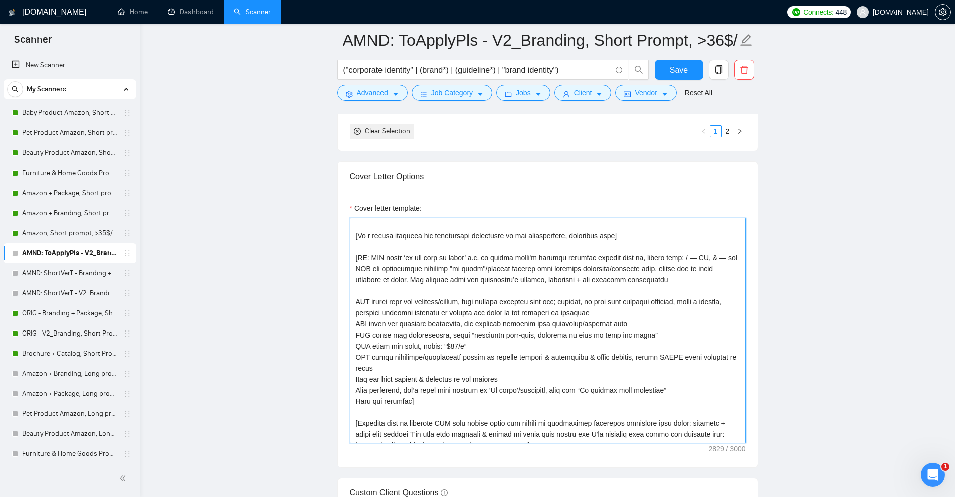
click at [584, 389] on textarea "Cover letter template:" at bounding box center [548, 331] width 396 height 226
drag, startPoint x: 584, startPoint y: 389, endPoint x: 638, endPoint y: 393, distance: 53.3
click at [638, 393] on textarea "Cover letter template:" at bounding box center [548, 331] width 396 height 226
paste textarea "important point"
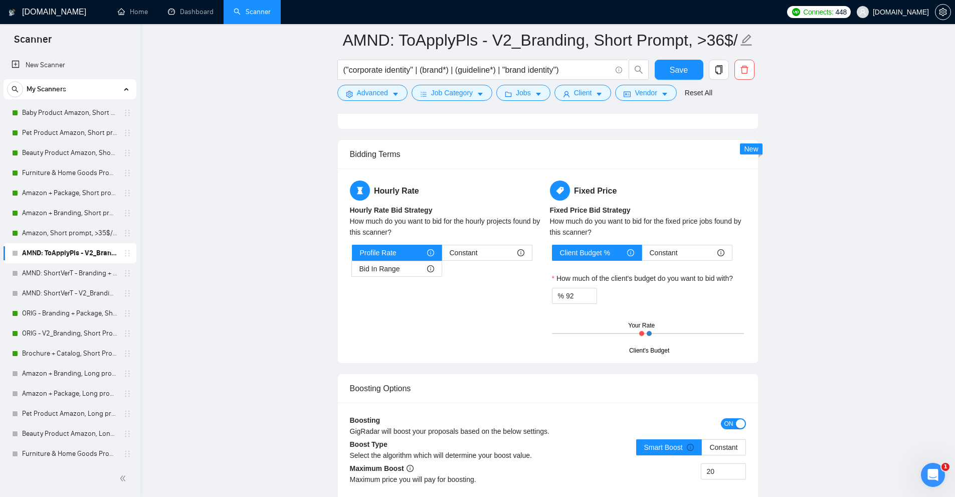
scroll to position [1863, 0]
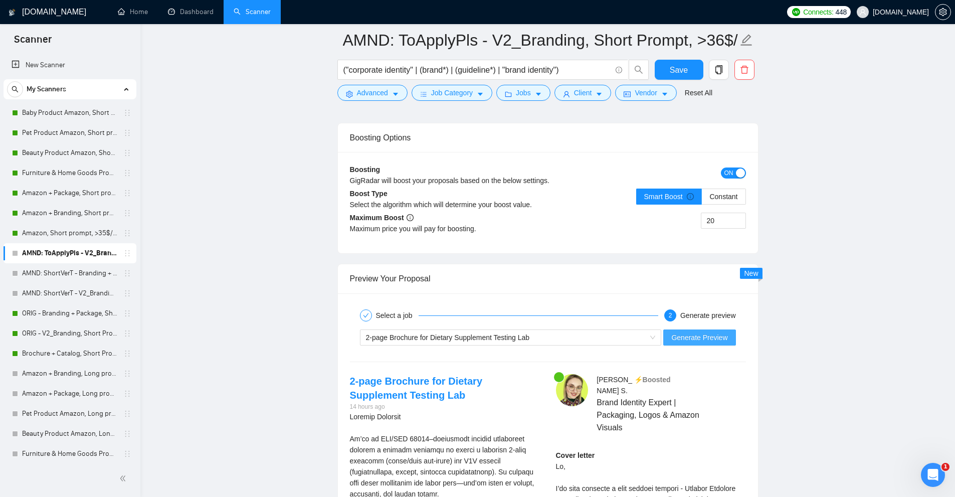
click at [701, 334] on span "Generate Preview" at bounding box center [699, 337] width 56 height 11
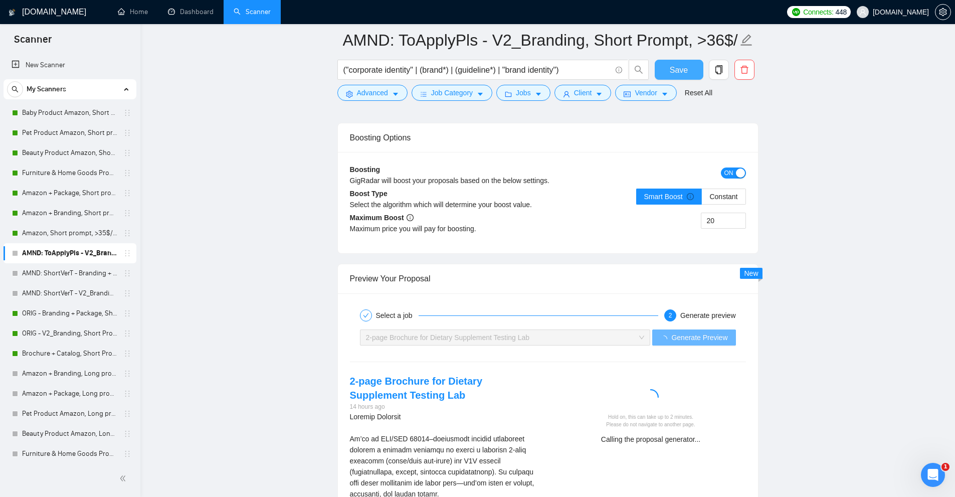
click at [673, 62] on button "Save" at bounding box center [679, 70] width 49 height 20
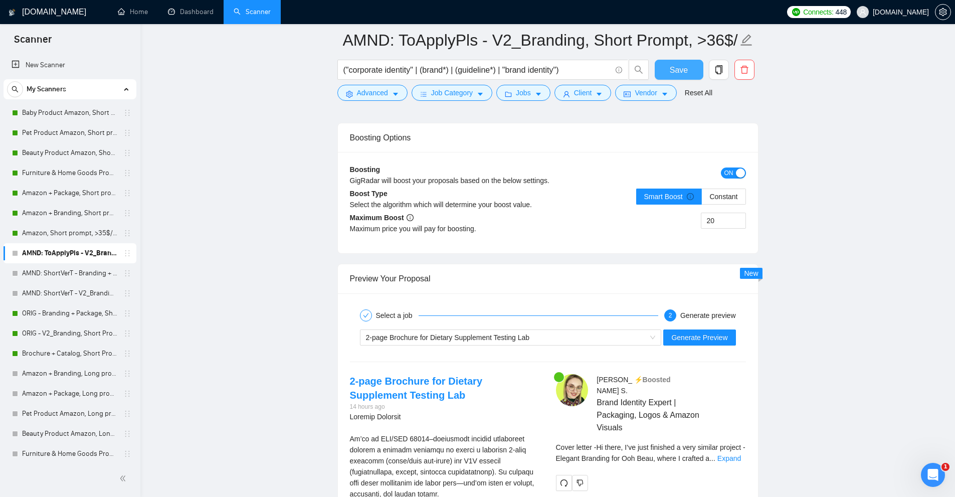
scroll to position [2063, 0]
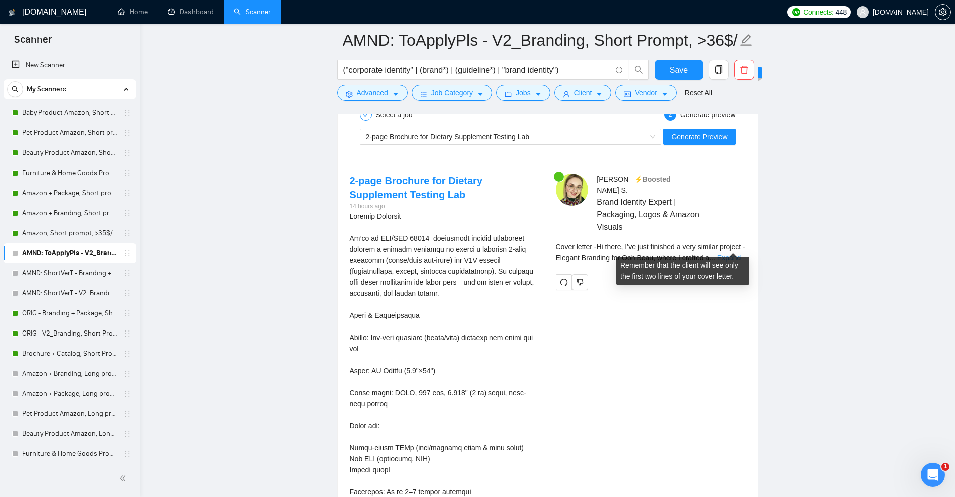
click at [725, 254] on link "Expand" at bounding box center [729, 258] width 24 height 8
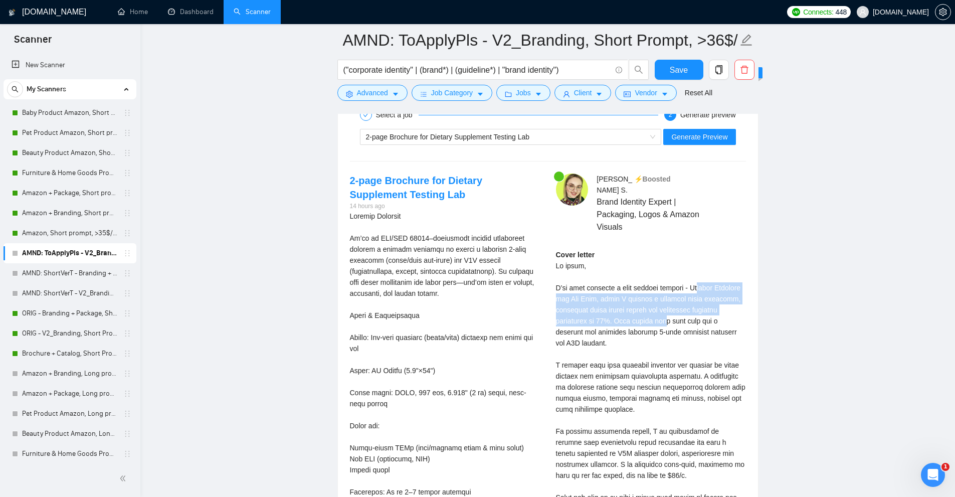
drag, startPoint x: 698, startPoint y: 277, endPoint x: 668, endPoint y: 315, distance: 48.5
click at [668, 315] on div "Cover letter" at bounding box center [651, 420] width 190 height 342
click at [667, 340] on div "Cover letter" at bounding box center [651, 420] width 190 height 342
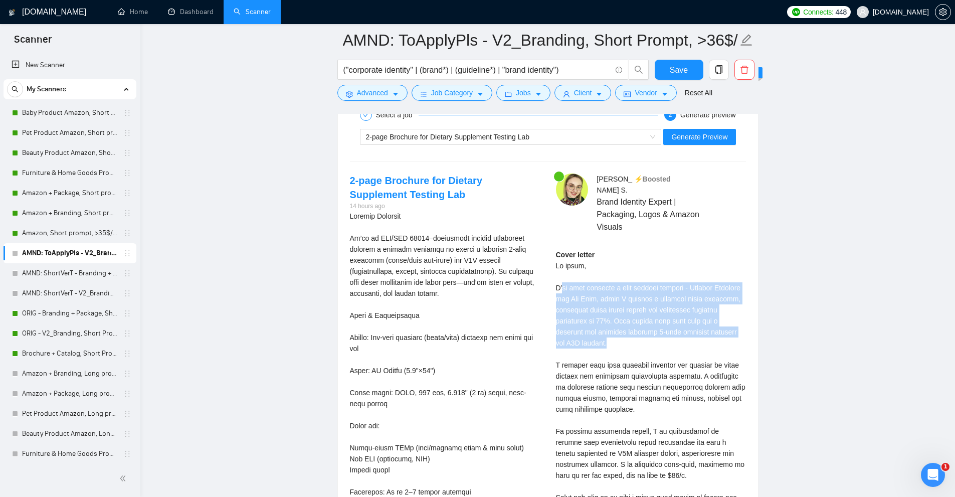
drag, startPoint x: 605, startPoint y: 331, endPoint x: 558, endPoint y: 278, distance: 71.4
click at [558, 278] on div "Cover letter" at bounding box center [651, 420] width 190 height 342
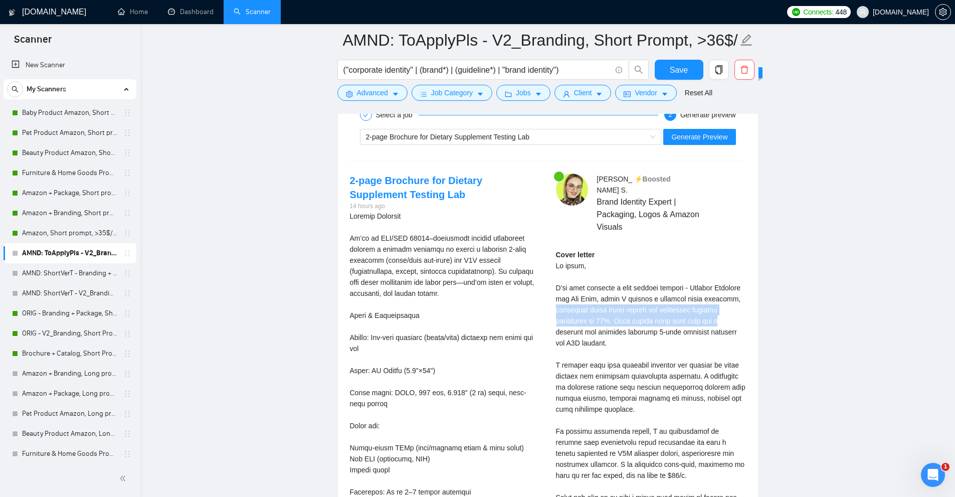
drag, startPoint x: 626, startPoint y: 301, endPoint x: 728, endPoint y: 310, distance: 102.6
click at [728, 310] on div "Anna S . ⚡️Boosted Brand Identity Expert | Packaging, Logos & Amazon Visuals Co…" at bounding box center [651, 395] width 206 height 445
click at [712, 320] on div "Cover letter" at bounding box center [651, 420] width 190 height 342
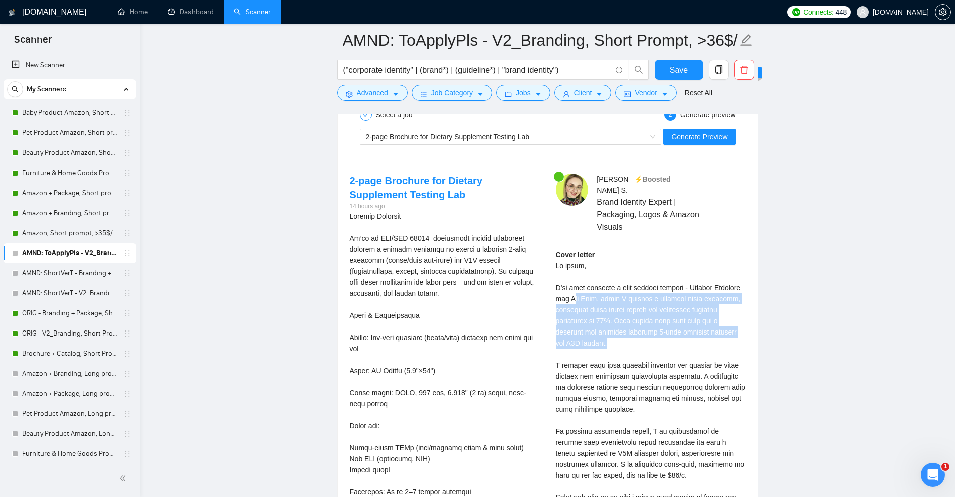
drag, startPoint x: 592, startPoint y: 328, endPoint x: 558, endPoint y: 274, distance: 64.2
click at [558, 276] on div "Cover letter" at bounding box center [651, 420] width 190 height 342
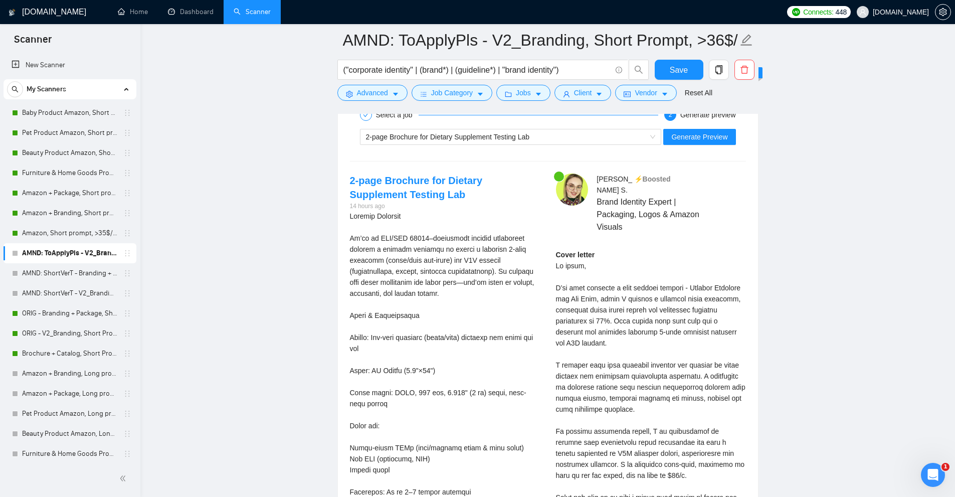
click at [558, 274] on div "Cover letter" at bounding box center [651, 420] width 190 height 342
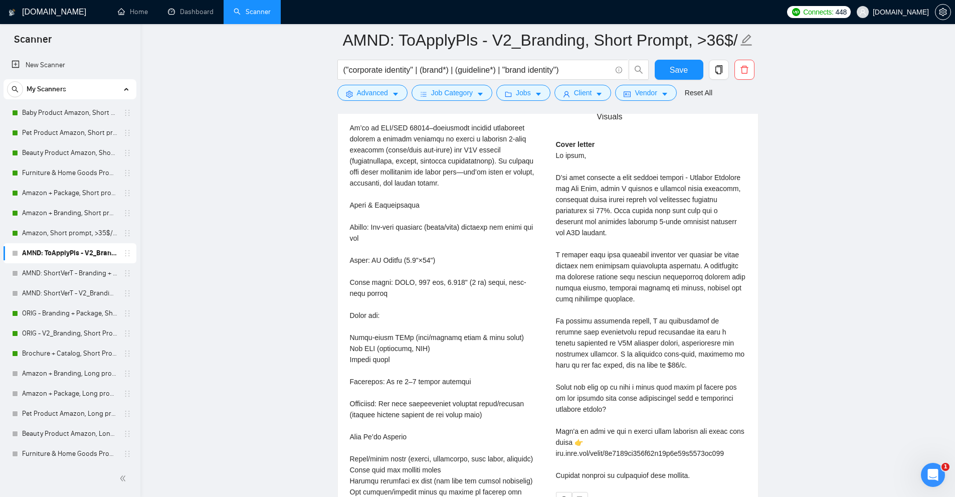
drag, startPoint x: 598, startPoint y: 252, endPoint x: 595, endPoint y: 302, distance: 50.2
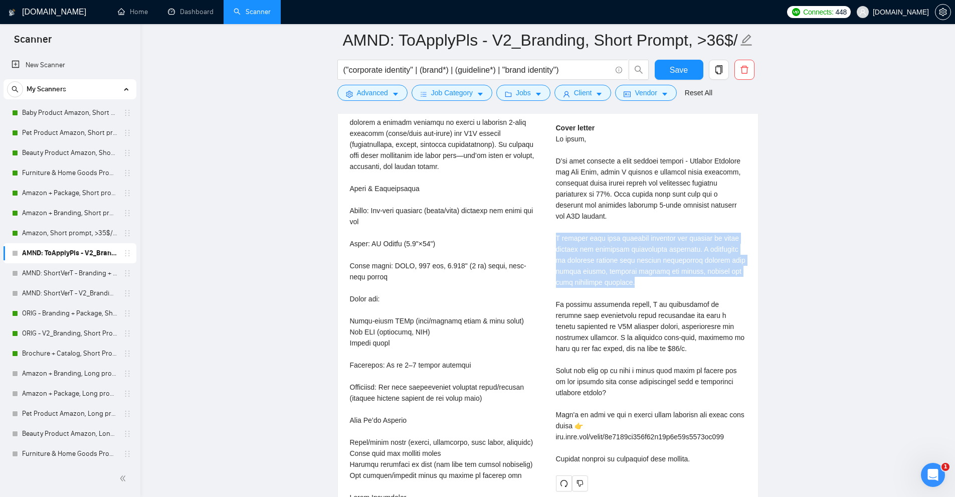
drag, startPoint x: 551, startPoint y: 227, endPoint x: 634, endPoint y: 271, distance: 93.7
click at [634, 271] on div "Anna S . ⚡️Boosted Brand Identity Expert | Packaging, Logos & Amazon Visuals Co…" at bounding box center [651, 269] width 206 height 445
click at [634, 271] on div "Cover letter" at bounding box center [651, 293] width 190 height 342
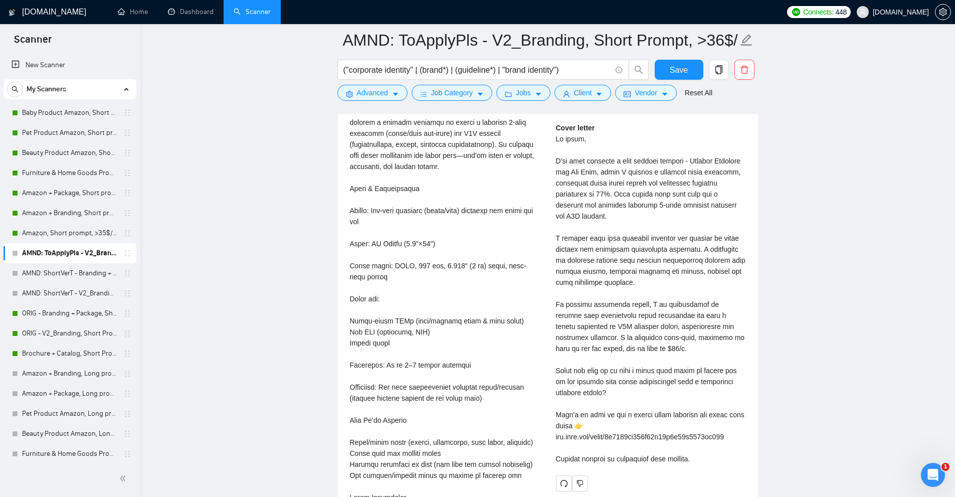
drag, startPoint x: 633, startPoint y: 272, endPoint x: 634, endPoint y: 246, distance: 25.6
drag, startPoint x: 634, startPoint y: 246, endPoint x: 610, endPoint y: 212, distance: 41.6
click at [610, 212] on div "Cover letter" at bounding box center [651, 293] width 190 height 342
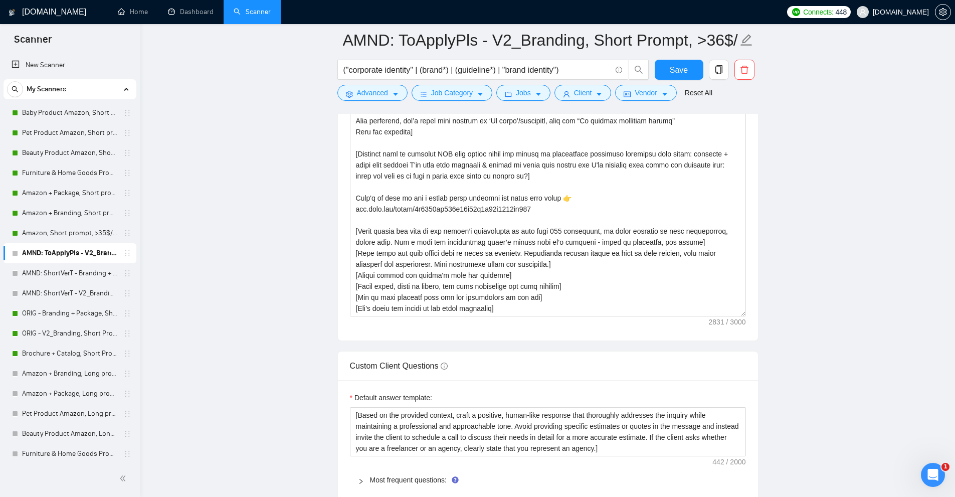
scroll to position [1037, 0]
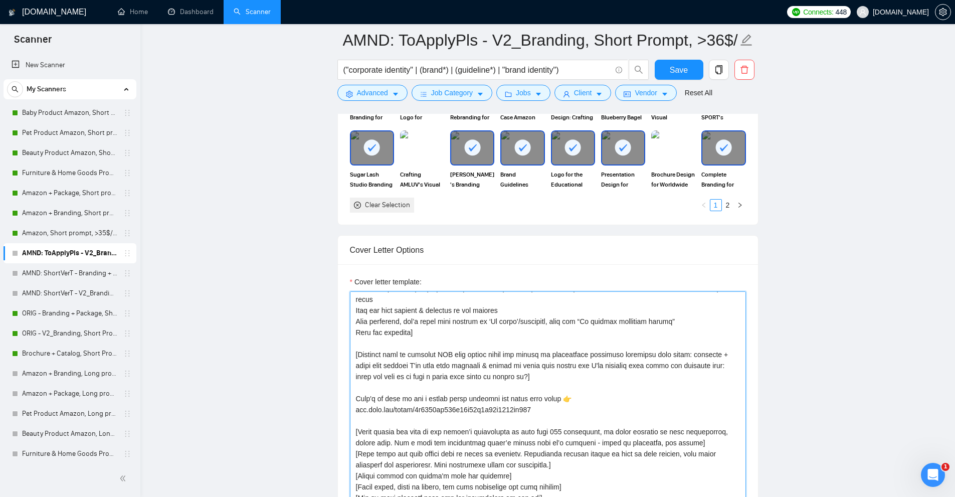
click at [606, 323] on textarea "Cover letter template:" at bounding box center [548, 404] width 396 height 226
click at [627, 322] on textarea "Cover letter template:" at bounding box center [548, 404] width 396 height 226
click at [614, 323] on textarea "Cover letter template:" at bounding box center [548, 404] width 396 height 226
click at [672, 320] on textarea "Cover letter template:" at bounding box center [548, 404] width 396 height 226
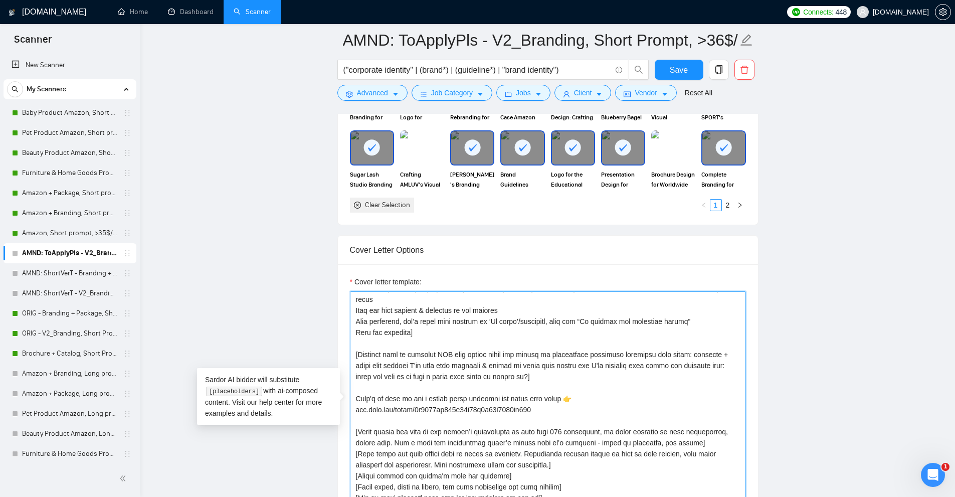
click at [672, 320] on textarea "Cover letter template:" at bounding box center [548, 404] width 396 height 226
click at [639, 322] on textarea "Cover letter template:" at bounding box center [548, 404] width 396 height 226
drag, startPoint x: 639, startPoint y: 322, endPoint x: 582, endPoint y: 321, distance: 56.6
click at [582, 321] on textarea "Cover letter template:" at bounding box center [548, 404] width 396 height 226
click at [704, 336] on textarea "Cover letter template:" at bounding box center [548, 404] width 396 height 226
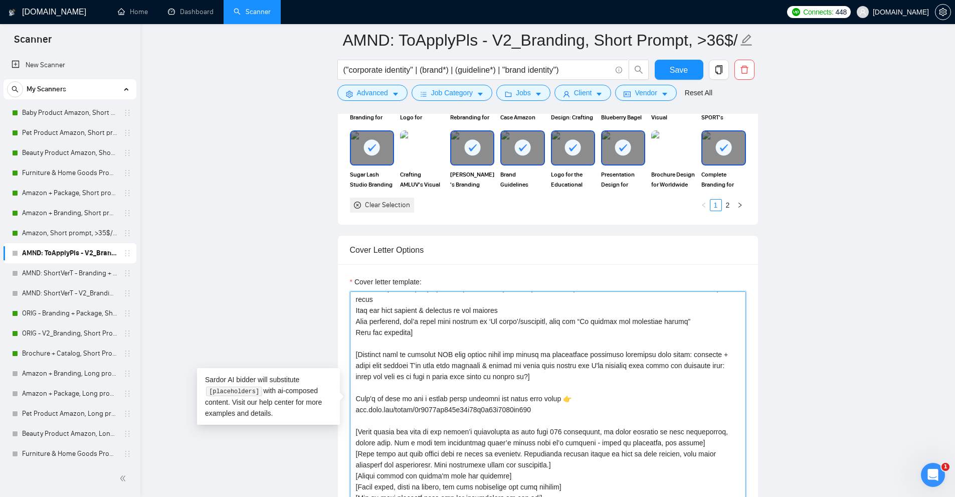
click at [704, 336] on textarea "Cover letter template:" at bounding box center [548, 404] width 396 height 226
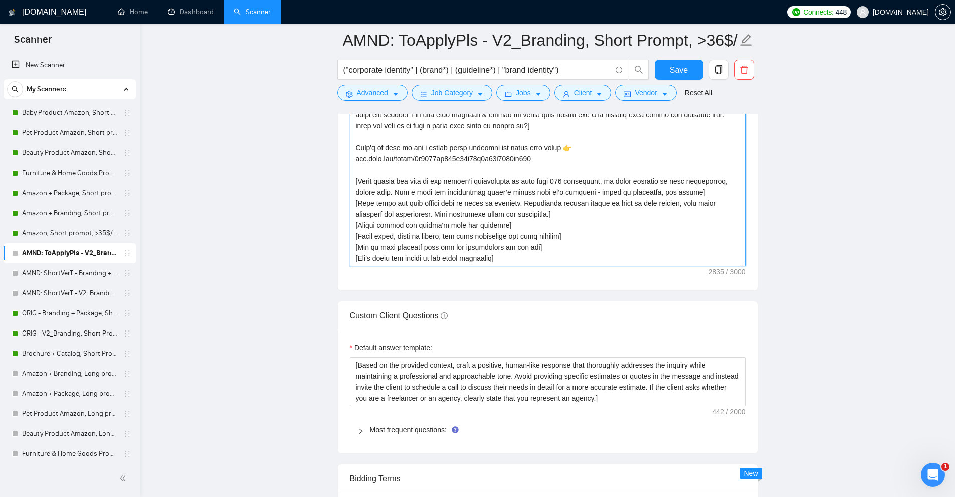
scroll to position [1138, 0]
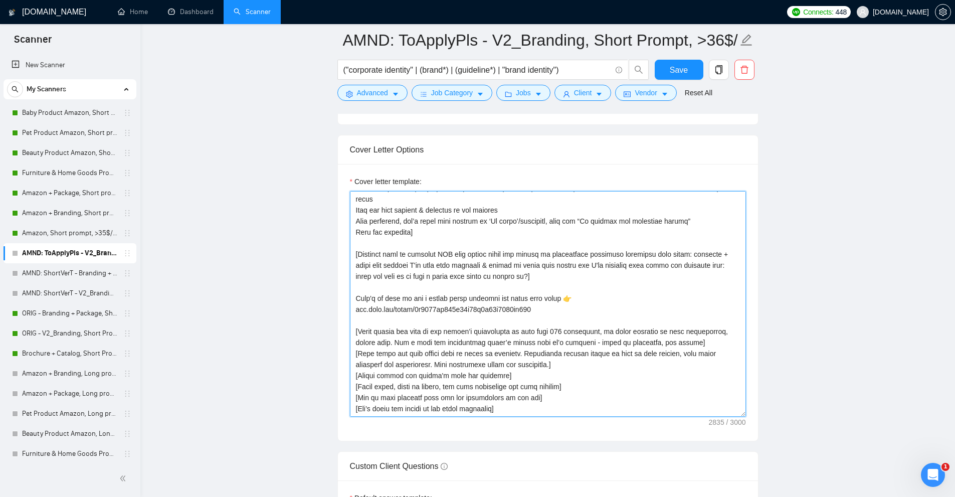
click at [673, 280] on textarea "Cover letter template:" at bounding box center [548, 304] width 396 height 226
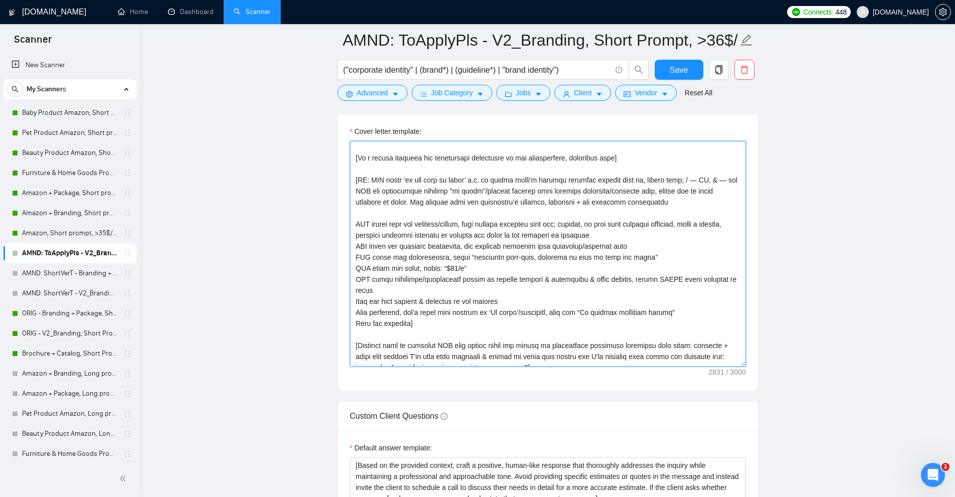
scroll to position [87, 0]
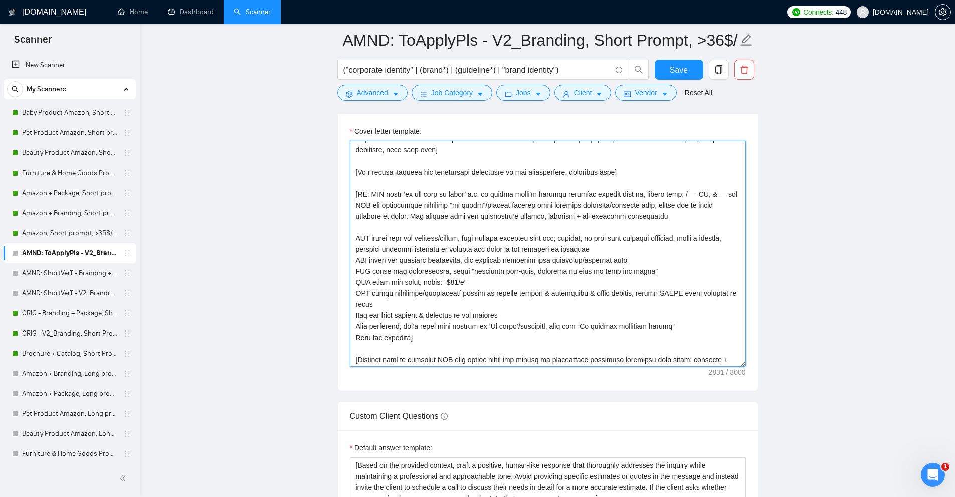
click at [372, 191] on textarea "Cover letter template:" at bounding box center [548, 254] width 396 height 226
drag, startPoint x: 372, startPoint y: 191, endPoint x: 481, endPoint y: 190, distance: 108.8
click at [480, 190] on textarea "Cover letter template:" at bounding box center [548, 254] width 396 height 226
click at [490, 190] on textarea "Cover letter template:" at bounding box center [548, 254] width 396 height 226
click at [501, 191] on textarea "Cover letter template:" at bounding box center [548, 254] width 396 height 226
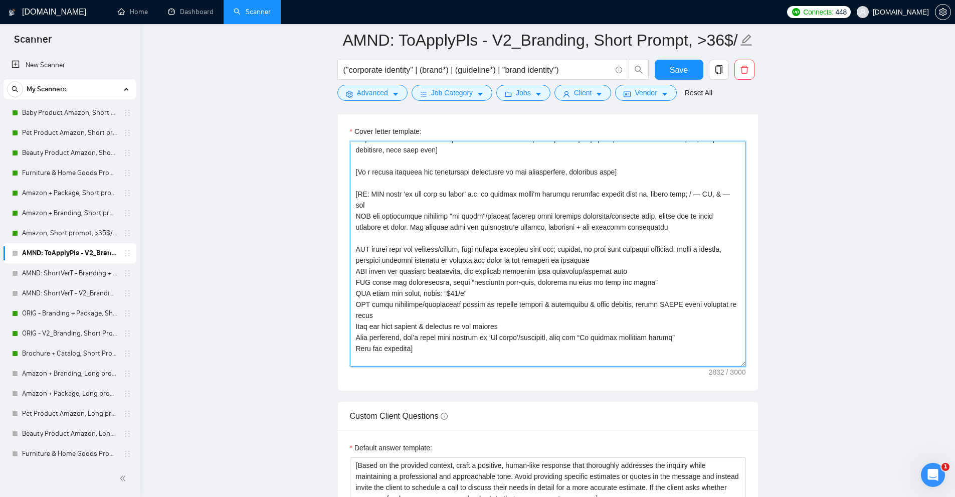
drag, startPoint x: 674, startPoint y: 194, endPoint x: 765, endPoint y: 188, distance: 91.4
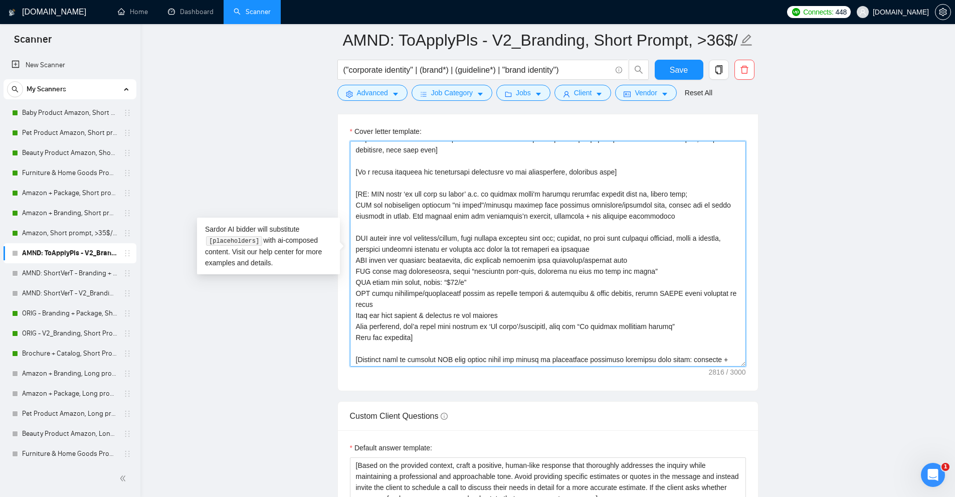
drag, startPoint x: 354, startPoint y: 194, endPoint x: 426, endPoint y: 340, distance: 162.3
click at [426, 340] on textarea "Cover letter template:" at bounding box center [548, 254] width 396 height 226
paste textarea "Remember: 'IFF' means ‘if and only if asked, otherwise skip this instruction’ I…"
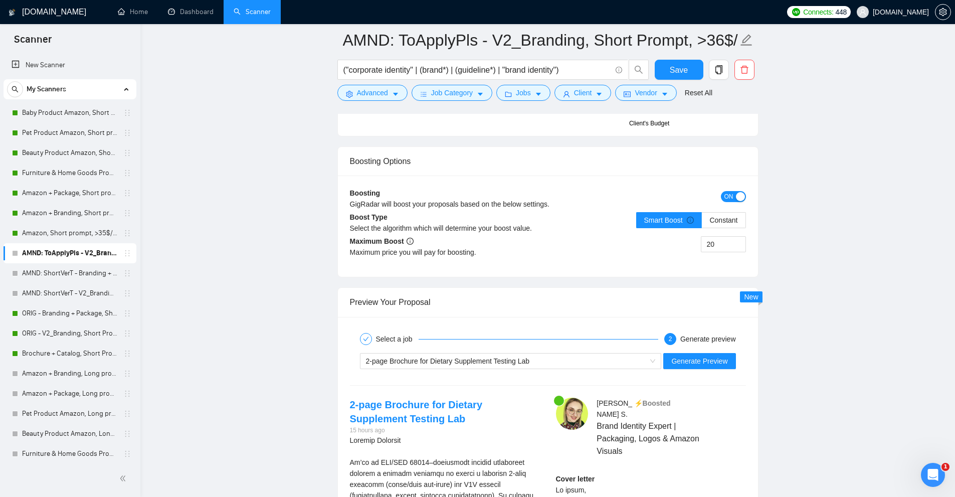
scroll to position [2040, 0]
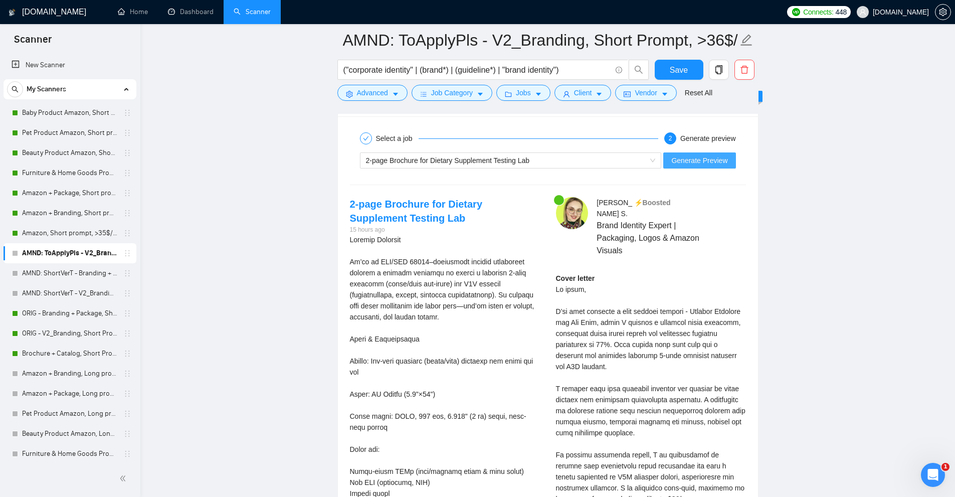
click at [703, 164] on span "Generate Preview" at bounding box center [699, 160] width 56 height 11
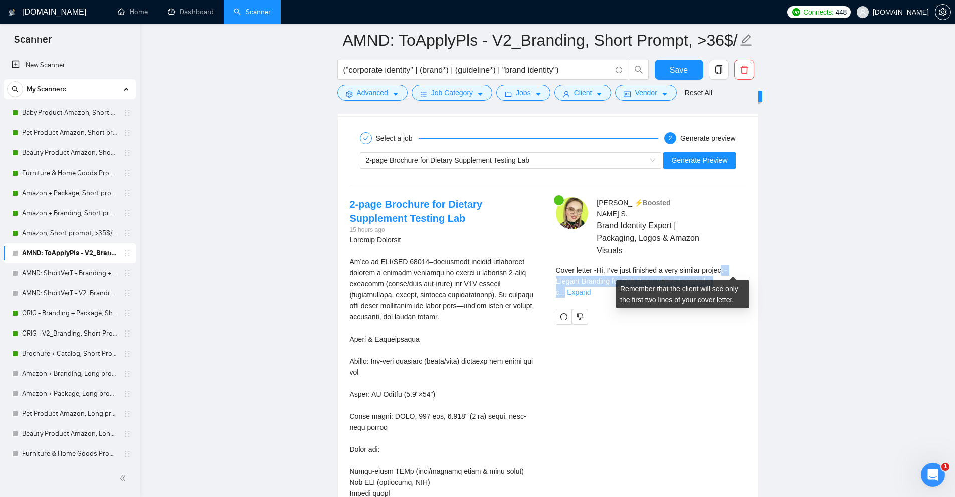
click at [721, 265] on div "Cover letter - Hi, I’ve just finished a very similar project - Elegant Branding…" at bounding box center [651, 281] width 190 height 33
click at [590, 288] on link "Expand" at bounding box center [579, 292] width 24 height 8
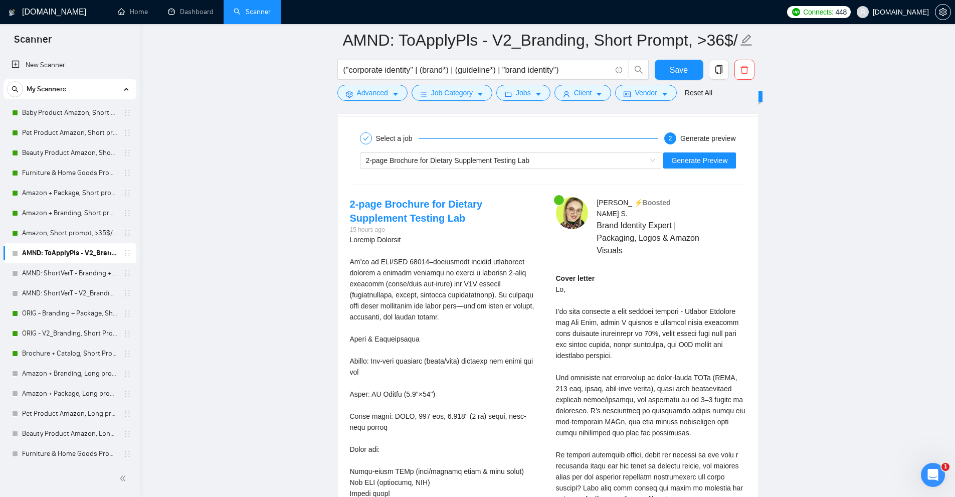
click at [689, 284] on div "Cover letter" at bounding box center [651, 449] width 190 height 353
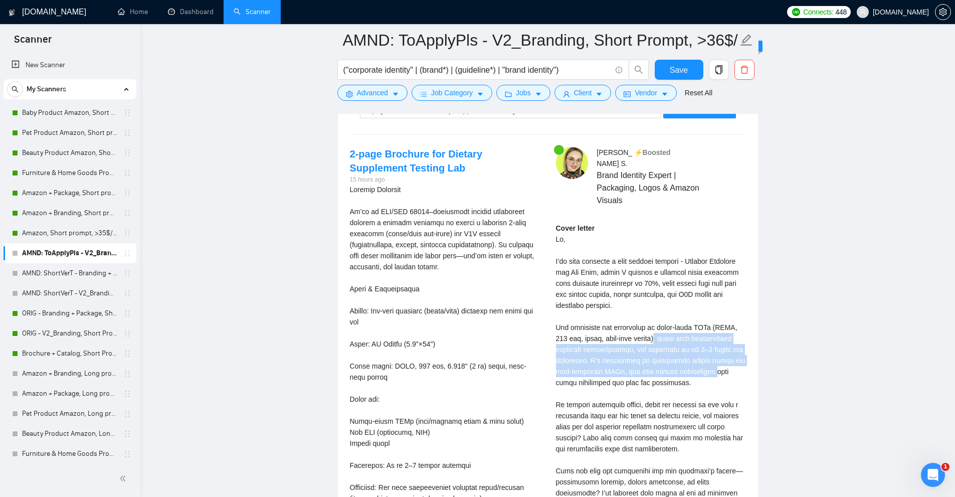
drag, startPoint x: 663, startPoint y: 327, endPoint x: 698, endPoint y: 358, distance: 47.2
click at [698, 358] on div "Cover letter" at bounding box center [651, 399] width 190 height 353
drag, startPoint x: 661, startPoint y: 376, endPoint x: 616, endPoint y: 328, distance: 66.0
click at [616, 328] on div "Cover letter" at bounding box center [651, 399] width 190 height 353
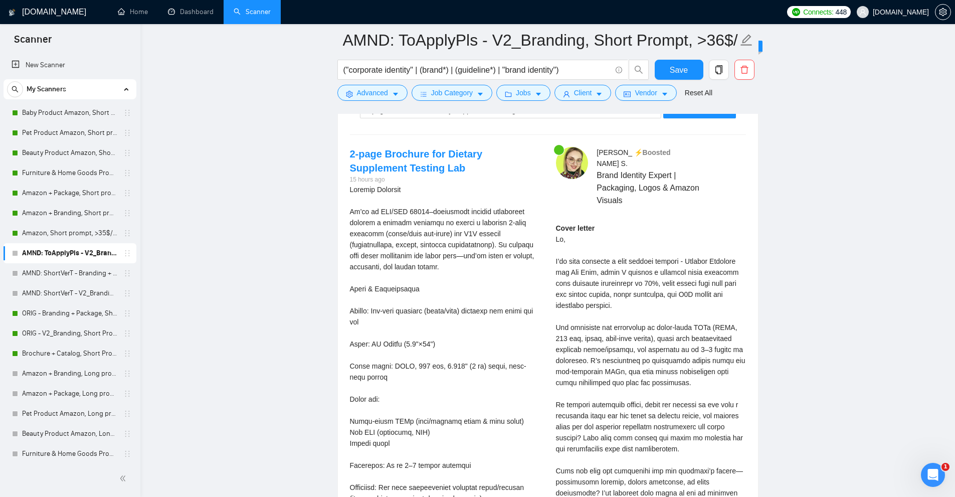
click at [614, 328] on div "Cover letter" at bounding box center [651, 399] width 190 height 353
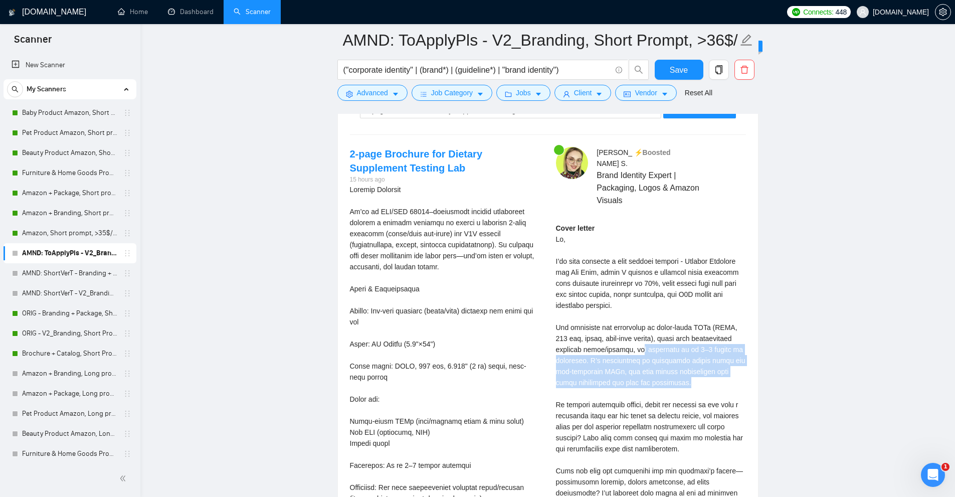
drag, startPoint x: 645, startPoint y: 342, endPoint x: 674, endPoint y: 384, distance: 51.2
click at [674, 384] on div "Cover letter" at bounding box center [651, 399] width 190 height 353
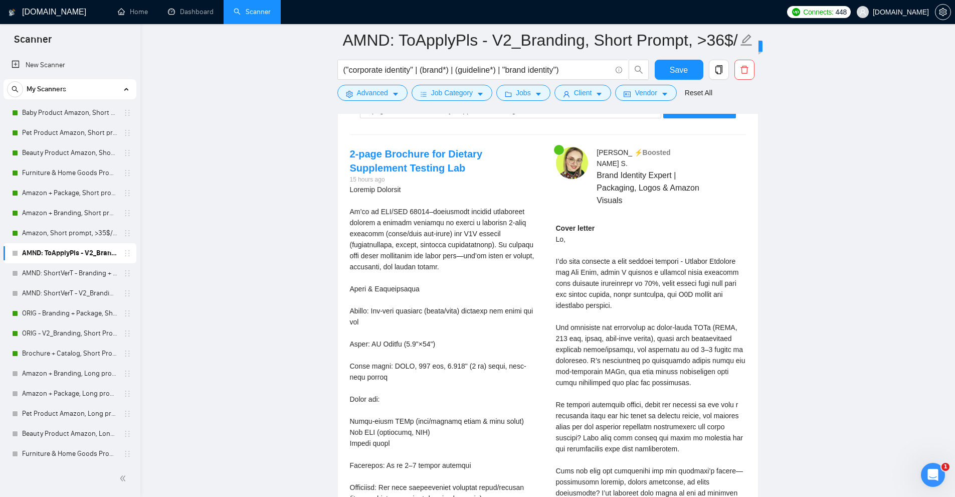
scroll to position [2190, 0]
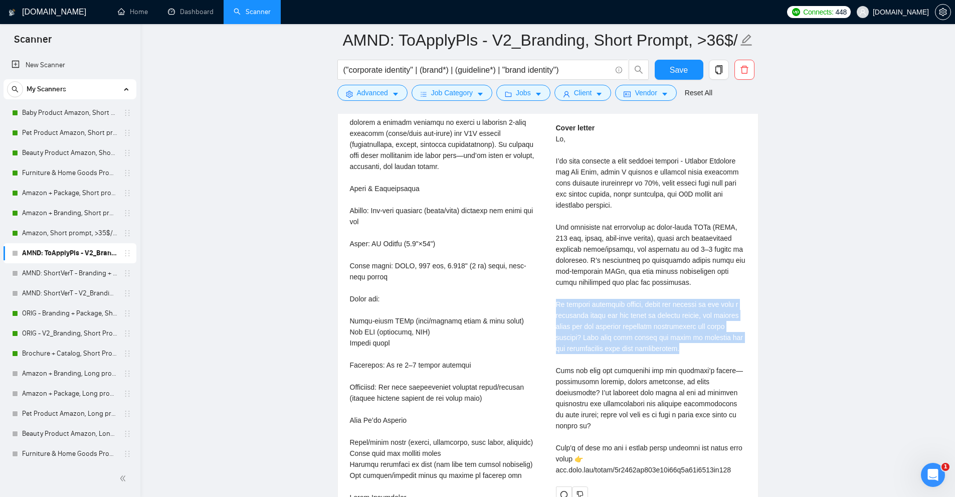
drag, startPoint x: 556, startPoint y: 295, endPoint x: 703, endPoint y: 334, distance: 152.6
click at [703, 334] on div "Cover letter" at bounding box center [651, 298] width 190 height 353
click at [704, 334] on div "Cover letter" at bounding box center [651, 298] width 190 height 353
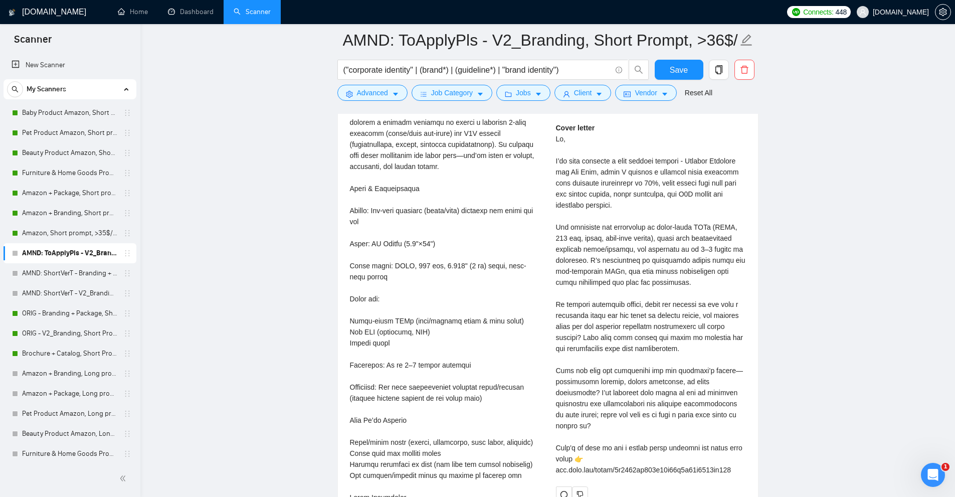
click at [704, 334] on div "Cover letter" at bounding box center [651, 298] width 190 height 353
drag, startPoint x: 550, startPoint y: 359, endPoint x: 773, endPoint y: 372, distance: 223.9
click at [699, 404] on div "Cover letter" at bounding box center [651, 298] width 190 height 353
click at [649, 358] on div "Cover letter" at bounding box center [651, 298] width 190 height 353
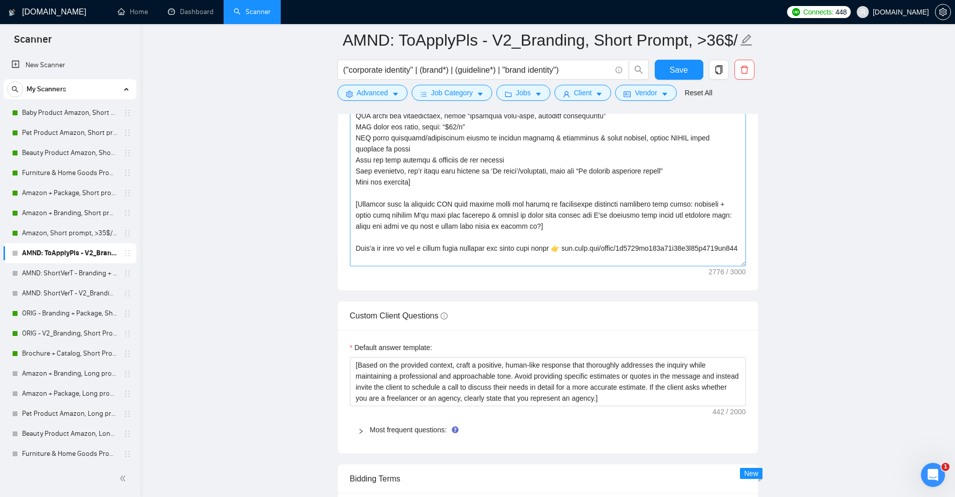
scroll to position [0, 0]
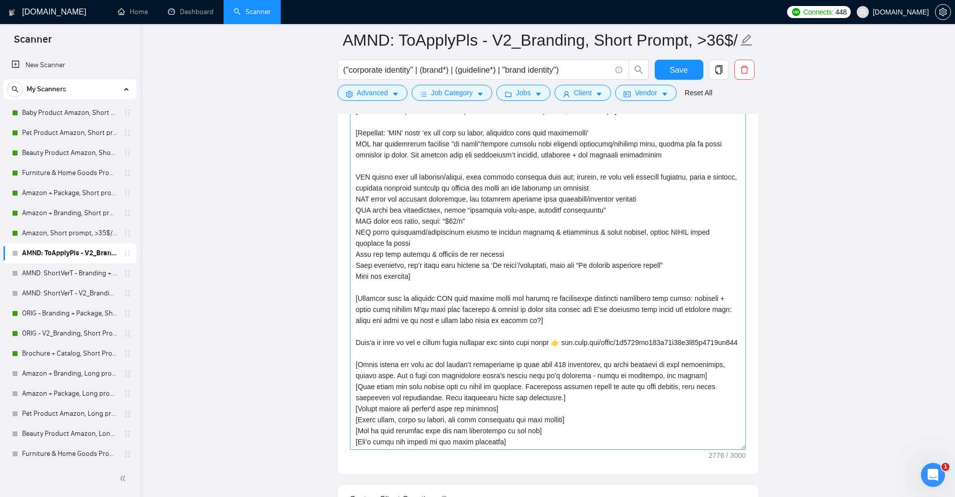
drag, startPoint x: 744, startPoint y: 263, endPoint x: 739, endPoint y: 447, distance: 184.0
click at [744, 450] on textarea "Cover letter template:" at bounding box center [548, 245] width 396 height 409
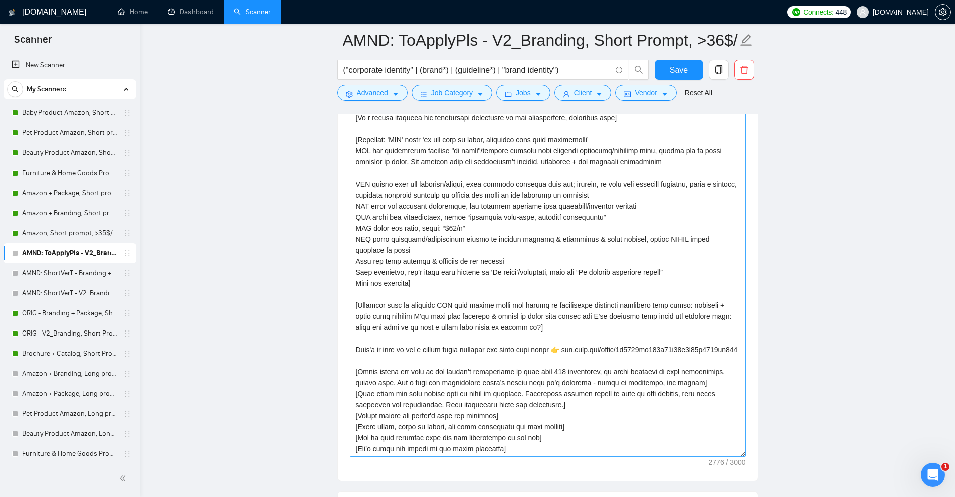
scroll to position [52, 0]
click at [580, 445] on textarea "Cover letter template:" at bounding box center [548, 249] width 396 height 416
paste textarea "[Never ever use long en/em dashes, substitute ‘—’ with ‘-’ hyphens at all times]"
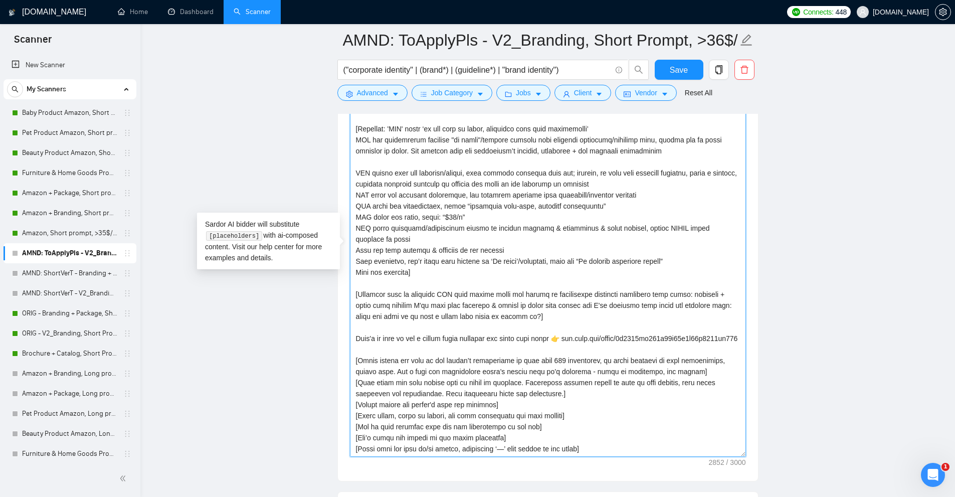
scroll to position [1338, 0]
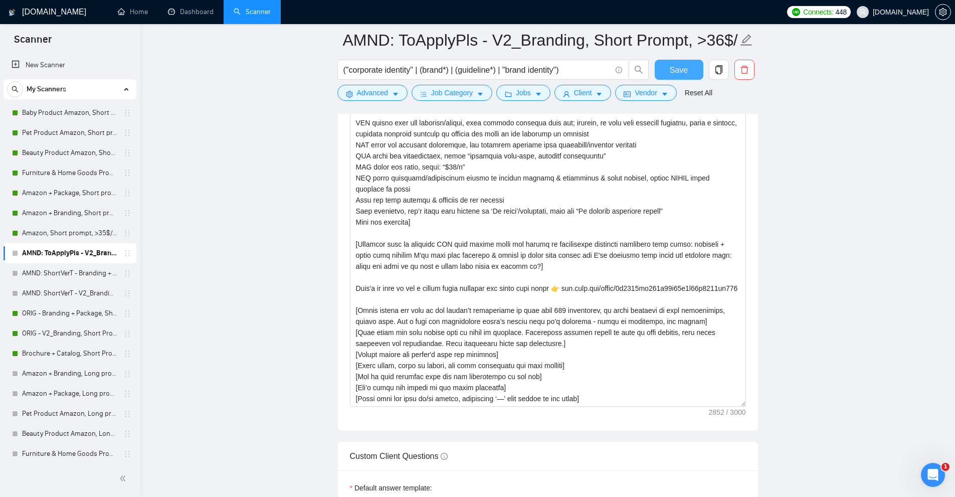
click at [686, 66] on span "Save" at bounding box center [679, 70] width 18 height 13
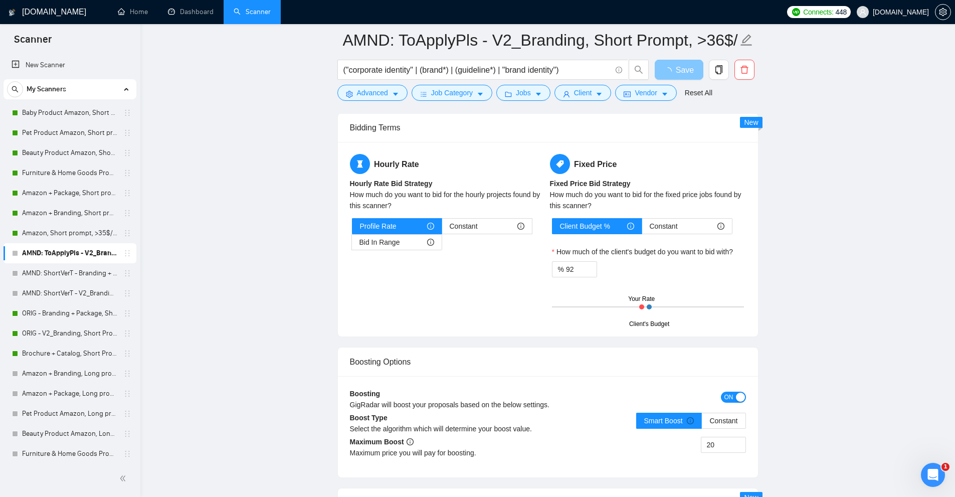
scroll to position [1940, 0]
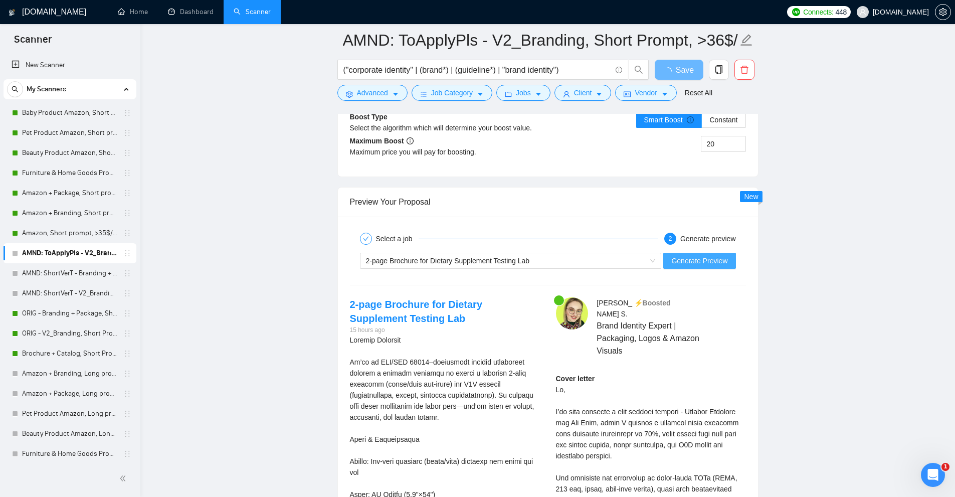
click at [704, 260] on span "Generate Preview" at bounding box center [699, 260] width 56 height 11
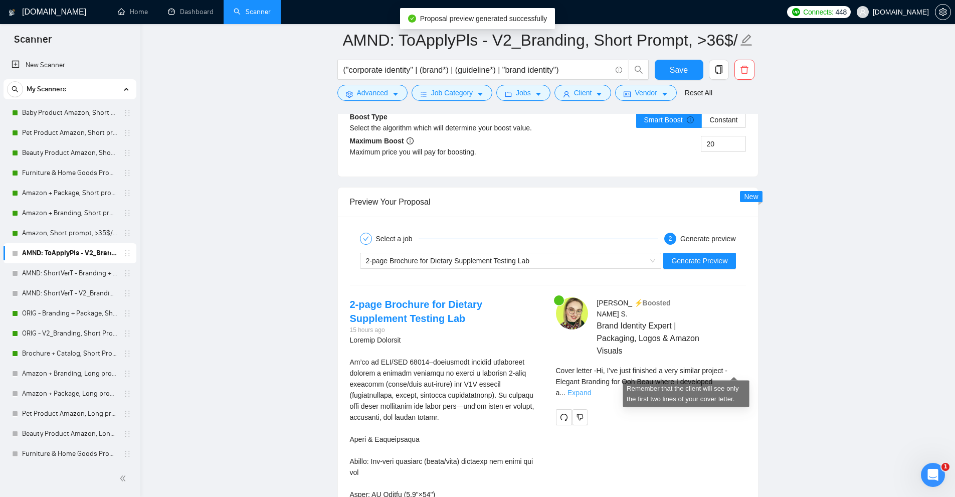
click at [591, 388] on link "Expand" at bounding box center [579, 392] width 24 height 8
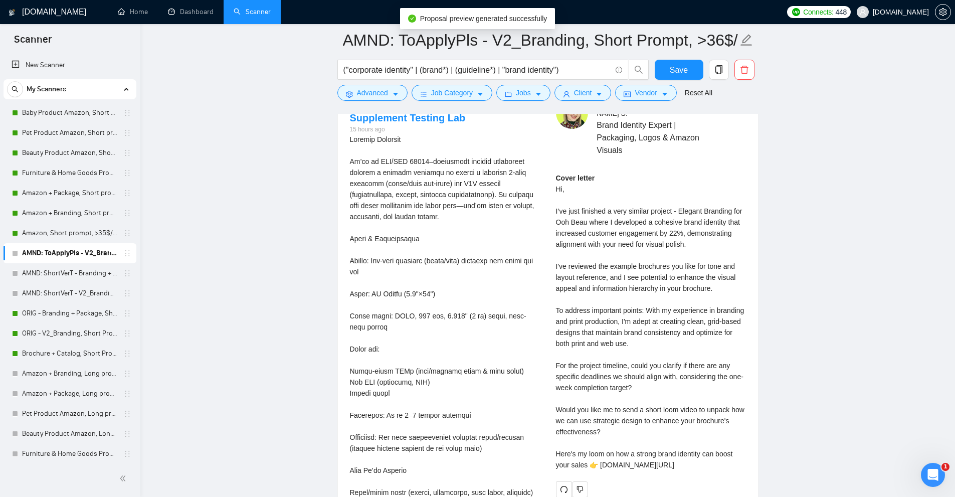
scroll to position [2190, 0]
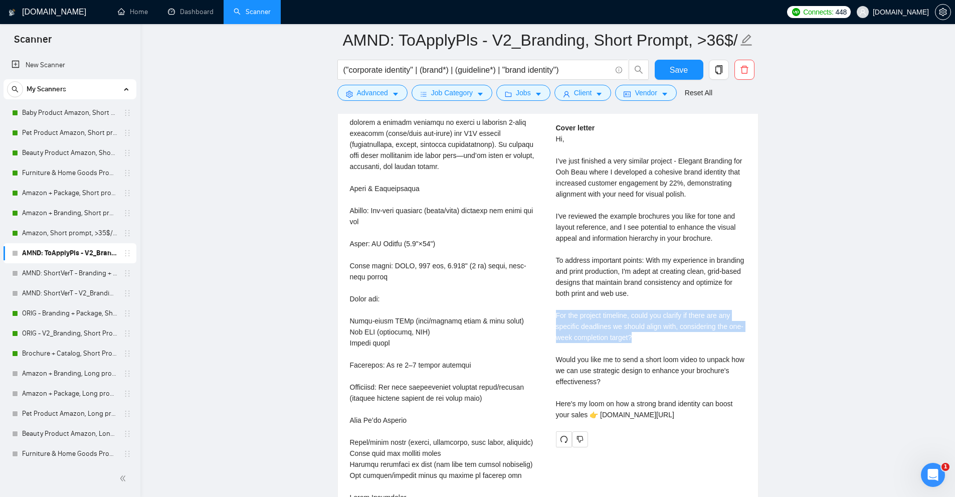
drag, startPoint x: 556, startPoint y: 304, endPoint x: 688, endPoint y: 328, distance: 133.6
click at [688, 328] on div "Anna S . ⚡️Boosted Brand Identity Expert | Packaging, Logos & Amazon Visuals Co…" at bounding box center [651, 247] width 206 height 400
click at [688, 328] on div "Cover letter Hi, I’ve just finished a very similar project - Elegant Branding f…" at bounding box center [651, 271] width 190 height 298
drag, startPoint x: 631, startPoint y: 329, endPoint x: 622, endPoint y: 304, distance: 26.0
click at [622, 304] on div "Cover letter Hi, I’ve just finished a very similar project - Elegant Branding f…" at bounding box center [651, 271] width 190 height 298
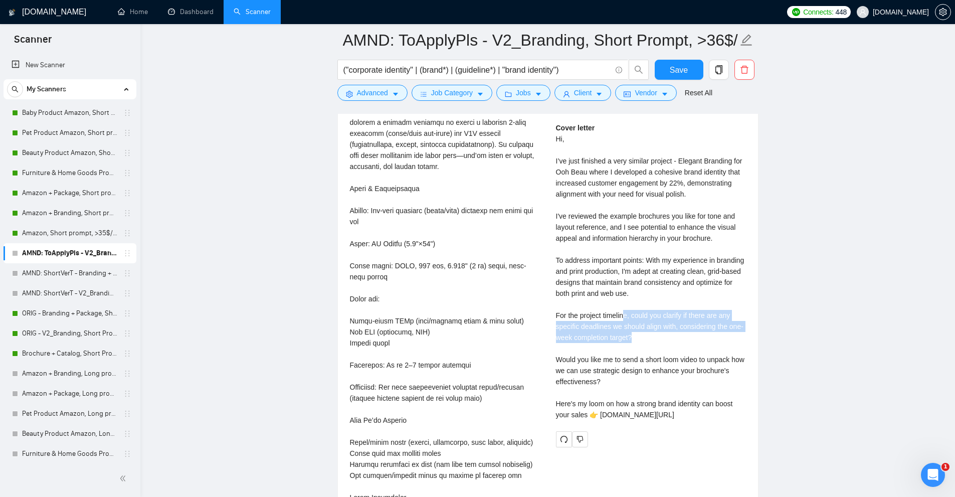
click at [622, 304] on div "Cover letter Hi, I’ve just finished a very similar project - Elegant Branding f…" at bounding box center [651, 271] width 190 height 298
drag, startPoint x: 640, startPoint y: 327, endPoint x: 560, endPoint y: 306, distance: 82.4
click at [560, 306] on div "Cover letter Hi, I’ve just finished a very similar project - Elegant Branding f…" at bounding box center [651, 271] width 190 height 298
click at [610, 312] on div "Cover letter Hi, I’ve just finished a very similar project - Elegant Branding f…" at bounding box center [651, 271] width 190 height 298
click at [703, 312] on div "Cover letter Hi, I’ve just finished a very similar project - Elegant Branding f…" at bounding box center [651, 271] width 190 height 298
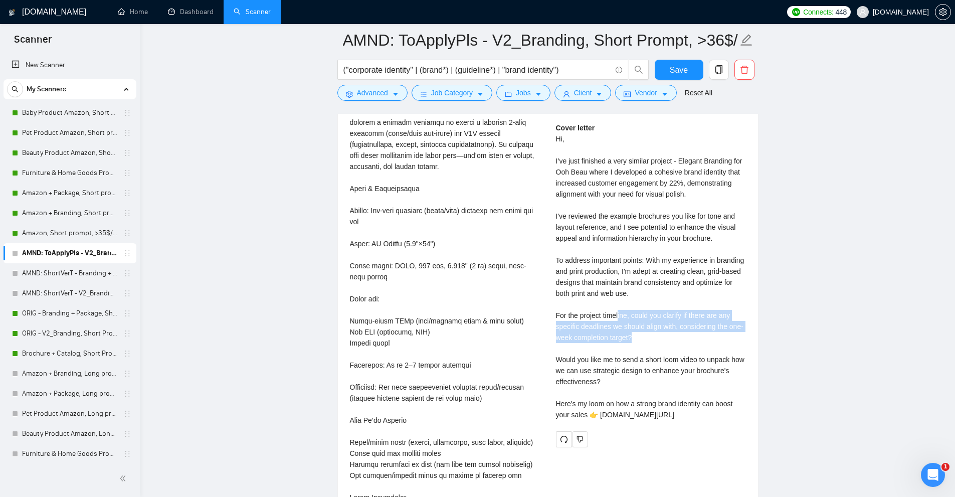
drag, startPoint x: 636, startPoint y: 327, endPoint x: 619, endPoint y: 306, distance: 26.8
click at [619, 306] on div "Cover letter Hi, I’ve just finished a very similar project - Elegant Branding f…" at bounding box center [651, 271] width 190 height 298
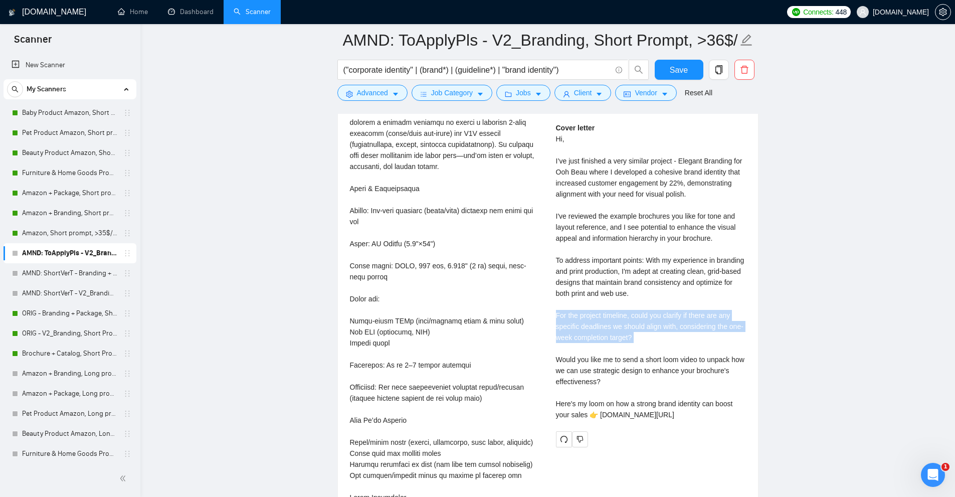
click at [630, 310] on div "Cover letter Hi, I’ve just finished a very similar project - Elegant Branding f…" at bounding box center [651, 271] width 190 height 298
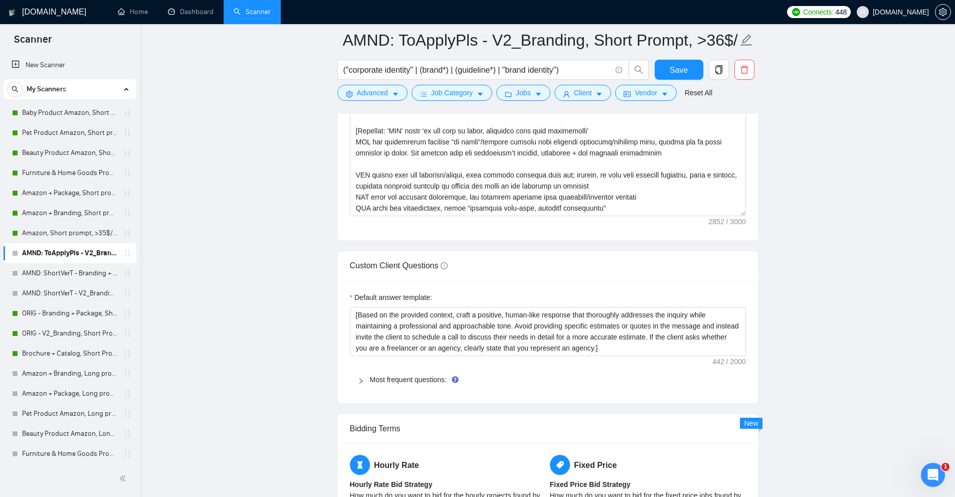
scroll to position [1188, 0]
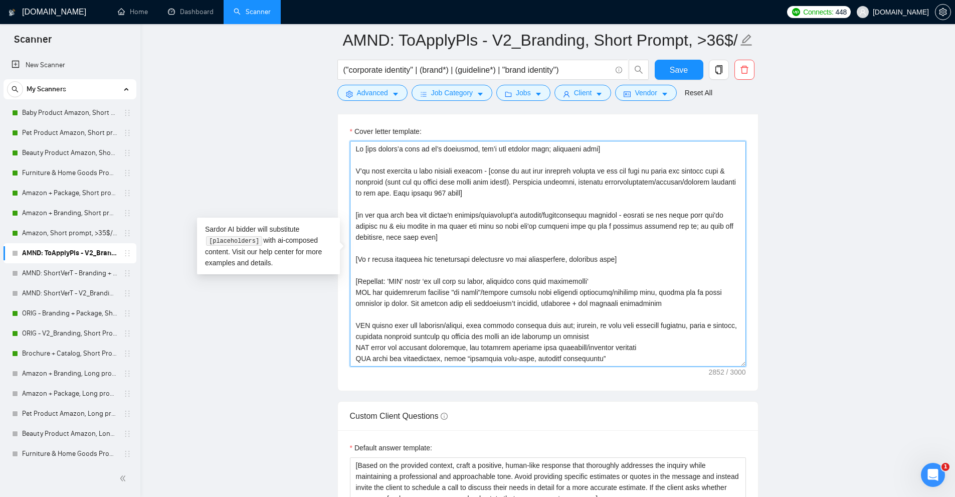
drag, startPoint x: 412, startPoint y: 286, endPoint x: 603, endPoint y: 282, distance: 190.5
click at [603, 282] on textarea "Cover letter template:" at bounding box center [548, 254] width 396 height 226
click at [550, 292] on textarea "Cover letter template:" at bounding box center [548, 254] width 396 height 226
drag, startPoint x: 361, startPoint y: 323, endPoint x: 438, endPoint y: 323, distance: 76.2
click at [432, 323] on textarea "Cover letter template:" at bounding box center [548, 254] width 396 height 226
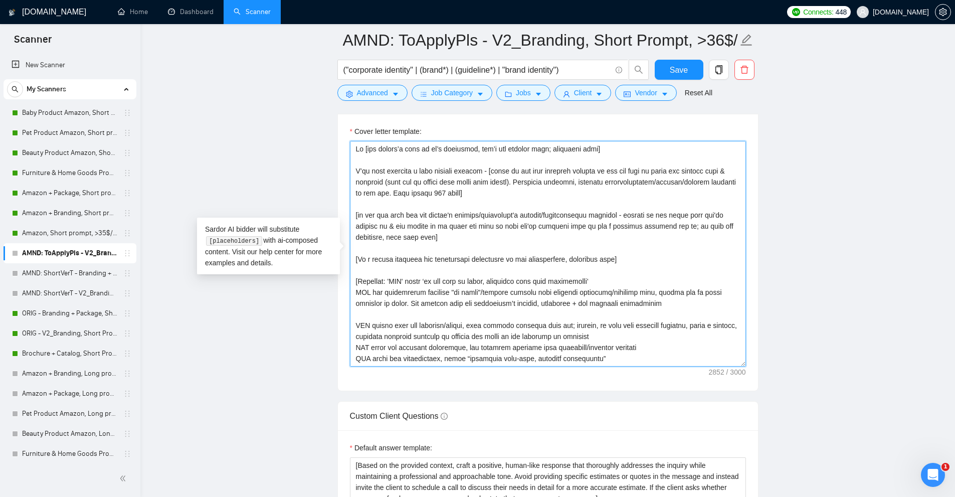
click at [438, 323] on textarea "Cover letter template:" at bounding box center [548, 254] width 396 height 226
drag, startPoint x: 464, startPoint y: 325, endPoint x: 650, endPoint y: 326, distance: 186.0
click at [649, 327] on textarea "Cover letter template:" at bounding box center [548, 254] width 396 height 226
click at [650, 326] on textarea "Cover letter template:" at bounding box center [548, 254] width 396 height 226
click at [555, 324] on textarea "Cover letter template:" at bounding box center [548, 254] width 396 height 226
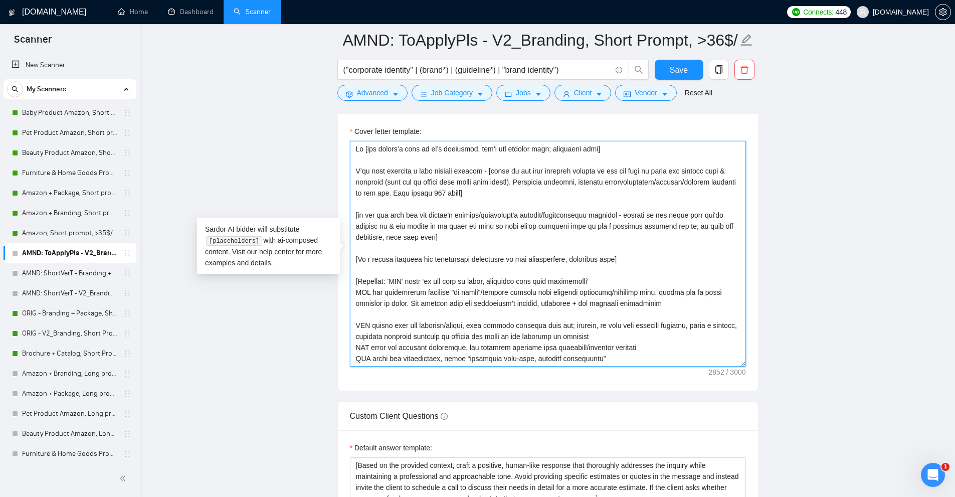
drag, startPoint x: 555, startPoint y: 324, endPoint x: 527, endPoint y: 323, distance: 28.1
click at [527, 323] on textarea "Cover letter template:" at bounding box center [548, 254] width 396 height 226
click at [670, 330] on textarea "Cover letter template:" at bounding box center [548, 254] width 396 height 226
click at [389, 339] on textarea "Cover letter template:" at bounding box center [548, 254] width 396 height 226
drag, startPoint x: 389, startPoint y: 339, endPoint x: 496, endPoint y: 338, distance: 106.8
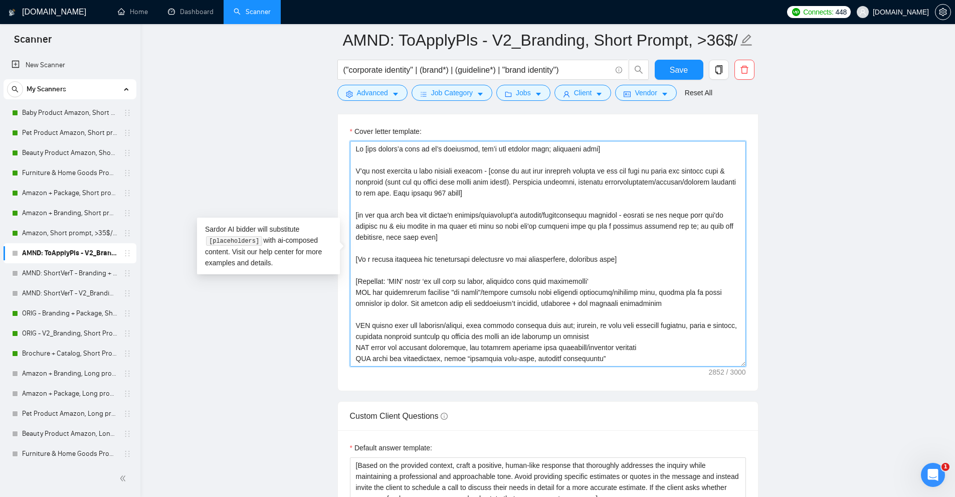
click at [486, 338] on textarea "Cover letter template:" at bounding box center [548, 254] width 396 height 226
click at [599, 340] on textarea "Cover letter template:" at bounding box center [548, 254] width 396 height 226
click at [625, 338] on textarea "Cover letter template:" at bounding box center [548, 254] width 396 height 226
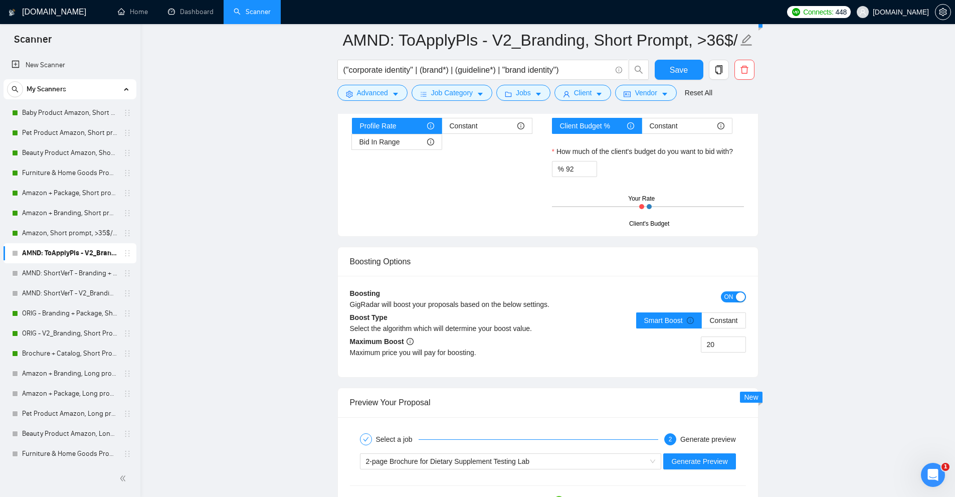
scroll to position [1990, 0]
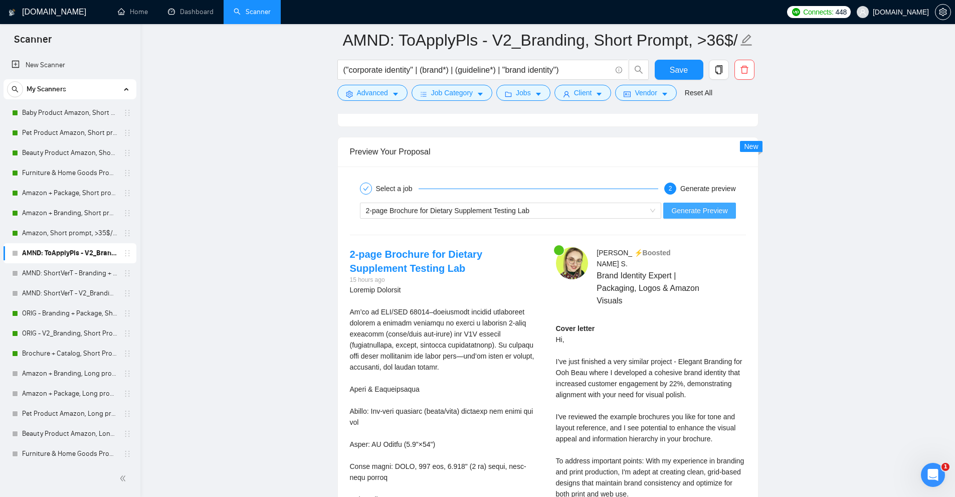
click at [714, 217] on button "Generate Preview" at bounding box center [699, 210] width 72 height 16
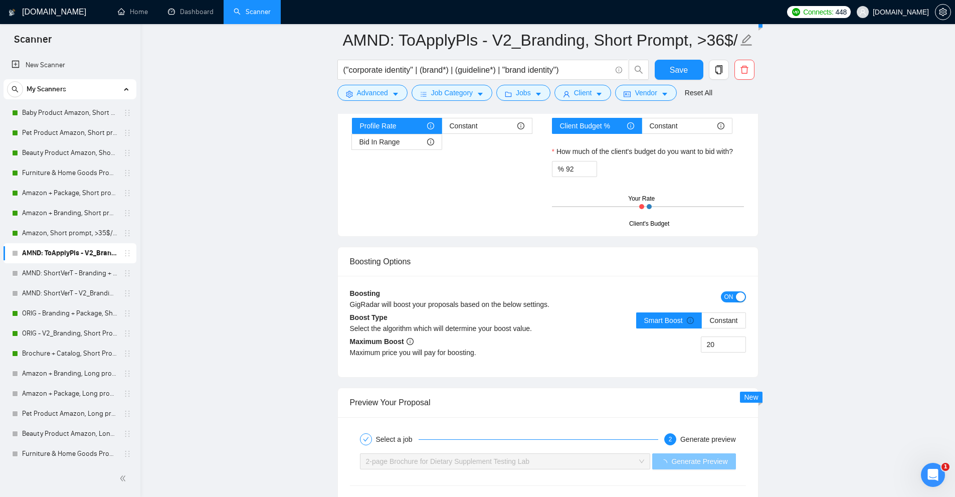
scroll to position [1539, 0]
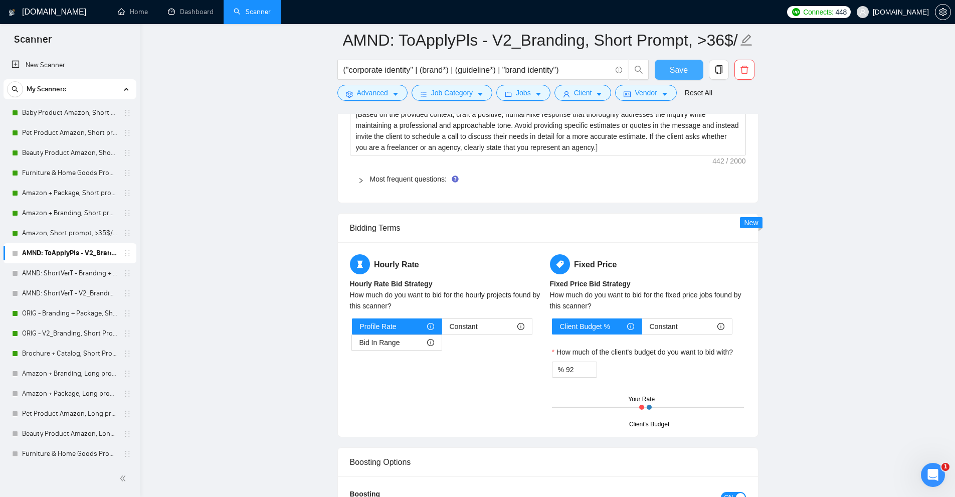
click at [674, 70] on span "Save" at bounding box center [679, 70] width 18 height 13
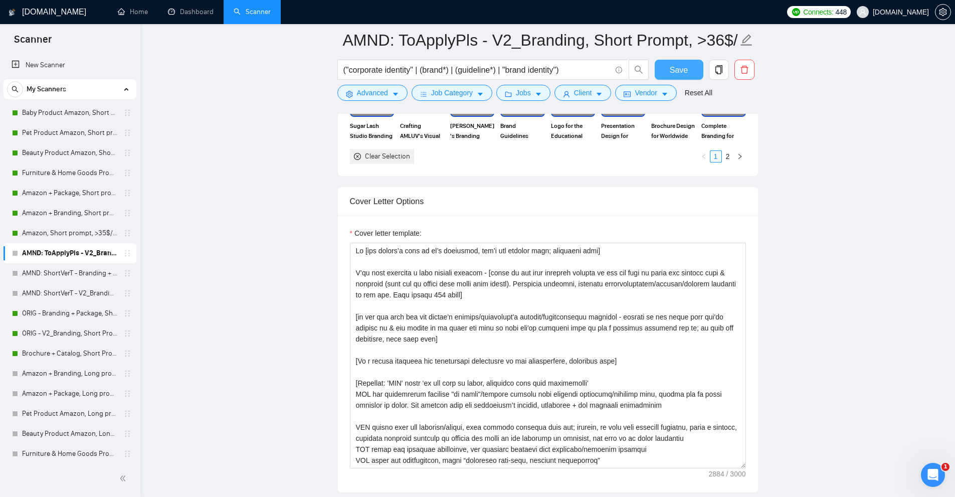
scroll to position [1287, 0]
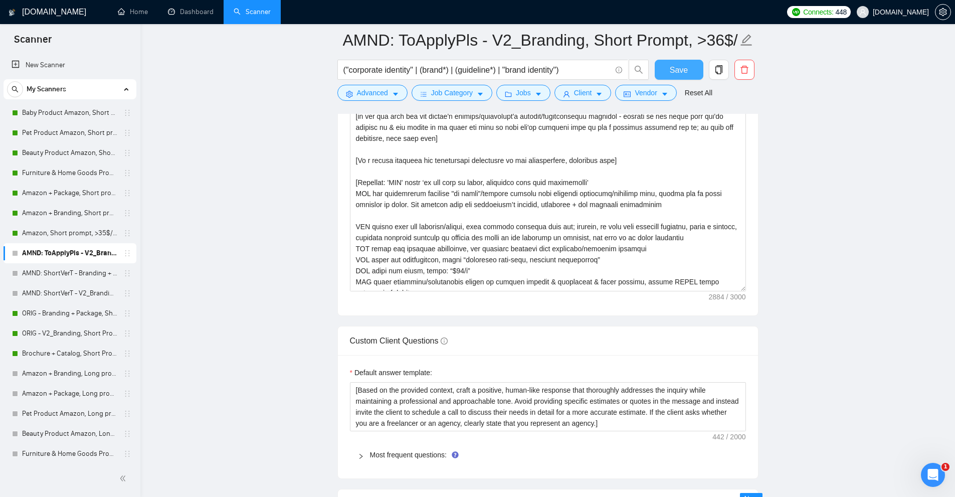
drag, startPoint x: 741, startPoint y: 266, endPoint x: 753, endPoint y: 497, distance: 231.9
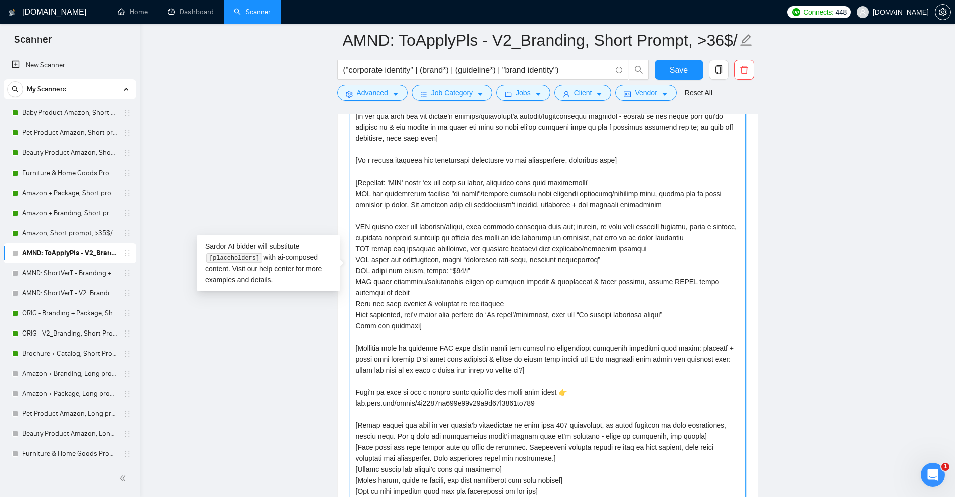
click at [441, 270] on textarea "Cover letter template:" at bounding box center [548, 270] width 396 height 457
click at [526, 285] on textarea "Cover letter template:" at bounding box center [548, 270] width 396 height 457
click at [448, 270] on textarea "Cover letter template:" at bounding box center [548, 270] width 396 height 457
click at [677, 66] on span "Save" at bounding box center [679, 70] width 18 height 13
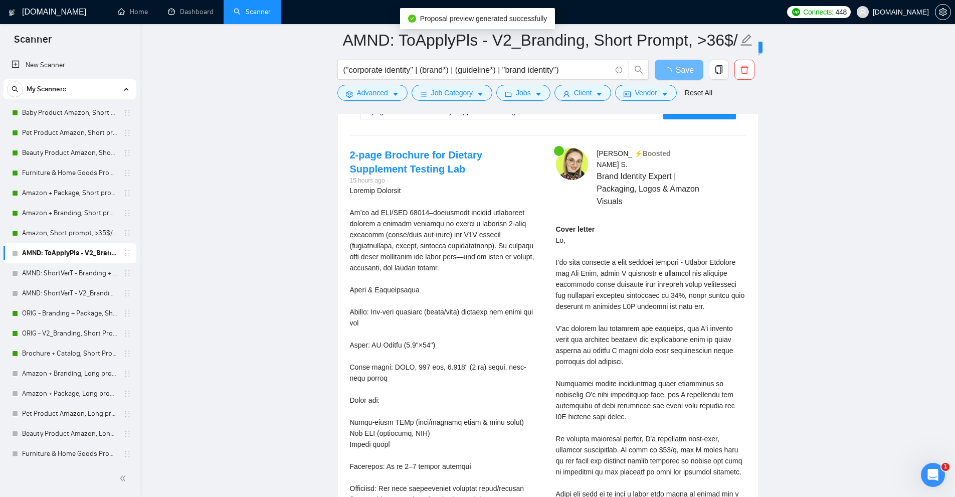
scroll to position [2189, 0]
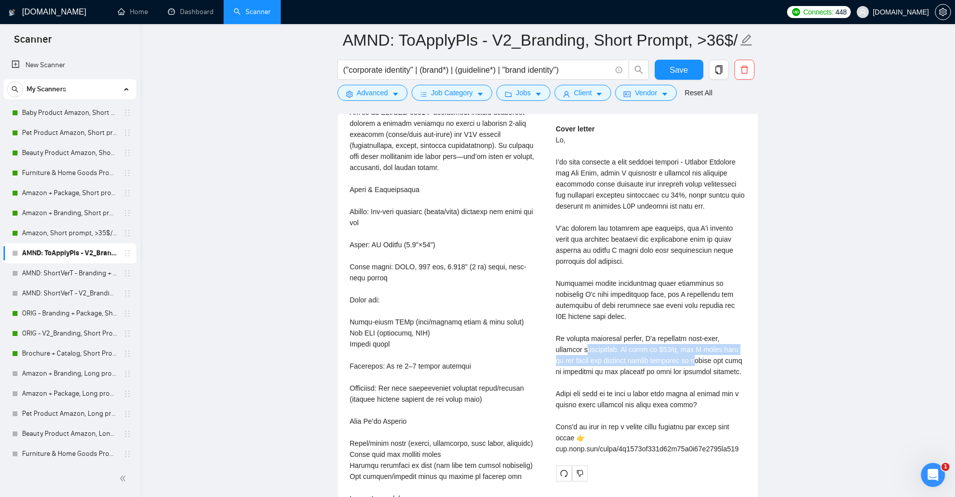
drag, startPoint x: 559, startPoint y: 333, endPoint x: 732, endPoint y: 360, distance: 175.0
click at [724, 358] on div "Cover letter" at bounding box center [651, 288] width 190 height 331
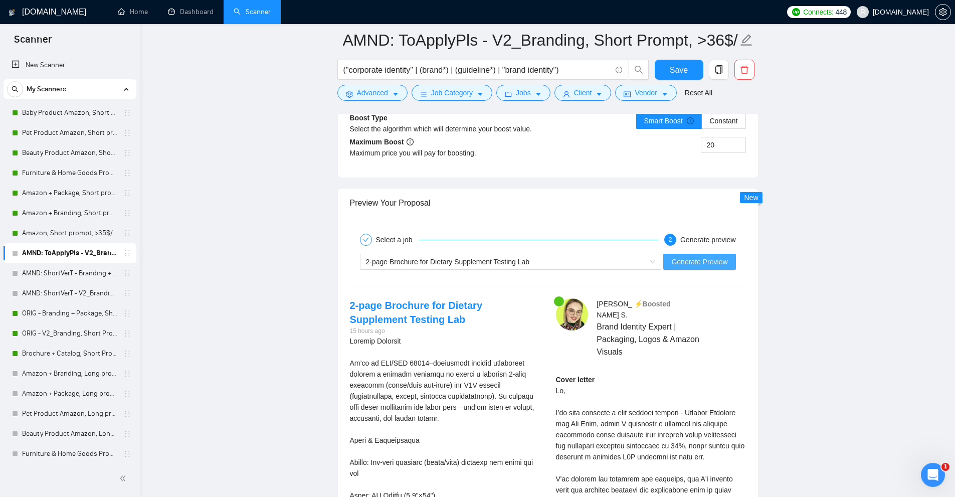
click at [690, 267] on button "Generate Preview" at bounding box center [699, 262] width 72 height 16
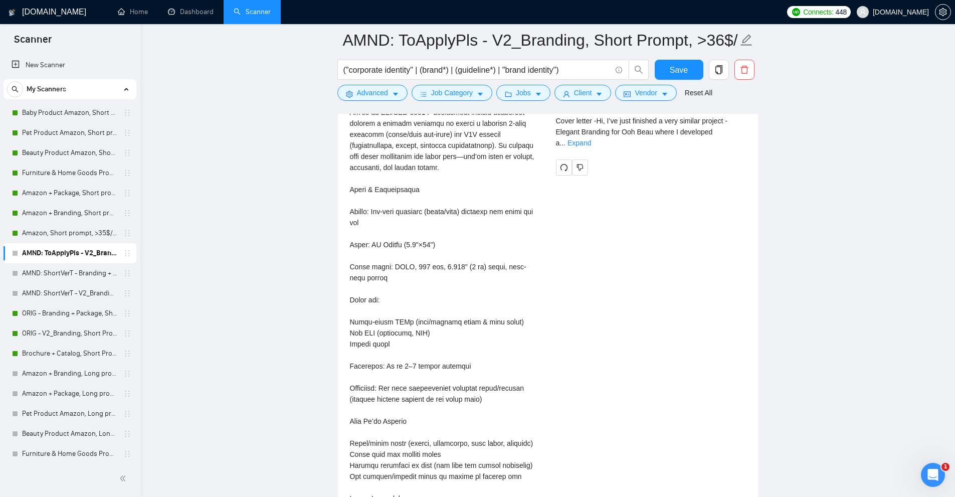
scroll to position [2039, 0]
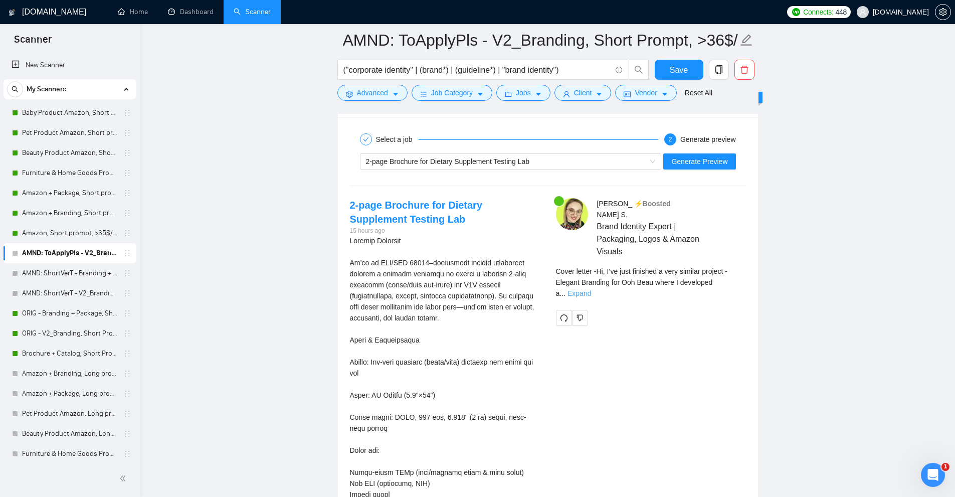
click at [591, 289] on link "Expand" at bounding box center [579, 293] width 24 height 8
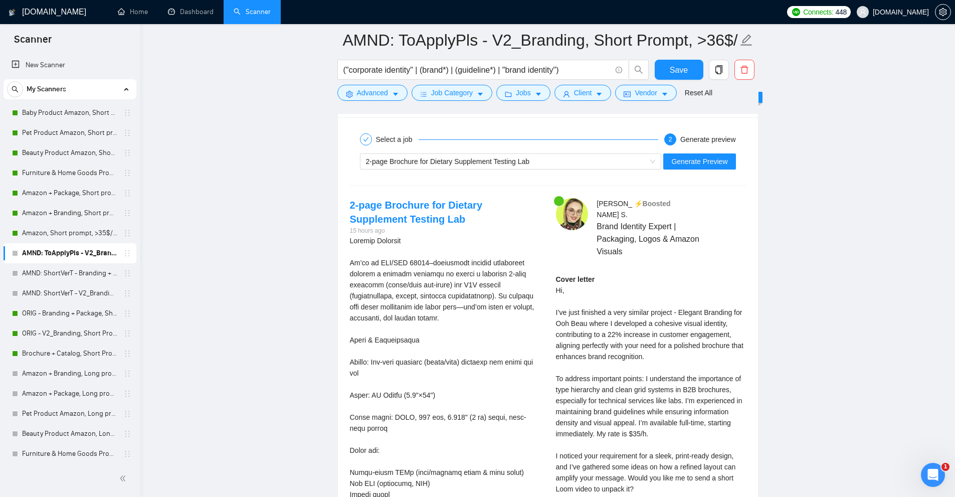
scroll to position [2089, 0]
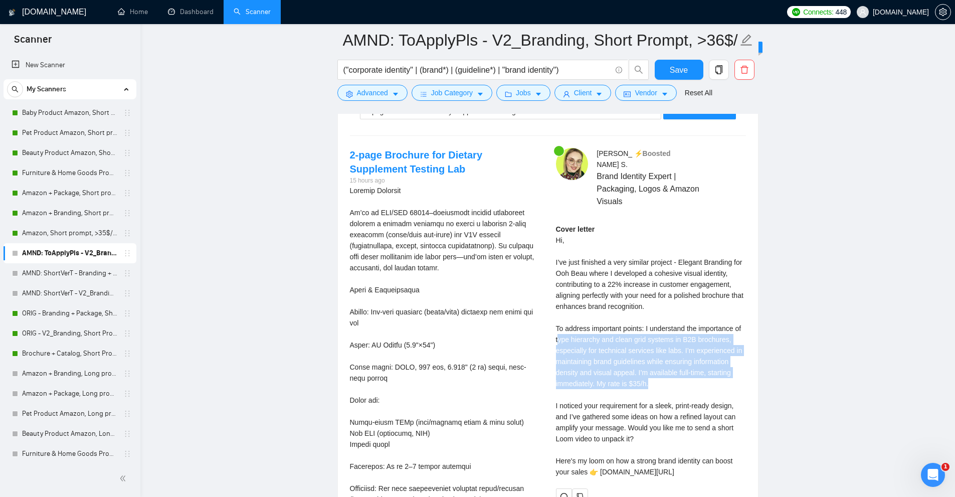
drag, startPoint x: 558, startPoint y: 325, endPoint x: 712, endPoint y: 373, distance: 161.4
click at [712, 373] on div "Cover letter Hi, I’ve just finished a very similar project - Elegant Branding f…" at bounding box center [651, 351] width 190 height 254
drag, startPoint x: 673, startPoint y: 378, endPoint x: 586, endPoint y: 317, distance: 106.5
click at [586, 317] on div "Cover letter Hi, I’ve just finished a very similar project - Elegant Branding f…" at bounding box center [651, 351] width 190 height 254
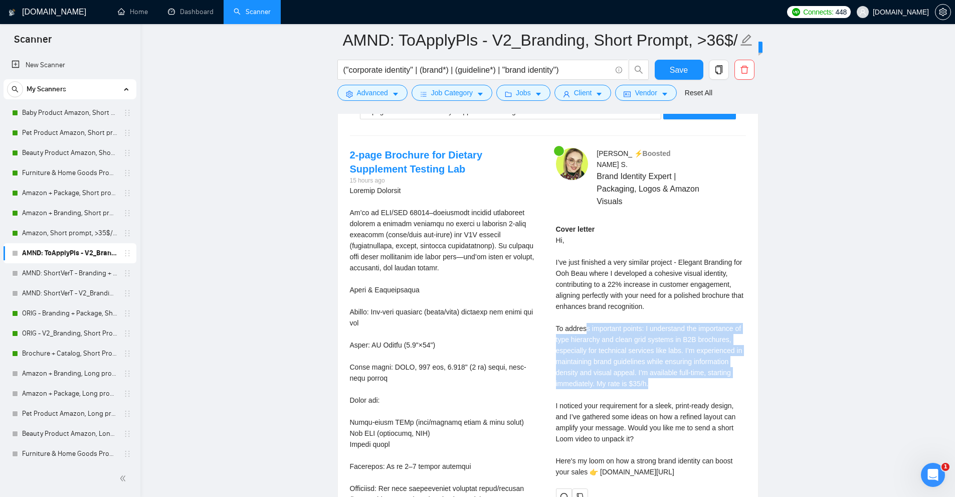
click at [586, 317] on div "Cover letter Hi, I’ve just finished a very similar project - Elegant Branding f…" at bounding box center [651, 351] width 190 height 254
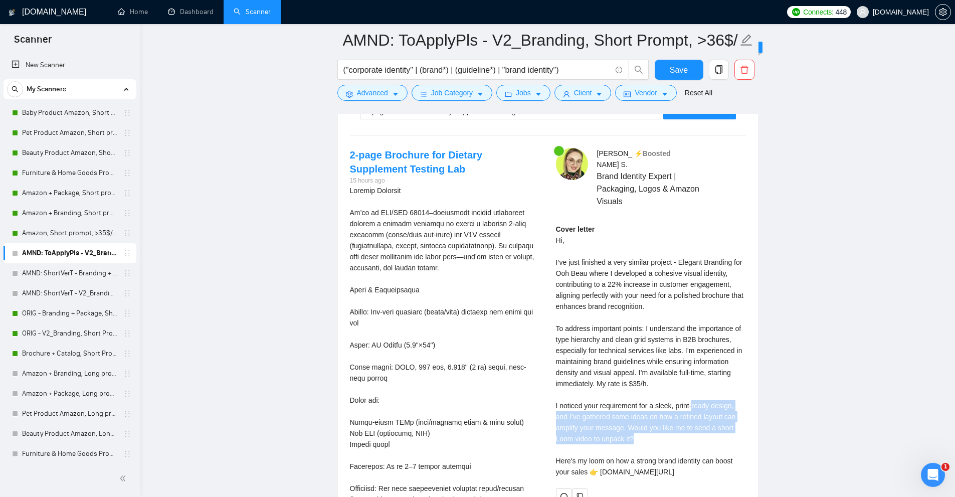
drag, startPoint x: 694, startPoint y: 399, endPoint x: 658, endPoint y: 425, distance: 43.9
click at [657, 424] on div "Cover letter Hi, I’ve just finished a very similar project - Elegant Branding f…" at bounding box center [651, 351] width 190 height 254
click at [658, 425] on div "Cover letter Hi, I’ve just finished a very similar project - Elegant Branding f…" at bounding box center [651, 351] width 190 height 254
drag, startPoint x: 674, startPoint y: 425, endPoint x: 581, endPoint y: 389, distance: 99.8
click at [556, 387] on div "Cover letter Hi, I’ve just finished a very similar project - Elegant Branding f…" at bounding box center [651, 351] width 190 height 254
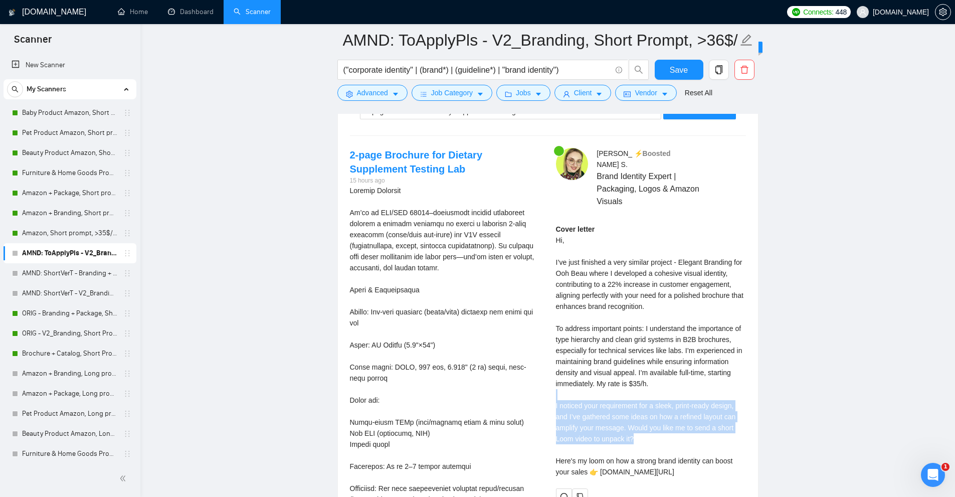
click at [581, 389] on div "Cover letter Hi, I’ve just finished a very similar project - Elegant Branding f…" at bounding box center [651, 351] width 190 height 254
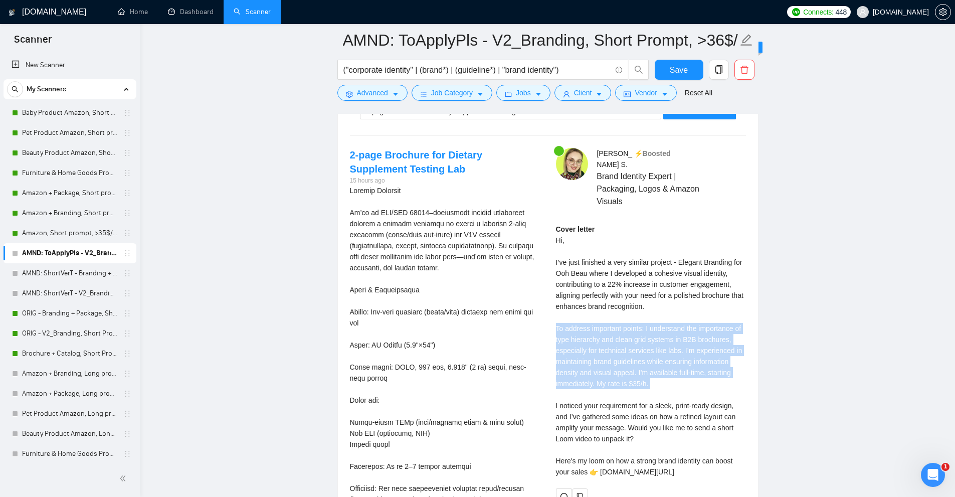
drag, startPoint x: 668, startPoint y: 373, endPoint x: 549, endPoint y: 319, distance: 130.7
click at [549, 319] on div "Anna S . ⚡️Boosted Brand Identity Expert | Packaging, Logos & Amazon Visuals Co…" at bounding box center [651, 326] width 206 height 356
click at [632, 319] on div "Cover letter Hi, I’ve just finished a very similar project - Elegant Branding f…" at bounding box center [651, 351] width 190 height 254
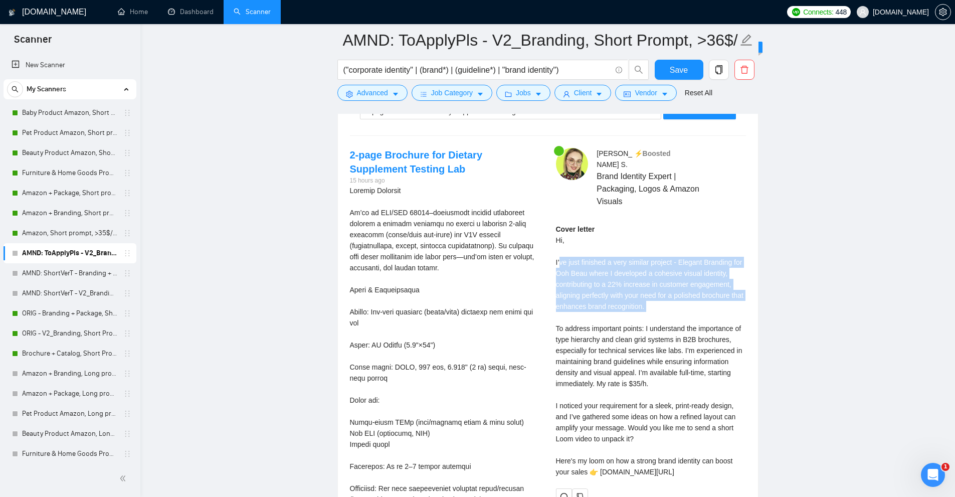
drag, startPoint x: 654, startPoint y: 306, endPoint x: 558, endPoint y: 246, distance: 112.8
click at [558, 246] on div "Cover letter Hi, I’ve just finished a very similar project - Elegant Branding f…" at bounding box center [651, 351] width 190 height 254
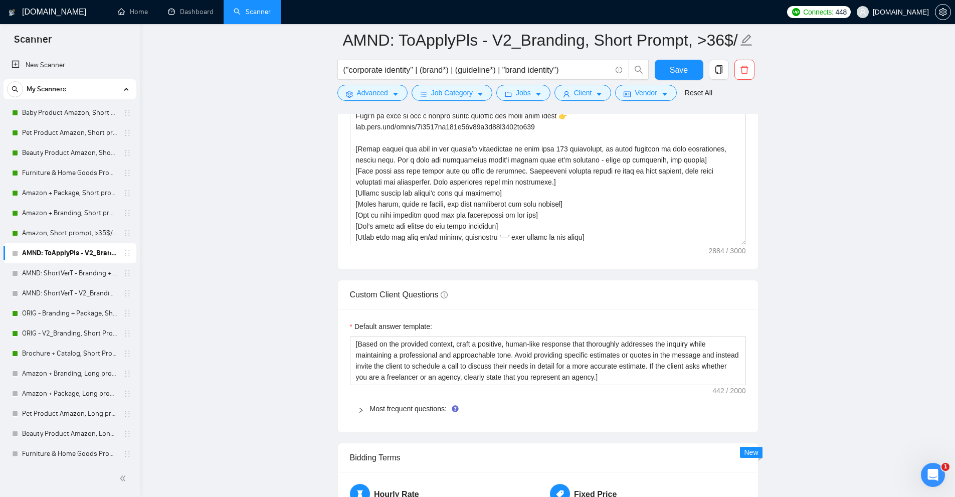
scroll to position [0, 0]
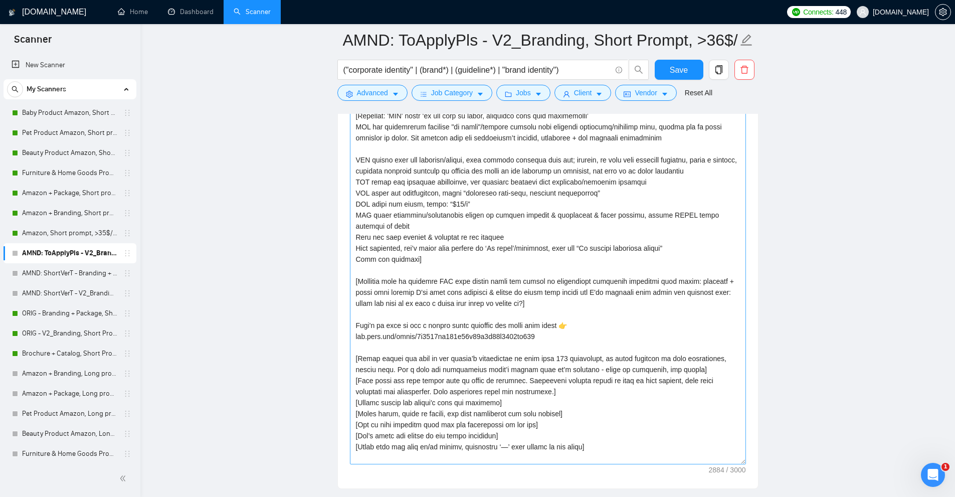
drag, startPoint x: 742, startPoint y: 195, endPoint x: 723, endPoint y: 452, distance: 257.9
click at [723, 452] on textarea "Cover letter template:" at bounding box center [548, 219] width 396 height 489
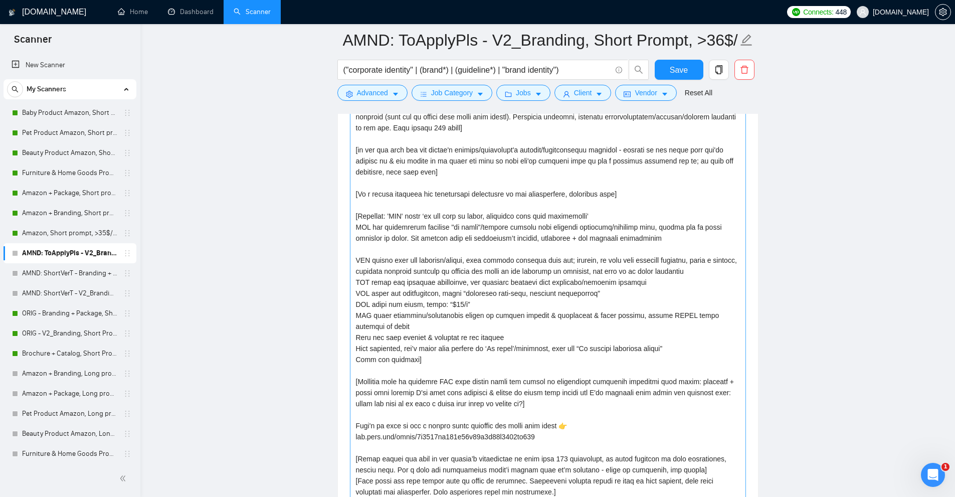
scroll to position [1203, 0]
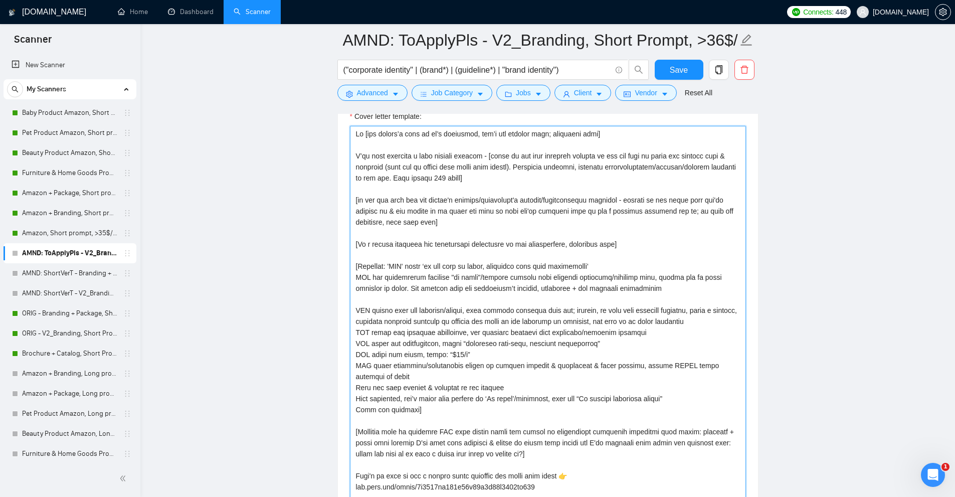
click at [360, 196] on textarea "Cover letter template:" at bounding box center [548, 367] width 396 height 483
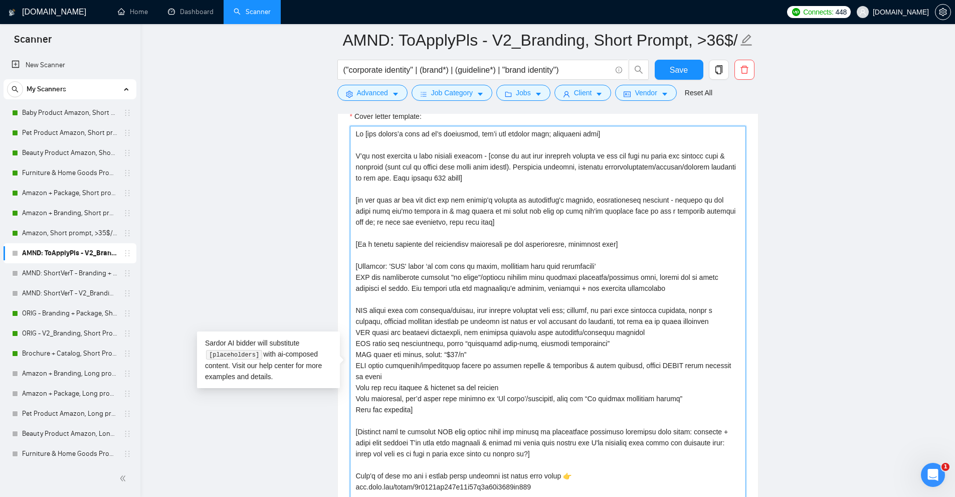
drag, startPoint x: 454, startPoint y: 222, endPoint x: 314, endPoint y: 200, distance: 141.4
click at [535, 204] on textarea "Cover letter template:" at bounding box center [548, 367] width 396 height 483
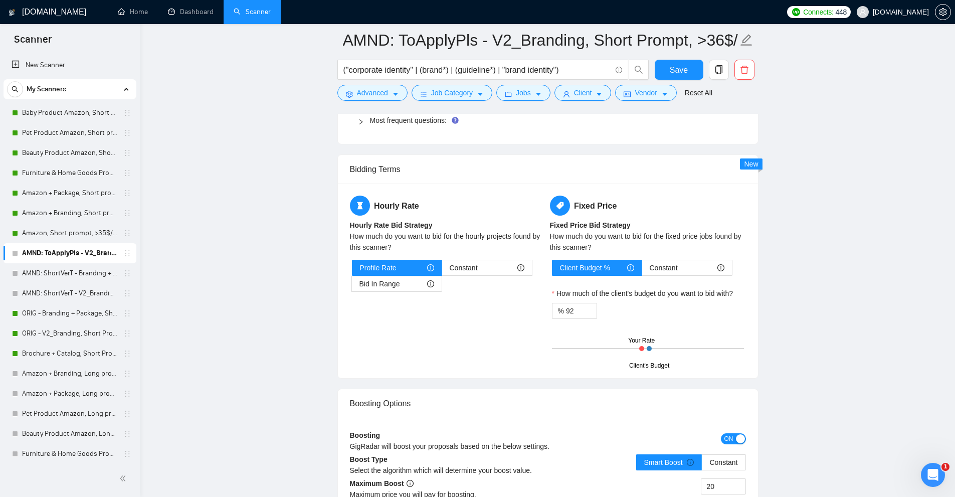
scroll to position [2205, 0]
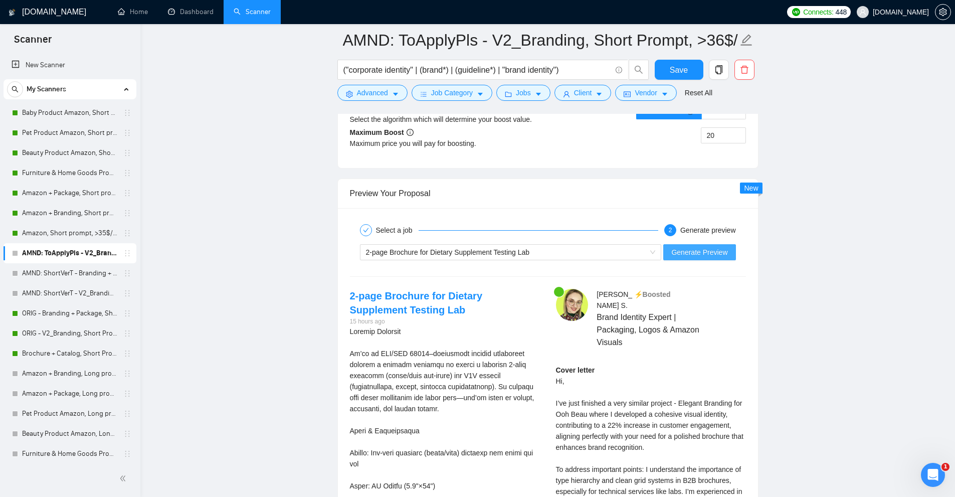
click at [685, 247] on span "Generate Preview" at bounding box center [699, 252] width 56 height 11
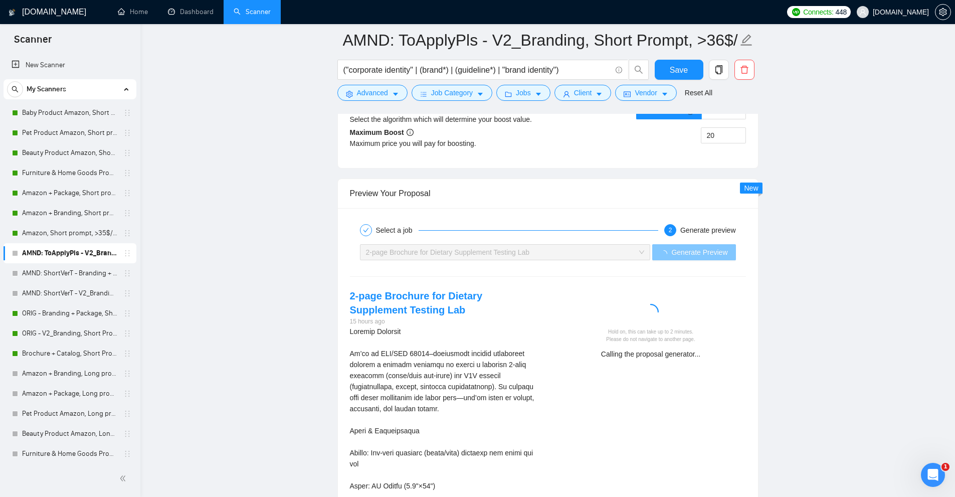
scroll to position [2406, 0]
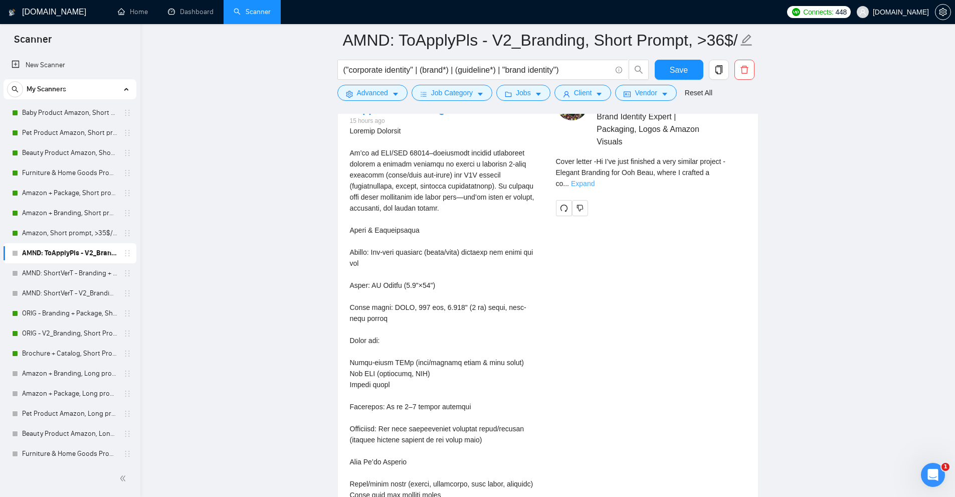
click at [594, 179] on link "Expand" at bounding box center [583, 183] width 24 height 8
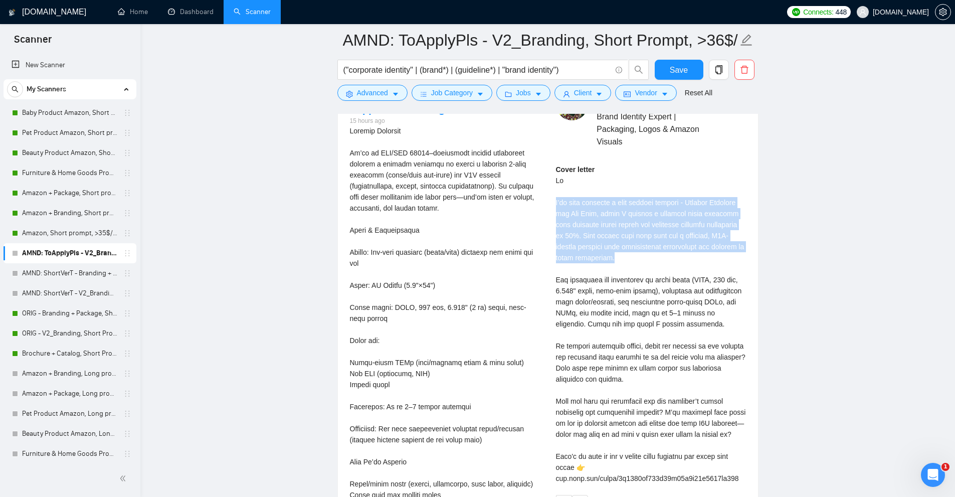
drag, startPoint x: 554, startPoint y: 188, endPoint x: 703, endPoint y: 251, distance: 161.5
click at [703, 251] on div "Anna S . ⚡️Boosted Brand Identity Expert | Packaging, Logos & Amazon Visuals Co…" at bounding box center [651, 299] width 206 height 423
click at [703, 251] on div "Cover letter" at bounding box center [651, 324] width 190 height 320
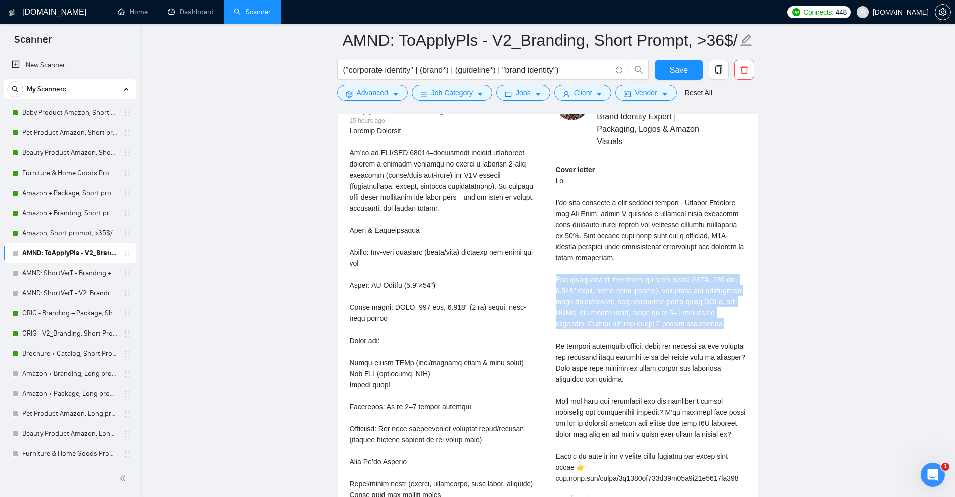
drag, startPoint x: 554, startPoint y: 266, endPoint x: 689, endPoint y: 317, distance: 144.0
click at [689, 317] on div "Anna S . ⚡️Boosted Brand Identity Expert | Packaging, Logos & Amazon Visuals Co…" at bounding box center [651, 299] width 206 height 423
click at [689, 318] on div "Cover letter" at bounding box center [651, 324] width 190 height 320
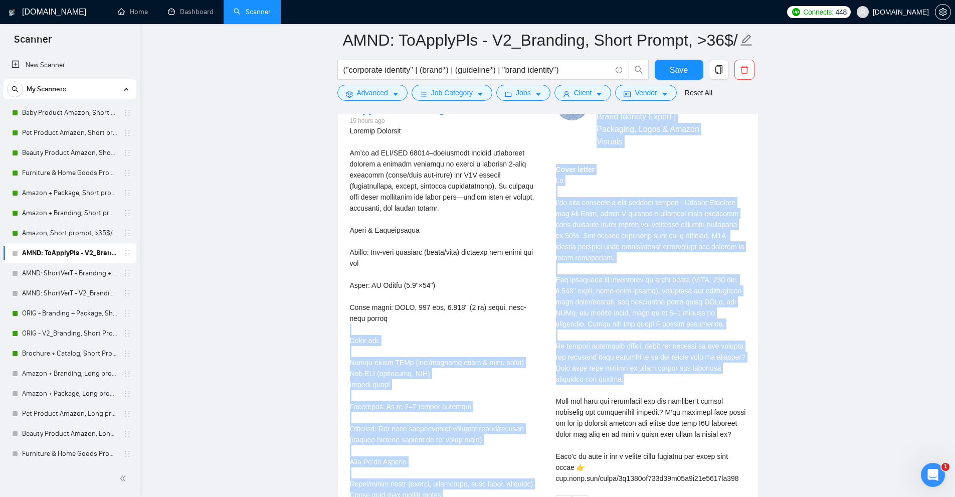
drag, startPoint x: 544, startPoint y: 334, endPoint x: 662, endPoint y: 372, distance: 124.4
click at [660, 371] on div "2-page Brochure for Dietary Supplement Testing Lab 15 hours ago Graphic Design …" at bounding box center [548, 455] width 412 height 734
click at [662, 372] on div "Cover letter" at bounding box center [651, 324] width 190 height 320
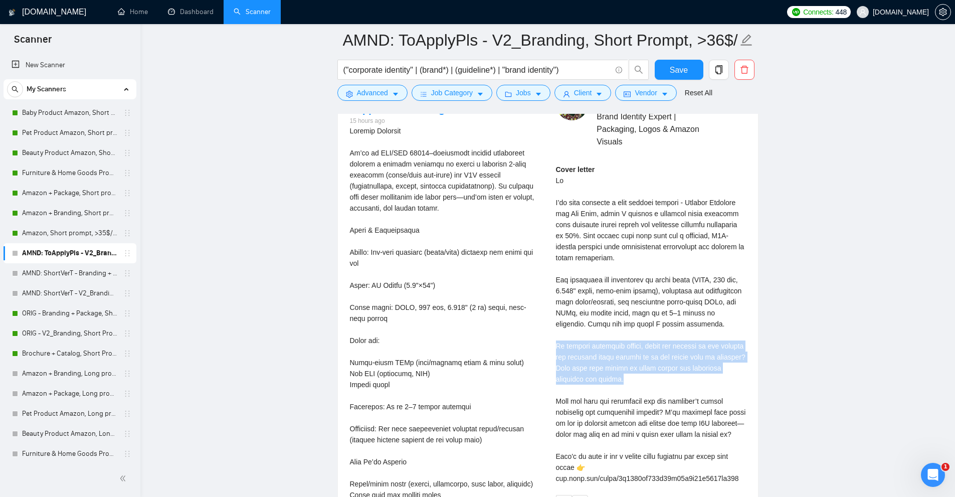
drag, startPoint x: 627, startPoint y: 373, endPoint x: 551, endPoint y: 331, distance: 86.4
click at [551, 331] on div "Anna S . ⚡️Boosted Brand Identity Expert | Packaging, Logos & Amazon Visuals Co…" at bounding box center [651, 299] width 206 height 423
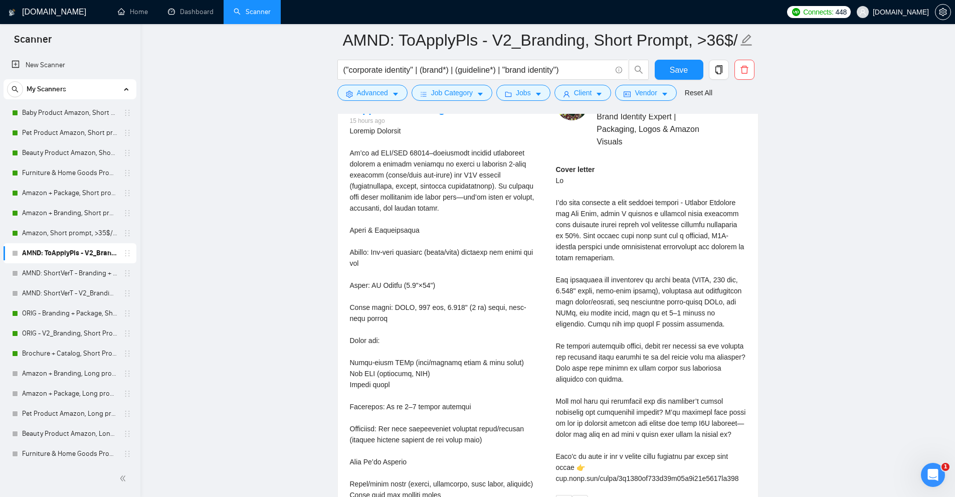
click at [568, 314] on div "Cover letter" at bounding box center [651, 324] width 190 height 320
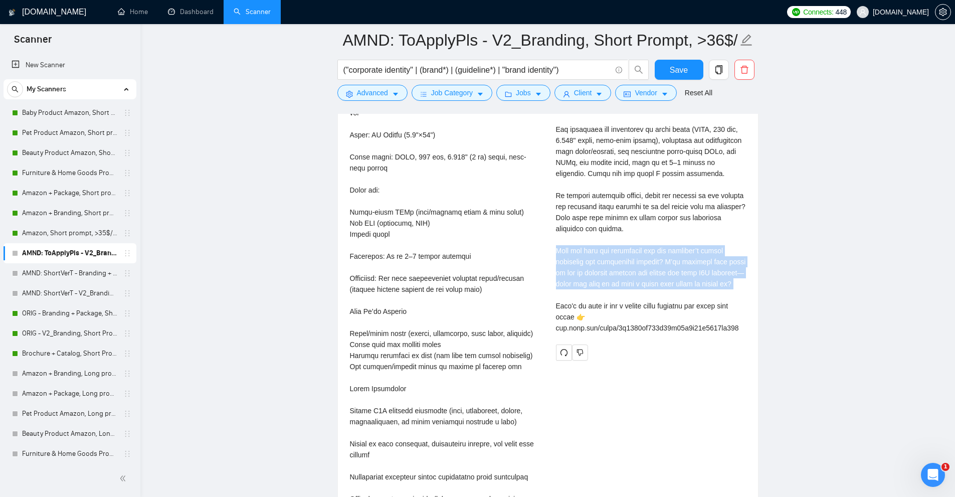
drag, startPoint x: 554, startPoint y: 236, endPoint x: 635, endPoint y: 290, distance: 96.5
click at [635, 290] on div "Anna S . ⚡️Boosted Brand Identity Expert | Packaging, Logos & Amazon Visuals Co…" at bounding box center [651, 149] width 206 height 423
click at [635, 290] on div "Cover letter" at bounding box center [651, 174] width 190 height 320
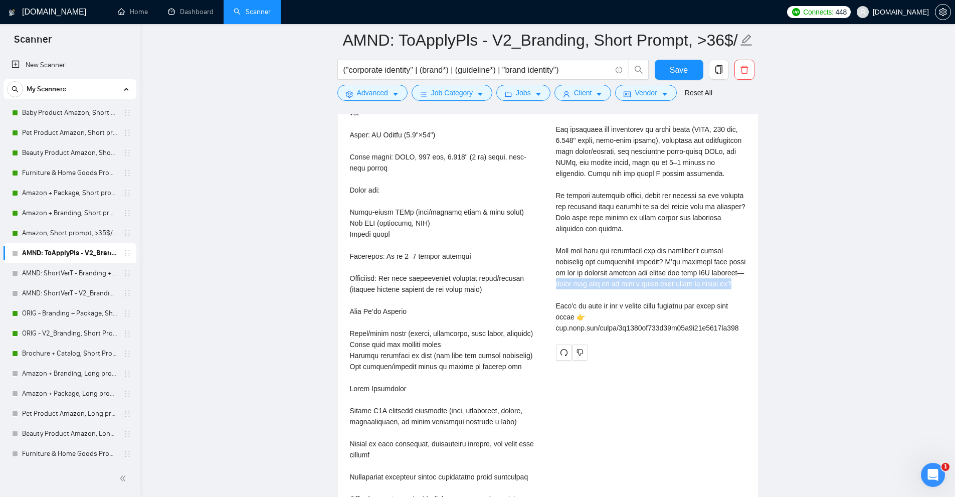
drag, startPoint x: 565, startPoint y: 268, endPoint x: 684, endPoint y: 283, distance: 119.8
click at [683, 283] on div "Cover letter" at bounding box center [651, 174] width 190 height 320
click at [687, 284] on div "Cover letter" at bounding box center [651, 174] width 190 height 320
drag, startPoint x: 592, startPoint y: 282, endPoint x: 570, endPoint y: 245, distance: 43.4
click at [570, 245] on div "Cover letter" at bounding box center [651, 174] width 190 height 320
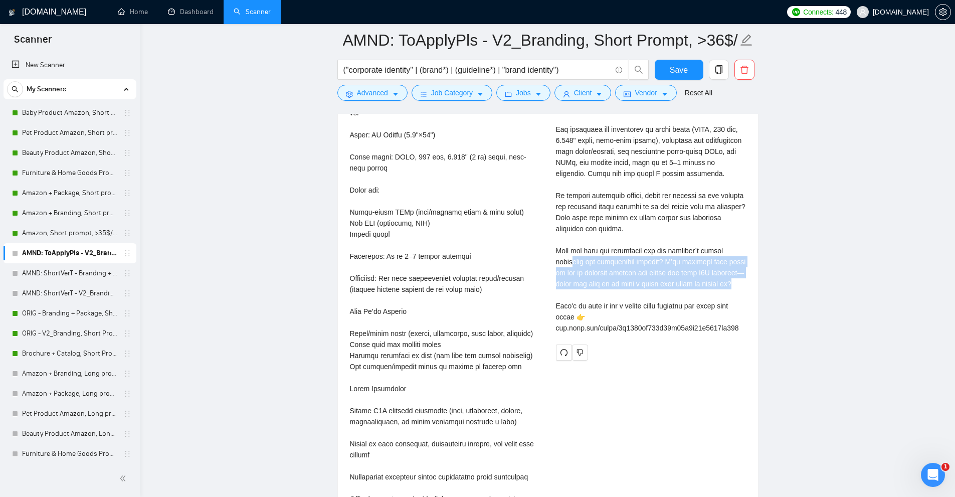
click at [570, 245] on div "Cover letter" at bounding box center [651, 174] width 190 height 320
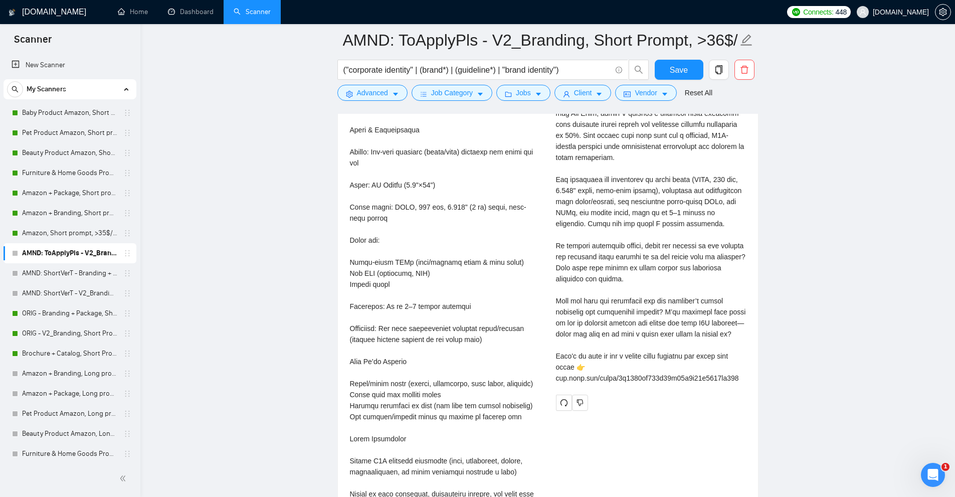
scroll to position [2105, 0]
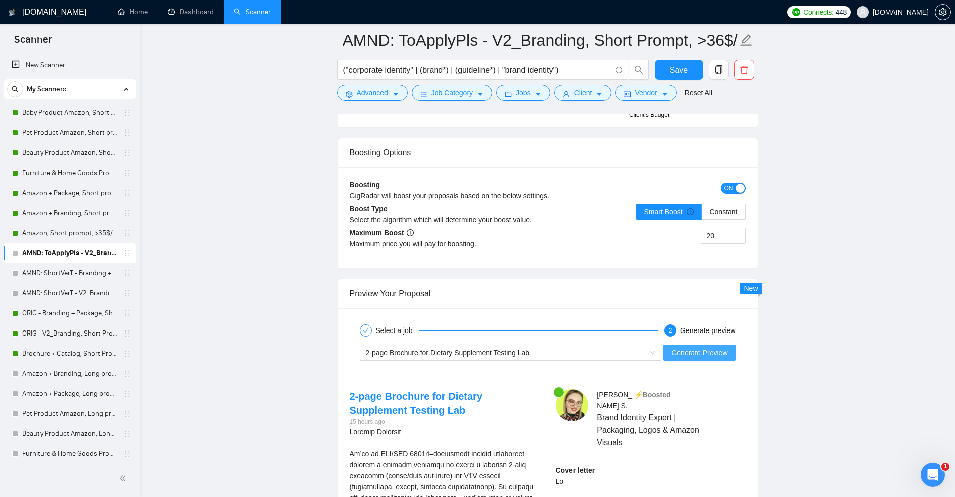
click at [692, 352] on span "Generate Preview" at bounding box center [699, 352] width 56 height 11
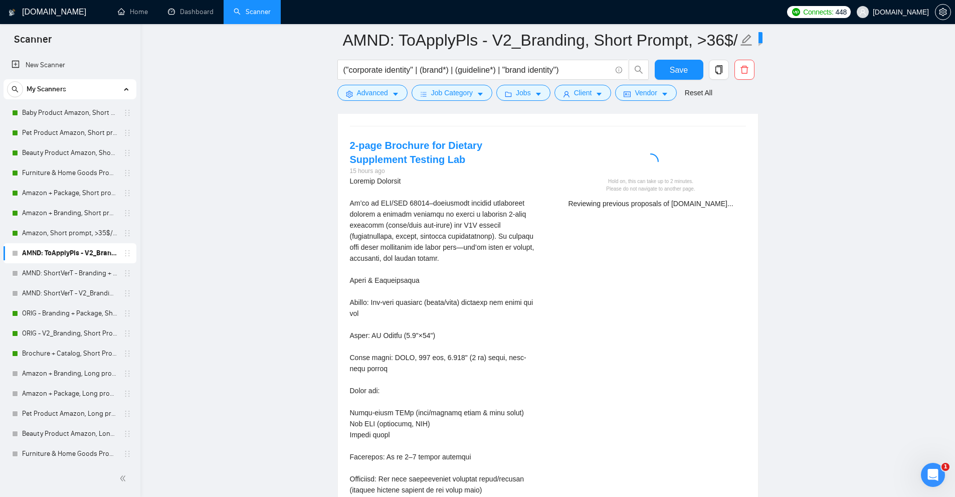
scroll to position [2456, 0]
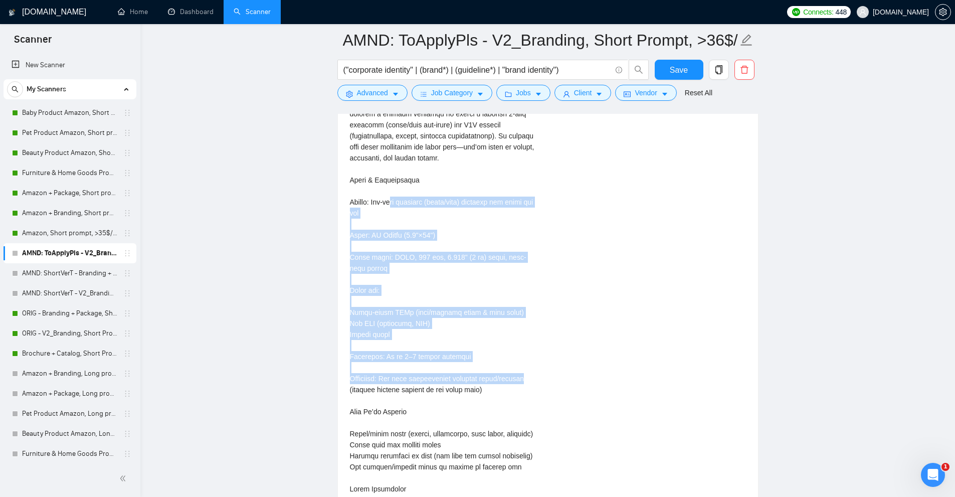
drag, startPoint x: 402, startPoint y: 215, endPoint x: 607, endPoint y: 419, distance: 289.6
click at [607, 419] on div "2-page Brochure for Dietary Supplement Testing Lab 15 hours ago Graphic Design …" at bounding box center [548, 405] width 412 height 734
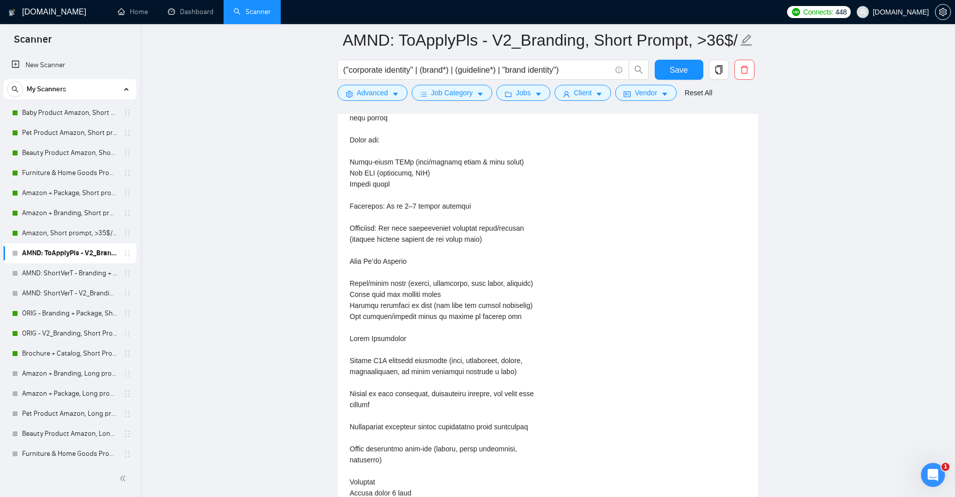
scroll to position [2356, 0]
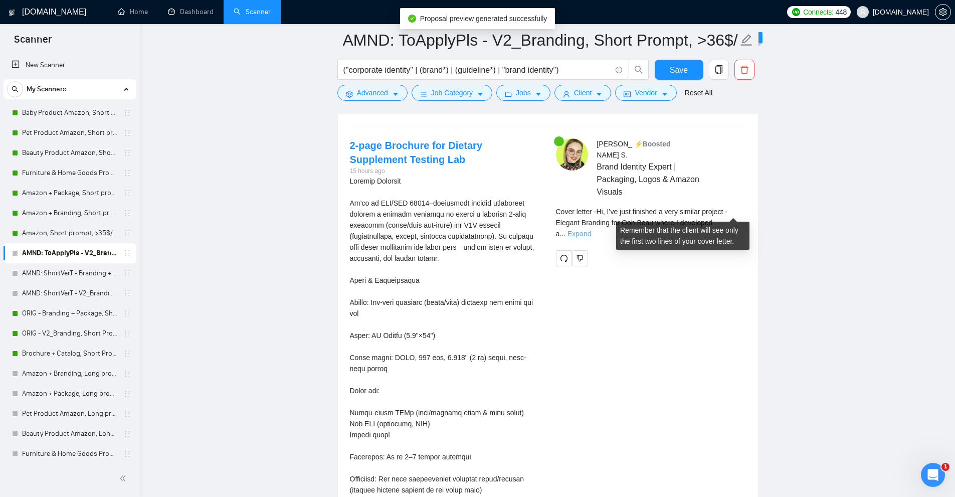
click at [591, 230] on link "Expand" at bounding box center [579, 234] width 24 height 8
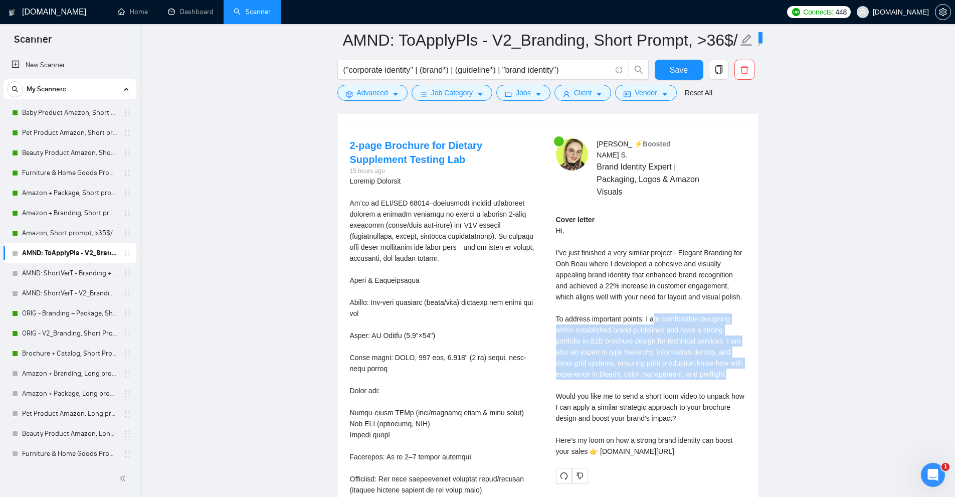
drag, startPoint x: 652, startPoint y: 305, endPoint x: 731, endPoint y: 364, distance: 99.5
click at [731, 364] on div "Cover letter Hi, I’ve just finished a very similar project - Elegant Branding f…" at bounding box center [651, 335] width 190 height 243
drag, startPoint x: 738, startPoint y: 364, endPoint x: 597, endPoint y: 297, distance: 156.3
click at [597, 297] on div "Cover letter Hi, I’ve just finished a very similar project - Elegant Branding f…" at bounding box center [651, 335] width 190 height 243
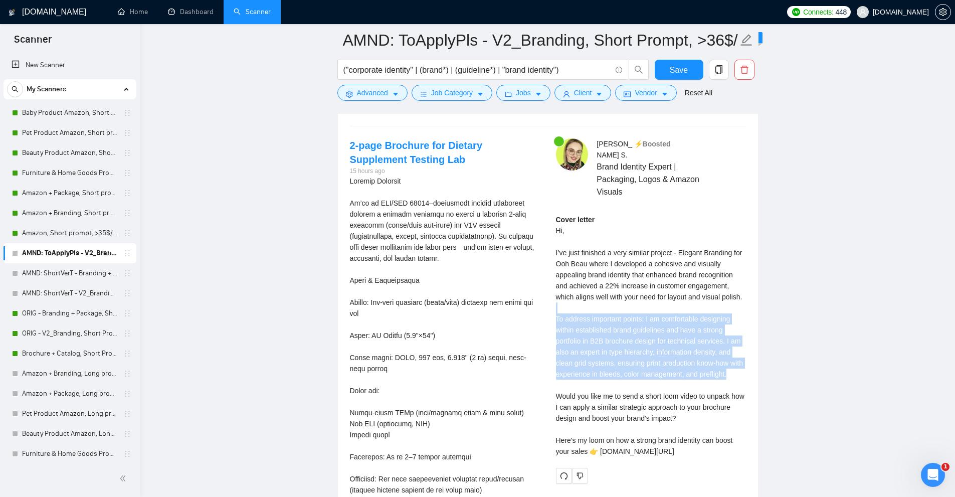
click at [597, 297] on div "Cover letter Hi, I’ve just finished a very similar project - Elegant Branding f…" at bounding box center [651, 335] width 190 height 243
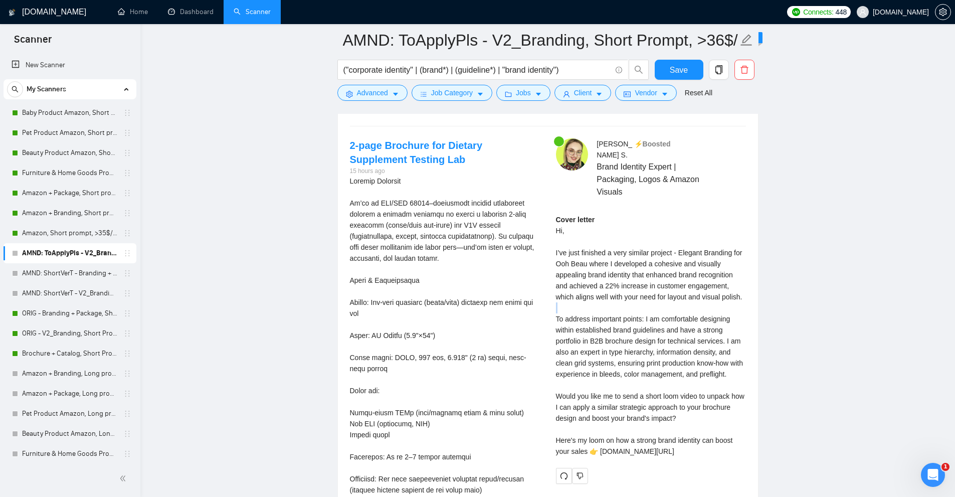
click at [597, 297] on div "Cover letter Hi, I’ve just finished a very similar project - Elegant Branding f…" at bounding box center [651, 335] width 190 height 243
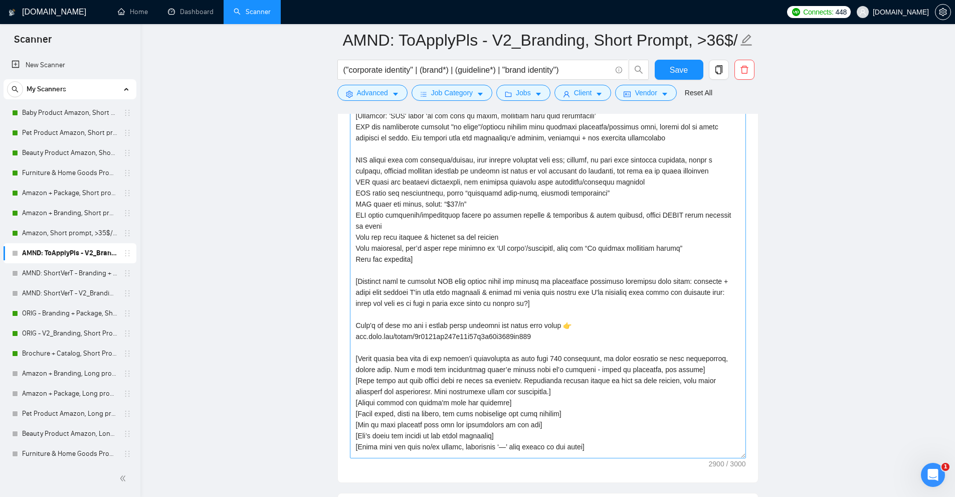
scroll to position [1403, 0]
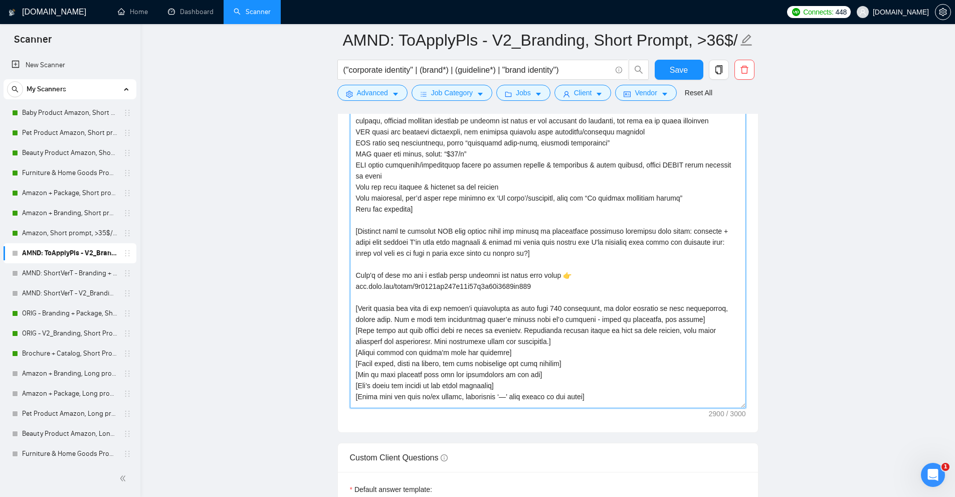
click at [506, 302] on textarea "Cover letter template:" at bounding box center [548, 166] width 396 height 483
click at [546, 309] on textarea "Cover letter template:" at bounding box center [548, 166] width 396 height 483
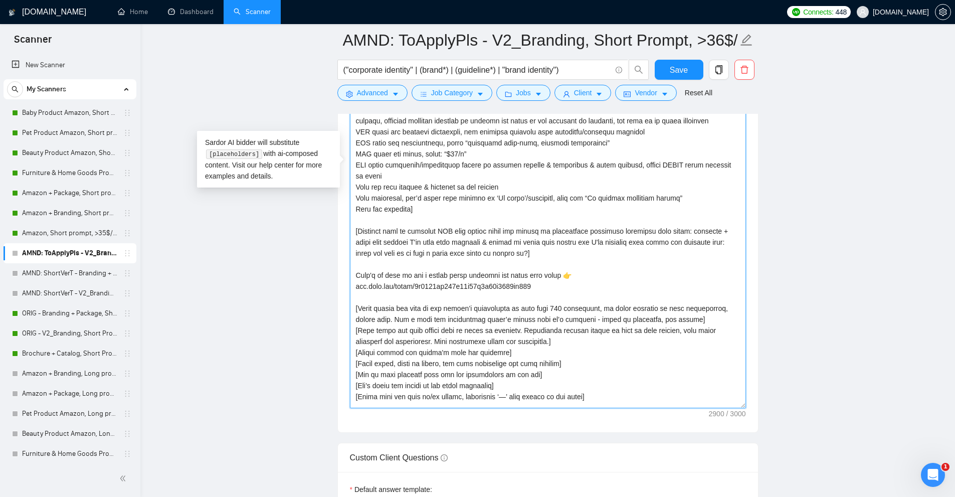
click at [546, 309] on textarea "Cover letter template:" at bounding box center [548, 166] width 396 height 483
click at [567, 331] on textarea "Cover letter template:" at bounding box center [548, 166] width 396 height 483
click at [359, 306] on textarea "Cover letter template:" at bounding box center [548, 166] width 396 height 483
drag, startPoint x: 359, startPoint y: 306, endPoint x: 642, endPoint y: 311, distance: 282.7
click at [642, 311] on textarea "Cover letter template:" at bounding box center [548, 166] width 396 height 483
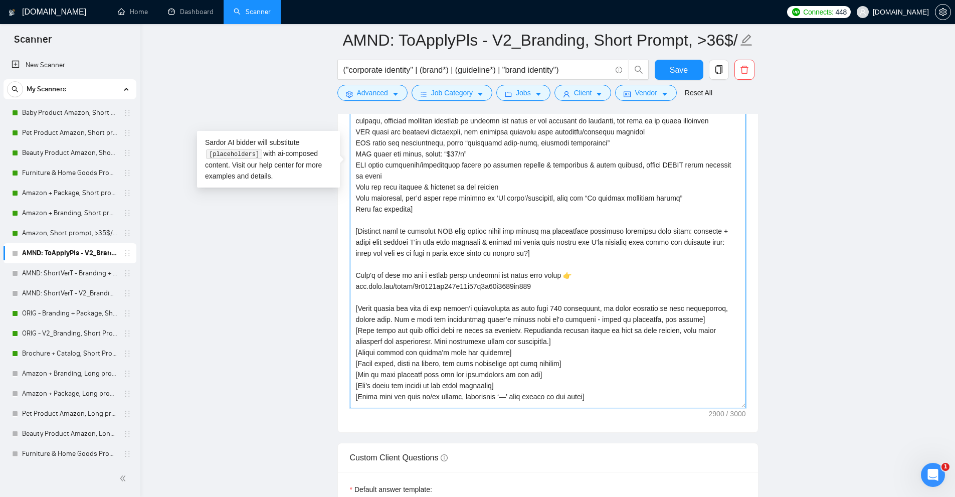
click at [642, 311] on textarea "Cover letter template:" at bounding box center [548, 166] width 396 height 483
drag, startPoint x: 687, startPoint y: 317, endPoint x: 400, endPoint y: 296, distance: 287.5
click at [400, 296] on textarea "Cover letter template:" at bounding box center [548, 166] width 396 height 483
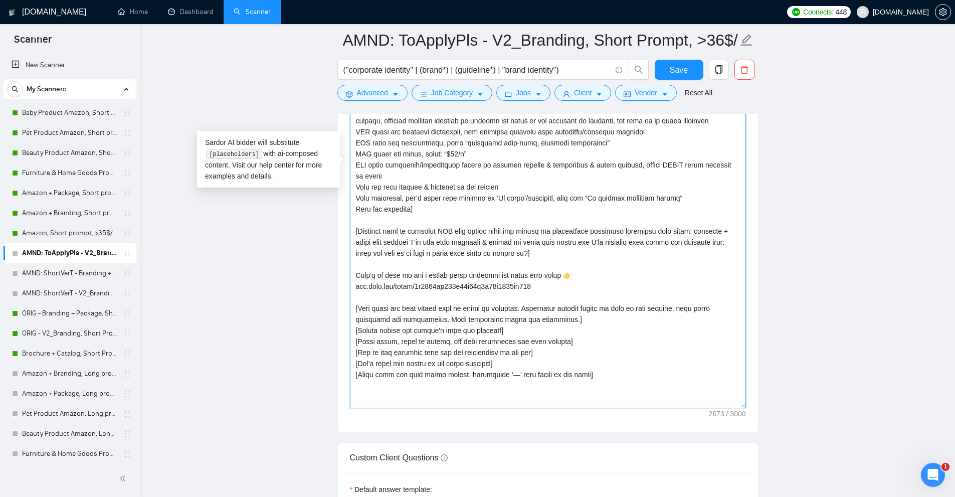
click at [563, 312] on textarea "Cover letter template:" at bounding box center [548, 166] width 396 height 483
click at [611, 322] on textarea "Cover letter template:" at bounding box center [548, 166] width 396 height 483
drag, startPoint x: 592, startPoint y: 318, endPoint x: 323, endPoint y: 309, distance: 269.3
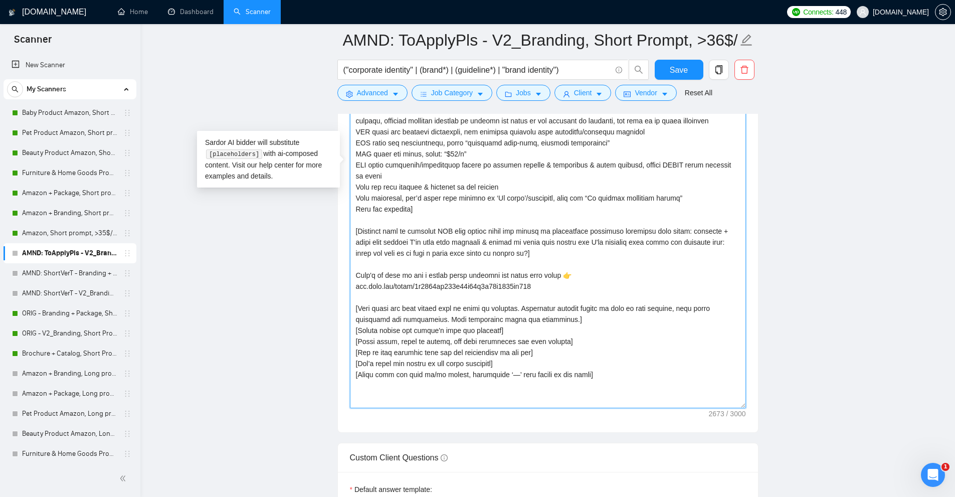
click at [501, 314] on textarea "Cover letter template:" at bounding box center [548, 166] width 396 height 483
drag, startPoint x: 501, startPoint y: 331, endPoint x: 320, endPoint y: 334, distance: 181.5
click at [497, 335] on textarea "Cover letter template:" at bounding box center [548, 166] width 396 height 483
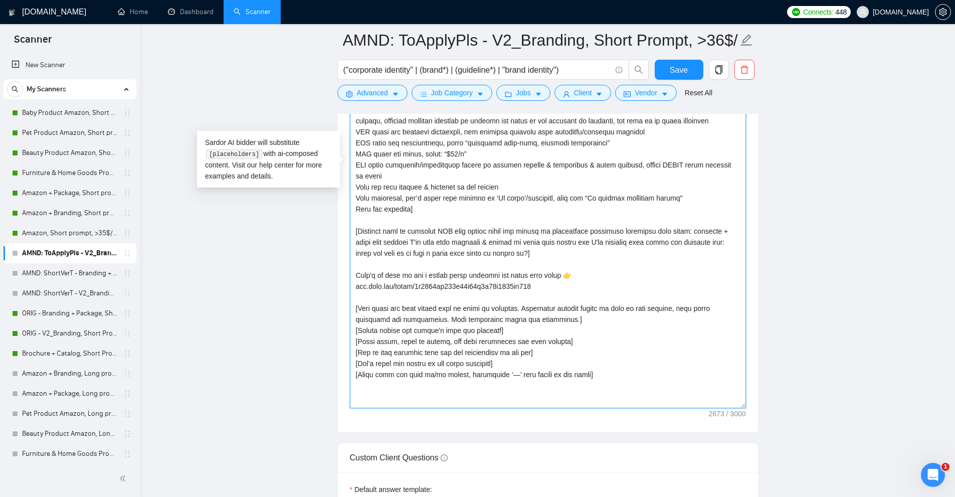
drag, startPoint x: 569, startPoint y: 342, endPoint x: 306, endPoint y: 341, distance: 262.6
click at [554, 310] on textarea "Cover letter template:" at bounding box center [548, 166] width 396 height 483
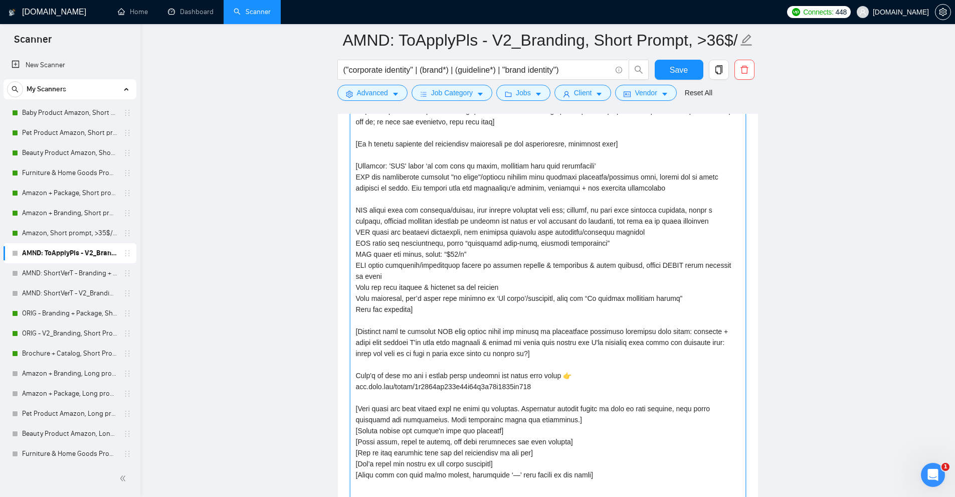
scroll to position [1253, 0]
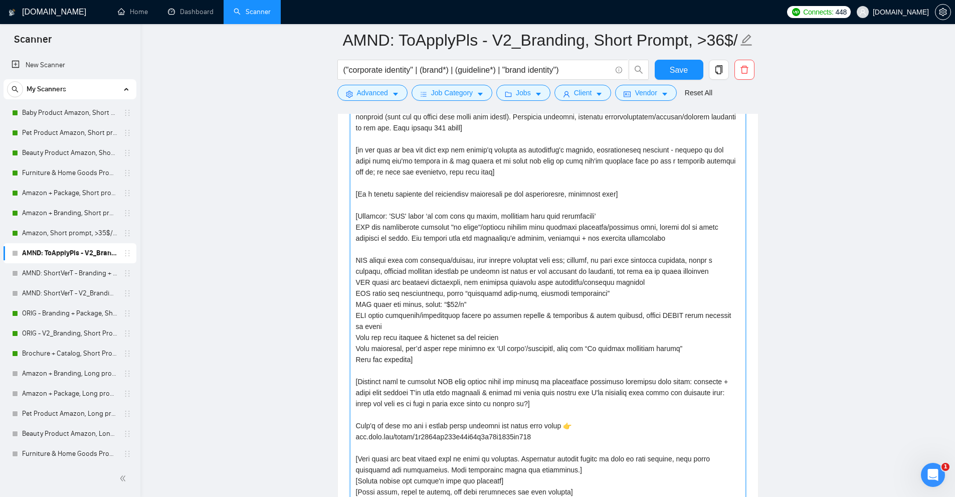
click at [417, 358] on textarea "Cover letter template:" at bounding box center [548, 317] width 396 height 483
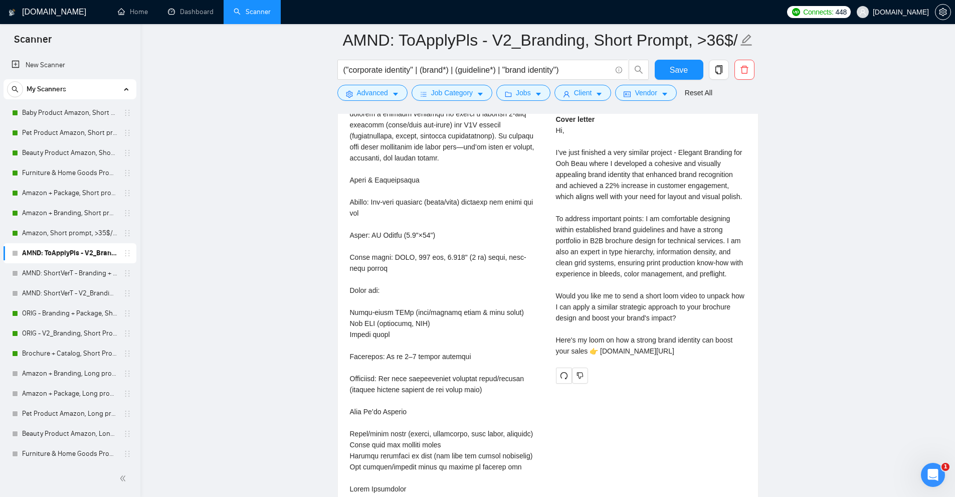
scroll to position [2205, 0]
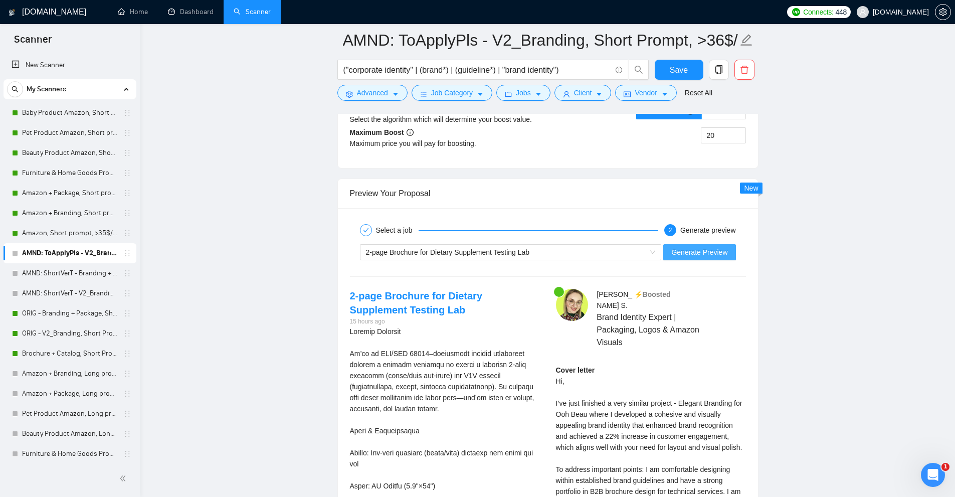
click at [703, 255] on span "Generate Preview" at bounding box center [699, 252] width 56 height 11
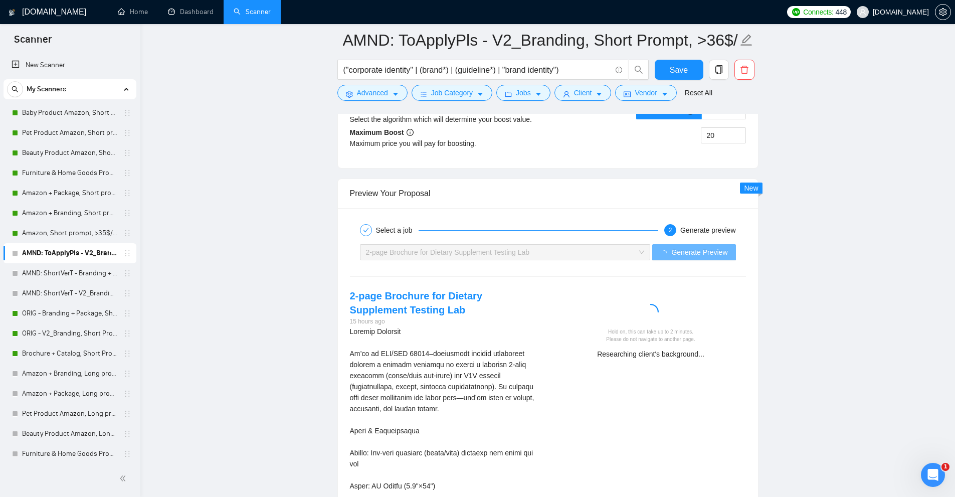
scroll to position [2356, 0]
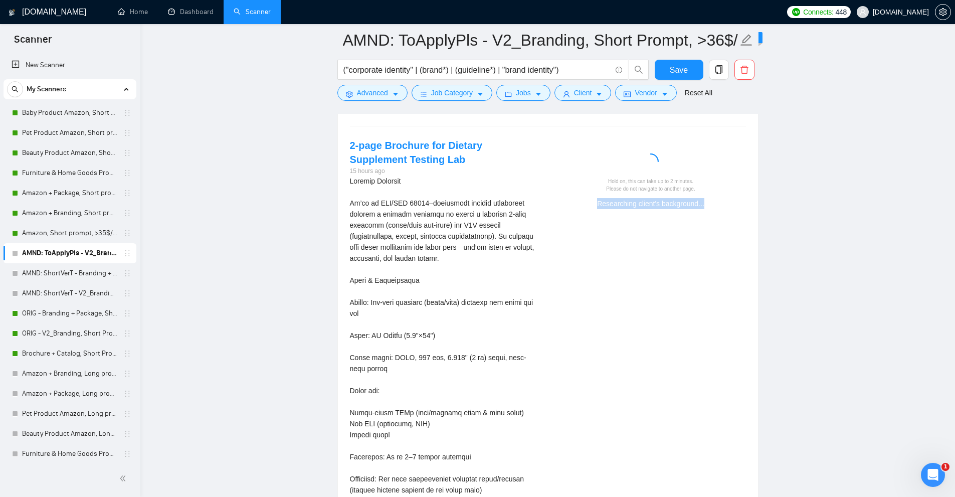
drag, startPoint x: 600, startPoint y: 206, endPoint x: 723, endPoint y: 201, distance: 122.9
click at [723, 201] on div "Hold on, this can take up to 2 minutes. Please do not navigate to another page.…" at bounding box center [651, 177] width 206 height 78
click at [724, 203] on div "Researching client's background..." at bounding box center [651, 203] width 182 height 11
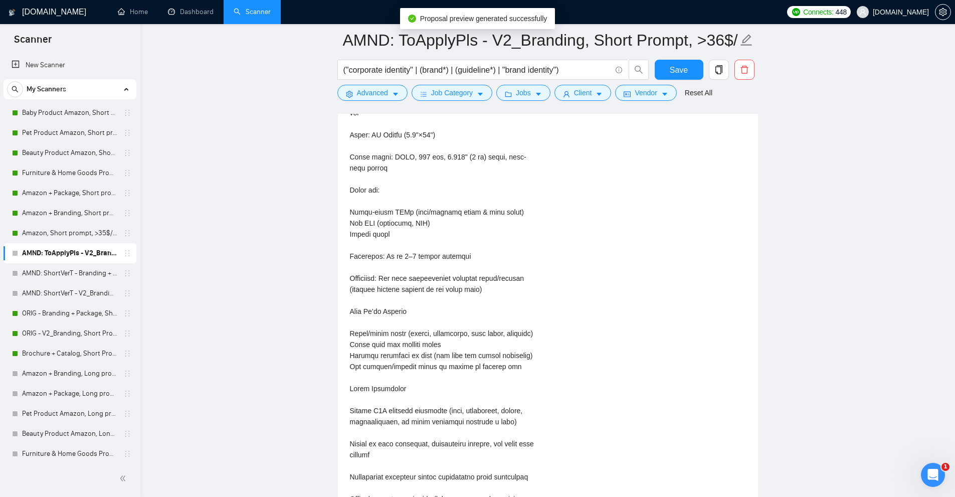
scroll to position [2406, 0]
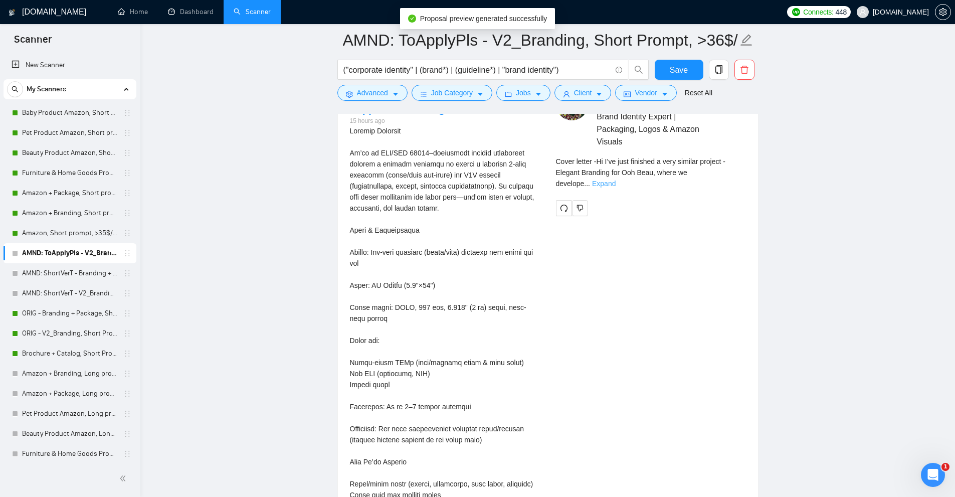
click at [615, 179] on link "Expand" at bounding box center [604, 183] width 24 height 8
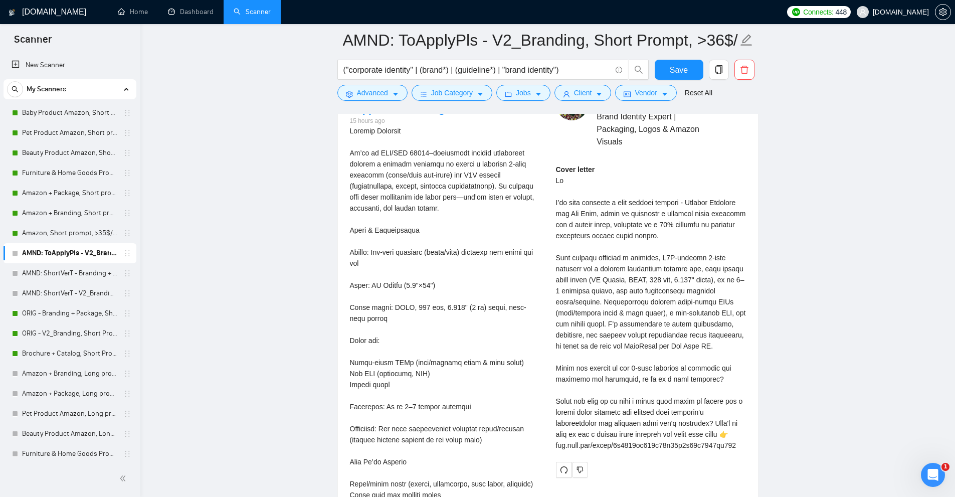
drag, startPoint x: 695, startPoint y: 329, endPoint x: 594, endPoint y: 291, distance: 108.2
click at [594, 291] on div "Cover letter" at bounding box center [651, 307] width 190 height 287
drag, startPoint x: 731, startPoint y: 268, endPoint x: 627, endPoint y: 281, distance: 105.1
click at [627, 281] on div "Cover letter" at bounding box center [651, 307] width 190 height 287
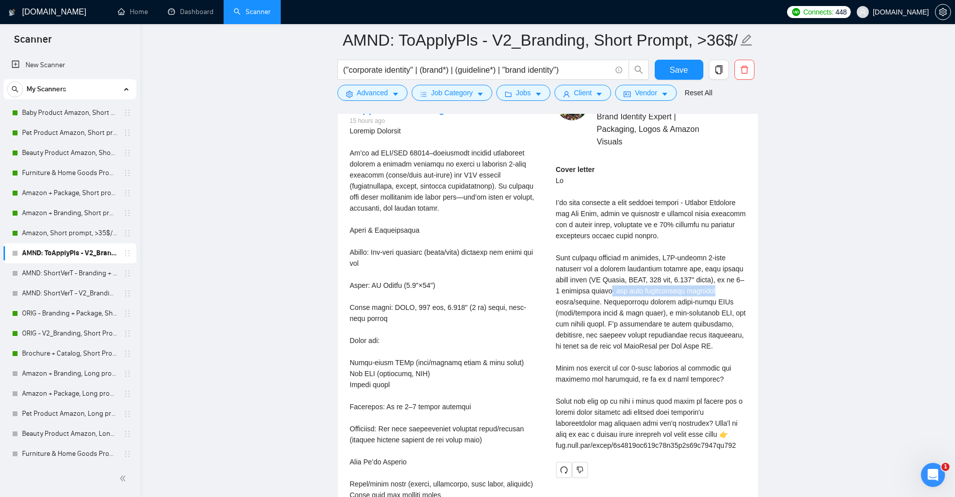
drag, startPoint x: 608, startPoint y: 281, endPoint x: 732, endPoint y: 283, distance: 123.8
click at [732, 283] on div "Cover letter" at bounding box center [651, 307] width 190 height 287
click at [696, 298] on div "Cover letter" at bounding box center [651, 307] width 190 height 287
drag, startPoint x: 711, startPoint y: 253, endPoint x: 679, endPoint y: 267, distance: 35.2
click at [679, 267] on div "Cover letter" at bounding box center [651, 307] width 190 height 287
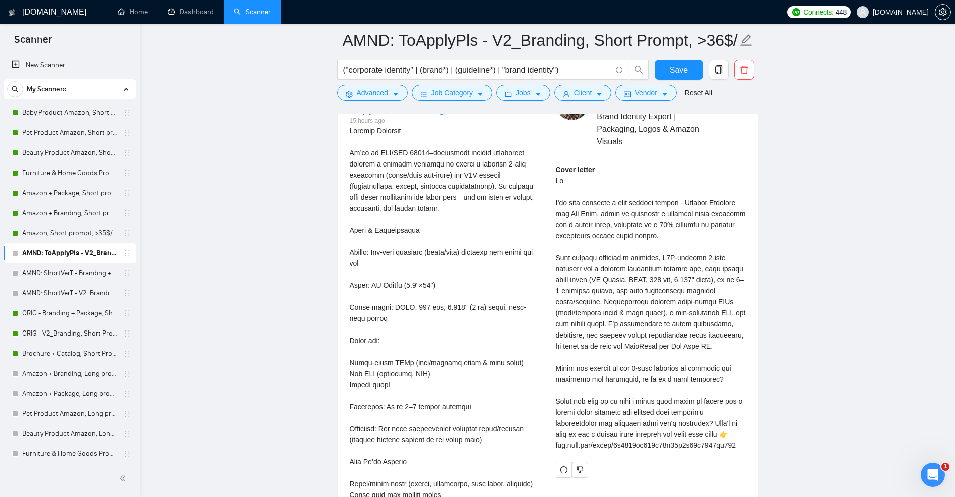
click at [606, 280] on div "Cover letter" at bounding box center [651, 307] width 190 height 287
drag, startPoint x: 638, startPoint y: 277, endPoint x: 590, endPoint y: 291, distance: 49.2
click at [590, 291] on div "Cover letter" at bounding box center [651, 307] width 190 height 287
click at [648, 302] on div "Cover letter" at bounding box center [651, 307] width 190 height 287
drag, startPoint x: 658, startPoint y: 322, endPoint x: 726, endPoint y: 340, distance: 70.0
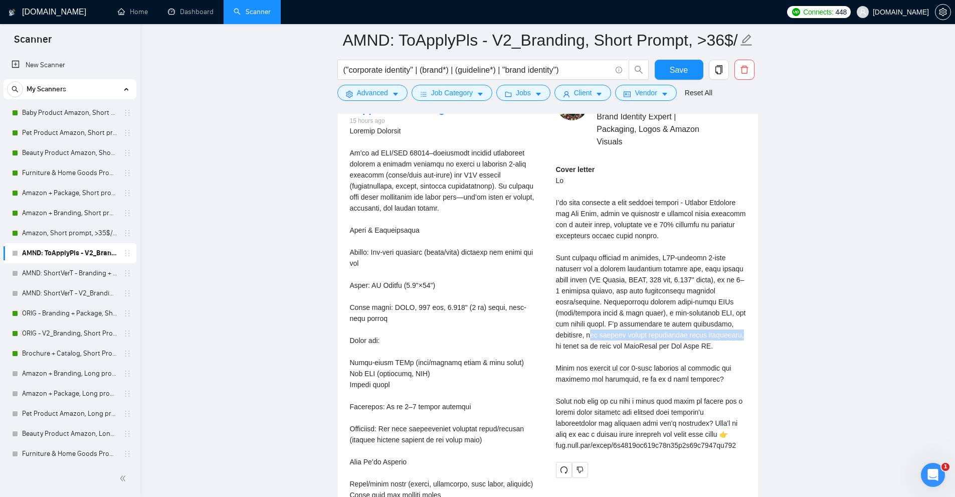
click at [742, 326] on div "Cover letter" at bounding box center [651, 307] width 190 height 287
click at [721, 341] on div "Cover letter" at bounding box center [651, 307] width 190 height 287
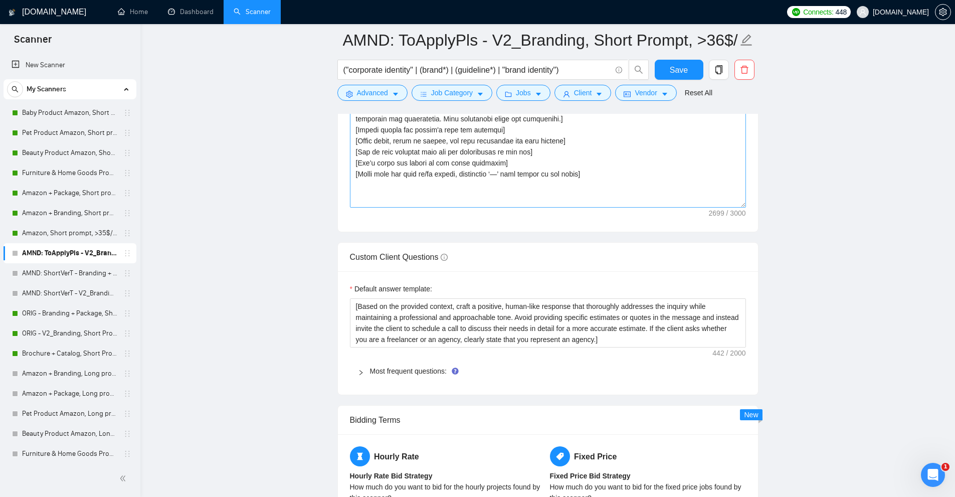
scroll to position [1453, 0]
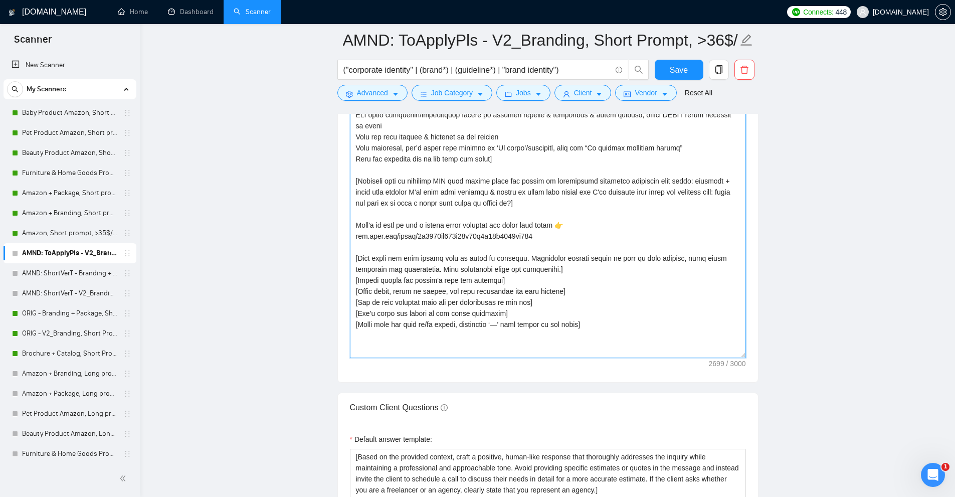
click at [595, 219] on textarea "Cover letter template:" at bounding box center [548, 116] width 396 height 483
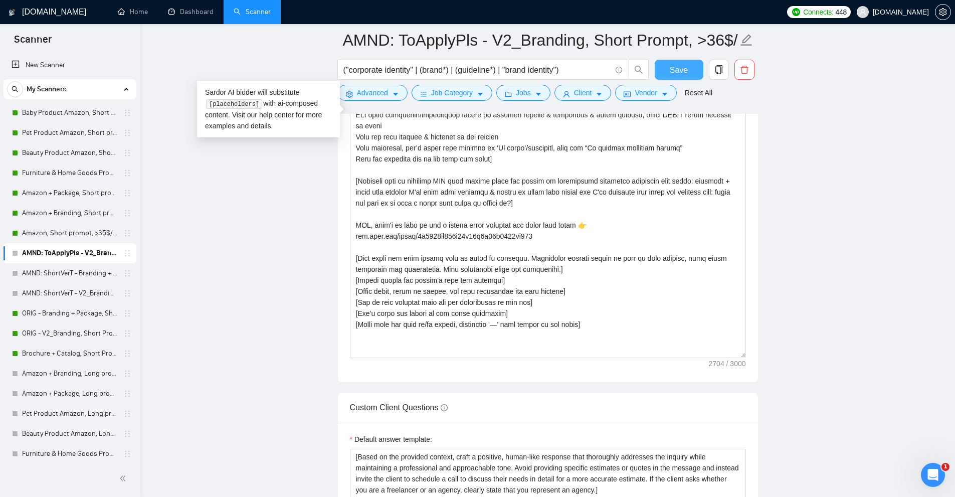
click at [674, 64] on span "Save" at bounding box center [679, 70] width 18 height 13
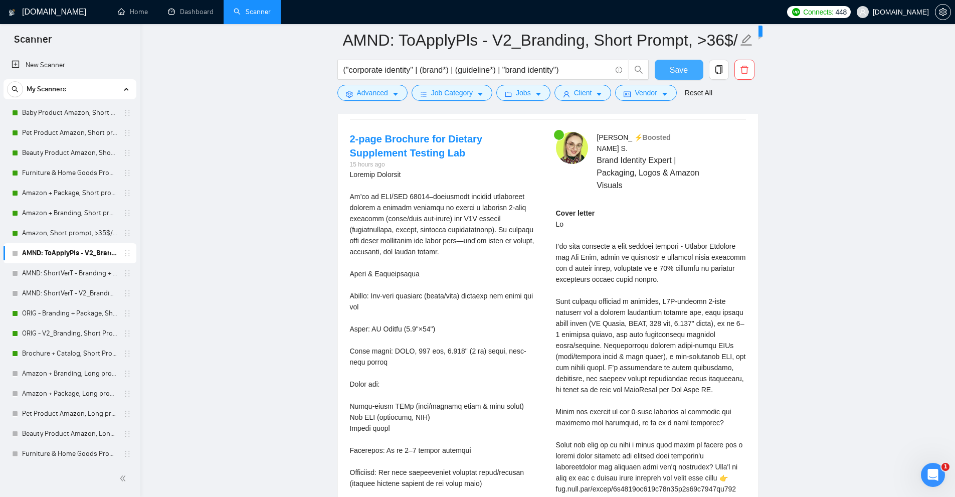
scroll to position [2005, 0]
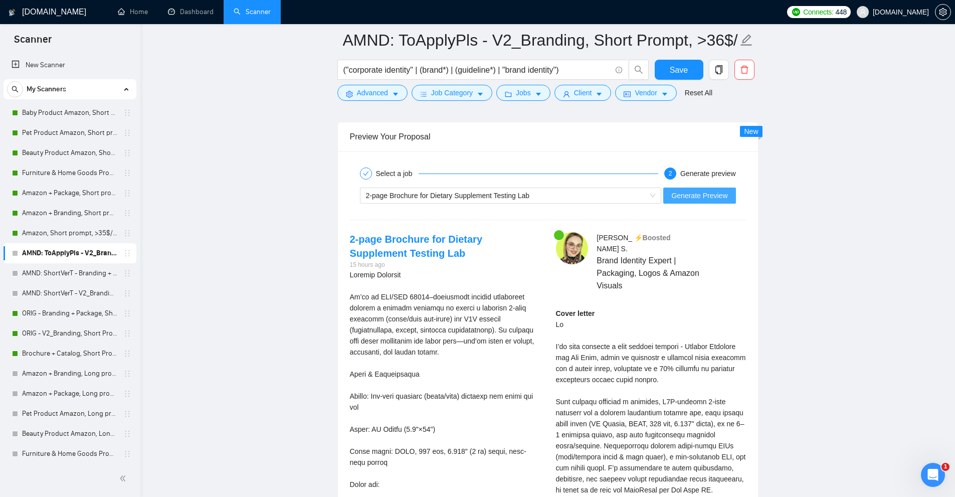
click at [687, 197] on span "Generate Preview" at bounding box center [699, 195] width 56 height 11
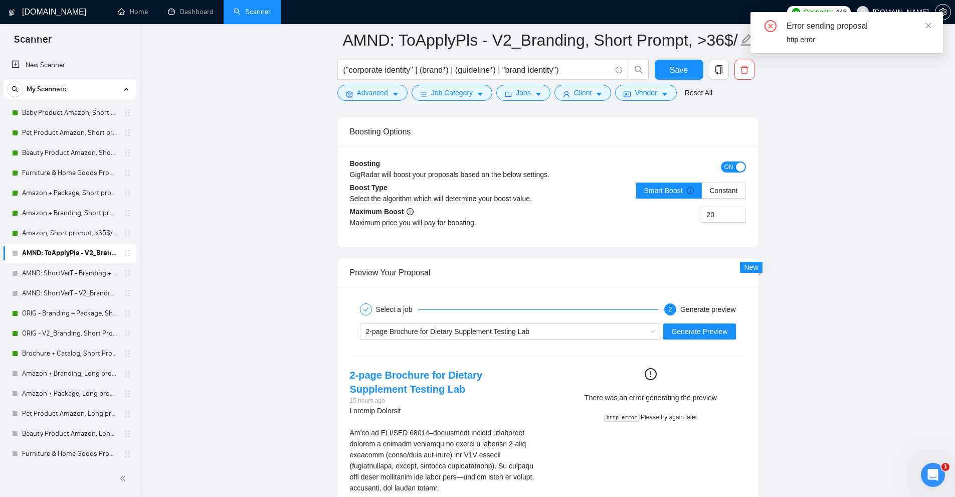
scroll to position [2069, 0]
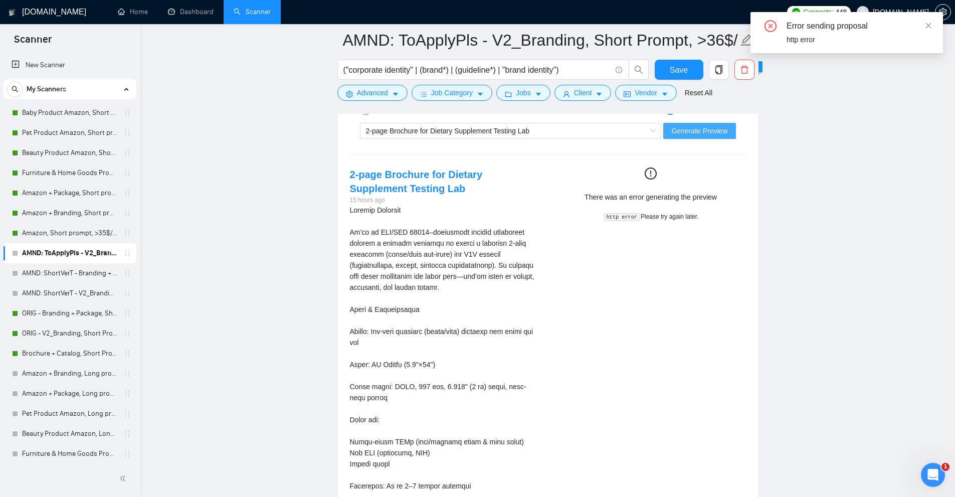
click at [721, 129] on span "Generate Preview" at bounding box center [699, 130] width 56 height 11
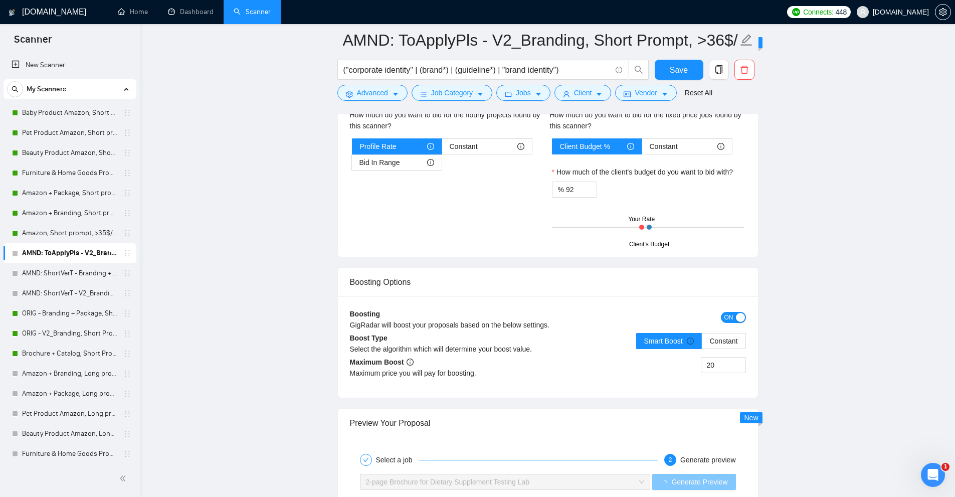
scroll to position [2019, 0]
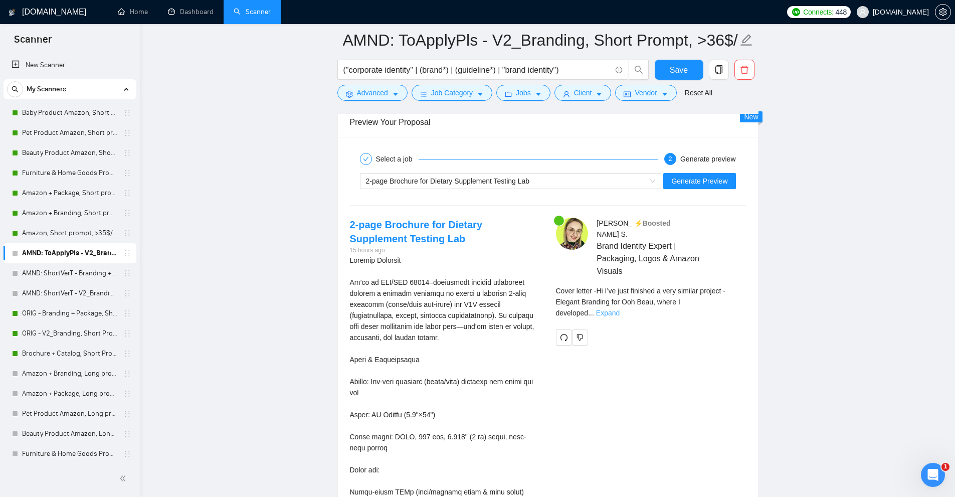
click at [619, 309] on link "Expand" at bounding box center [608, 313] width 24 height 8
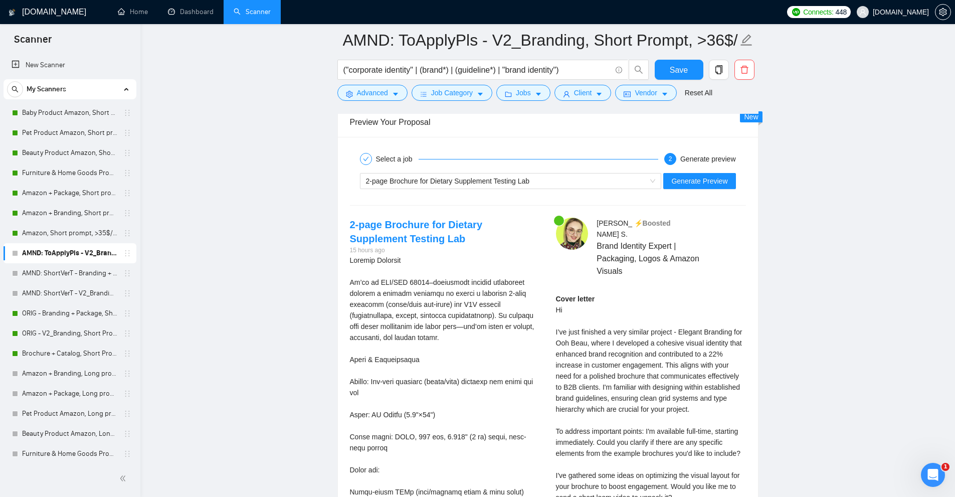
scroll to position [2120, 0]
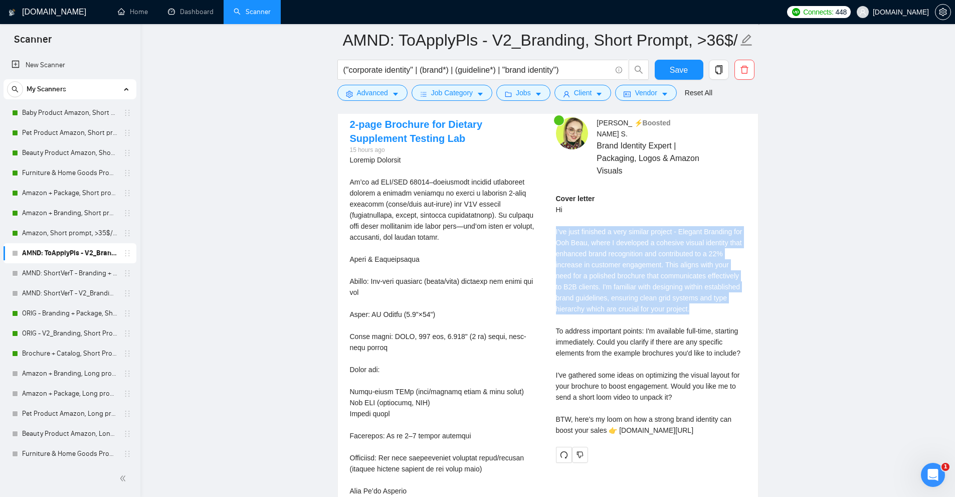
drag, startPoint x: 553, startPoint y: 218, endPoint x: 698, endPoint y: 300, distance: 166.5
click at [698, 300] on div "Anna S . ⚡️Boosted Brand Identity Expert | Packaging, Logos & Amazon Visuals Co…" at bounding box center [651, 289] width 206 height 345
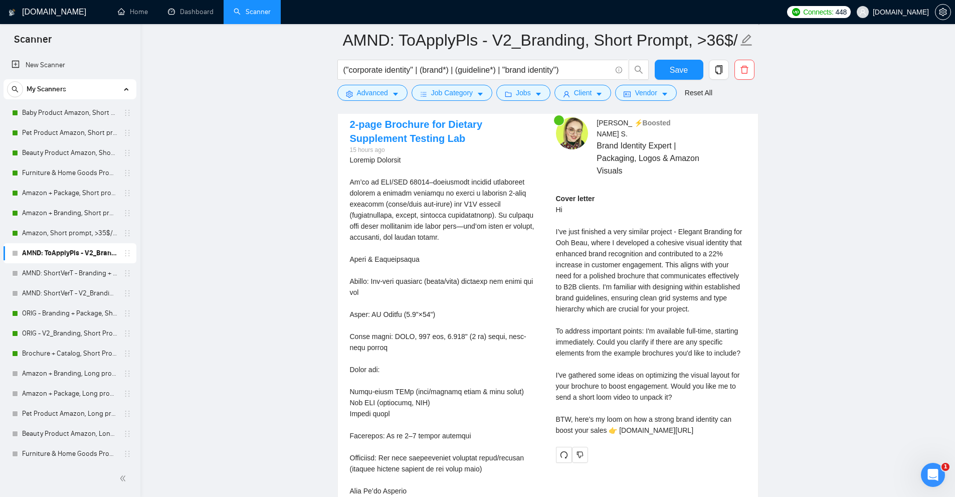
click at [689, 303] on div "Cover letter Hi I’ve just finished a very similar project - Elegant Branding fo…" at bounding box center [651, 314] width 190 height 243
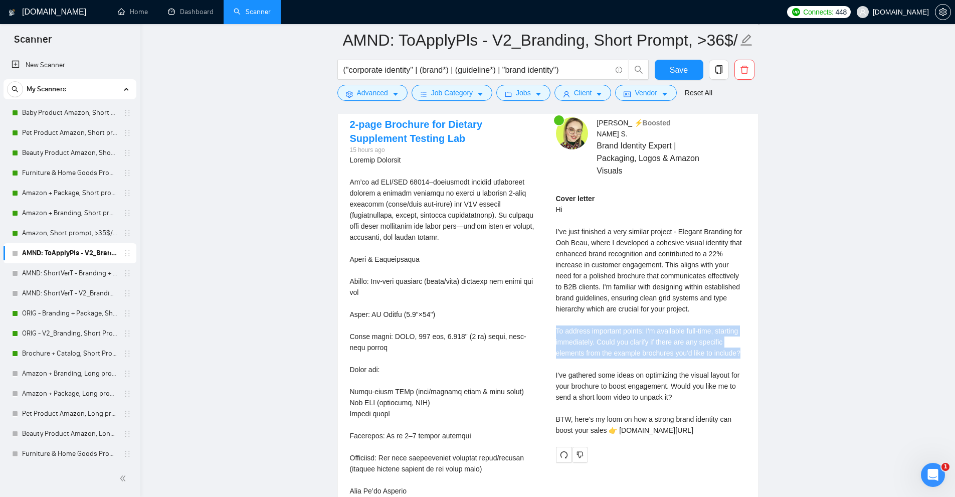
drag, startPoint x: 550, startPoint y: 320, endPoint x: 747, endPoint y: 343, distance: 197.8
click at [747, 343] on div "Anna S . ⚡️Boosted Brand Identity Expert | Packaging, Logos & Amazon Visuals Co…" at bounding box center [651, 289] width 206 height 345
drag, startPoint x: 729, startPoint y: 342, endPoint x: 555, endPoint y: 321, distance: 175.7
click at [555, 321] on div "Anna S . ⚡️Boosted Brand Identity Expert | Packaging, Logos & Amazon Visuals Co…" at bounding box center [651, 289] width 206 height 345
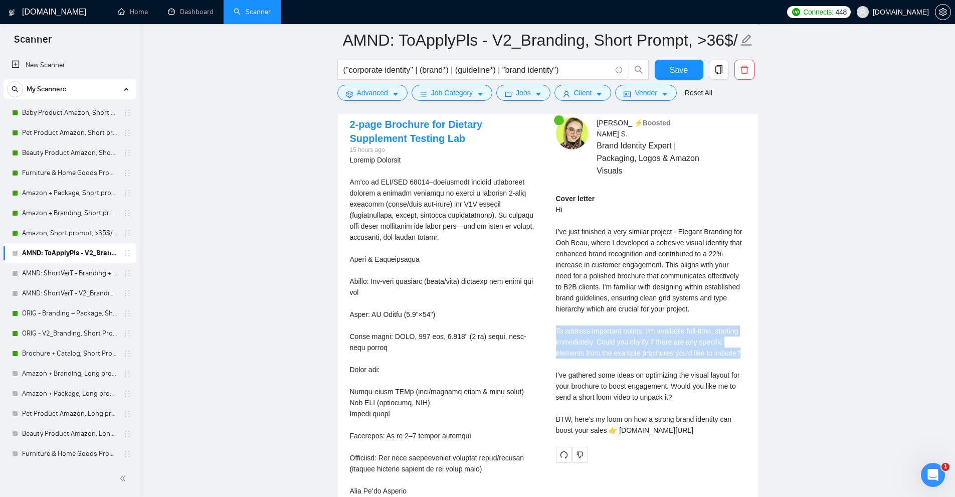
click at [561, 321] on div "Cover letter Hi I’ve just finished a very similar project - Elegant Branding fo…" at bounding box center [651, 314] width 190 height 243
drag, startPoint x: 554, startPoint y: 321, endPoint x: 752, endPoint y: 349, distance: 200.0
click at [752, 349] on div "Anna S . ⚡️Boosted Brand Identity Expert | Packaging, Logos & Amazon Visuals Co…" at bounding box center [651, 289] width 206 height 345
click at [747, 346] on div "Anna S . ⚡️Boosted Brand Identity Expert | Packaging, Logos & Amazon Visuals Co…" at bounding box center [651, 289] width 206 height 345
drag, startPoint x: 746, startPoint y: 338, endPoint x: 556, endPoint y: 310, distance: 192.5
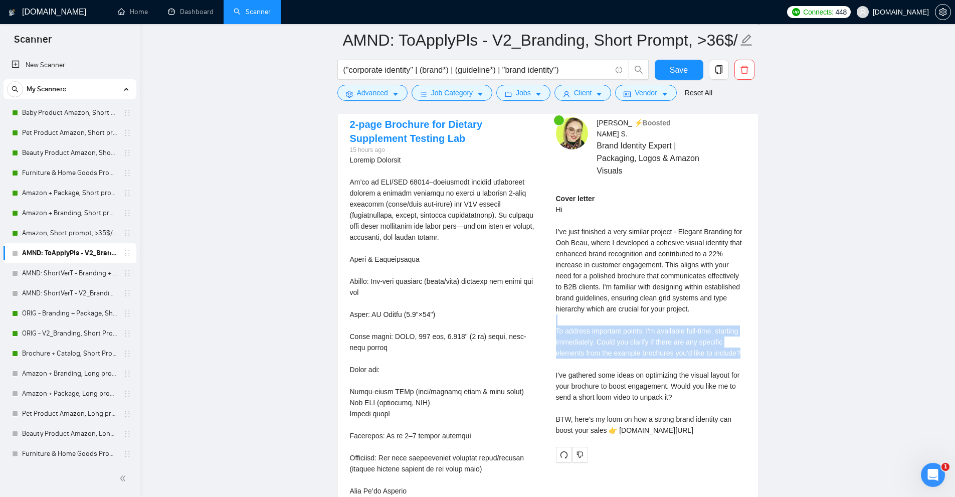
click at [556, 310] on div "Anna S . ⚡️Boosted Brand Identity Expert | Packaging, Logos & Amazon Visuals Co…" at bounding box center [651, 289] width 206 height 345
click at [576, 310] on div "Cover letter Hi I’ve just finished a very similar project - Elegant Branding fo…" at bounding box center [651, 314] width 190 height 243
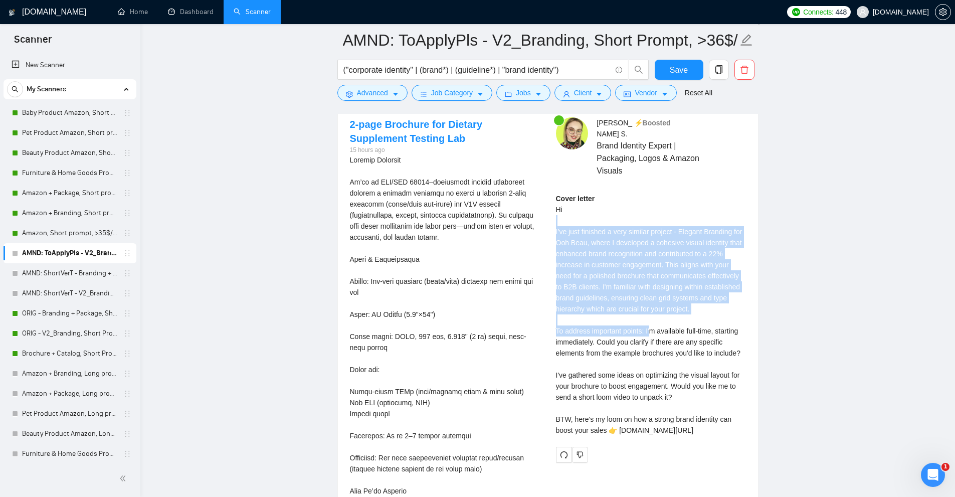
drag, startPoint x: 572, startPoint y: 209, endPoint x: 669, endPoint y: 330, distance: 155.5
click at [668, 330] on div "Cover letter Hi I’ve just finished a very similar project - Elegant Branding fo…" at bounding box center [651, 314] width 190 height 243
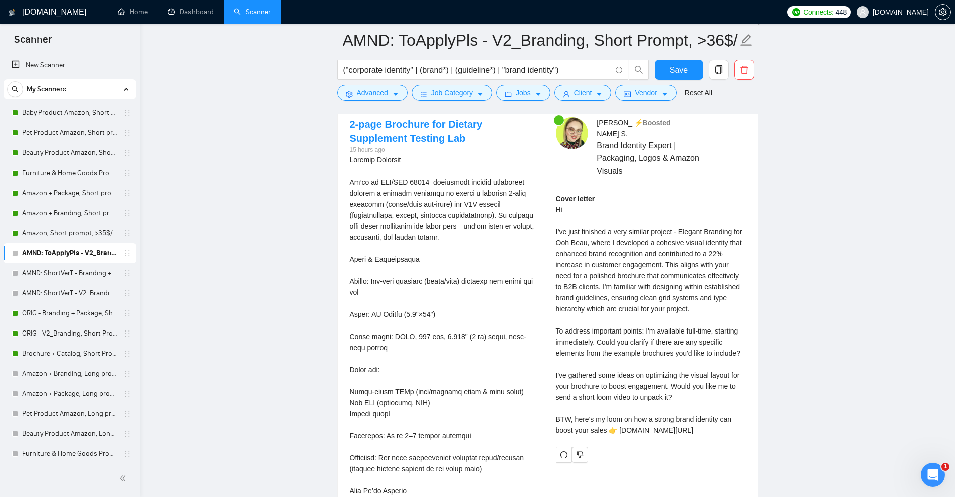
click at [674, 330] on div "Cover letter Hi I’ve just finished a very similar project - Elegant Branding fo…" at bounding box center [651, 314] width 190 height 243
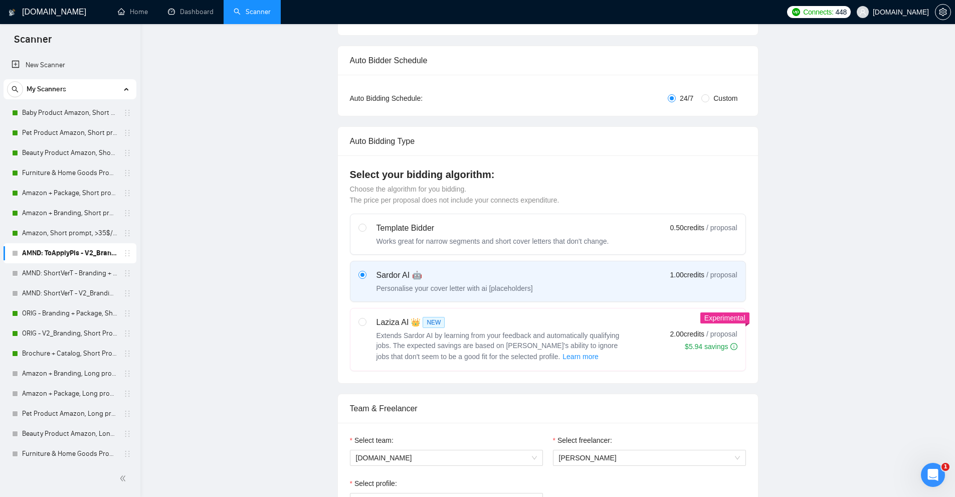
scroll to position [0, 0]
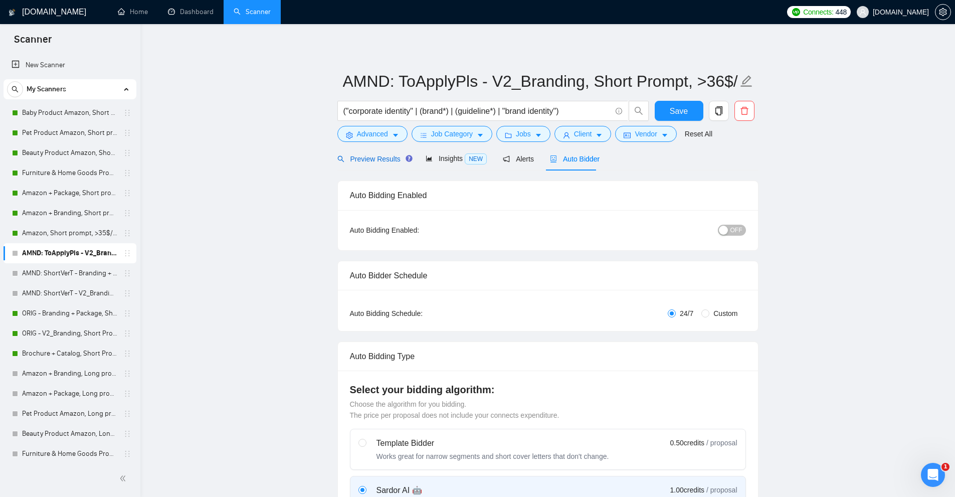
click at [385, 158] on span "Preview Results" at bounding box center [373, 159] width 72 height 8
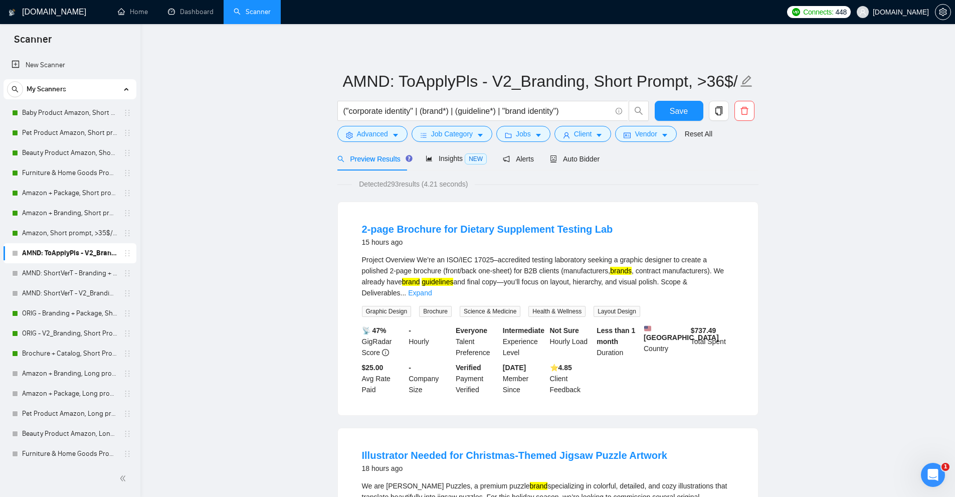
click at [737, 272] on li "2-page Brochure for Dietary Supplement Testing Lab 15 hours ago Project Overvie…" at bounding box center [548, 308] width 396 height 189
click at [432, 289] on link "Expand" at bounding box center [420, 293] width 24 height 8
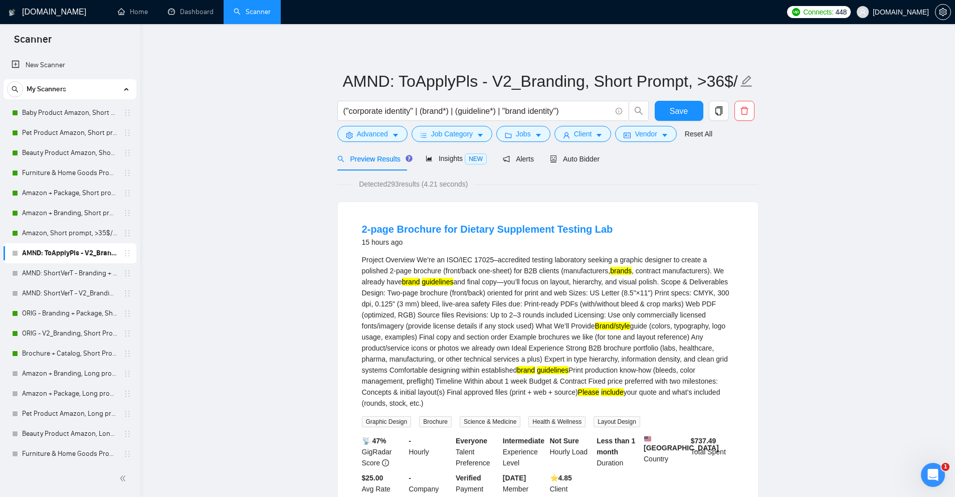
click at [601, 388] on mark "include" at bounding box center [612, 392] width 22 height 8
drag, startPoint x: 478, startPoint y: 388, endPoint x: 457, endPoint y: 390, distance: 21.6
click at [457, 390] on div "Project Overview We’re an ISO/IEC 17025–accredited testing laboratory seeking a…" at bounding box center [548, 331] width 372 height 154
copy div "Please include"
click at [589, 161] on span "Auto Bidder" at bounding box center [575, 159] width 50 height 8
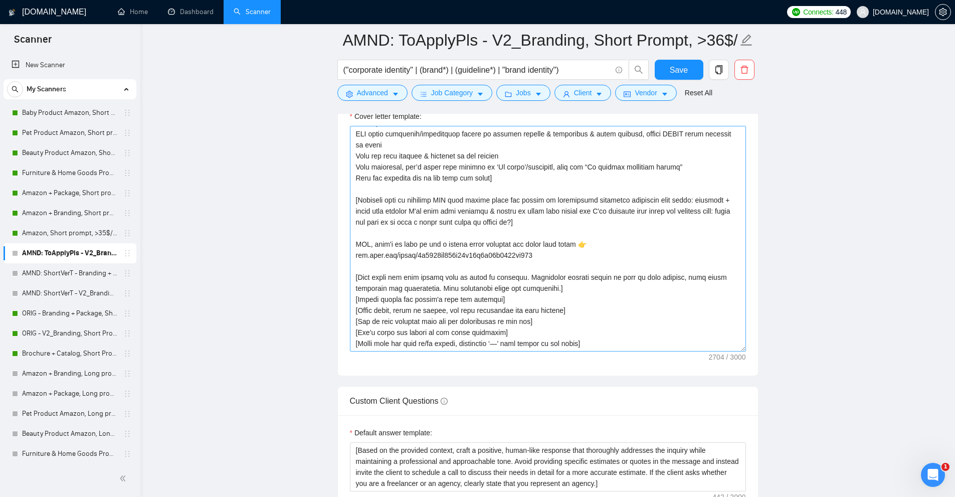
scroll to position [31, 0]
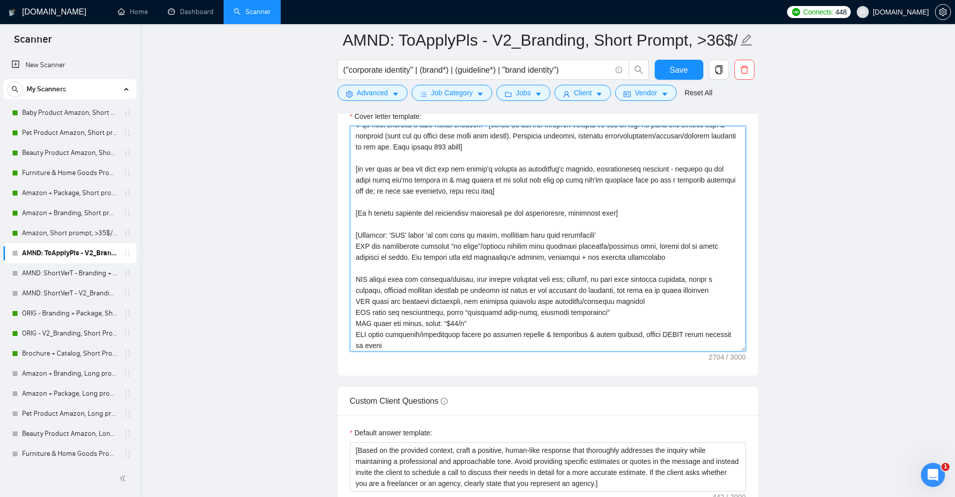
click at [476, 246] on textarea "Cover letter template:" at bounding box center [548, 239] width 396 height 226
paste textarea "Please include"
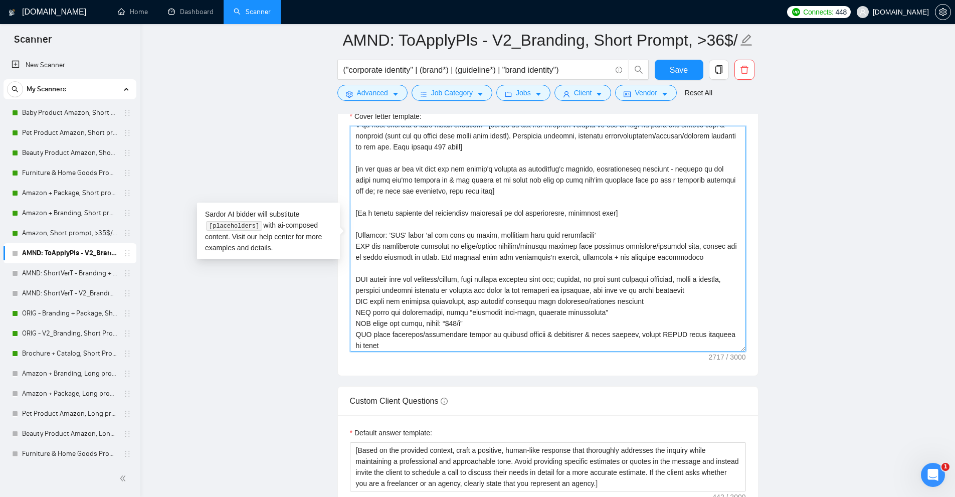
click at [368, 255] on textarea "Cover letter template:" at bounding box center [548, 239] width 396 height 226
drag, startPoint x: 368, startPoint y: 255, endPoint x: 444, endPoint y: 258, distance: 75.7
click at [444, 258] on textarea "Cover letter template:" at bounding box center [548, 239] width 396 height 226
click at [429, 257] on textarea "Cover letter template:" at bounding box center [548, 239] width 396 height 226
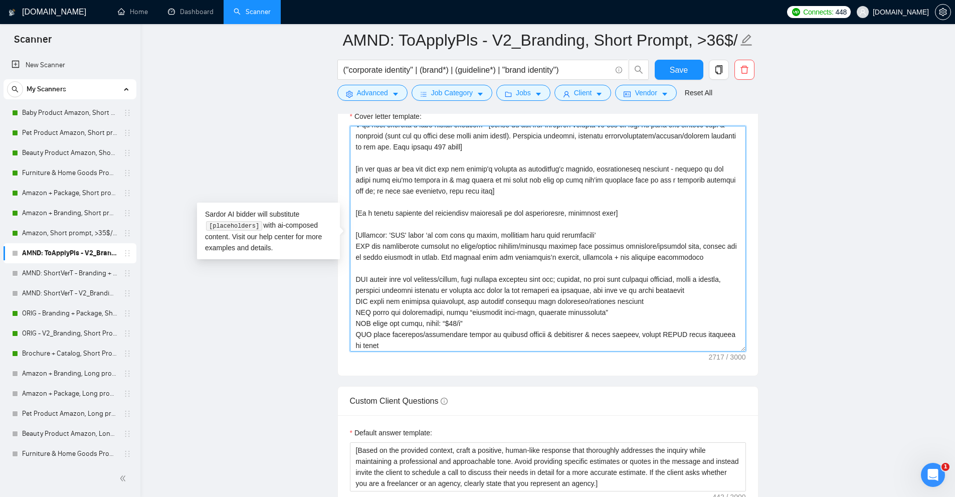
click at [432, 257] on textarea "Cover letter template:" at bounding box center [548, 239] width 396 height 226
click at [439, 256] on textarea "Cover letter template:" at bounding box center [548, 239] width 396 height 226
drag, startPoint x: 439, startPoint y: 256, endPoint x: 704, endPoint y: 253, distance: 265.7
click at [704, 253] on textarea "Cover letter template:" at bounding box center [548, 239] width 396 height 226
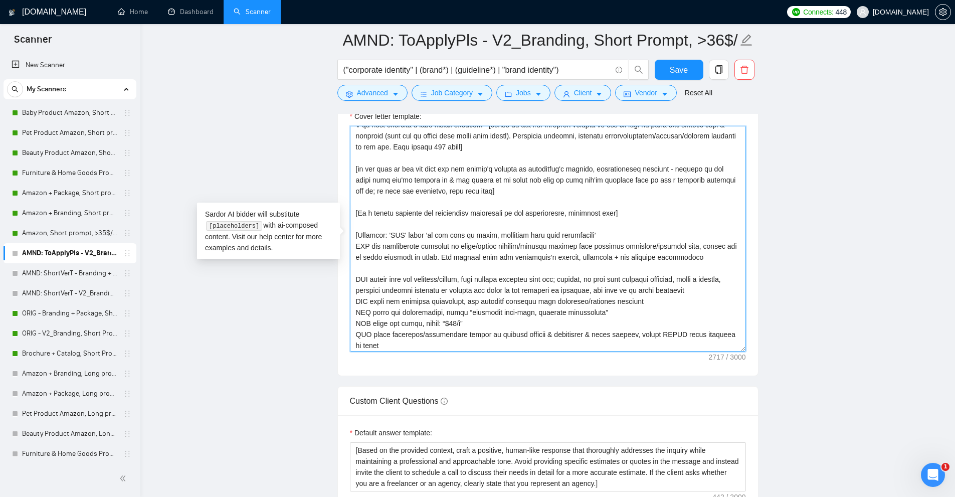
drag, startPoint x: 684, startPoint y: 252, endPoint x: 425, endPoint y: 257, distance: 259.7
click at [425, 257] on textarea "Cover letter template:" at bounding box center [548, 239] width 396 height 226
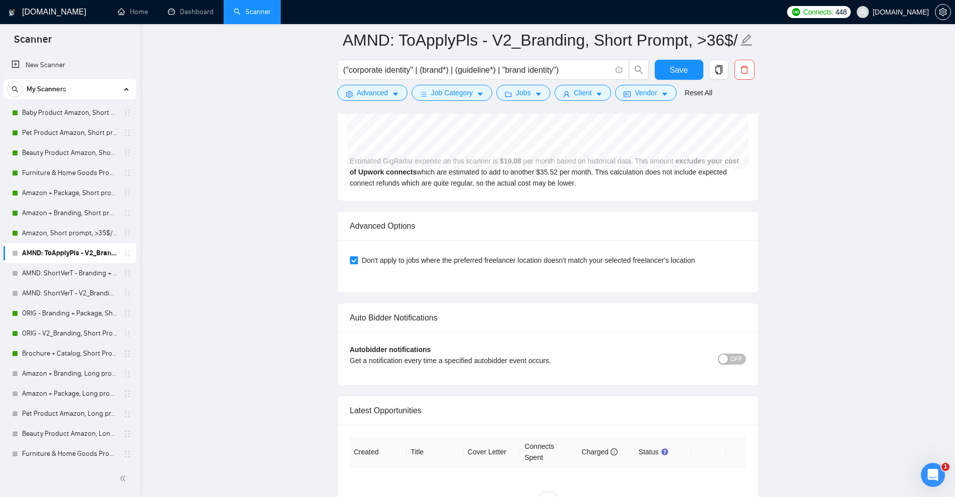
scroll to position [1905, 0]
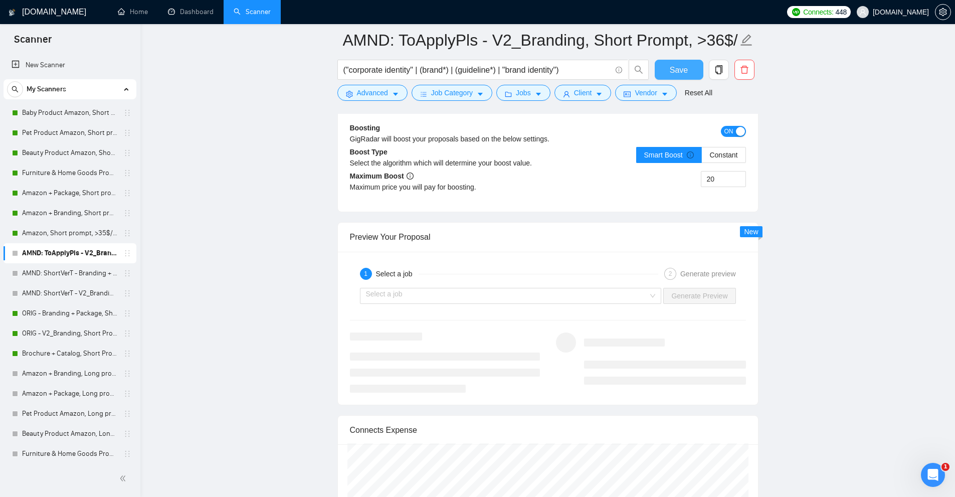
click at [681, 72] on span "Save" at bounding box center [679, 70] width 18 height 13
click at [529, 292] on input "search" at bounding box center [507, 295] width 283 height 15
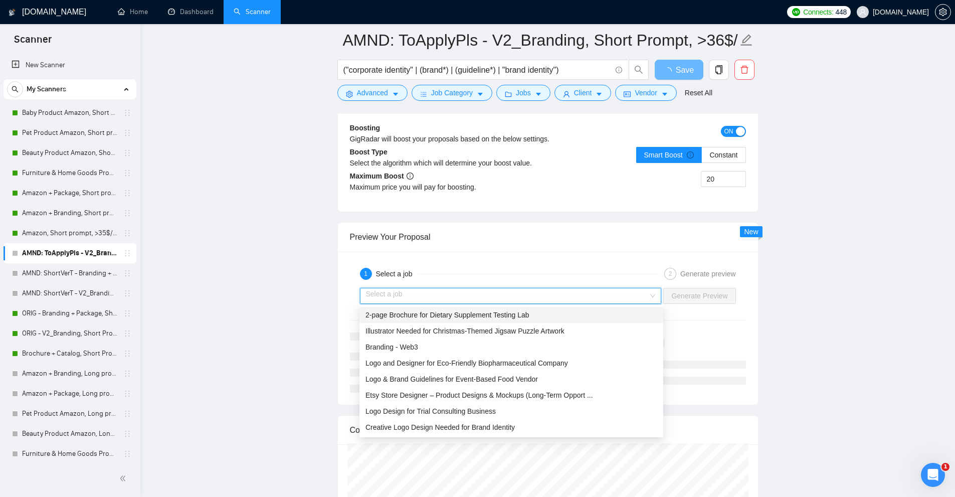
click at [479, 317] on span "2-page Brochure for Dietary Supplement Testing Lab" at bounding box center [447, 315] width 164 height 8
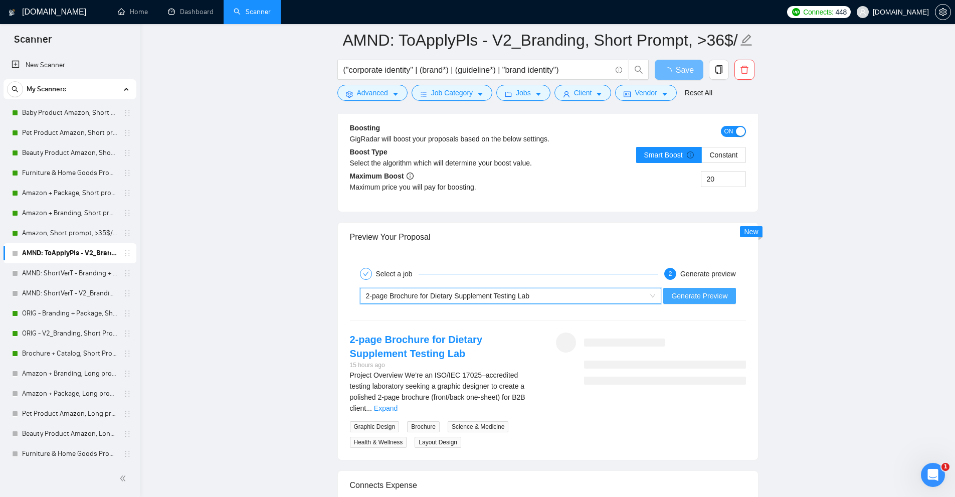
click at [704, 292] on span "Generate Preview" at bounding box center [699, 295] width 56 height 11
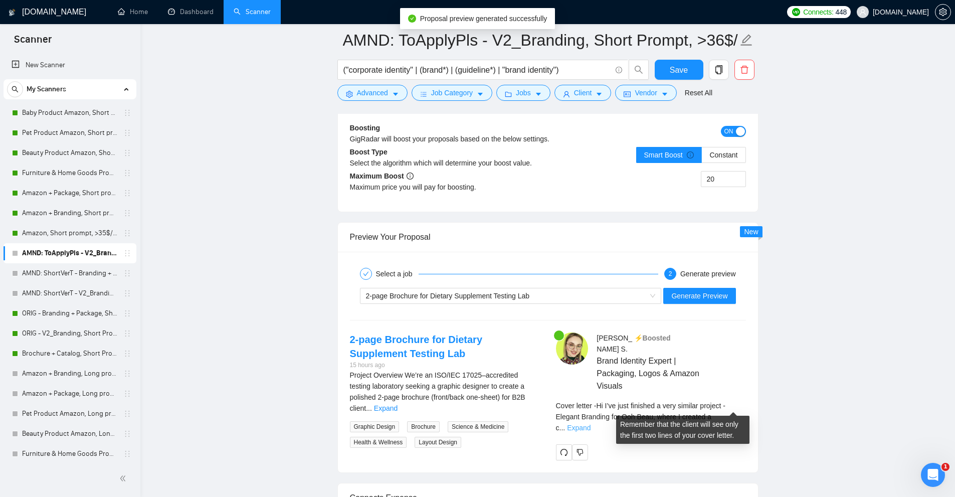
click at [590, 424] on link "Expand" at bounding box center [579, 428] width 24 height 8
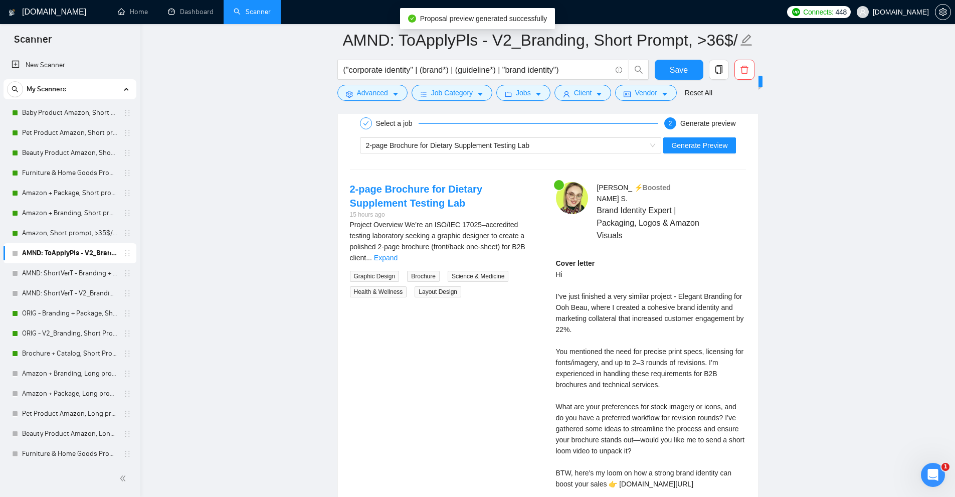
scroll to position [2105, 0]
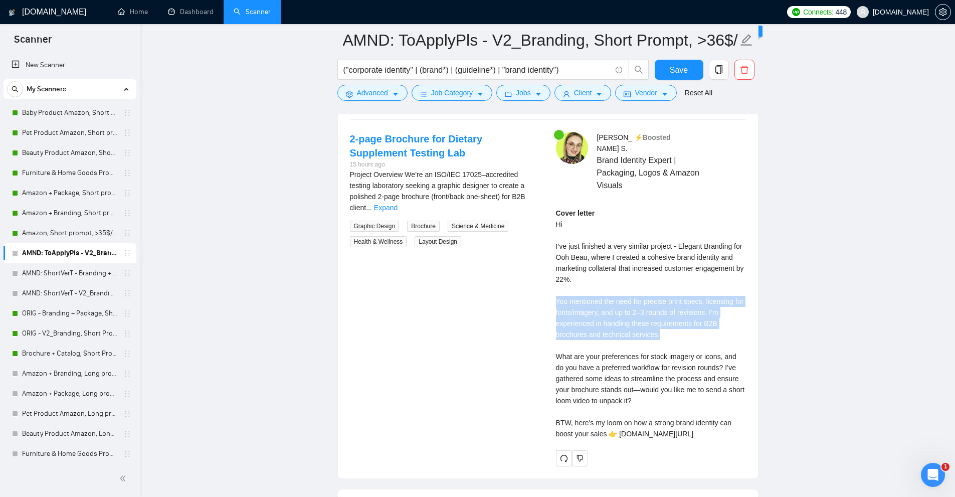
drag, startPoint x: 582, startPoint y: 291, endPoint x: 664, endPoint y: 327, distance: 89.5
click at [664, 327] on div "Anna S . ⚡️Boosted Brand Identity Expert | Packaging, Logos & Amazon Visuals Co…" at bounding box center [651, 299] width 206 height 334
click at [664, 327] on div "Cover letter Hi I’ve just finished a very similar project - Elegant Branding fo…" at bounding box center [651, 323] width 190 height 232
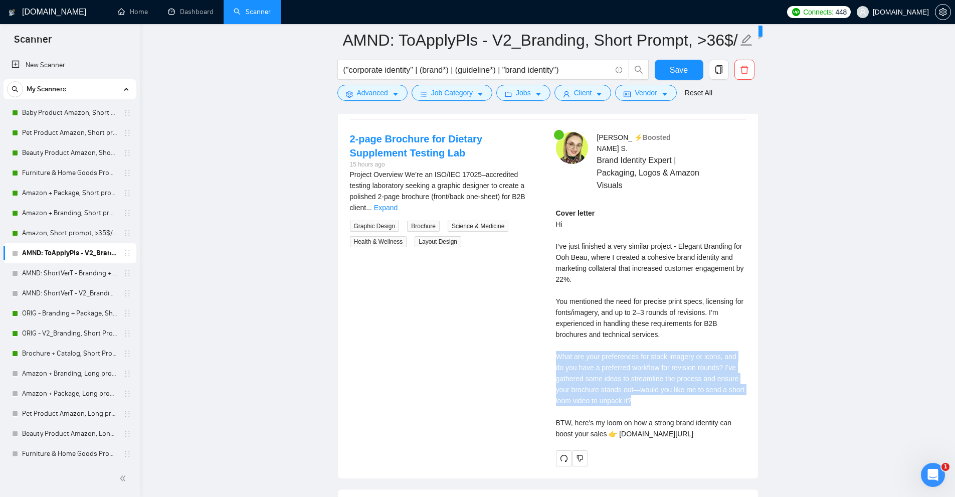
drag, startPoint x: 544, startPoint y: 344, endPoint x: 679, endPoint y: 386, distance: 140.6
click at [685, 386] on div "2-page Brochure for Dietary Supplement Testing Lab 15 hours ago Project Overvie…" at bounding box center [548, 299] width 412 height 334
click at [679, 386] on div "Cover letter Hi I’ve just finished a very similar project - Elegant Branding fo…" at bounding box center [651, 323] width 190 height 232
drag, startPoint x: 651, startPoint y: 390, endPoint x: 585, endPoint y: 349, distance: 77.7
click at [585, 349] on div "Cover letter Hi I’ve just finished a very similar project - Elegant Branding fo…" at bounding box center [651, 323] width 190 height 232
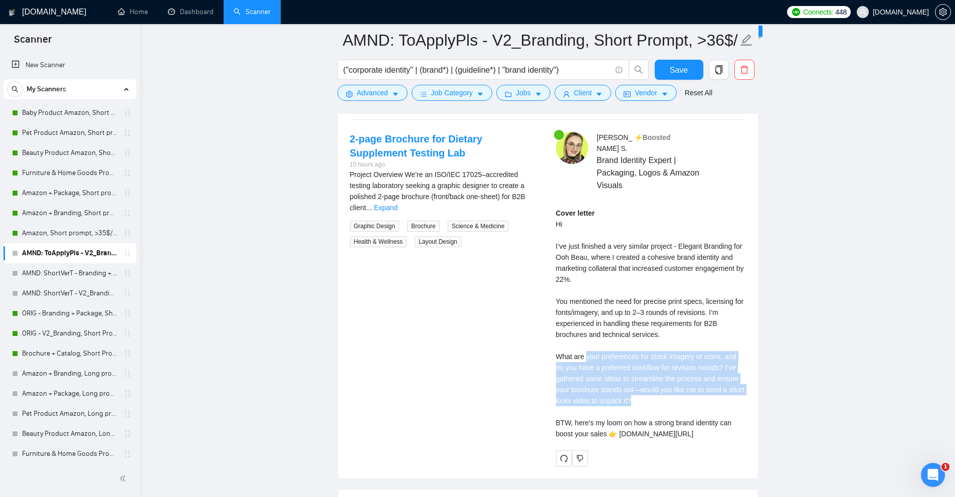
click at [585, 346] on div "Cover letter Hi I’ve just finished a very similar project - Elegant Branding fo…" at bounding box center [651, 323] width 190 height 232
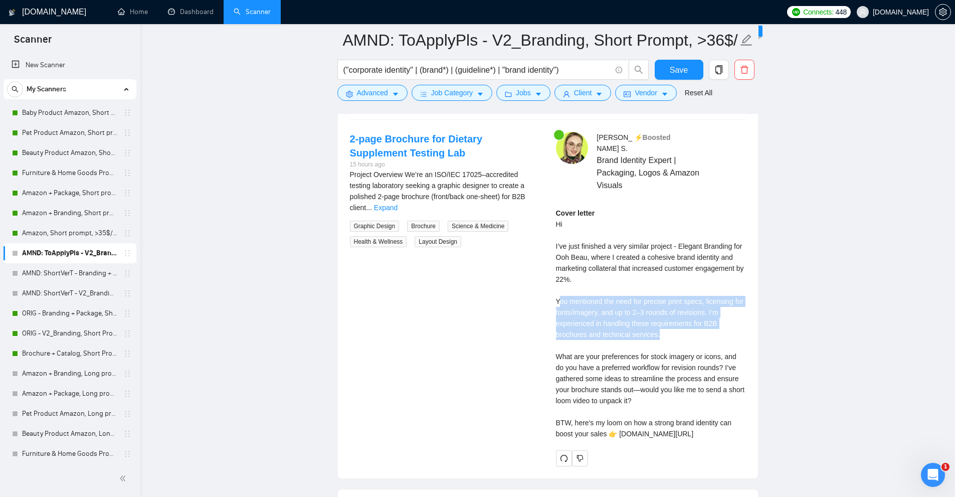
drag, startPoint x: 565, startPoint y: 290, endPoint x: 703, endPoint y: 324, distance: 141.5
click at [703, 324] on div "Cover letter Hi I’ve just finished a very similar project - Elegant Branding fo…" at bounding box center [651, 323] width 190 height 232
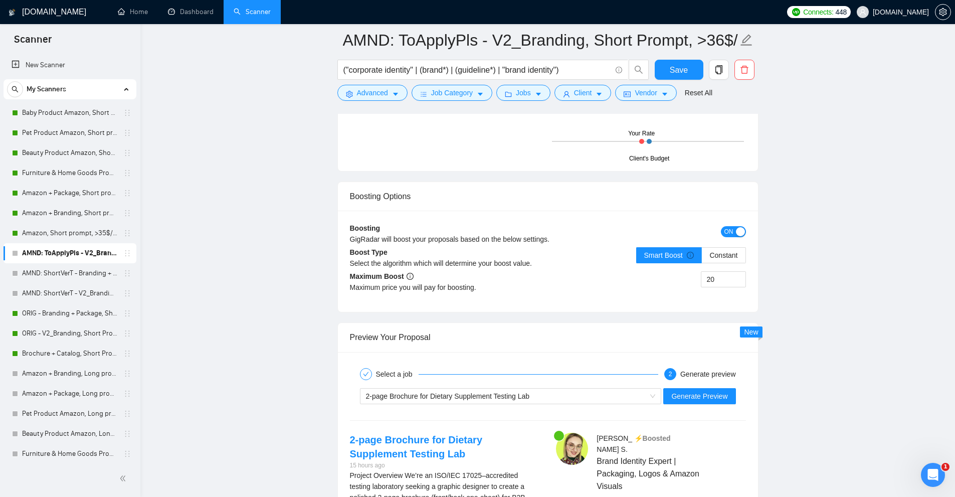
scroll to position [1955, 0]
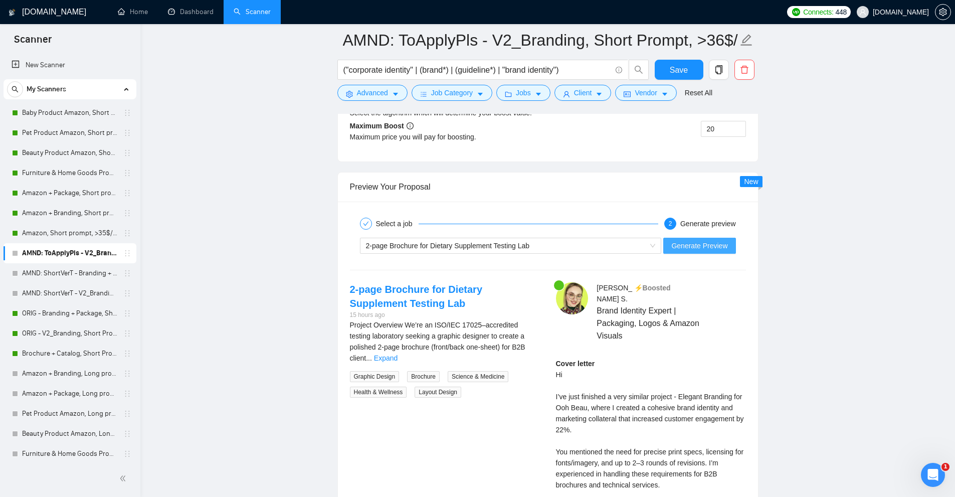
click at [695, 244] on span "Generate Preview" at bounding box center [699, 245] width 56 height 11
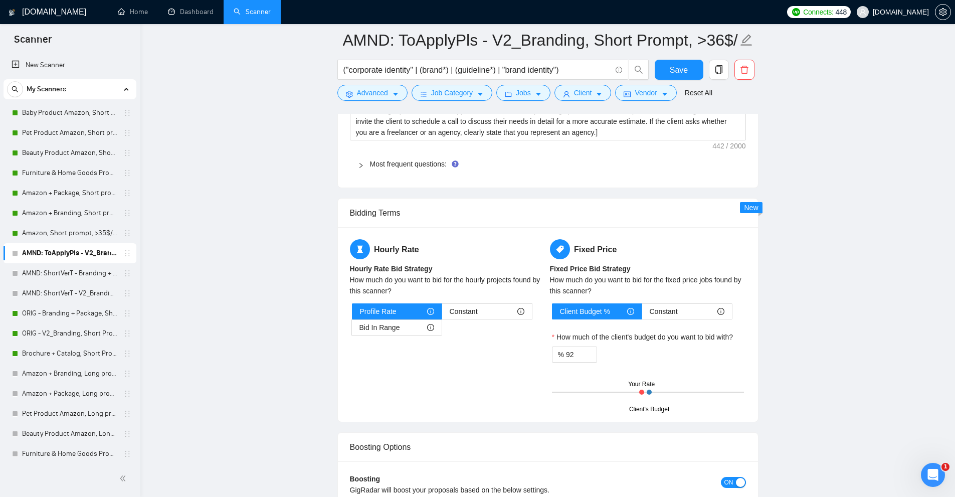
scroll to position [1854, 0]
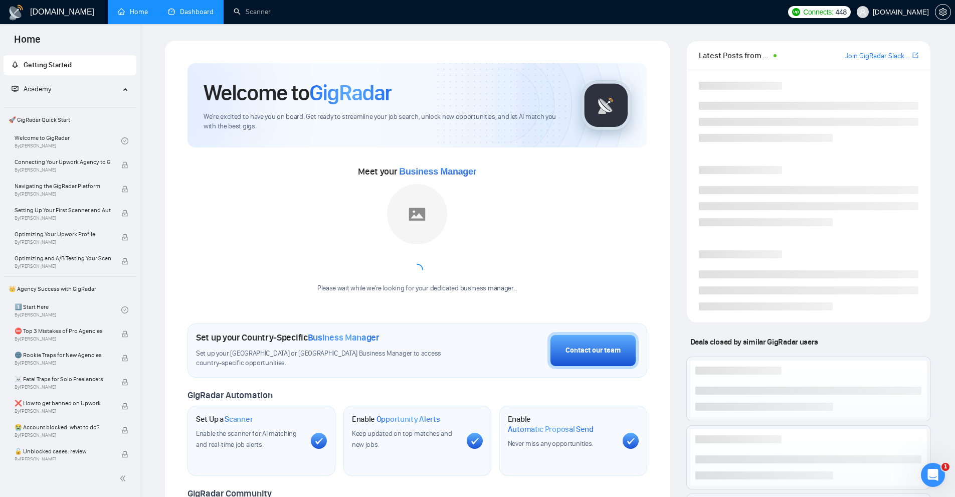
click at [209, 16] on link "Dashboard" at bounding box center [191, 12] width 46 height 9
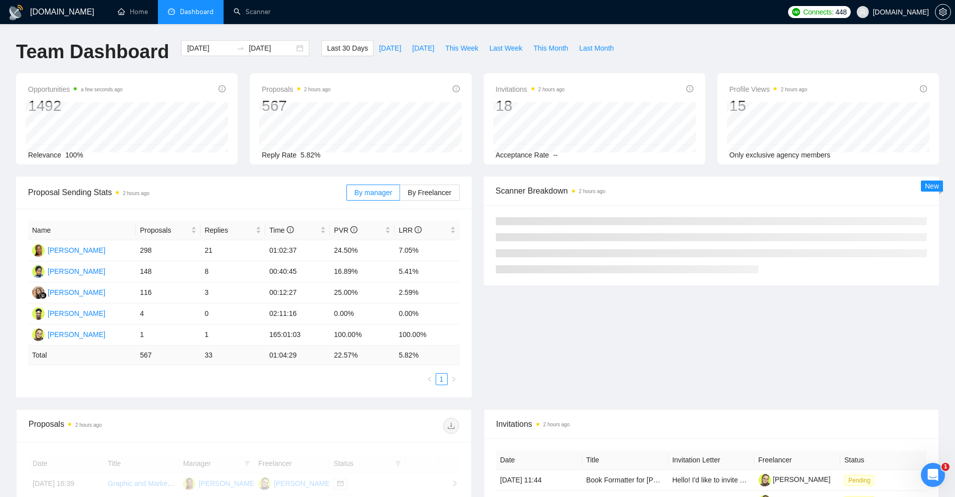
scroll to position [200, 0]
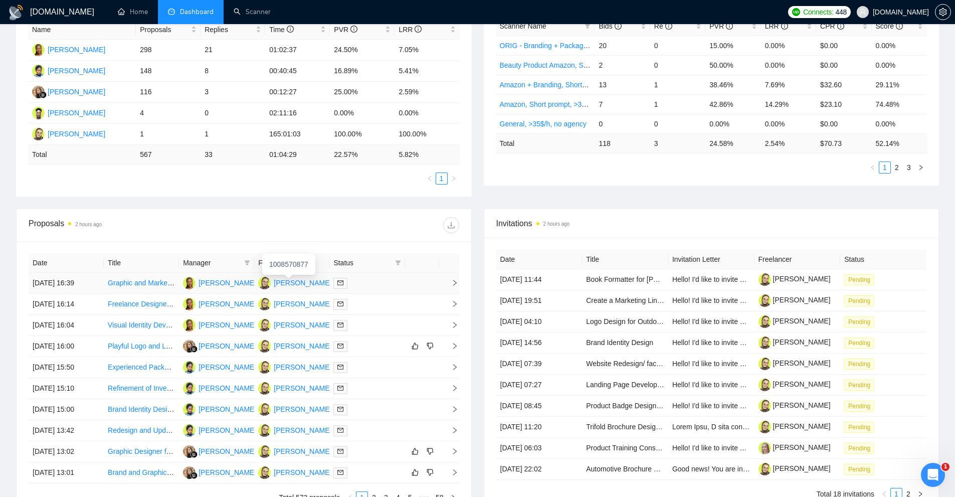
click at [296, 281] on div "[PERSON_NAME]" at bounding box center [303, 282] width 58 height 11
